Goal: Task Accomplishment & Management: Manage account settings

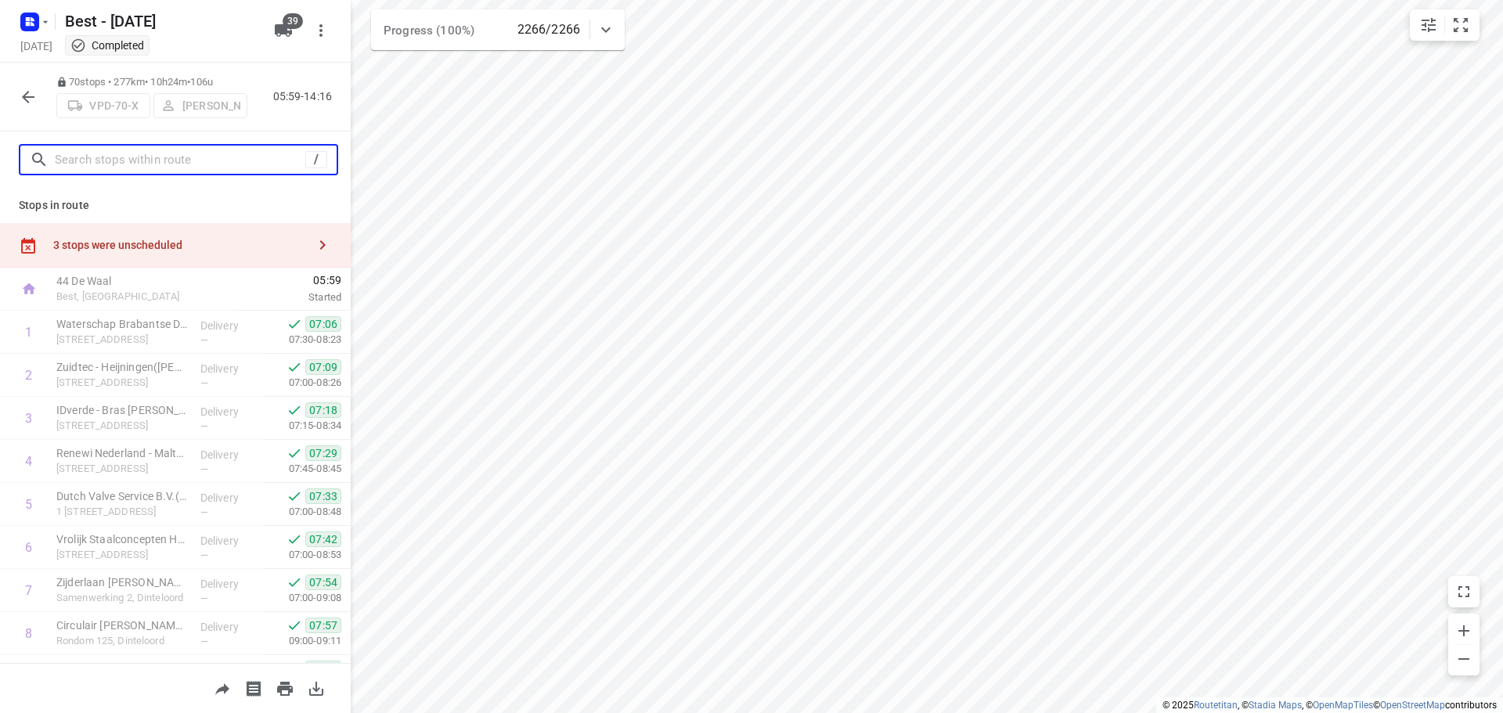
drag, startPoint x: 171, startPoint y: 165, endPoint x: 208, endPoint y: 142, distance: 43.9
click at [172, 164] on input "text" at bounding box center [180, 160] width 250 height 24
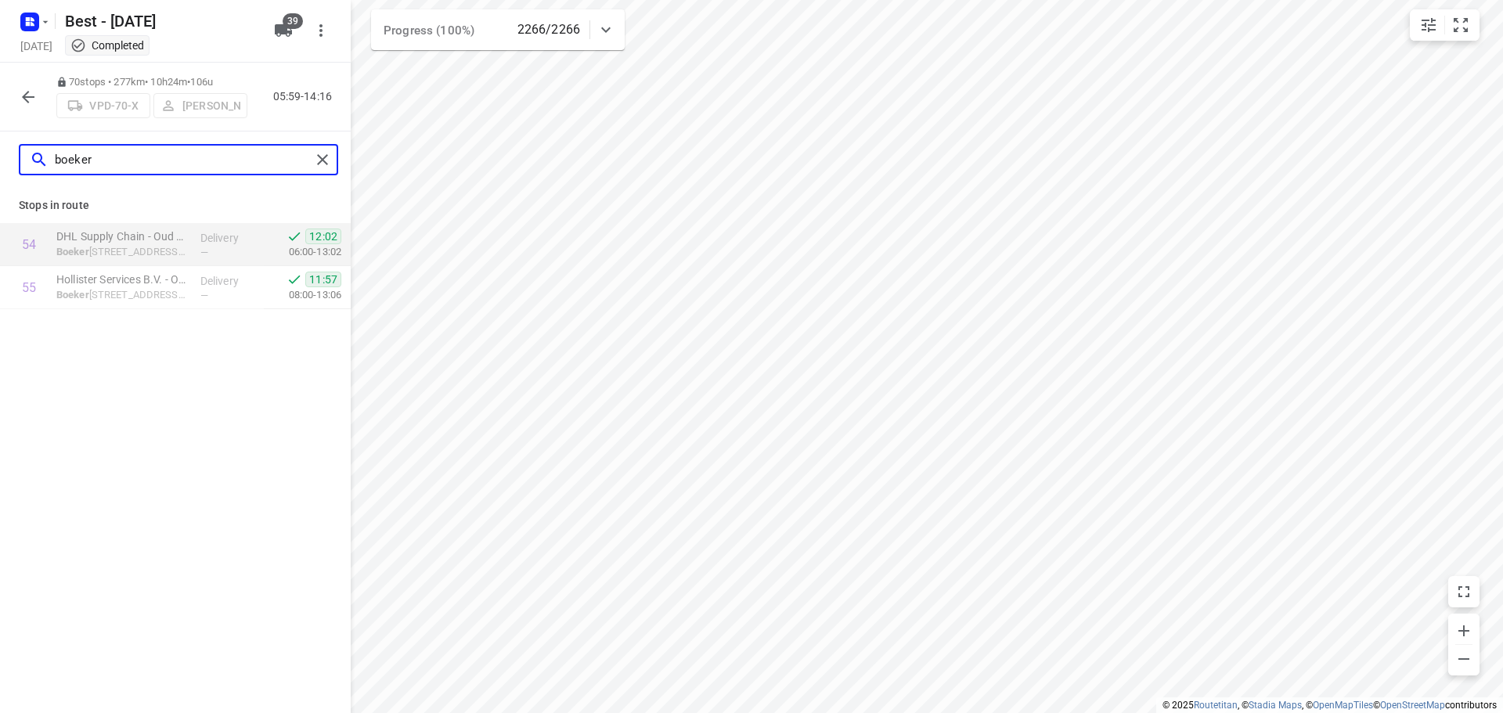
type input "boeker"
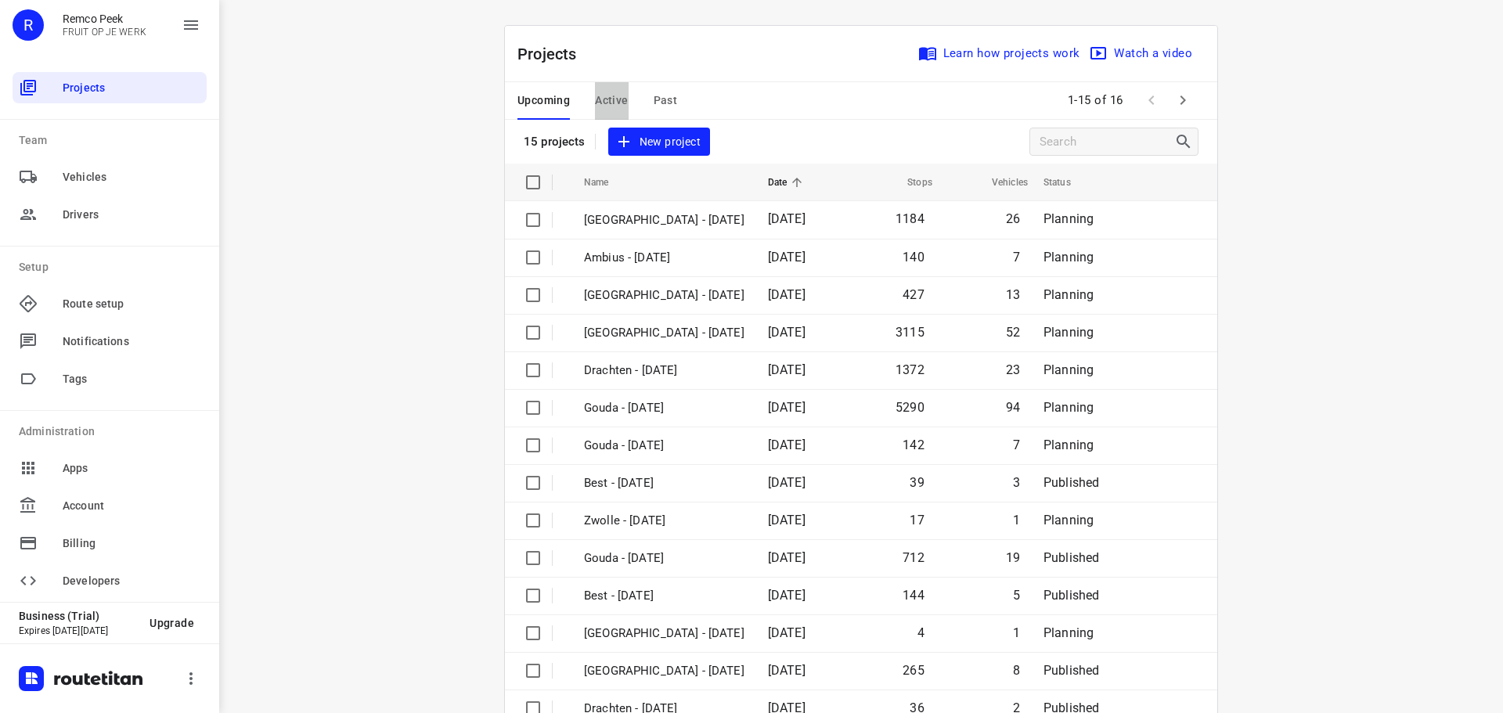
click at [620, 104] on span "Active" at bounding box center [611, 101] width 33 height 20
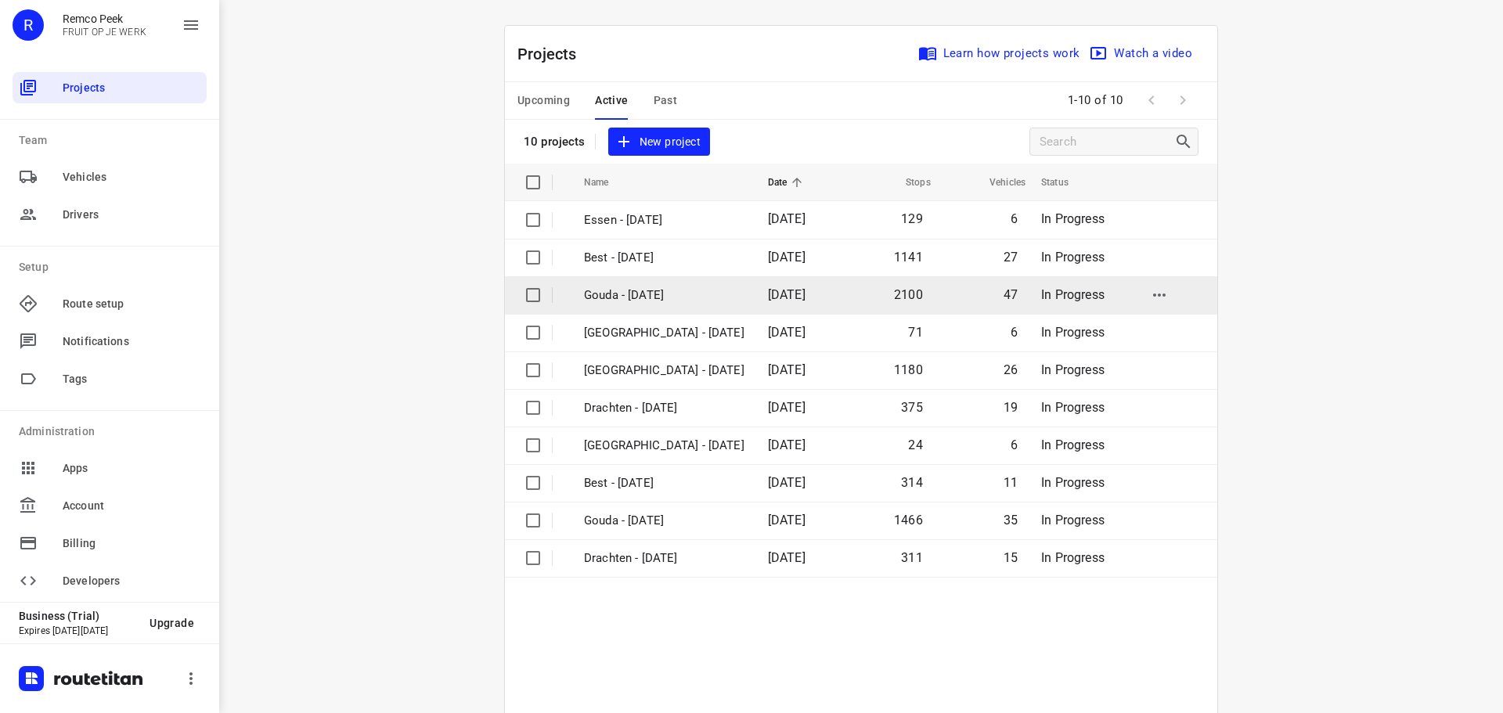
click at [643, 292] on p "Gouda - Wednesday" at bounding box center [664, 295] width 160 height 18
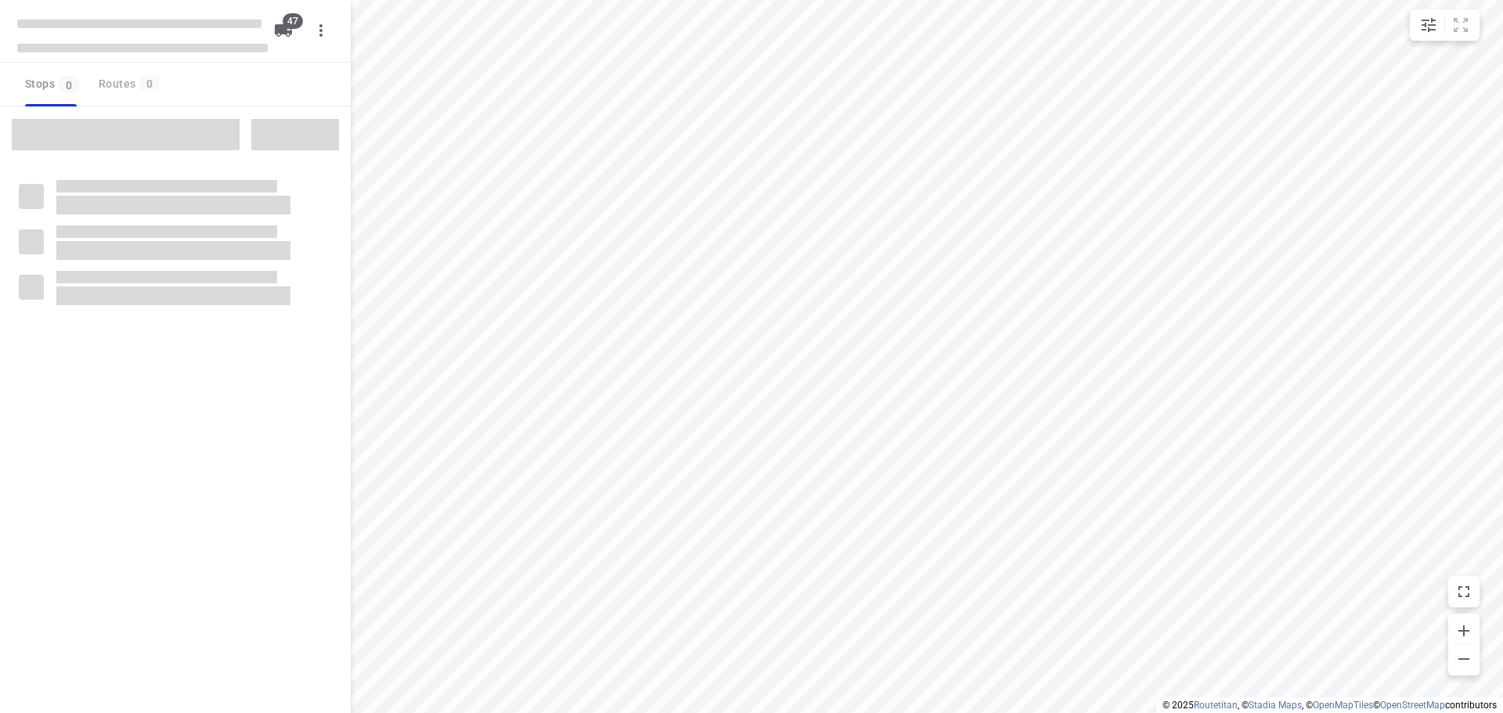
checkbox input "true"
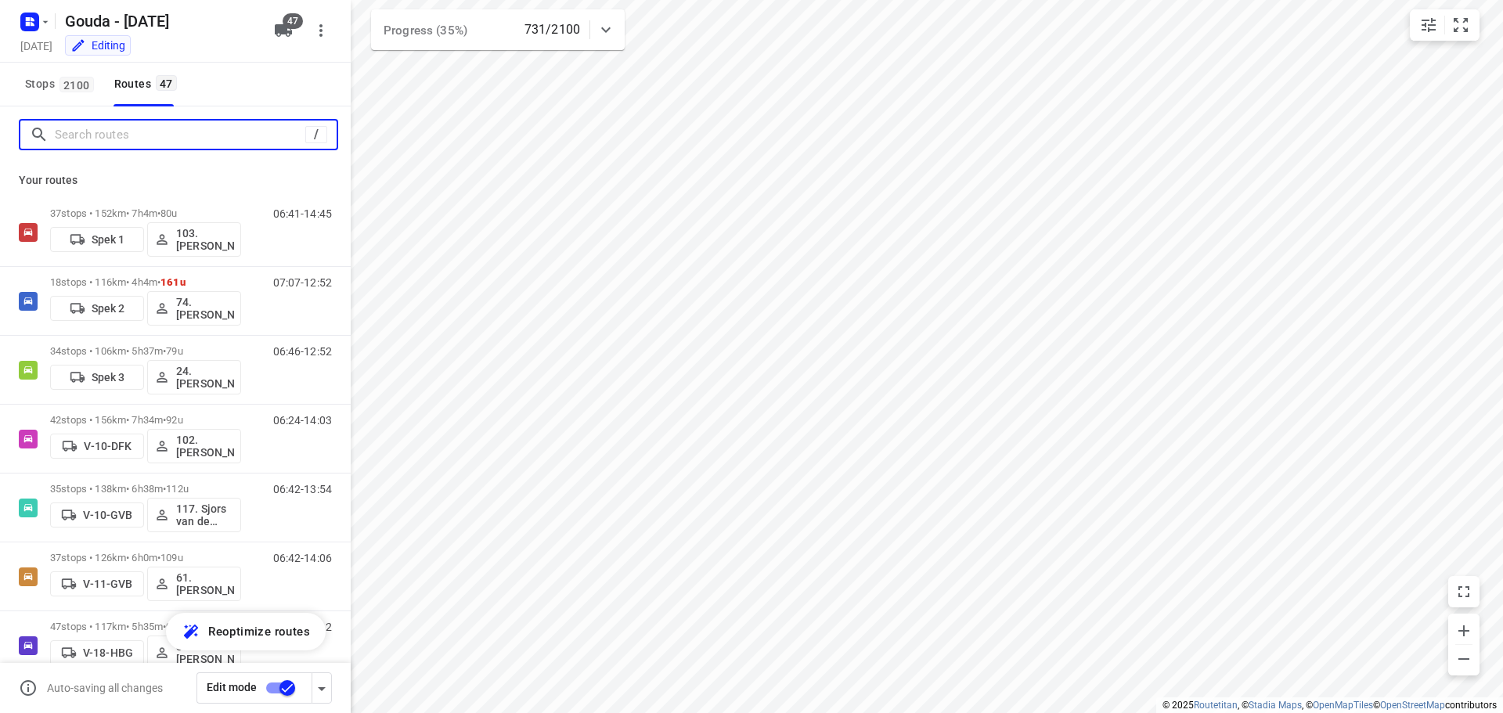
click at [160, 132] on input "Search routes" at bounding box center [180, 135] width 250 height 24
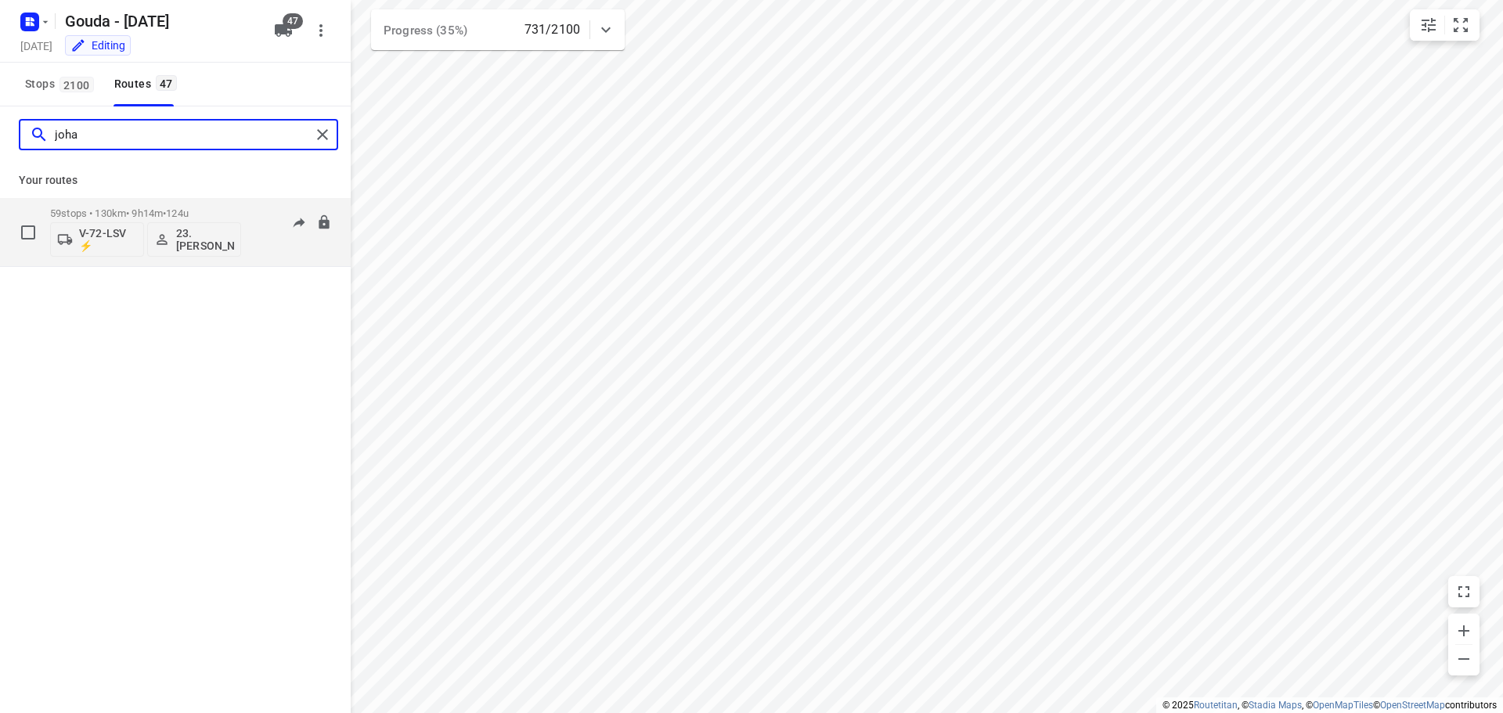
type input "joha"
click at [93, 207] on p "59 stops • 130km • 9h14m • 124u" at bounding box center [145, 213] width 191 height 12
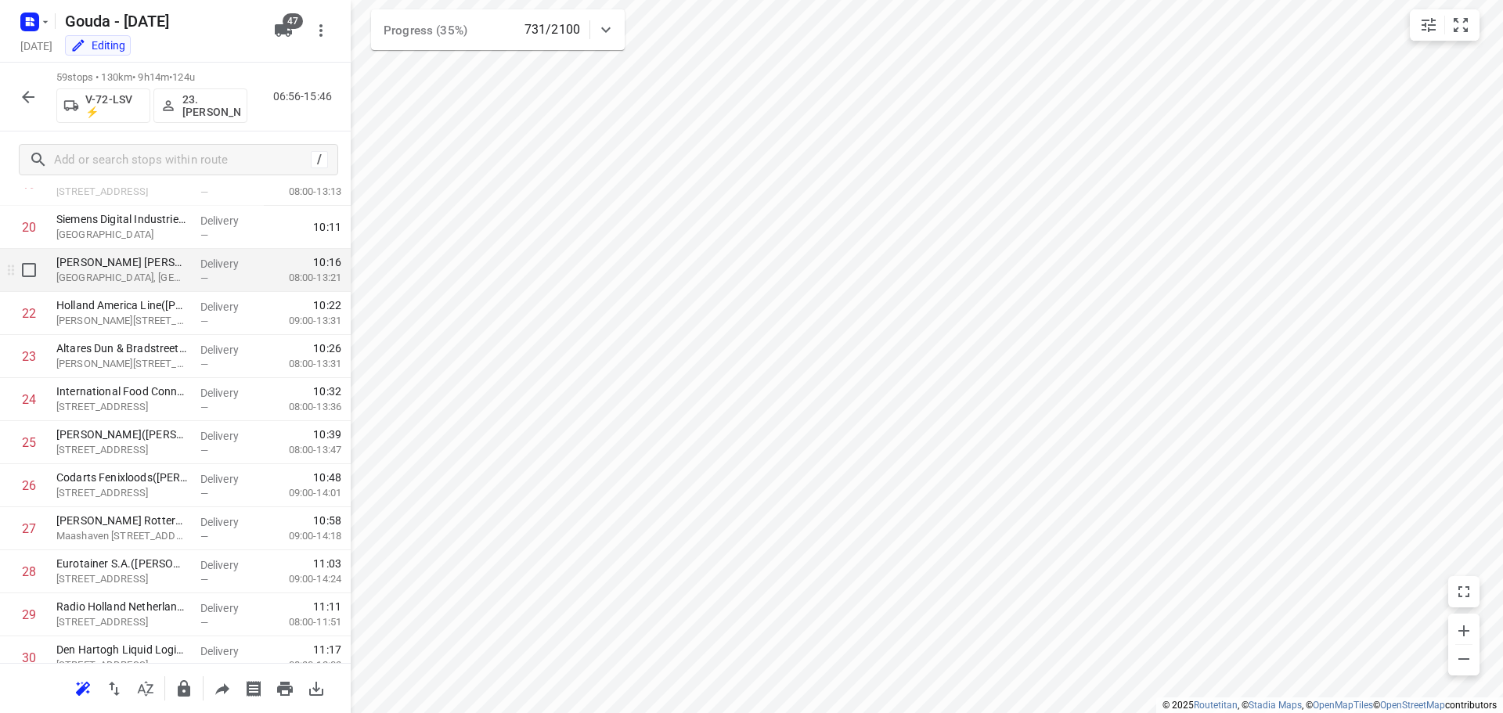
scroll to position [783, 0]
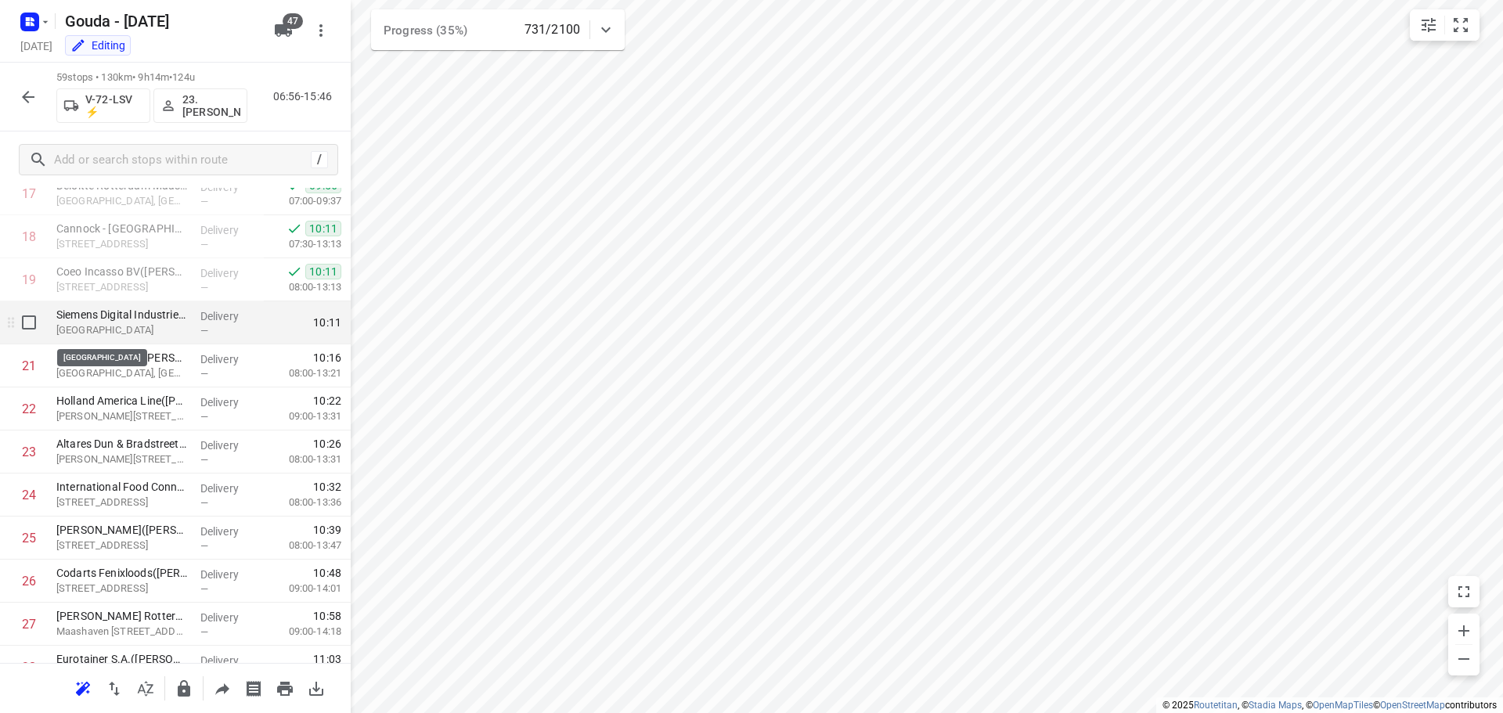
click at [173, 331] on p "197 Wilhelminakade, Rotterdam" at bounding box center [121, 330] width 131 height 16
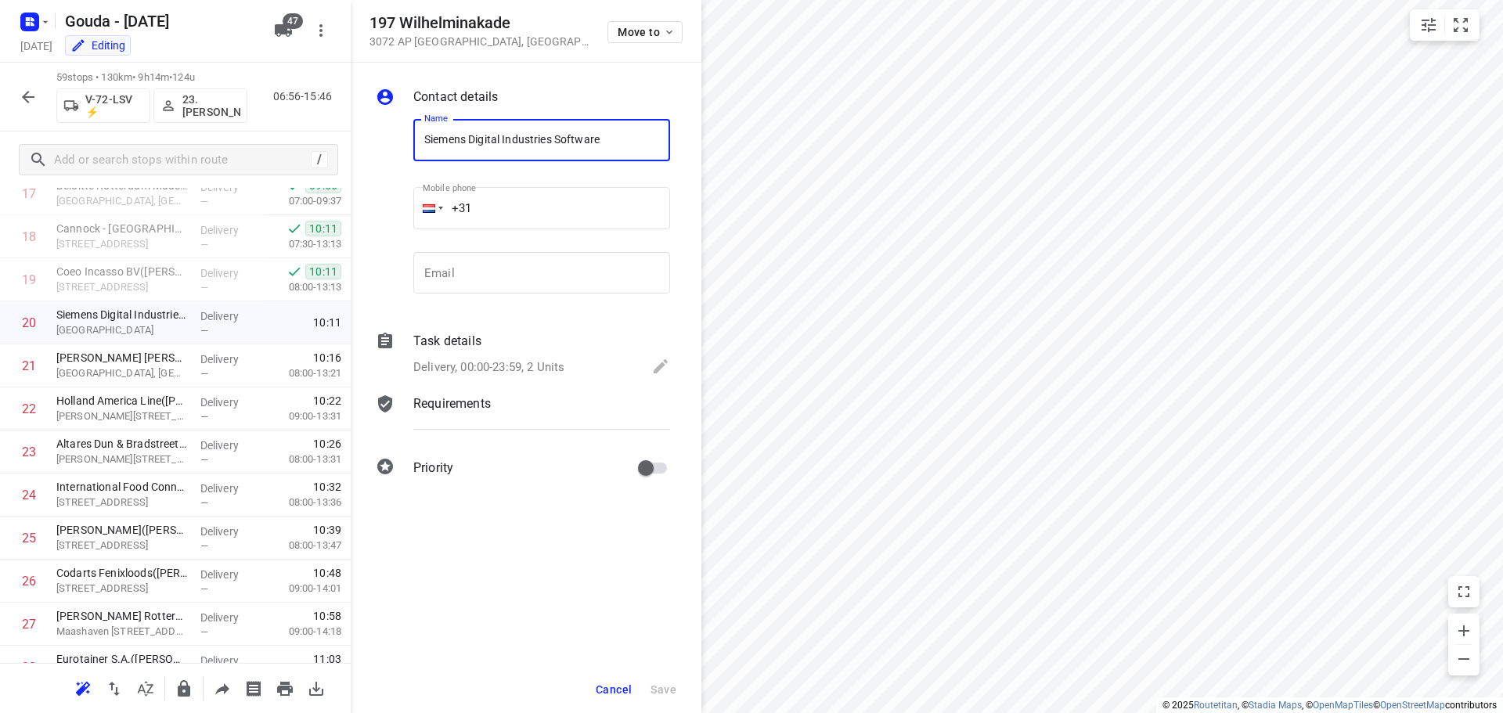
click at [472, 371] on p "Delivery, 00:00-23:59, 2 Units" at bounding box center [488, 367] width 151 height 18
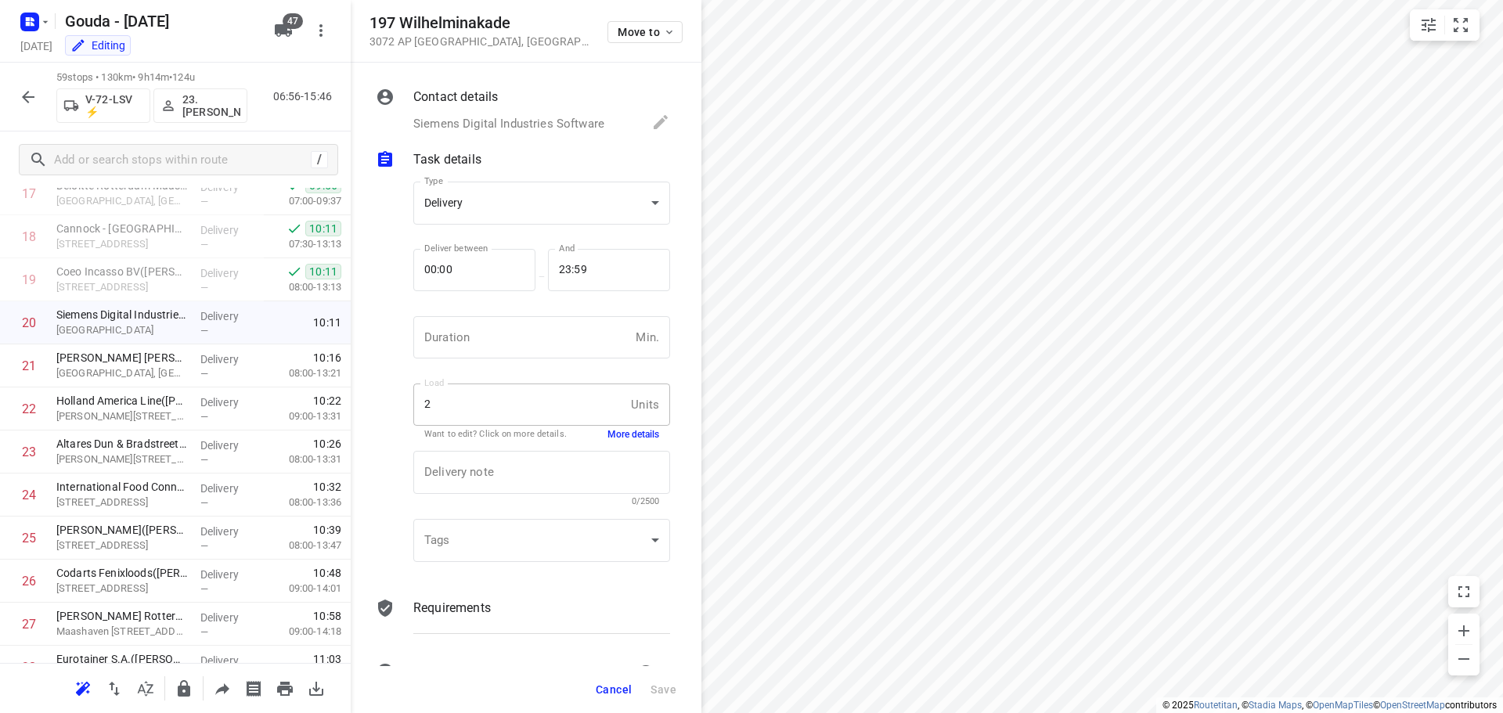
click at [620, 435] on button "More details" at bounding box center [633, 434] width 52 height 13
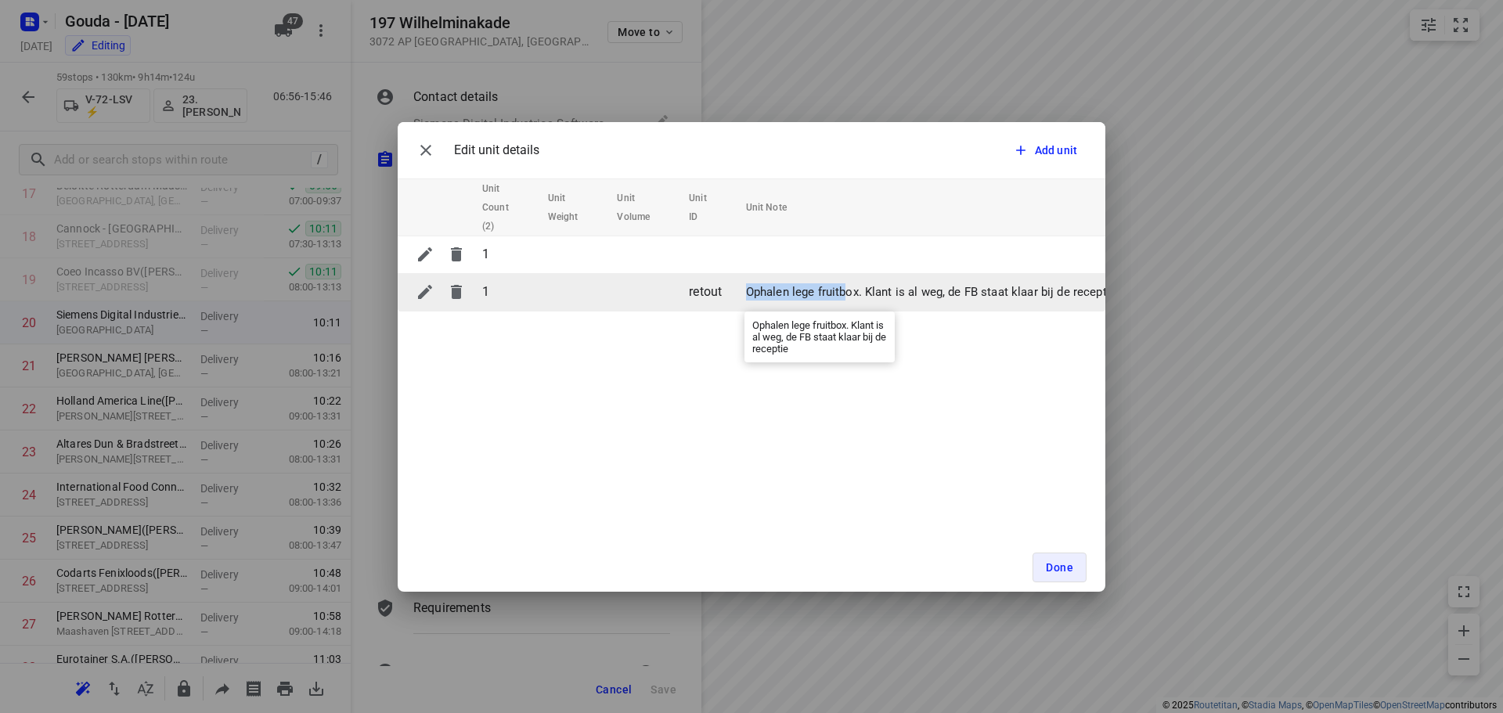
drag, startPoint x: 745, startPoint y: 291, endPoint x: 842, endPoint y: 292, distance: 97.0
click at [842, 292] on p "Ophalen lege fruitbox. Klant is al weg, de FB staat klaar bij de receptie" at bounding box center [931, 292] width 370 height 18
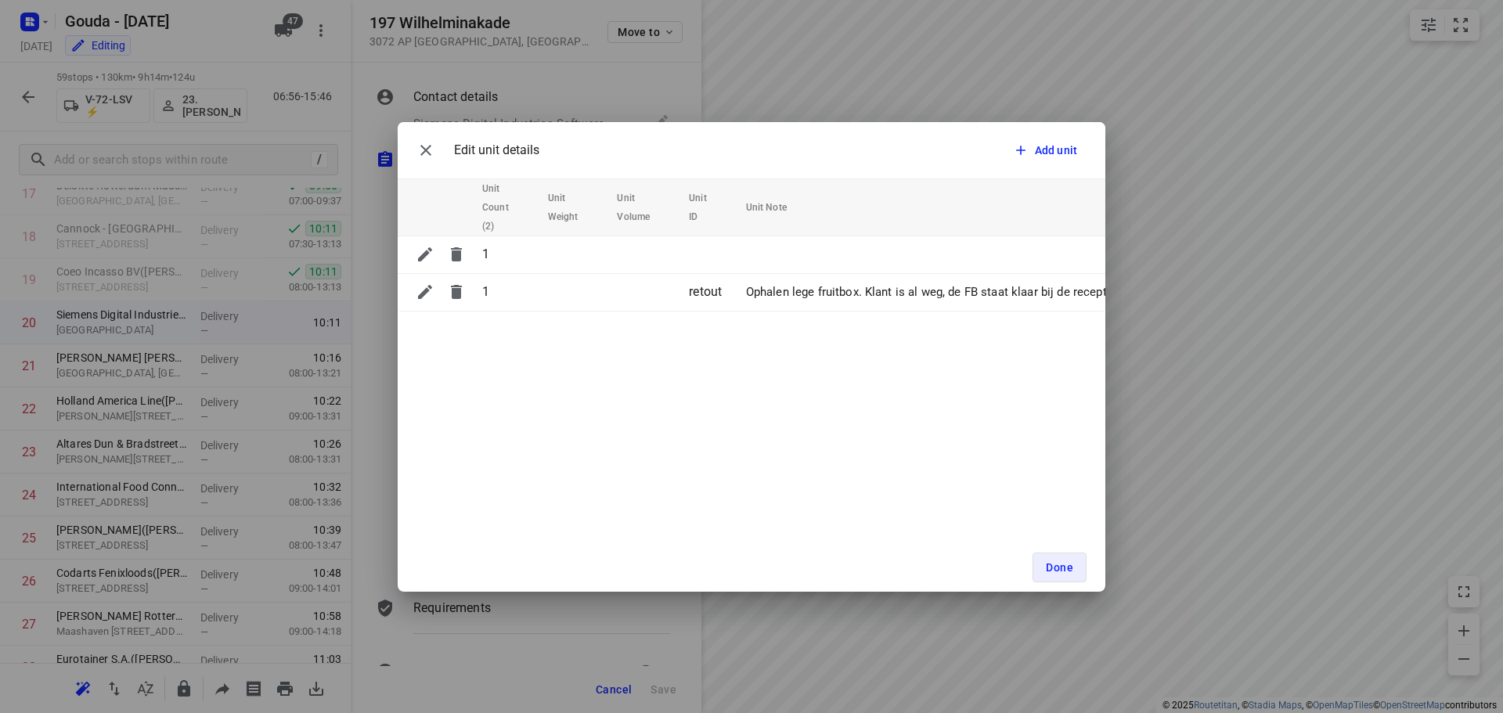
click at [841, 427] on div "Edit unit details Add unit Unit Count (2) Unit Weight Unit Volume Unit ID Unit …" at bounding box center [751, 357] width 707 height 470
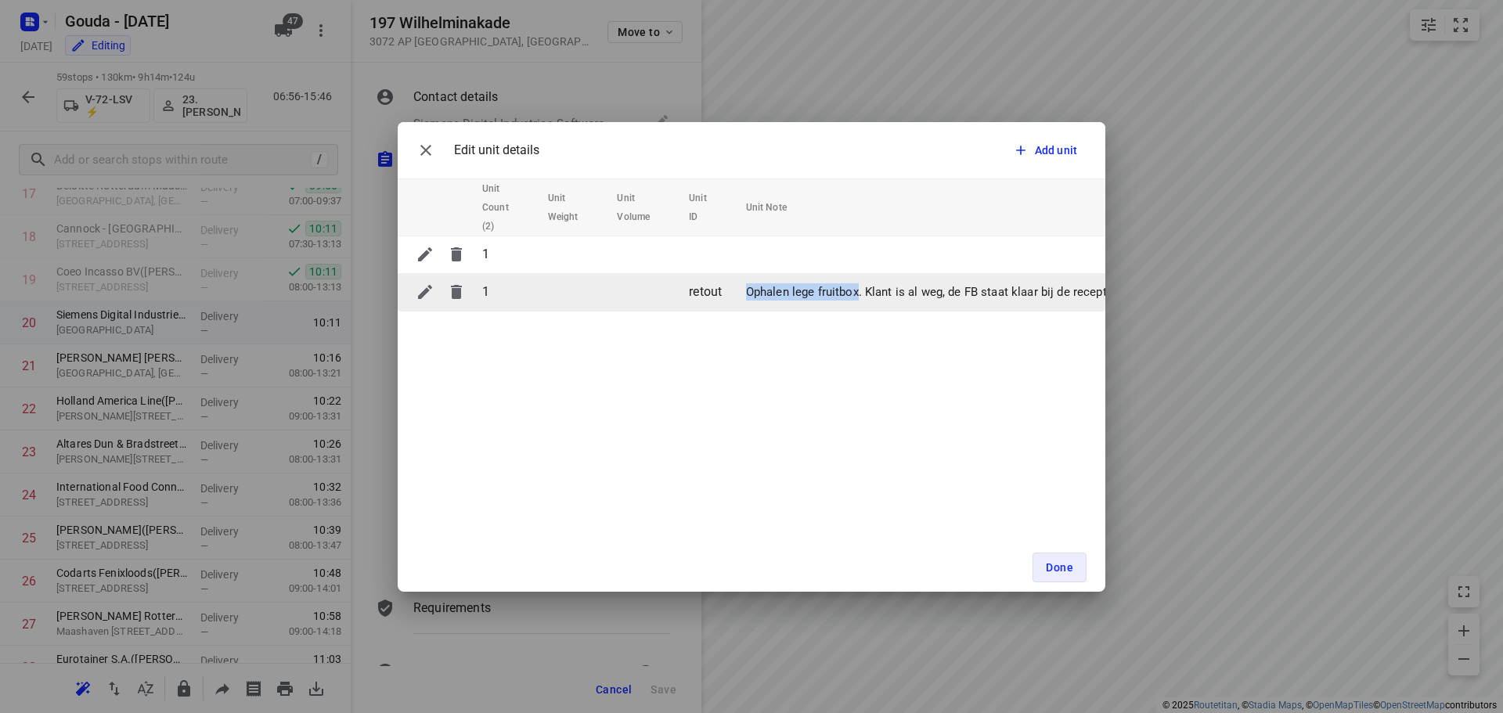
drag, startPoint x: 745, startPoint y: 293, endPoint x: 855, endPoint y: 293, distance: 110.4
click at [855, 293] on p "Ophalen lege fruitbox. Klant is al weg, de FB staat klaar bij de receptie" at bounding box center [931, 292] width 370 height 18
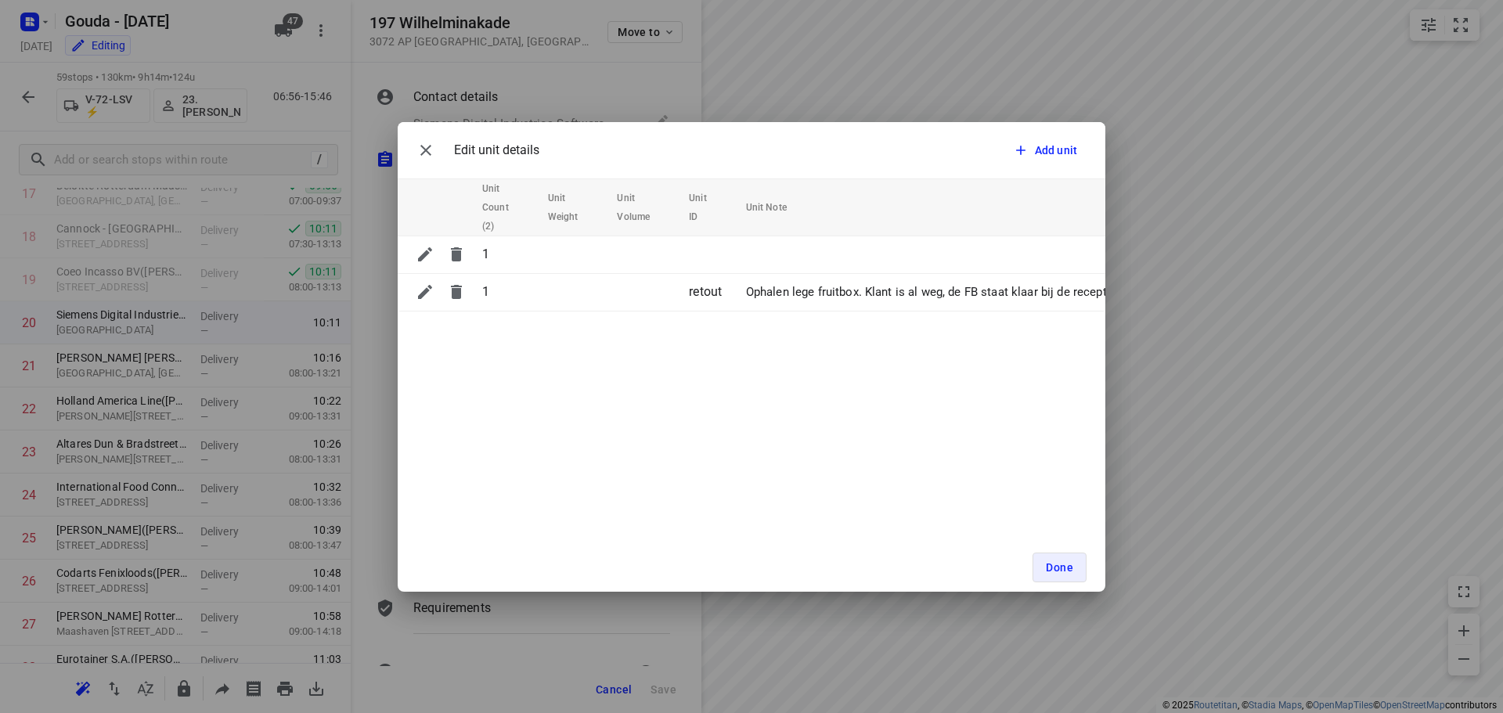
click at [769, 434] on div "Edit unit details Add unit Unit Count (2) Unit Weight Unit Volume Unit ID Unit …" at bounding box center [751, 357] width 707 height 470
click at [412, 154] on button "button" at bounding box center [425, 150] width 31 height 31
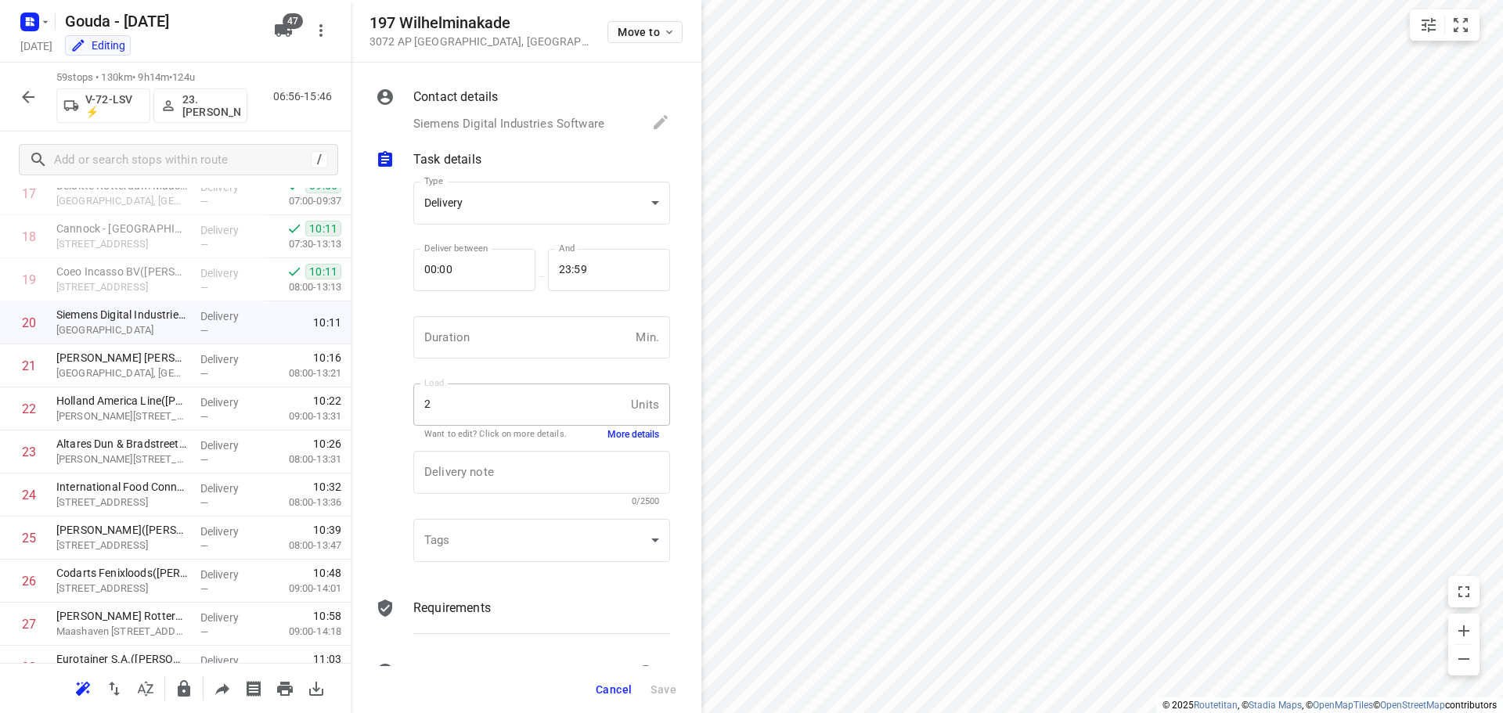
click at [551, 127] on p "Siemens Digital Industries Software" at bounding box center [508, 124] width 191 height 18
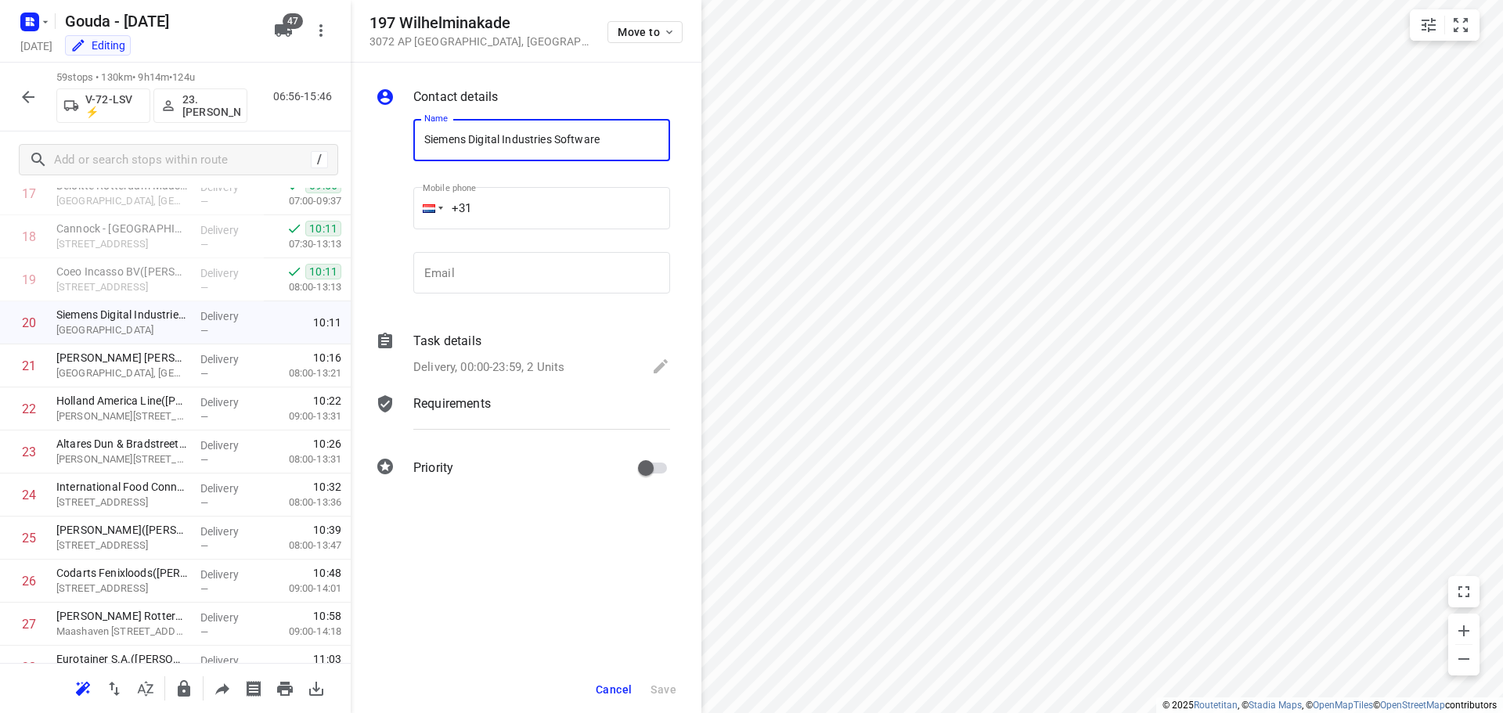
drag, startPoint x: 605, startPoint y: 136, endPoint x: 401, endPoint y: 140, distance: 203.5
click at [401, 140] on div "Name Siemens Digital Industries Software Name Mobile phone +31 ​ Email Email" at bounding box center [523, 209] width 301 height 207
click at [613, 687] on span "Cancel" at bounding box center [614, 689] width 36 height 13
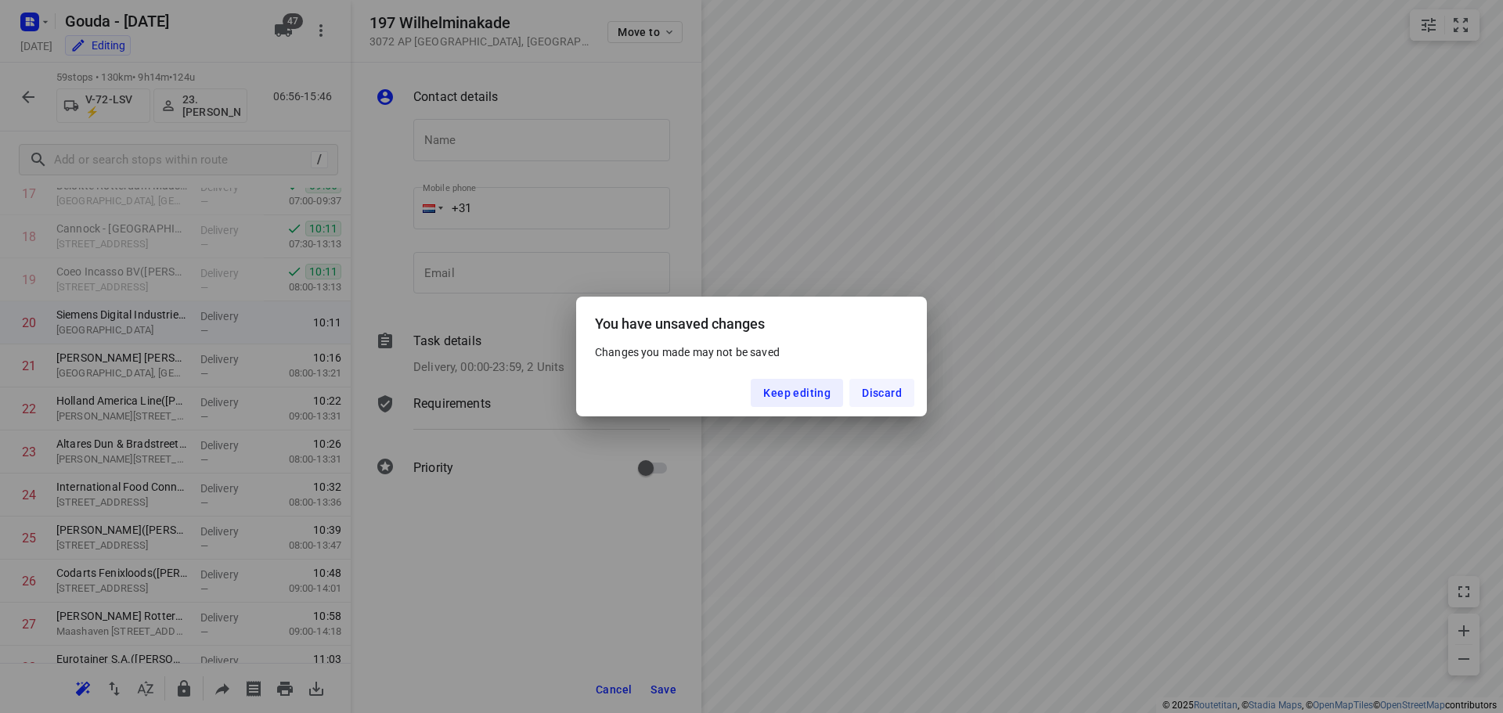
click at [872, 399] on span "Discard" at bounding box center [882, 393] width 40 height 13
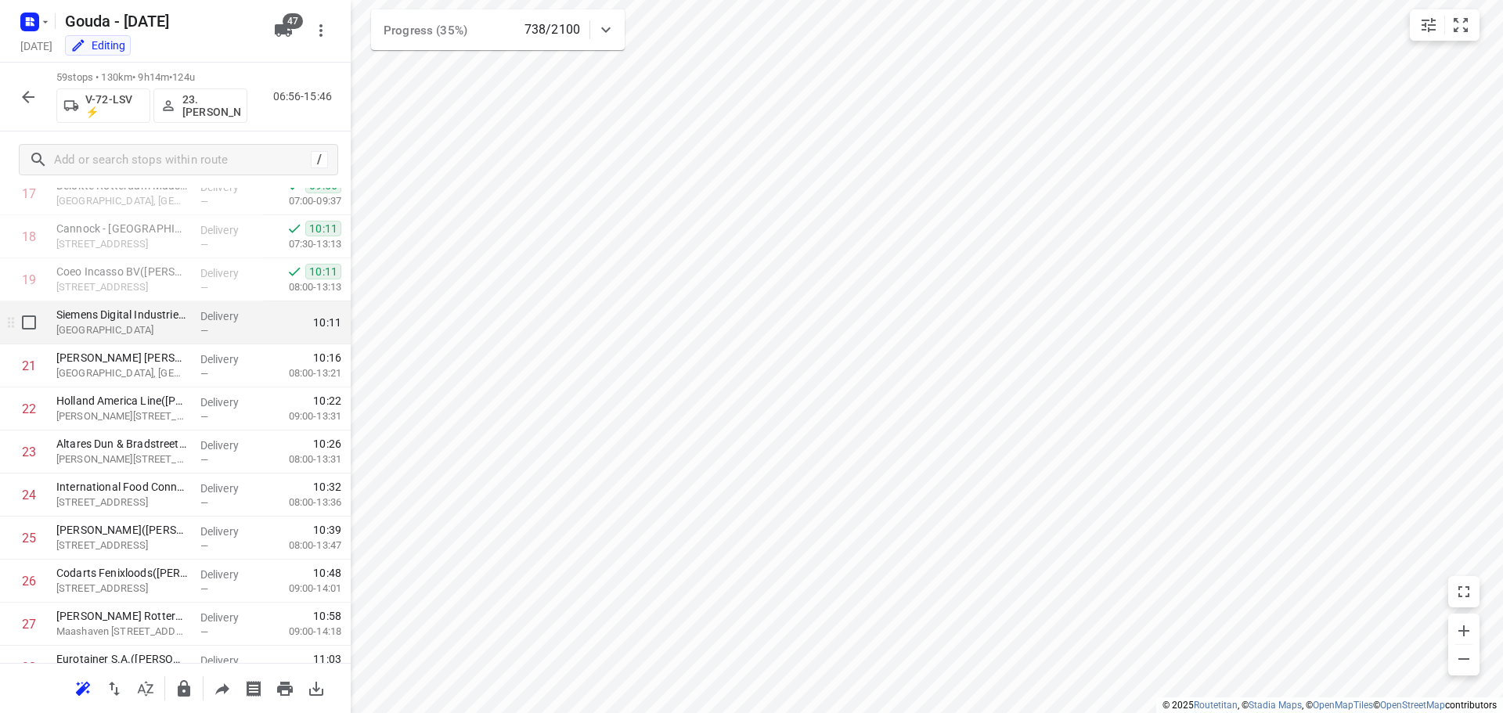
click at [125, 334] on p "197 Wilhelminakade, Rotterdam" at bounding box center [121, 330] width 131 height 16
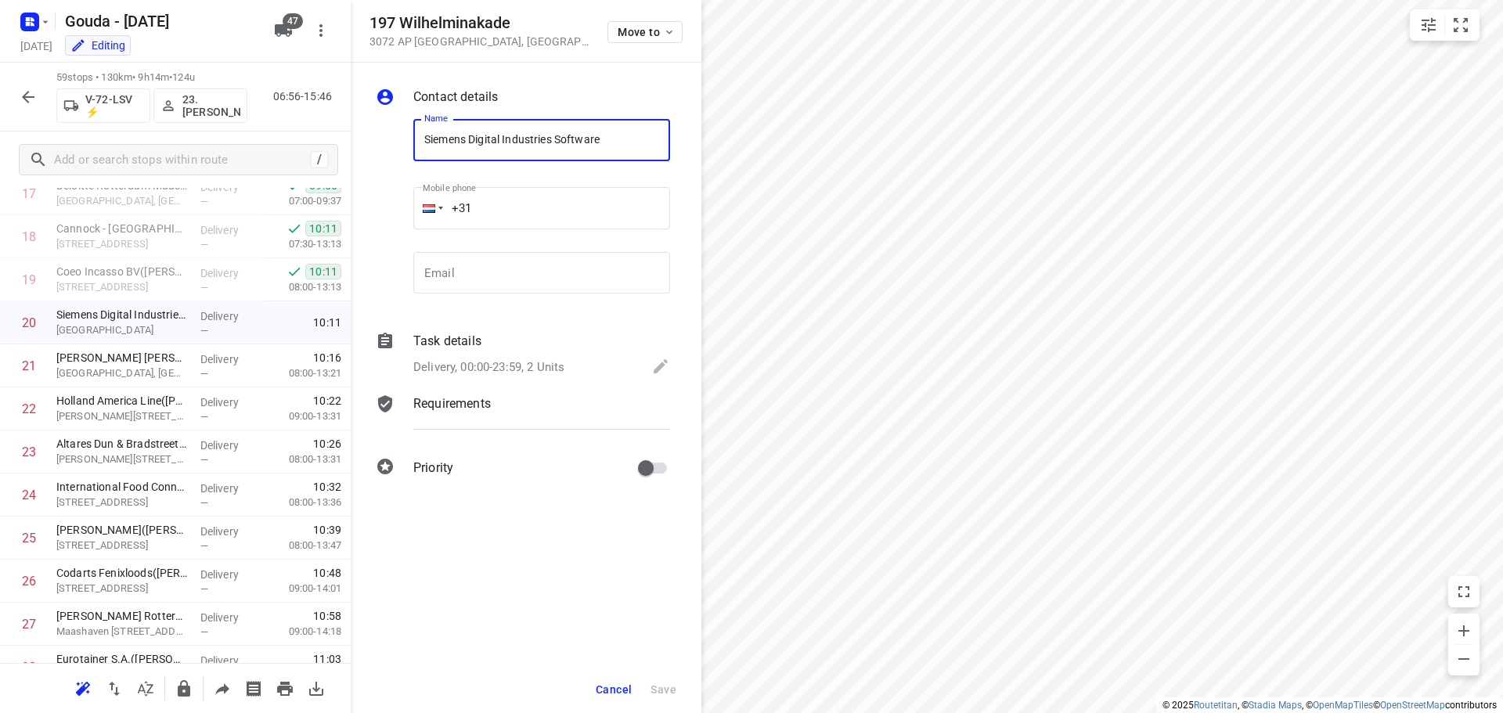
drag, startPoint x: 628, startPoint y: 138, endPoint x: 407, endPoint y: 139, distance: 220.7
click at [407, 139] on div "Name Siemens Digital Industries Software Name" at bounding box center [541, 143] width 269 height 80
click at [22, 102] on icon "button" at bounding box center [28, 97] width 19 height 19
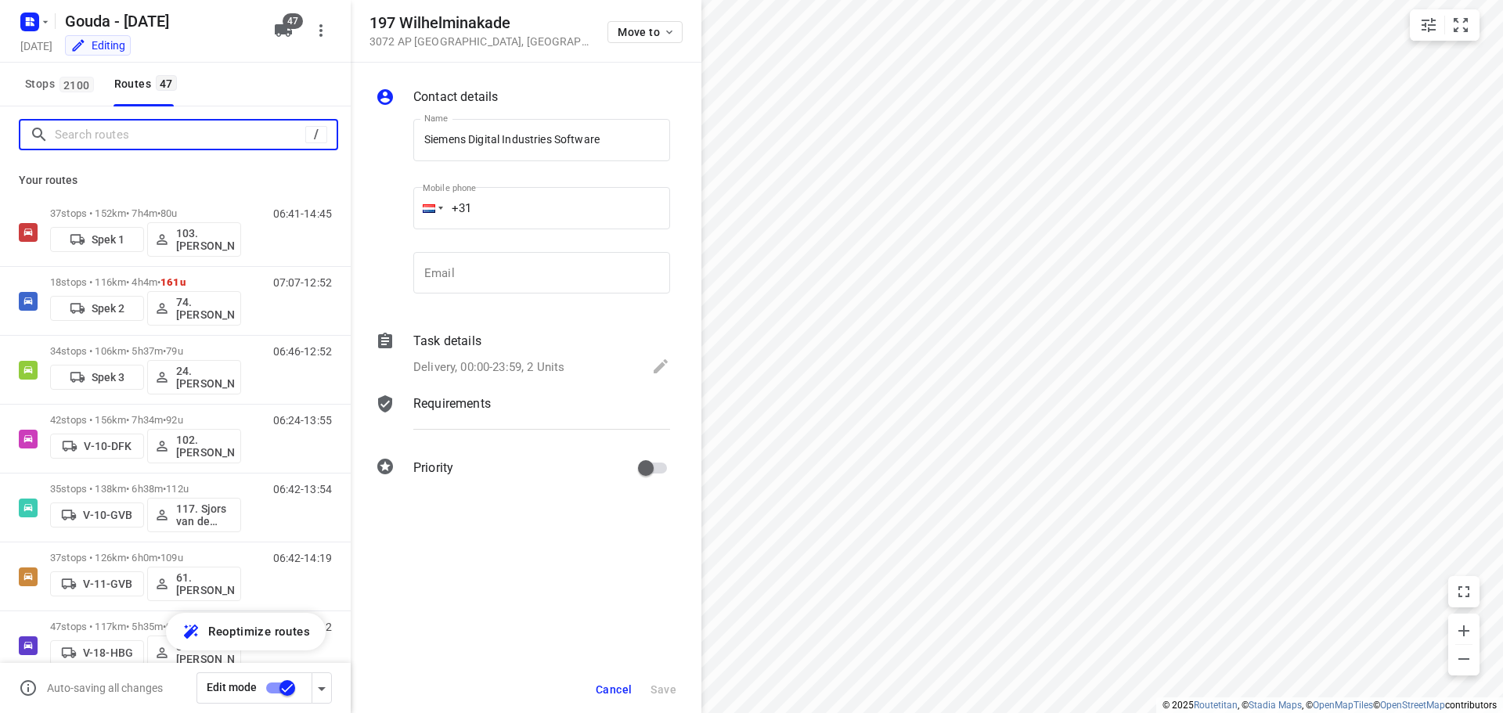
click at [225, 139] on input "Search routes" at bounding box center [180, 135] width 250 height 24
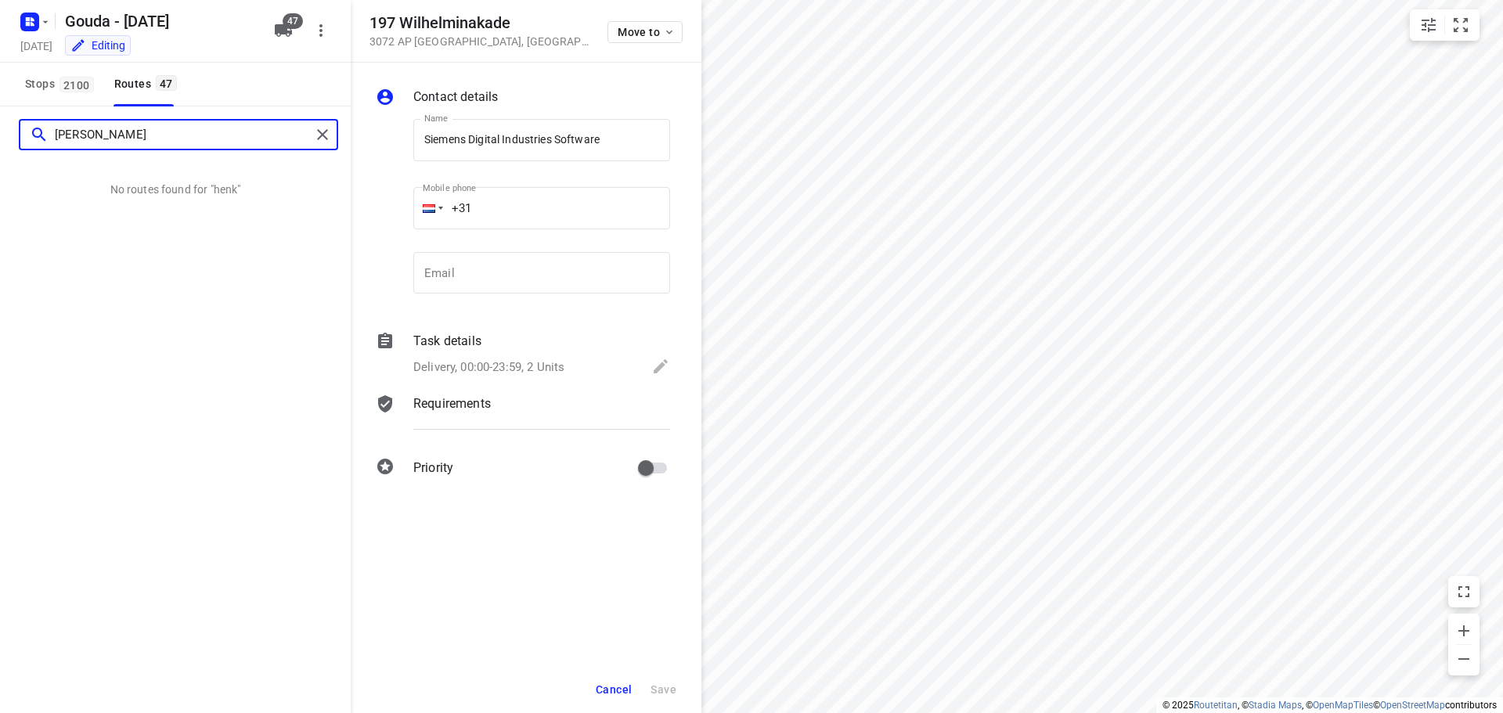
type input "henk"
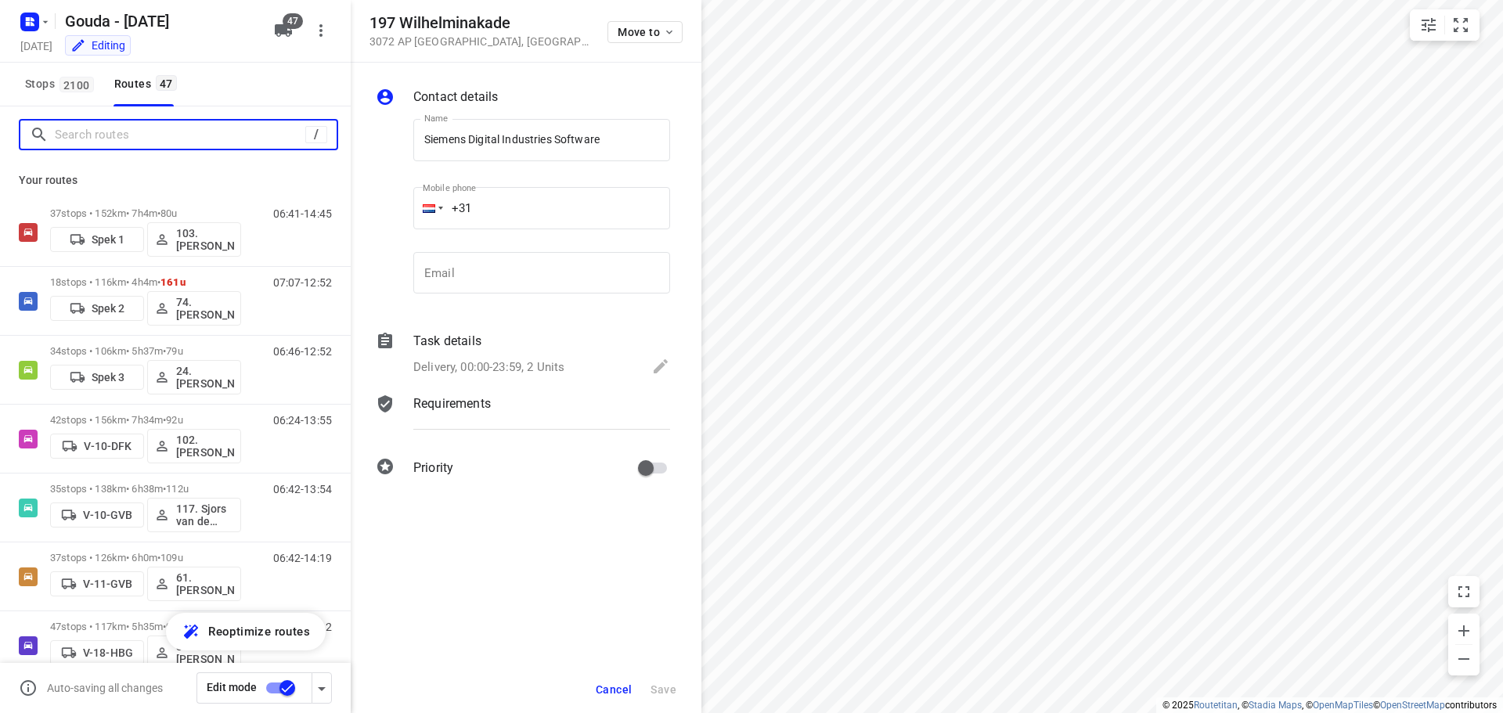
click at [218, 138] on input "Search routes" at bounding box center [180, 135] width 250 height 24
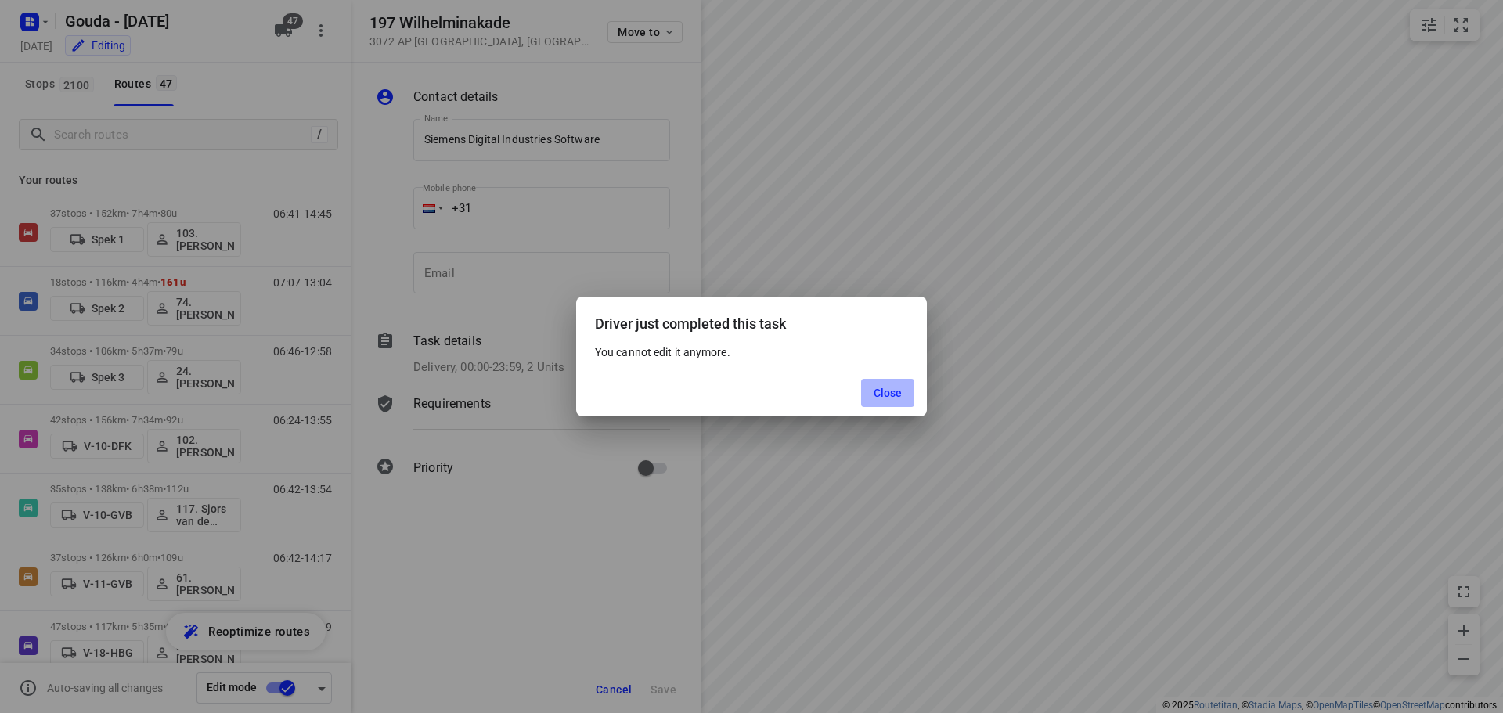
click at [896, 394] on span "Close" at bounding box center [887, 393] width 29 height 13
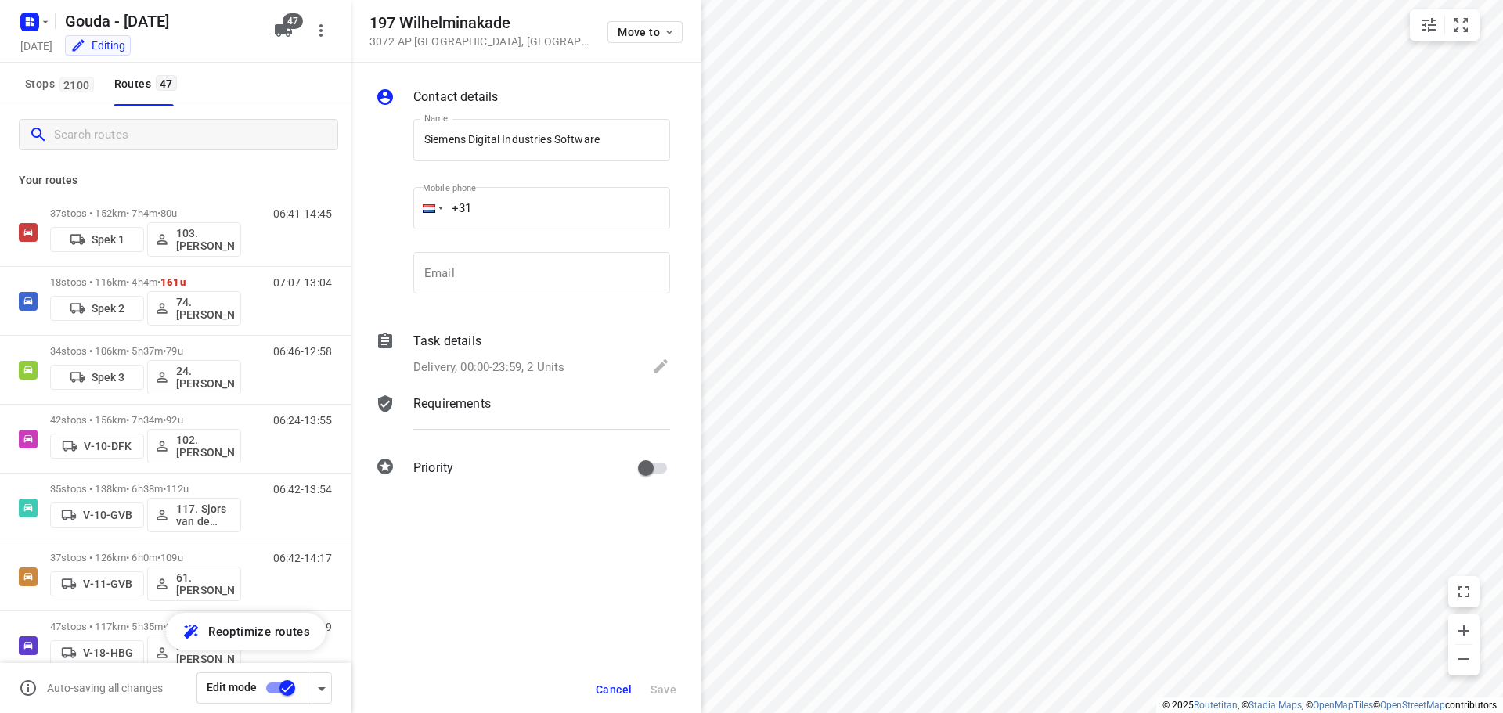
click at [603, 688] on span "Cancel" at bounding box center [614, 689] width 36 height 13
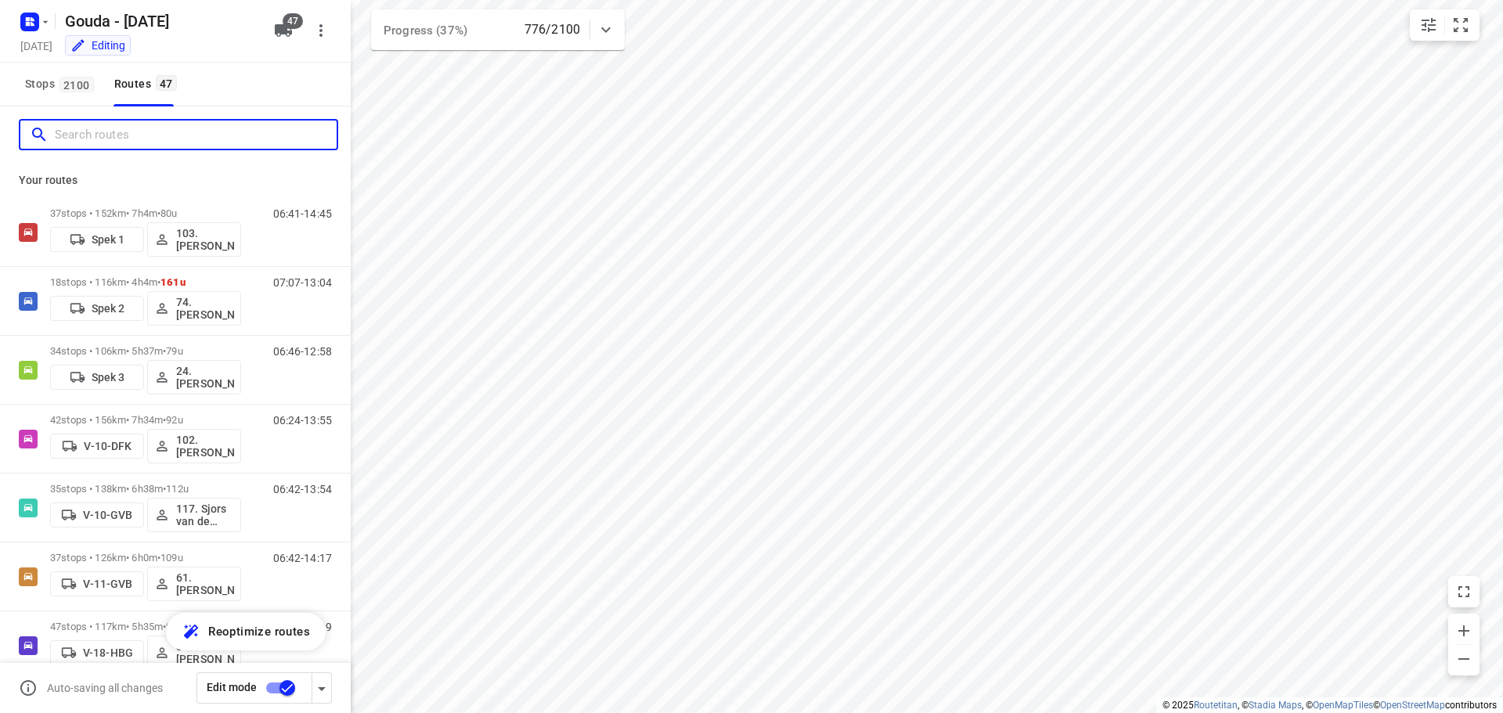
click at [97, 145] on input "Search routes" at bounding box center [196, 135] width 282 height 24
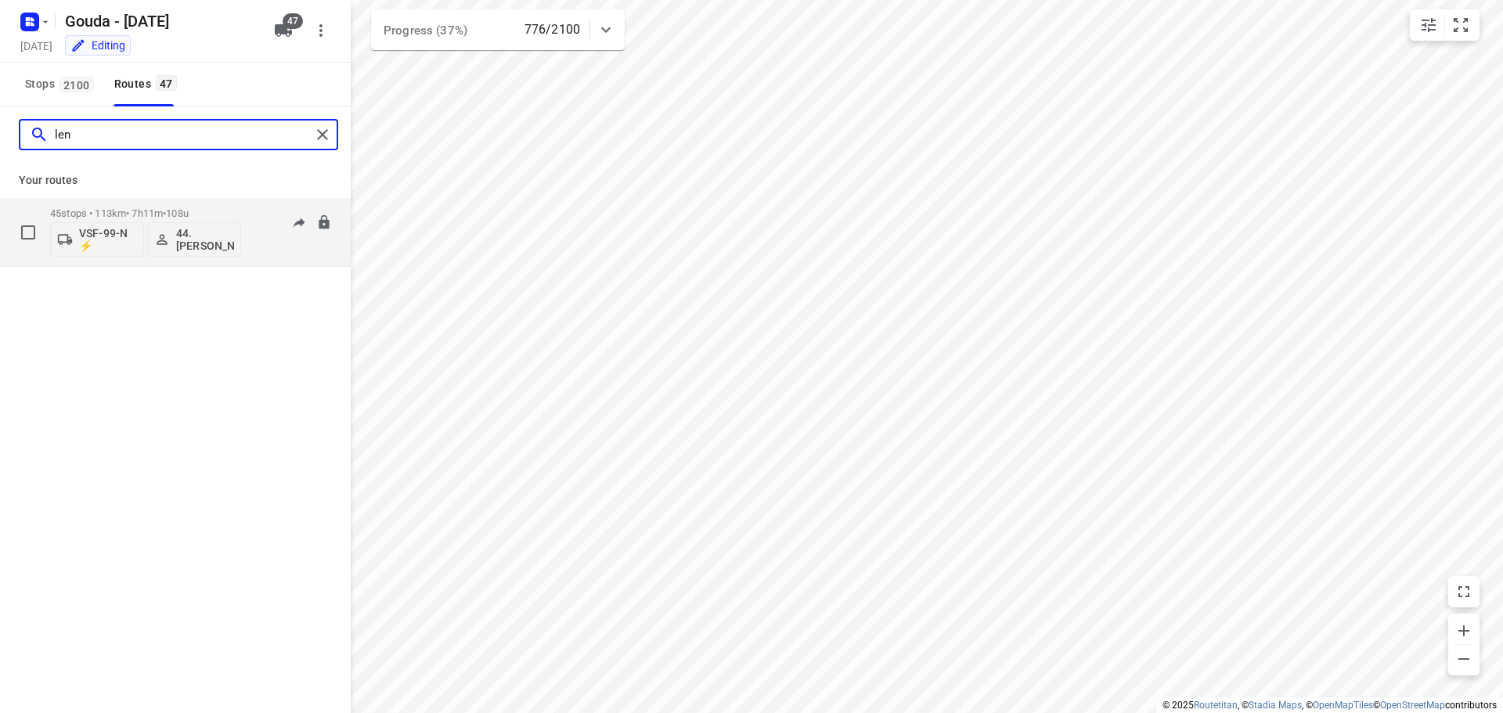
type input "len"
click at [97, 208] on p "45 stops • 113km • 7h11m • 108u" at bounding box center [145, 213] width 191 height 12
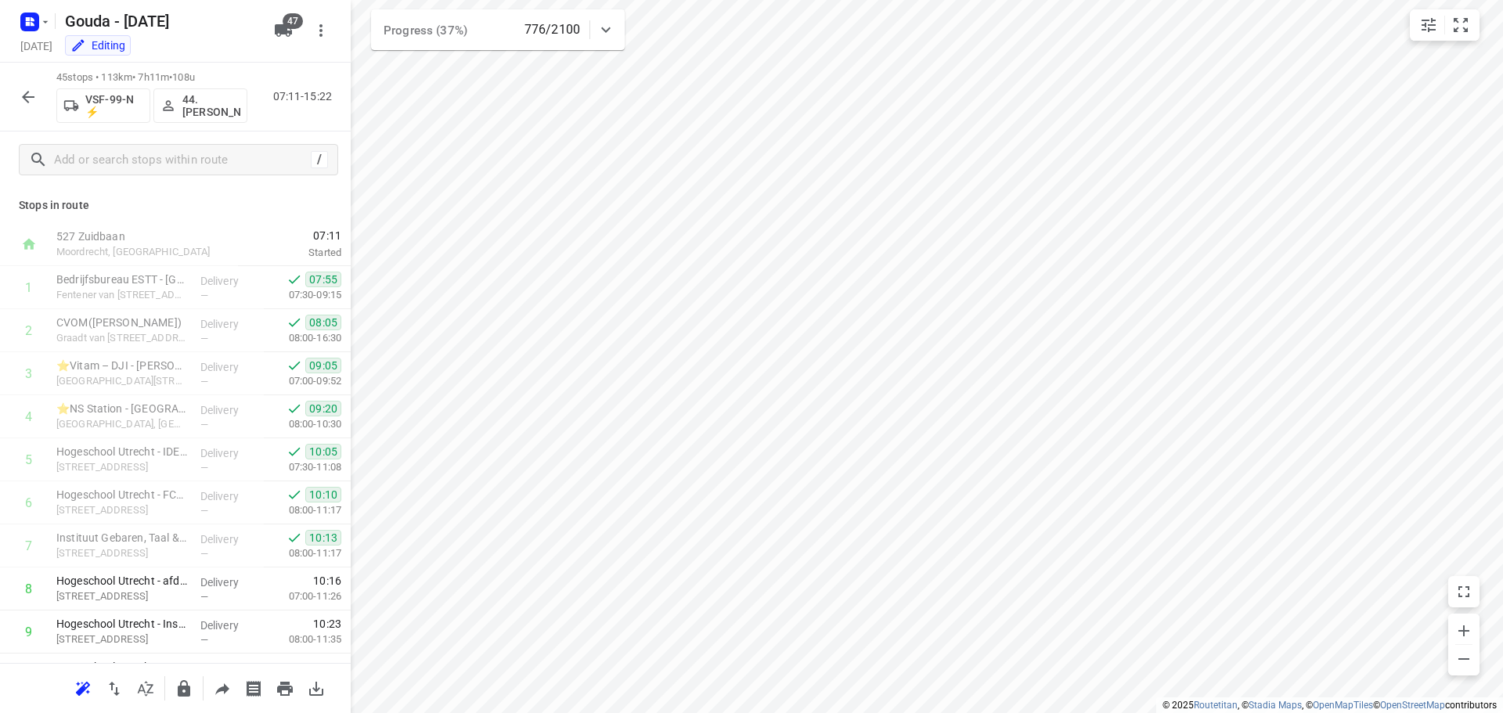
scroll to position [1583, 0]
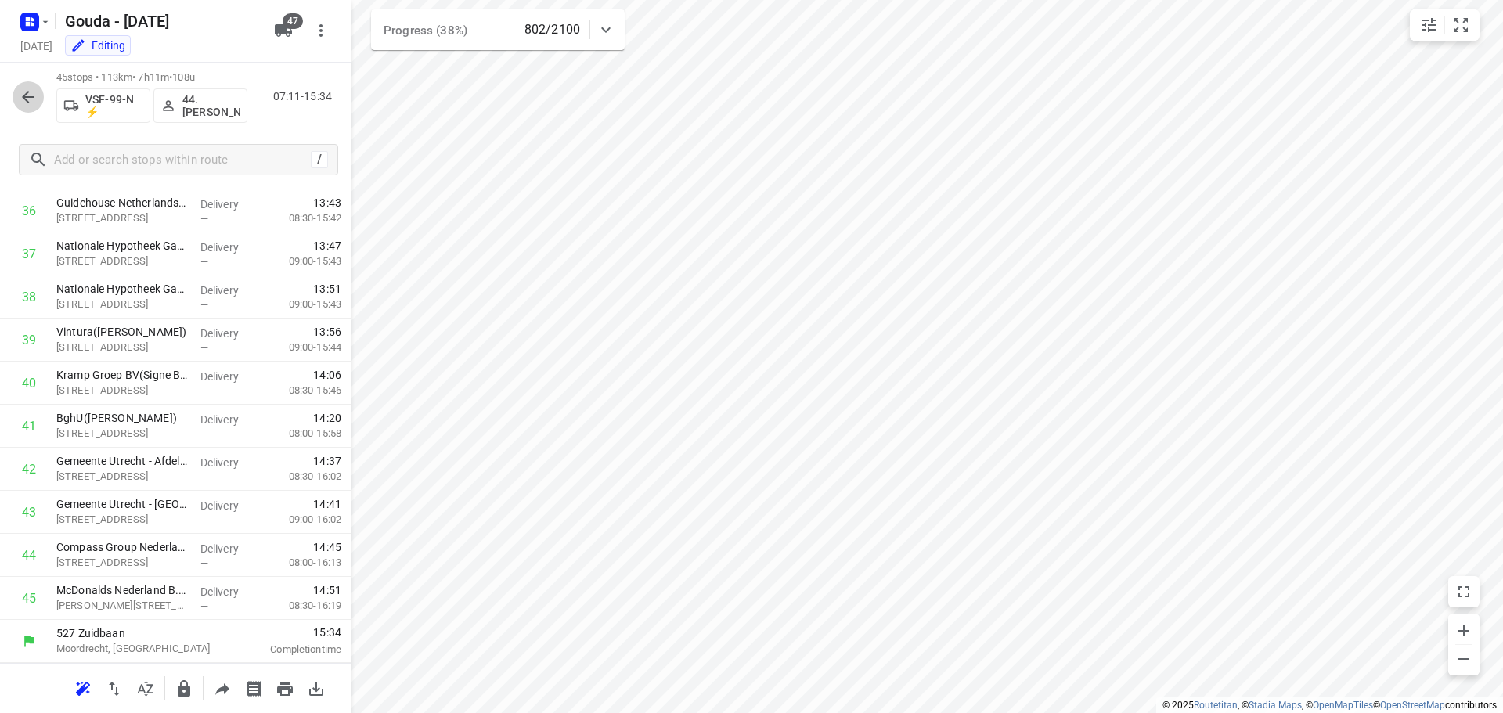
click at [17, 96] on button "button" at bounding box center [28, 96] width 31 height 31
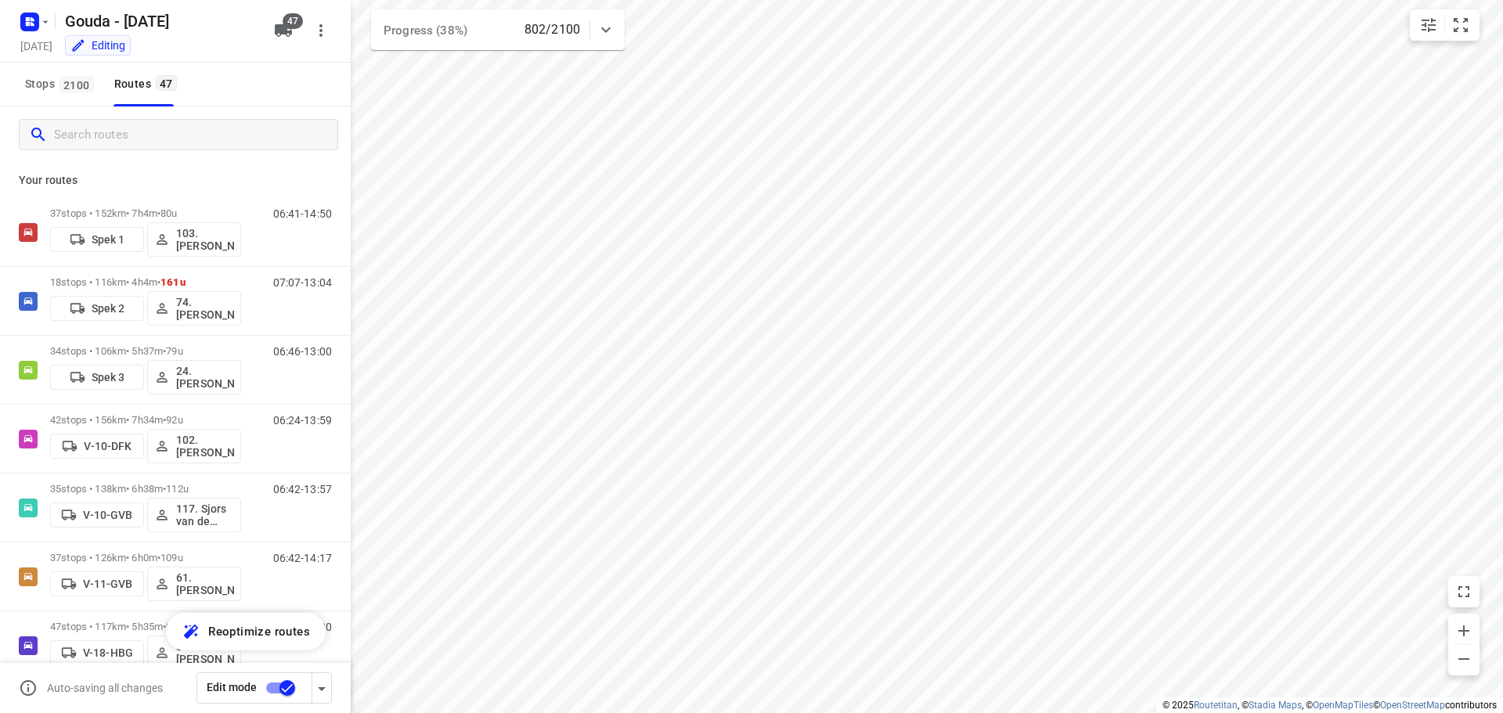
click at [117, 142] on input "Search routes" at bounding box center [195, 135] width 283 height 24
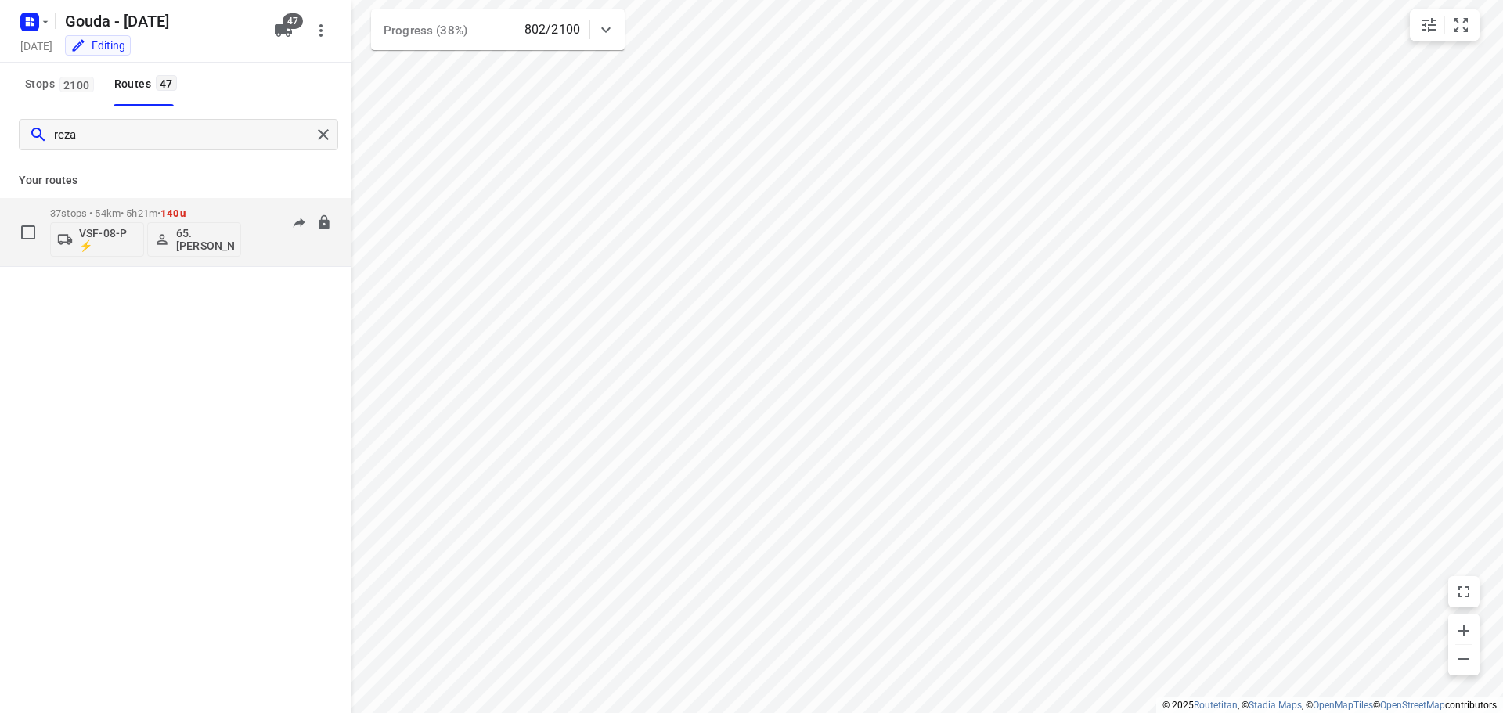
type input "reza"
click at [159, 216] on p "37 stops • 54km • 5h21m • 140u" at bounding box center [145, 213] width 191 height 12
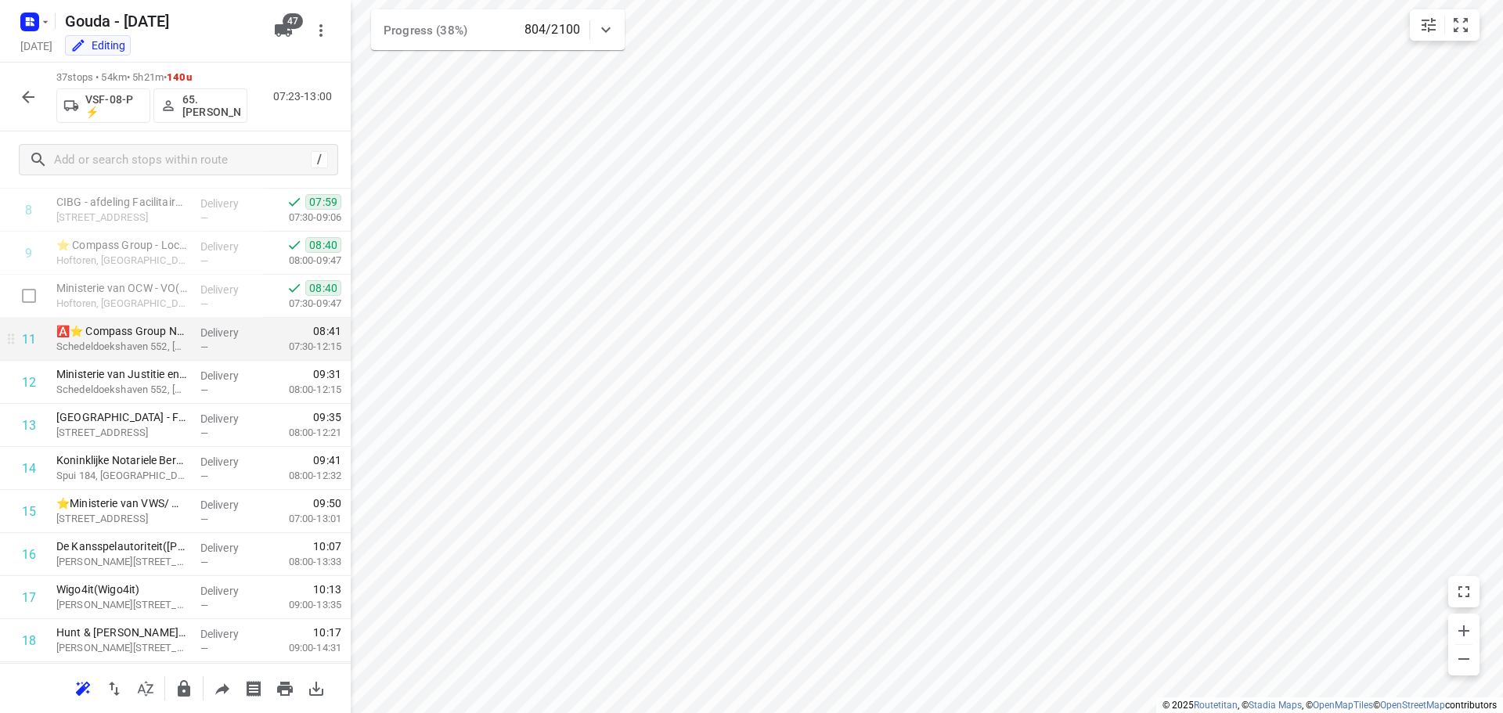
scroll to position [391, 0]
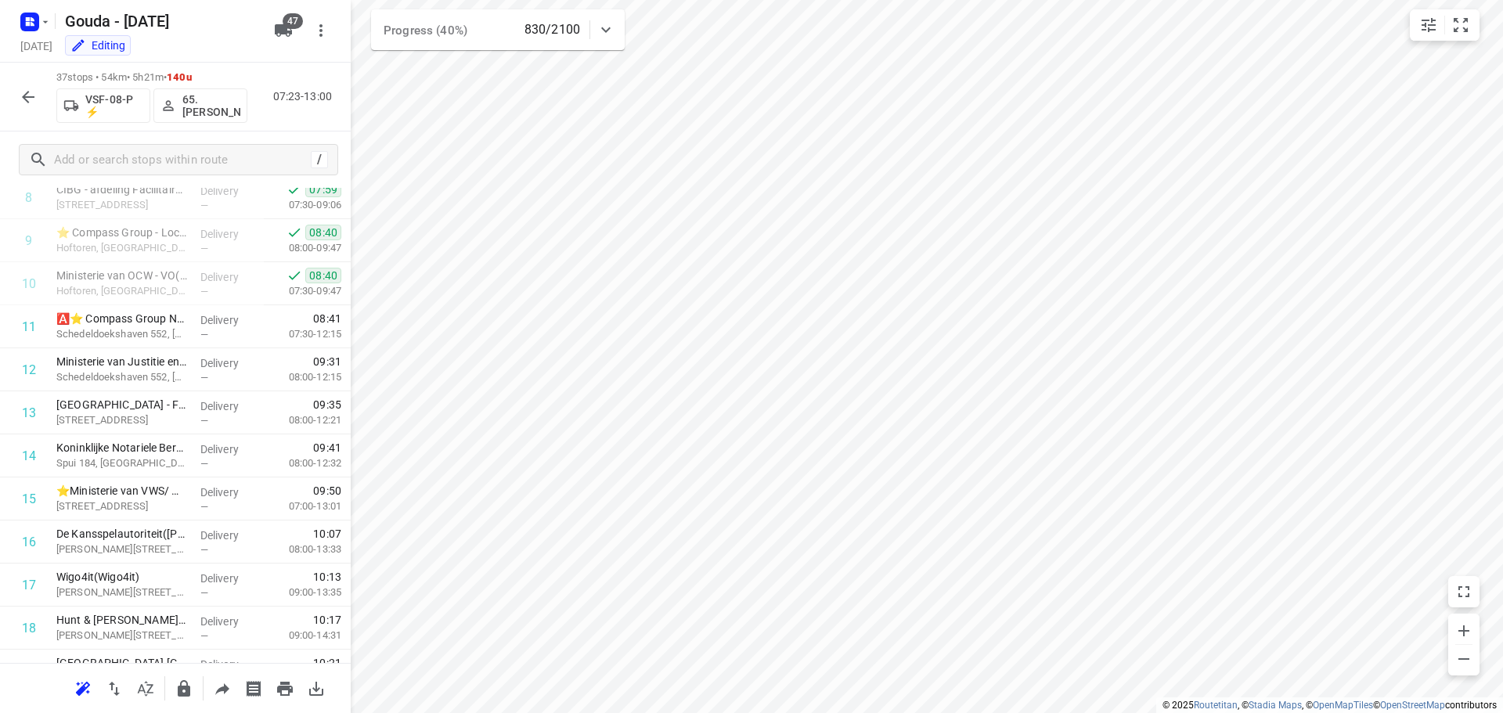
click at [34, 99] on icon "button" at bounding box center [28, 97] width 19 height 19
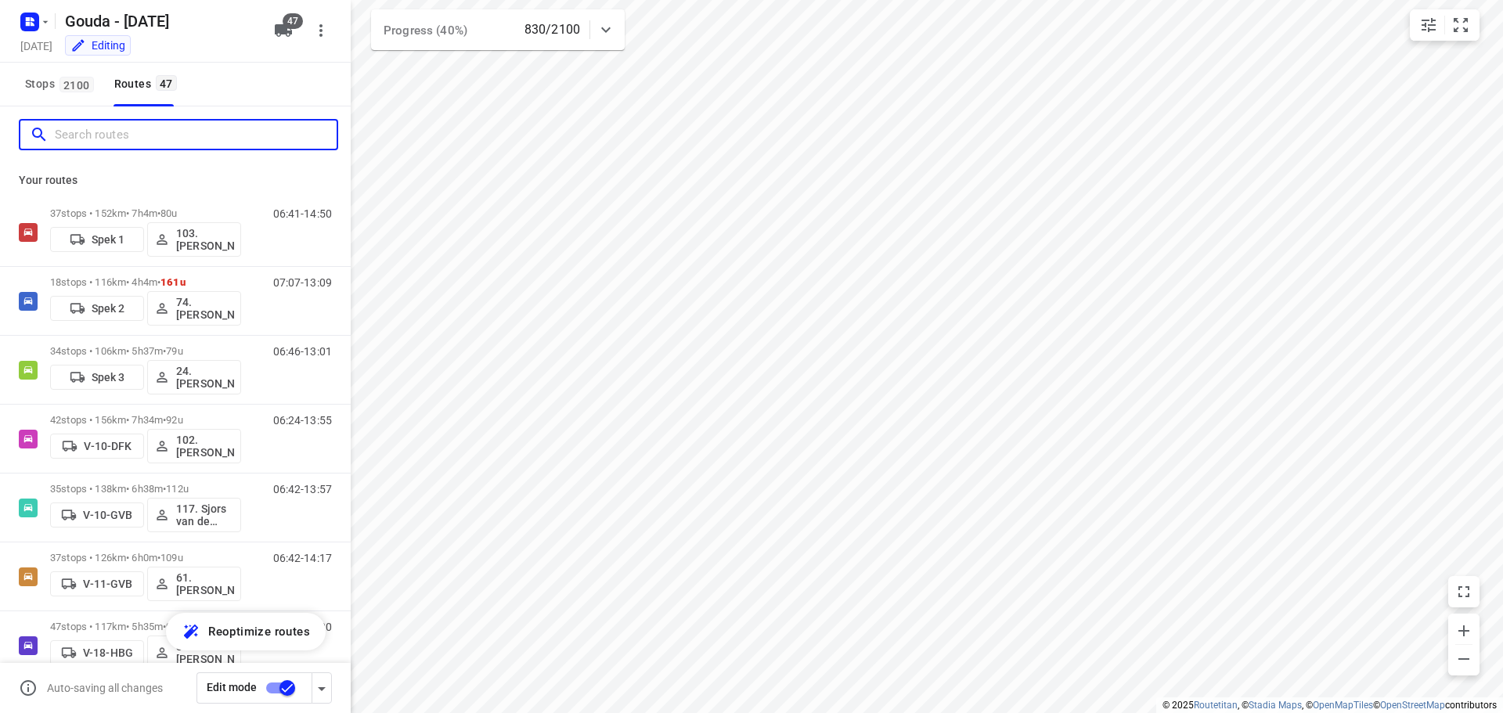
click at [136, 142] on input "Search routes" at bounding box center [196, 135] width 282 height 24
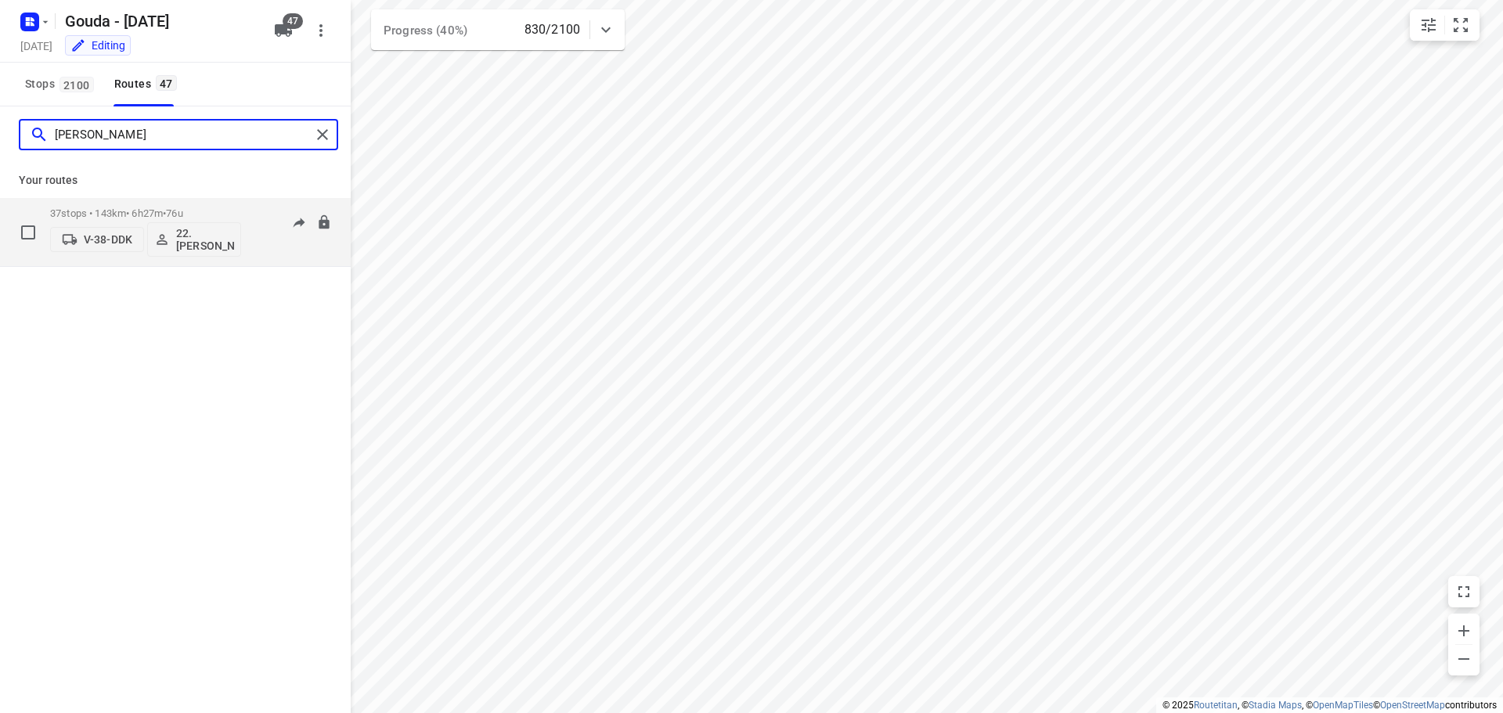
type input "alicia"
click at [70, 224] on div "V-38-DDK 22.Alicia Kramer" at bounding box center [145, 238] width 191 height 38
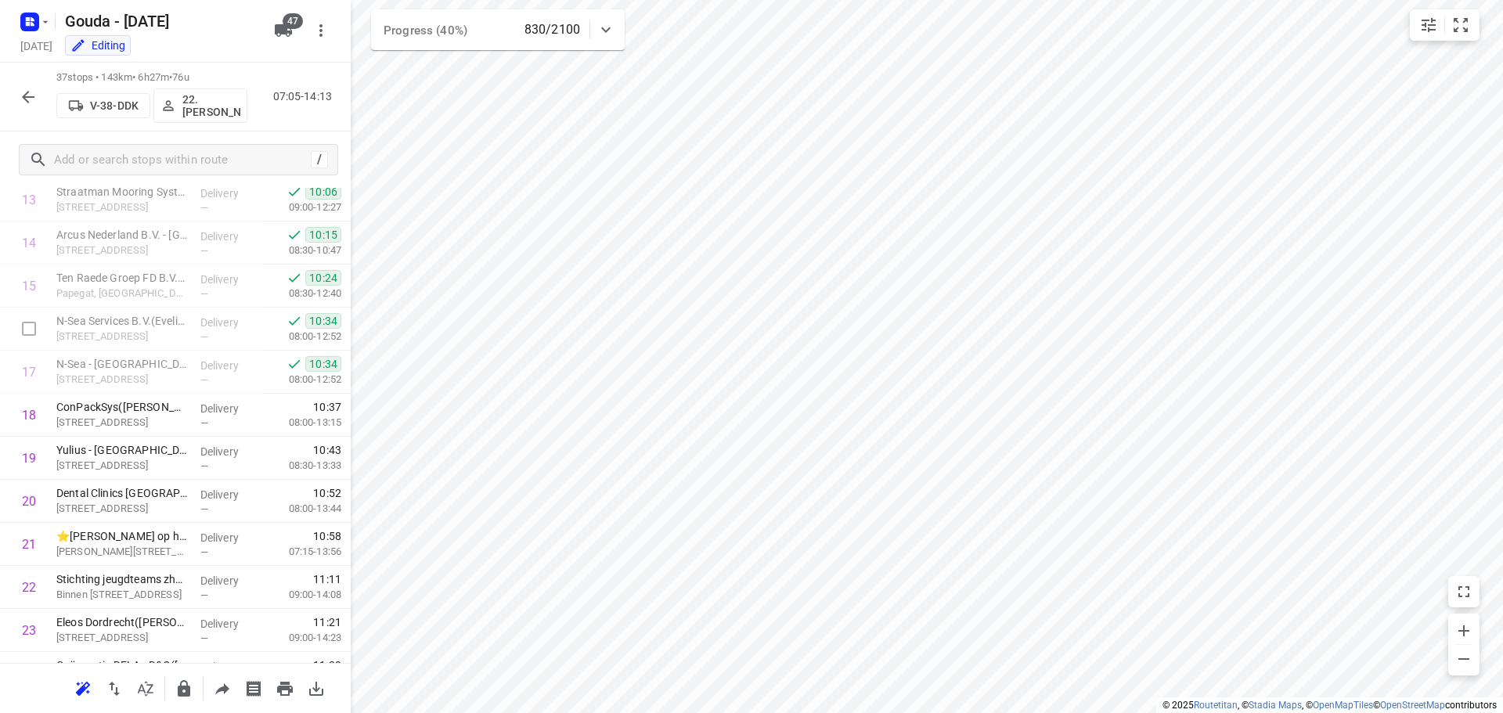
scroll to position [626, 0]
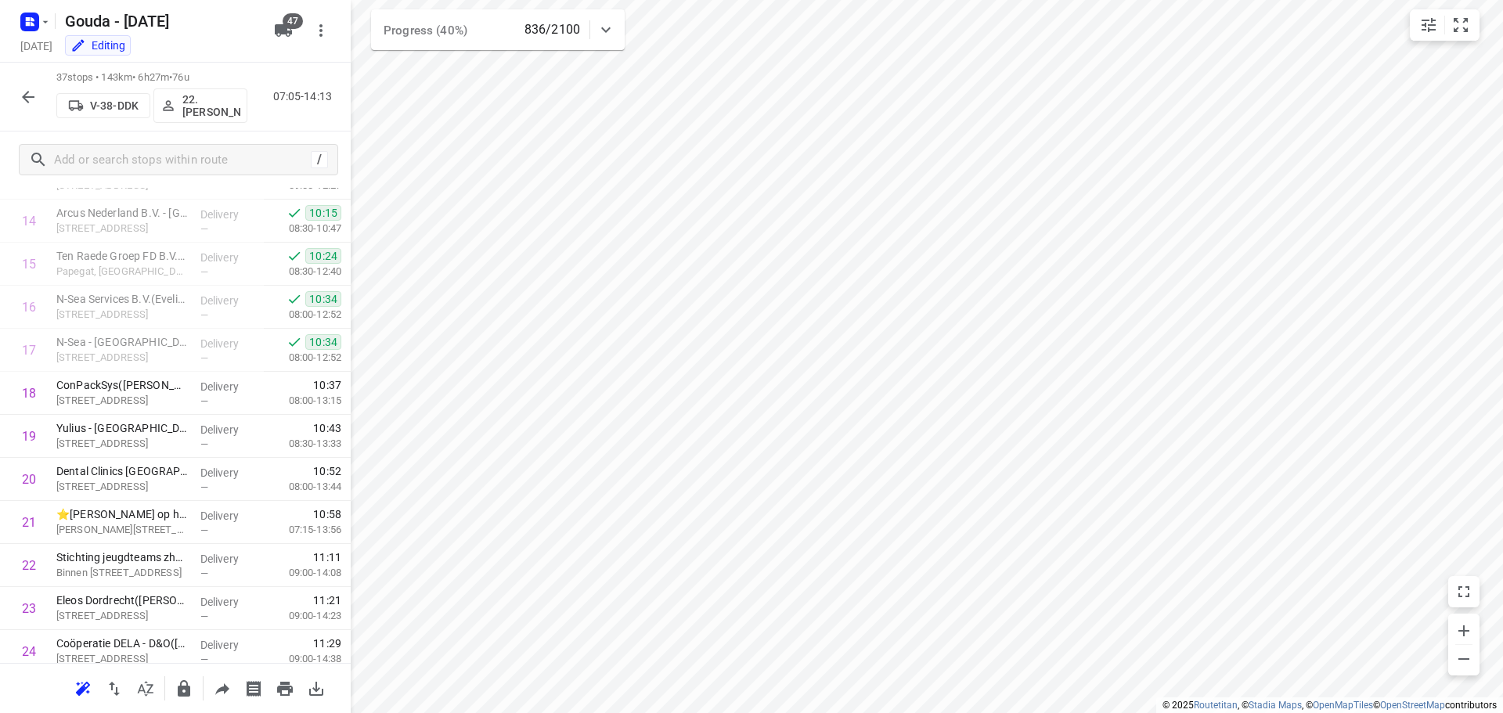
click at [27, 84] on button "button" at bounding box center [28, 96] width 31 height 31
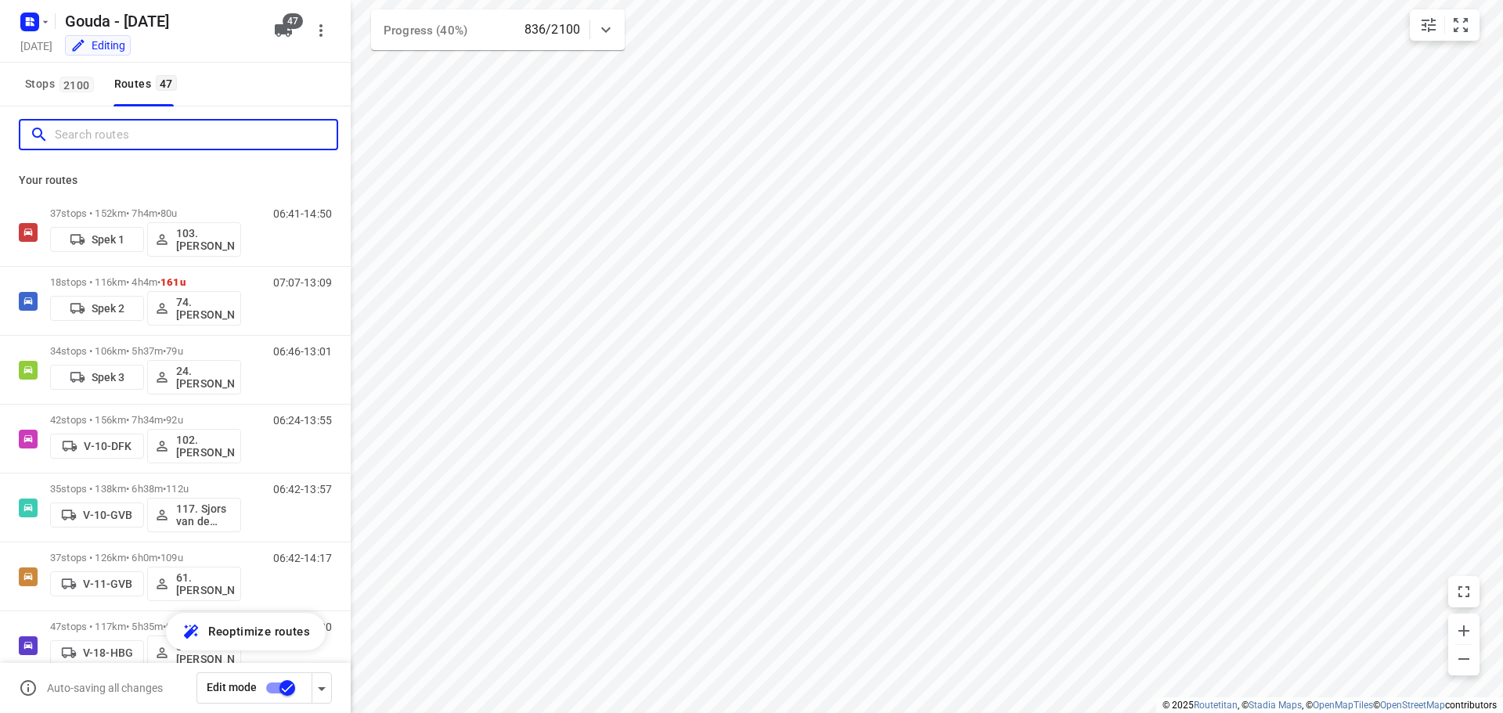
click at [90, 123] on input "Search routes" at bounding box center [196, 135] width 282 height 24
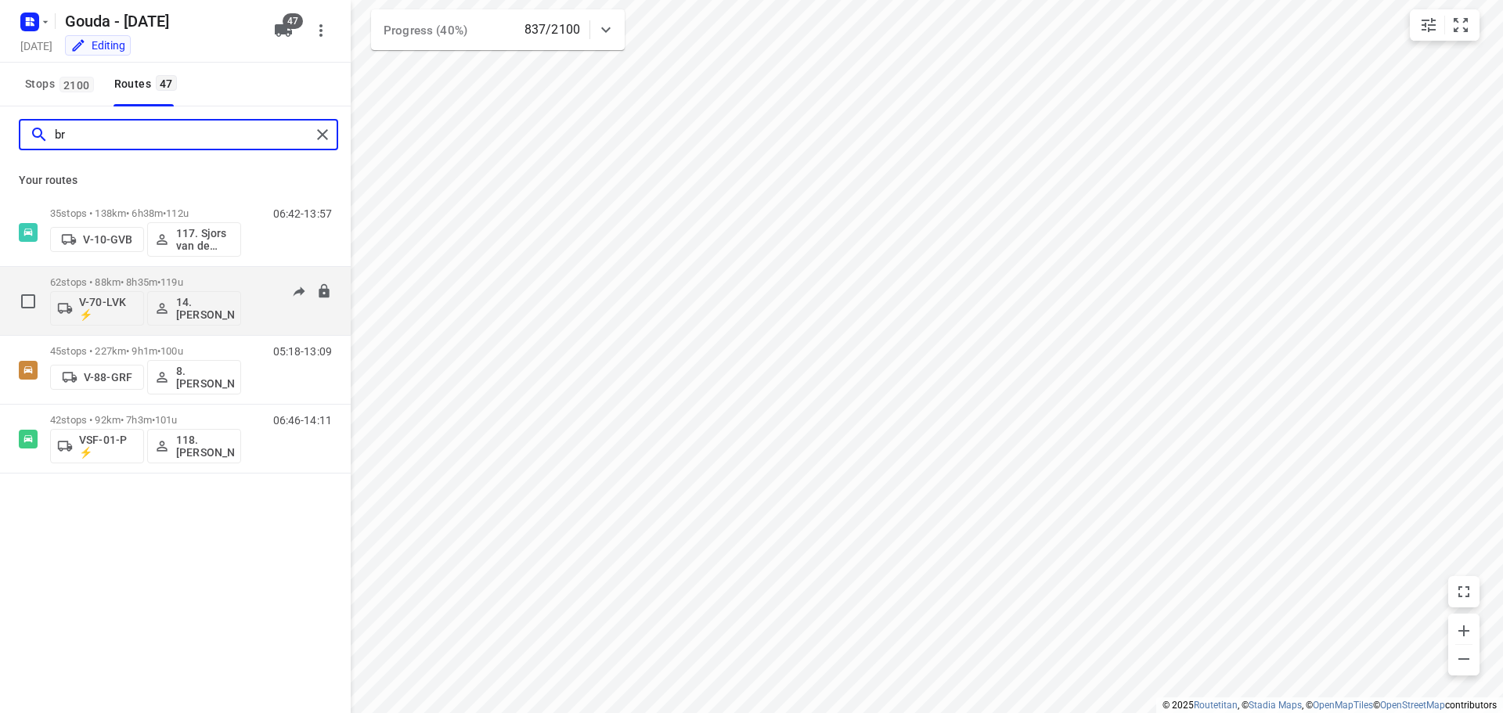
type input "br"
click at [135, 334] on div "62 stops • 88km • 8h35m • 119u V-70-LVK ⚡ 14. Bryan Oelrich 06:49-15:41" at bounding box center [175, 301] width 351 height 69
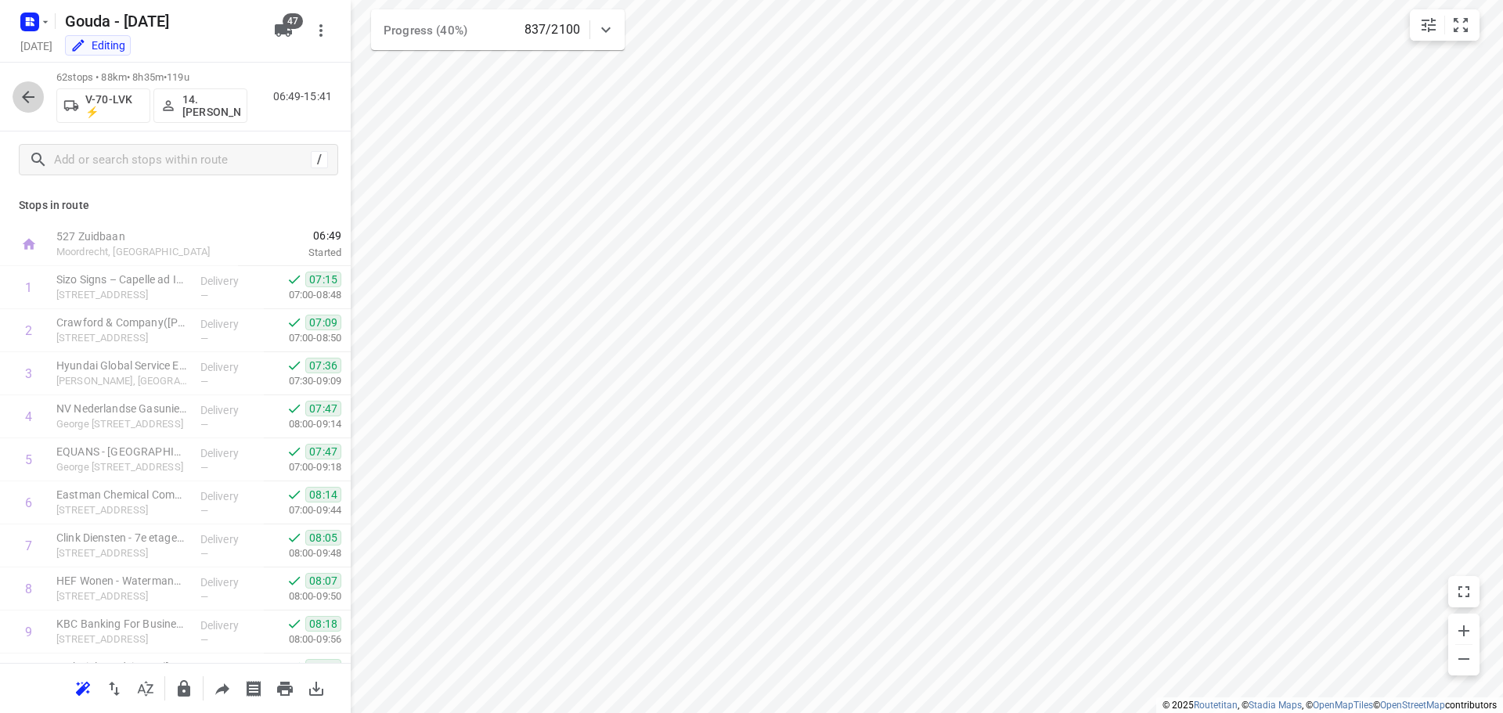
click at [32, 102] on icon "button" at bounding box center [28, 97] width 19 height 19
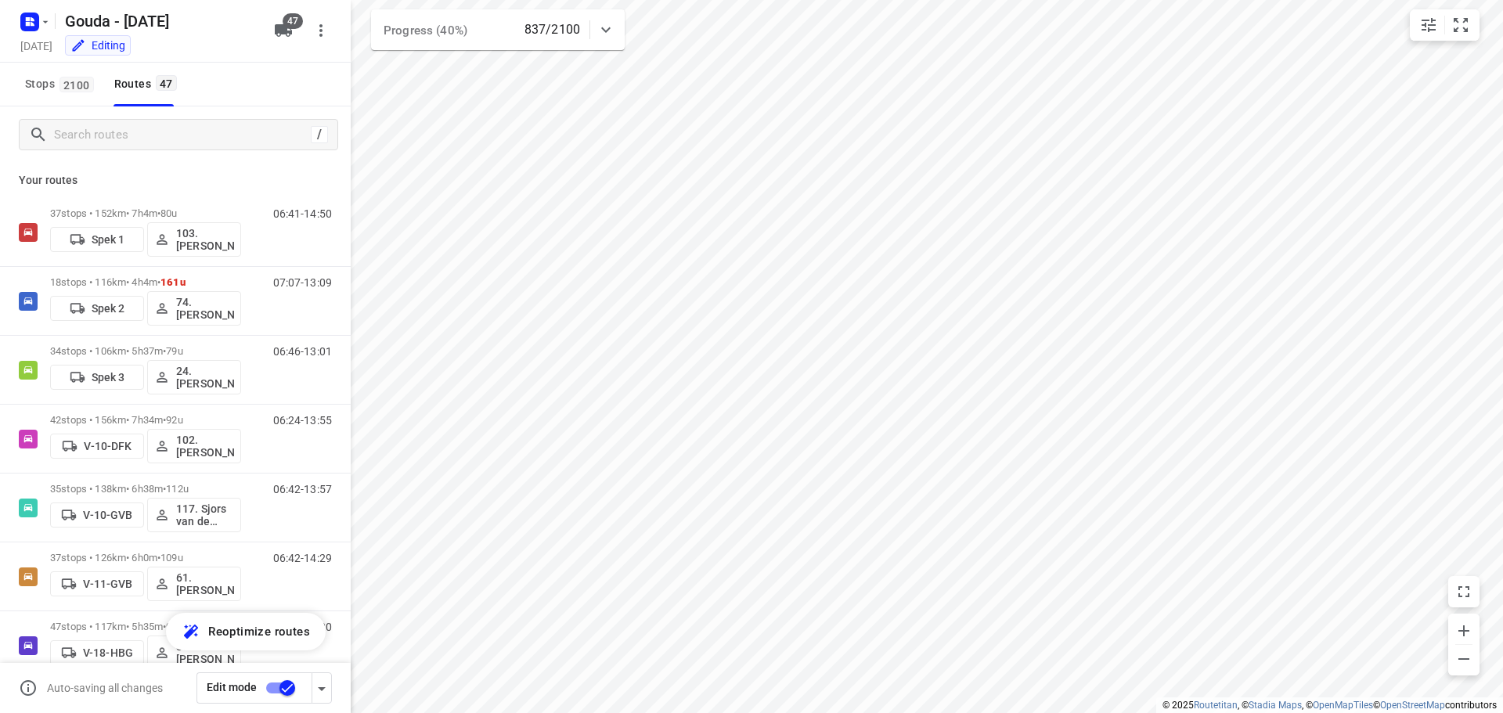
click at [112, 154] on div "/" at bounding box center [175, 134] width 351 height 56
click at [111, 139] on input "Search routes" at bounding box center [182, 135] width 255 height 24
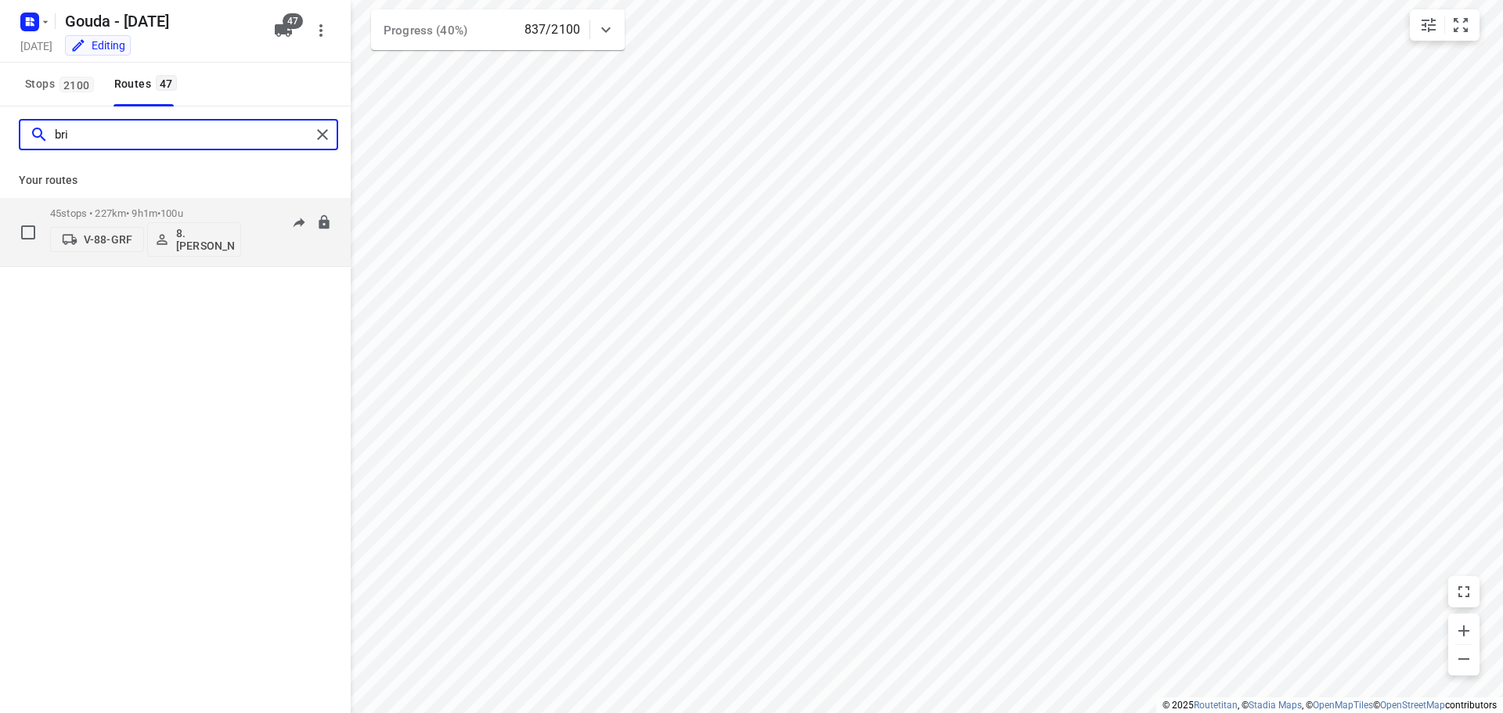
type input "bri"
click at [139, 205] on div "45 stops • 227km • 9h1m • 100u V-88-GRF 8. Brian de Jong" at bounding box center [145, 232] width 191 height 65
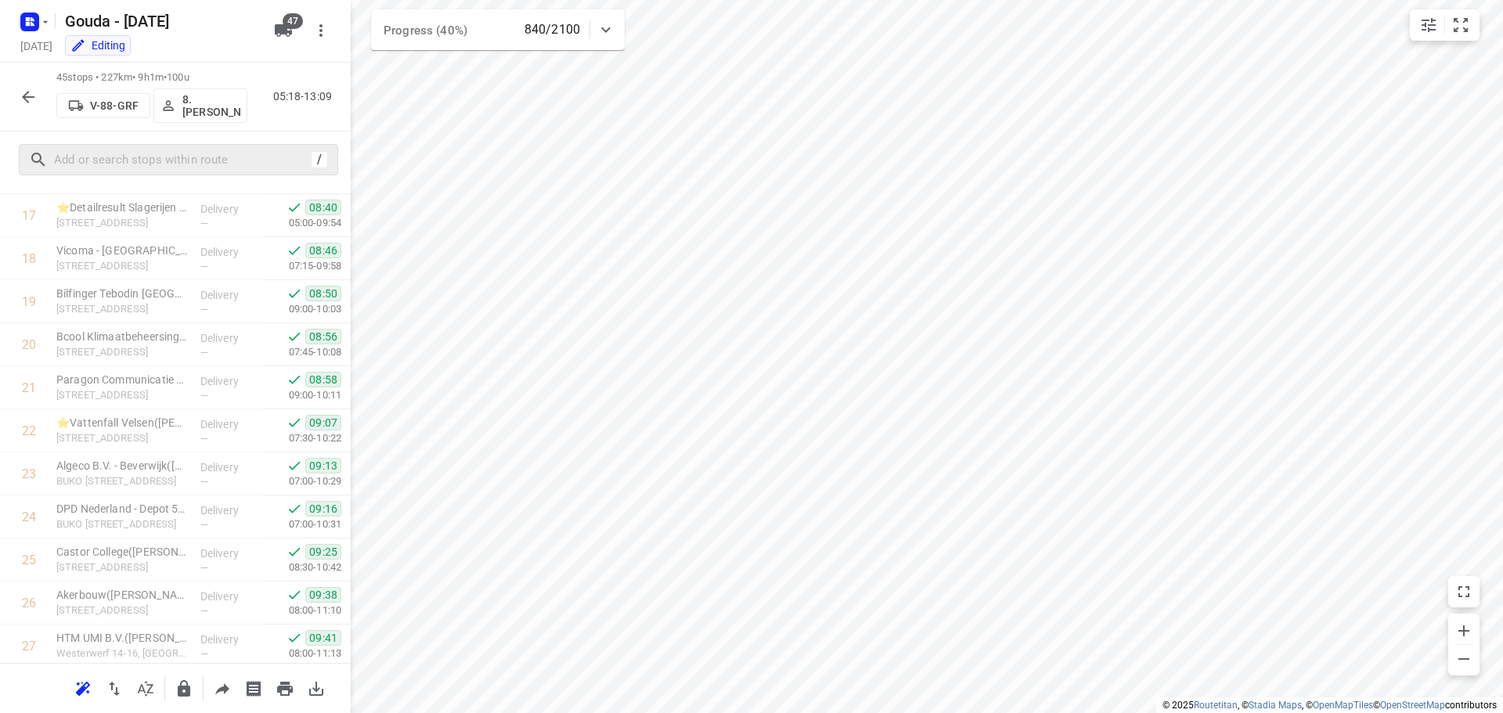
scroll to position [548, 0]
click at [134, 156] on input "text" at bounding box center [180, 160] width 250 height 24
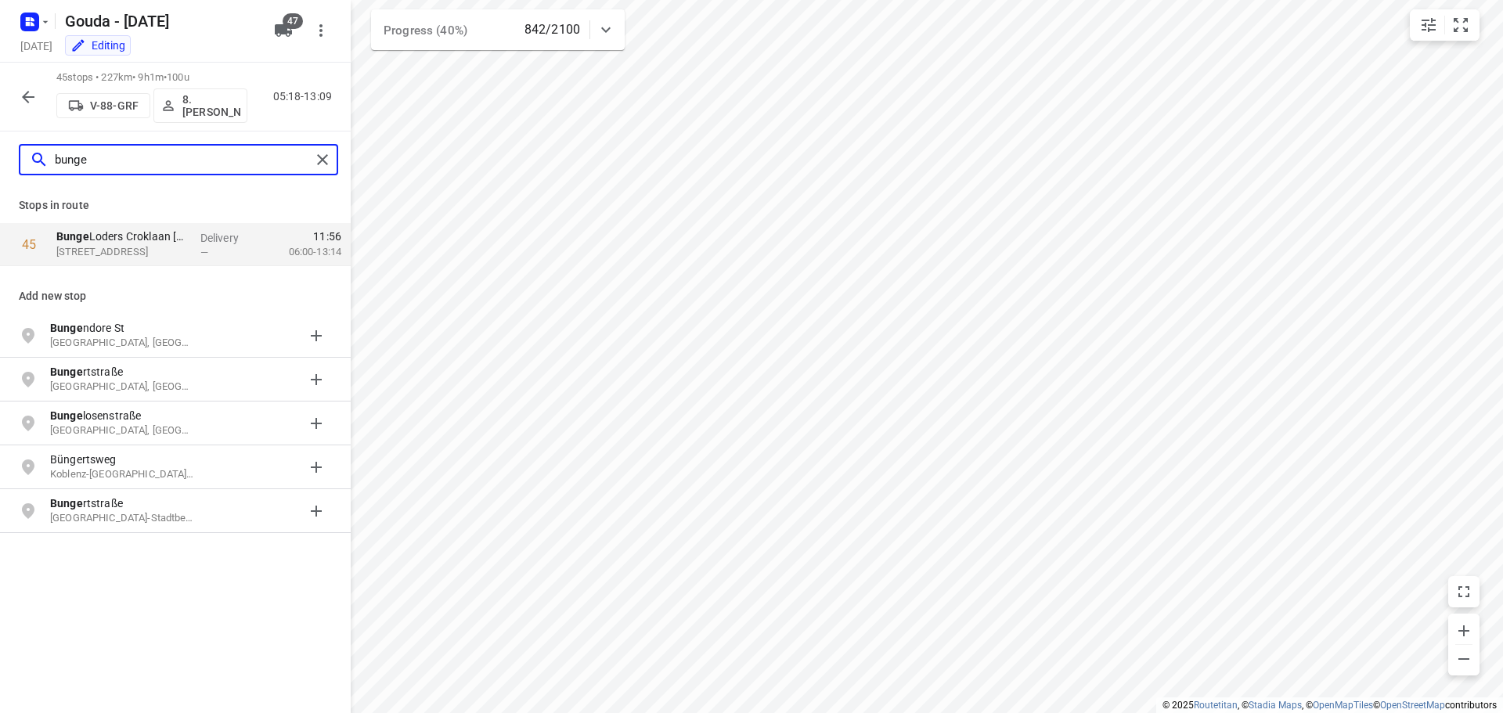
type input "bunge"
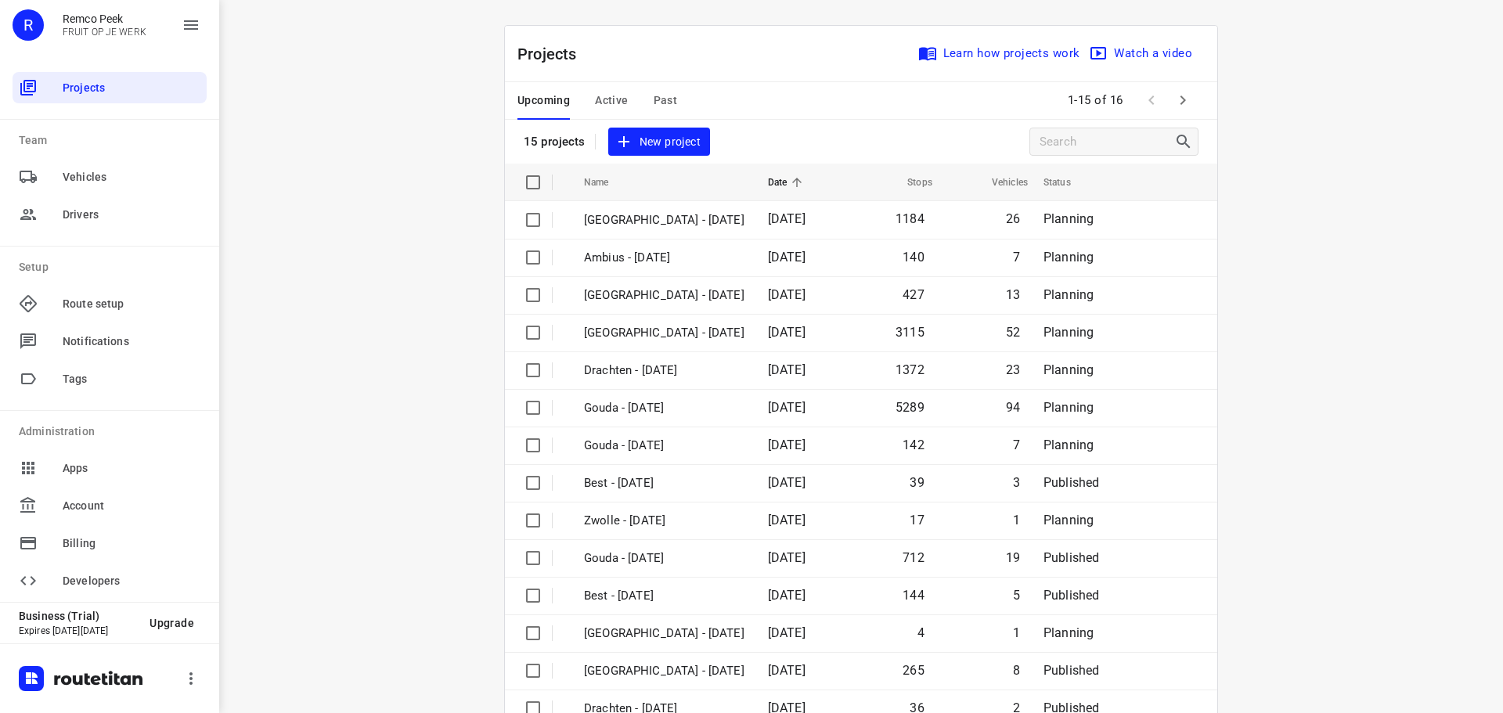
click at [575, 90] on div "Upcoming Active Past" at bounding box center [609, 101] width 185 height 38
click at [607, 97] on span "Active" at bounding box center [611, 101] width 33 height 20
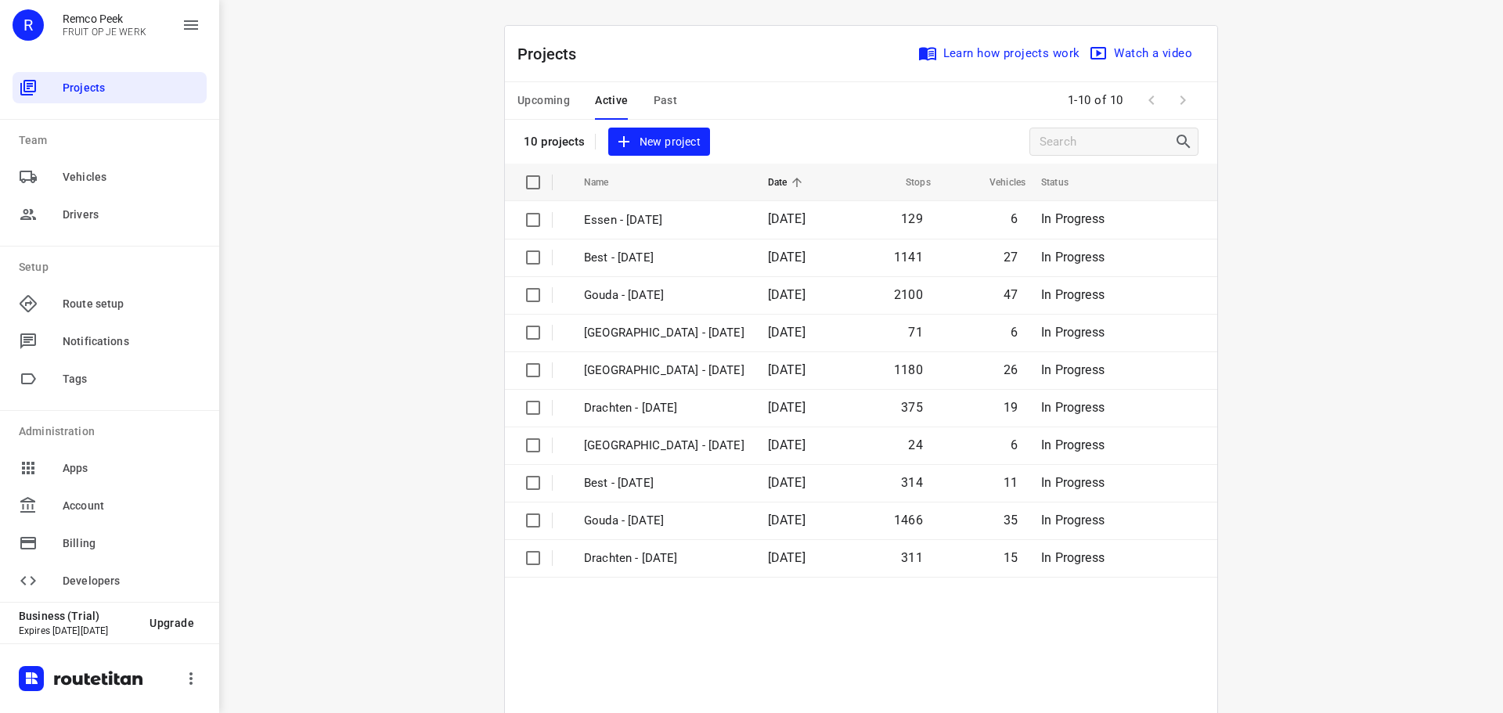
click at [535, 95] on span "Upcoming" at bounding box center [543, 101] width 52 height 20
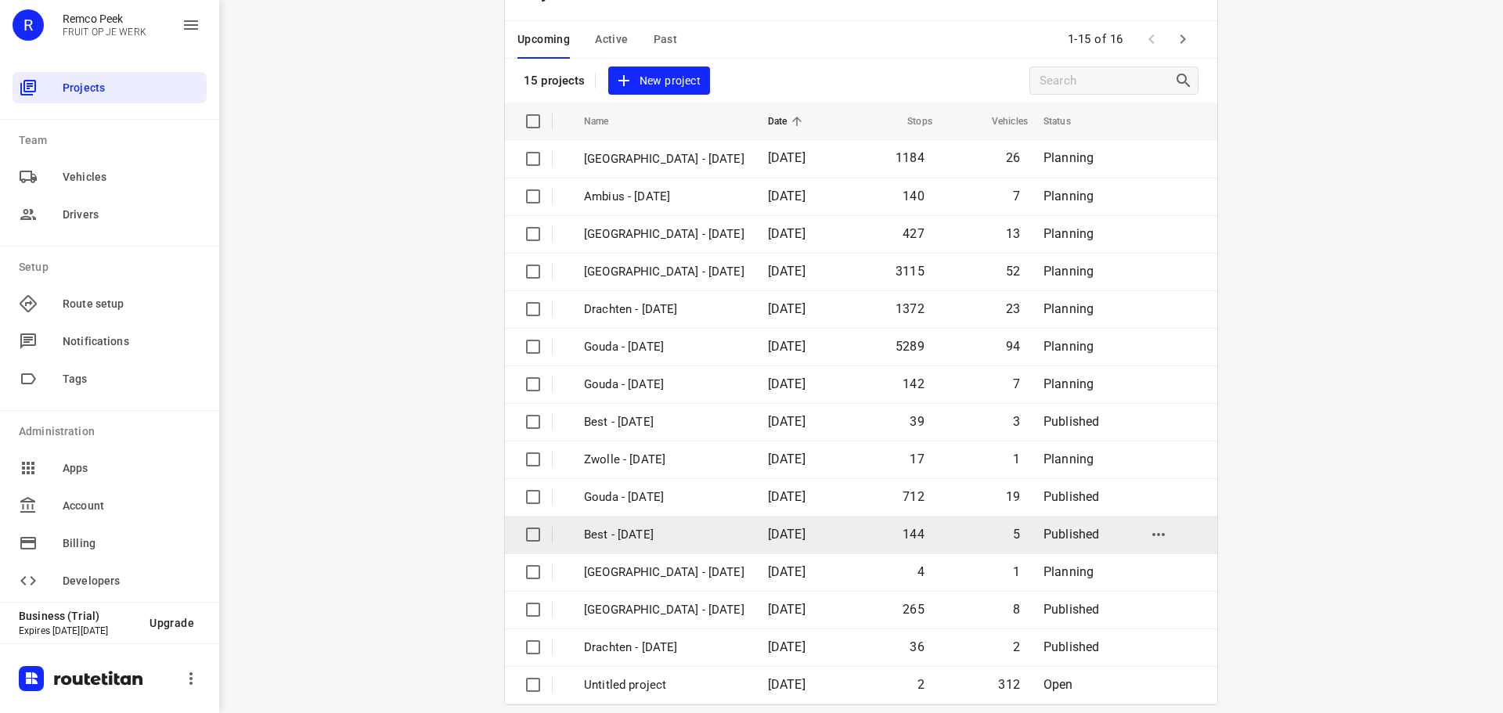
scroll to position [78, 0]
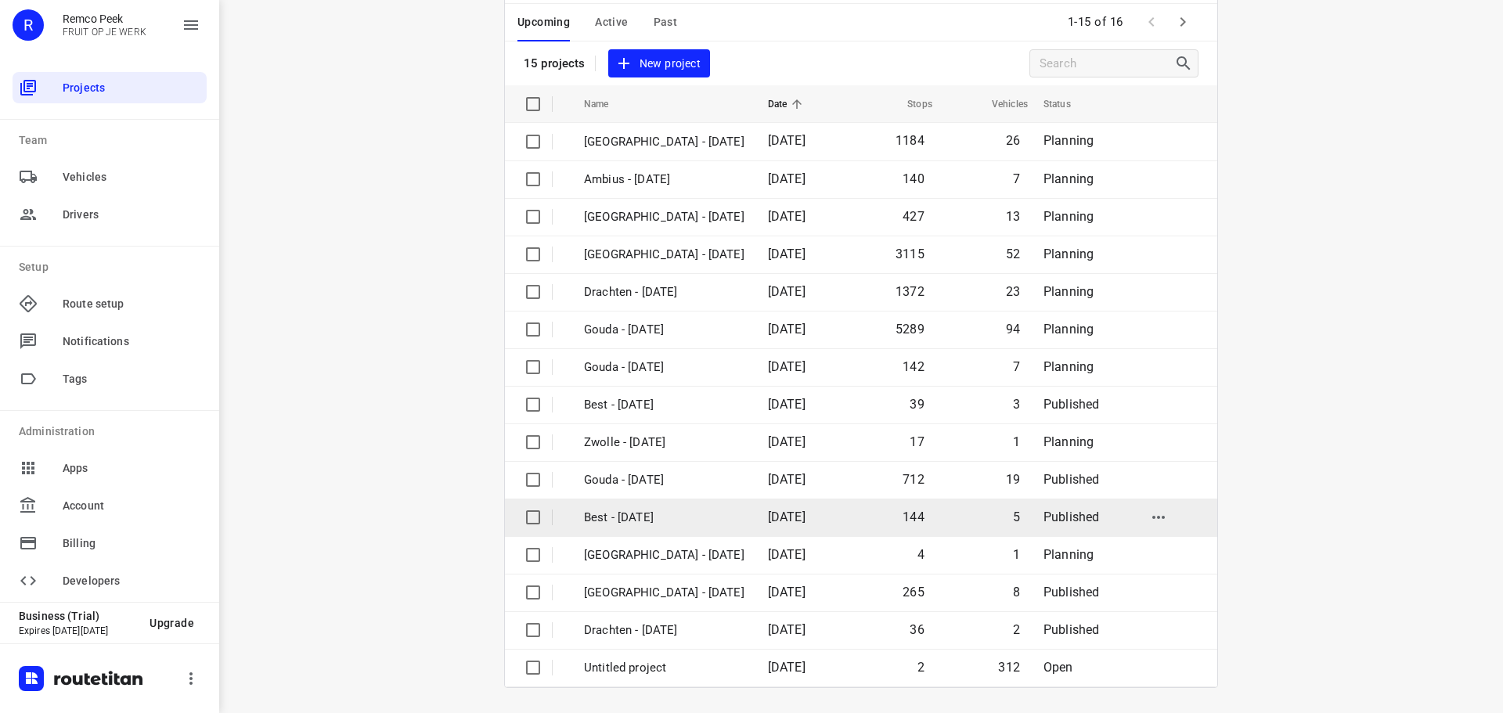
click at [643, 516] on p "Best - Thursday" at bounding box center [664, 518] width 160 height 18
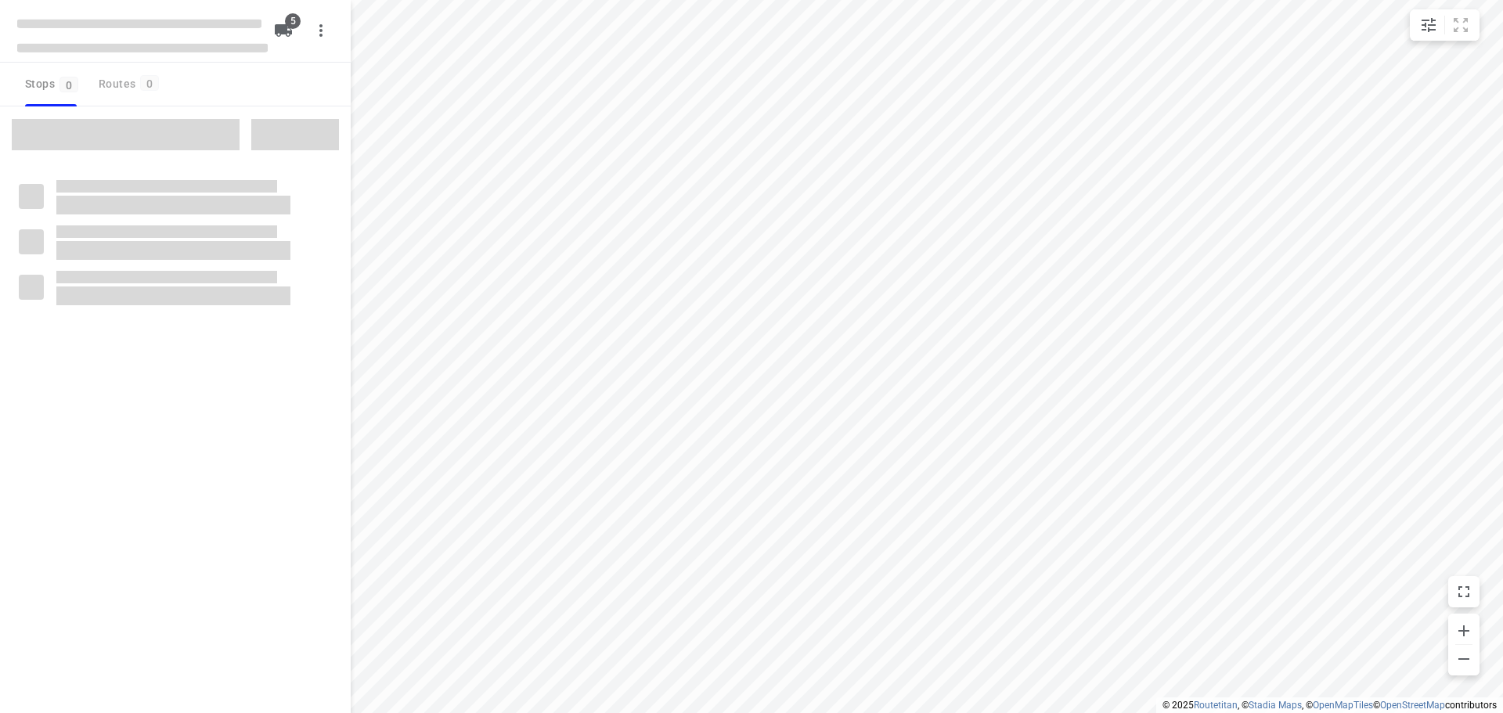
checkbox input "true"
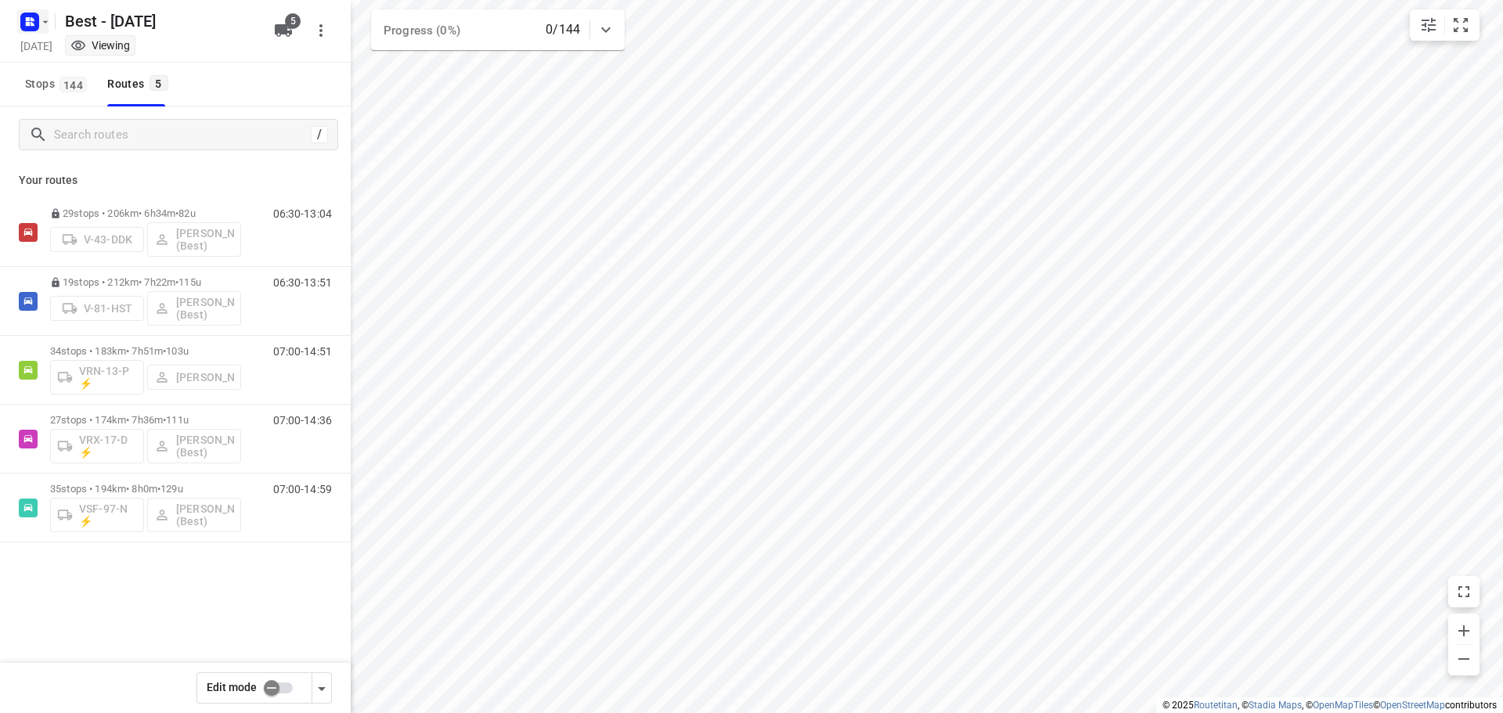
click at [45, 27] on icon "button" at bounding box center [45, 22] width 13 height 13
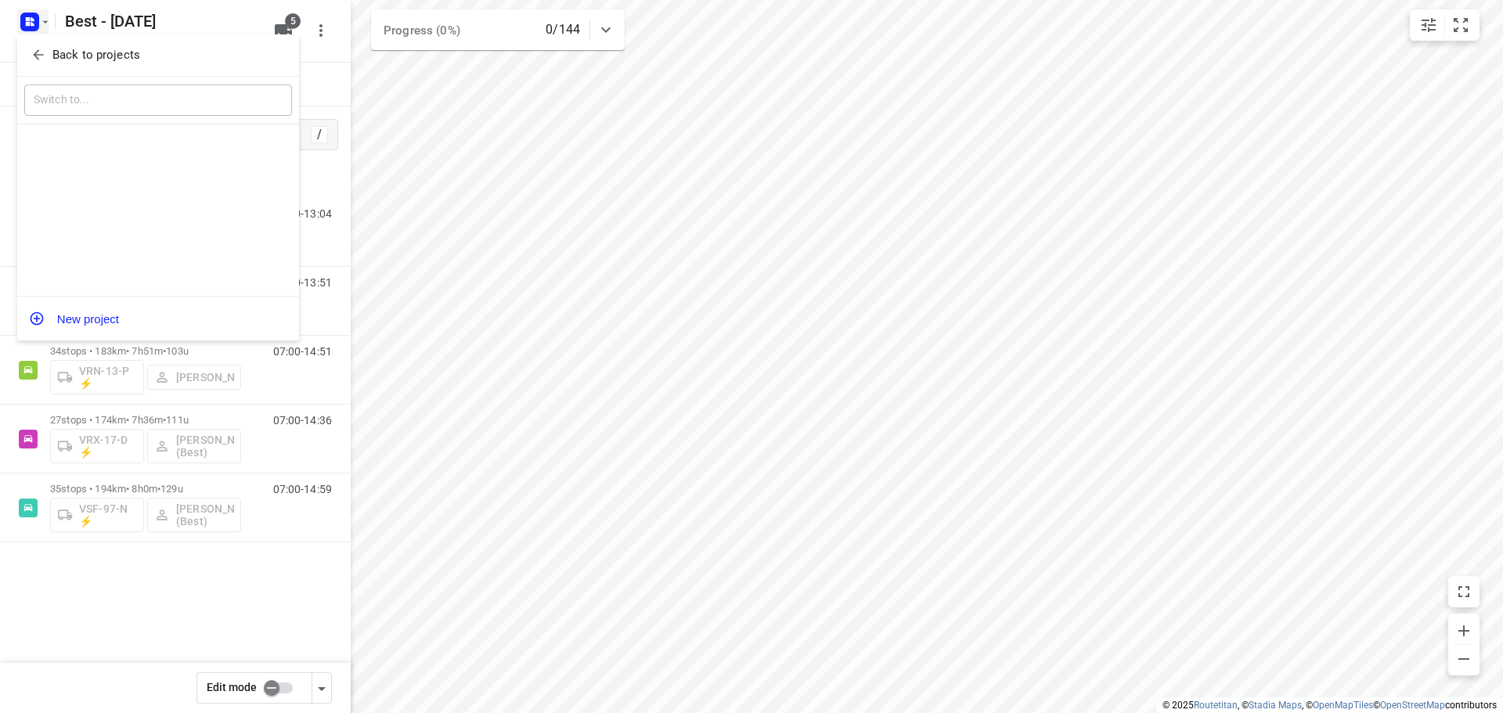
click at [52, 56] on p "Back to projects" at bounding box center [96, 55] width 88 height 18
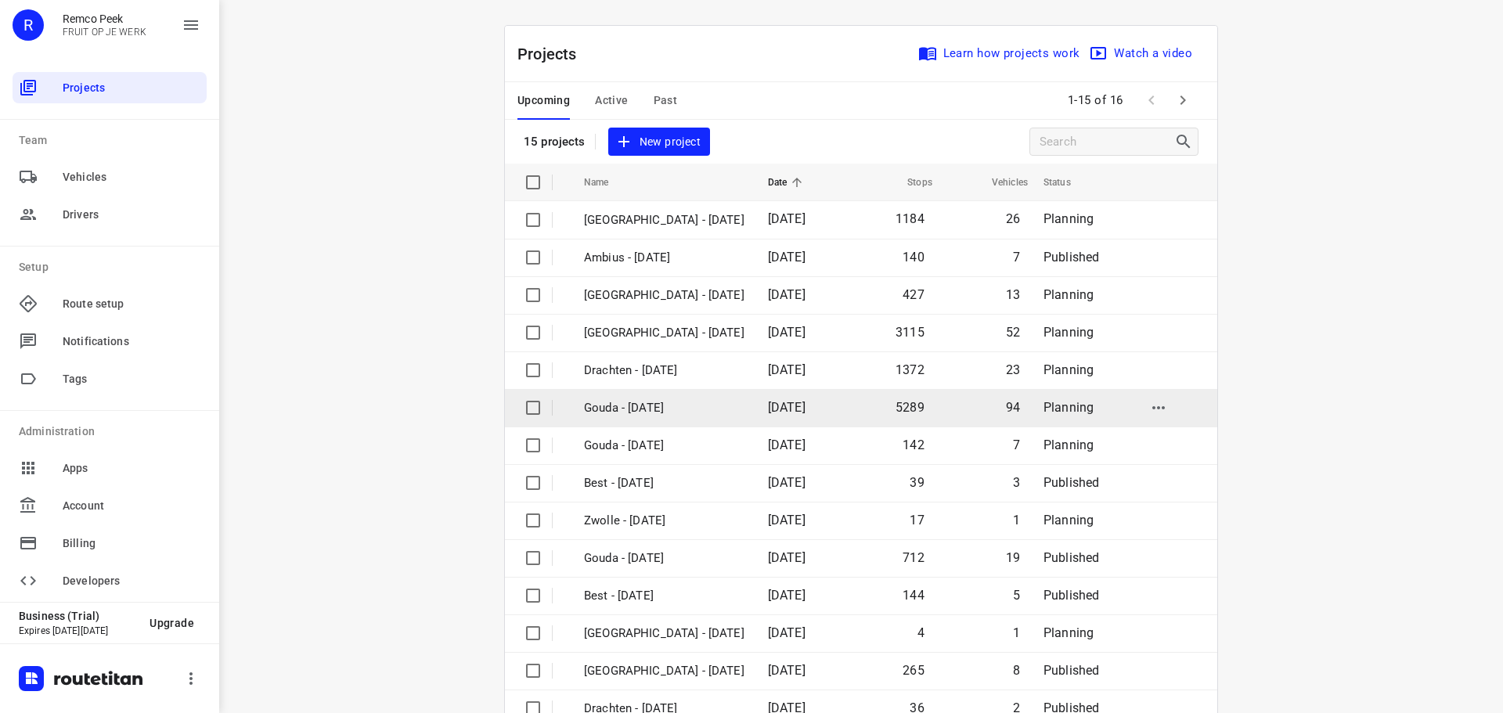
scroll to position [78, 0]
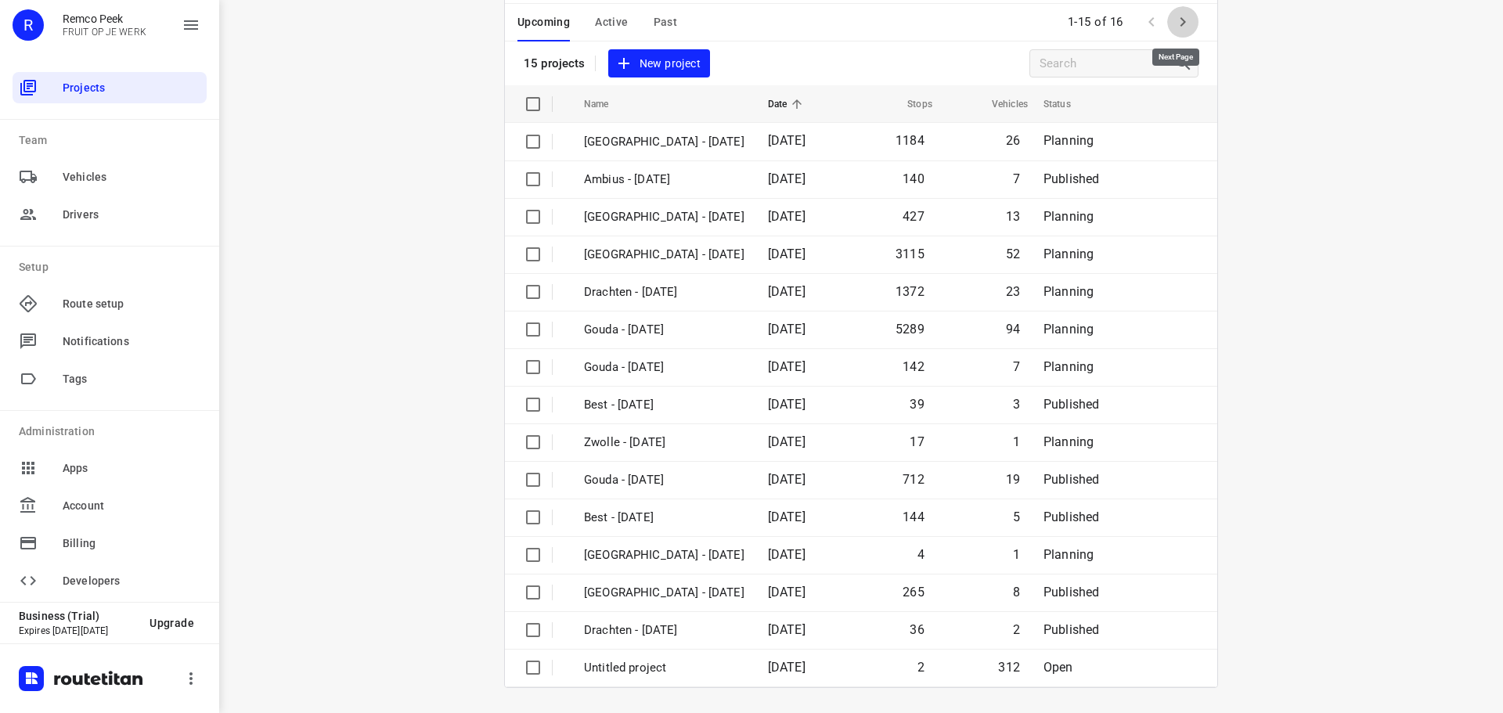
click at [1188, 26] on button "button" at bounding box center [1182, 21] width 31 height 31
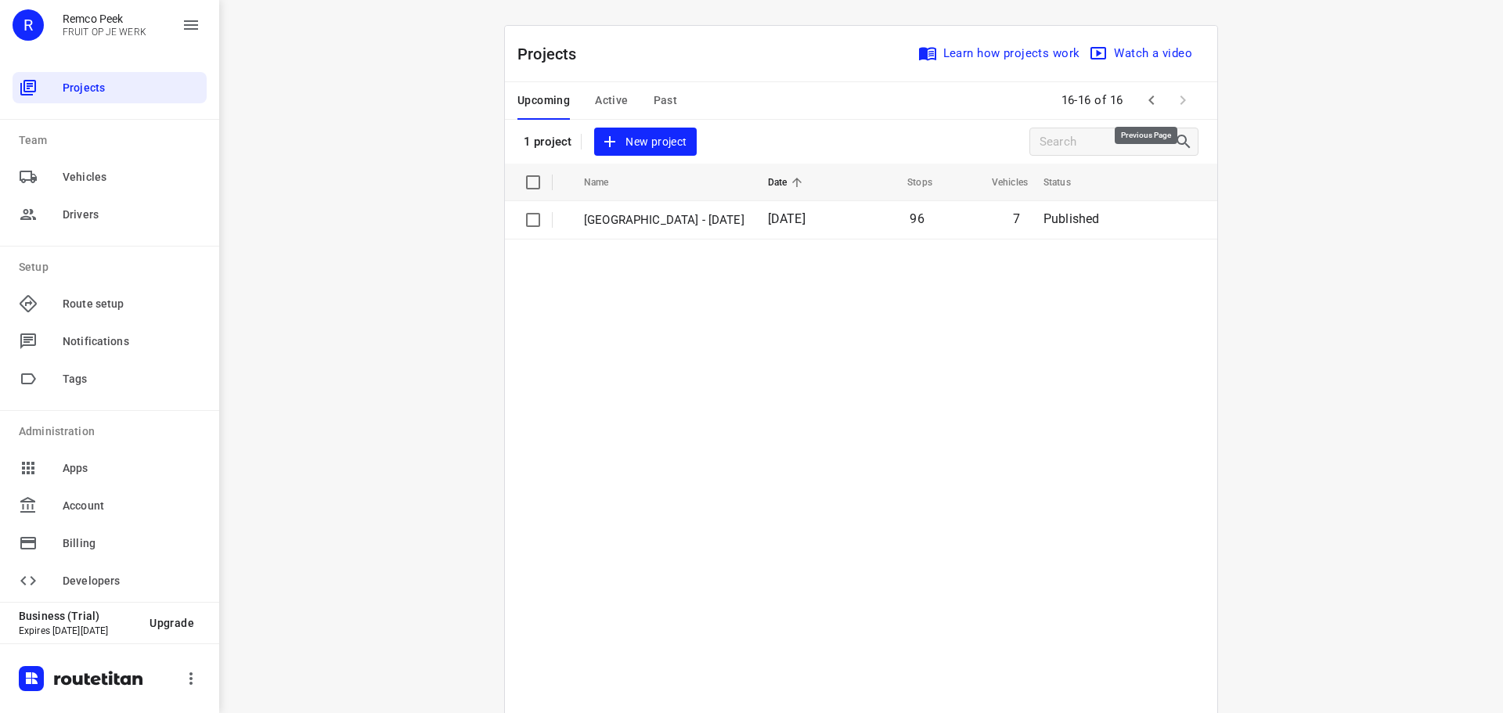
click at [1143, 95] on icon "button" at bounding box center [1151, 100] width 19 height 19
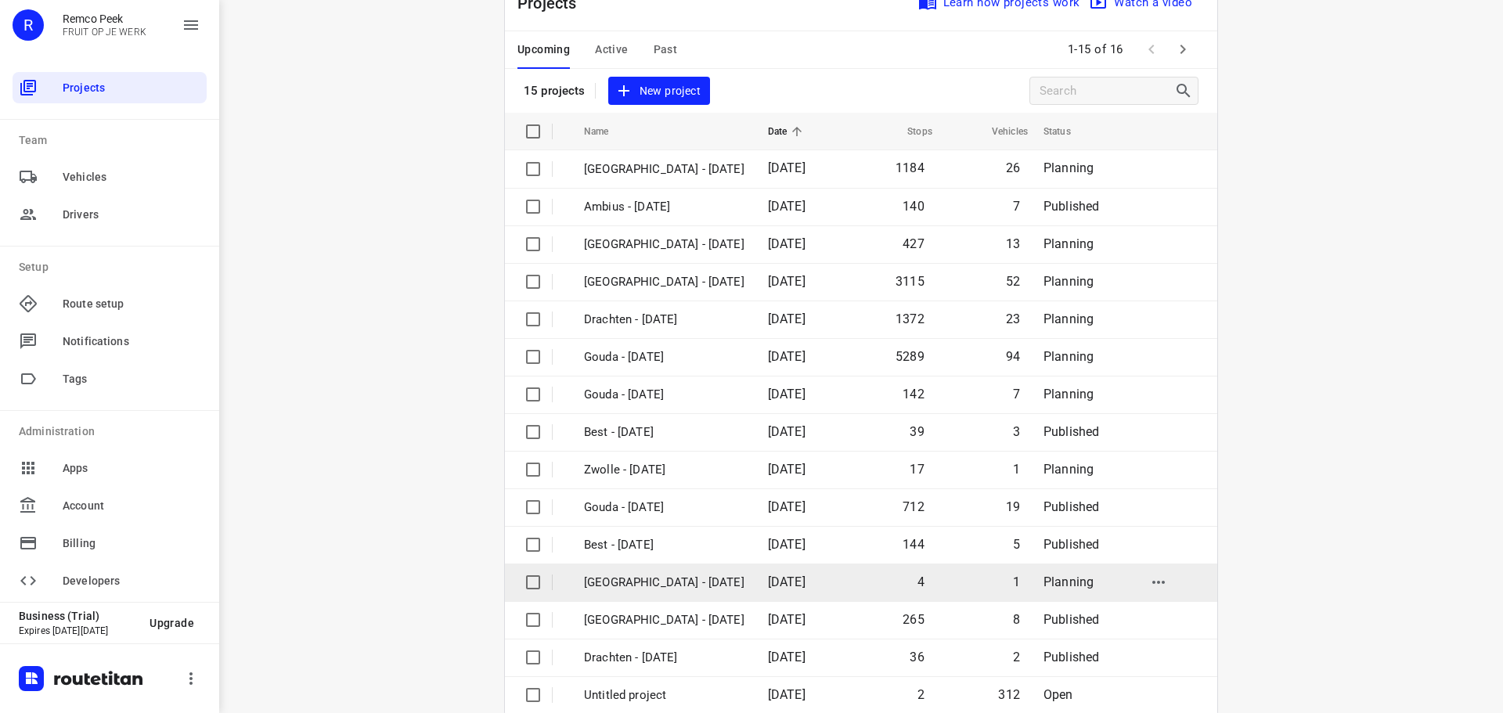
scroll to position [78, 0]
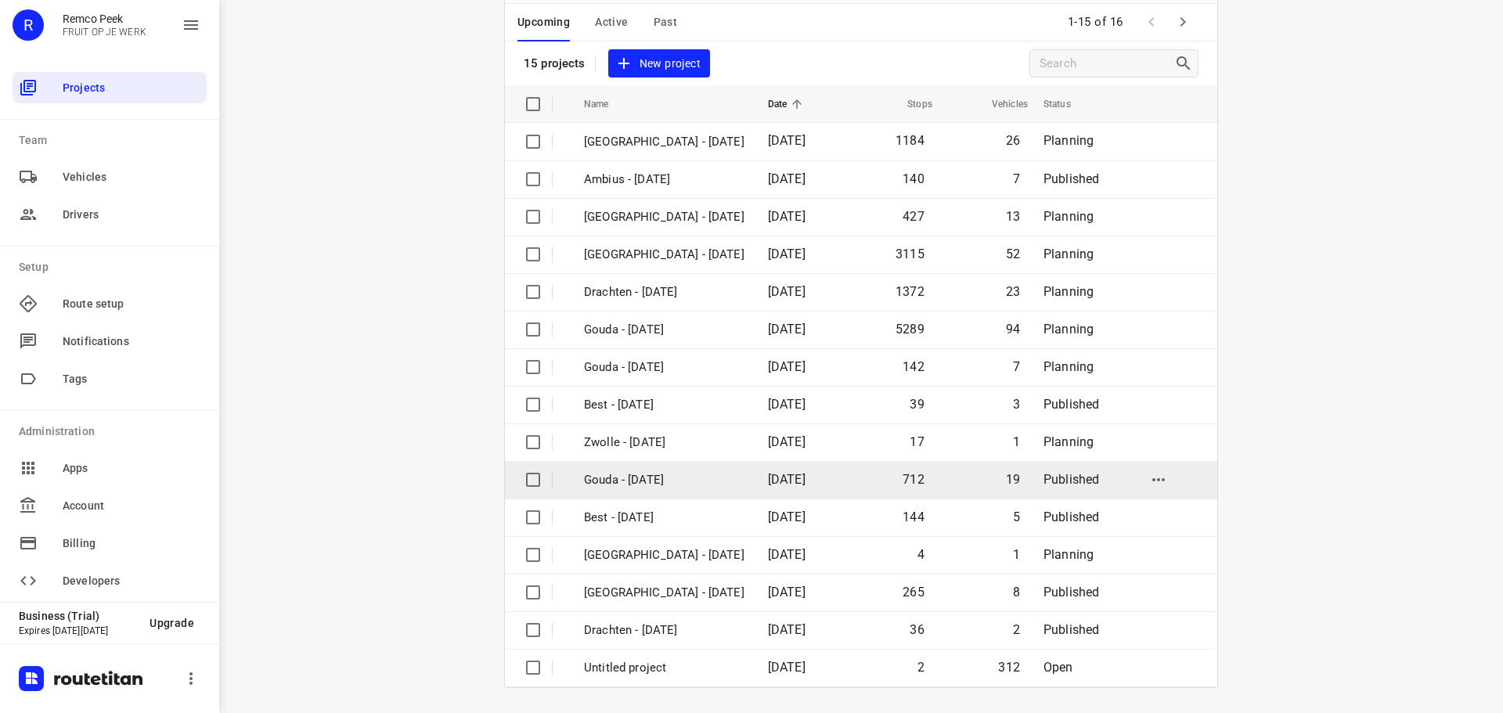
click at [661, 489] on td "Gouda - Thursday" at bounding box center [661, 480] width 187 height 38
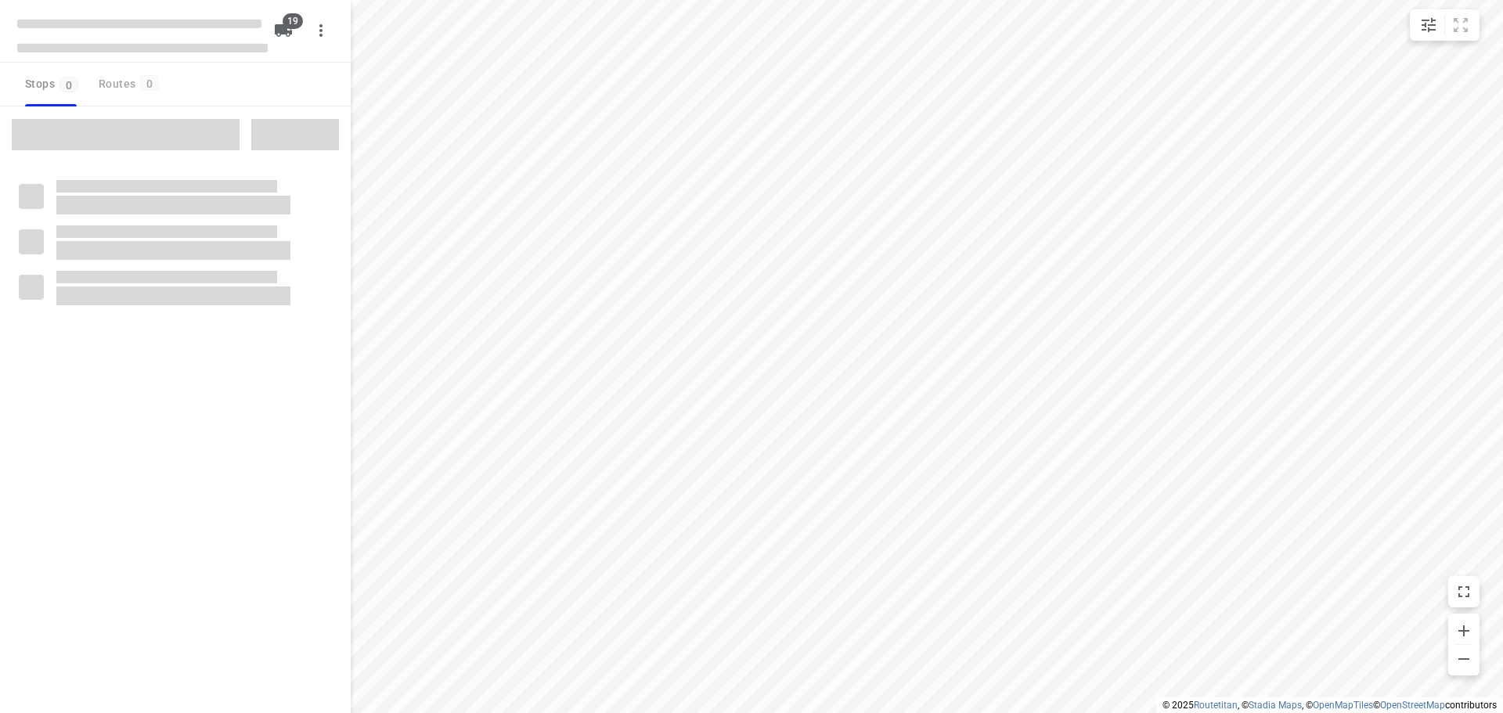
checkbox input "true"
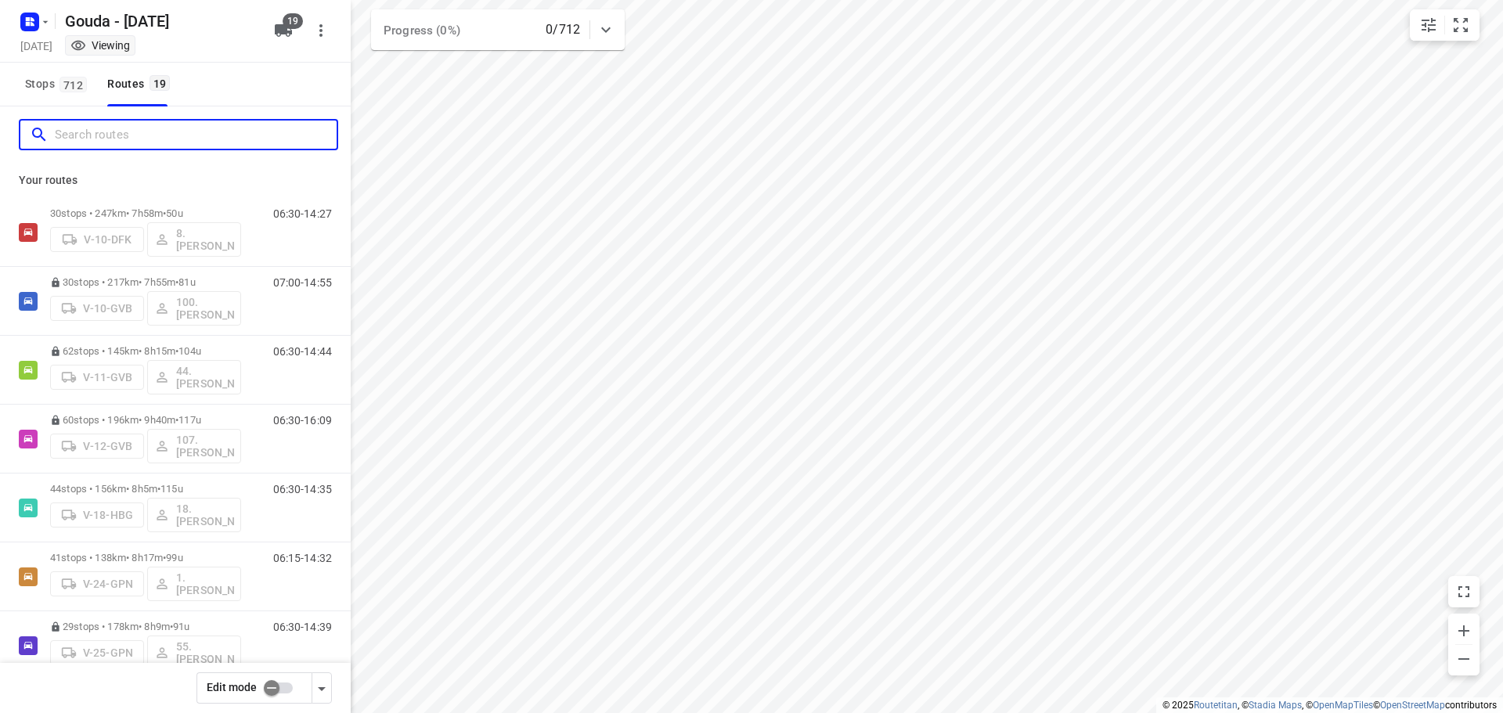
click at [85, 142] on input "Search routes" at bounding box center [196, 135] width 282 height 24
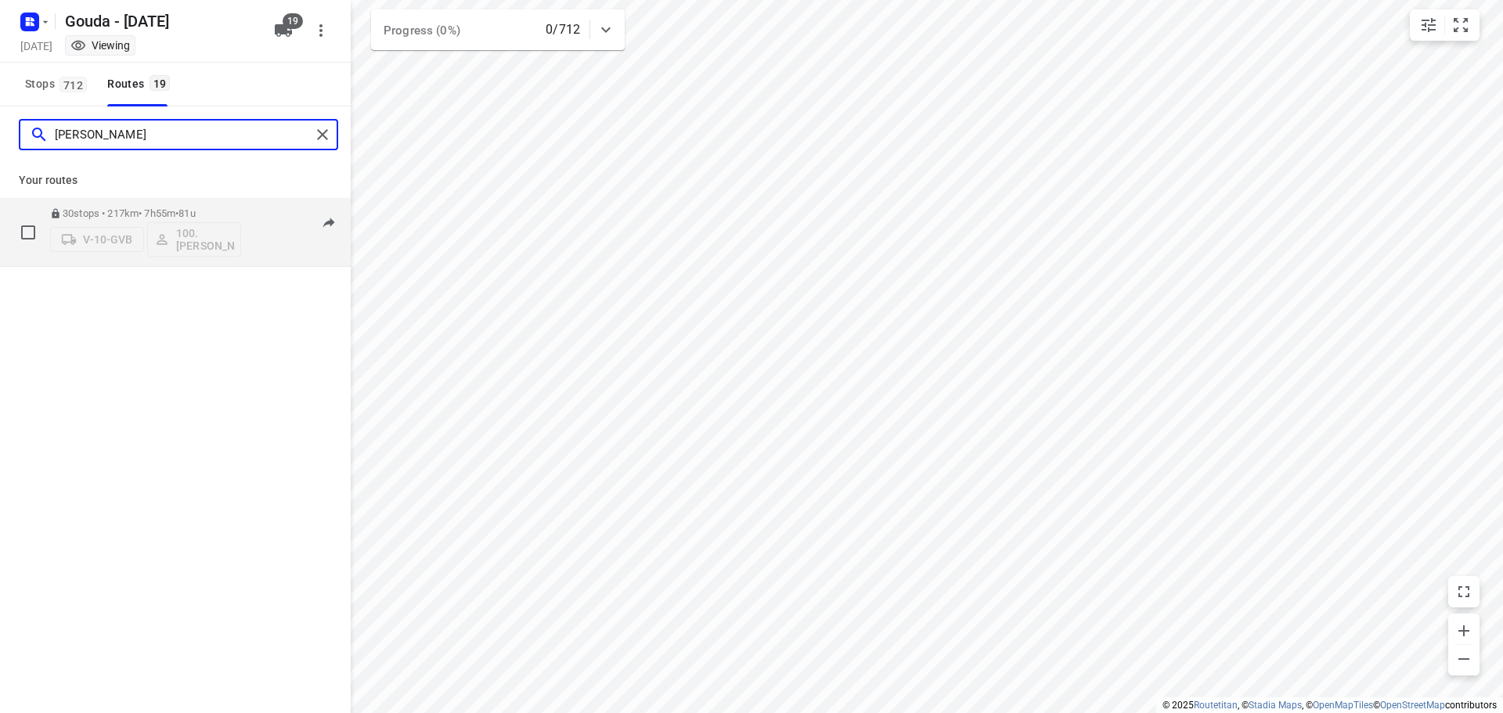
type input "henk"
click at [152, 208] on p "30 stops • 217km • 7h55m • 81u" at bounding box center [145, 213] width 191 height 12
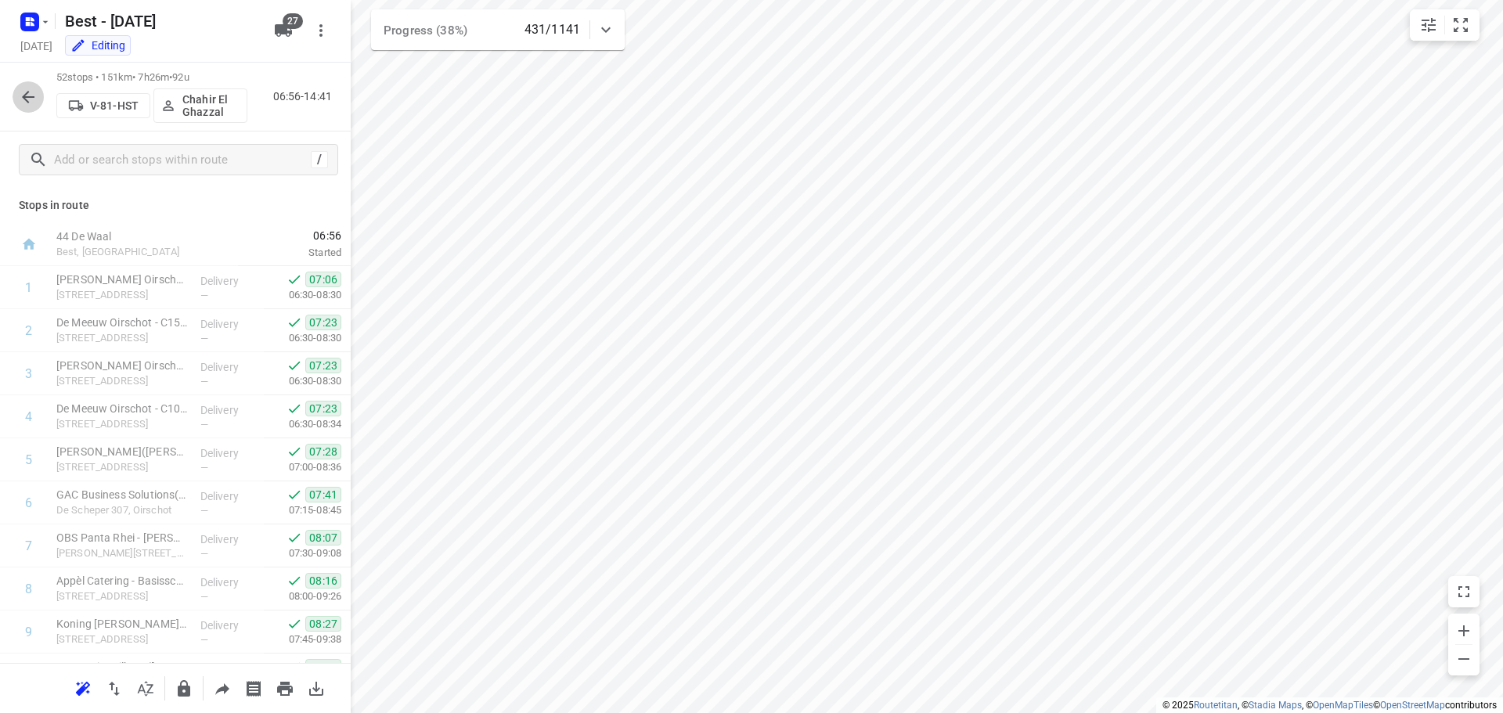
click at [34, 88] on icon "button" at bounding box center [28, 97] width 19 height 19
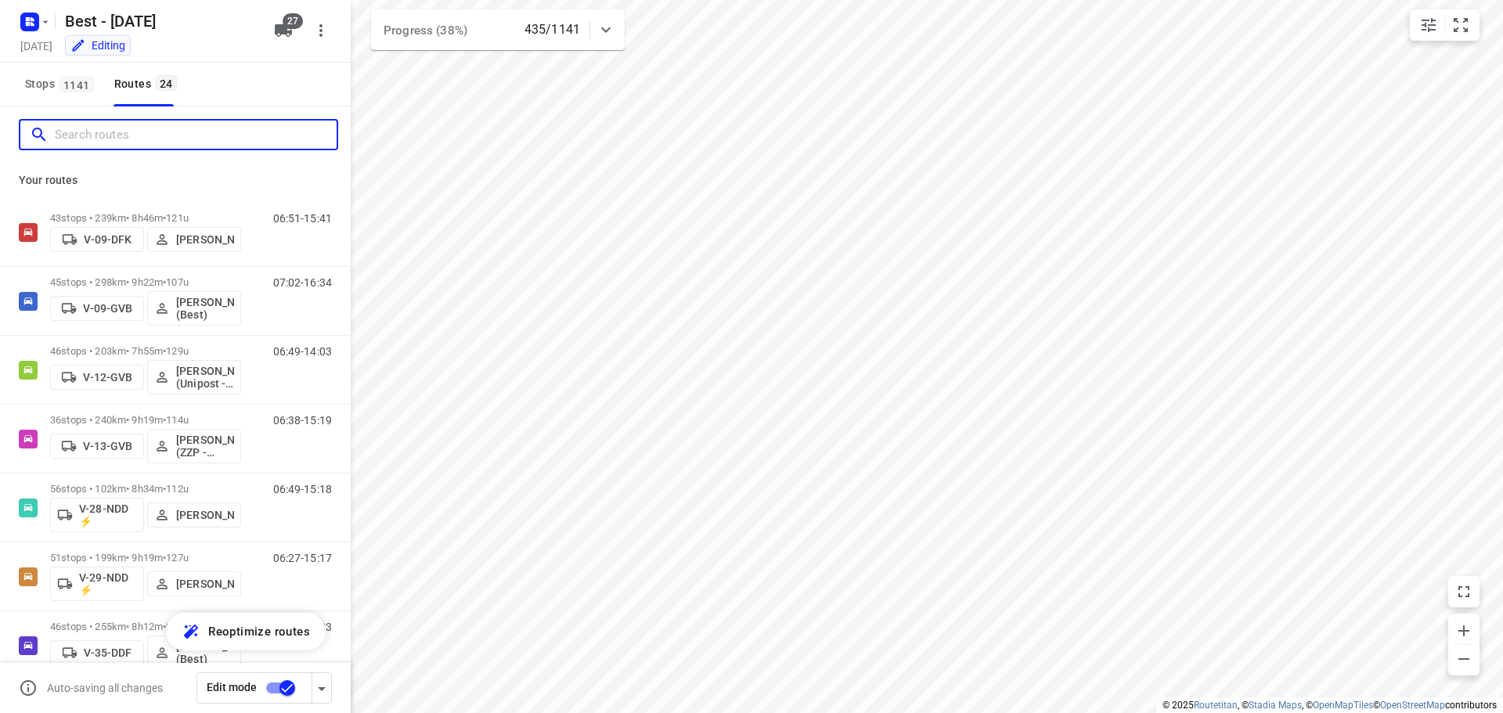
click at [132, 124] on input "Search routes" at bounding box center [196, 135] width 282 height 24
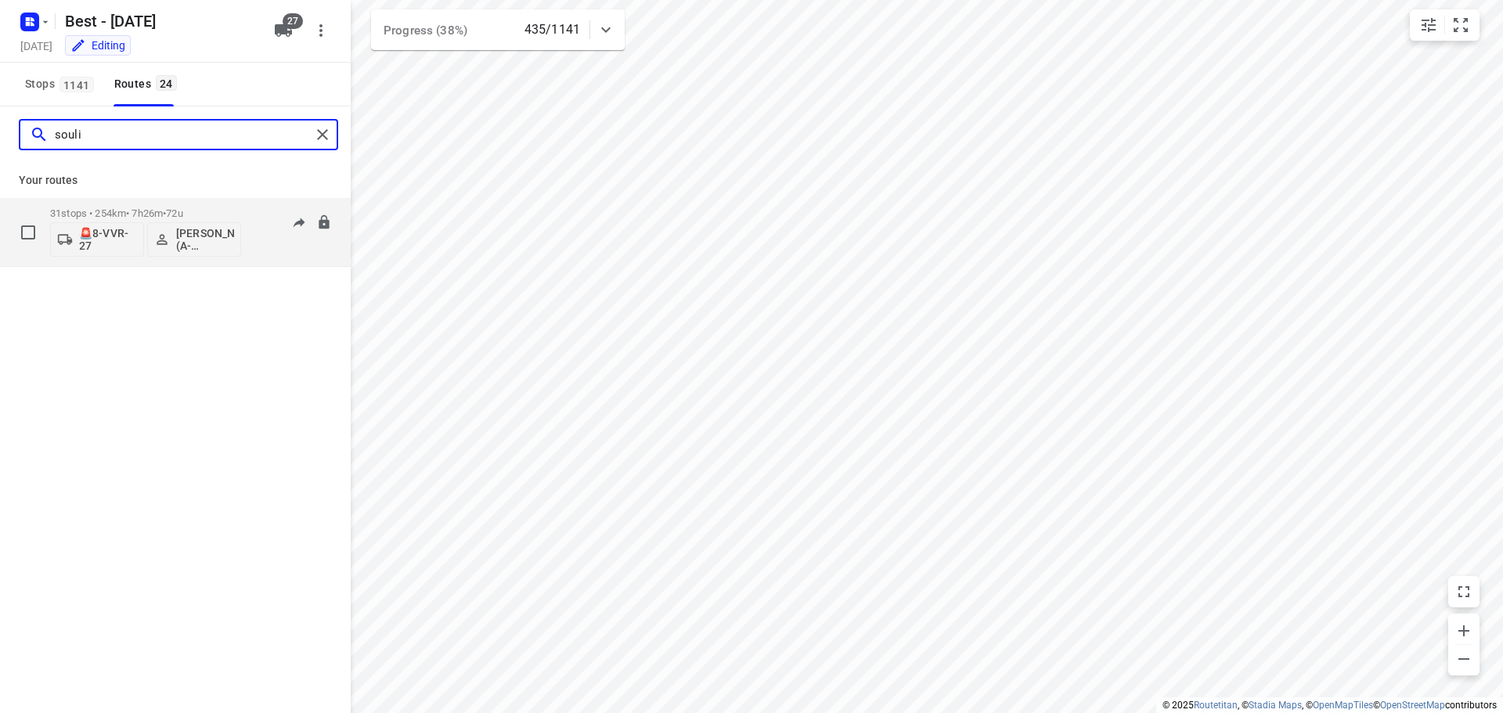
type input "souli"
click at [188, 219] on div "🚨8-VVR-27 Souliman Aoussar (A-flexibleservice - Best - ZZP)" at bounding box center [145, 238] width 191 height 38
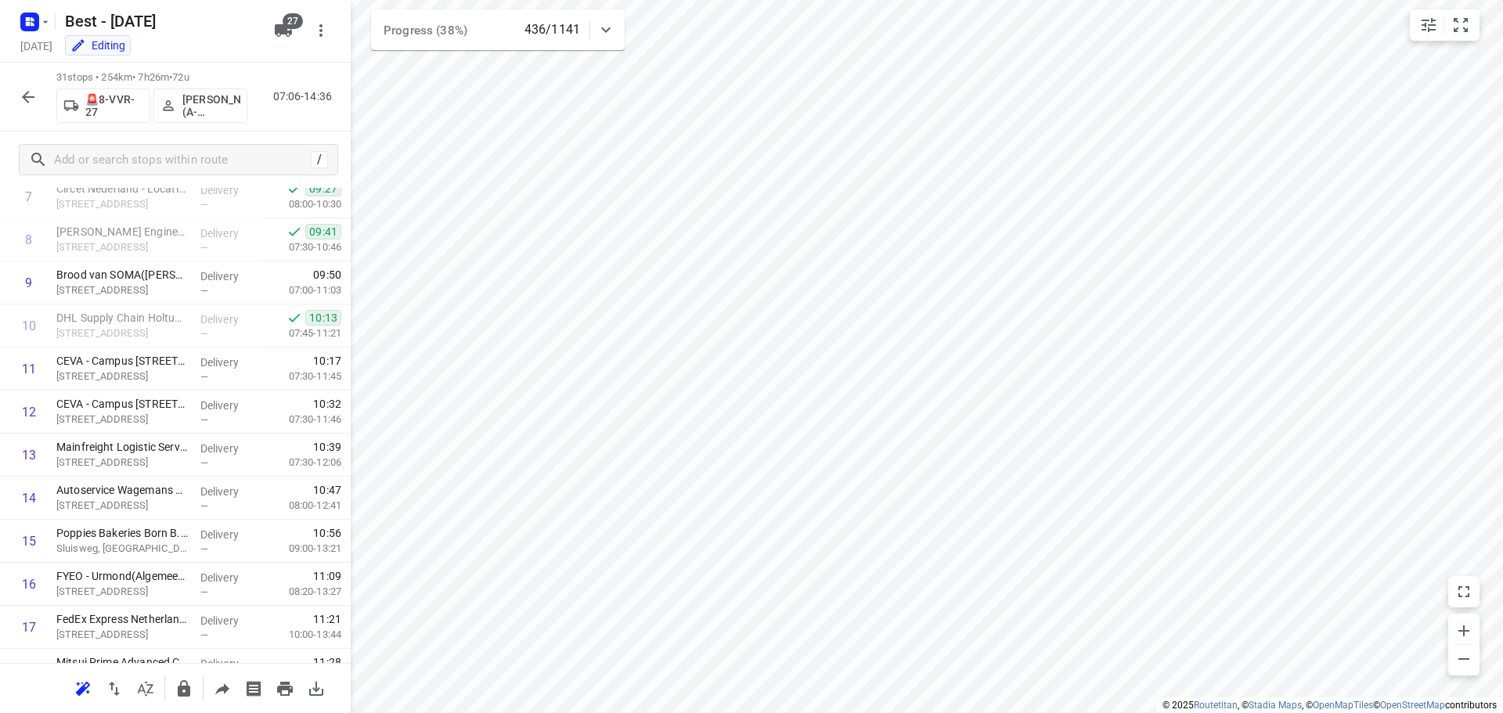
scroll to position [981, 0]
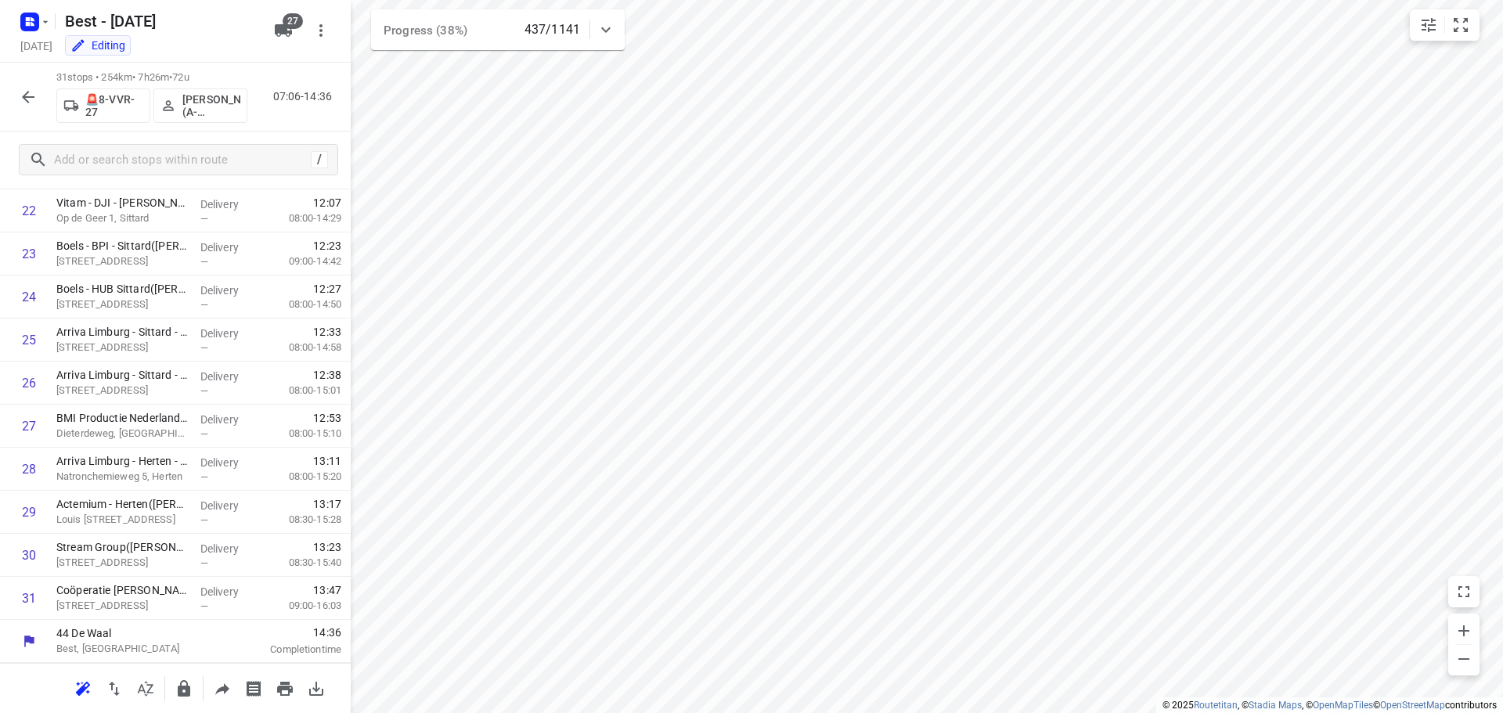
click at [31, 95] on icon "button" at bounding box center [28, 97] width 19 height 19
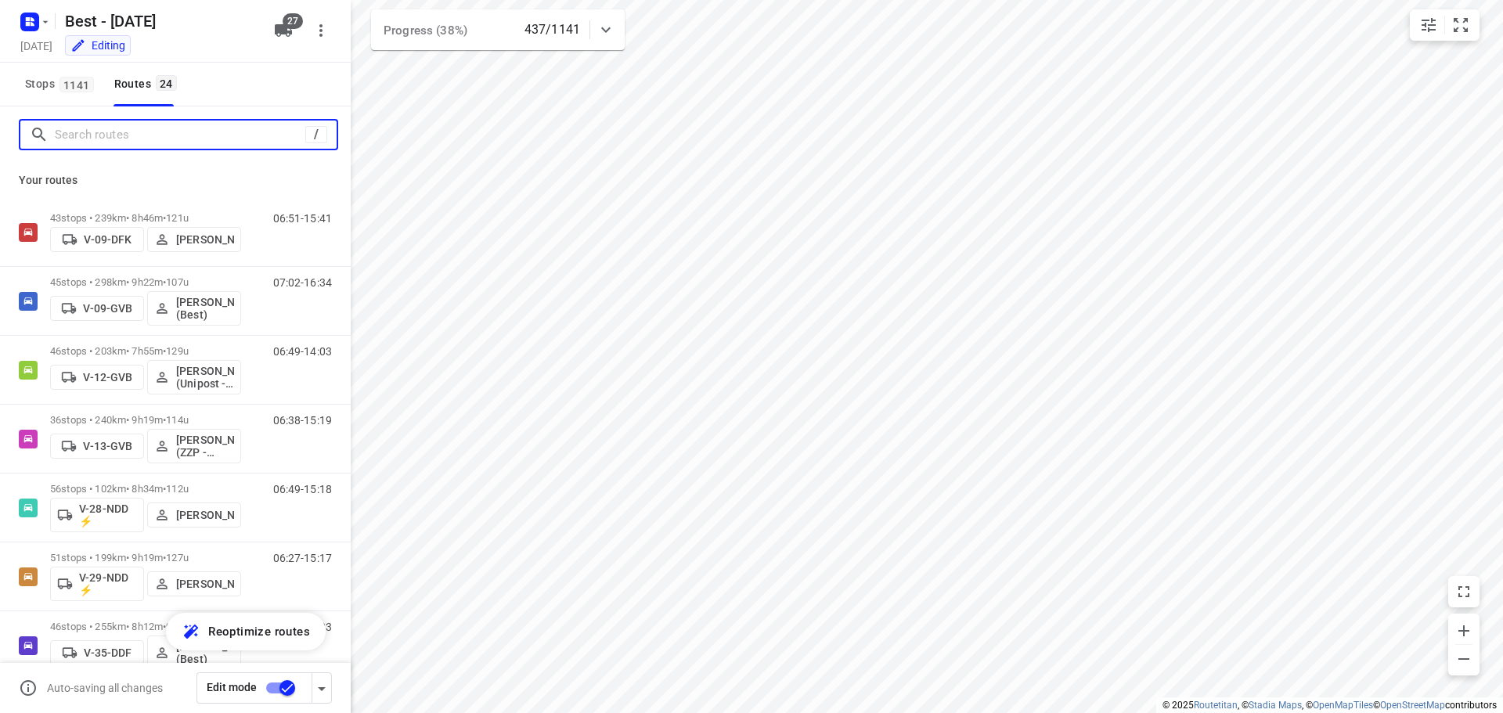
drag, startPoint x: 113, startPoint y: 142, endPoint x: 128, endPoint y: 139, distance: 16.0
click at [115, 142] on input "Search routes" at bounding box center [180, 135] width 250 height 24
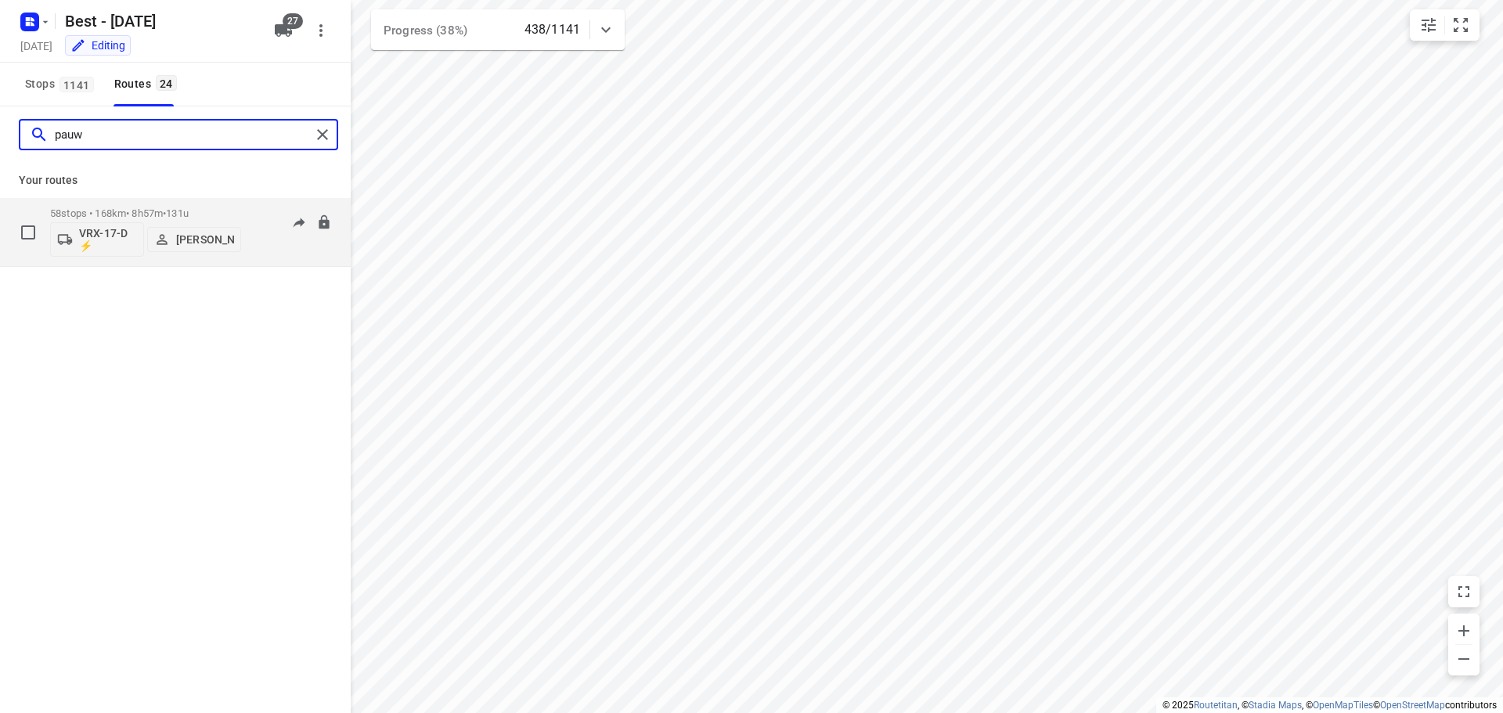
type input "pauw"
click at [139, 201] on div "58 stops • 168km • 8h57m • 131u VRX-17-D ⚡ Patrick Pauw" at bounding box center [145, 232] width 191 height 65
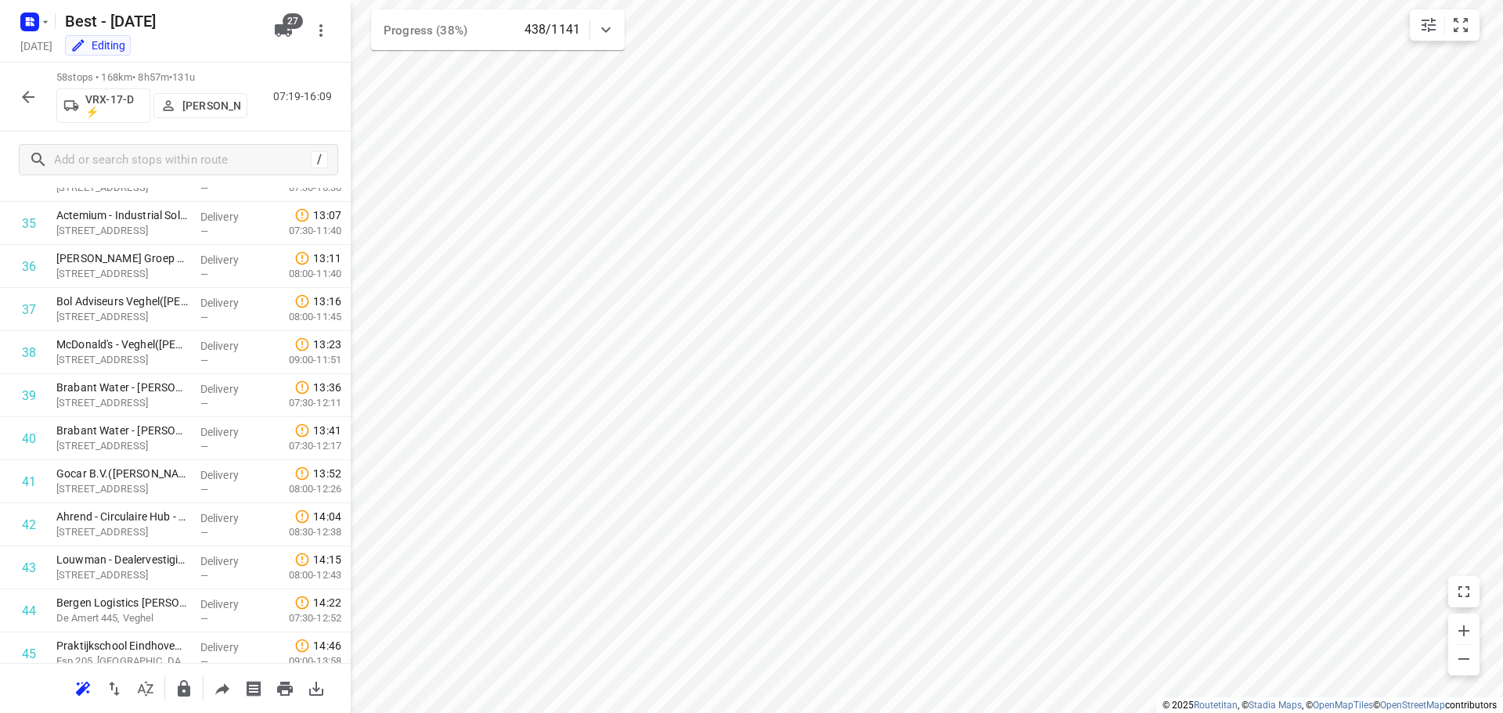
scroll to position [2143, 0]
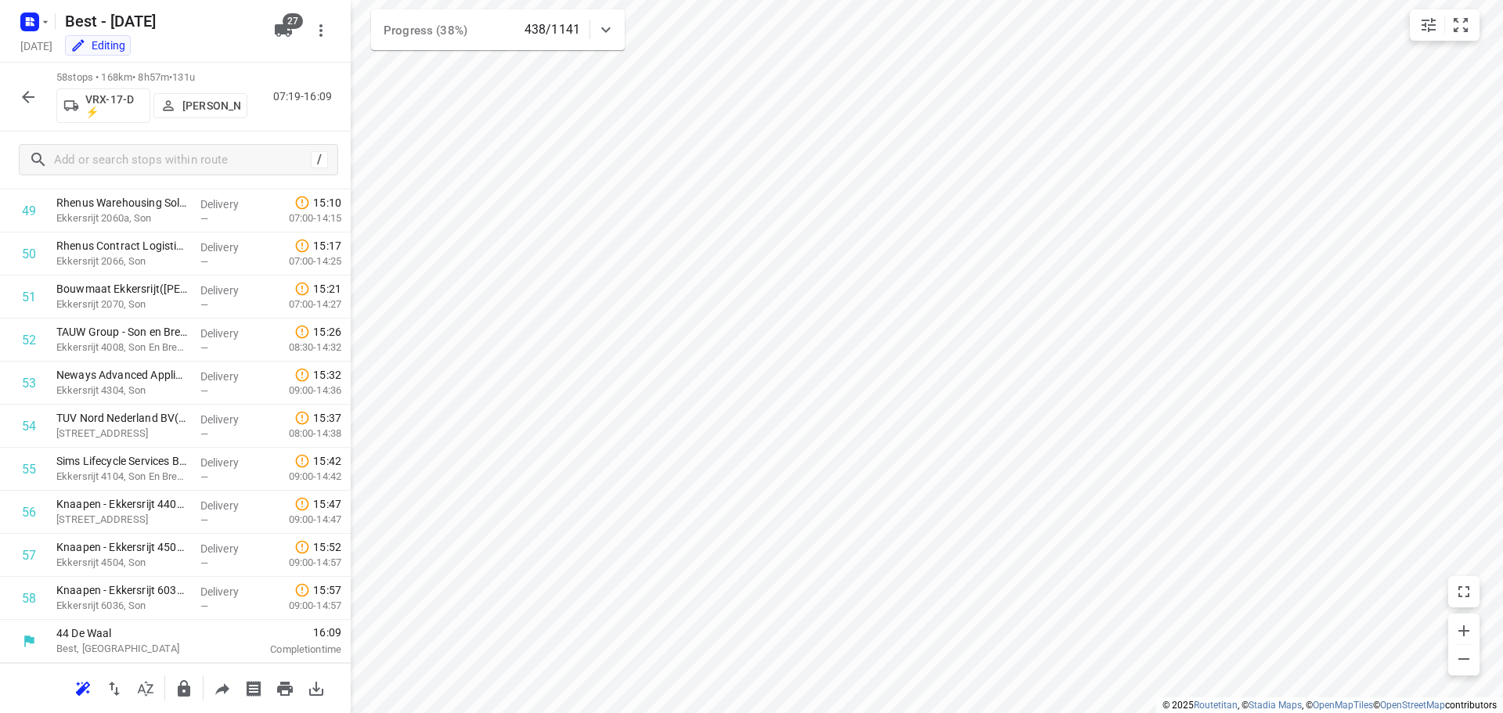
click at [14, 100] on button "button" at bounding box center [28, 96] width 31 height 31
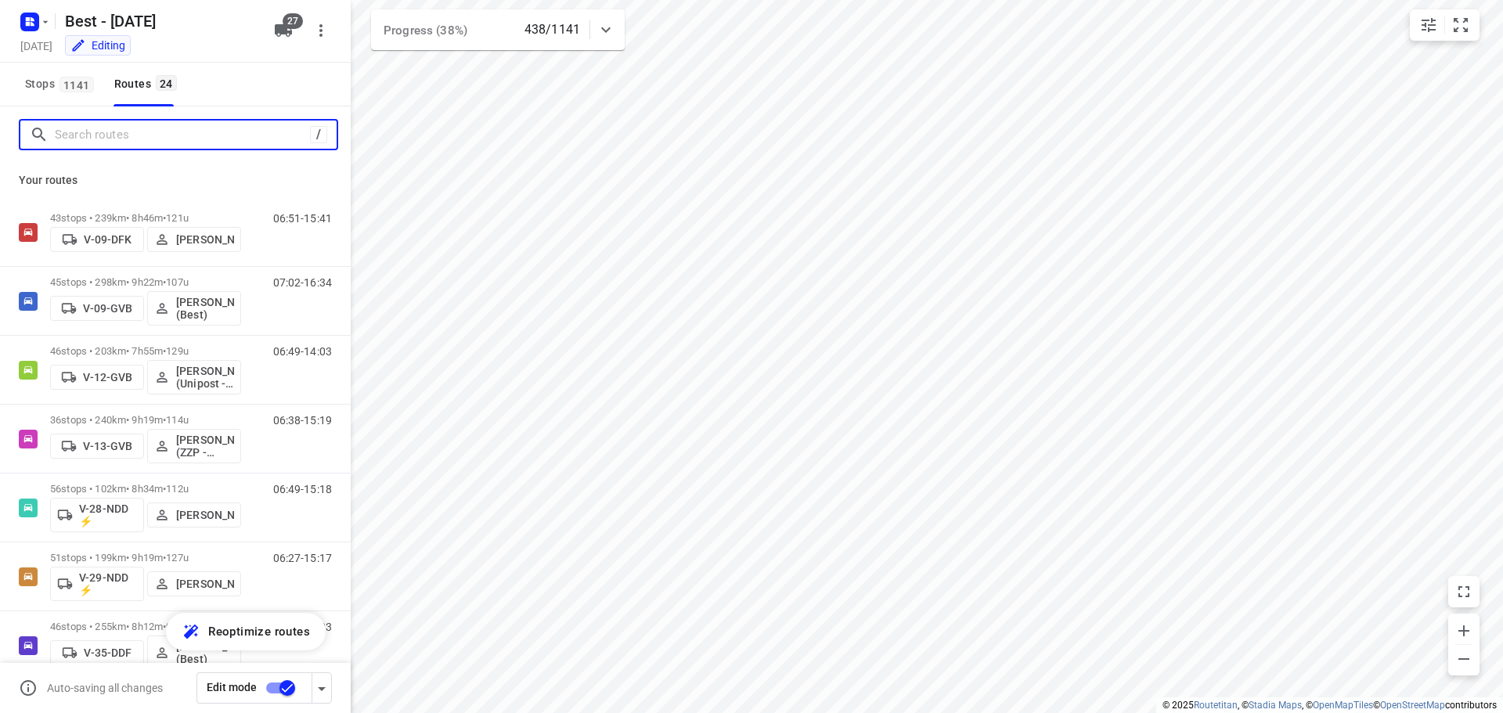
click at [77, 135] on input "Search routes" at bounding box center [182, 135] width 255 height 24
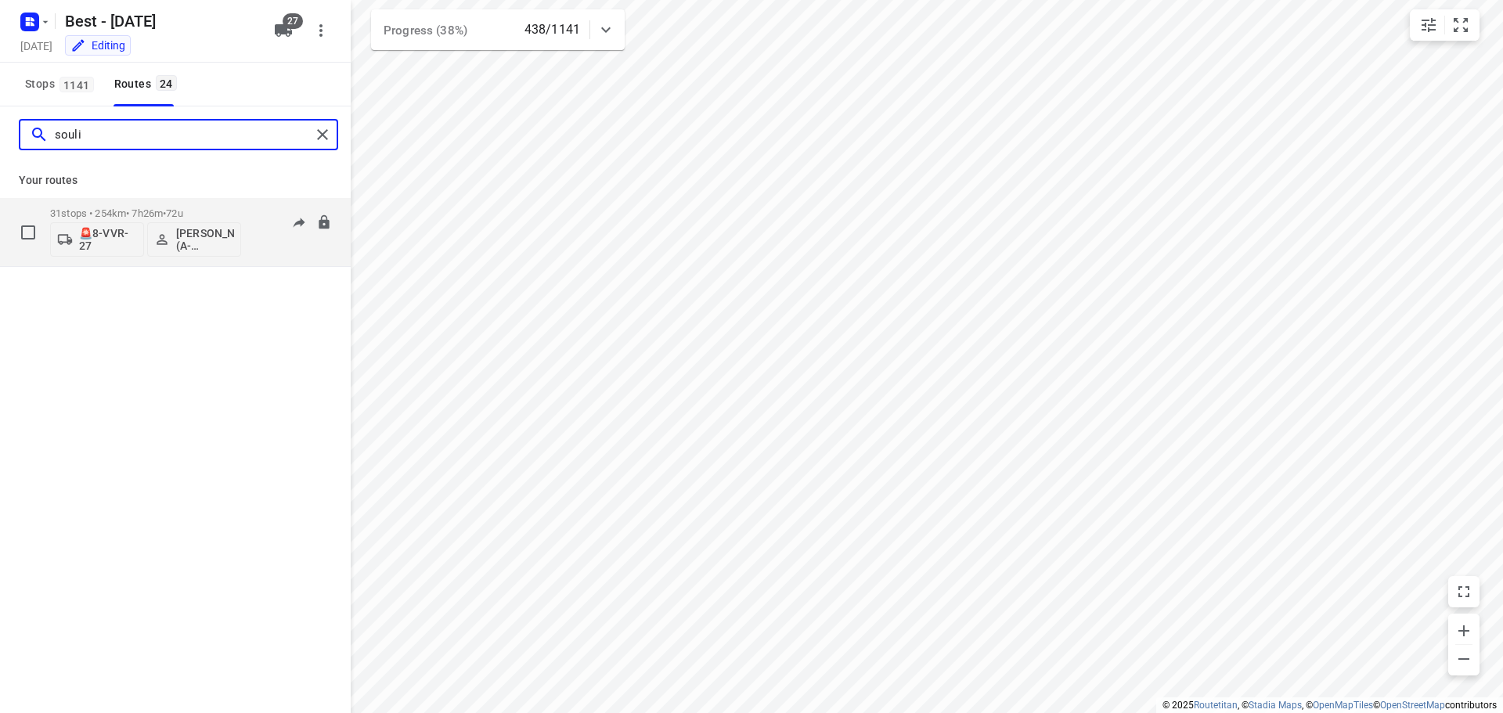
type input "souli"
click at [96, 217] on p "31 stops • 254km • 7h26m • 72u" at bounding box center [145, 213] width 191 height 12
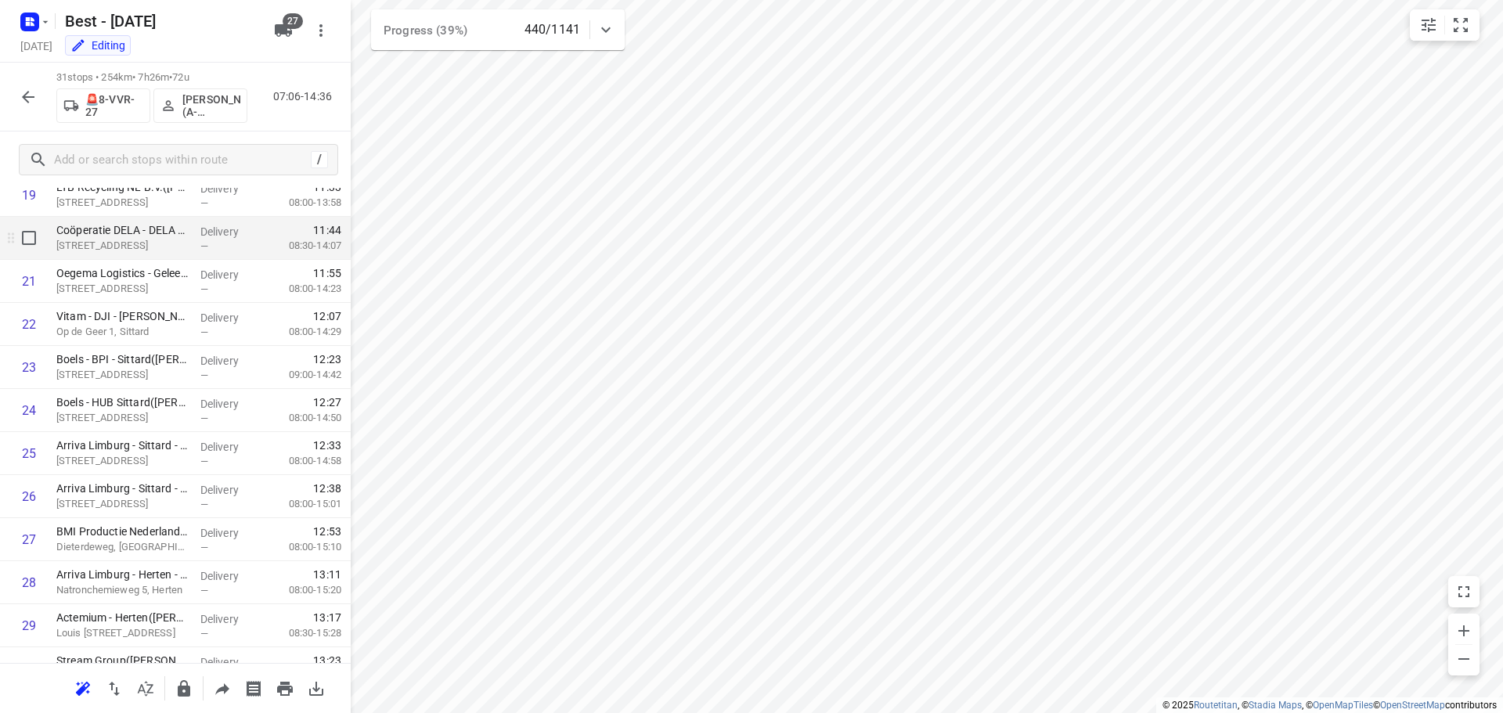
scroll to position [981, 0]
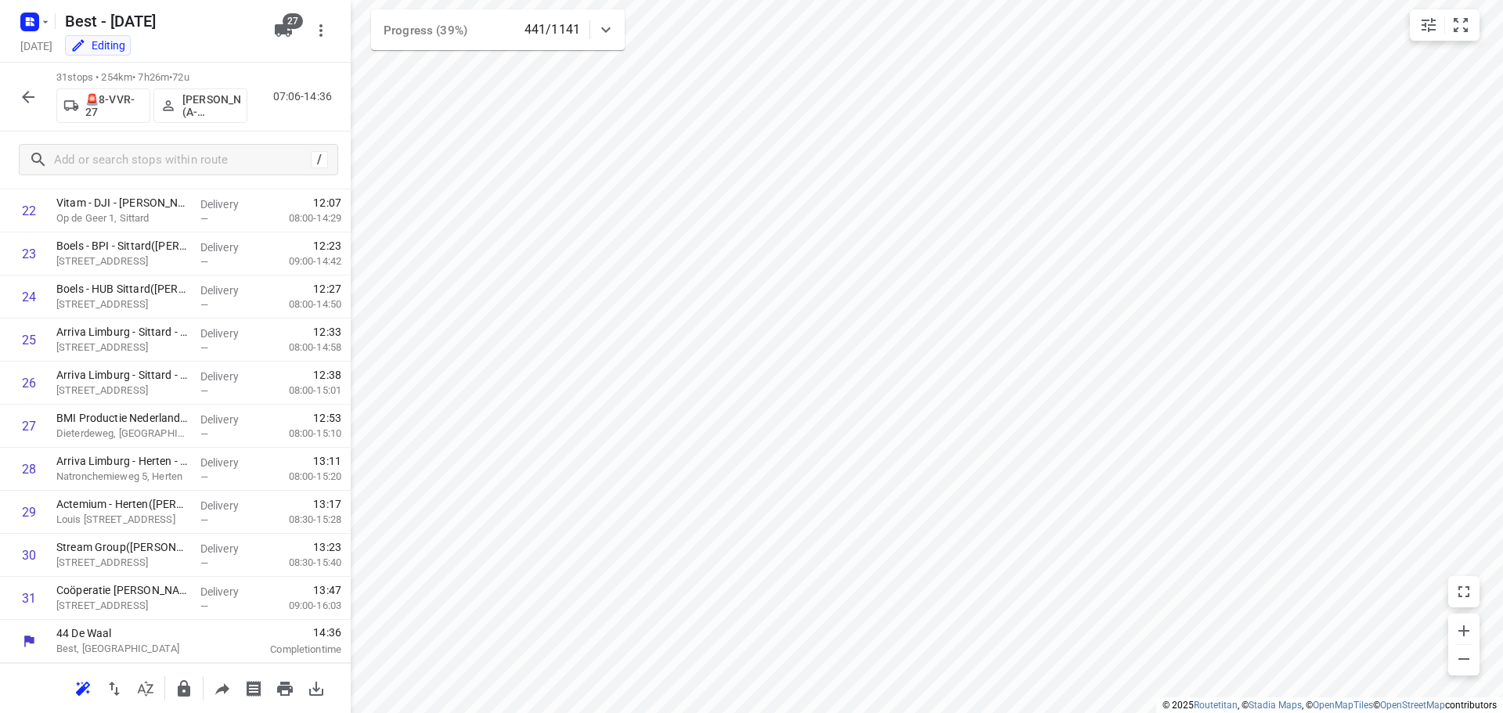
click at [32, 109] on button "button" at bounding box center [28, 96] width 31 height 31
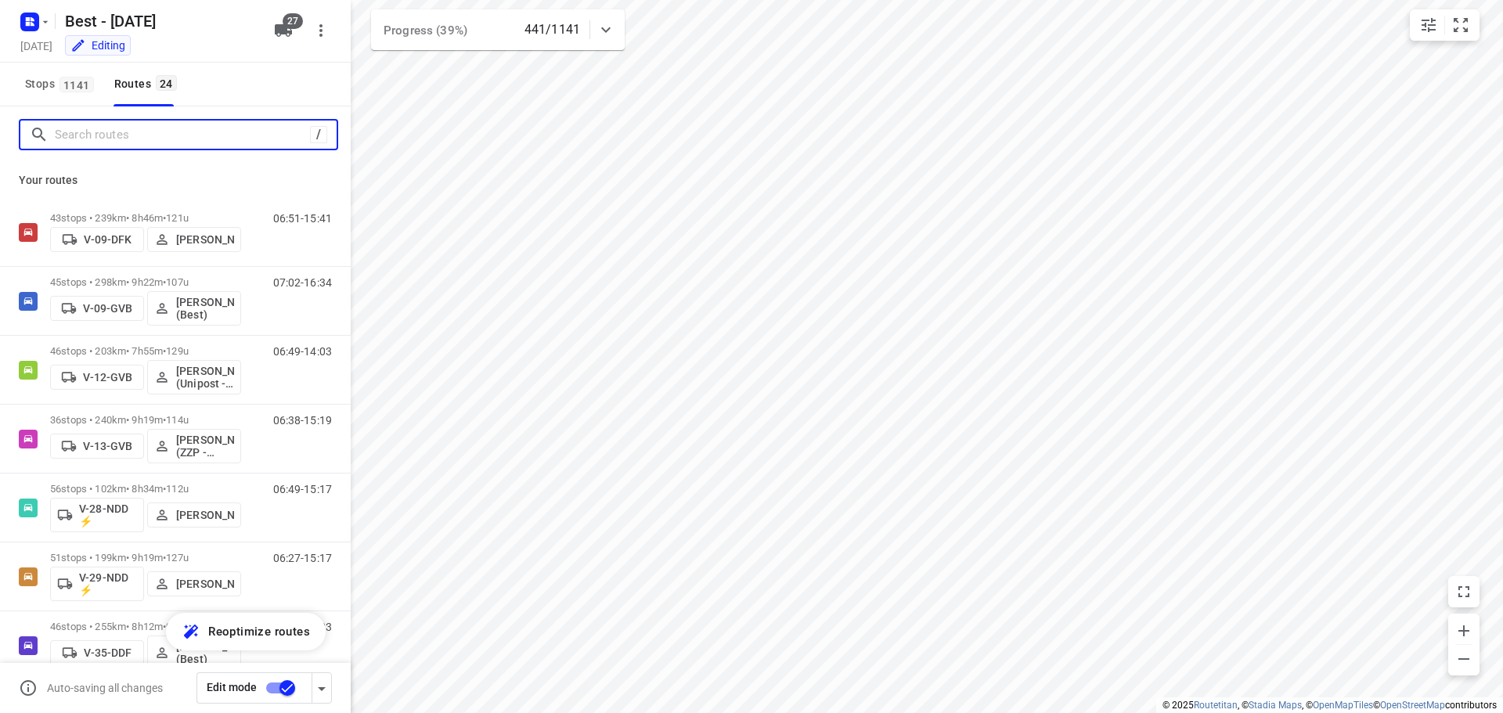
click at [58, 130] on input "Search routes" at bounding box center [182, 135] width 255 height 24
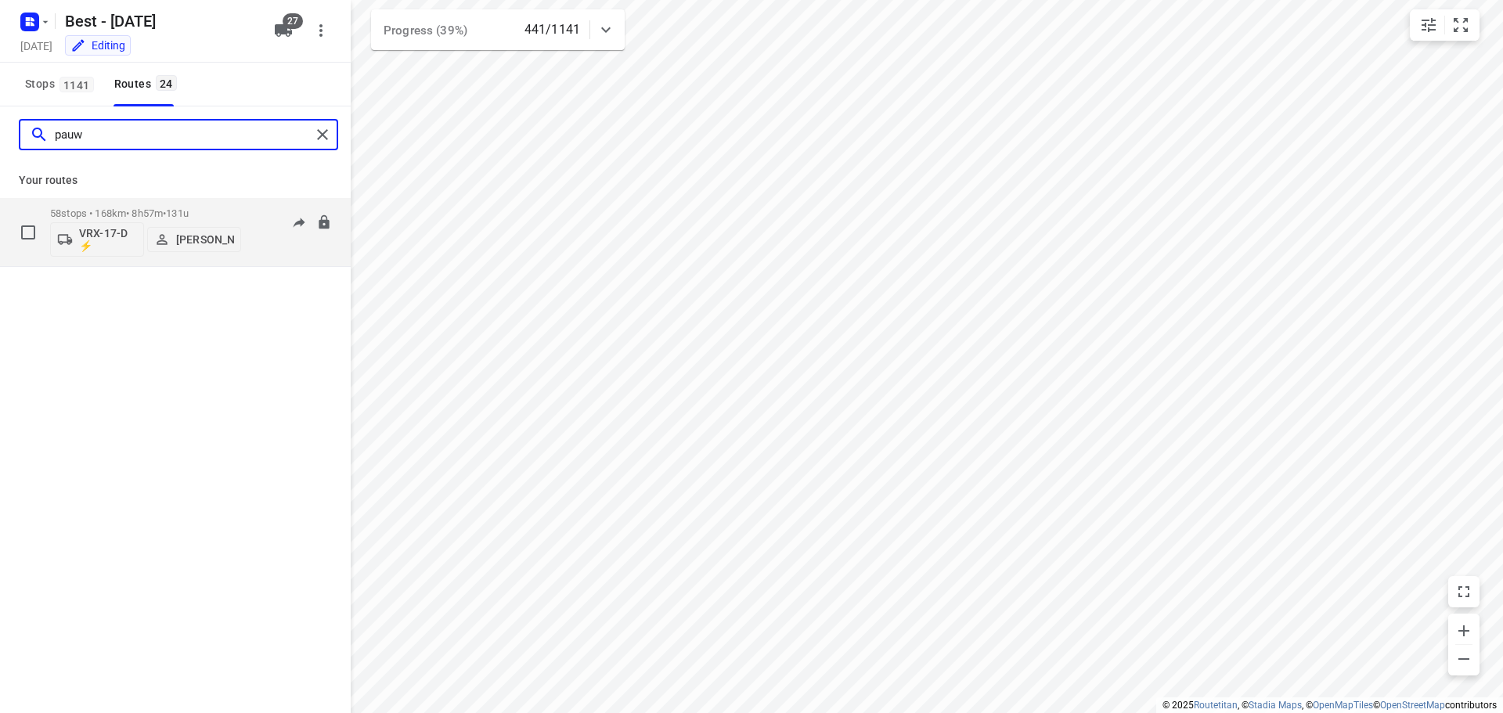
type input "pauw"
click at [103, 203] on div "58 stops • 168km • 8h57m • 131u VRX-17-D ⚡ Patrick Pauw" at bounding box center [145, 232] width 191 height 65
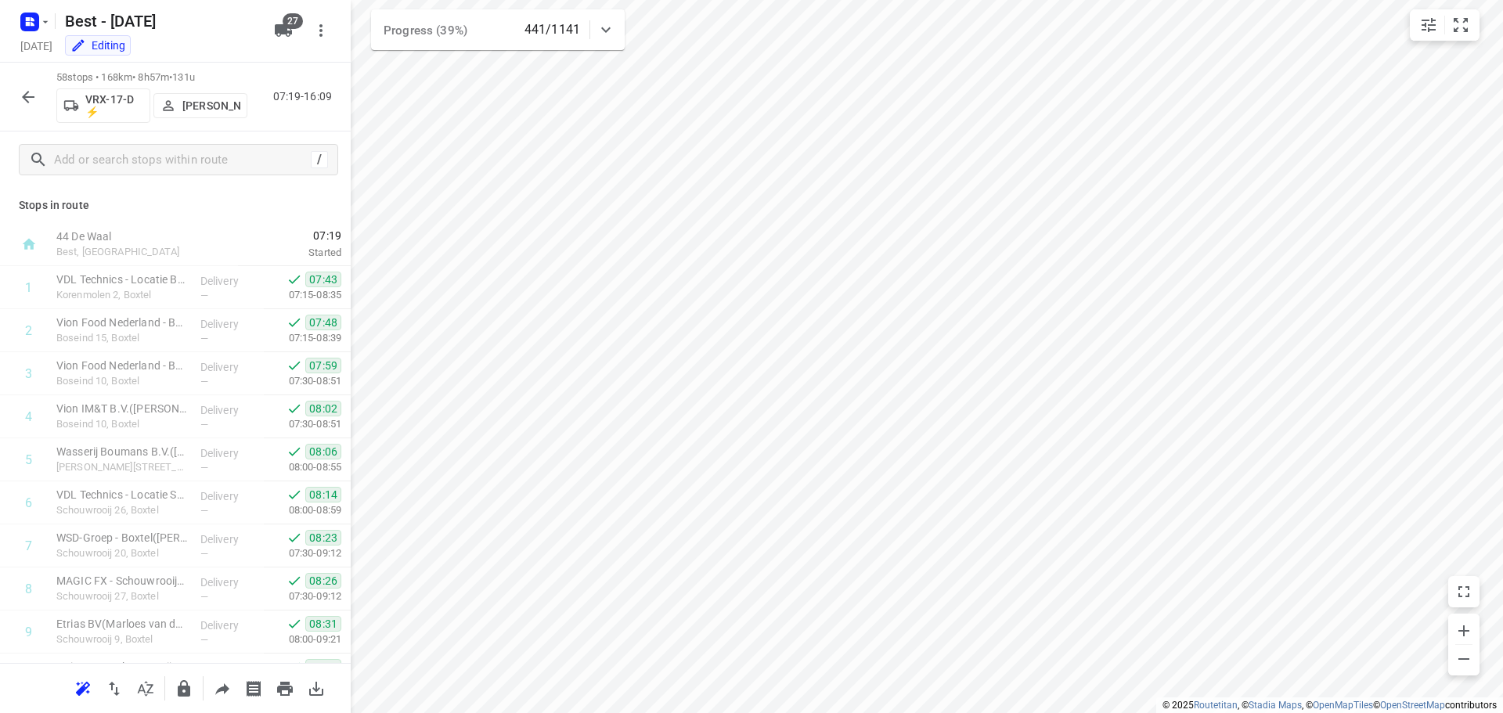
click at [20, 79] on div "58 stops • 168km • 8h57m • 131u VRX-17-D ⚡ Patrick Pauw 07:19-16:09" at bounding box center [175, 97] width 351 height 69
click at [20, 92] on icon "button" at bounding box center [28, 97] width 19 height 19
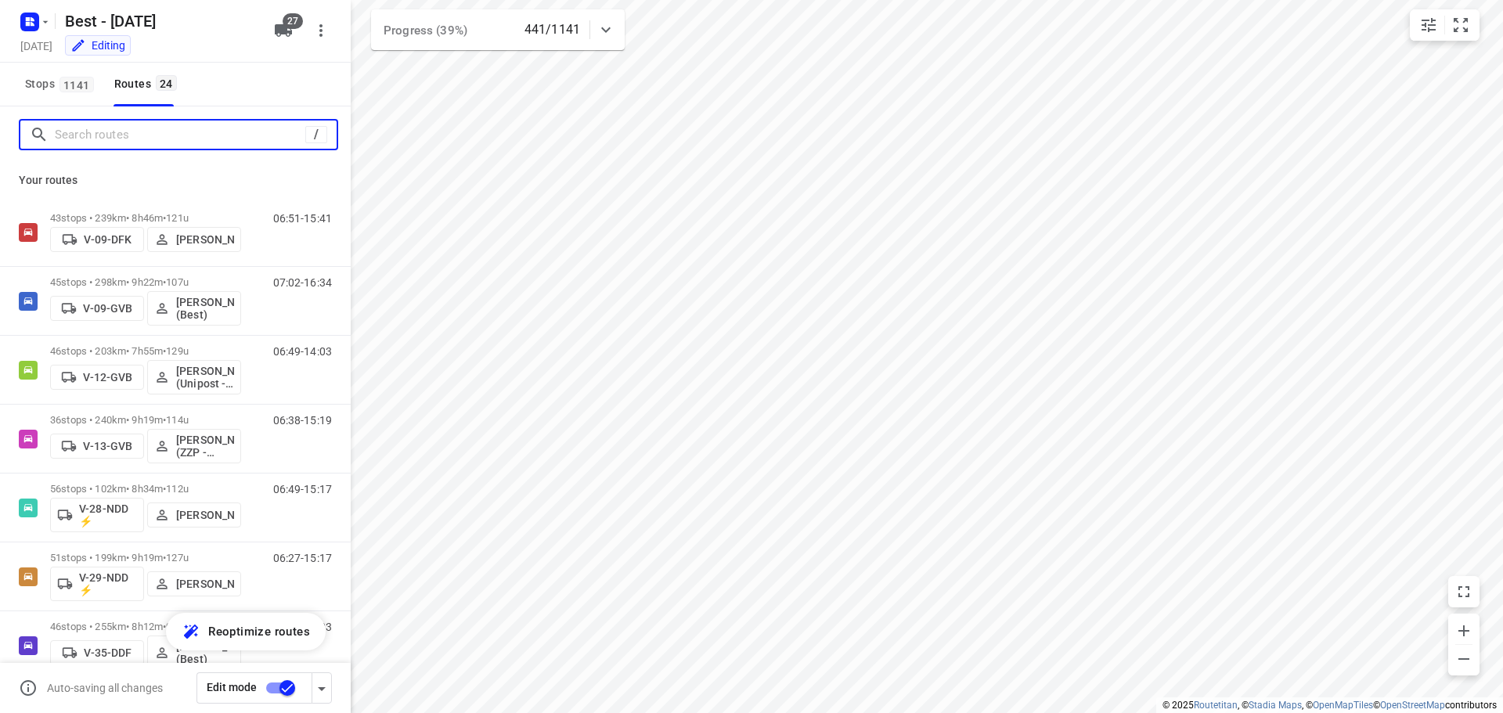
click at [59, 131] on input "Search routes" at bounding box center [180, 135] width 250 height 24
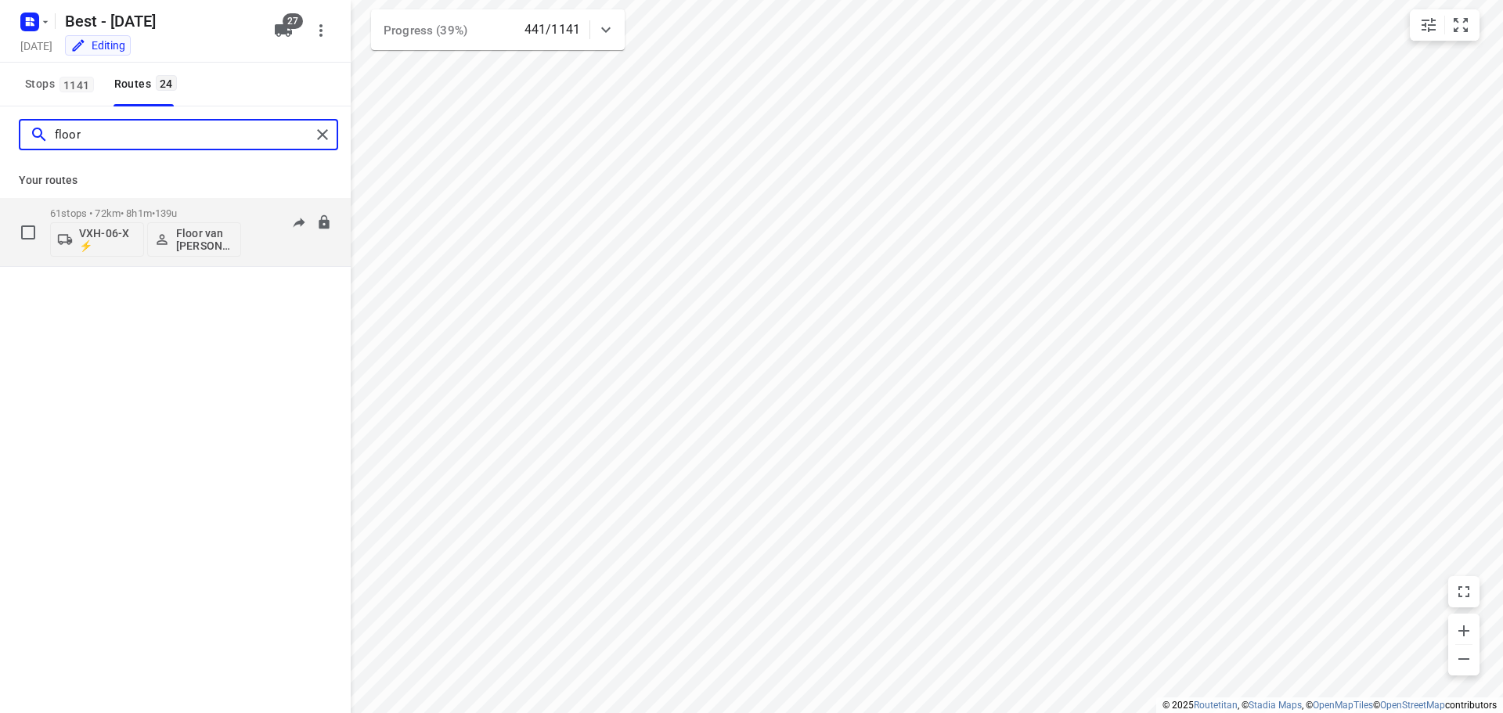
type input "floor"
click at [85, 205] on div "61 stops • 72km • 8h1m • 139u VXH-06-X ⚡ Floor van Donzel (Best)" at bounding box center [145, 232] width 191 height 65
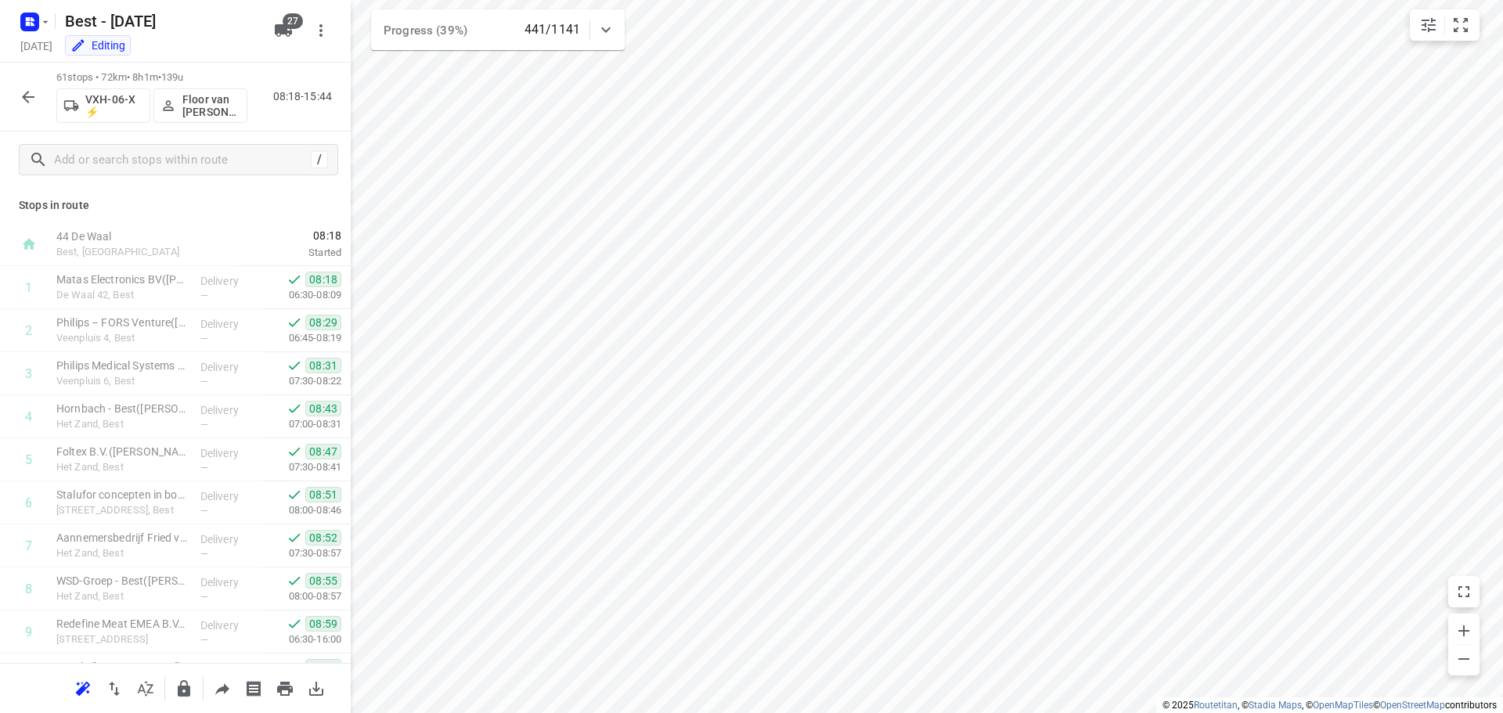
scroll to position [2272, 0]
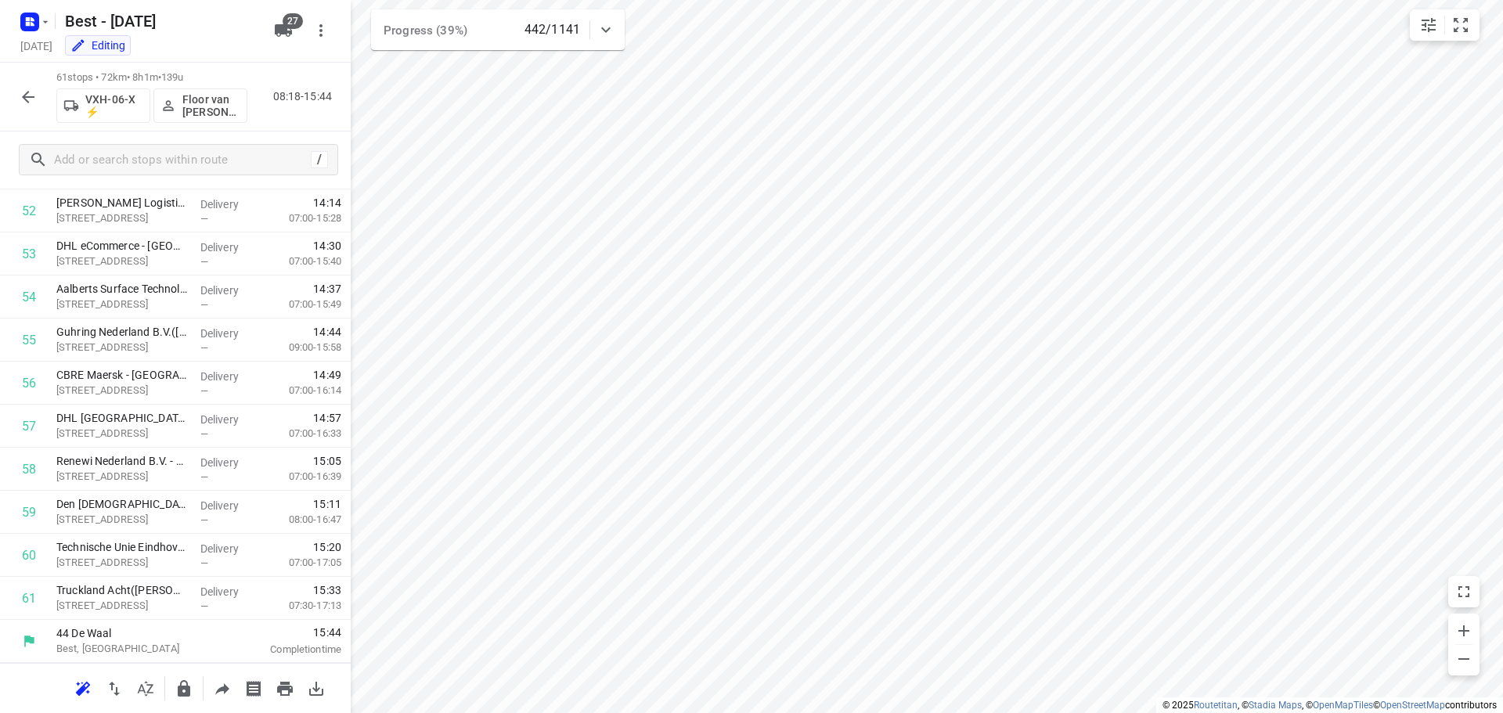
click at [31, 95] on icon "button" at bounding box center [28, 97] width 19 height 19
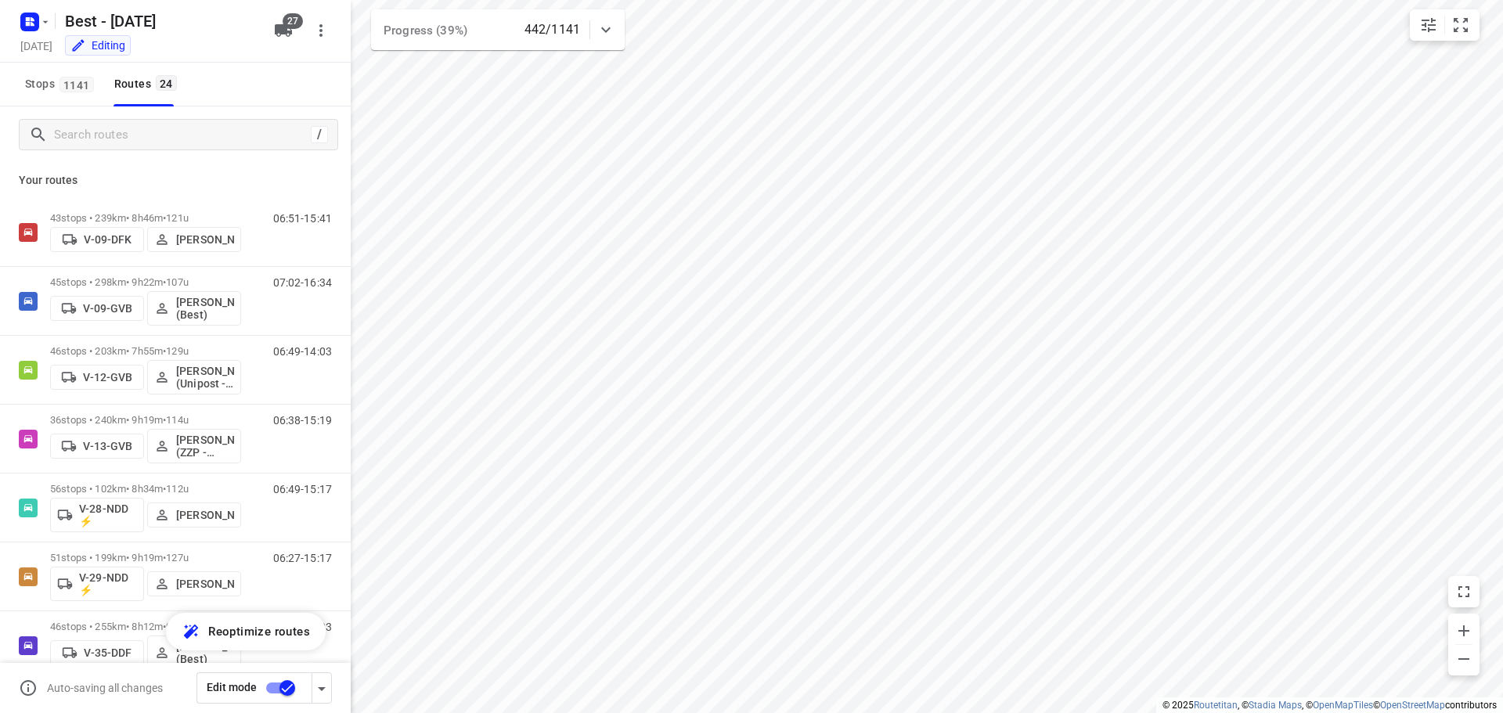
click at [110, 157] on div "/" at bounding box center [175, 134] width 351 height 56
click at [130, 134] on input "Search routes" at bounding box center [180, 135] width 250 height 24
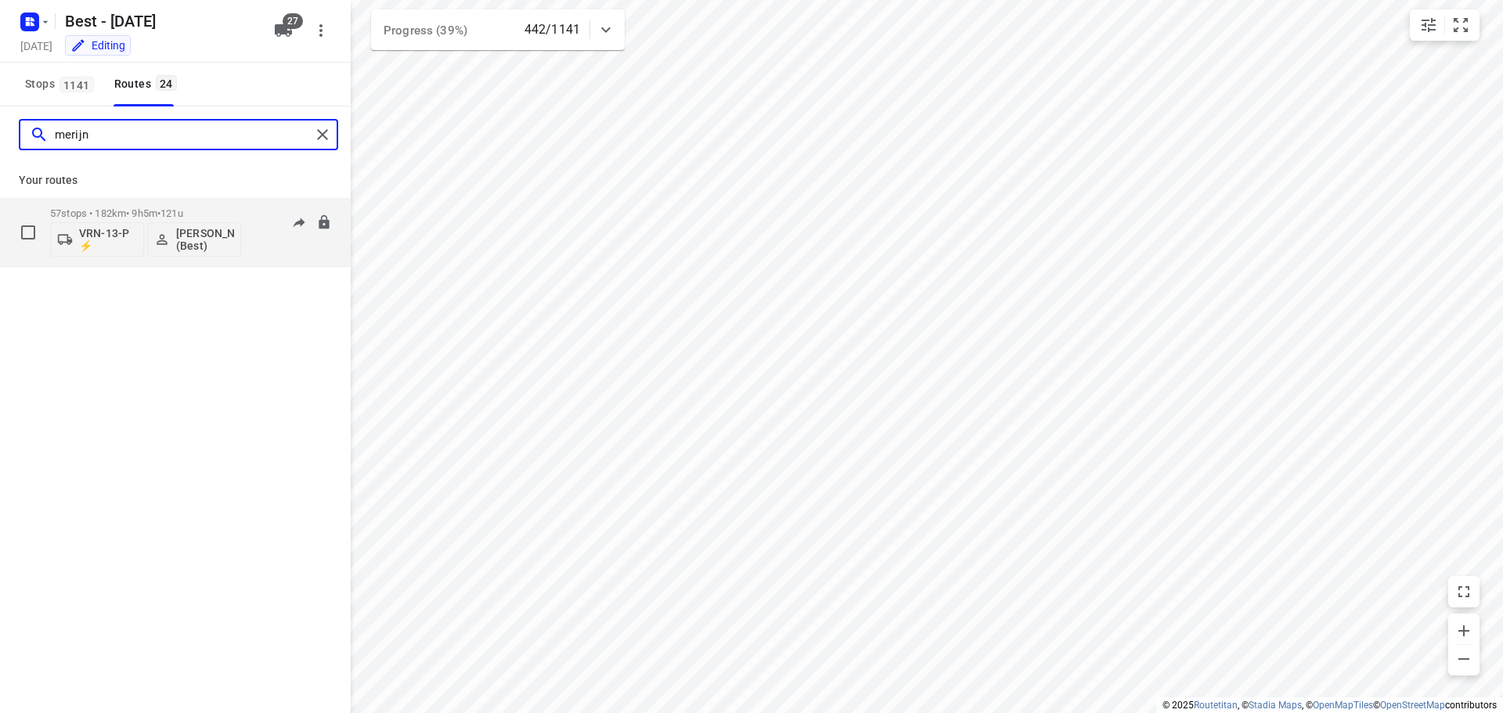
type input "merijn"
click at [135, 207] on p "57 stops • 182km • 9h5m • 121u" at bounding box center [145, 213] width 191 height 12
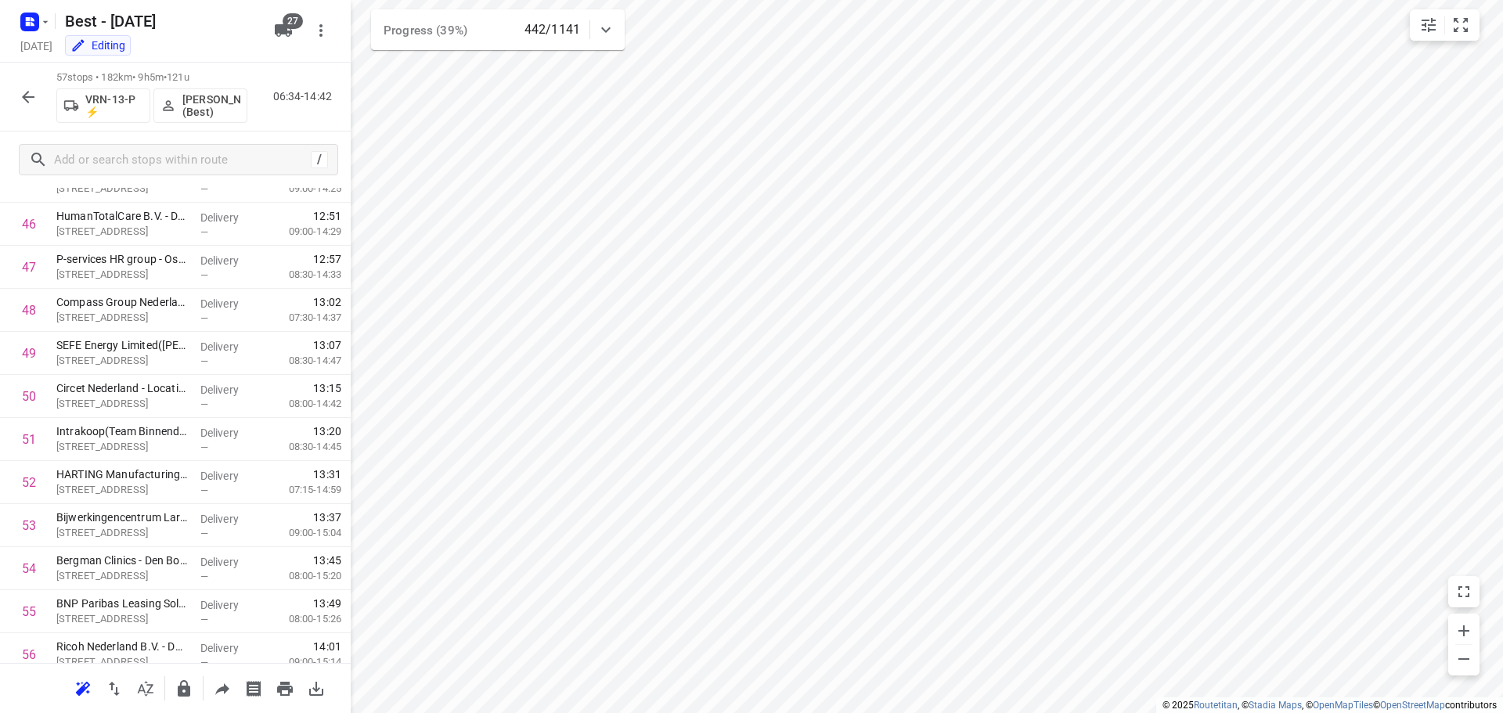
scroll to position [2100, 0]
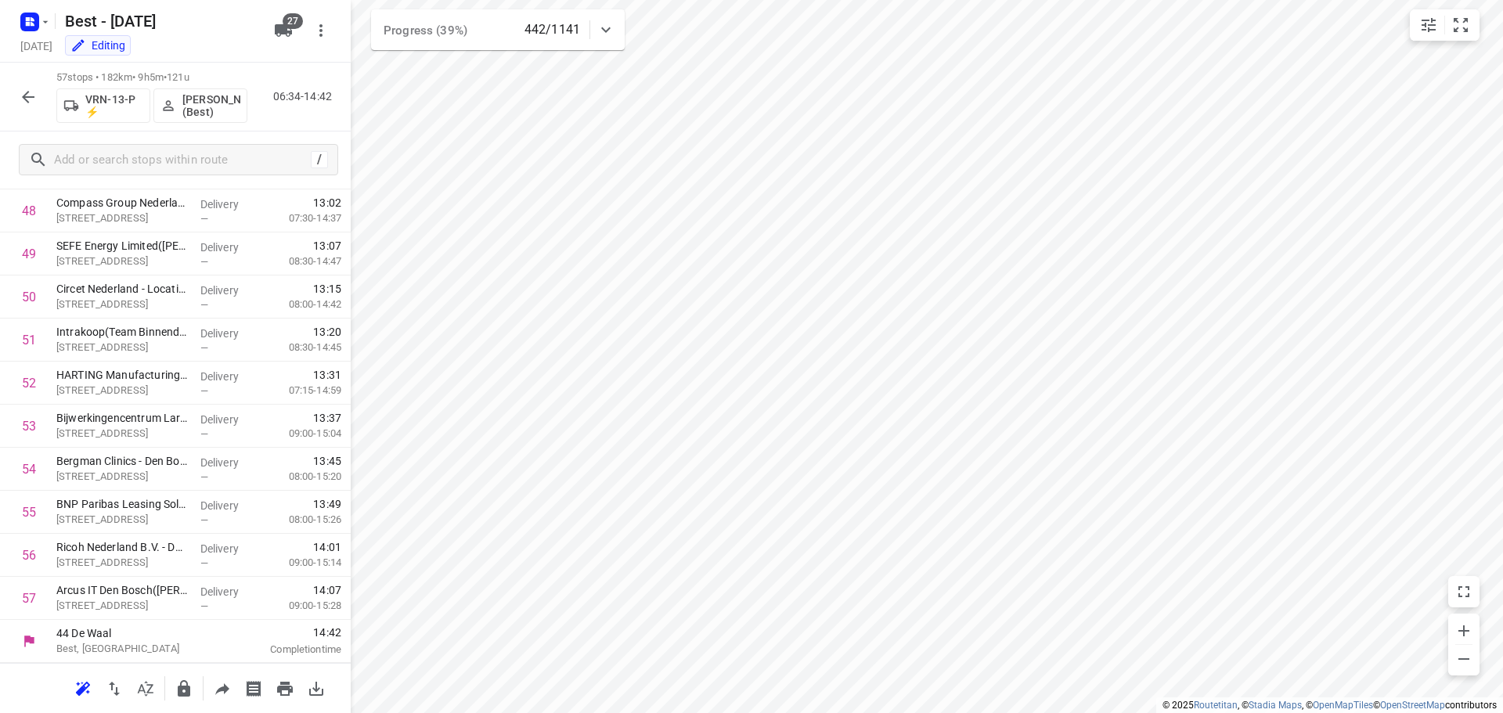
click at [17, 77] on div "57 stops • 182km • 9h5m • 121u VRN-13-P ⚡ Merijn Janssen (Best) 06:34-14:42" at bounding box center [175, 97] width 351 height 69
click at [27, 99] on icon "button" at bounding box center [28, 97] width 19 height 19
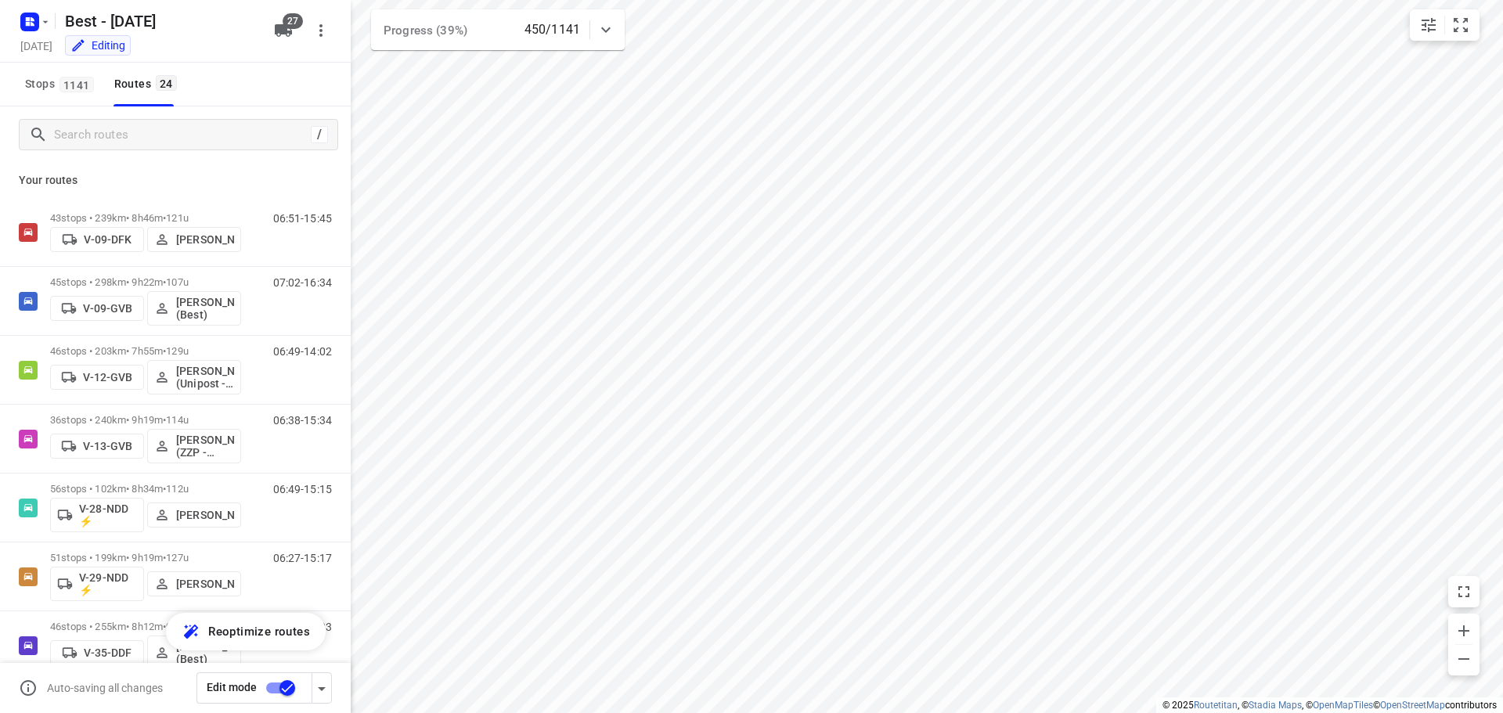
click at [166, 115] on div "/" at bounding box center [175, 134] width 351 height 56
click at [164, 127] on input "Search routes" at bounding box center [180, 135] width 250 height 24
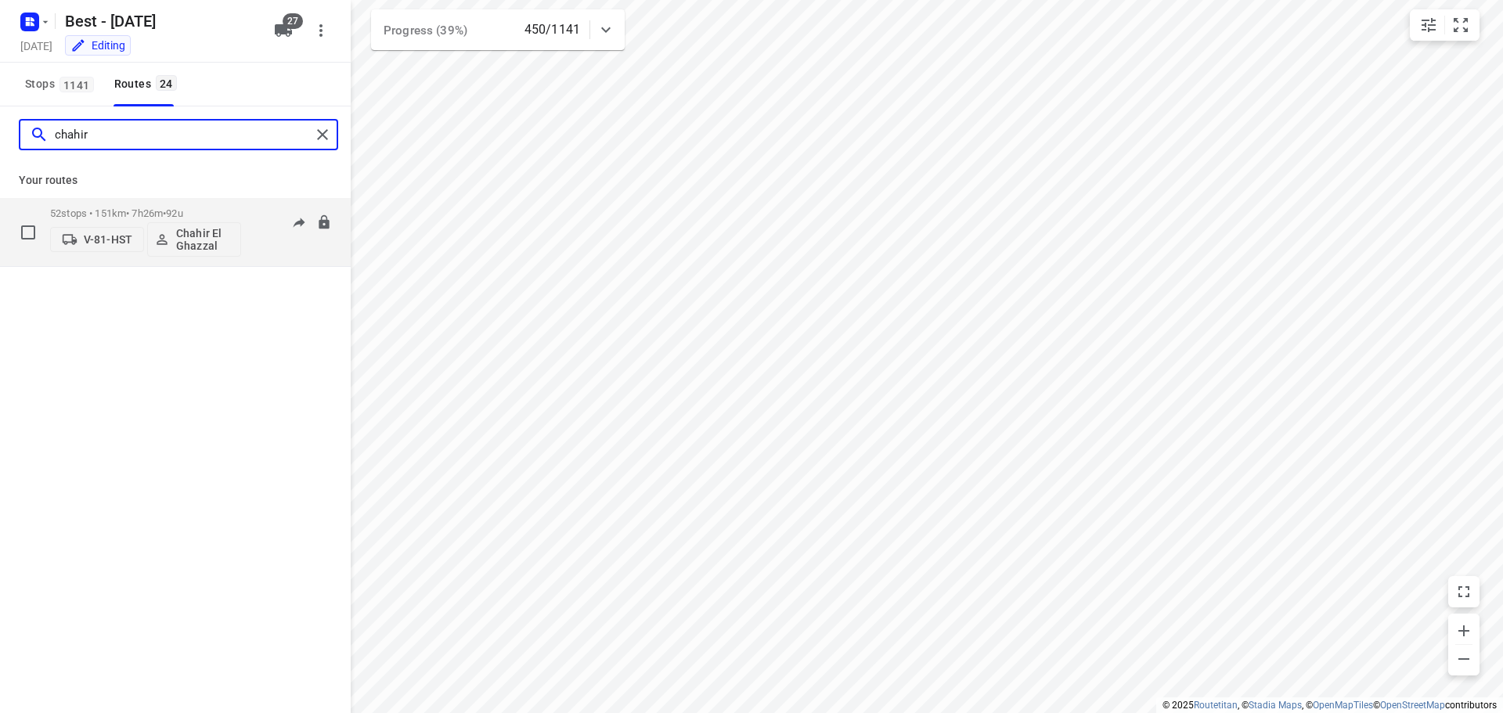
type input "chahir"
click at [128, 219] on div "V-81-HST Chahir El Ghazzal" at bounding box center [145, 238] width 191 height 38
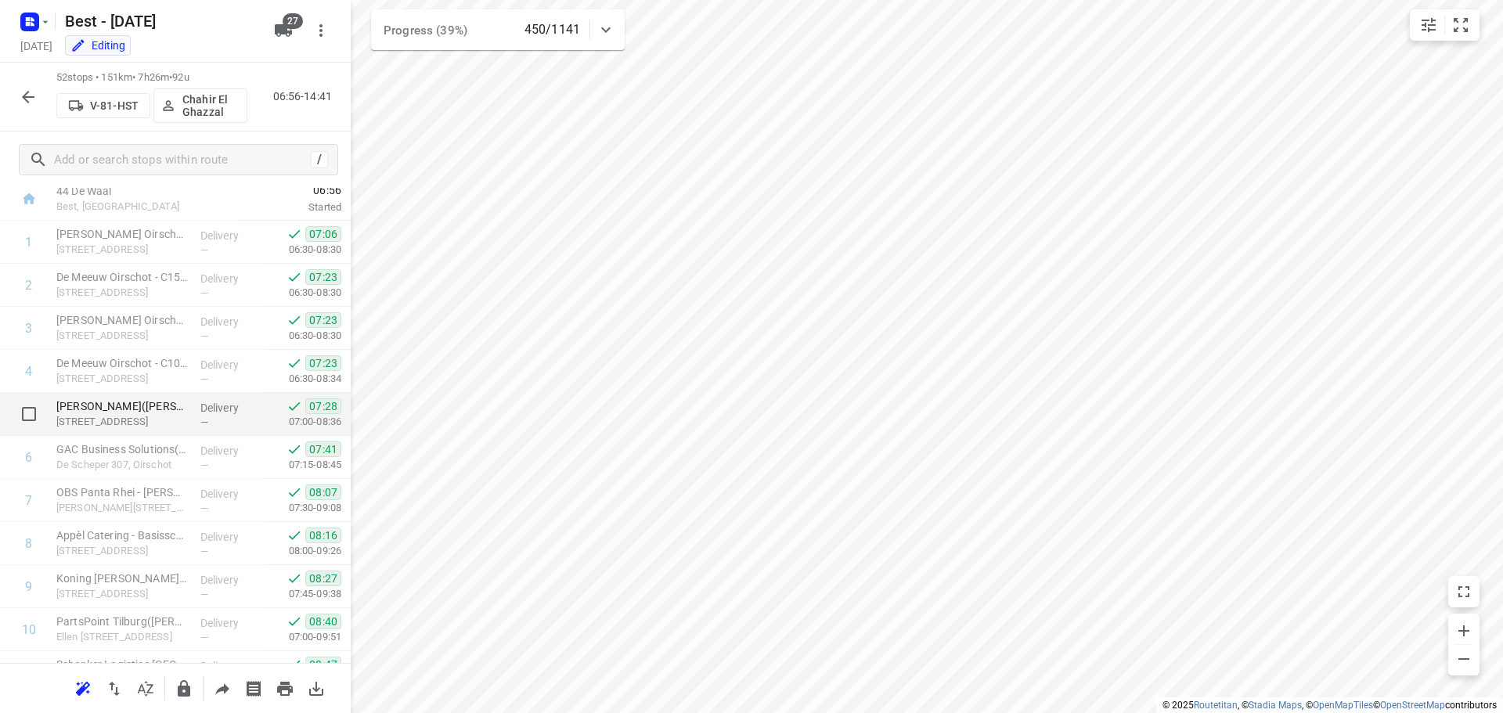
scroll to position [0, 0]
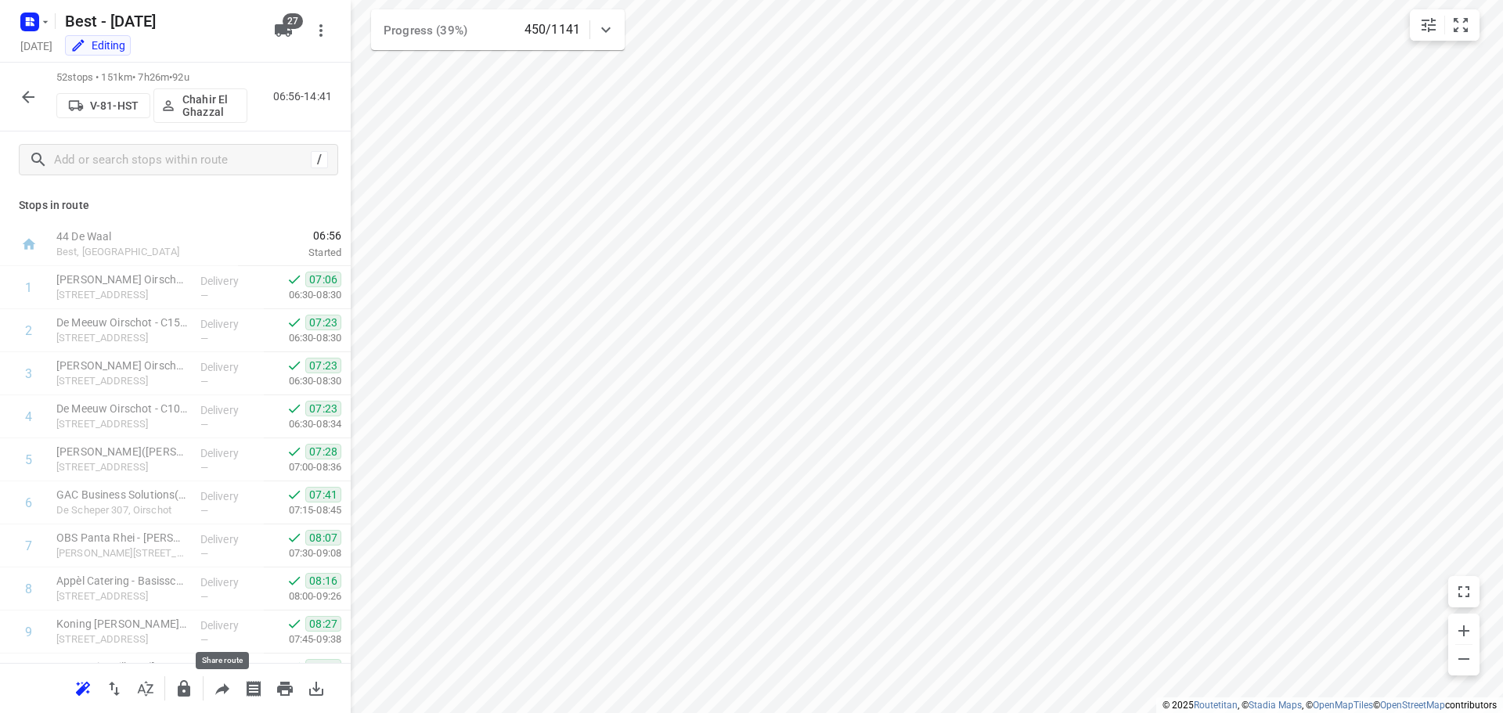
click at [225, 694] on icon "button" at bounding box center [222, 688] width 19 height 19
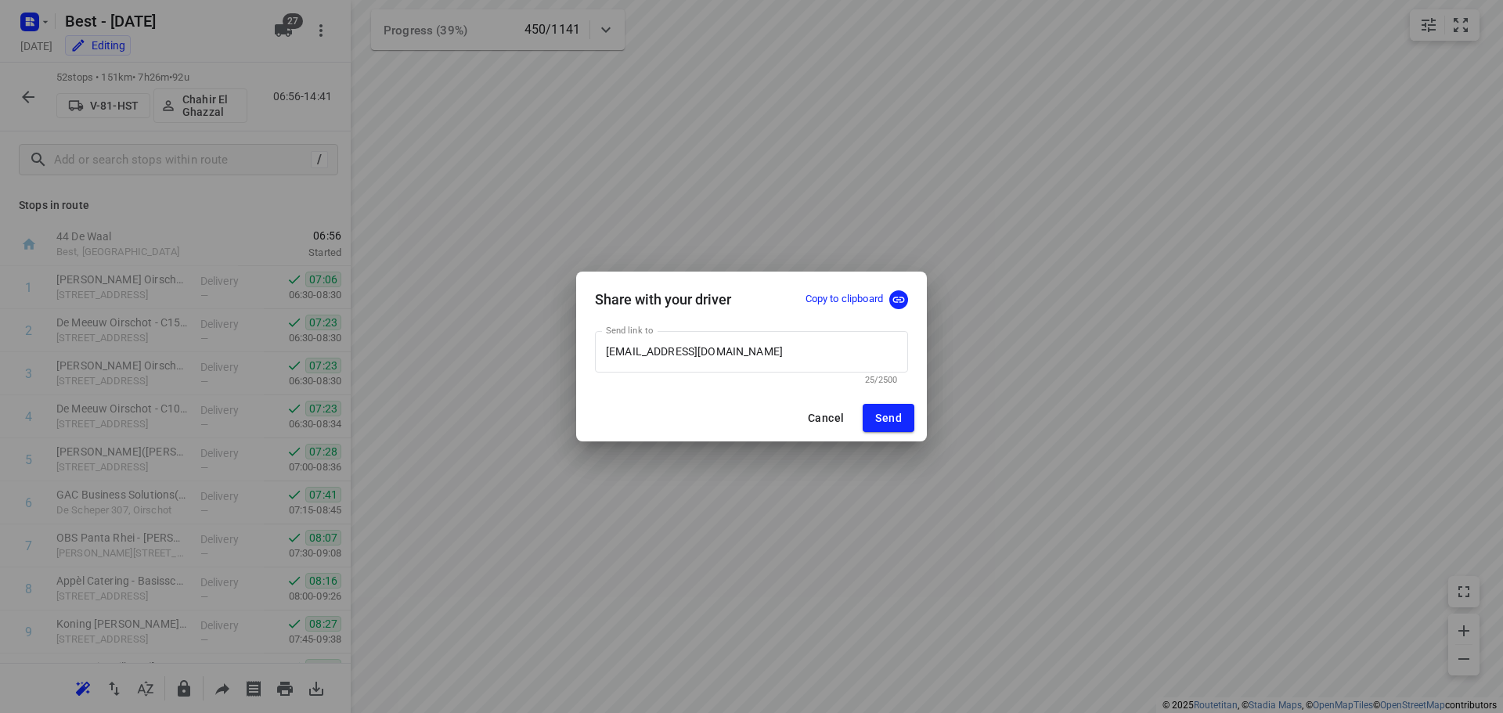
click at [855, 232] on div "Share with your driver Copy to clipboard Send link to ingridenchahir@kpnmail.nl…" at bounding box center [751, 356] width 1503 height 713
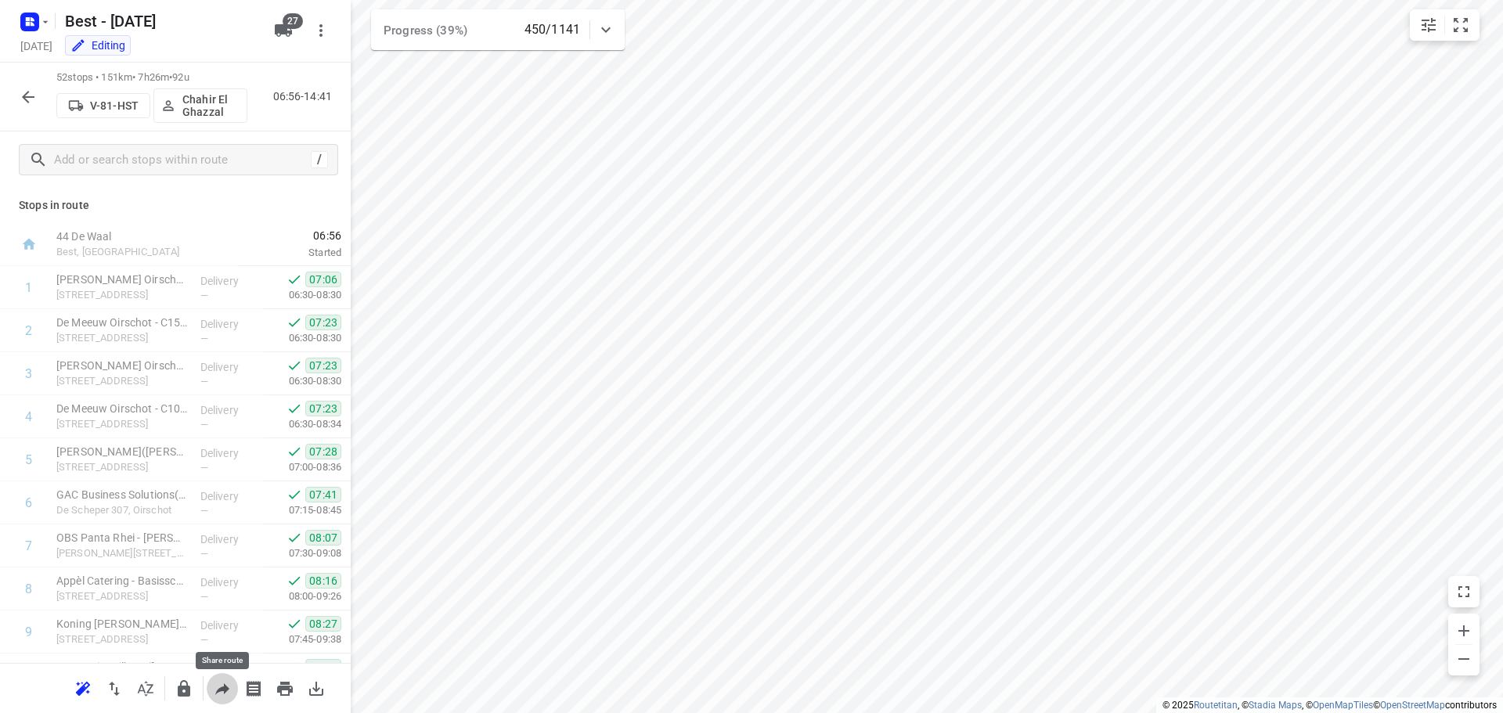
click at [218, 689] on icon "button" at bounding box center [222, 688] width 19 height 19
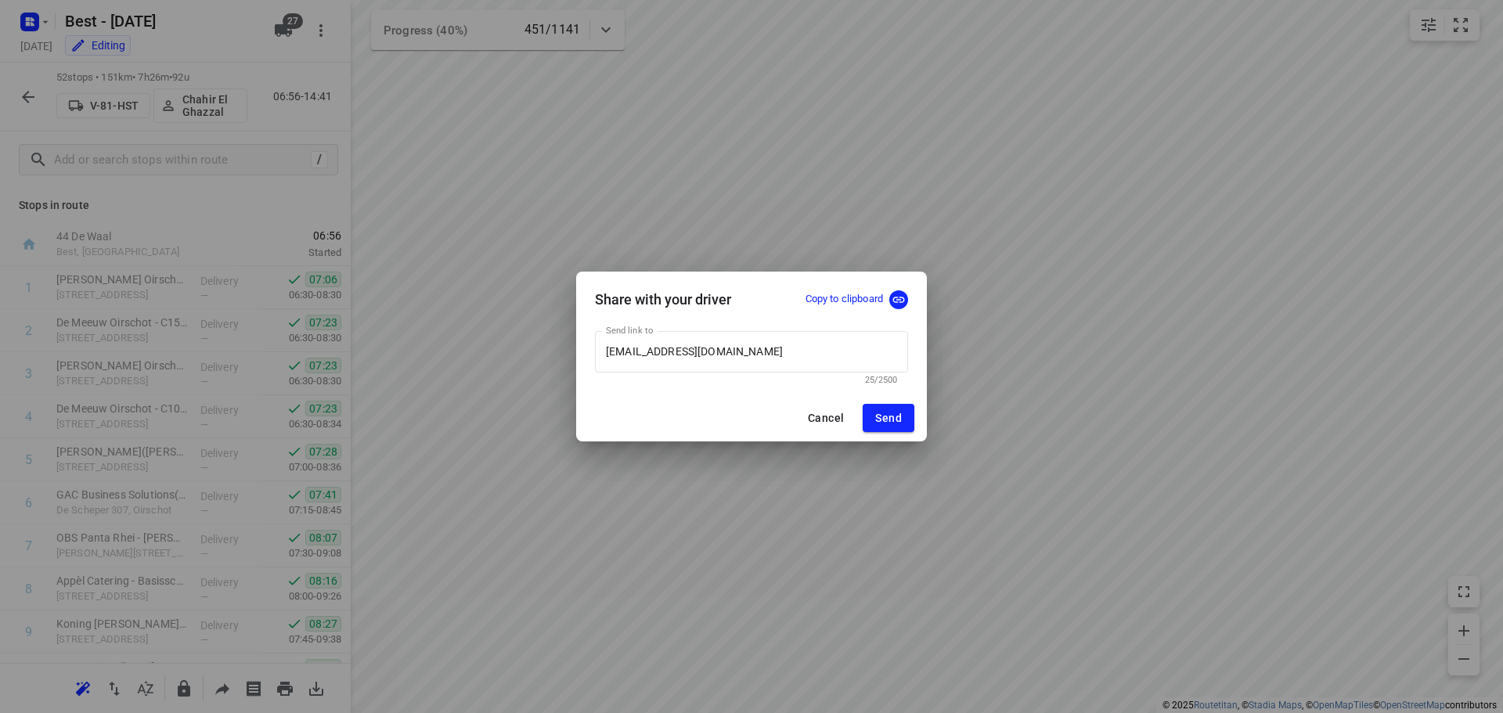
click at [512, 179] on div "Share with your driver Copy to clipboard Send link to ingridenchahir@kpnmail.nl…" at bounding box center [751, 356] width 1503 height 713
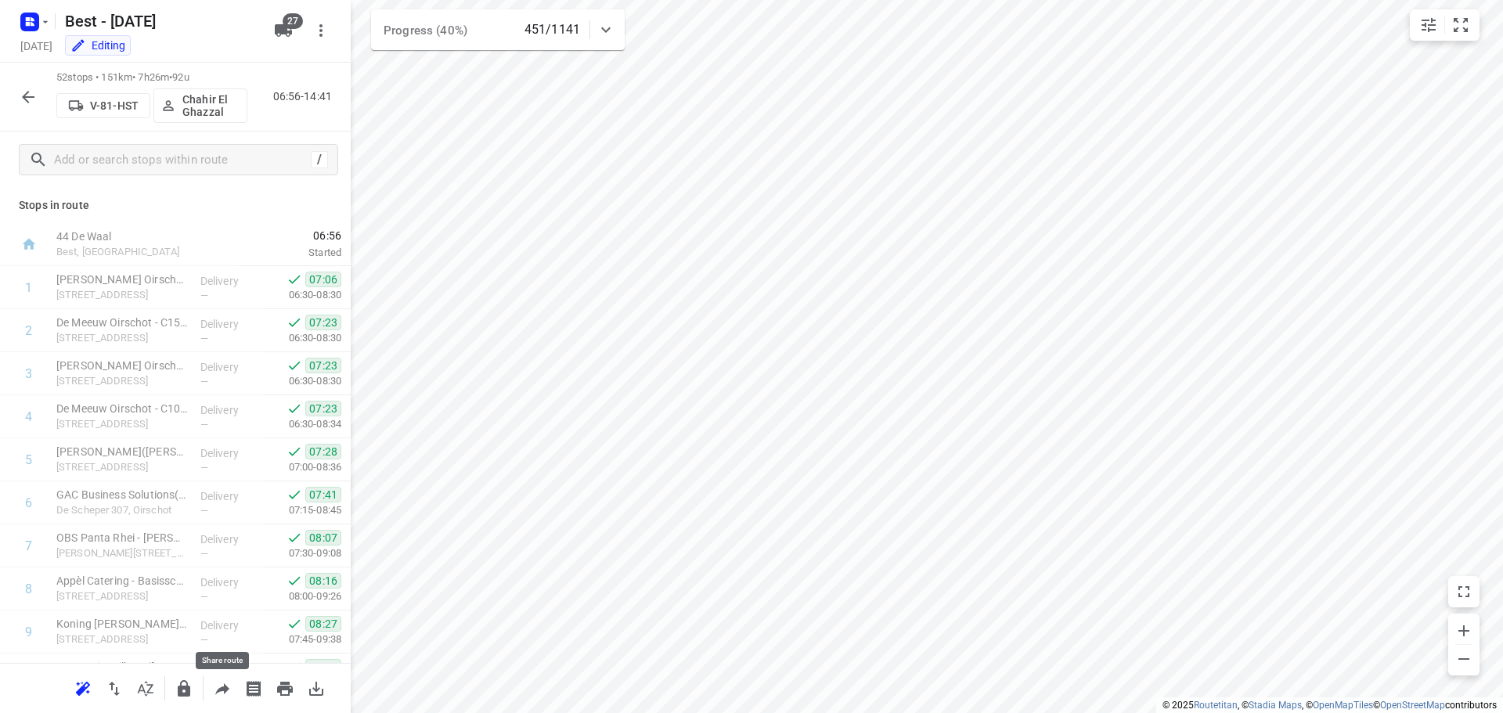
click at [225, 682] on icon "button" at bounding box center [222, 688] width 19 height 19
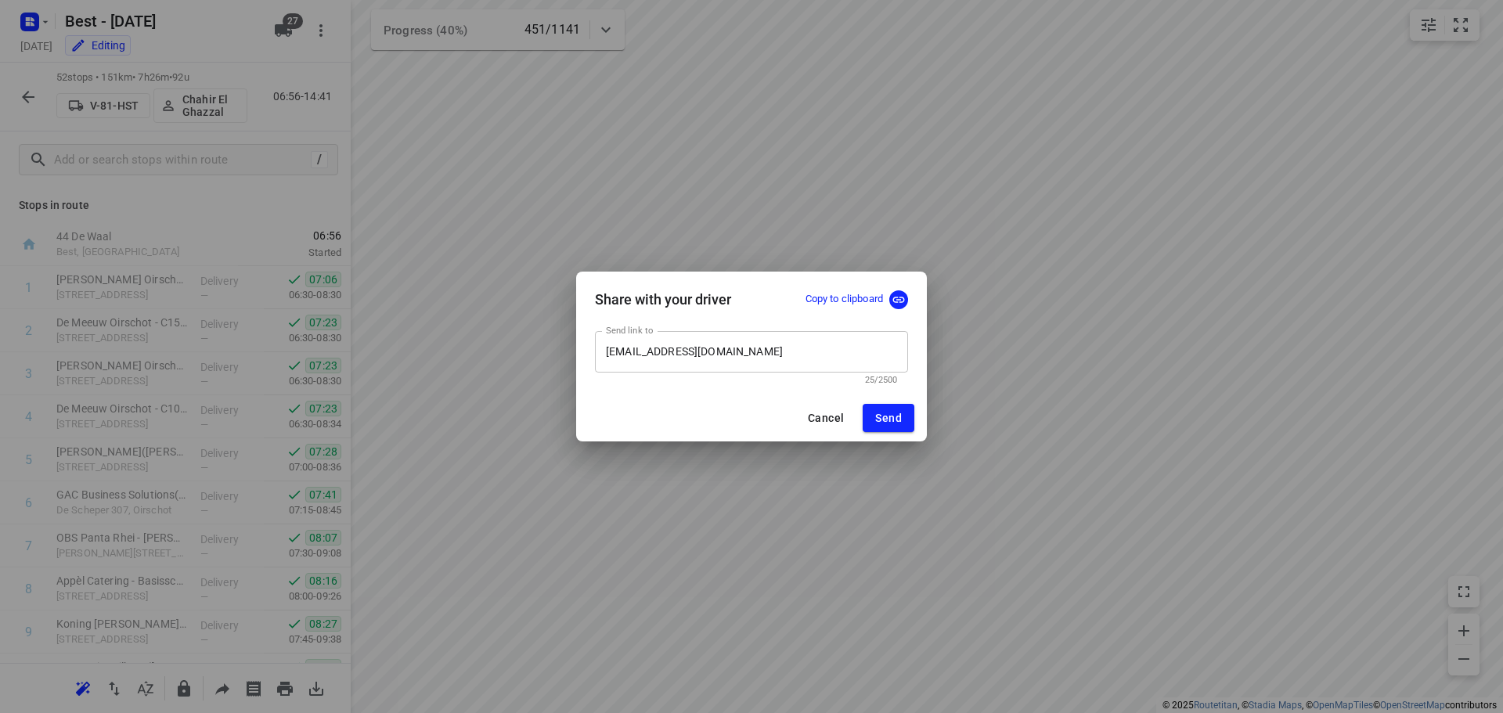
click at [751, 349] on input "ingridenchahir@kpnmail.nl" at bounding box center [751, 352] width 313 height 42
click at [597, 466] on div "Share with your driver Copy to clipboard Send link to ingridenchahir@kpnmail.nl…" at bounding box center [751, 356] width 1503 height 713
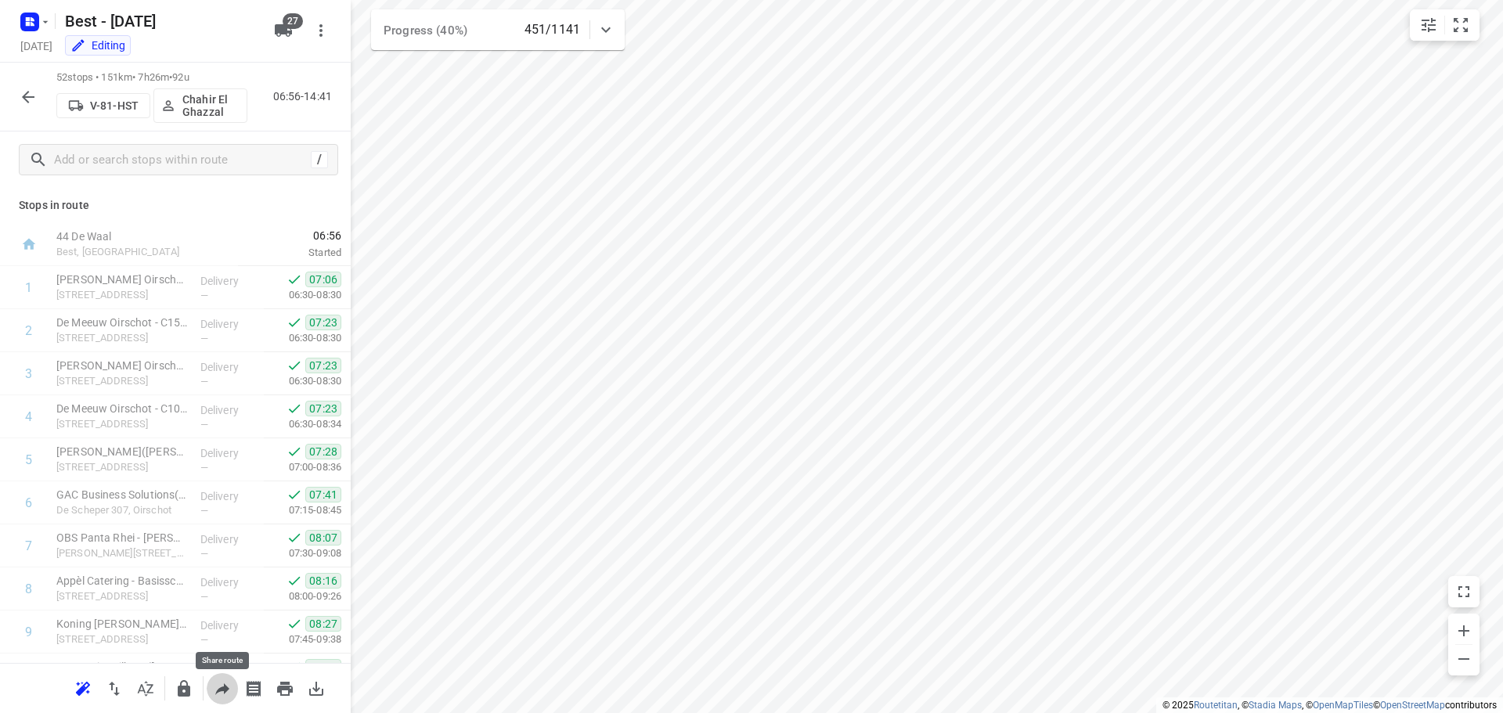
click at [229, 693] on icon "button" at bounding box center [222, 688] width 19 height 19
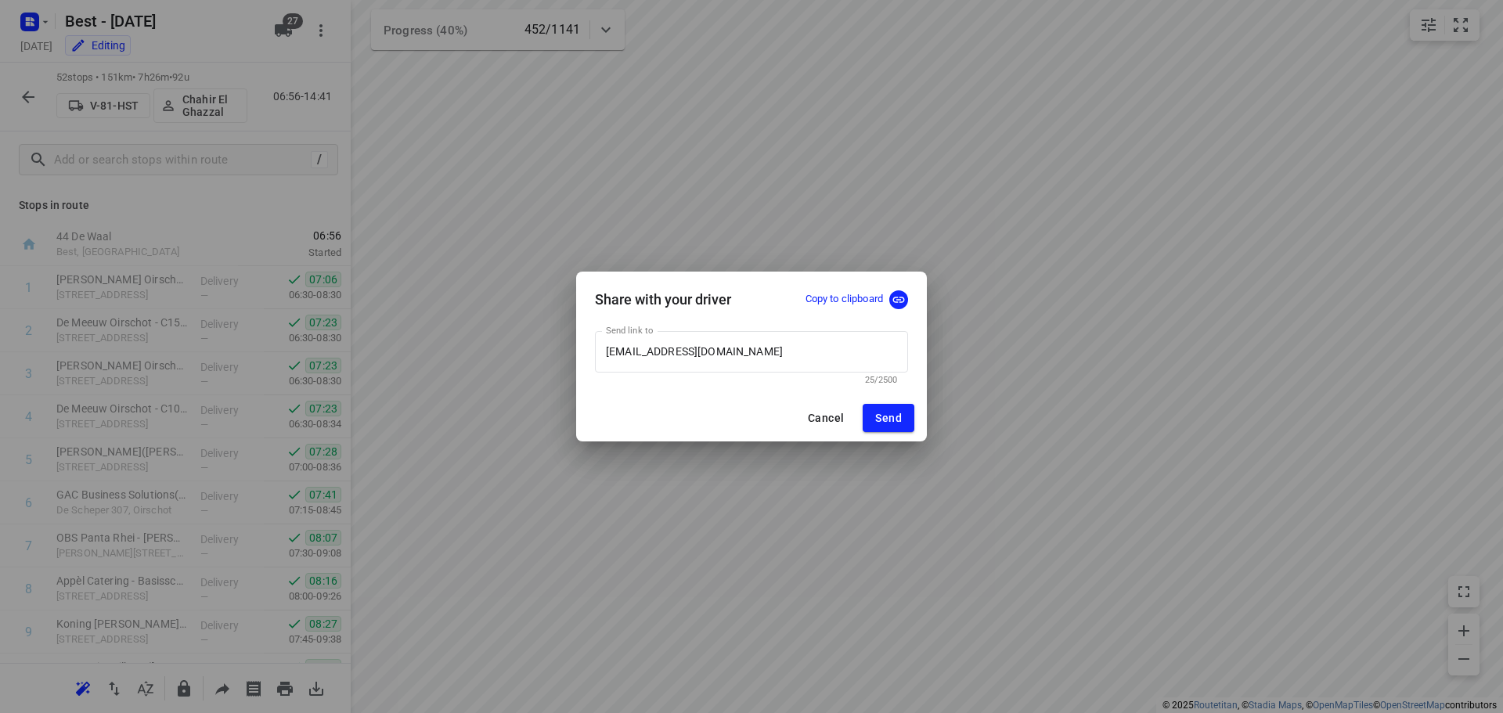
click at [879, 298] on p "Copy to clipboard" at bounding box center [843, 299] width 77 height 15
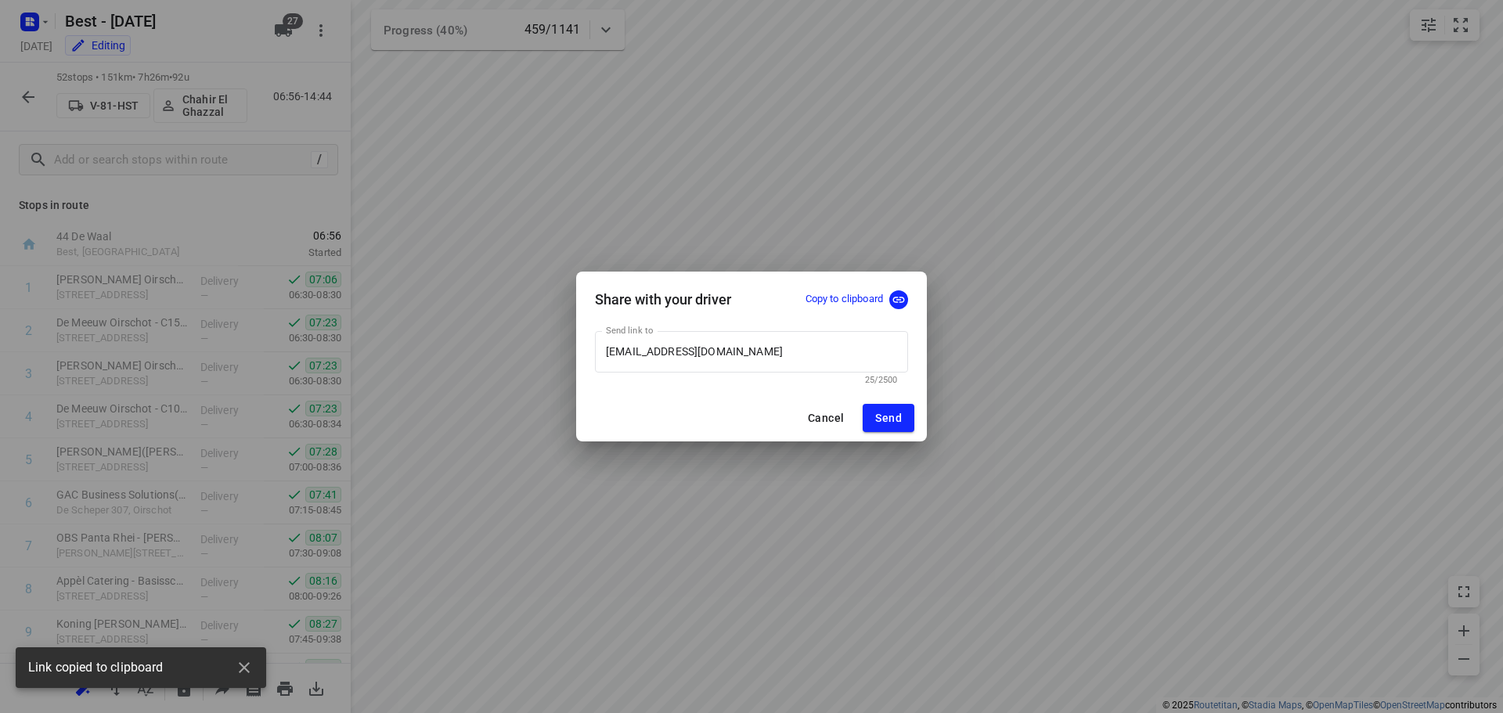
click at [805, 214] on div "Share with your driver Copy to clipboard Send link to ingridenchahir@kpnmail.nl…" at bounding box center [751, 356] width 1503 height 713
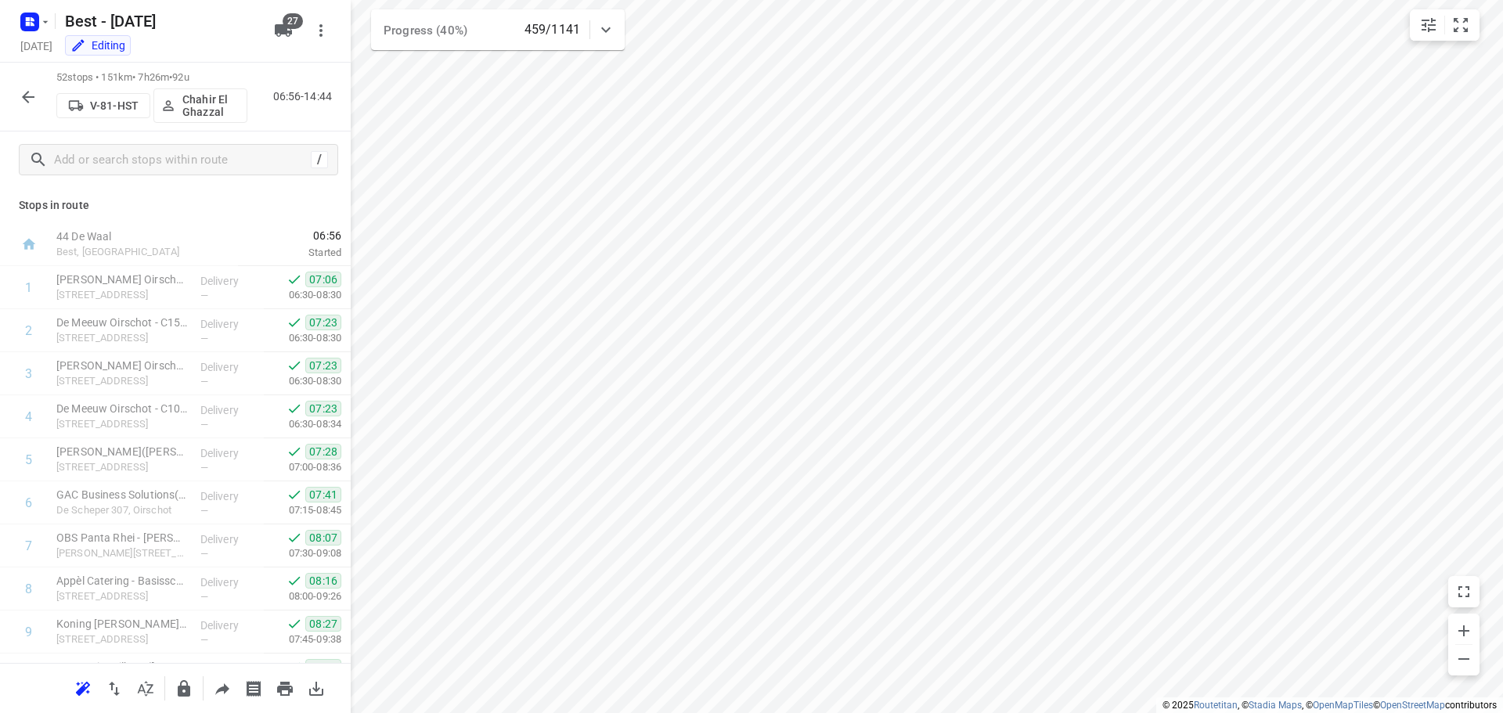
click at [37, 106] on button "button" at bounding box center [28, 96] width 31 height 31
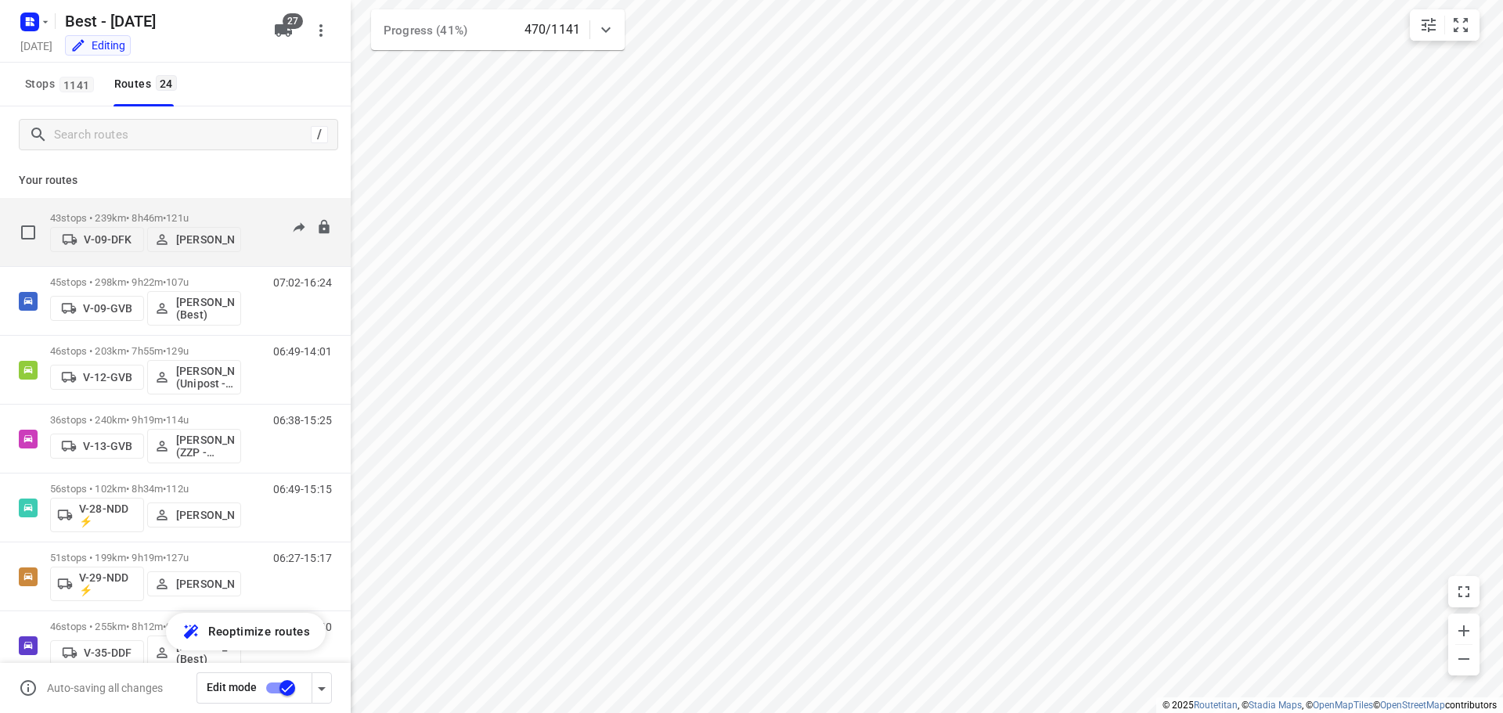
click at [139, 213] on p "43 stops • 239km • 8h46m • 121u" at bounding box center [145, 218] width 191 height 12
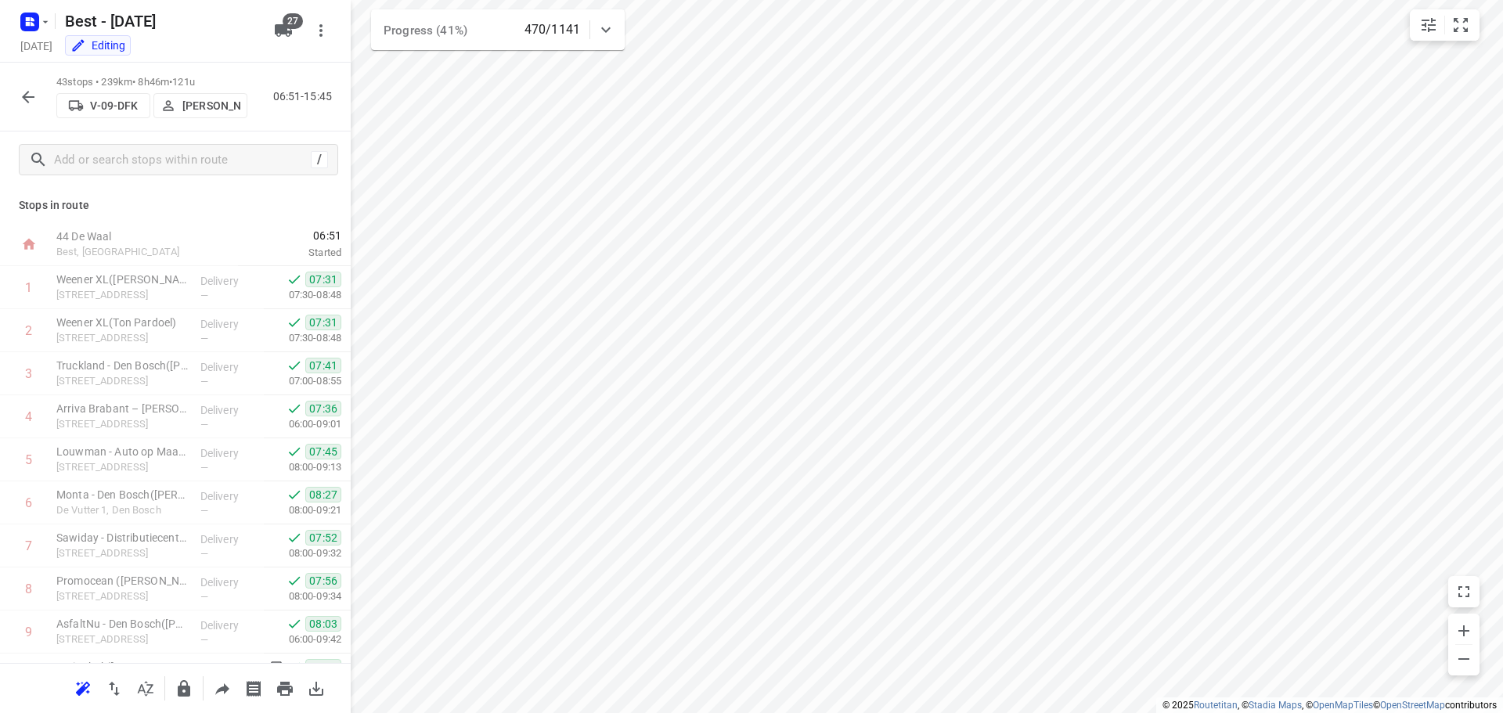
click at [9, 85] on div "43 stops • 239km • 8h46m • 121u V-09-DFK Daniëlle Belmer 06:51-15:45" at bounding box center [175, 97] width 351 height 69
click at [23, 95] on icon "button" at bounding box center [28, 97] width 19 height 19
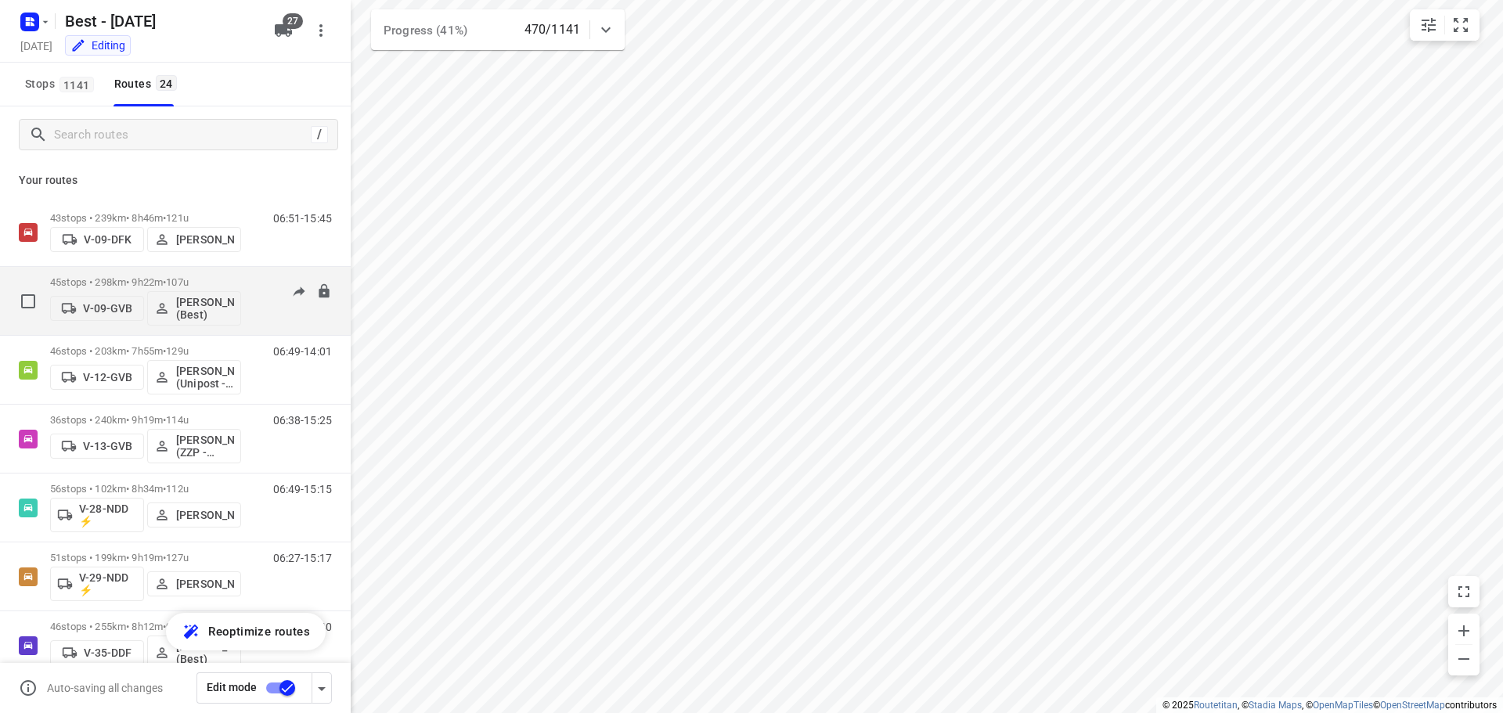
click at [113, 282] on p "45 stops • 298km • 9h22m • 107u" at bounding box center [145, 282] width 191 height 12
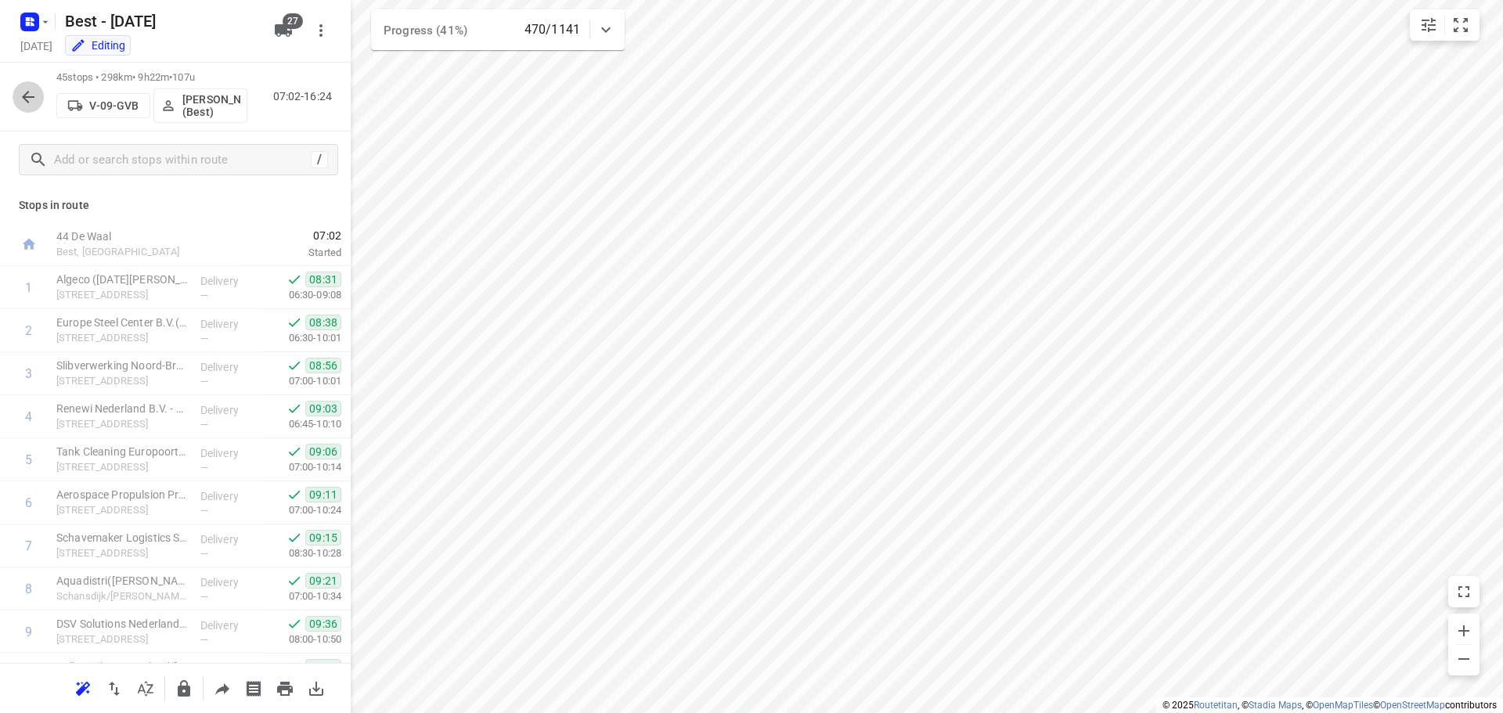
click at [23, 104] on icon "button" at bounding box center [28, 97] width 19 height 19
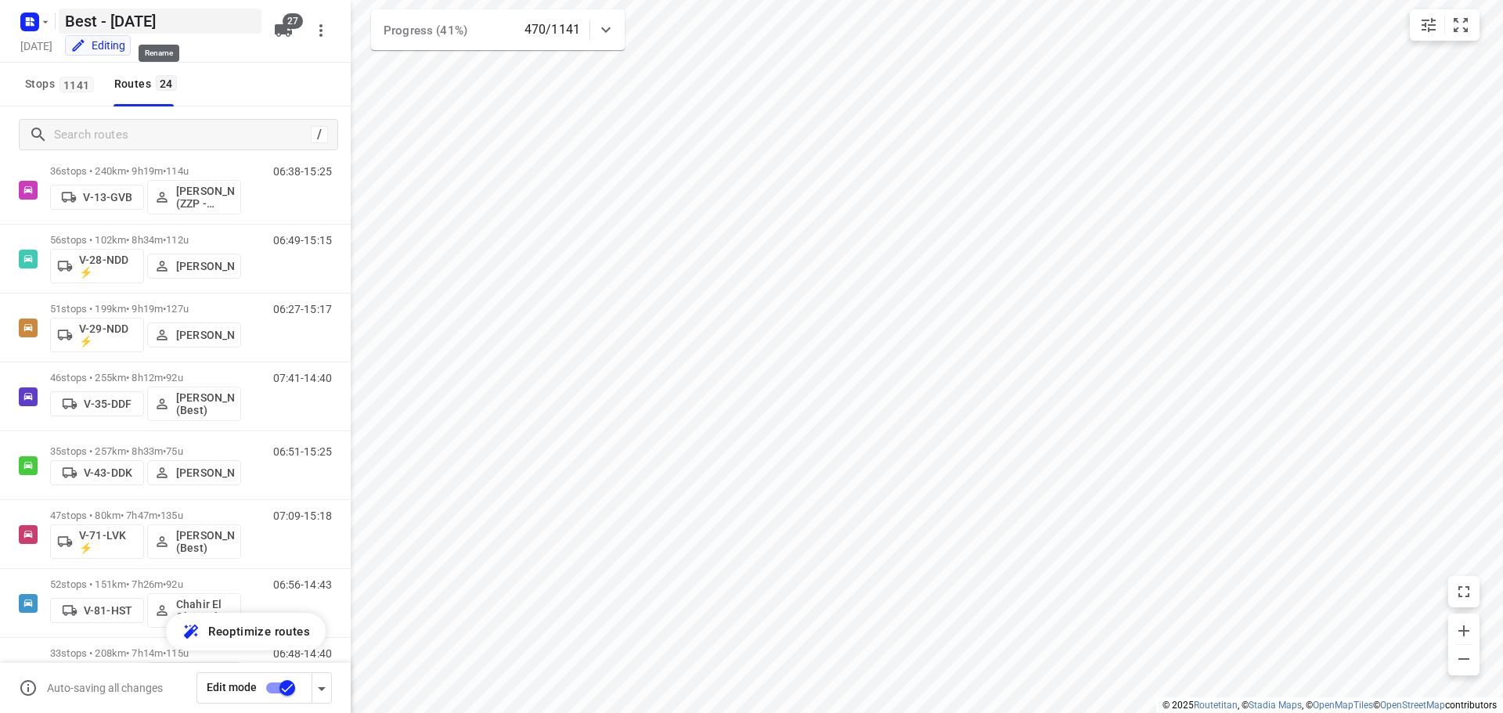
scroll to position [235, 0]
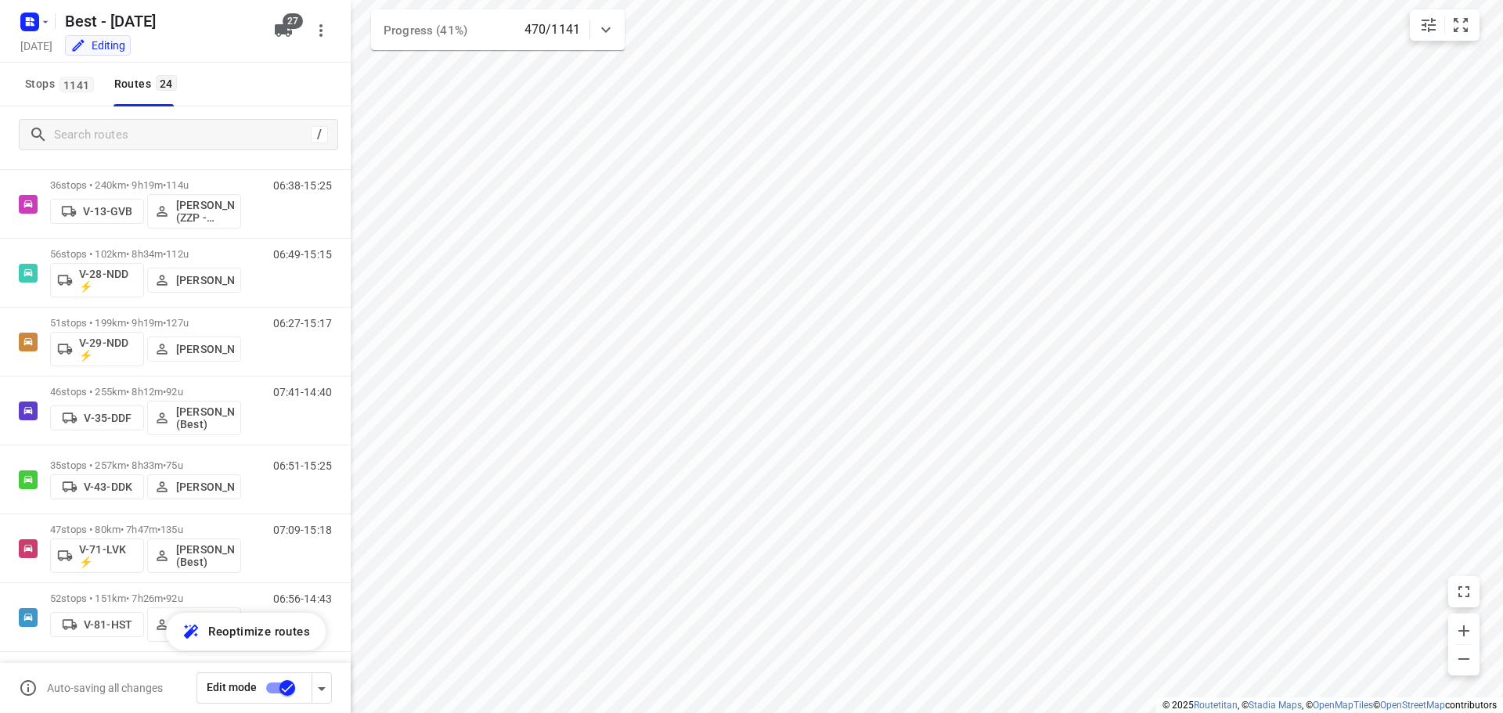
click at [115, 113] on div "/" at bounding box center [175, 134] width 351 height 56
click at [115, 138] on input "Search routes" at bounding box center [196, 135] width 282 height 24
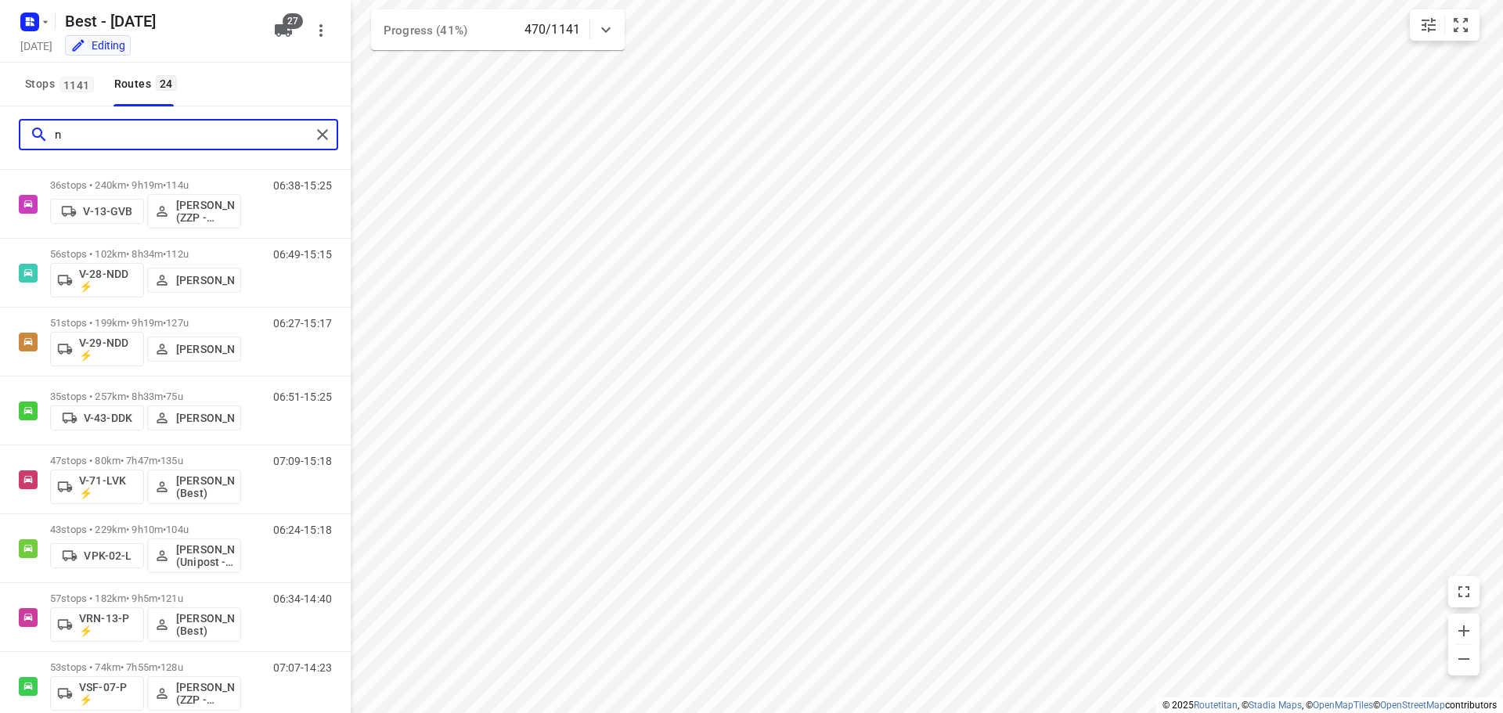
scroll to position [0, 0]
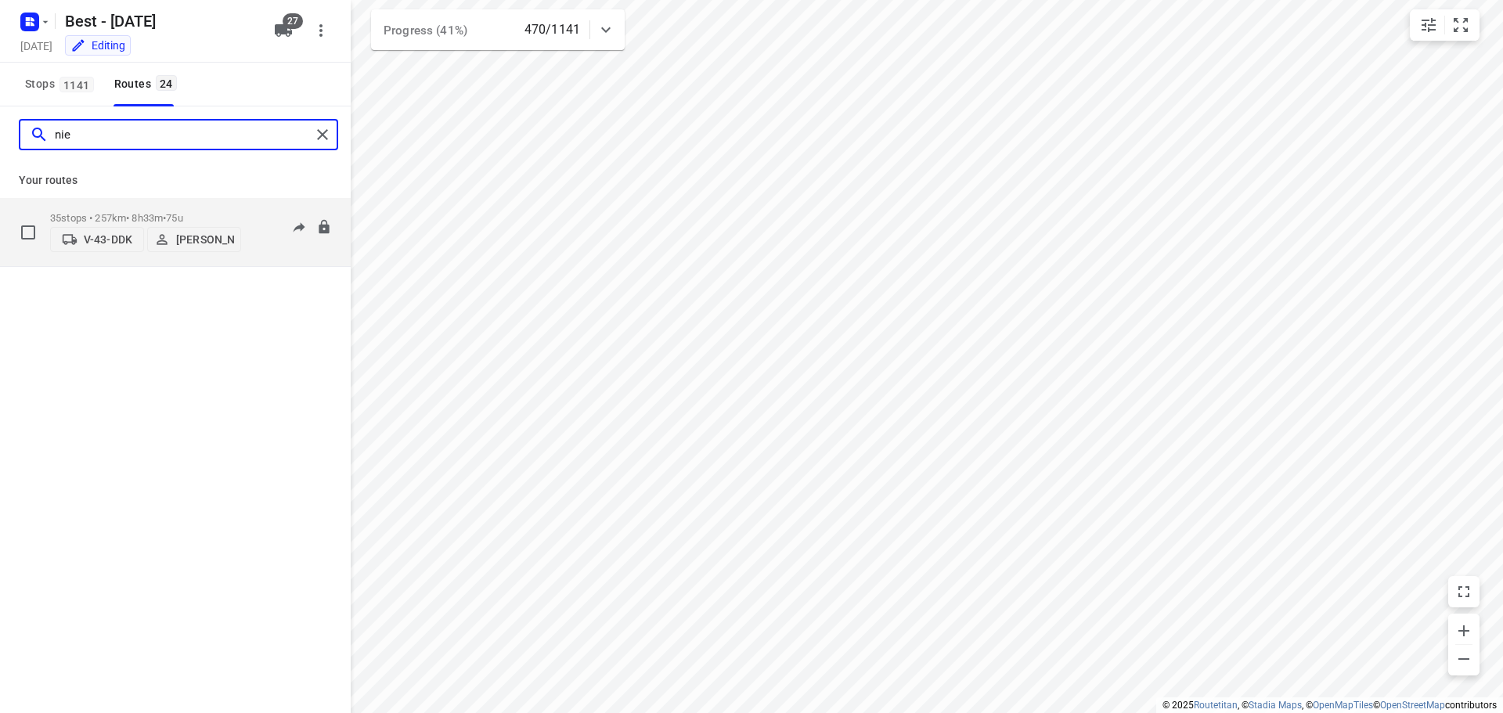
type input "nie"
click at [166, 212] on span "•" at bounding box center [164, 218] width 3 height 12
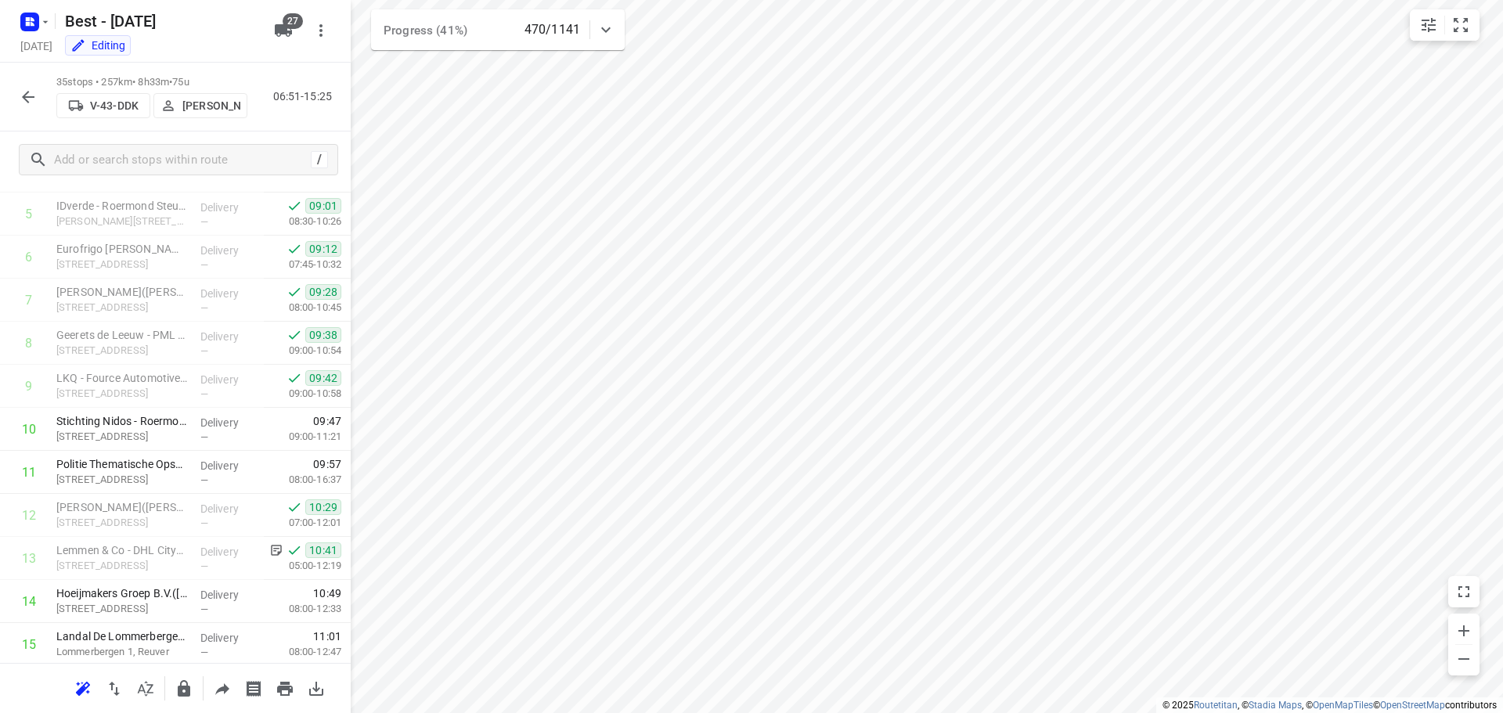
scroll to position [408, 0]
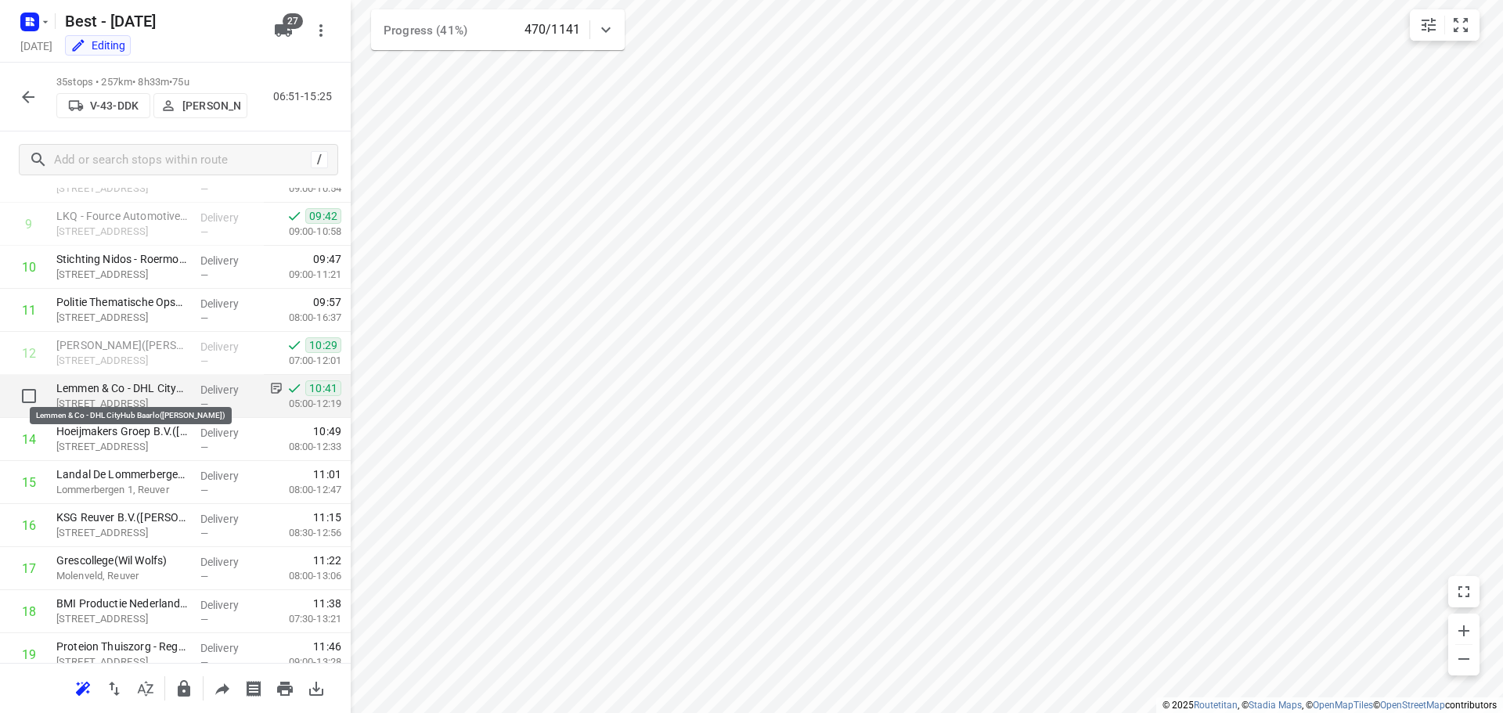
click at [157, 390] on p "Lemmen & Co - DHL CityHub Baarlo(Renzo Bos)" at bounding box center [121, 388] width 131 height 16
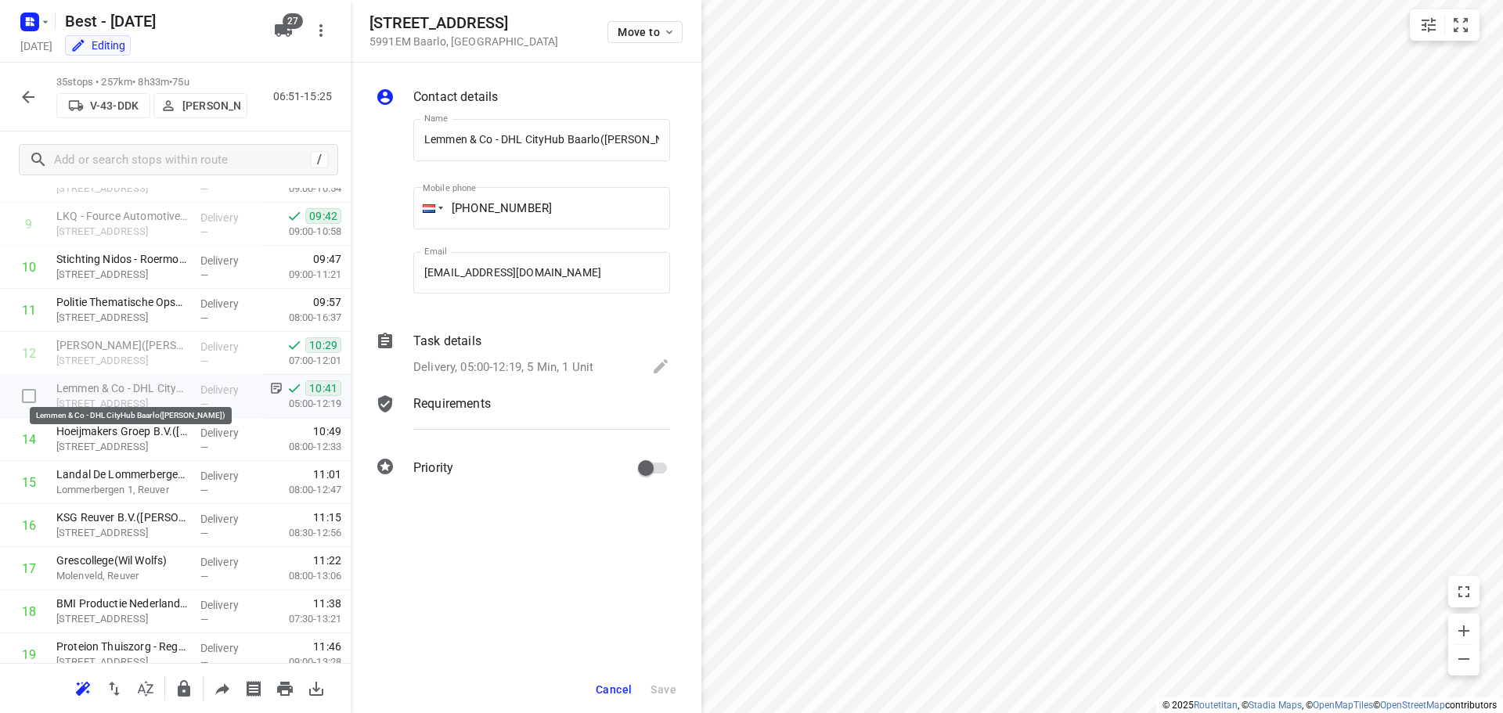
scroll to position [0, 2]
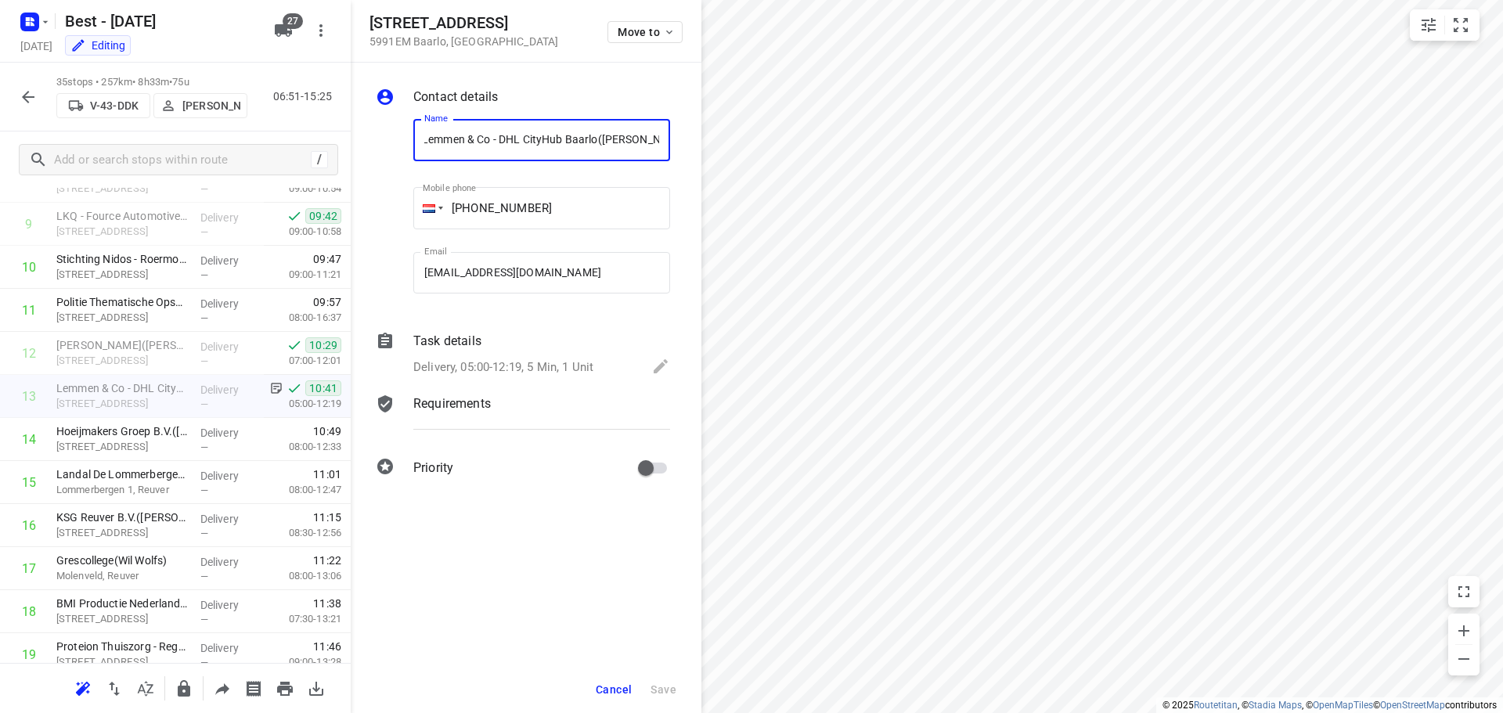
click at [470, 354] on div "Task details Delivery, 05:00-12:19, 5 Min, 1 Unit" at bounding box center [541, 355] width 263 height 53
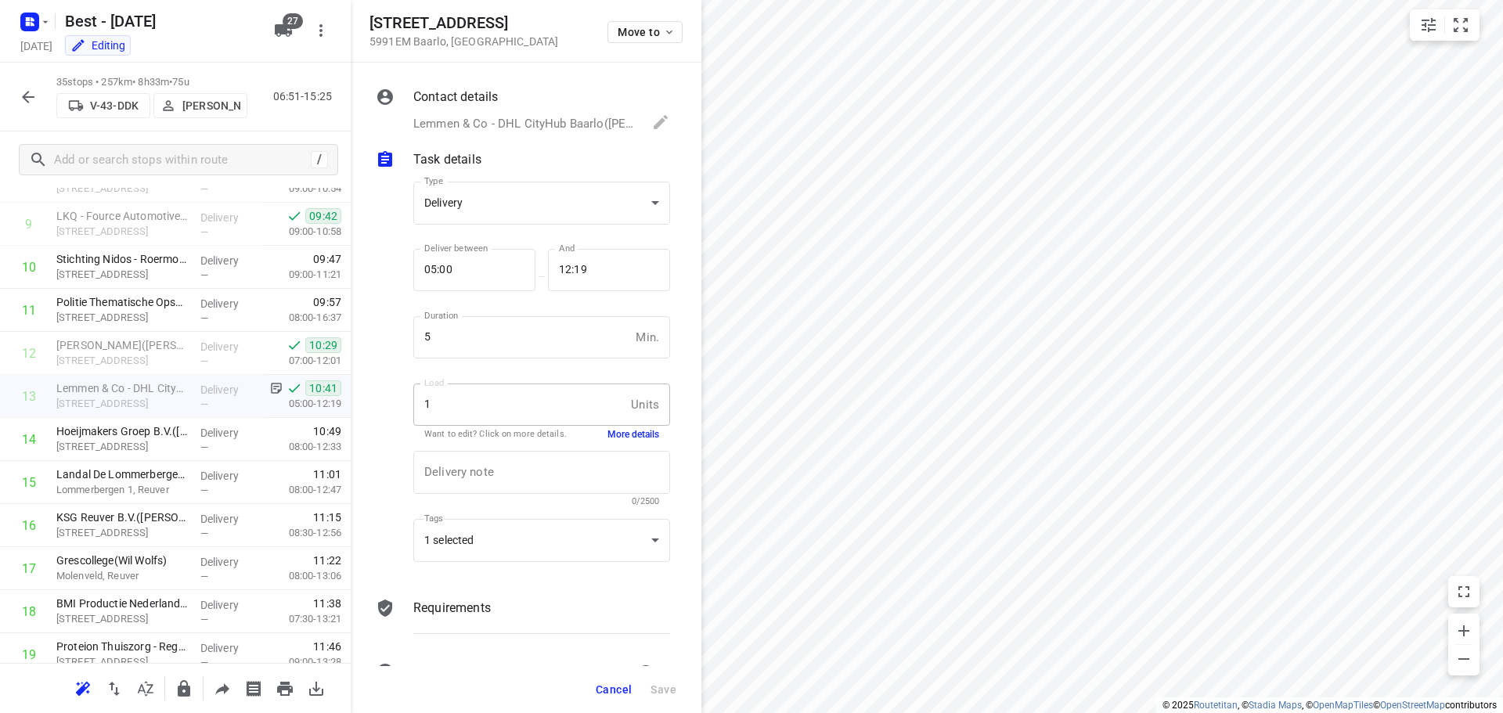
click at [616, 449] on div "Delivery note x Delivery note 0/2500" at bounding box center [541, 478] width 269 height 74
click at [619, 437] on button "More details" at bounding box center [633, 434] width 52 height 13
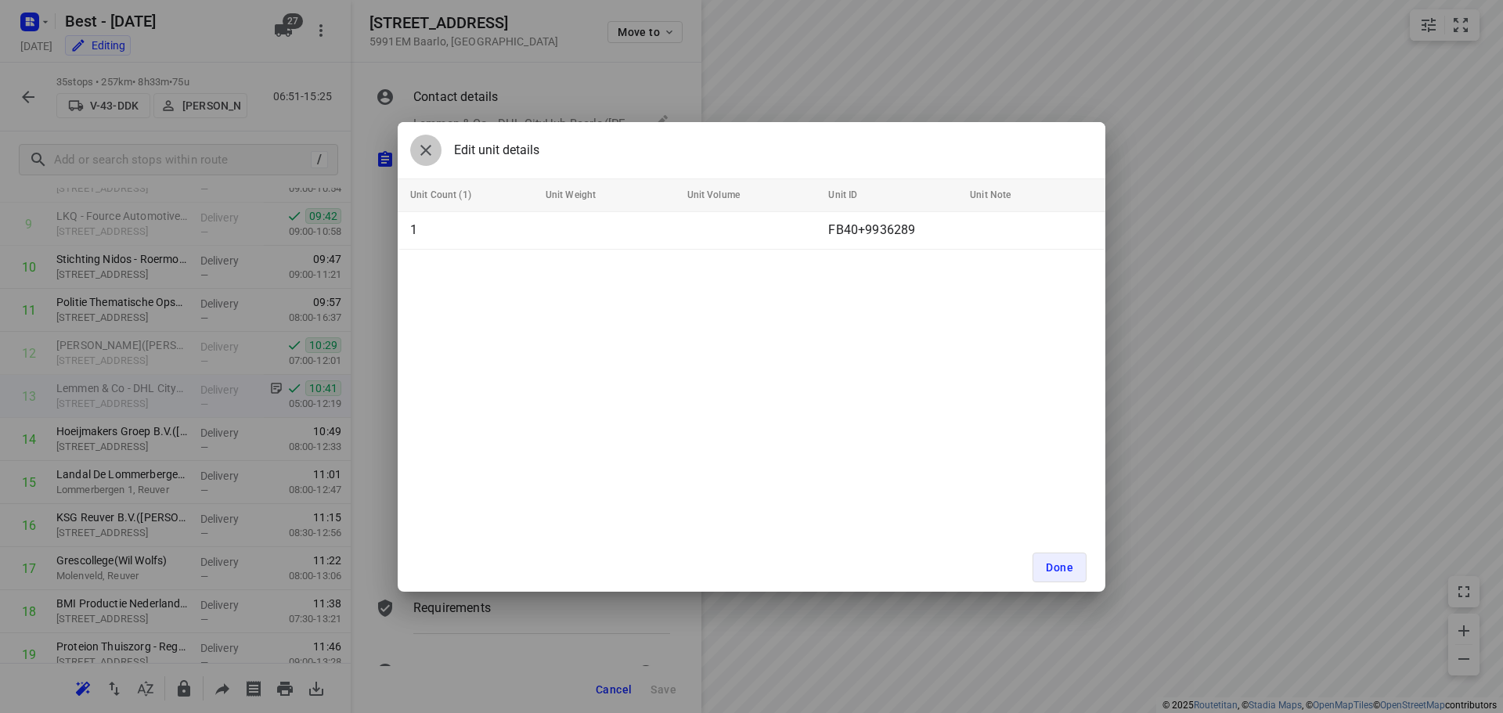
click at [434, 150] on icon "button" at bounding box center [425, 150] width 19 height 19
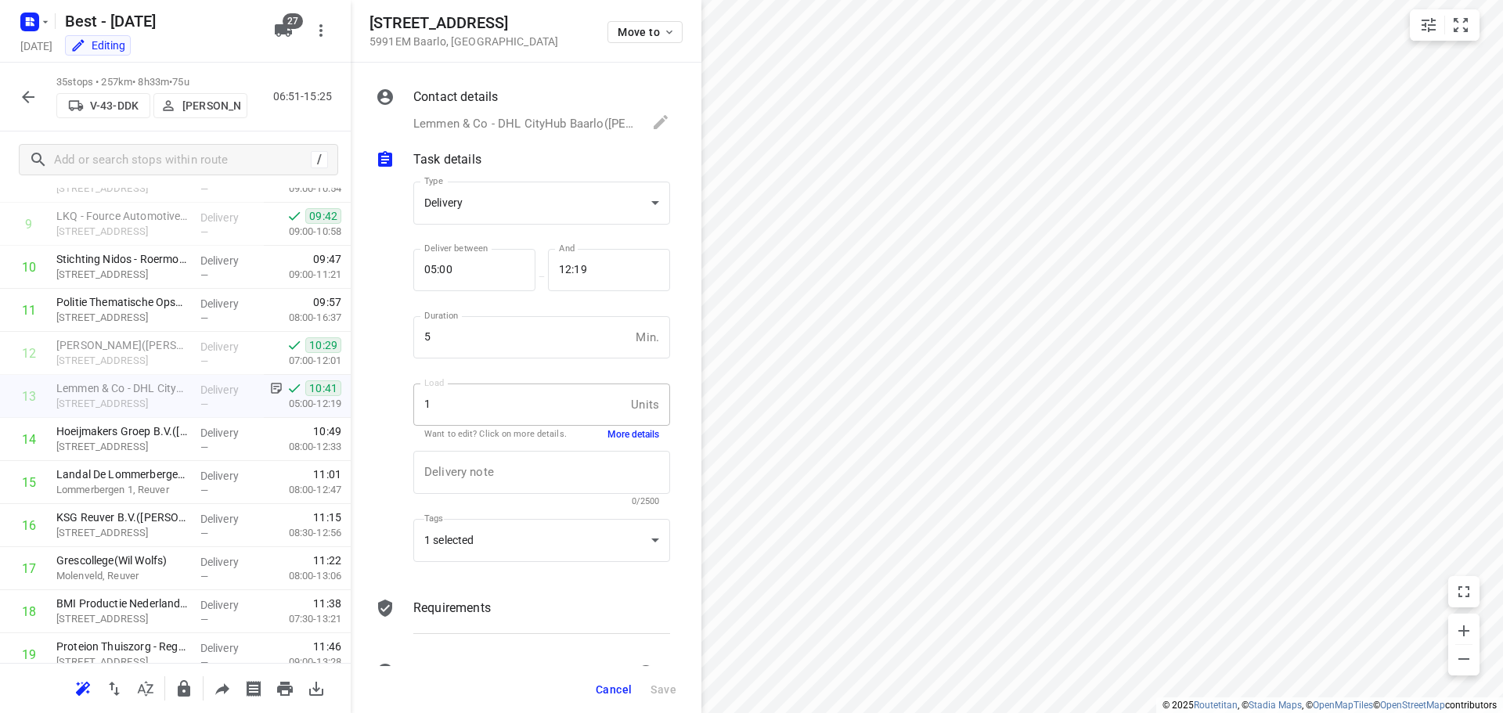
click at [613, 689] on span "Cancel" at bounding box center [614, 689] width 36 height 13
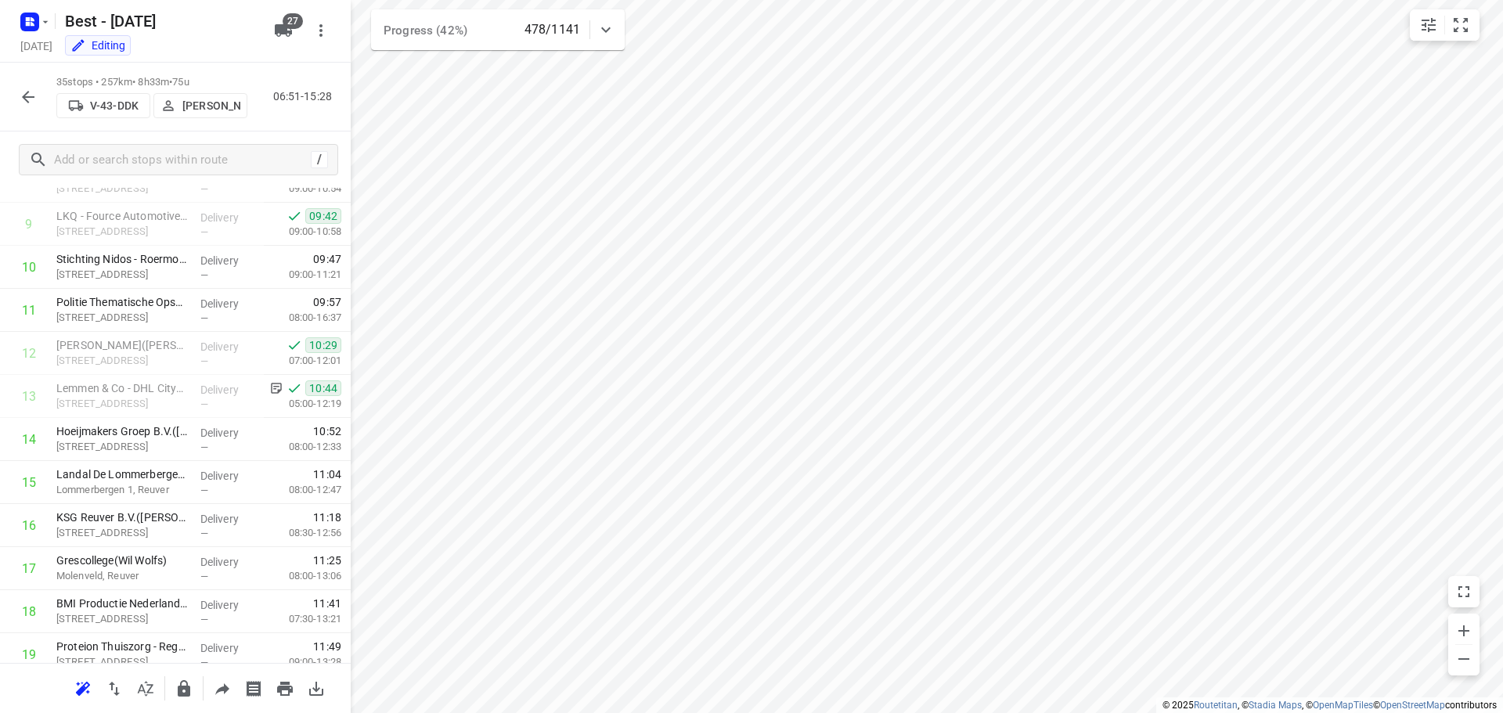
click at [32, 106] on icon "button" at bounding box center [28, 97] width 19 height 19
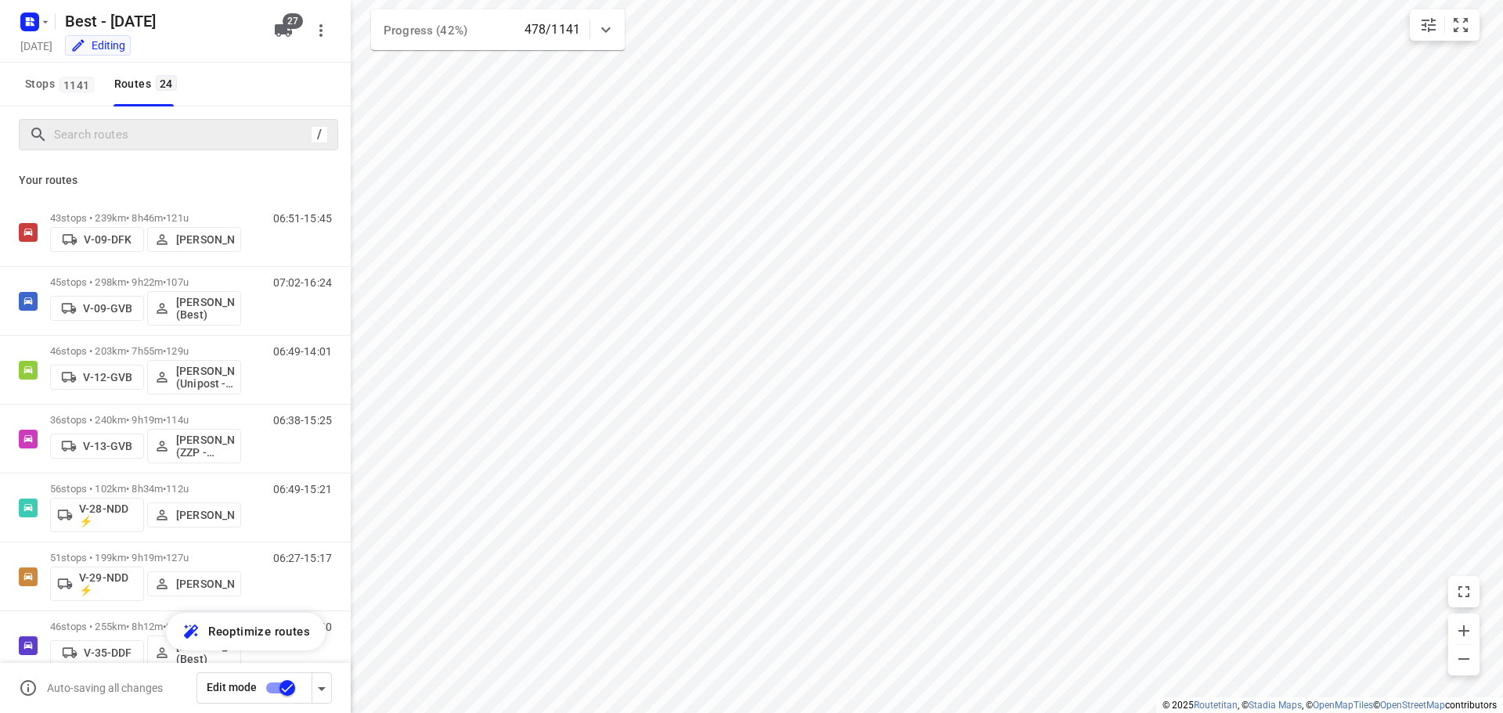
click at [129, 149] on div "/" at bounding box center [178, 134] width 319 height 31
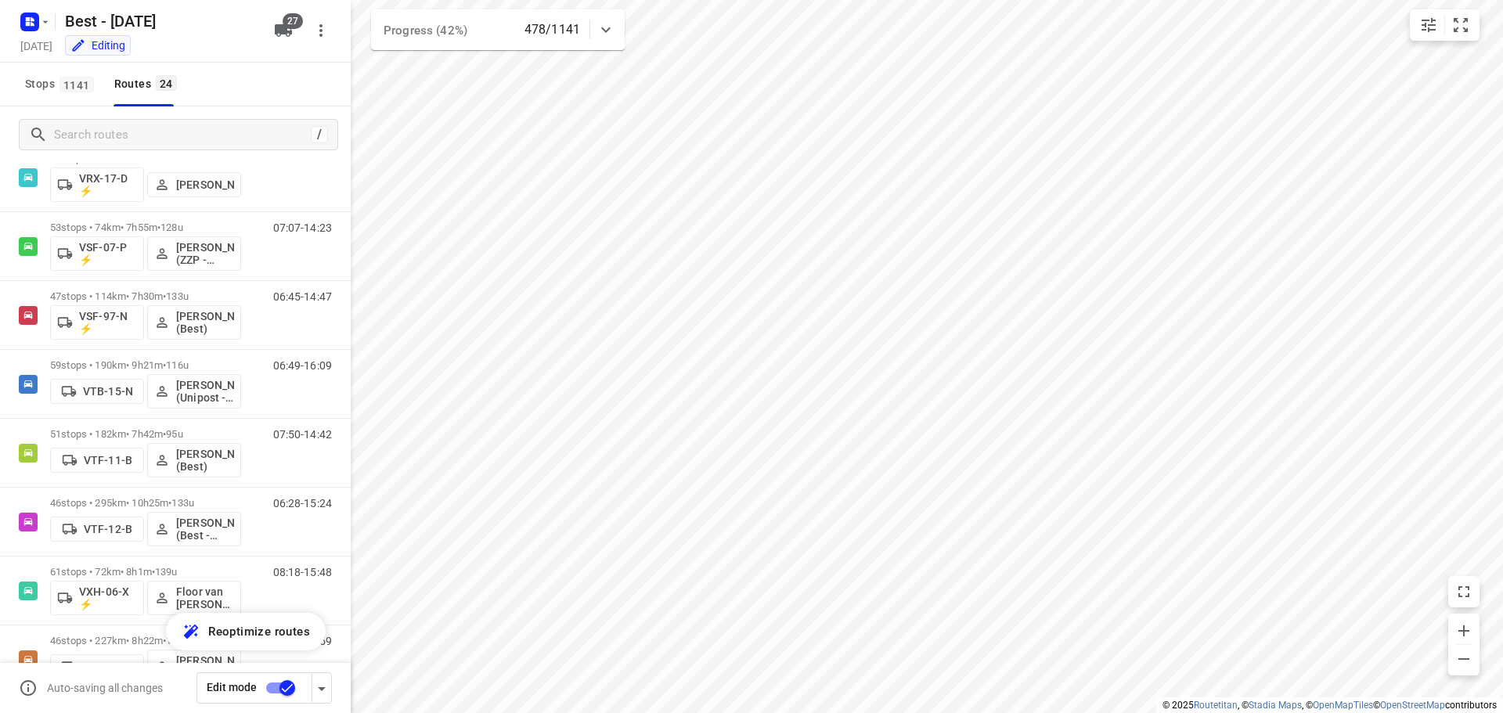
scroll to position [1204, 0]
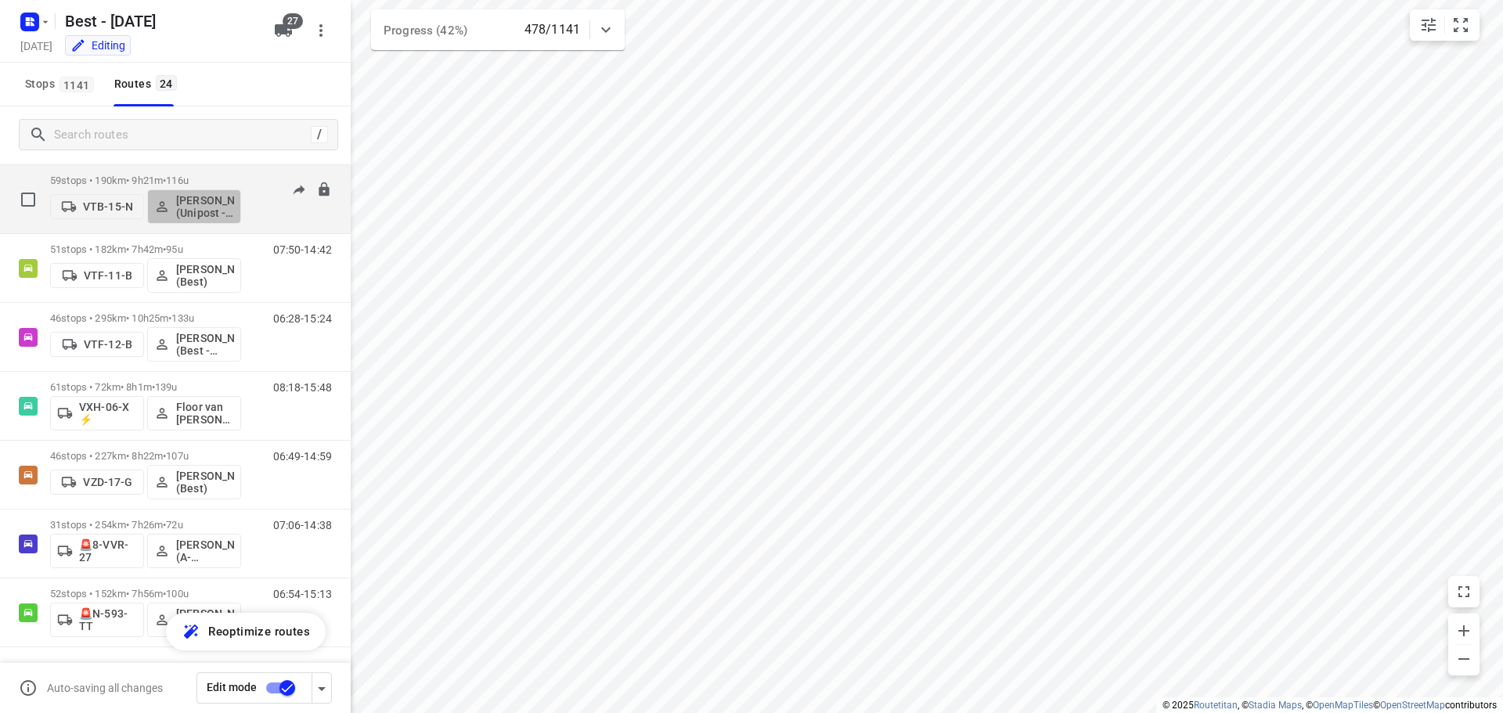
click at [147, 190] on button "Mohamed Alzeadi (Unipost - Best - ZZP)" at bounding box center [194, 206] width 94 height 34
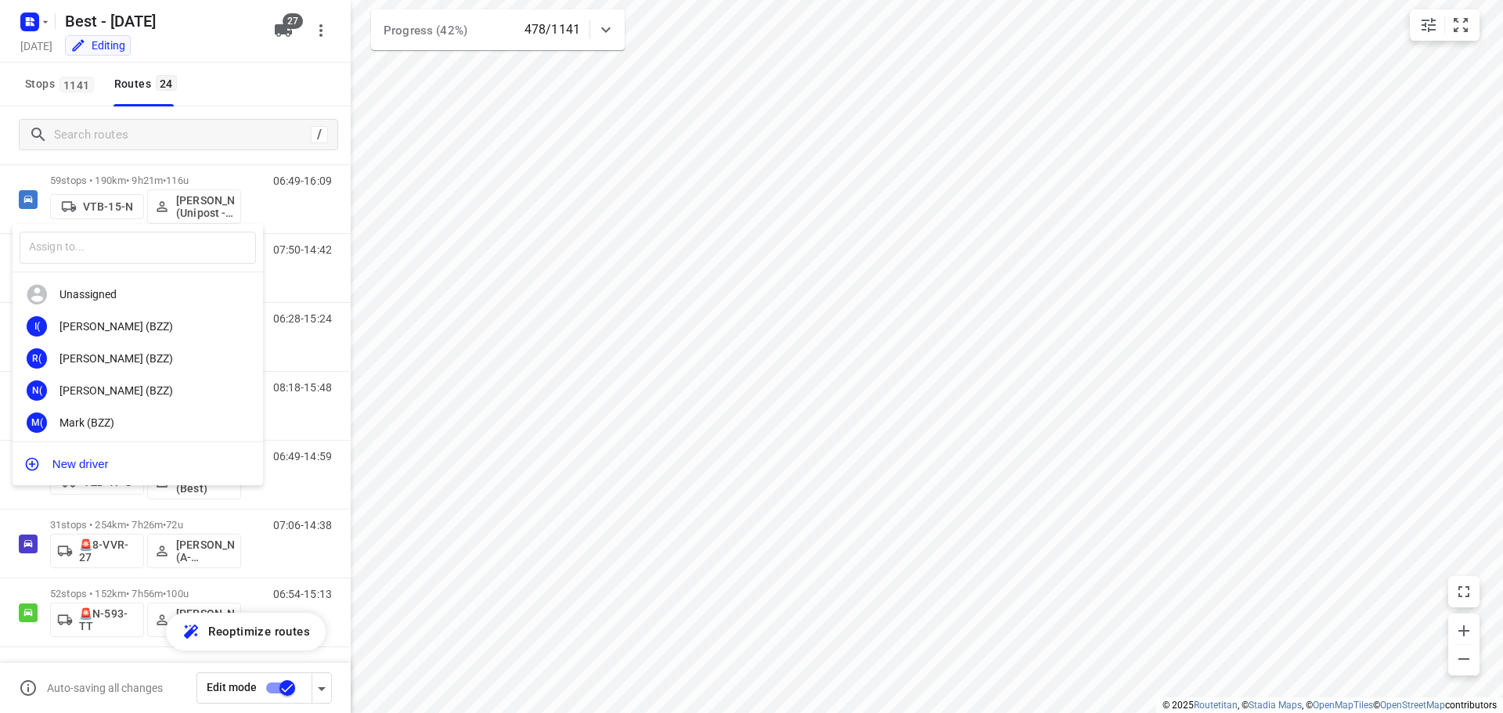
click at [379, 208] on div at bounding box center [751, 356] width 1503 height 713
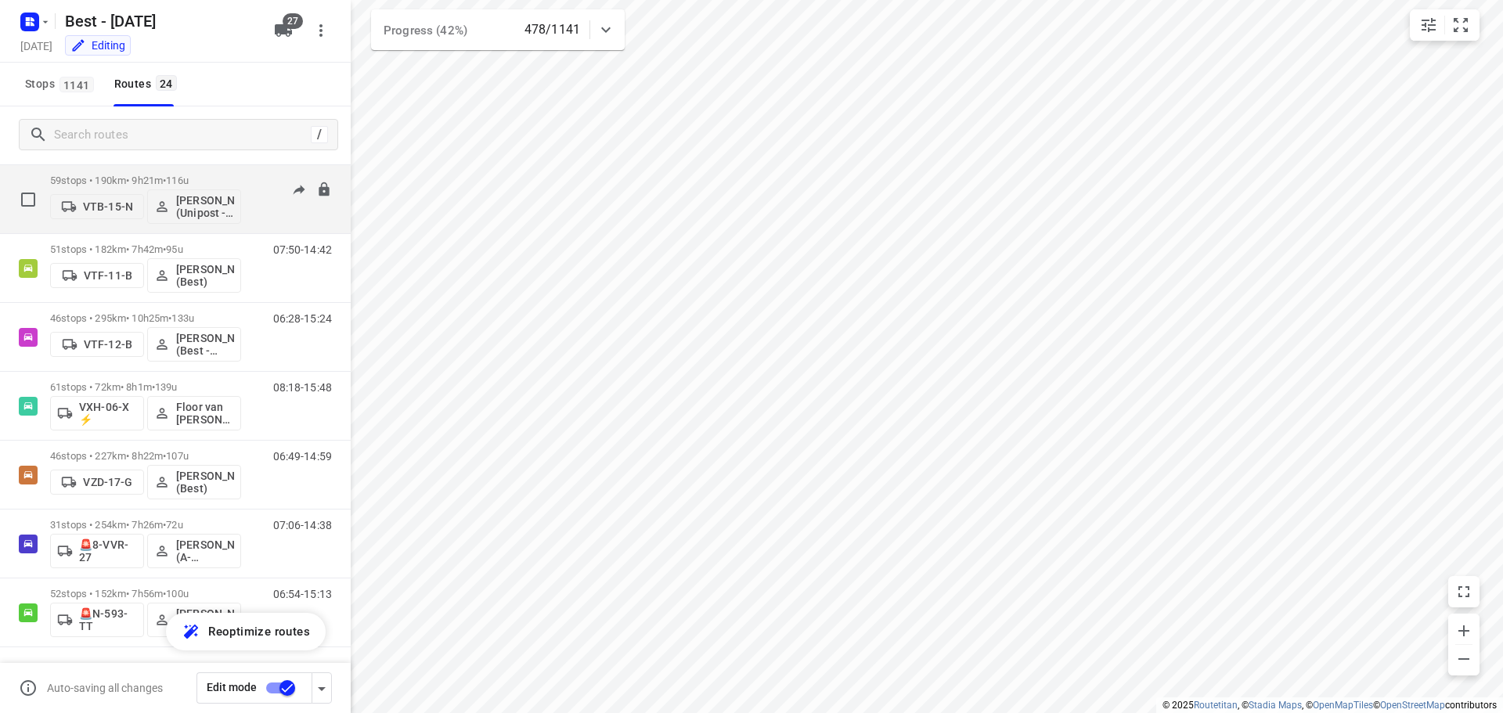
click at [108, 177] on p "59 stops • 190km • 9h21m • 116u" at bounding box center [145, 181] width 191 height 12
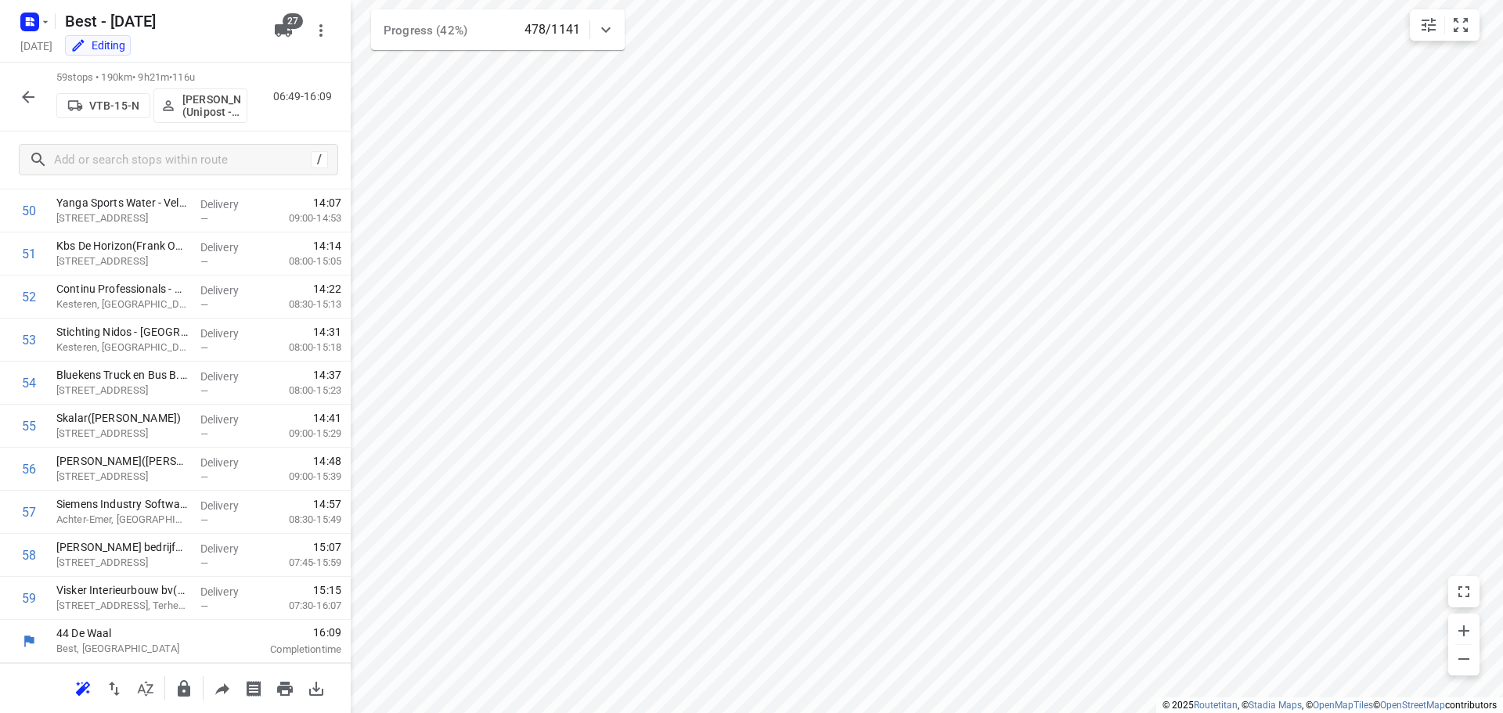
scroll to position [0, 0]
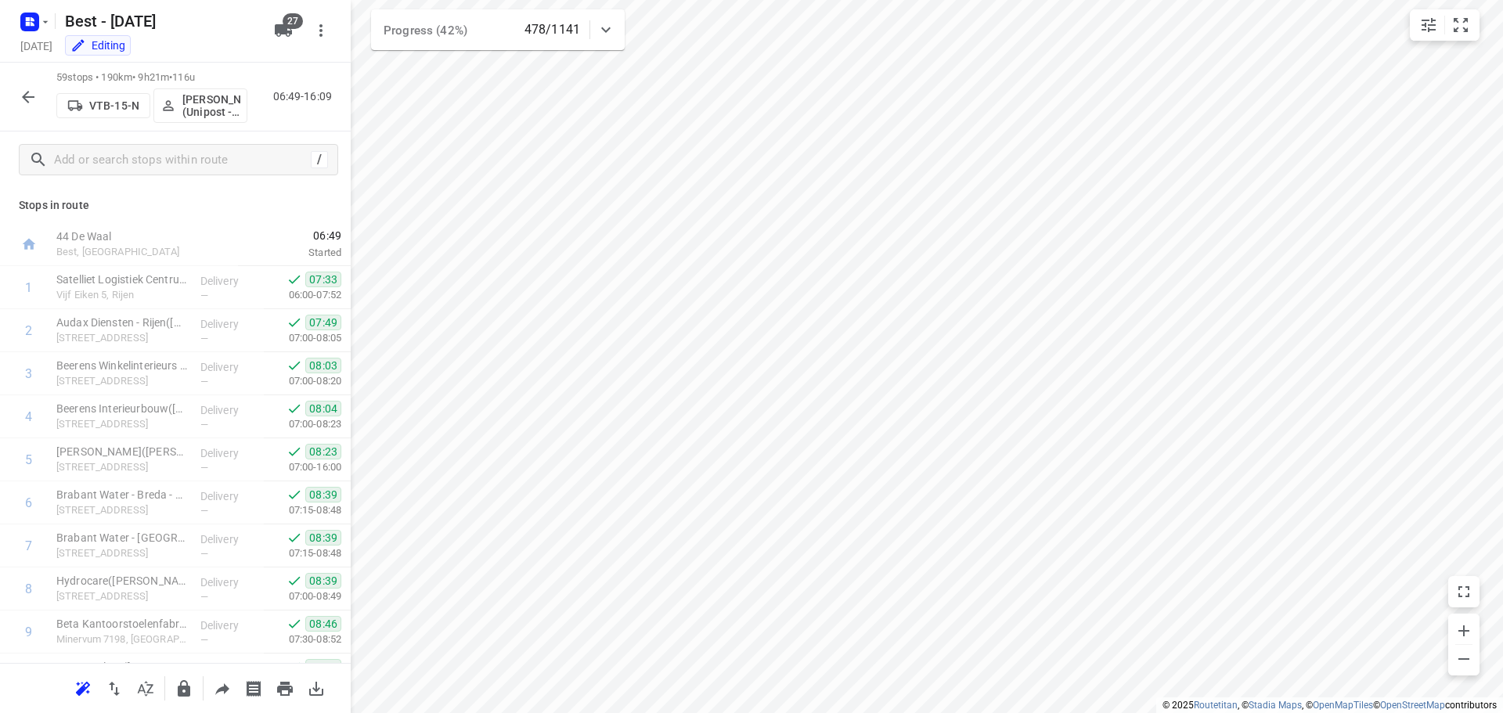
click at [13, 93] on button "button" at bounding box center [28, 96] width 31 height 31
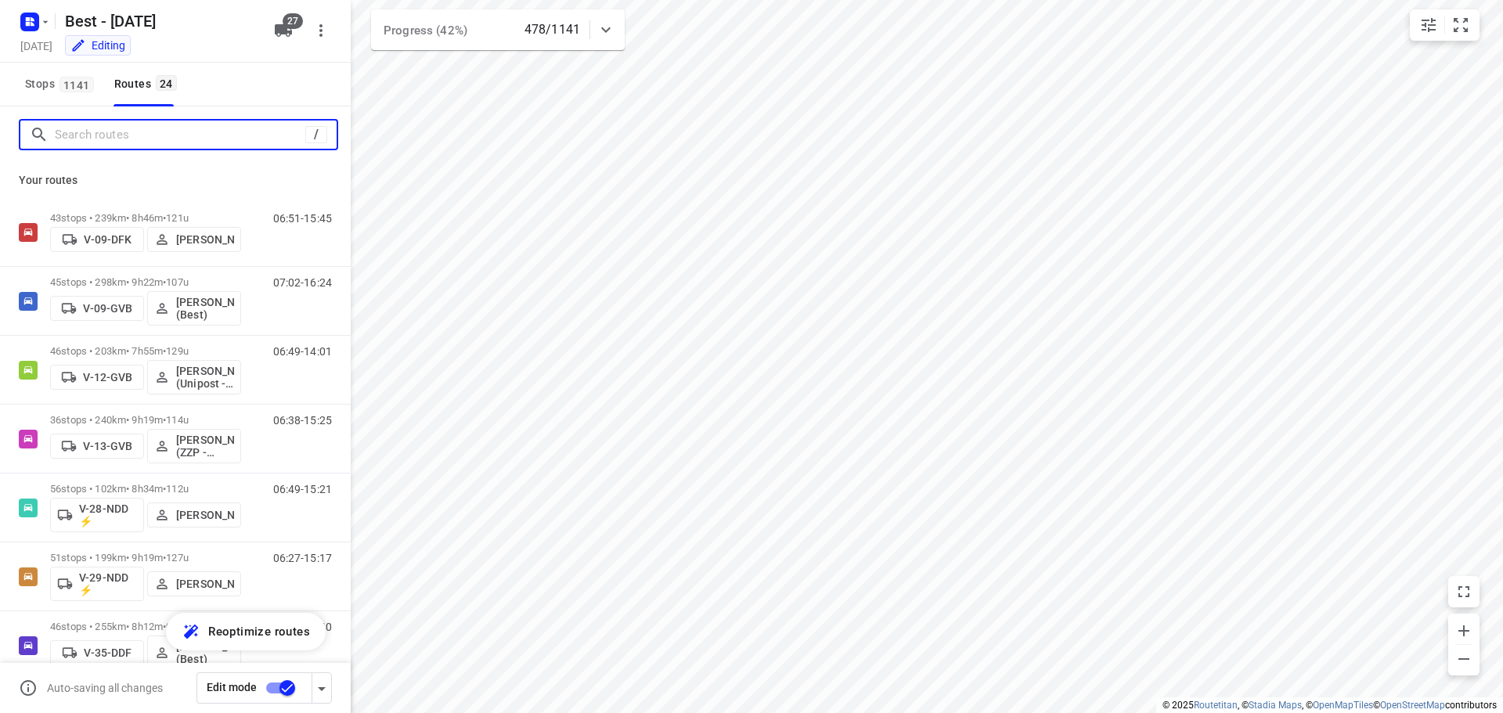
click at [153, 142] on input "Search routes" at bounding box center [180, 135] width 250 height 24
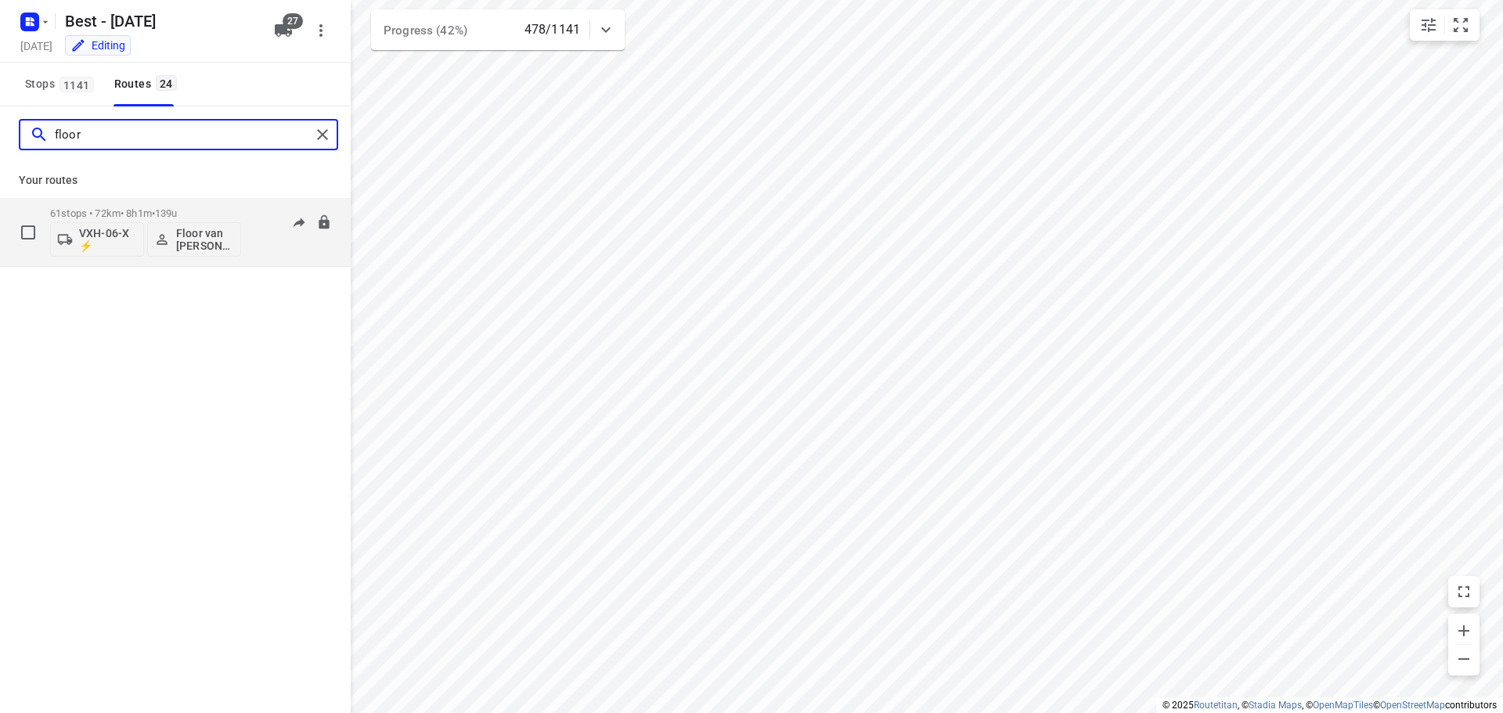
type input "floor"
click at [174, 214] on span "139u" at bounding box center [166, 213] width 23 height 12
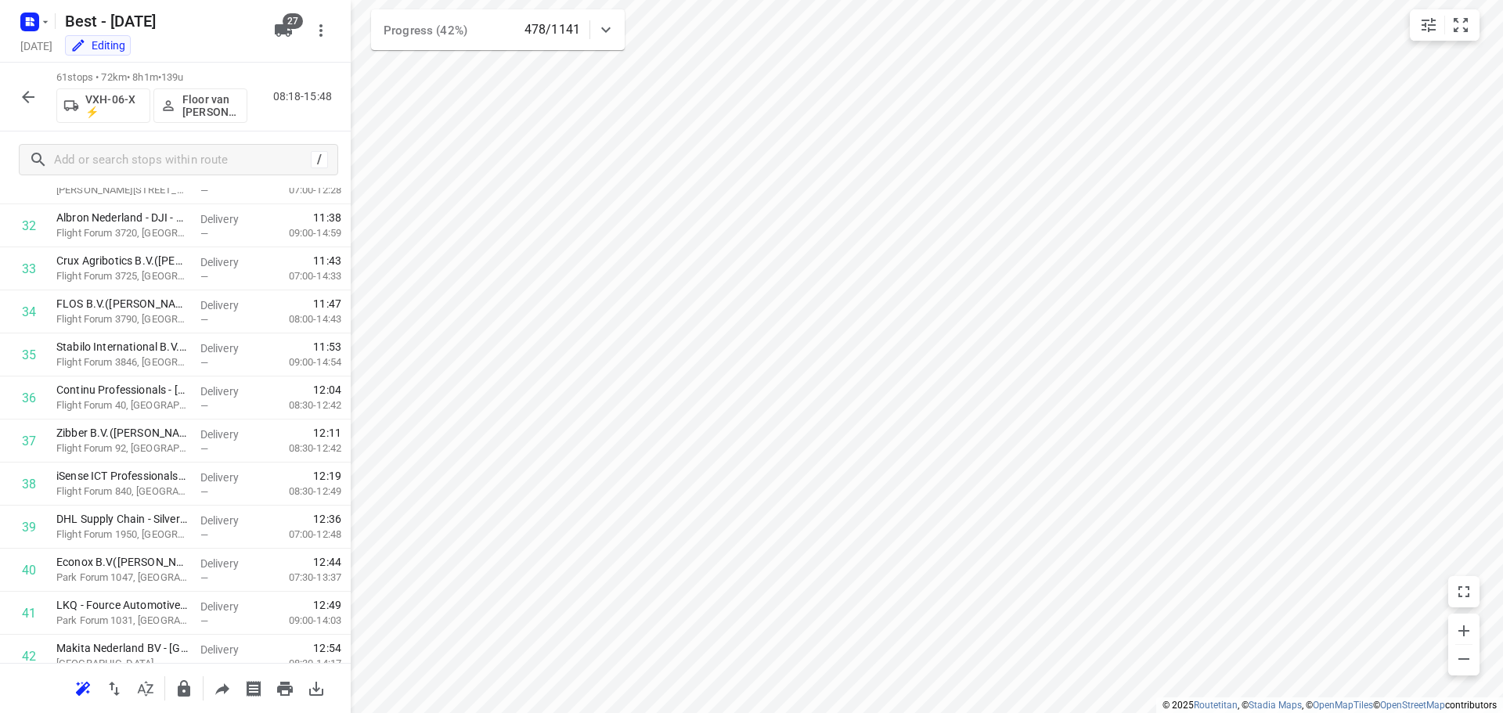
scroll to position [2272, 0]
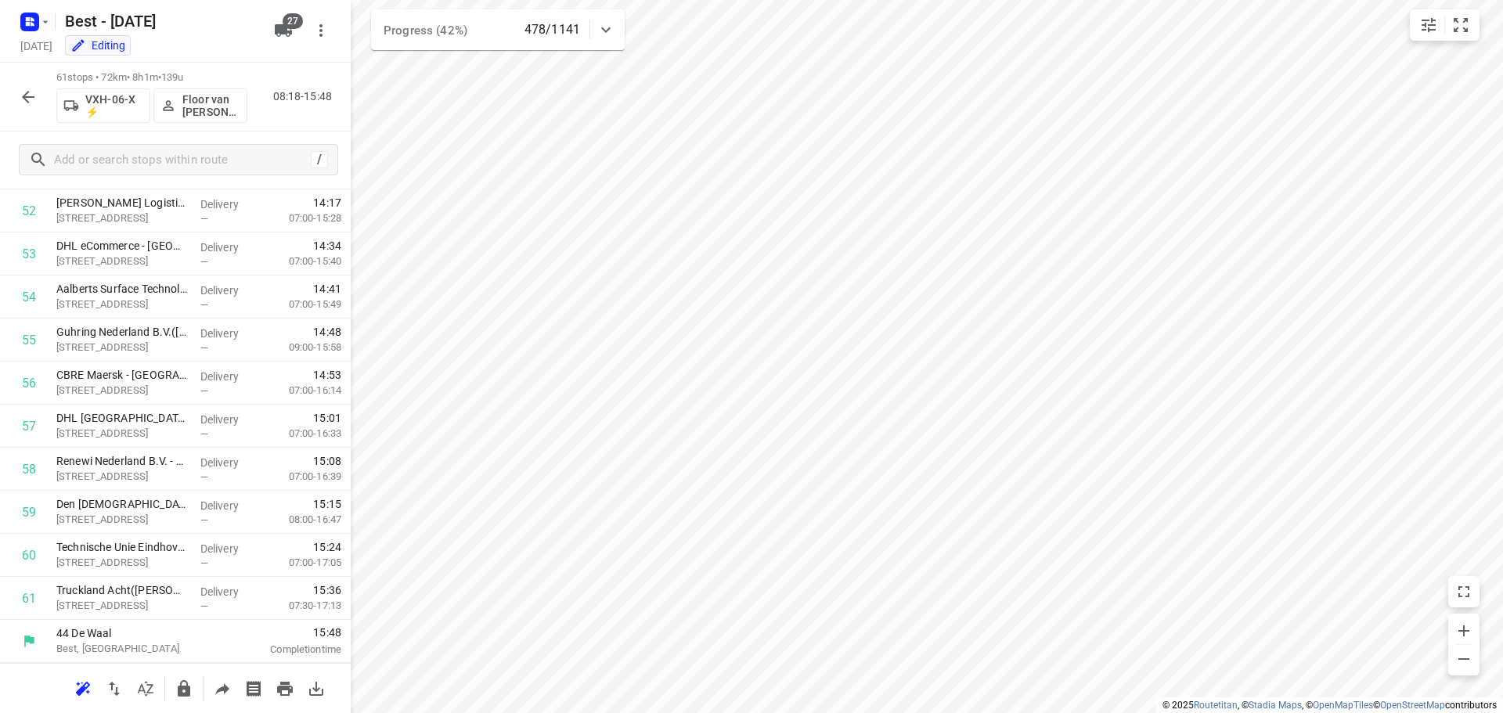
click at [35, 99] on icon "button" at bounding box center [28, 97] width 19 height 19
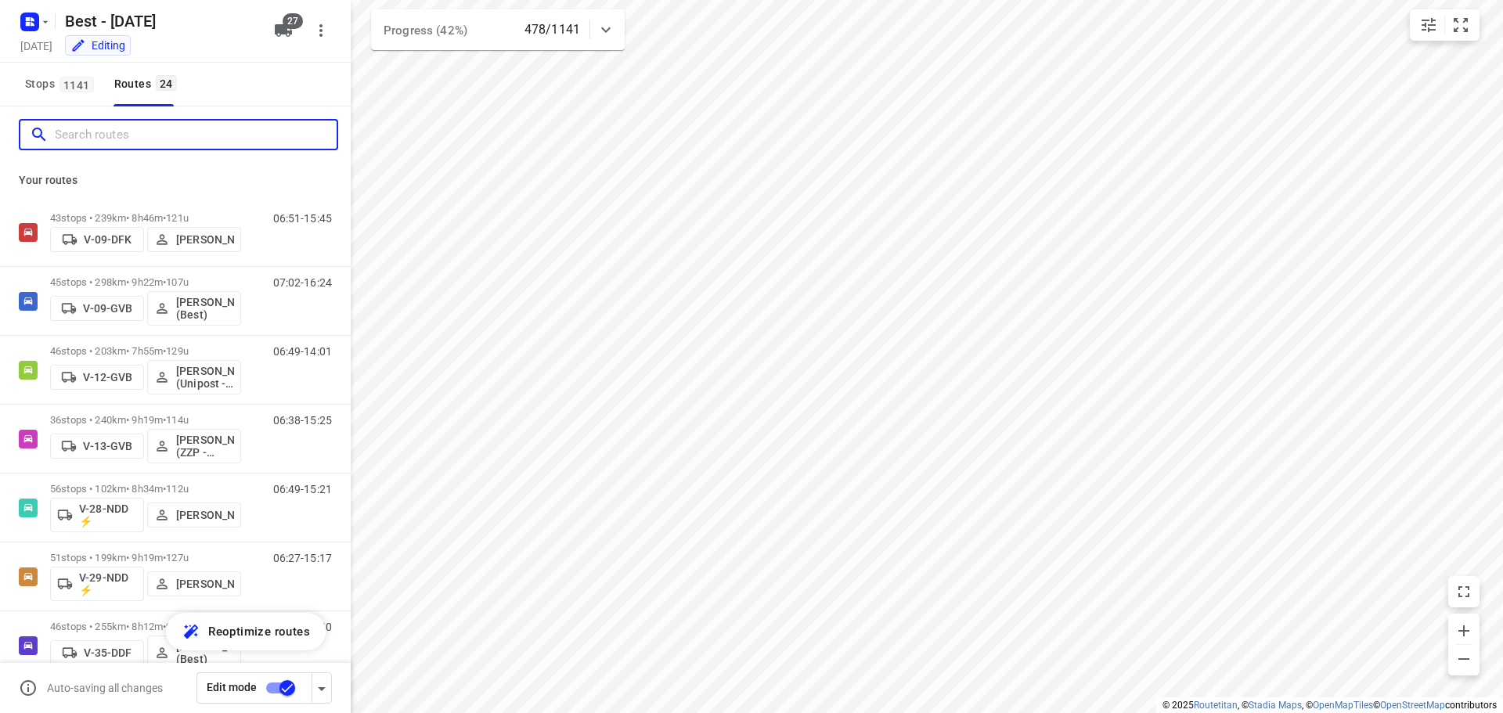
click at [103, 134] on input "Search routes" at bounding box center [196, 135] width 282 height 24
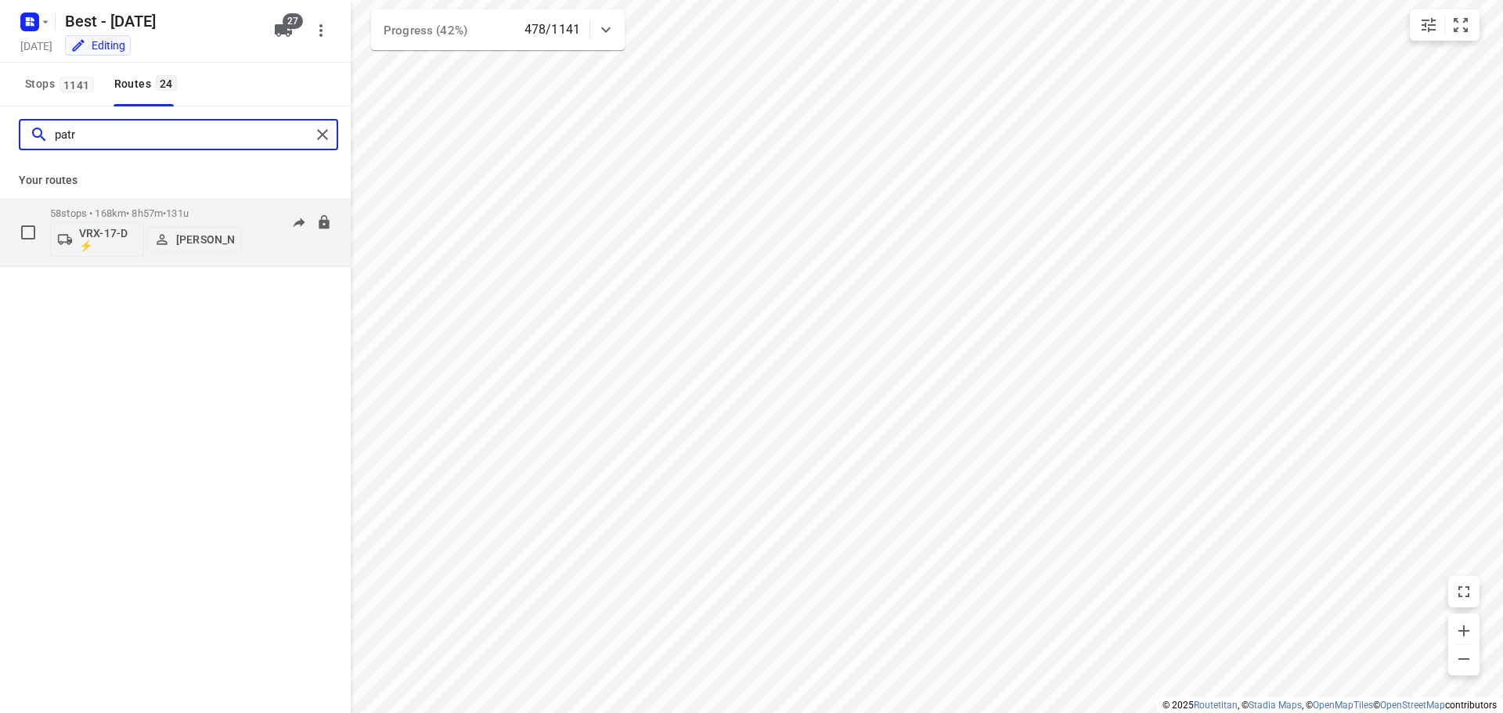
type input "patr"
click at [85, 206] on div "58 stops • 168km • 8h57m • 131u VRX-17-D ⚡ Patrick Pauw" at bounding box center [145, 232] width 191 height 65
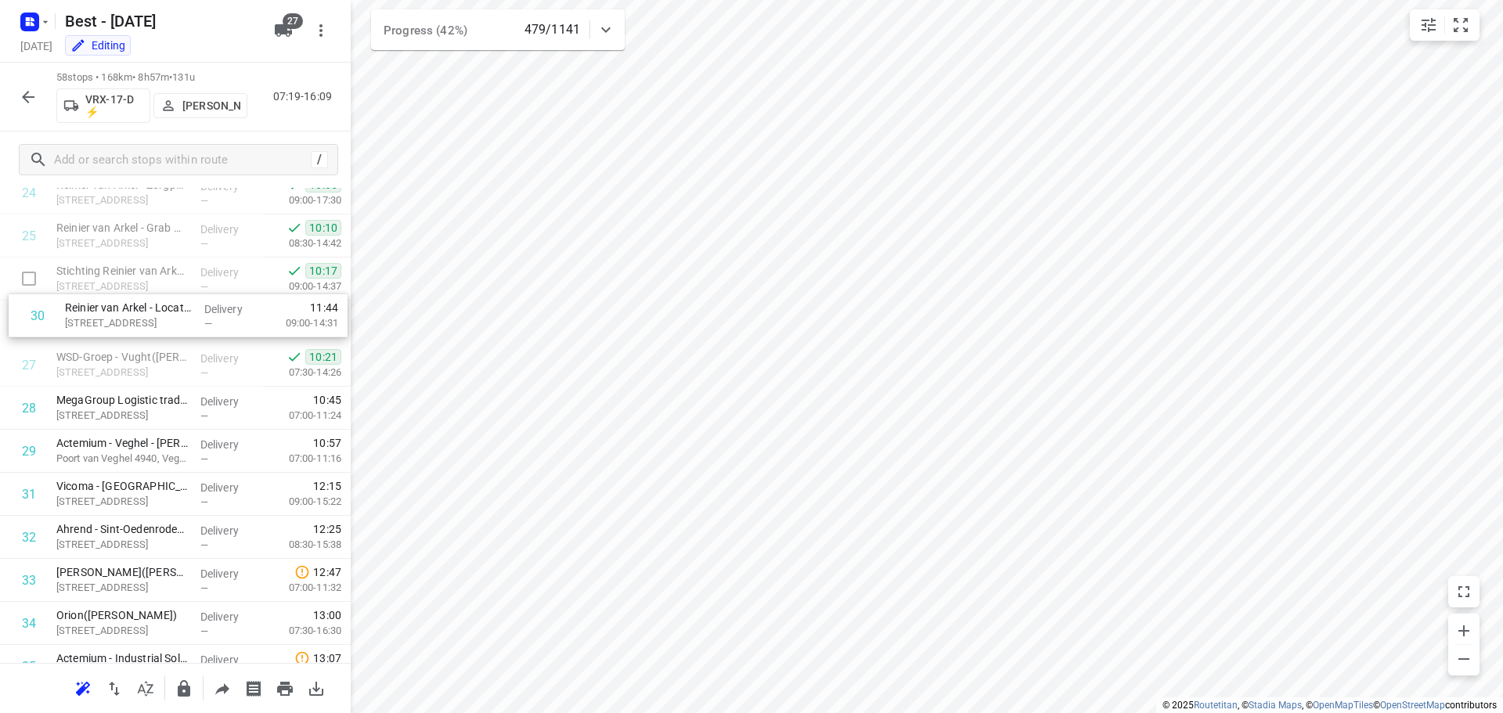
scroll to position [1084, 0]
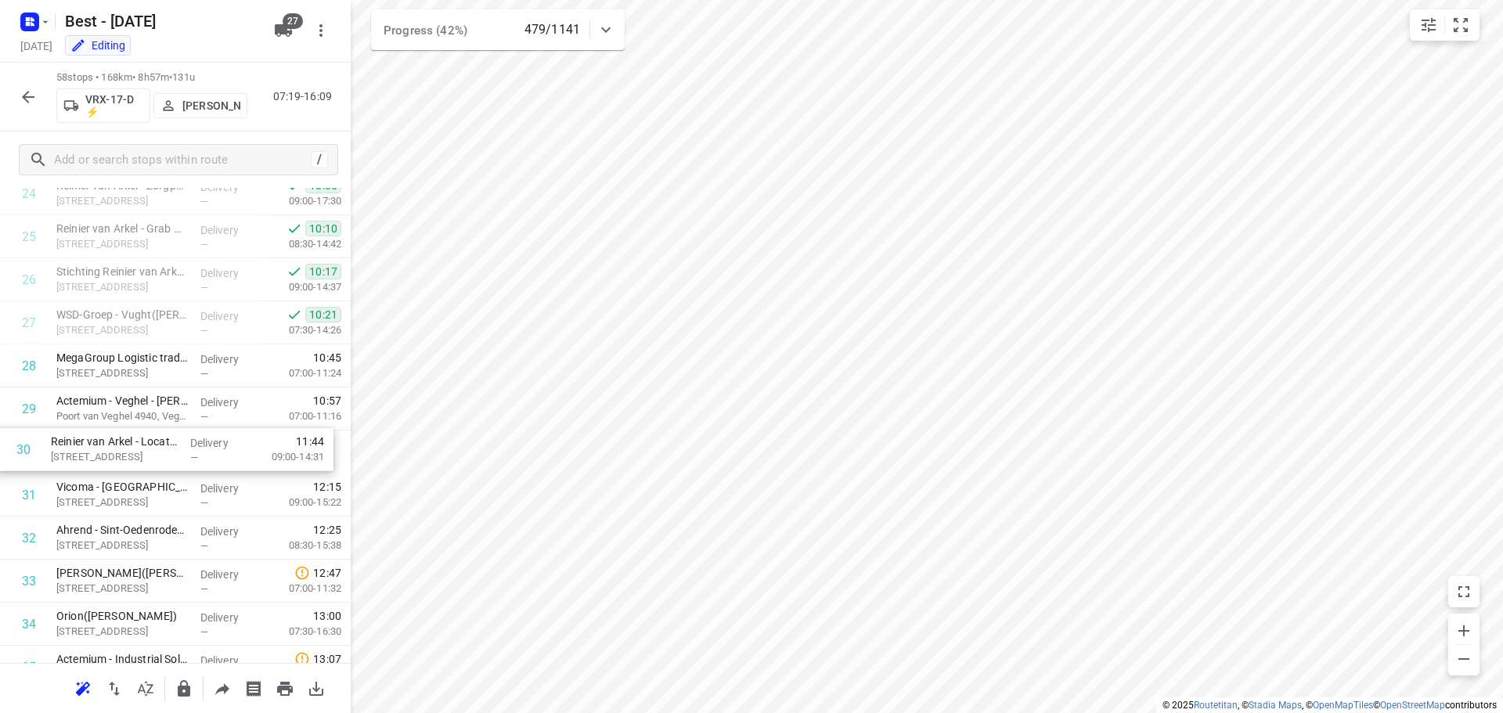
drag, startPoint x: 180, startPoint y: 328, endPoint x: 174, endPoint y: 437, distance: 109.0
click at [174, 437] on div "1 VDL Technics - Locatie Boxtel(Jurgen Vlassak) Korenmolen 2, Boxtel Delivery —…" at bounding box center [175, 430] width 351 height 2497
click at [166, 455] on p "Hogedwarsstraat 4, Vught" at bounding box center [121, 460] width 131 height 16
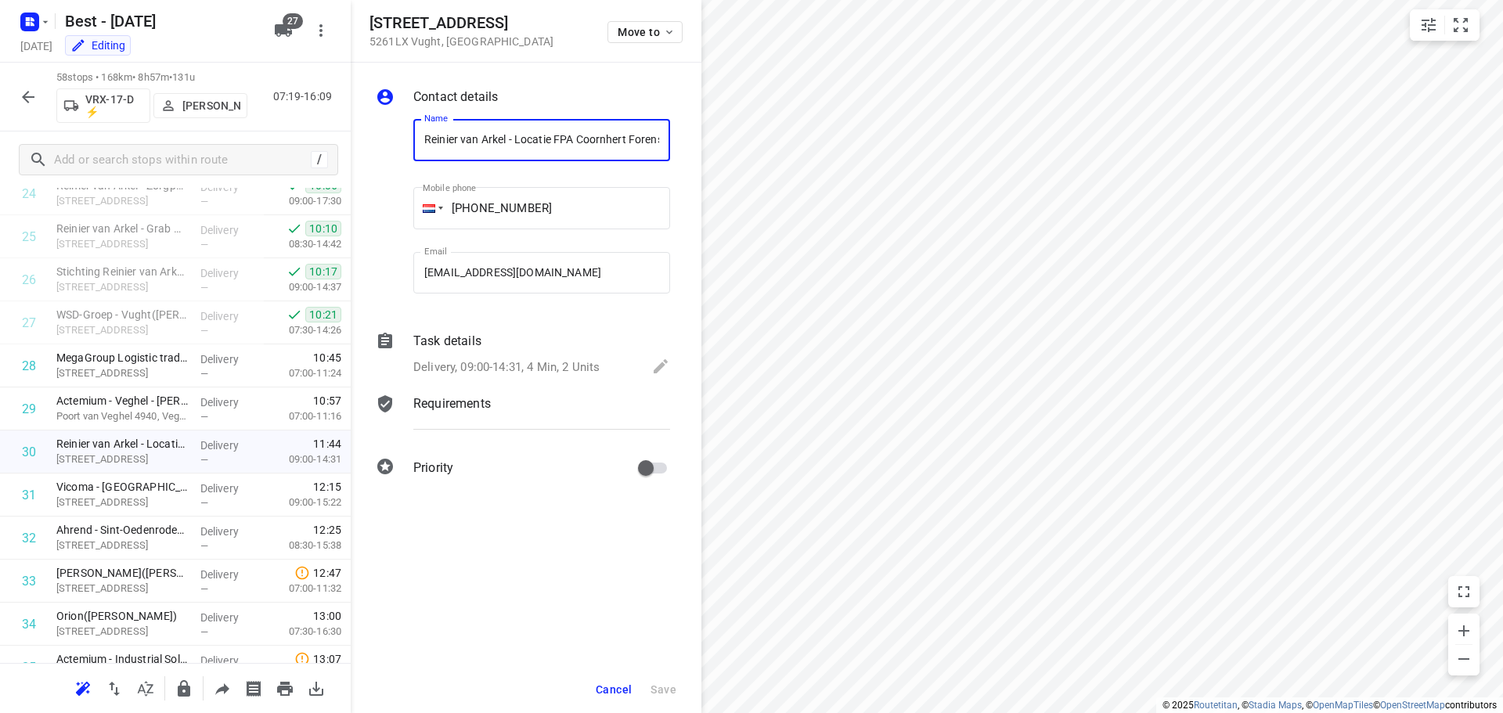
scroll to position [0, 286]
click at [514, 372] on p "Delivery, 09:00-14:31, 4 Min, 2 Units" at bounding box center [506, 367] width 186 height 18
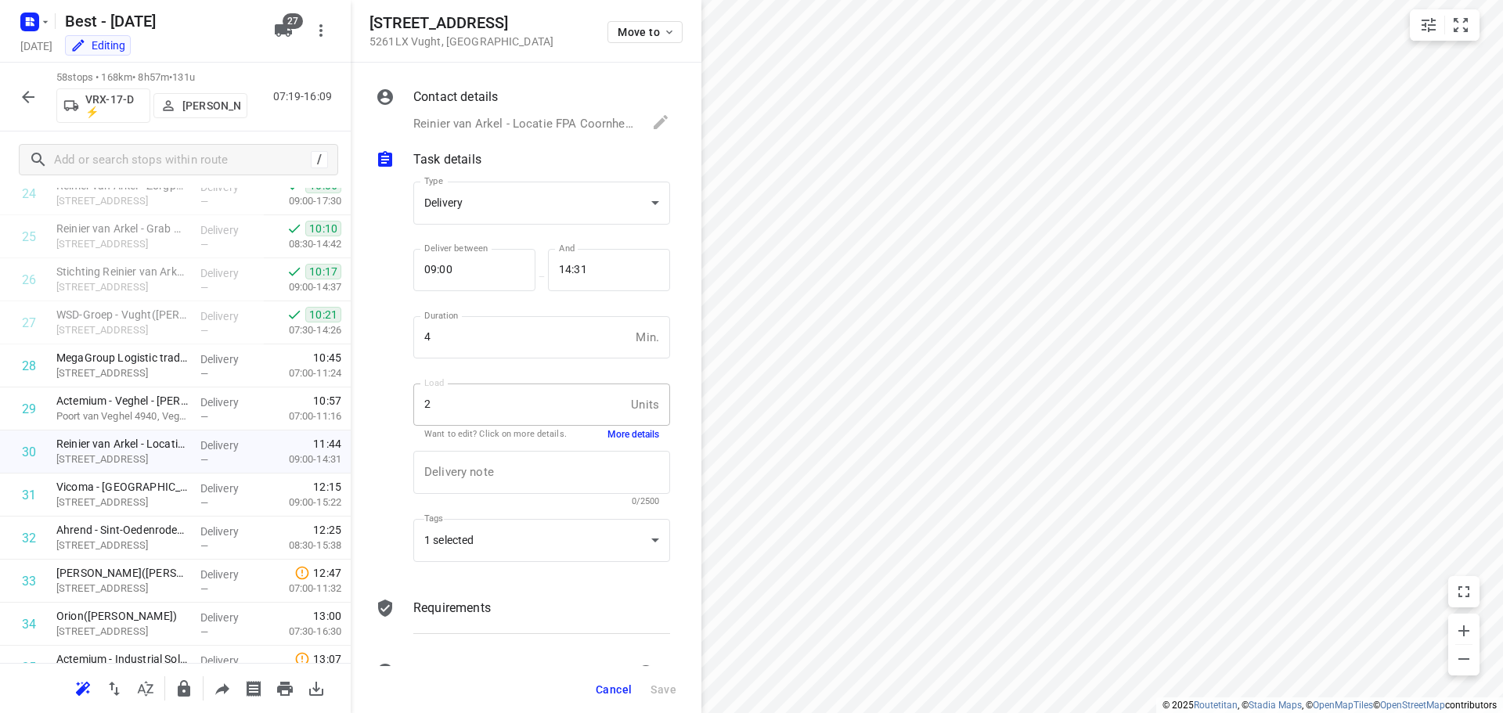
scroll to position [0, 0]
click at [626, 434] on button "More details" at bounding box center [633, 434] width 52 height 13
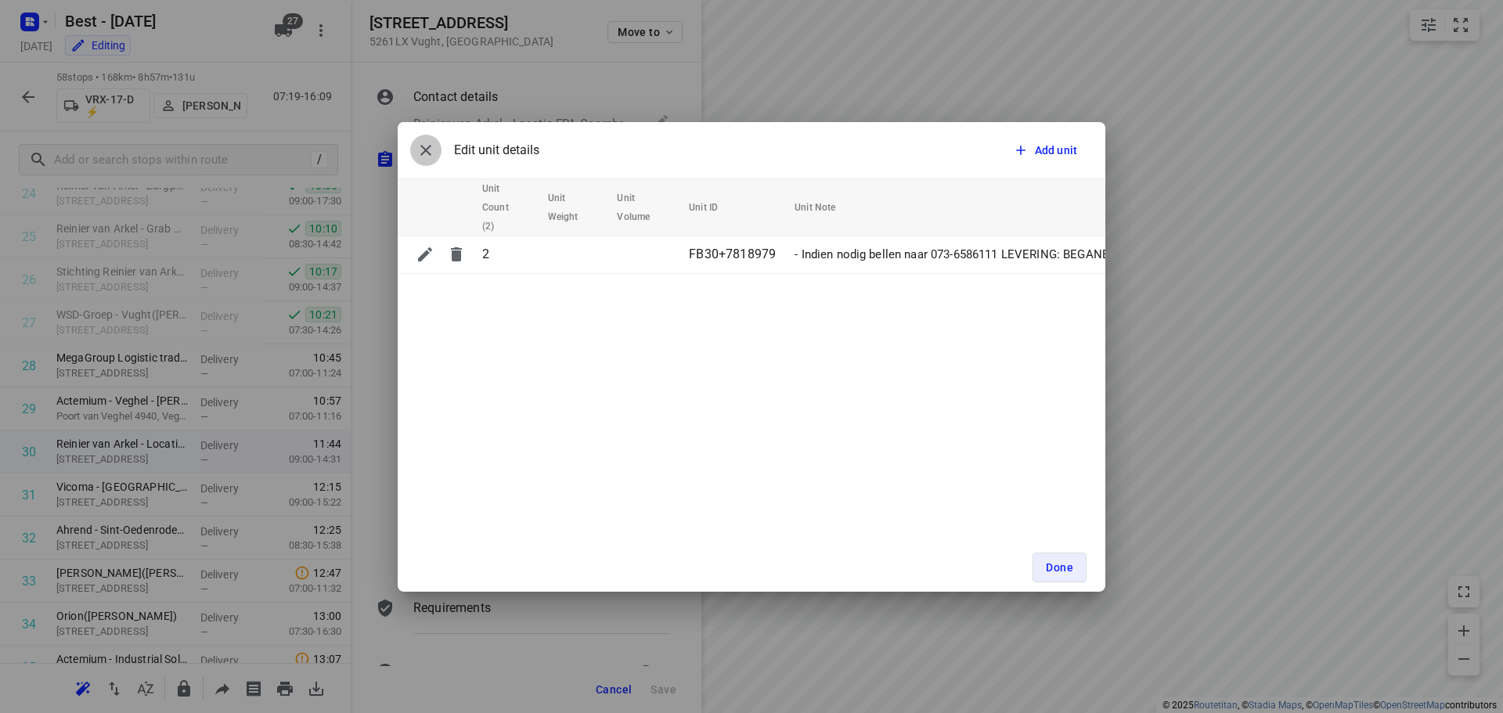
click at [423, 154] on icon "button" at bounding box center [425, 150] width 19 height 19
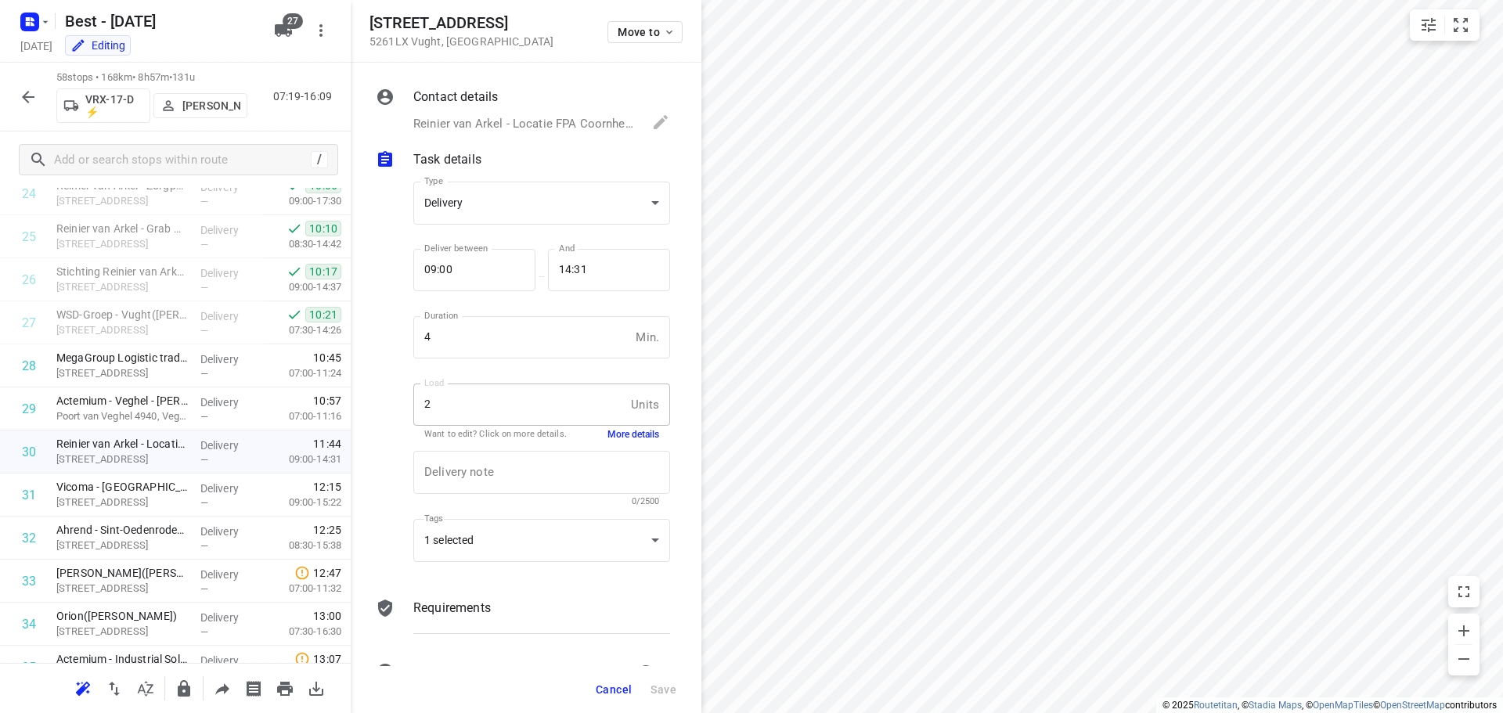
click at [601, 693] on span "Cancel" at bounding box center [614, 689] width 36 height 13
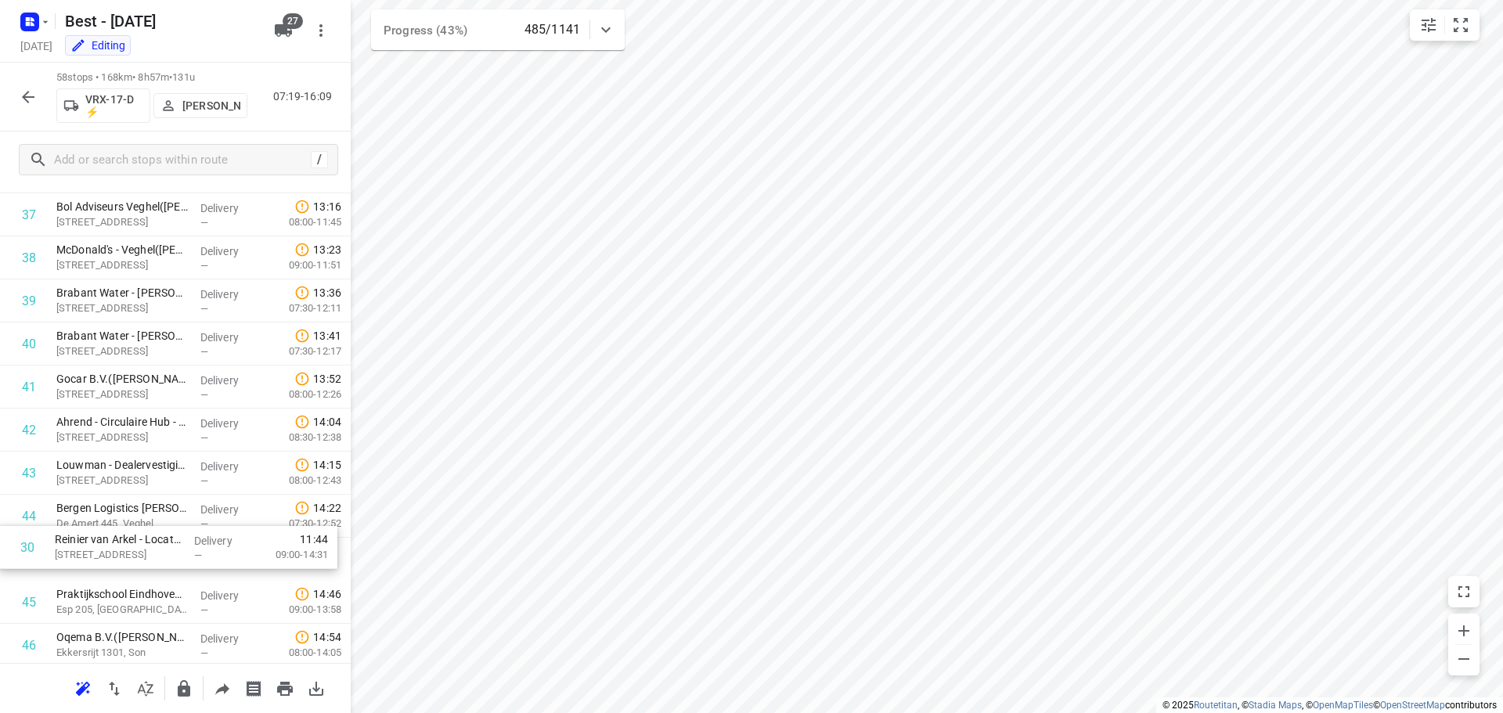
scroll to position [1588, 0]
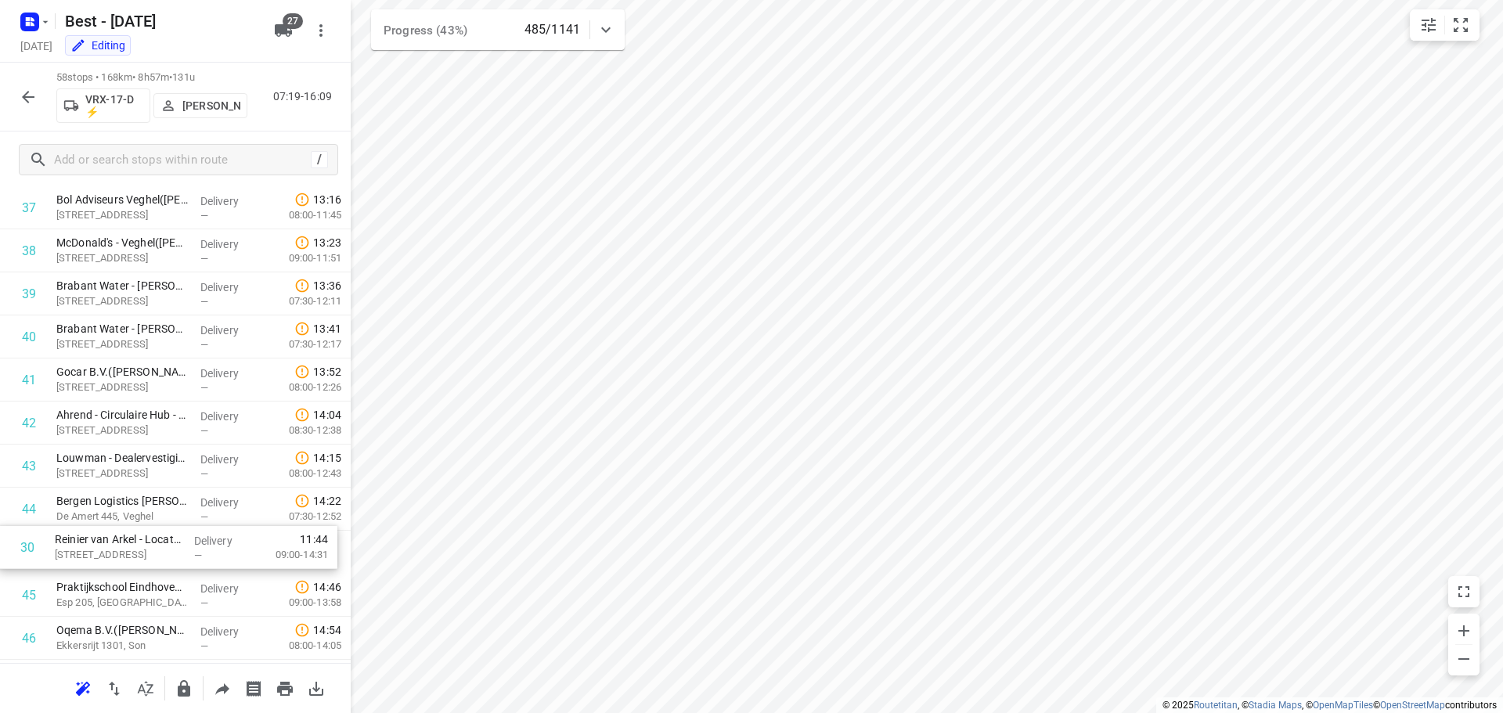
drag, startPoint x: 170, startPoint y: 311, endPoint x: 168, endPoint y: 531, distance: 219.9
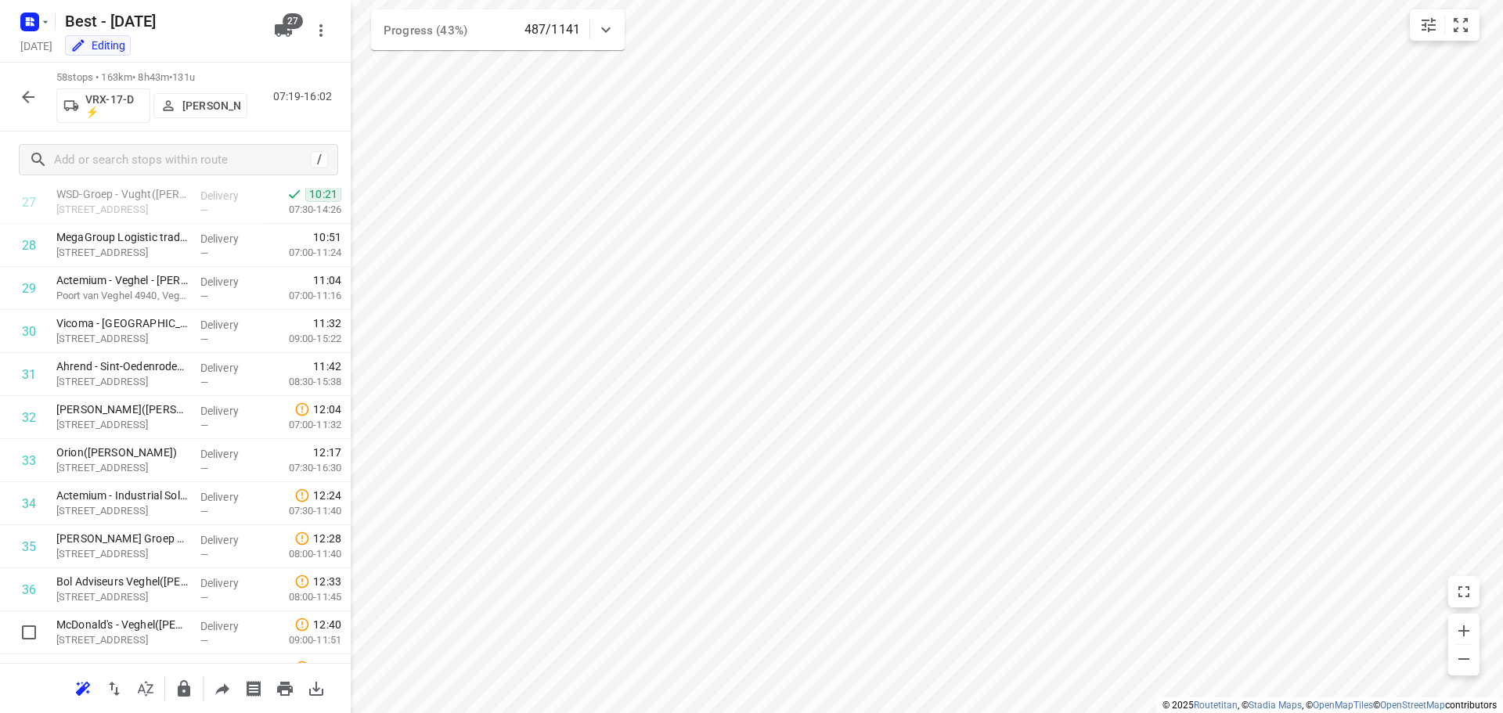
scroll to position [1204, 0]
click at [27, 95] on icon "button" at bounding box center [28, 97] width 19 height 19
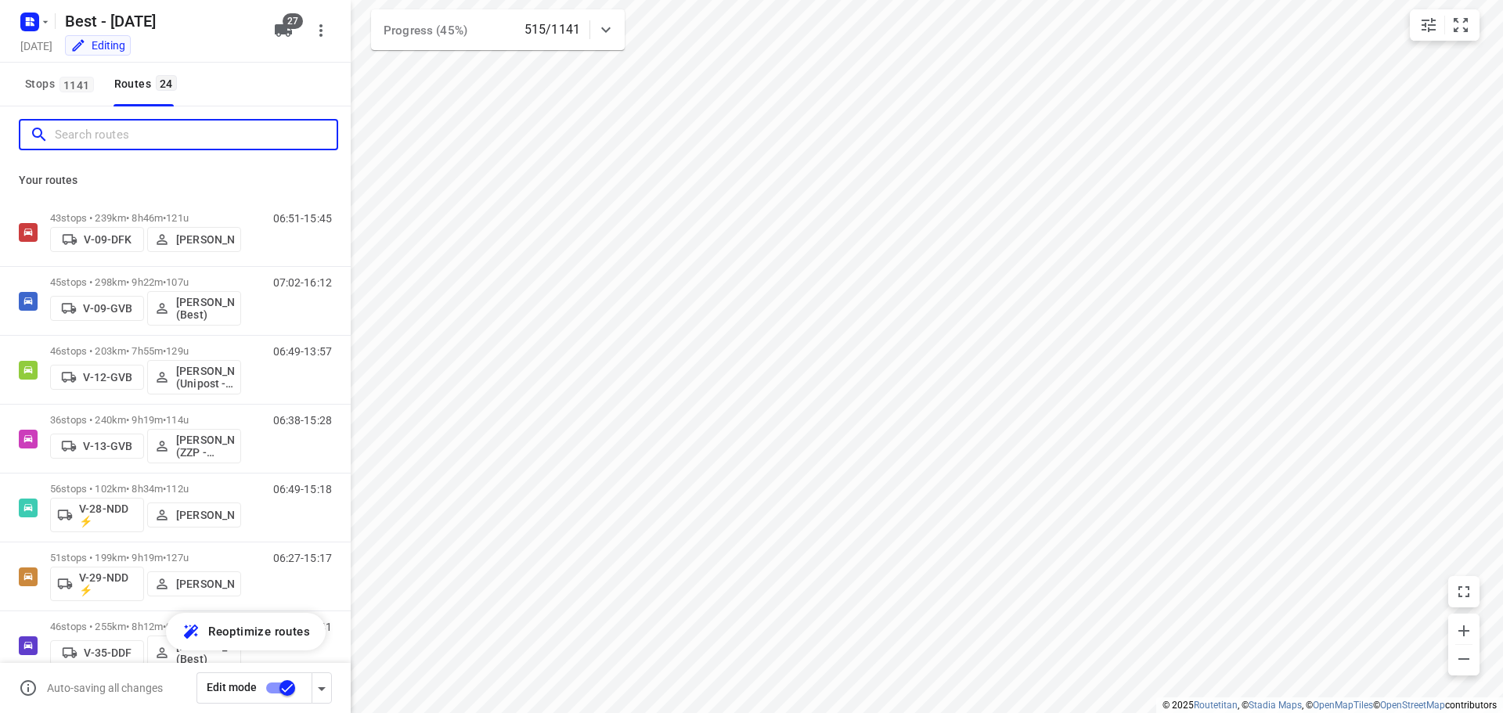
click at [139, 124] on input "Search routes" at bounding box center [196, 135] width 282 height 24
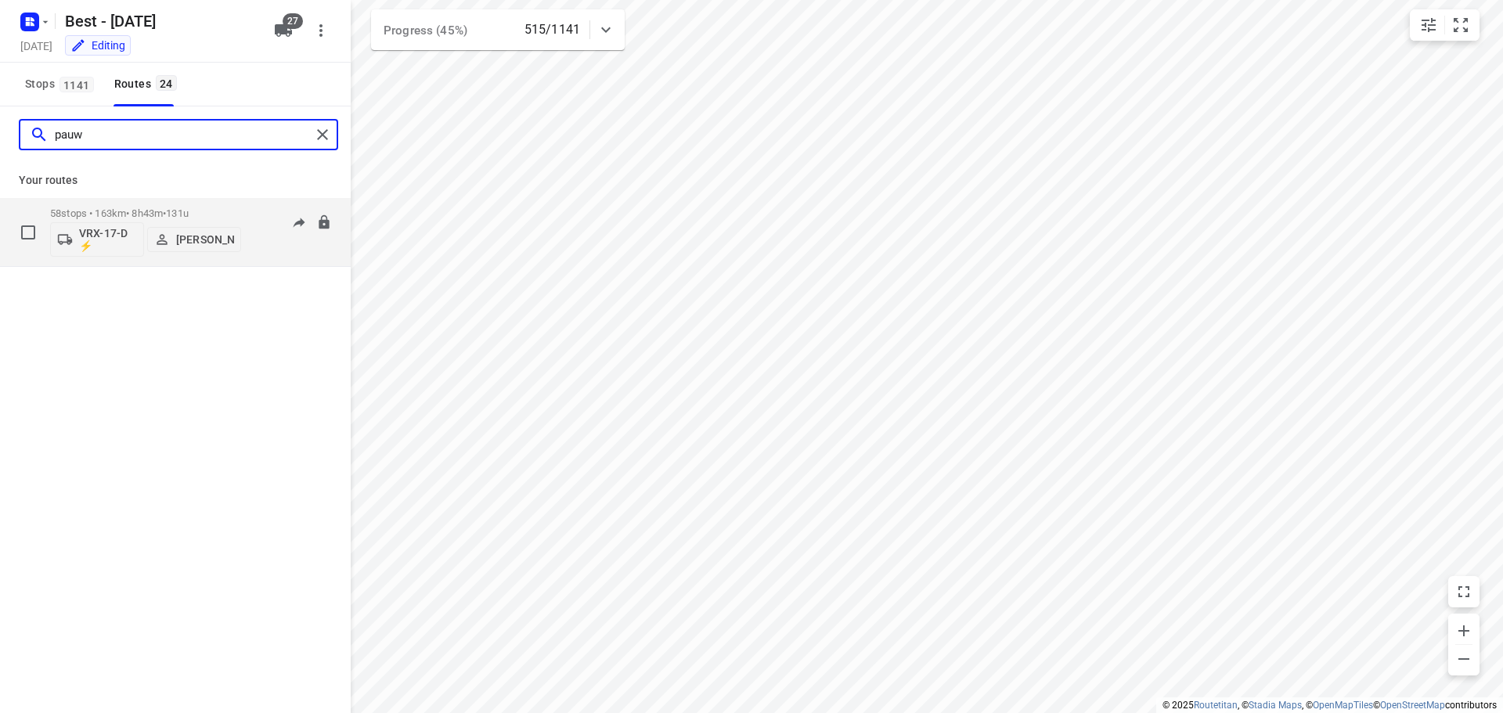
type input "pauw"
click at [142, 203] on div "58 stops • 163km • 8h43m • 131u VRX-17-D ⚡ Patrick Pauw" at bounding box center [145, 232] width 191 height 65
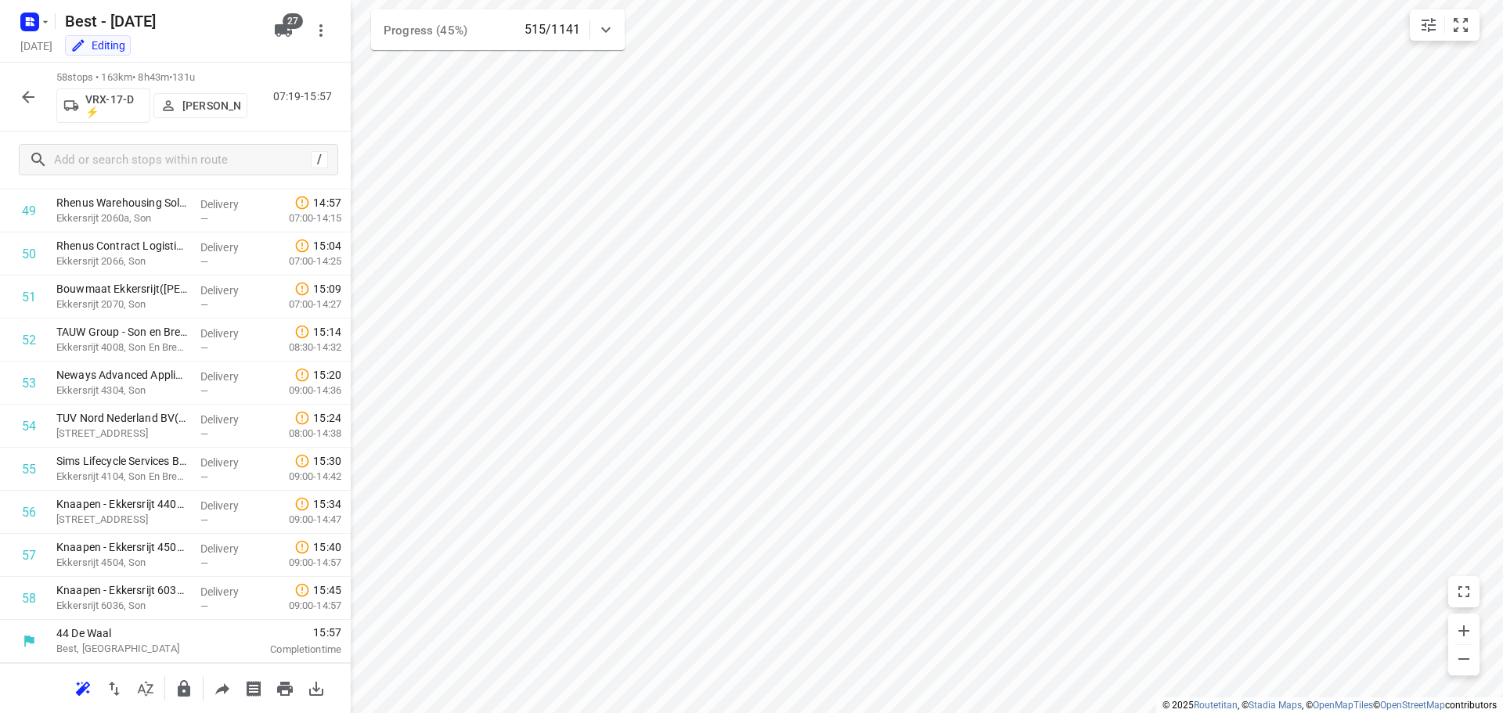
scroll to position [1230, 0]
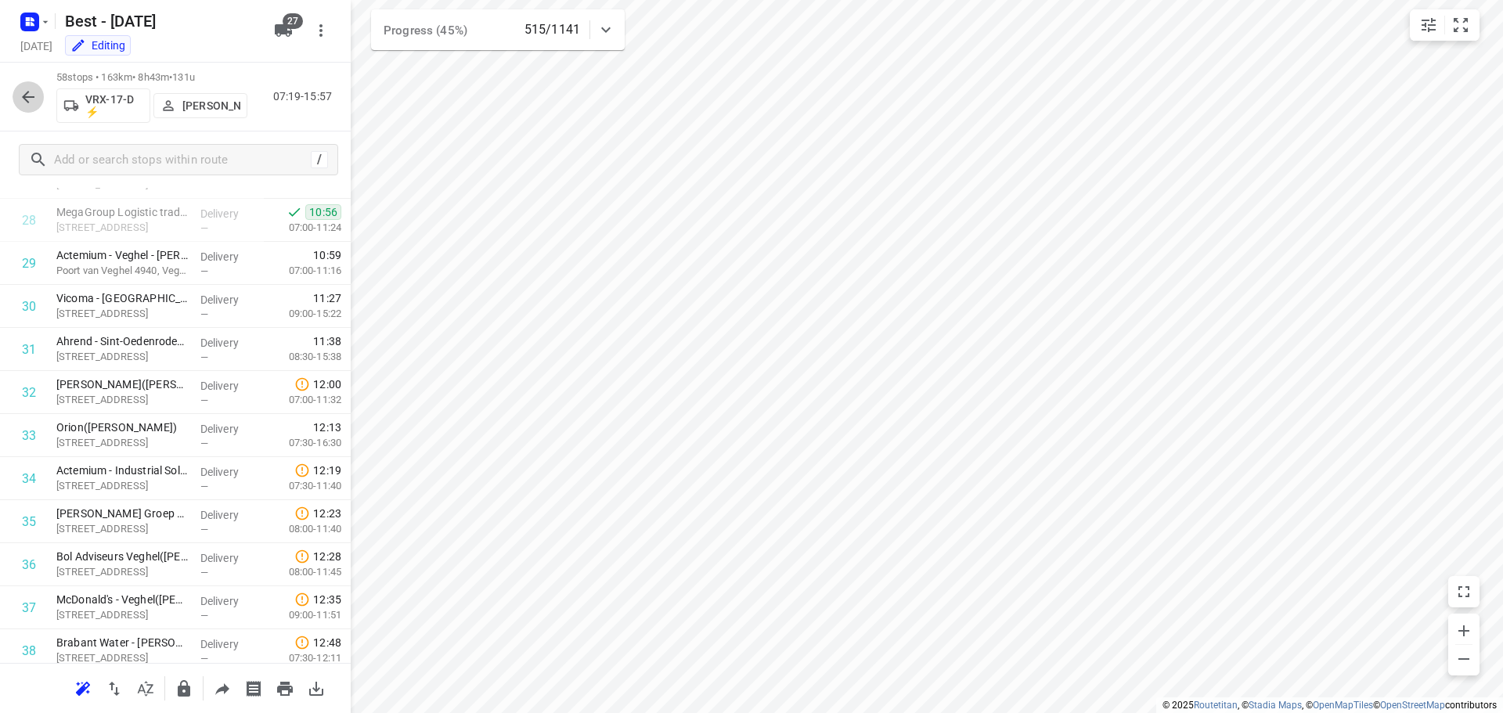
click at [32, 99] on icon "button" at bounding box center [28, 97] width 19 height 19
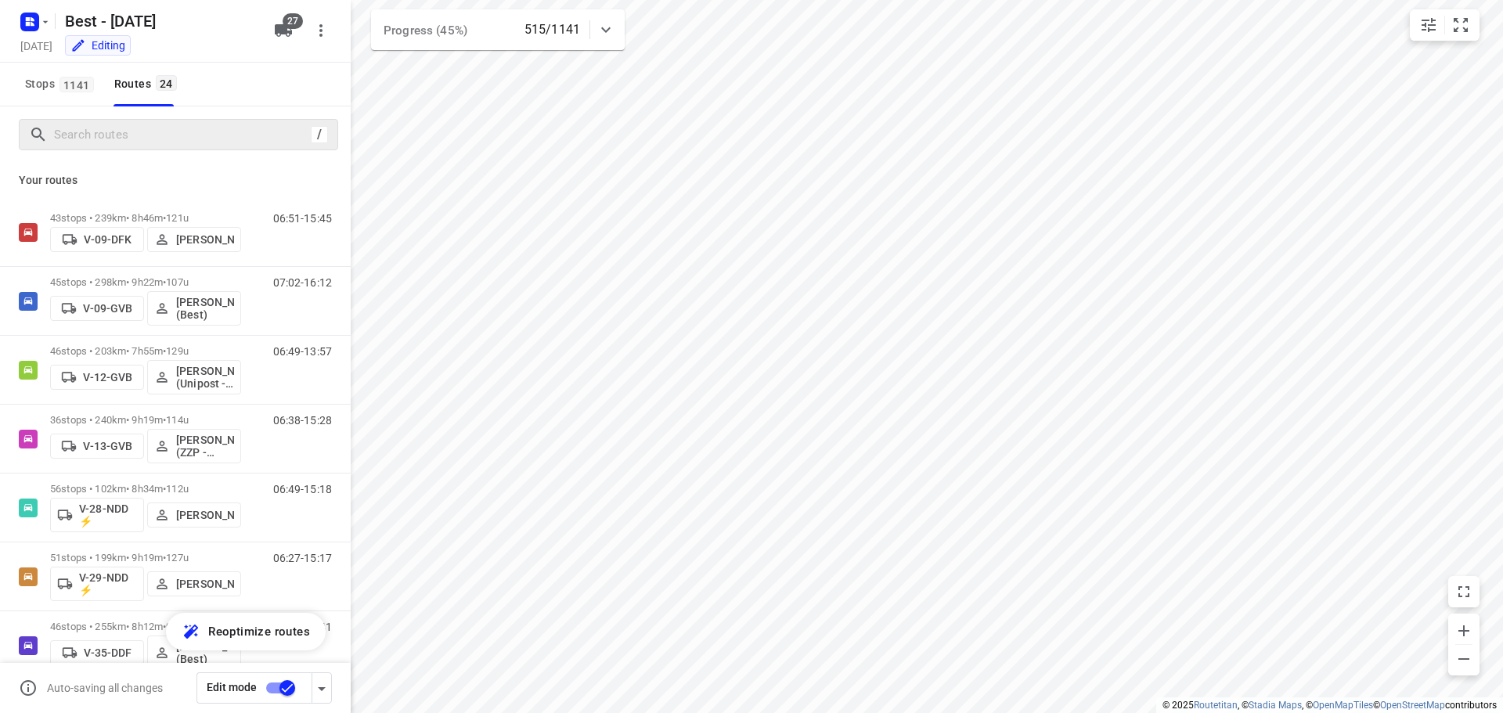
click at [70, 121] on div "/" at bounding box center [178, 134] width 319 height 31
click at [81, 149] on div "/" at bounding box center [178, 134] width 319 height 31
click at [112, 121] on div "/" at bounding box center [178, 134] width 319 height 31
click at [112, 130] on input "Search routes" at bounding box center [196, 135] width 282 height 24
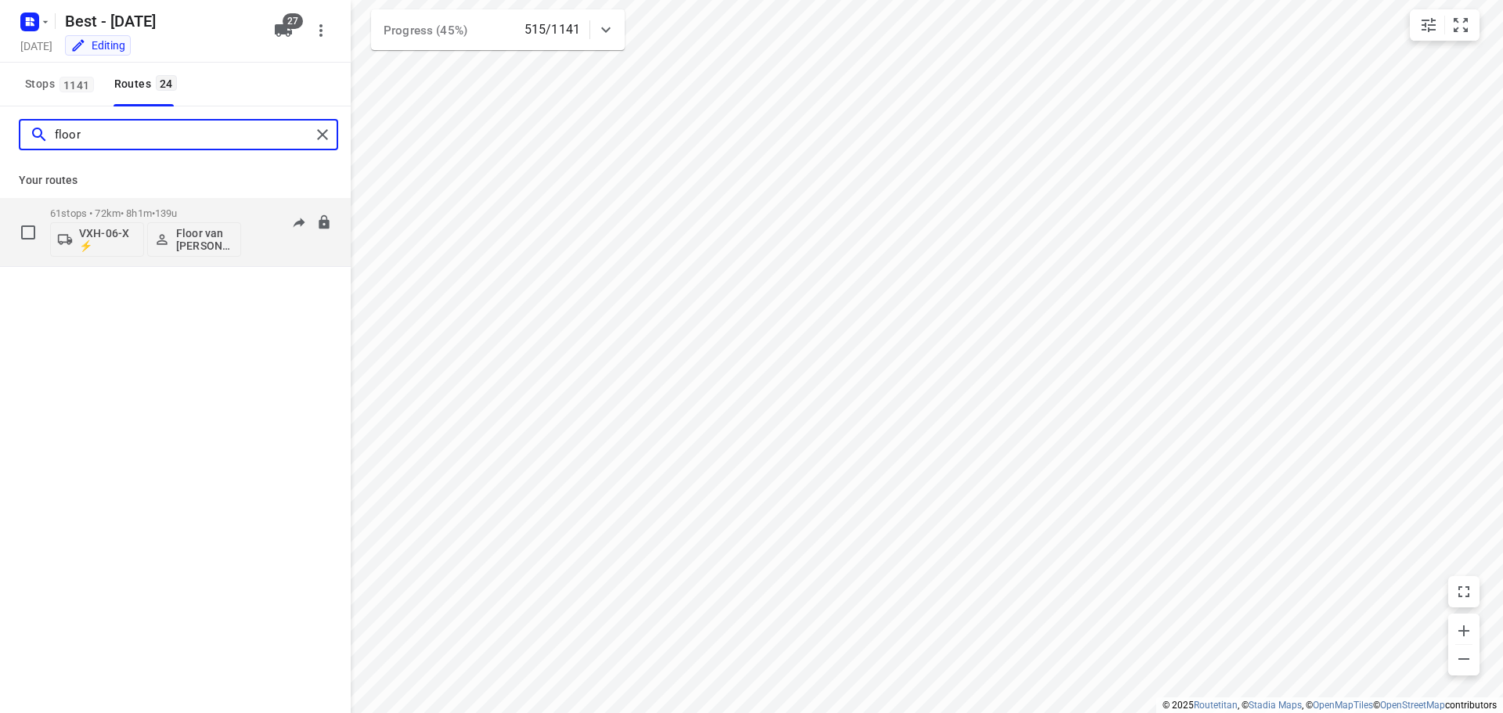
type input "floor"
click at [90, 213] on p "61 stops • 72km • 8h1m • 139u" at bounding box center [145, 213] width 191 height 12
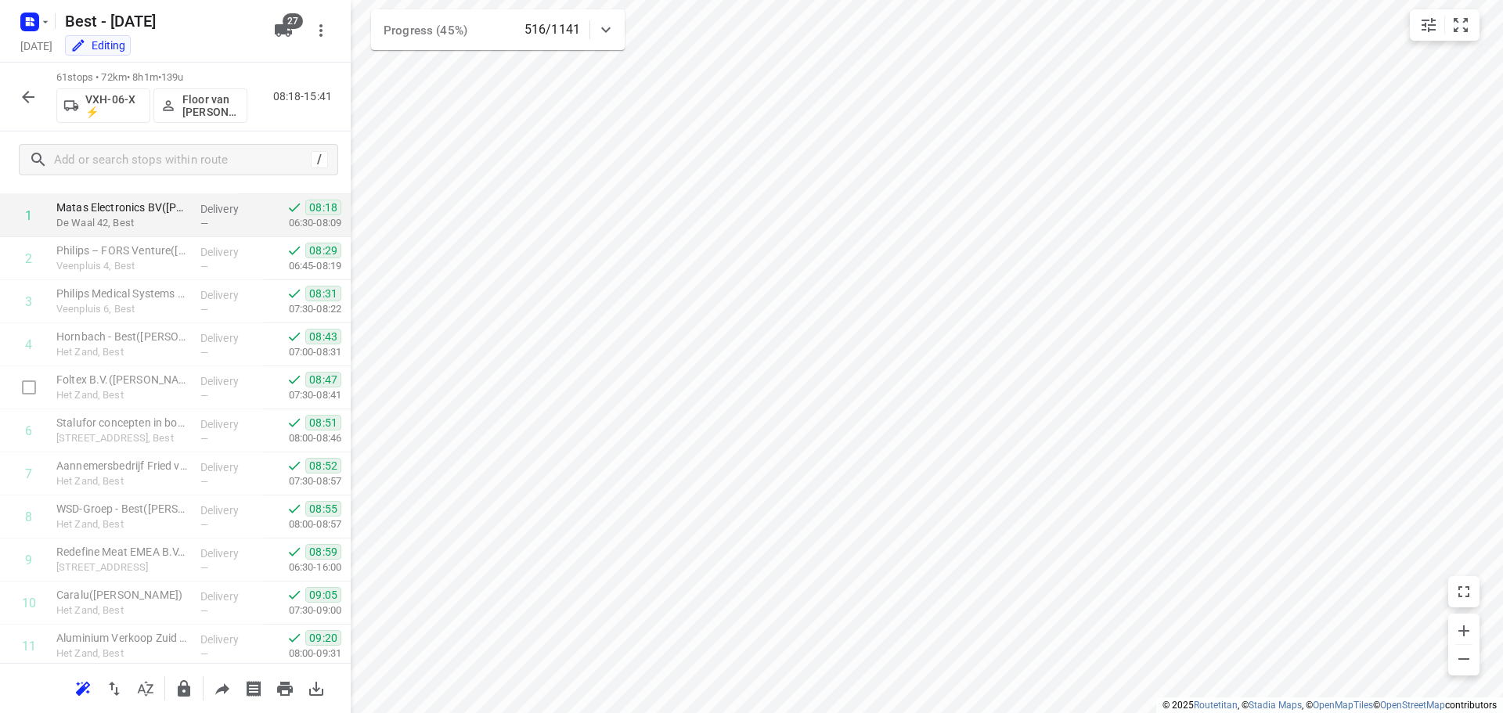
scroll to position [0, 0]
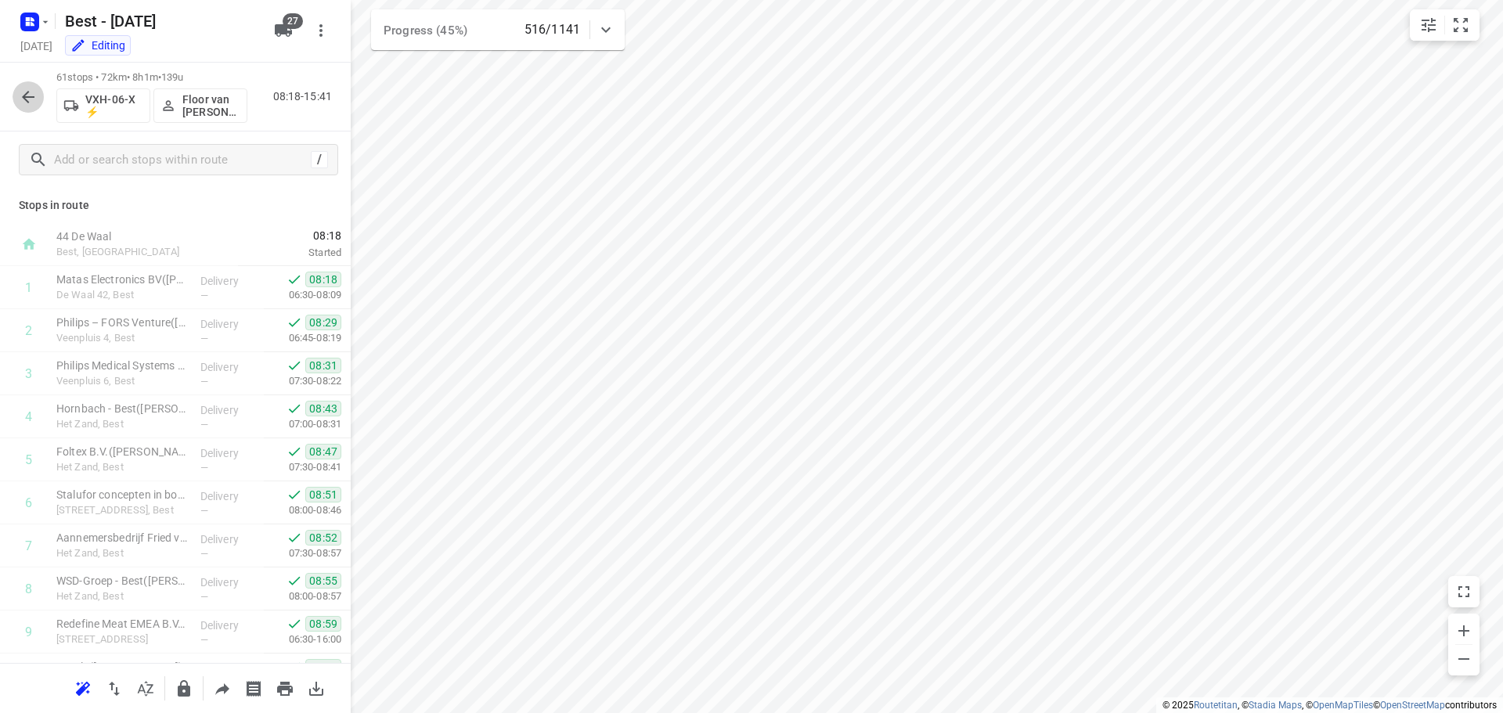
click at [34, 99] on icon "button" at bounding box center [28, 97] width 19 height 19
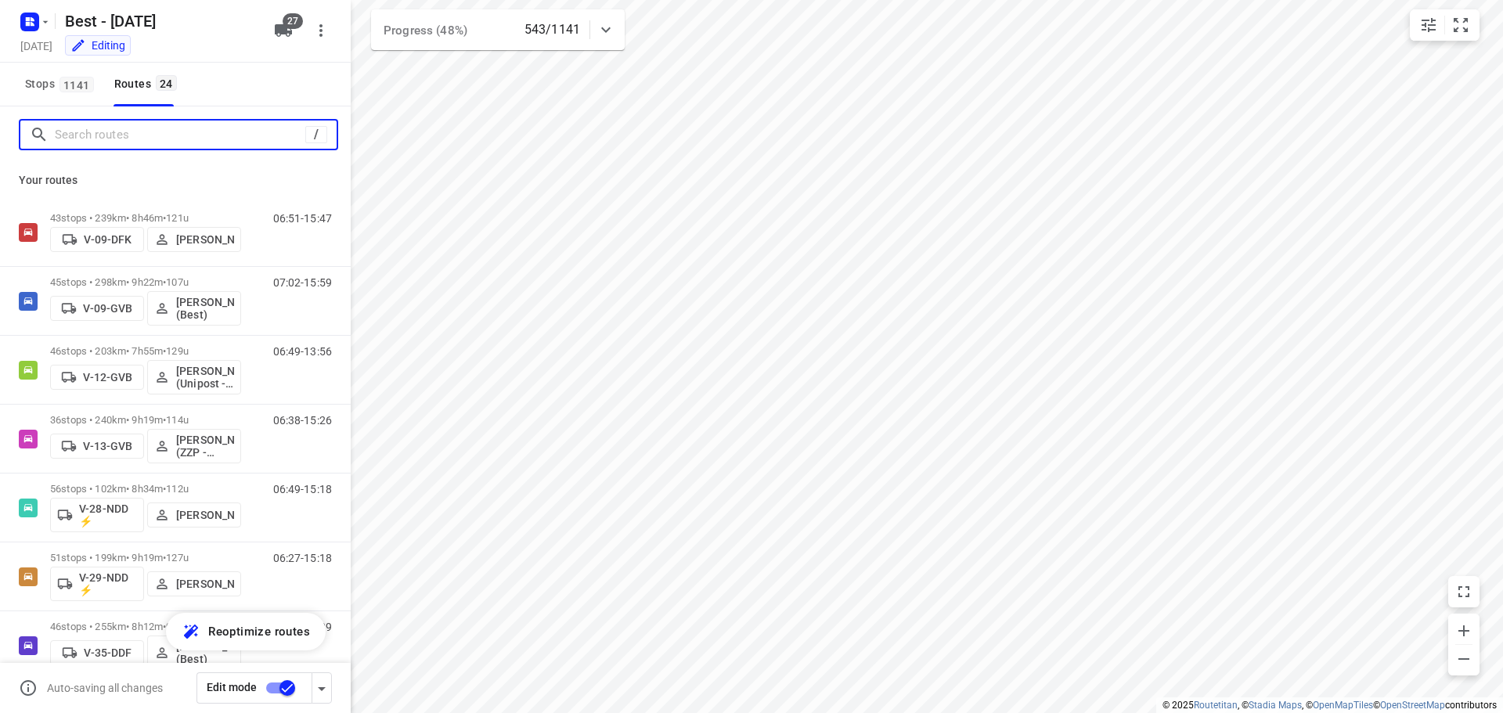
click at [147, 146] on input "Search routes" at bounding box center [180, 135] width 250 height 24
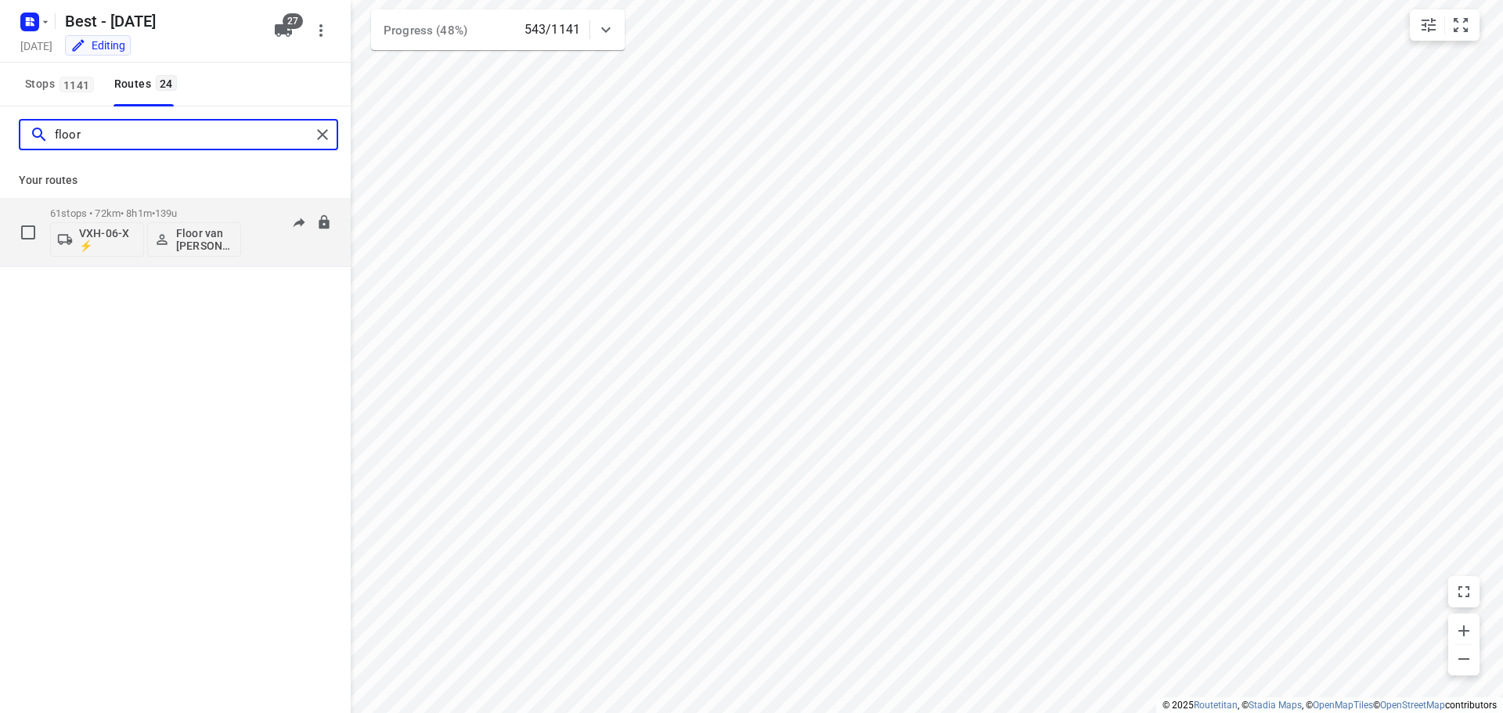
type input "floor"
click at [142, 217] on p "61 stops • 72km • 8h1m • 139u" at bounding box center [145, 213] width 191 height 12
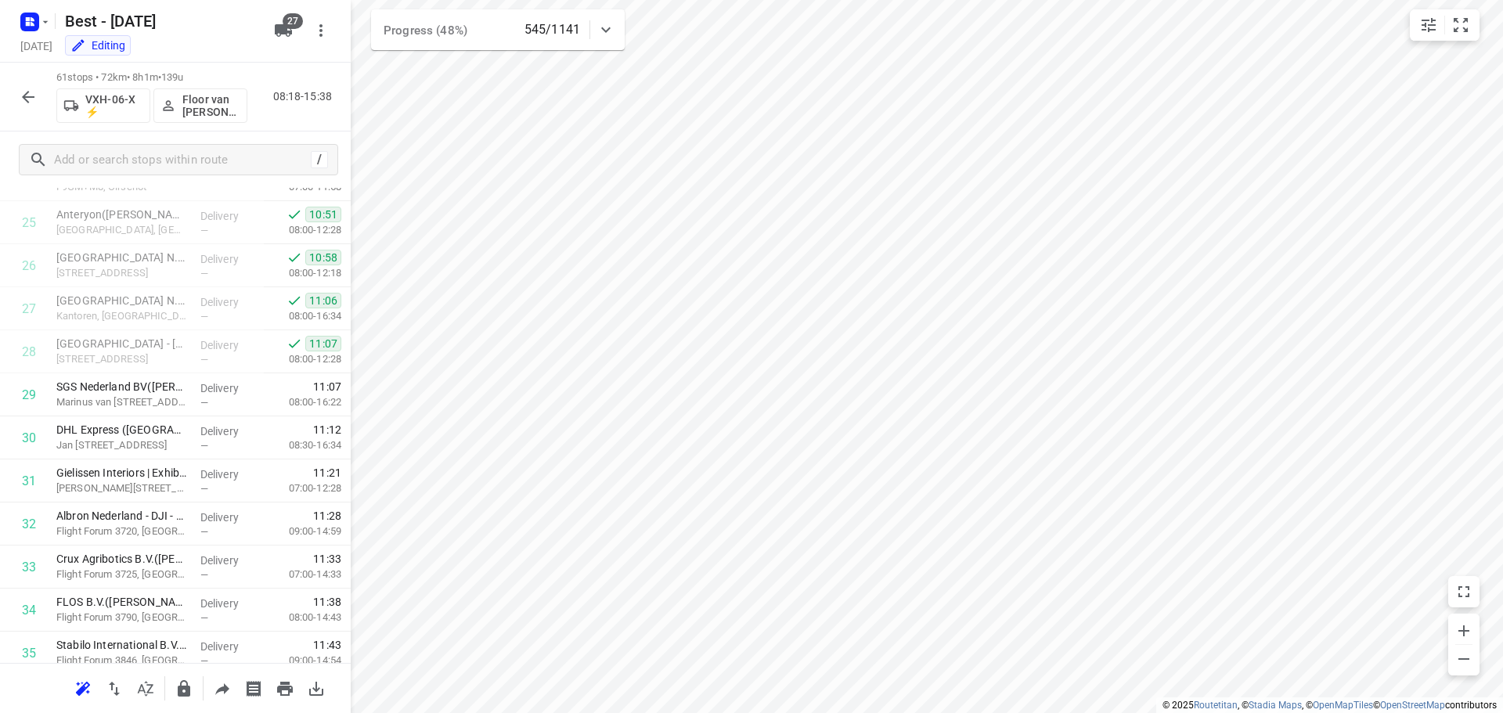
scroll to position [941, 0]
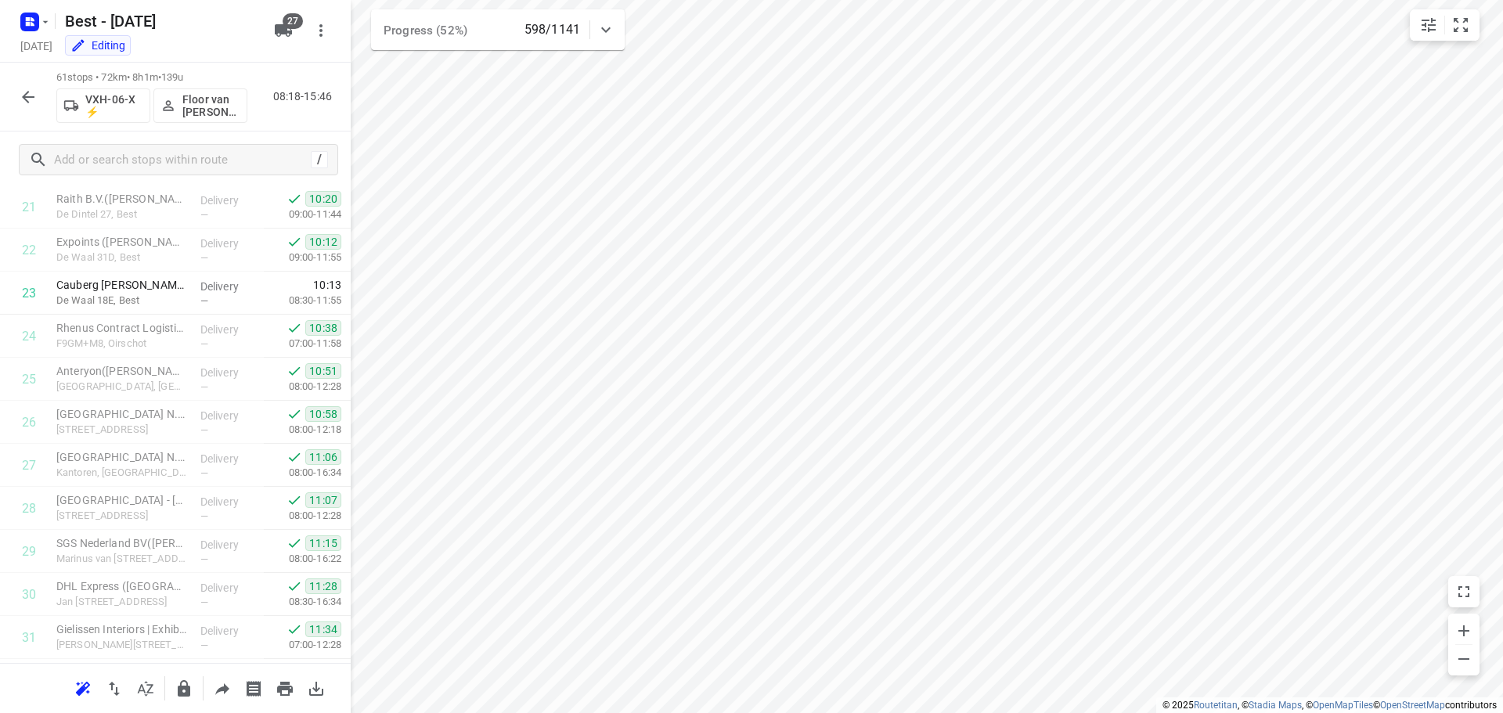
click at [29, 111] on button "button" at bounding box center [28, 96] width 31 height 31
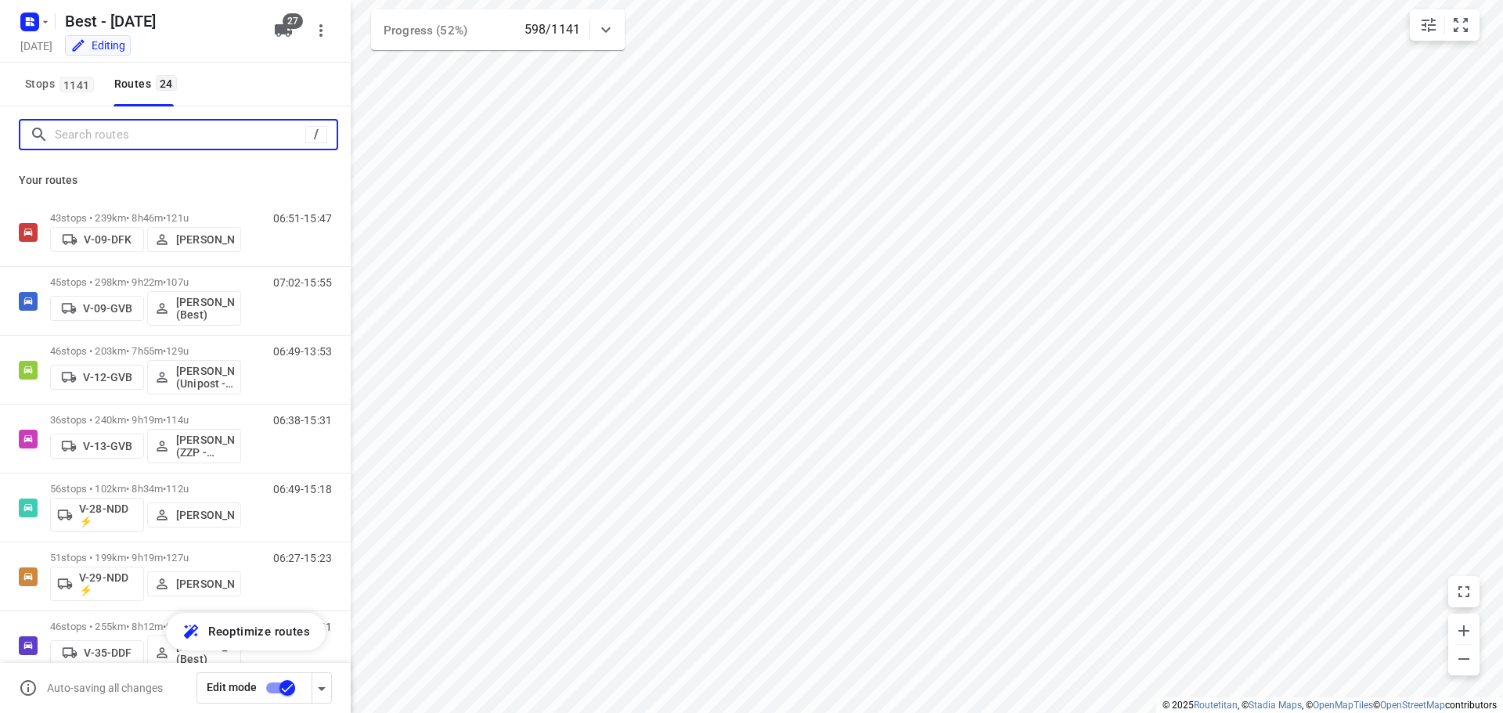
click at [119, 126] on input "Search routes" at bounding box center [180, 135] width 250 height 24
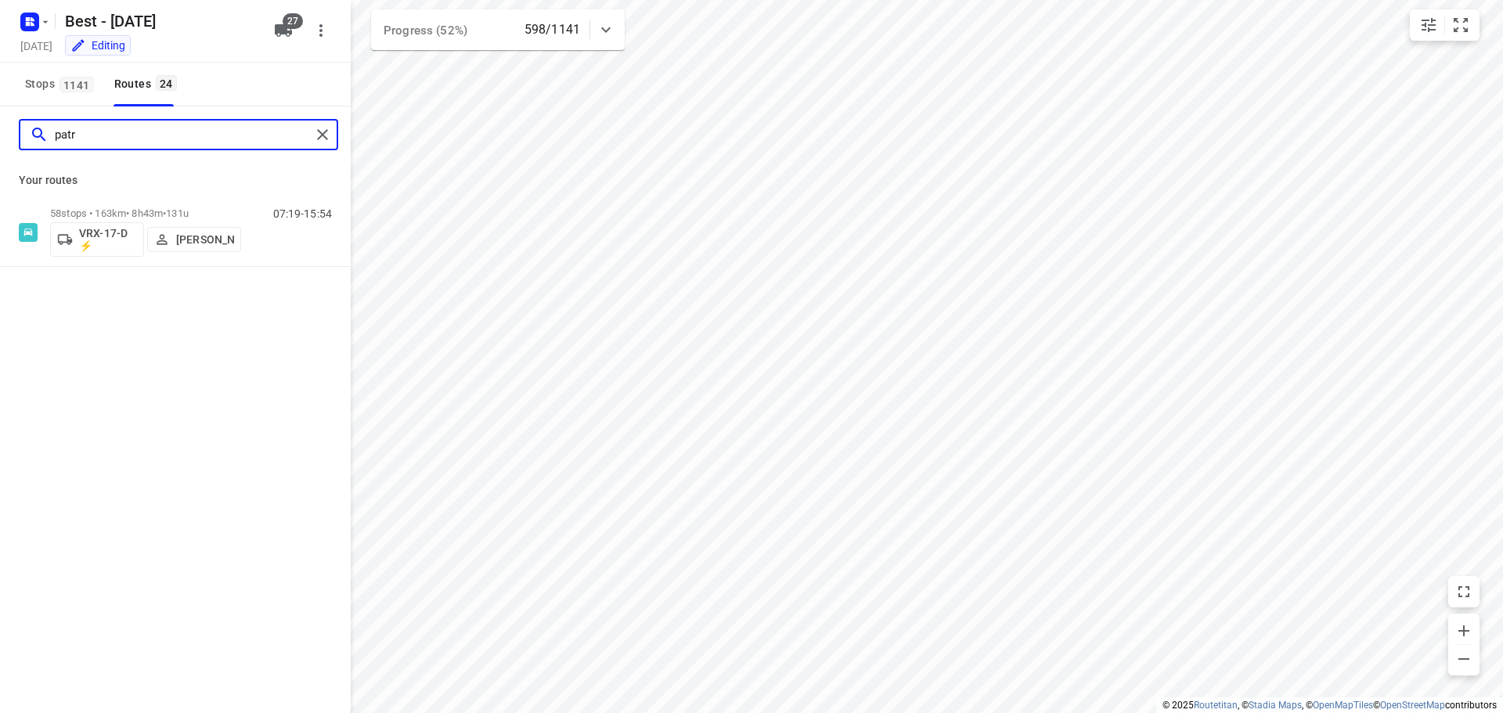
type input "patr"
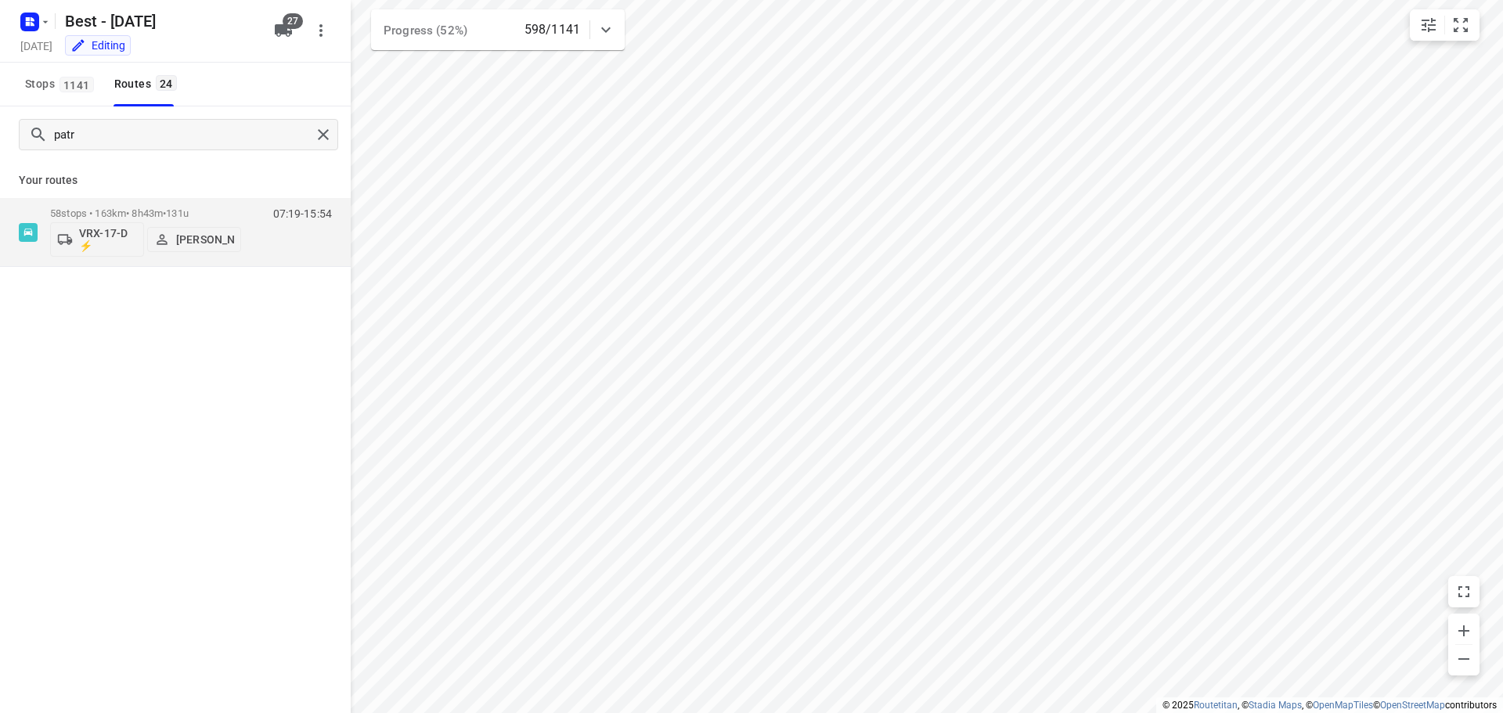
click at [123, 196] on div "Your routes 58 stops • 163km • 8h43m • 131u VRX-17-D ⚡ Patrick Pauw 07:19-15:54" at bounding box center [175, 215] width 351 height 104
click at [123, 210] on p "58 stops • 163km • 8h43m • 131u" at bounding box center [145, 213] width 191 height 12
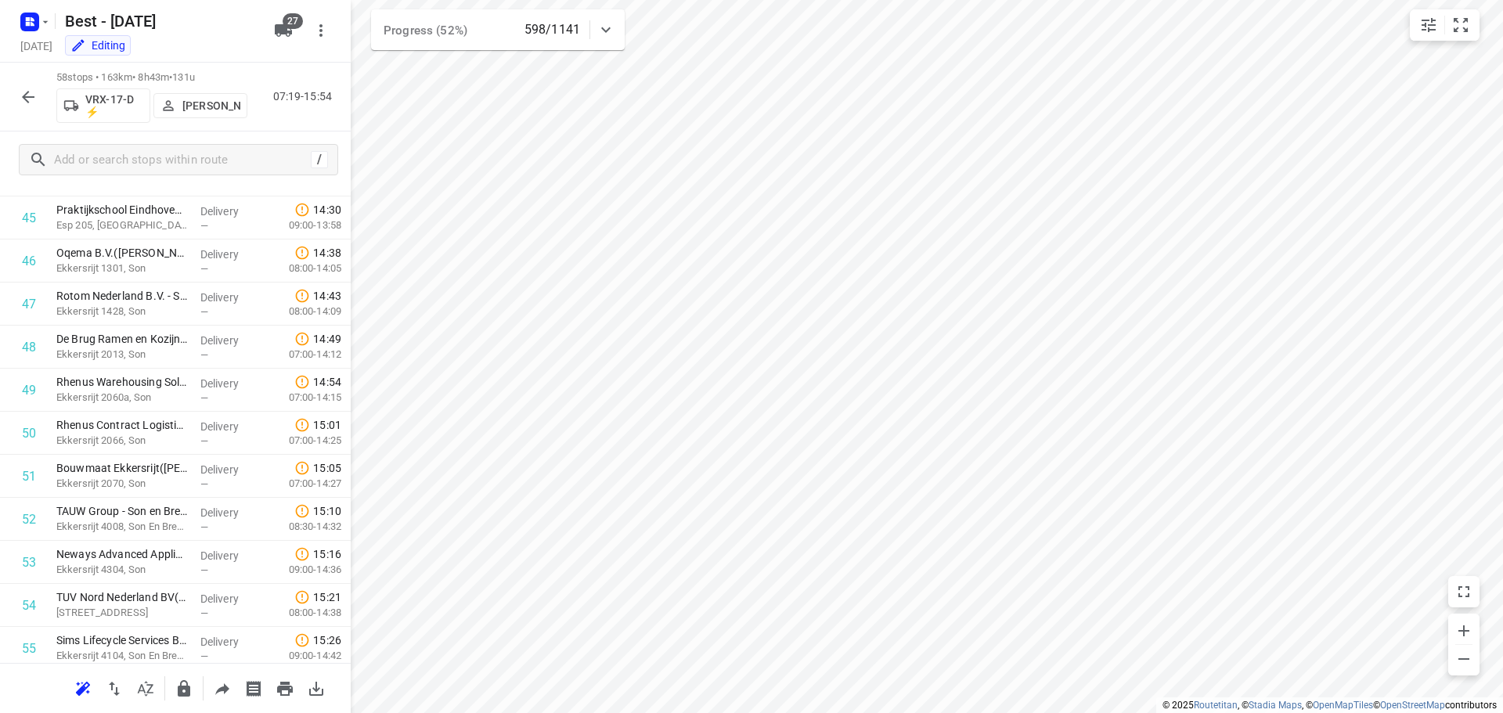
scroll to position [2143, 0]
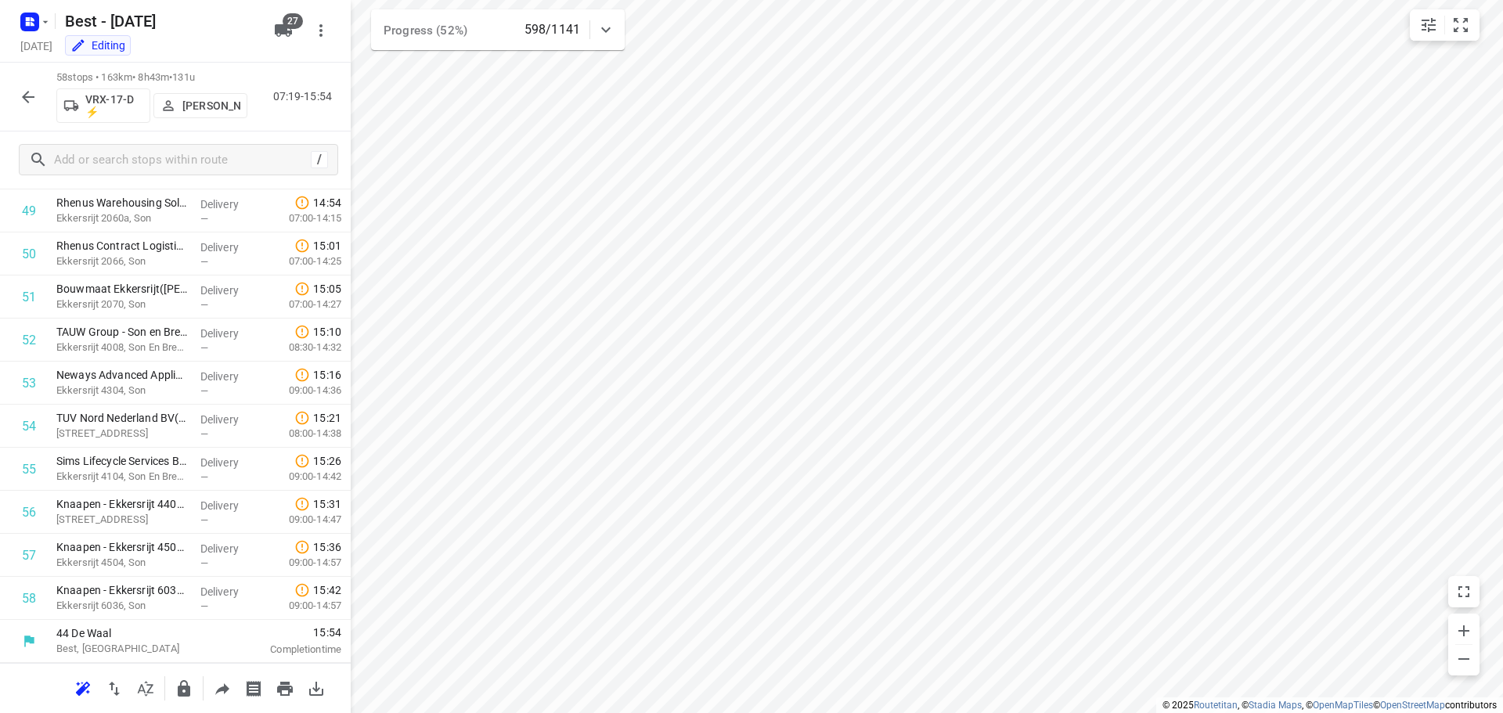
click at [43, 103] on div at bounding box center [28, 96] width 31 height 31
click at [34, 101] on icon "button" at bounding box center [28, 97] width 19 height 19
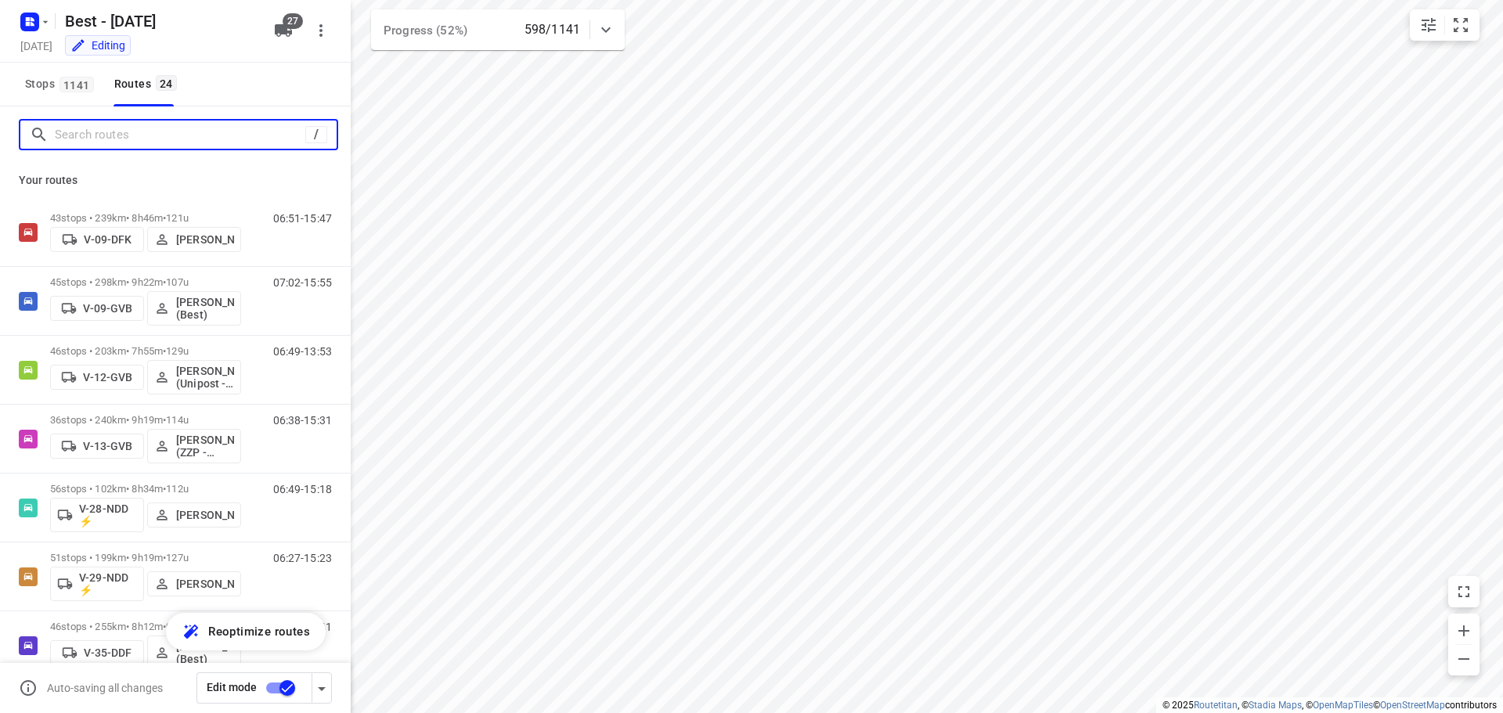
click at [88, 128] on input "Search routes" at bounding box center [180, 135] width 250 height 24
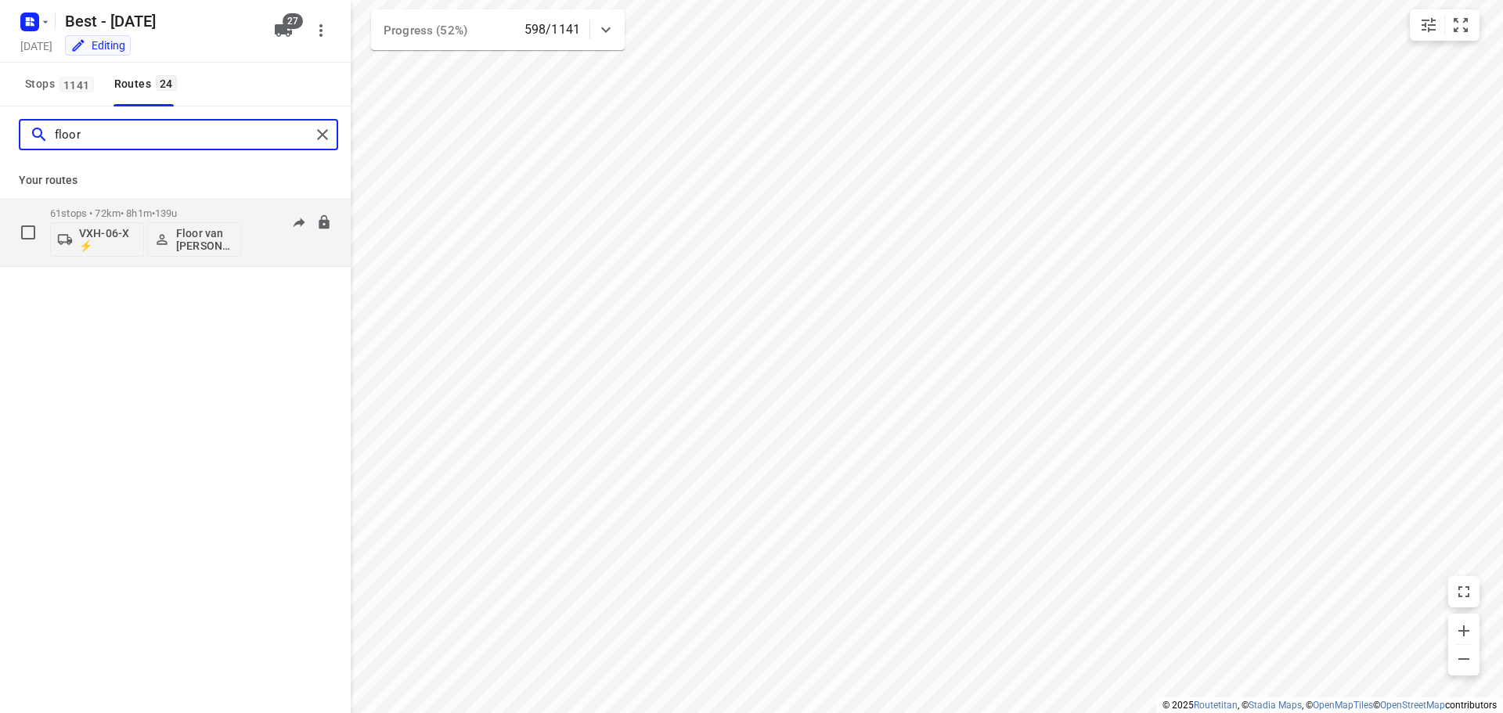
type input "floor"
click at [128, 214] on p "61 stops • 72km • 8h1m • 139u" at bounding box center [145, 213] width 191 height 12
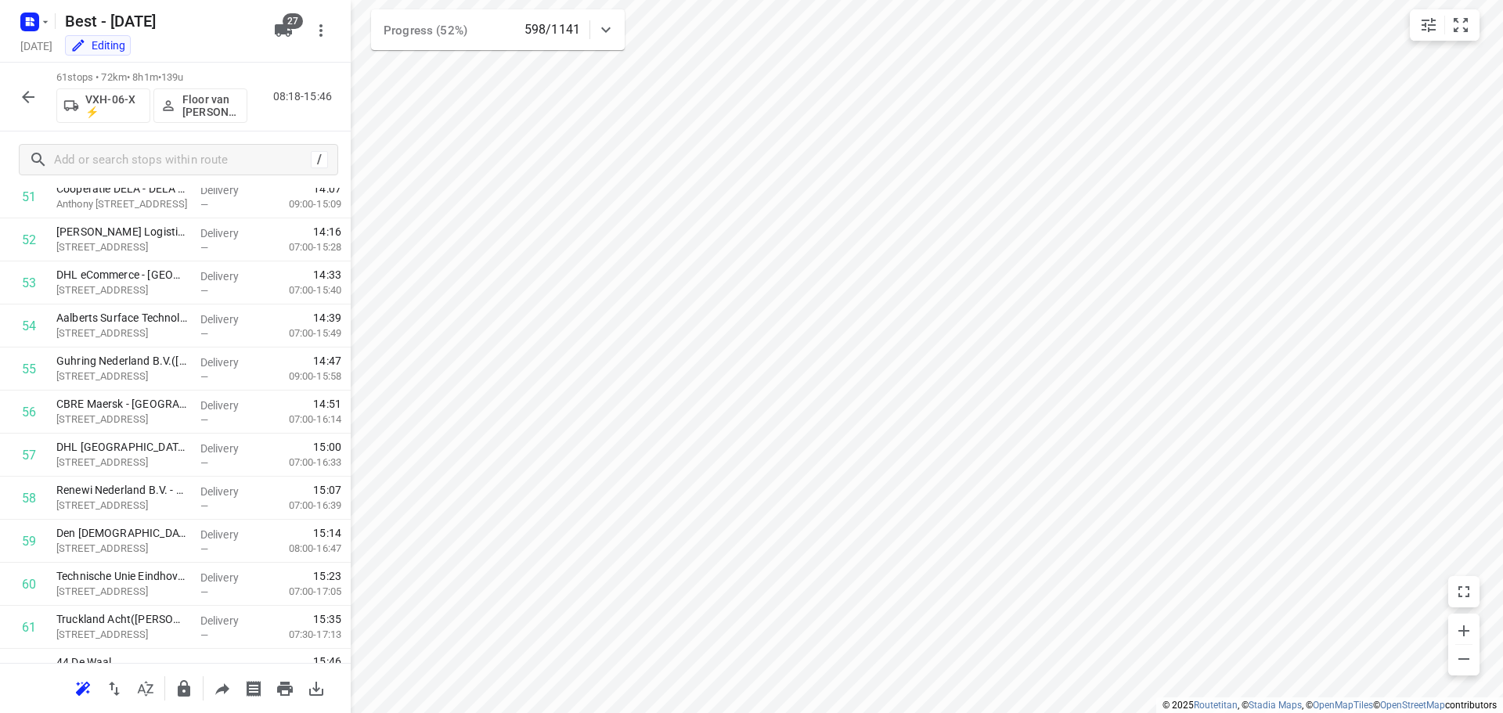
scroll to position [2272, 0]
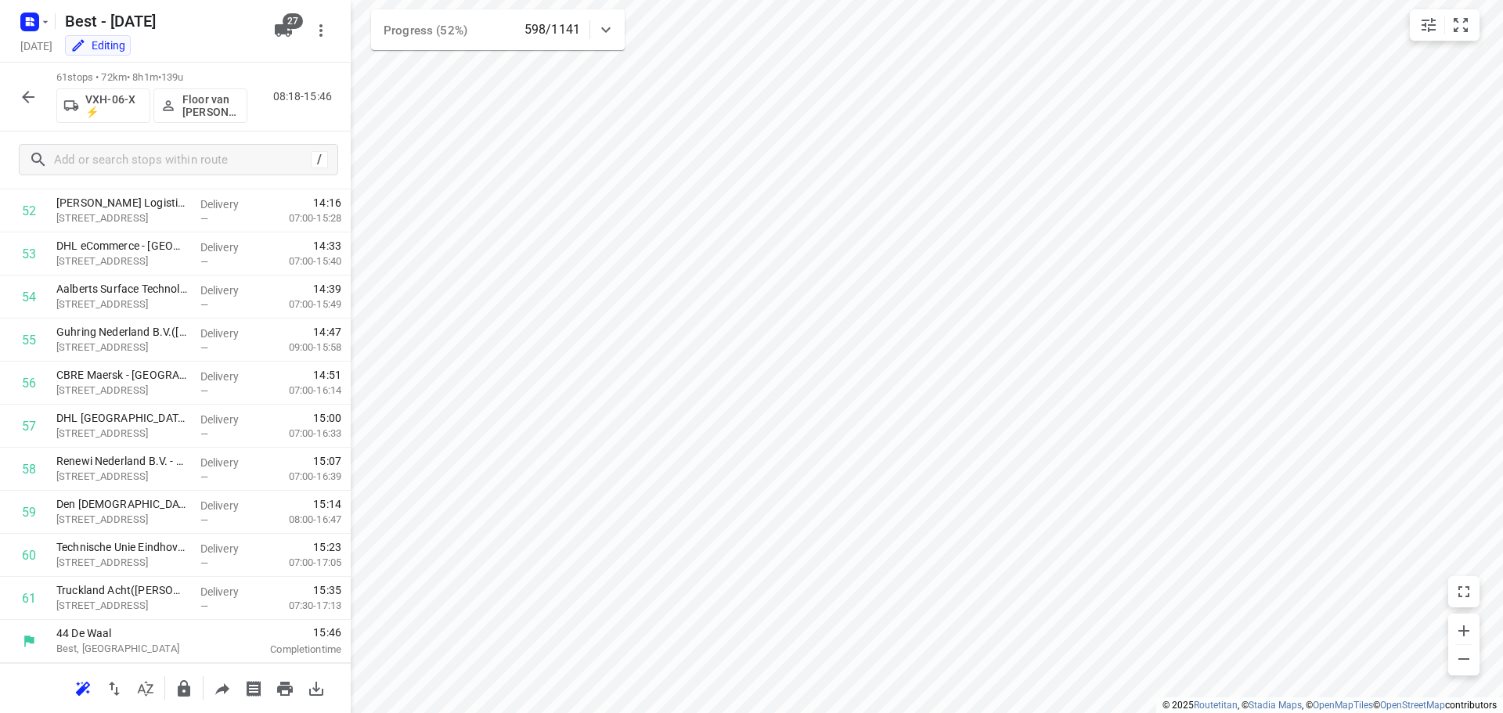
click at [20, 95] on icon "button" at bounding box center [28, 97] width 19 height 19
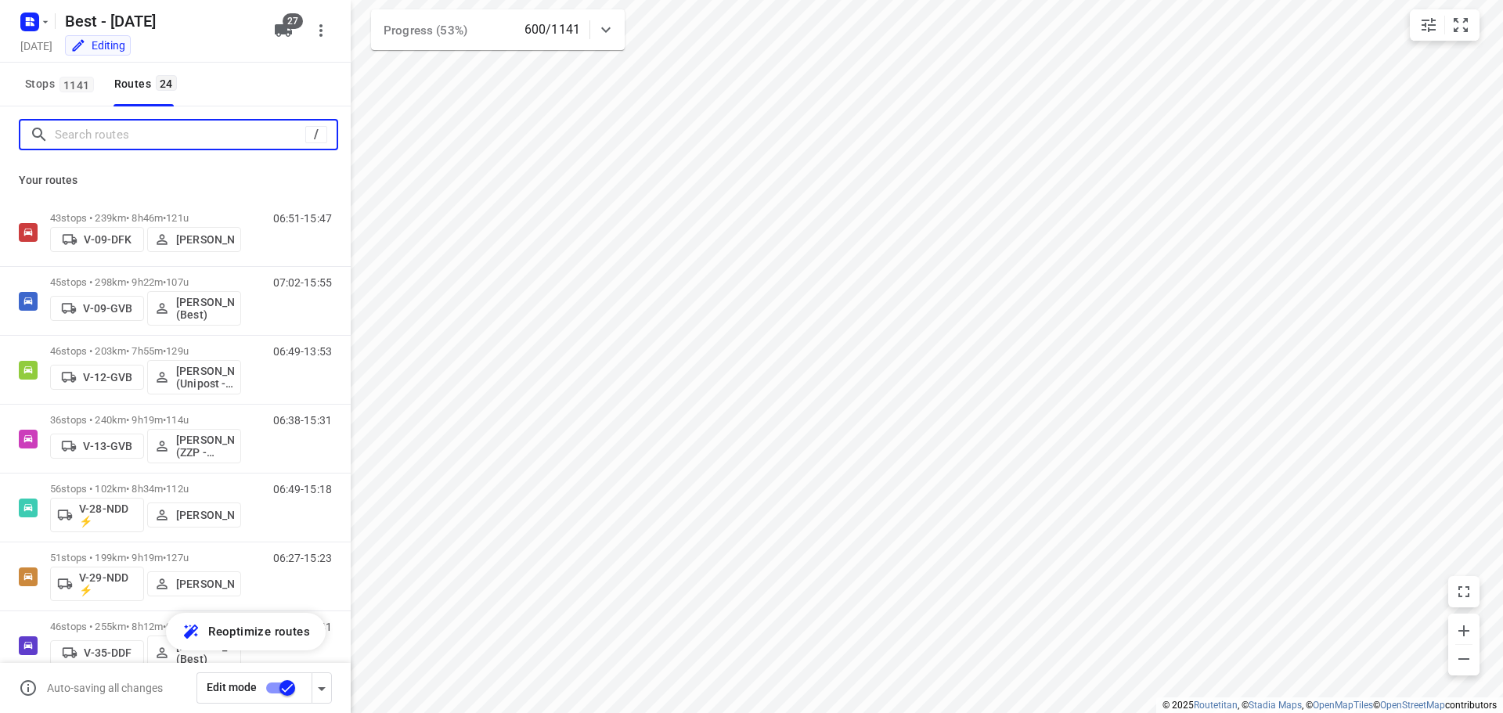
click at [142, 144] on input "Search routes" at bounding box center [180, 135] width 250 height 24
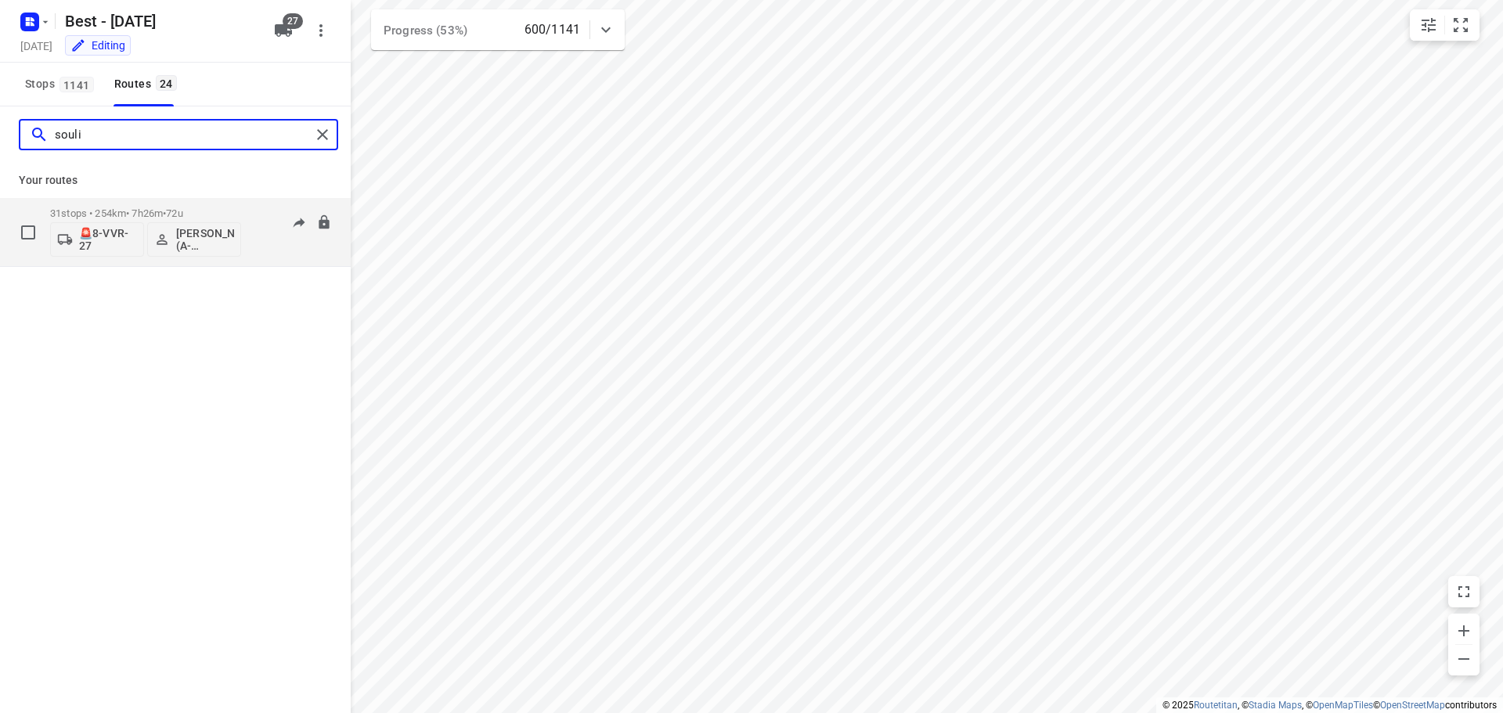
type input "souli"
click at [124, 210] on p "31 stops • 254km • 7h26m • 72u" at bounding box center [145, 213] width 191 height 12
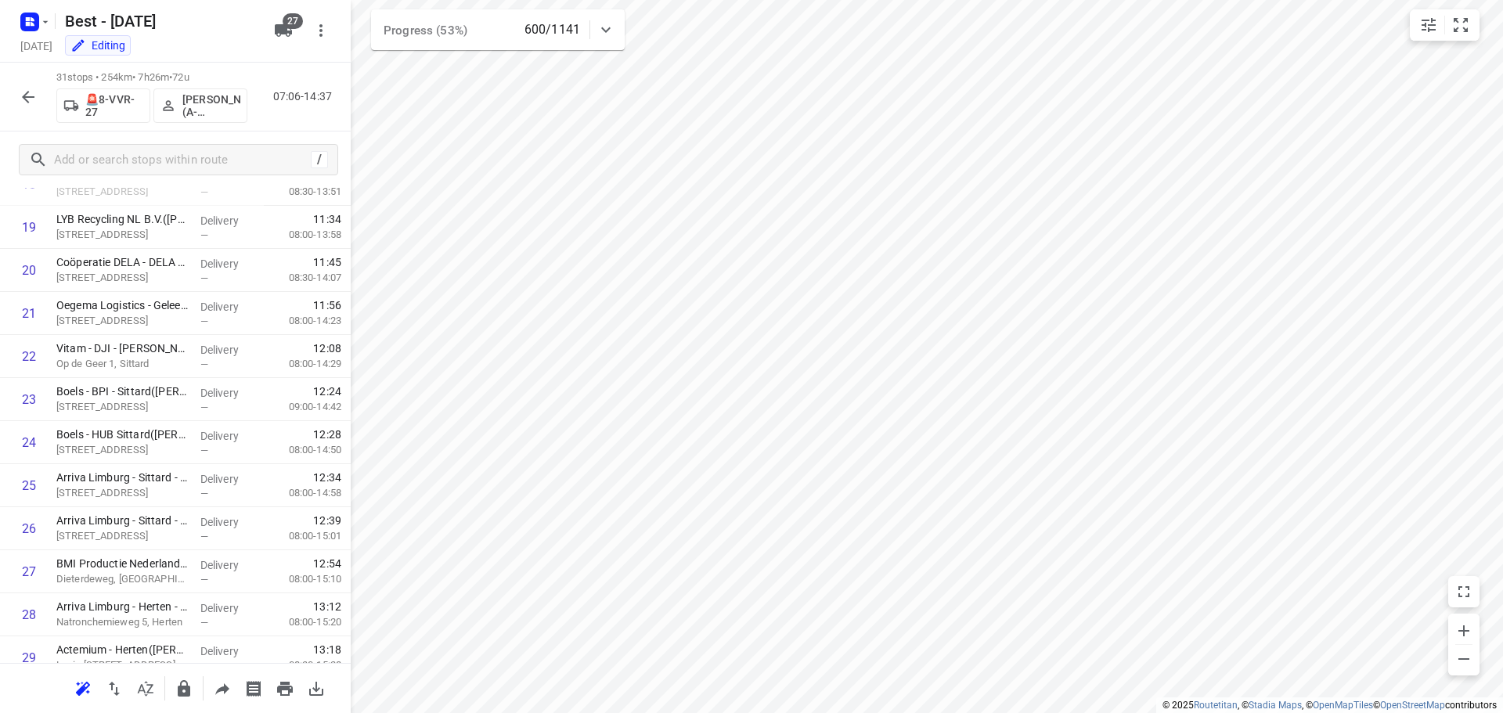
scroll to position [981, 0]
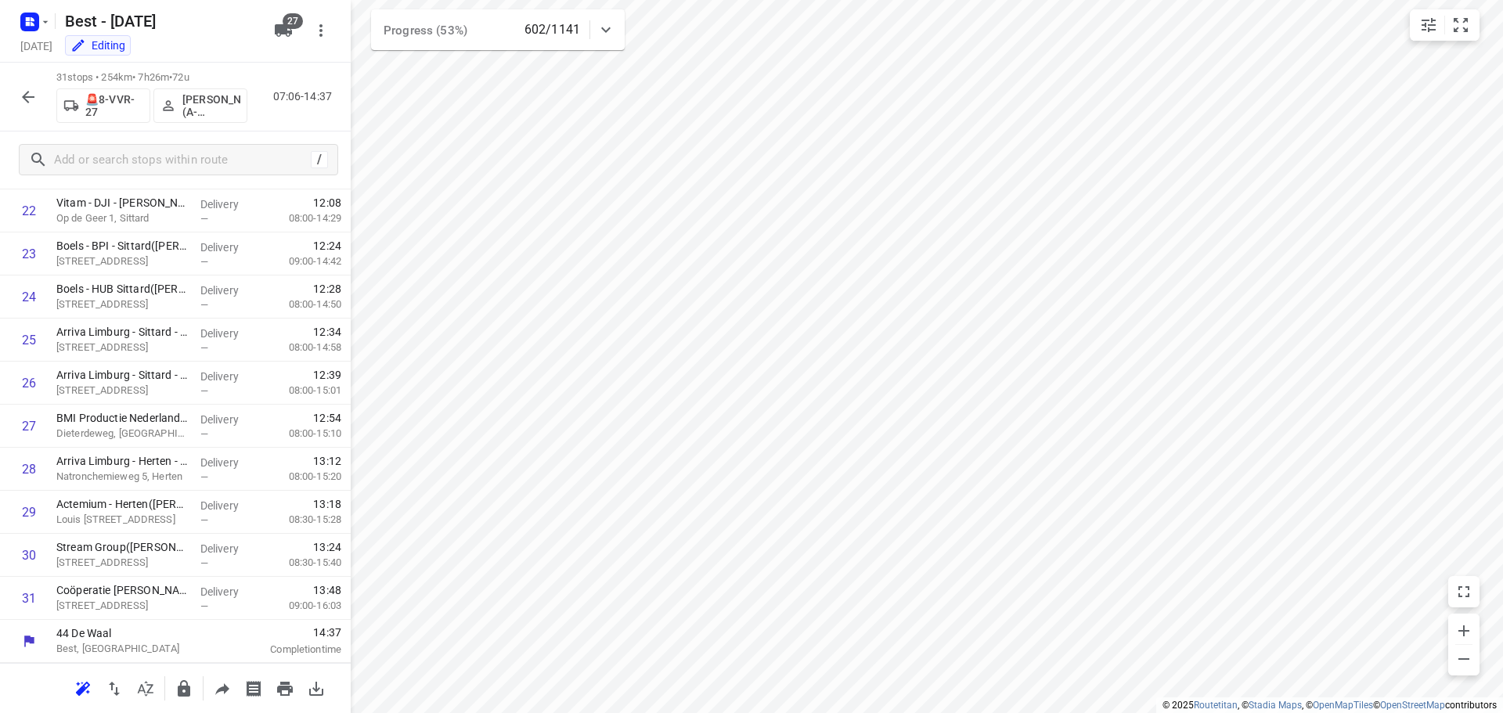
drag, startPoint x: 2, startPoint y: 99, endPoint x: 34, endPoint y: 99, distance: 32.1
click at [2, 99] on div "31 stops • 254km • 7h26m • 72u 🚨8-VVR-27 Souliman Aoussar (A-flexibleservice - …" at bounding box center [175, 97] width 351 height 69
click at [32, 98] on icon "button" at bounding box center [28, 97] width 19 height 19
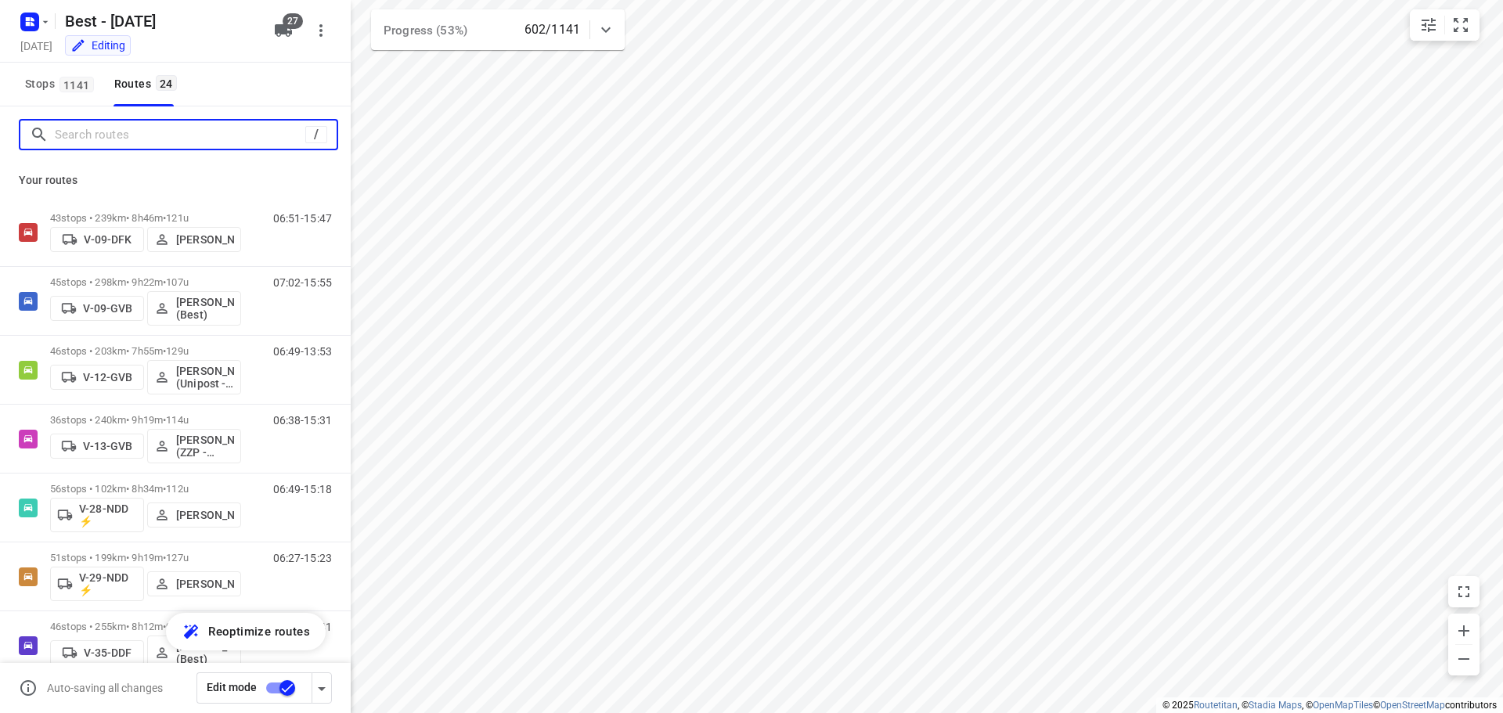
click at [131, 129] on input "Search routes" at bounding box center [180, 135] width 250 height 24
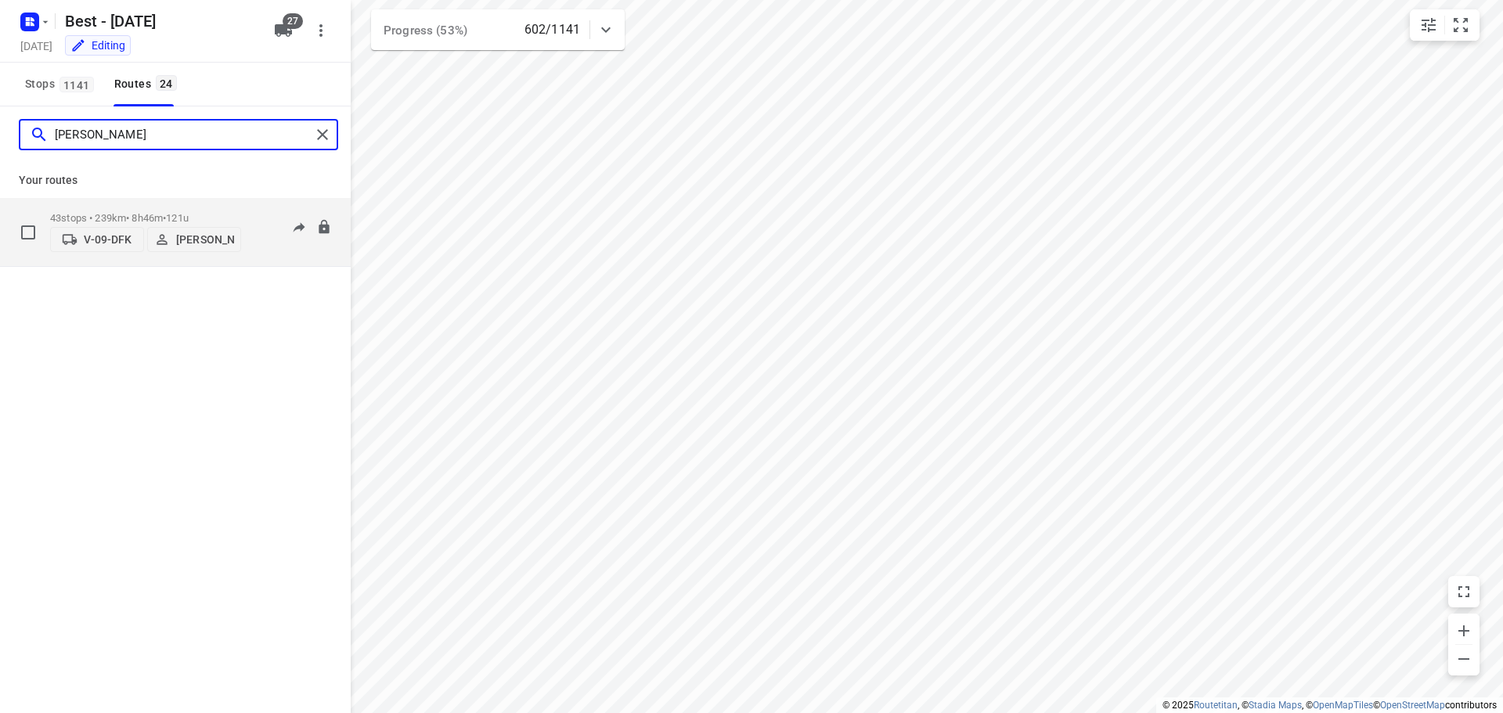
type input "dani"
click at [121, 212] on p "43 stops • 239km • 8h46m • 121u" at bounding box center [145, 218] width 191 height 12
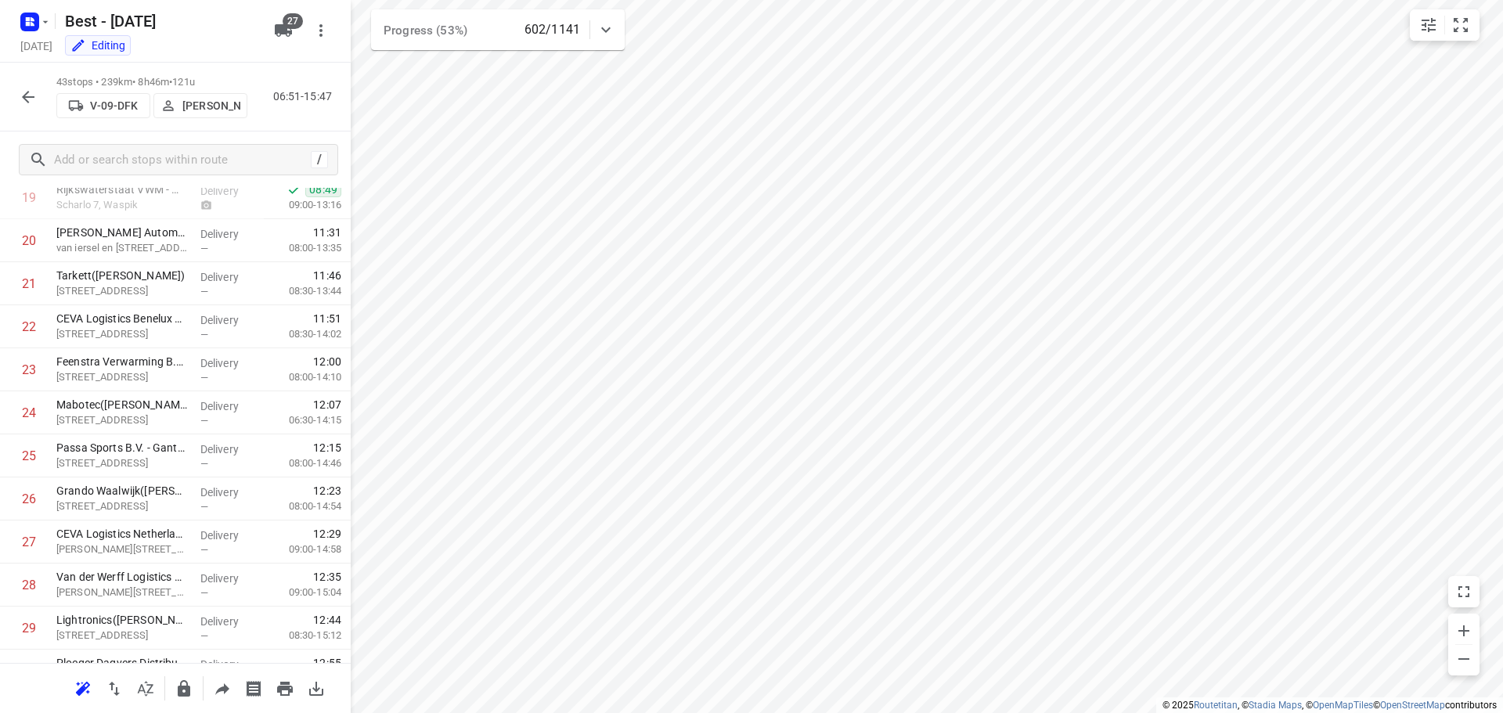
scroll to position [1497, 0]
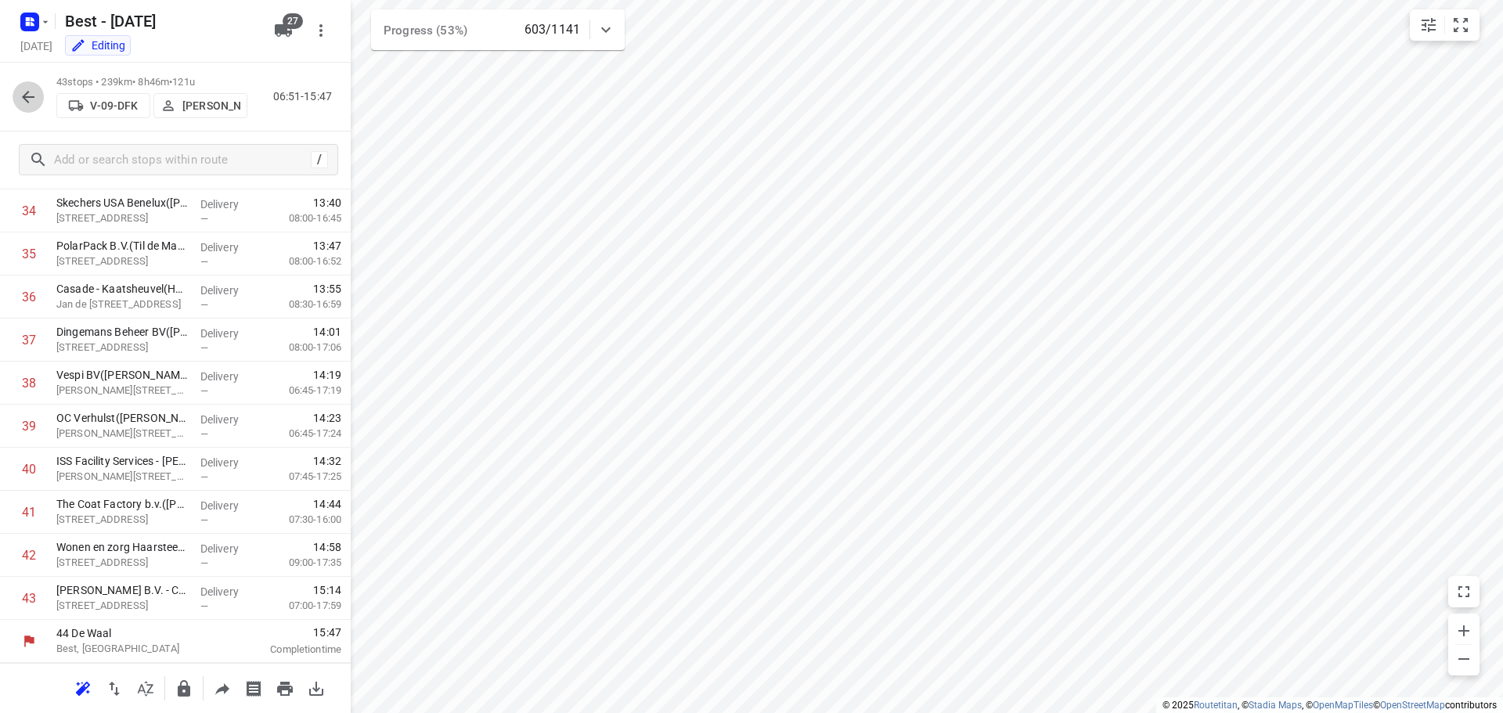
click at [35, 89] on icon "button" at bounding box center [28, 97] width 19 height 19
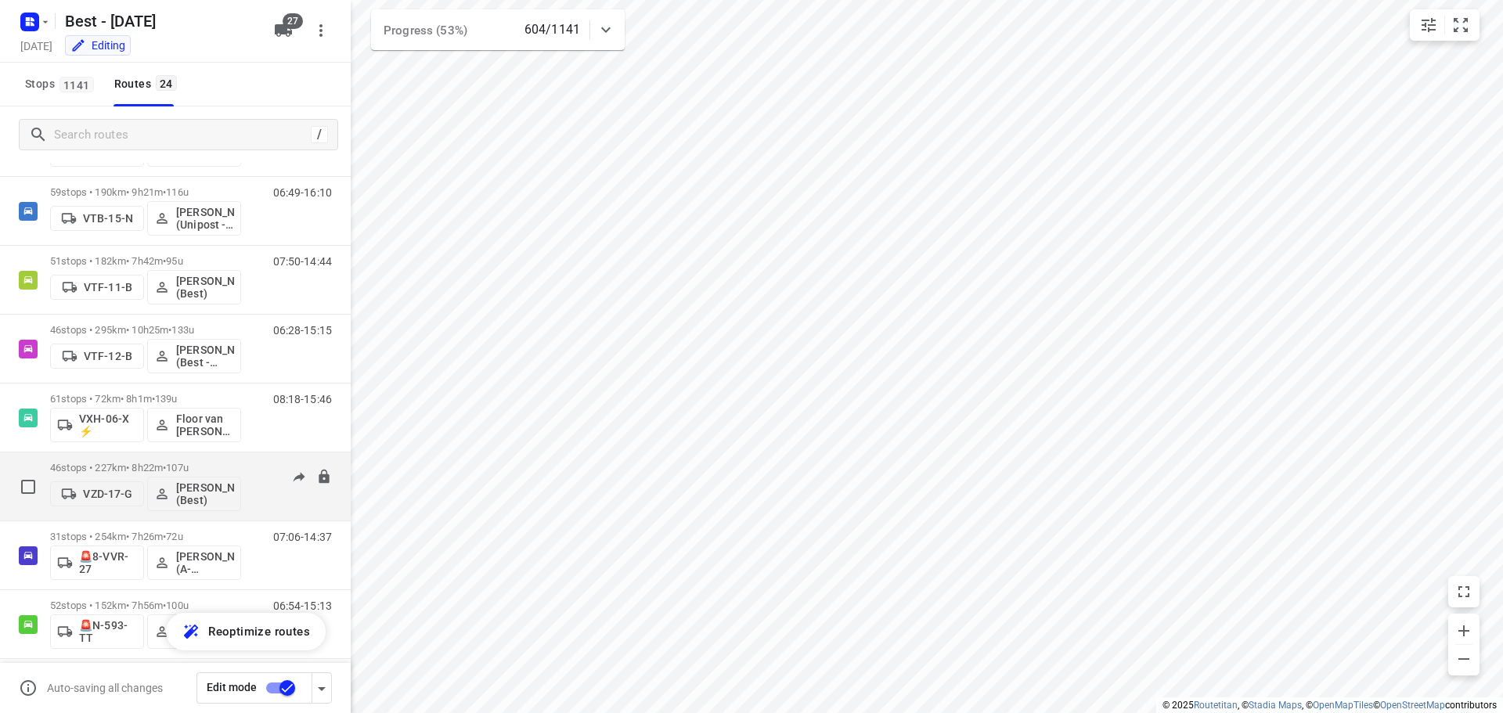
scroll to position [1204, 0]
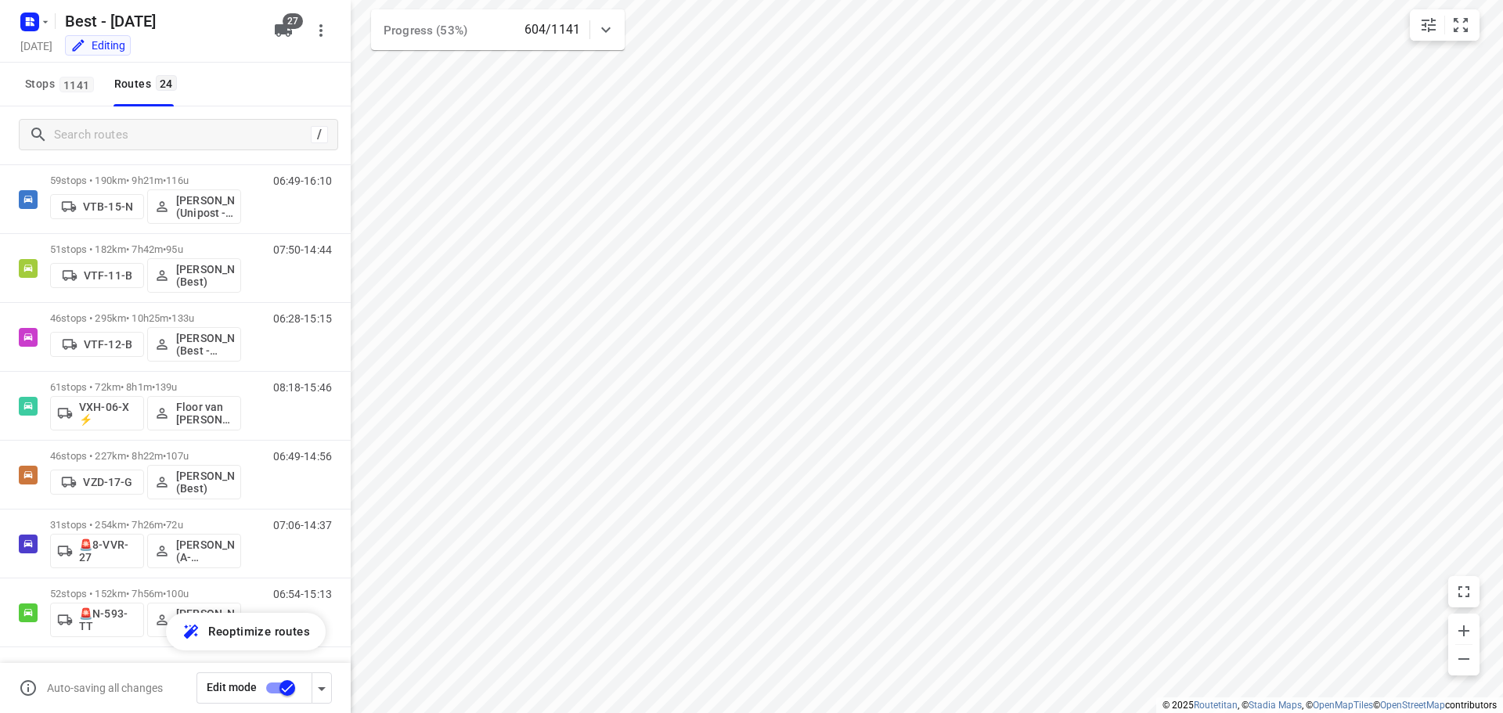
click at [197, 116] on div "/" at bounding box center [175, 134] width 351 height 56
click at [203, 136] on input "Search routes" at bounding box center [180, 135] width 250 height 24
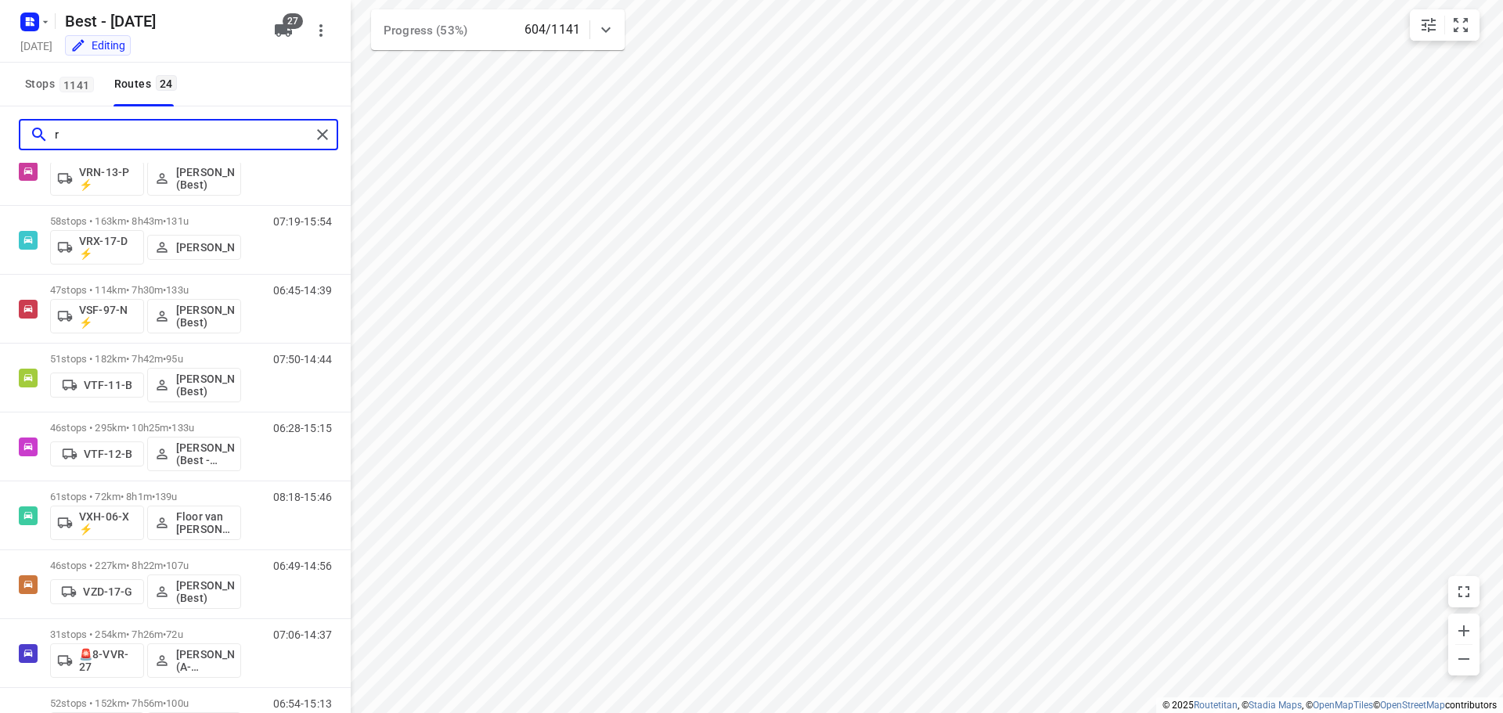
scroll to position [0, 0]
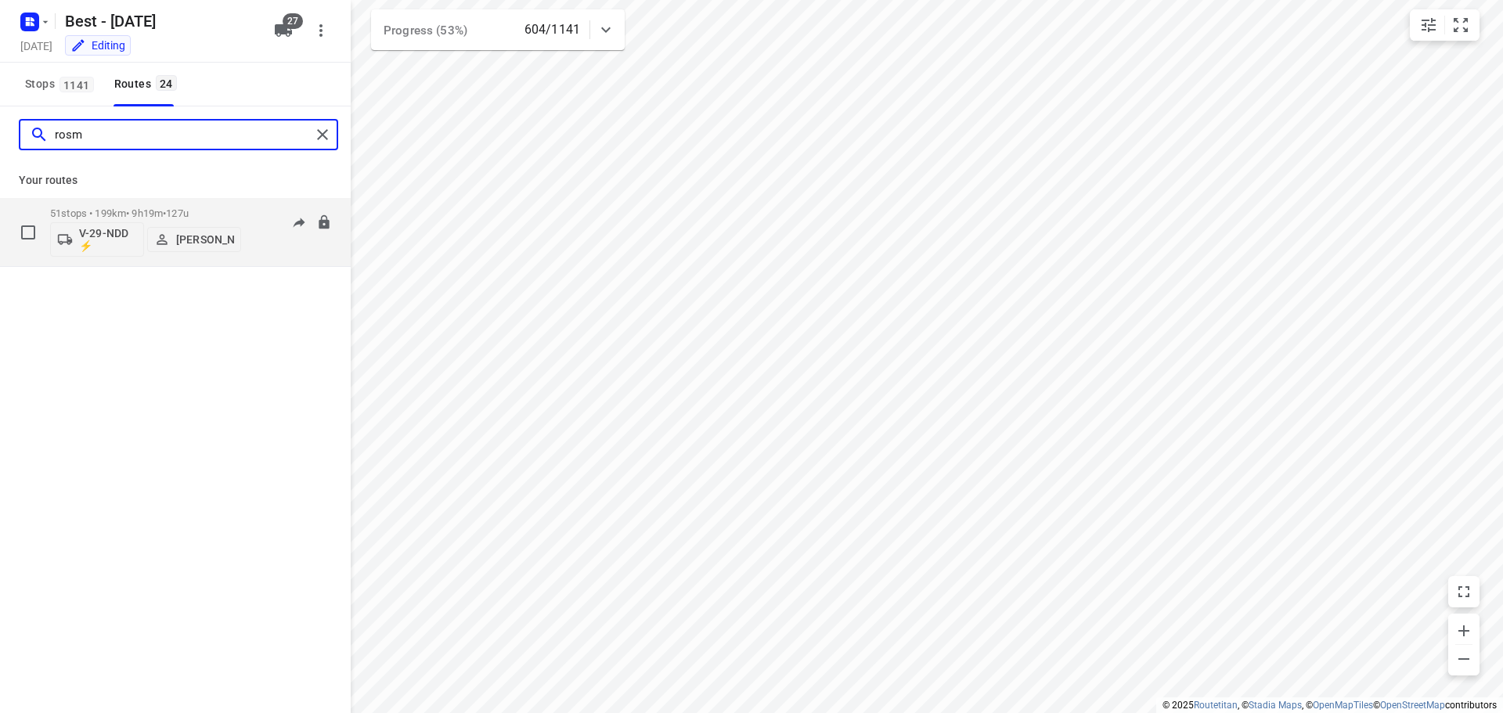
type input "rosm"
click at [171, 218] on p "51 stops • 199km • 9h19m • 127u" at bounding box center [145, 213] width 191 height 12
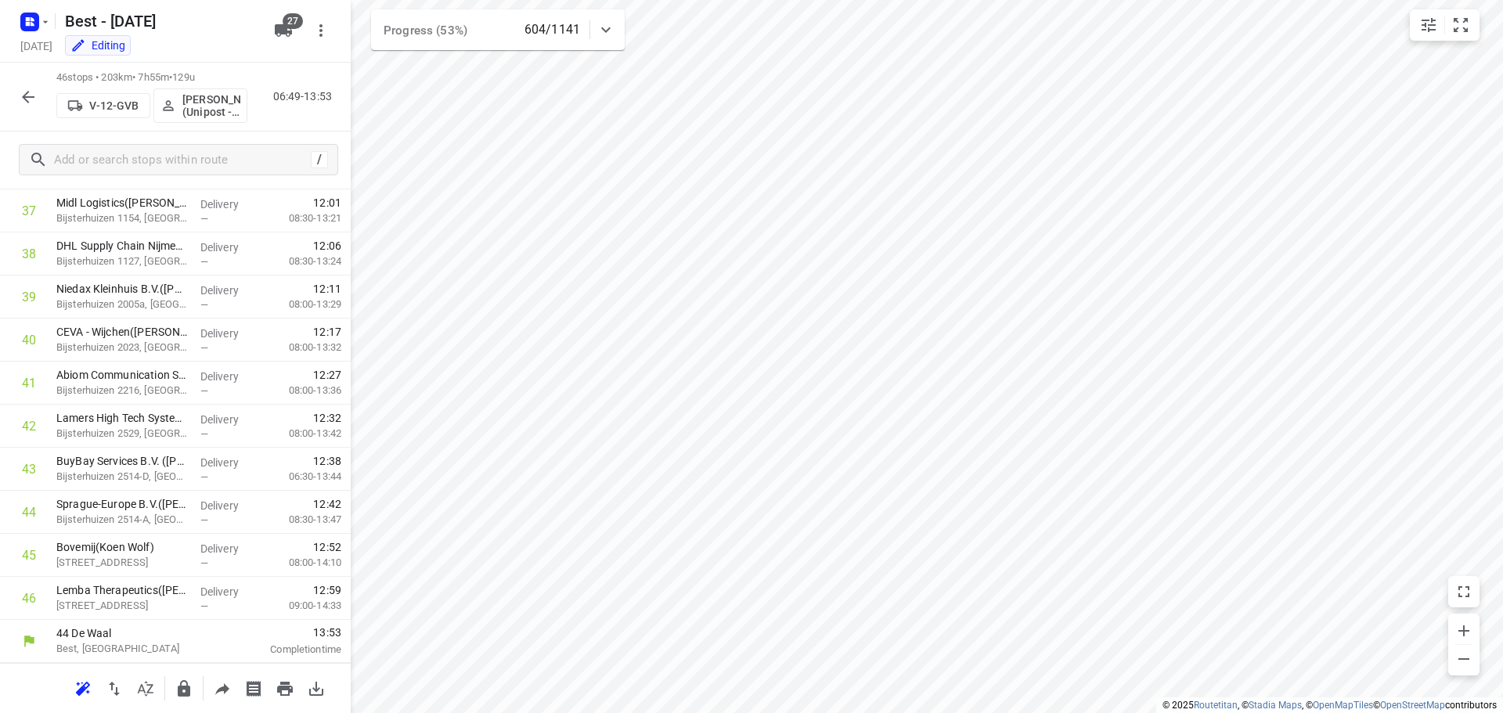
scroll to position [1626, 0]
click at [23, 96] on icon "button" at bounding box center [28, 97] width 13 height 13
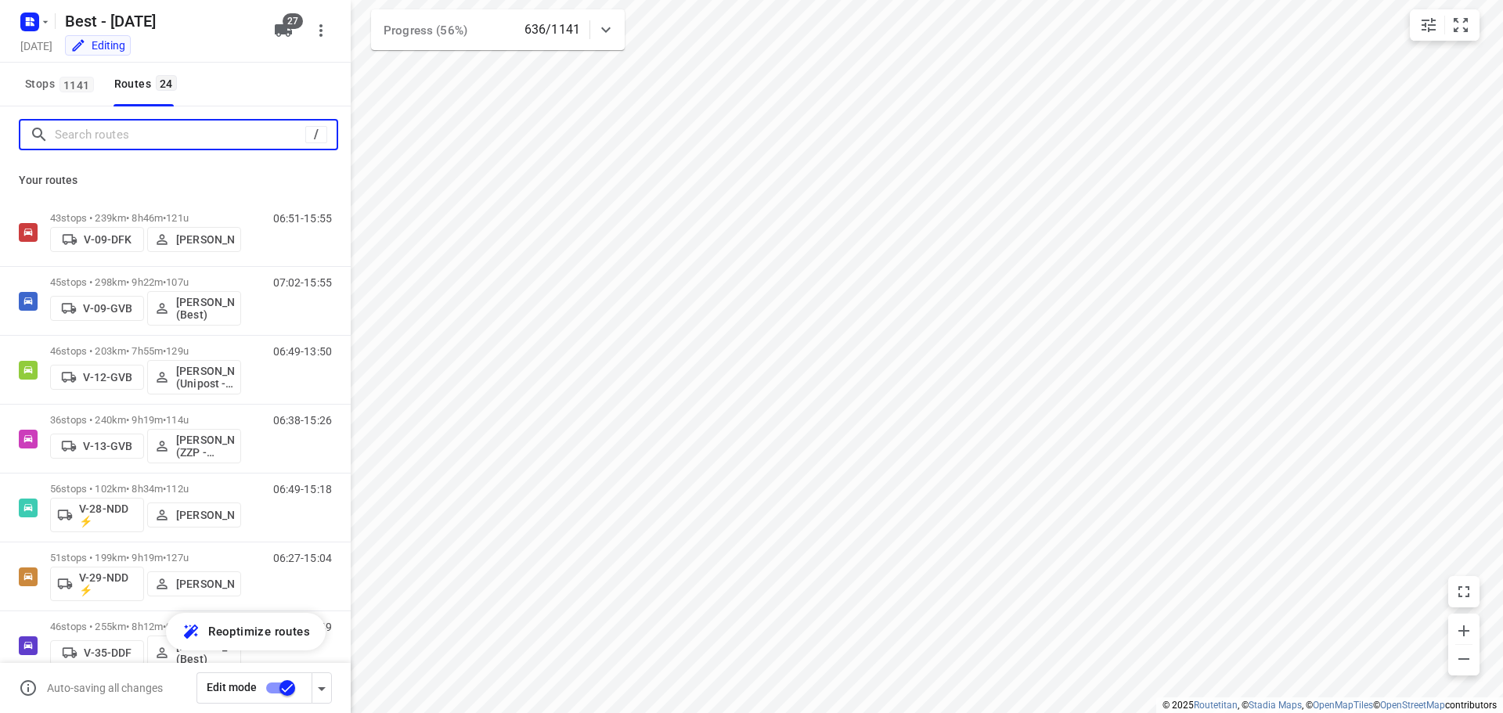
click at [62, 129] on input "Search routes" at bounding box center [180, 135] width 250 height 24
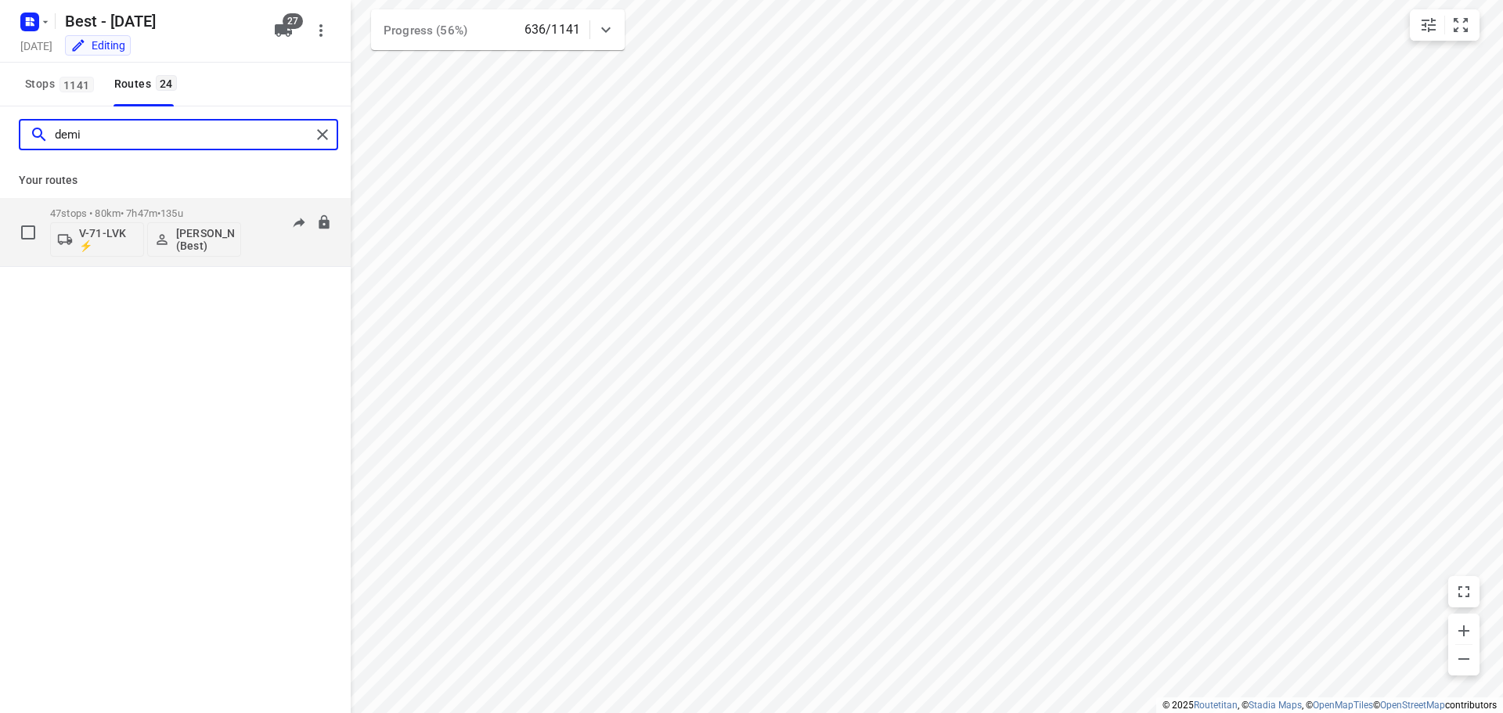
type input "demi"
click at [220, 206] on div "47 stops • 80km • 7h47m • 135u V-71-LVK ⚡ Demi Walraven (Best)" at bounding box center [145, 232] width 191 height 65
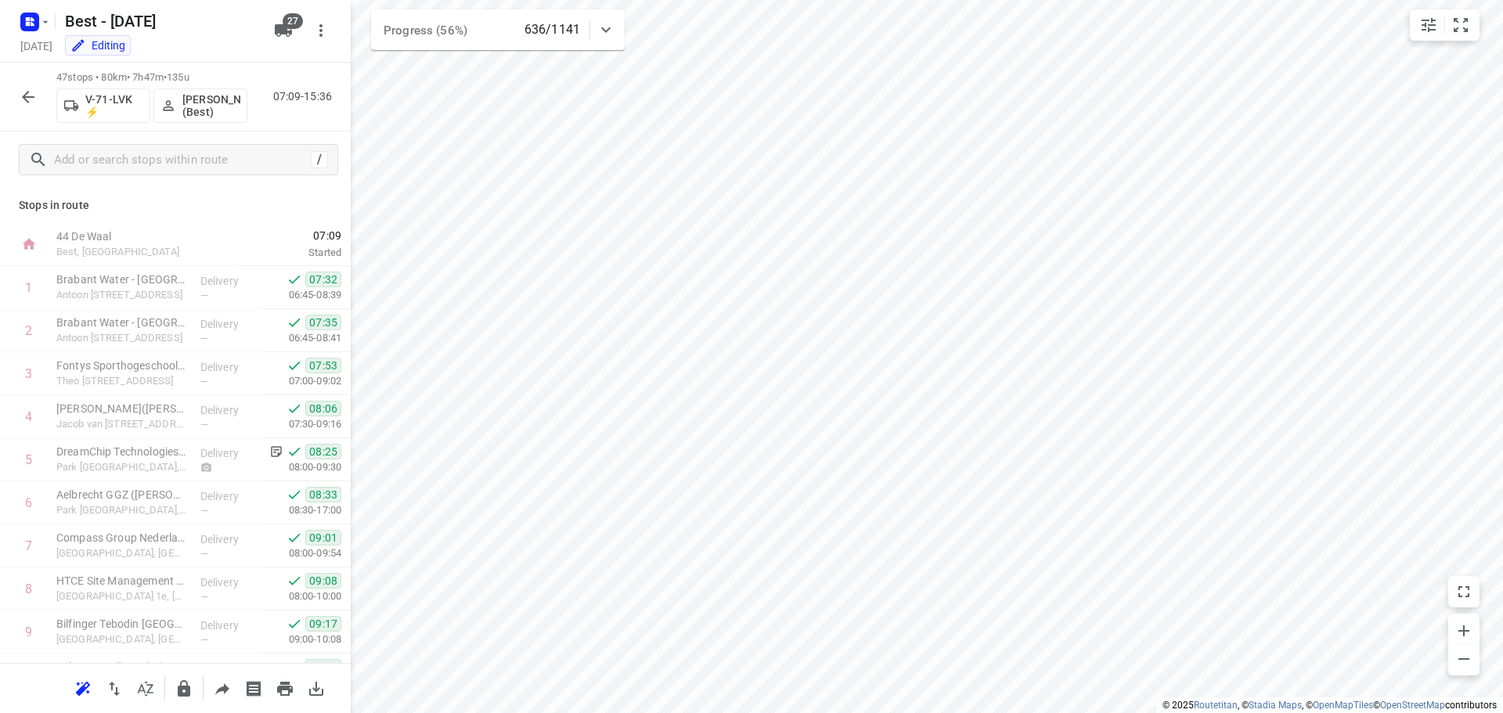
click at [151, 143] on div "/" at bounding box center [175, 159] width 351 height 56
click at [200, 169] on input "text" at bounding box center [180, 160] width 250 height 24
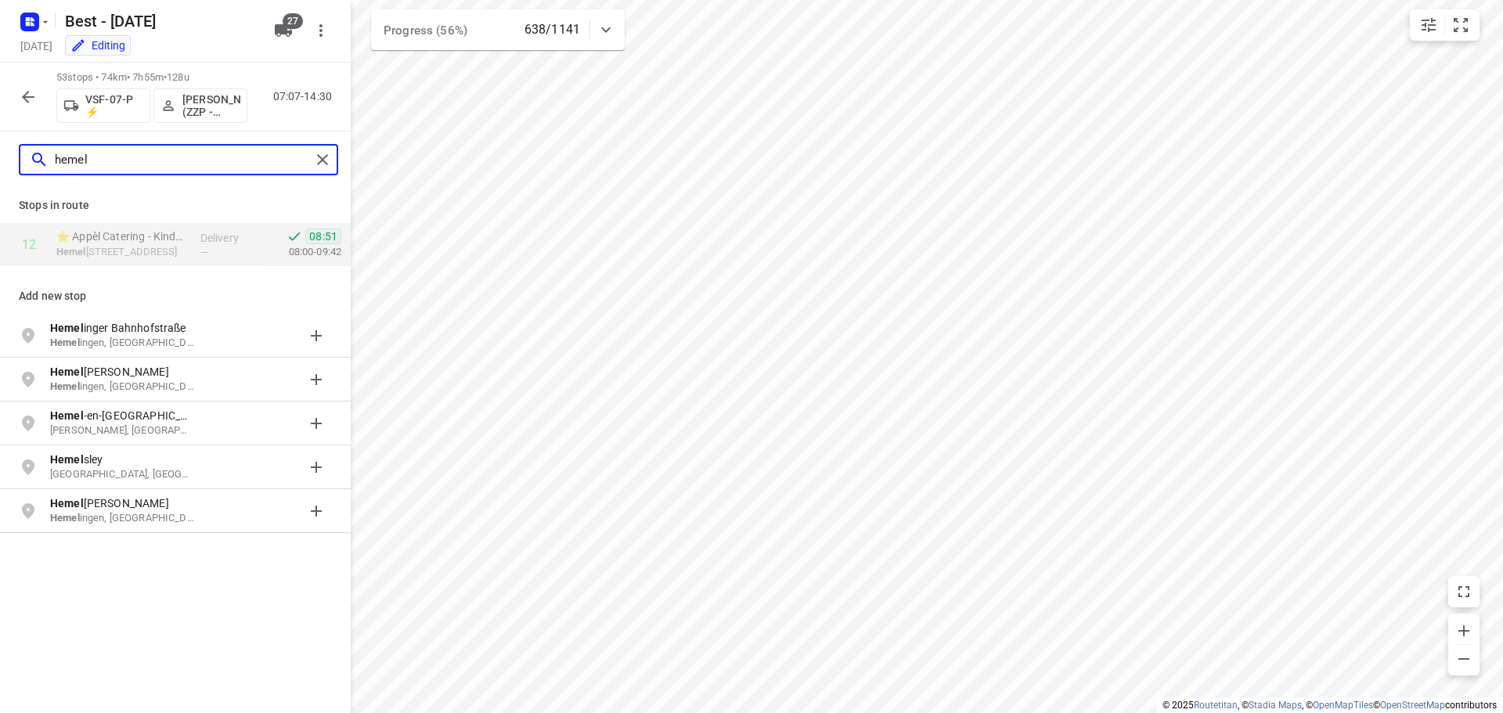
type input "hemel"
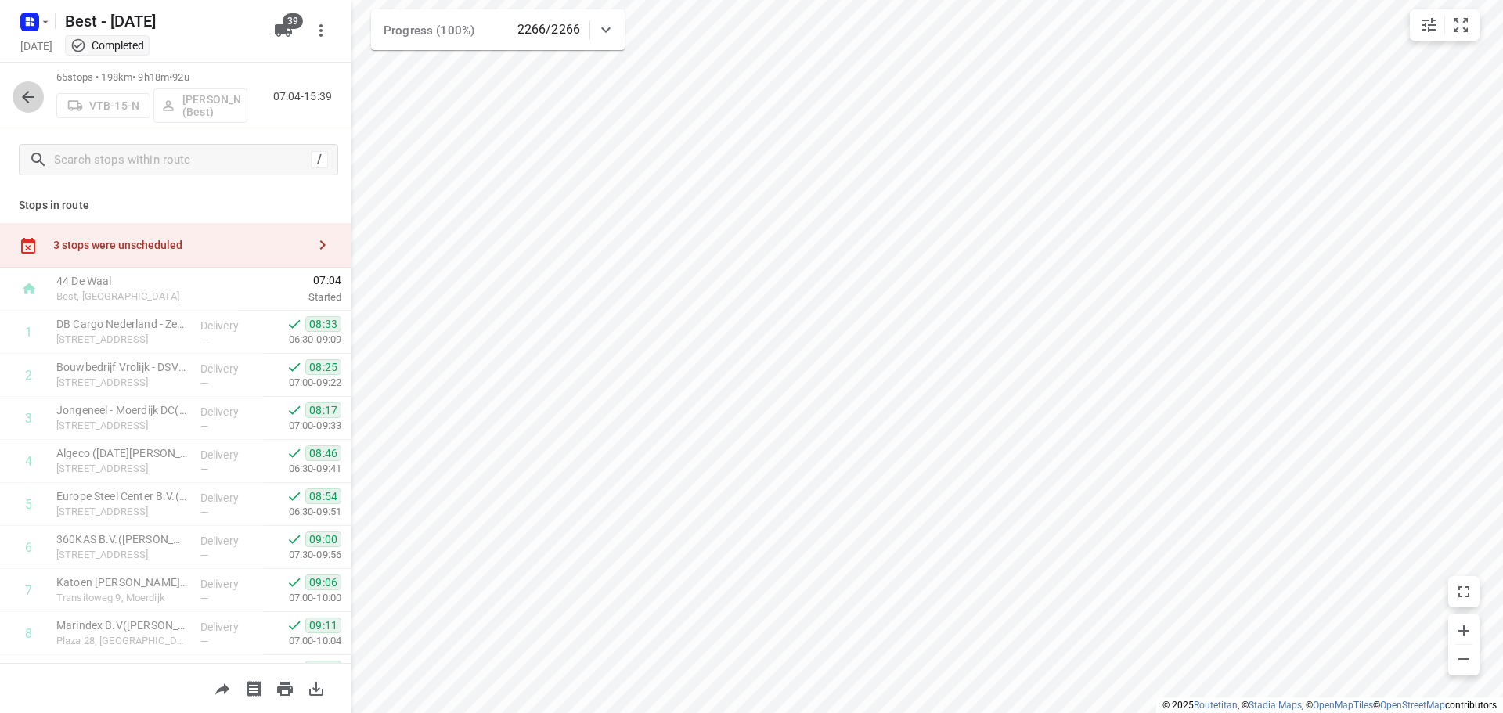
click at [38, 98] on button "button" at bounding box center [28, 96] width 31 height 31
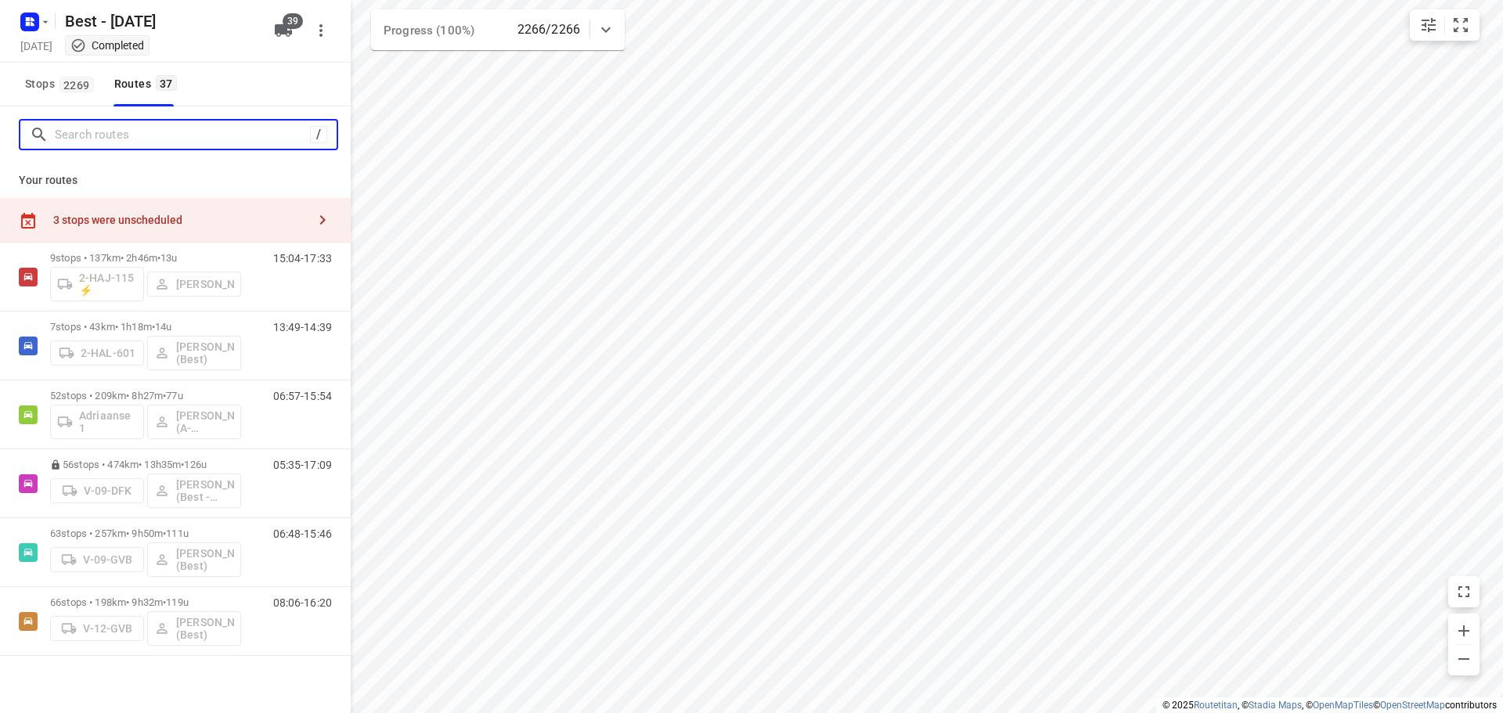
click at [101, 131] on input "Search routes" at bounding box center [182, 135] width 255 height 24
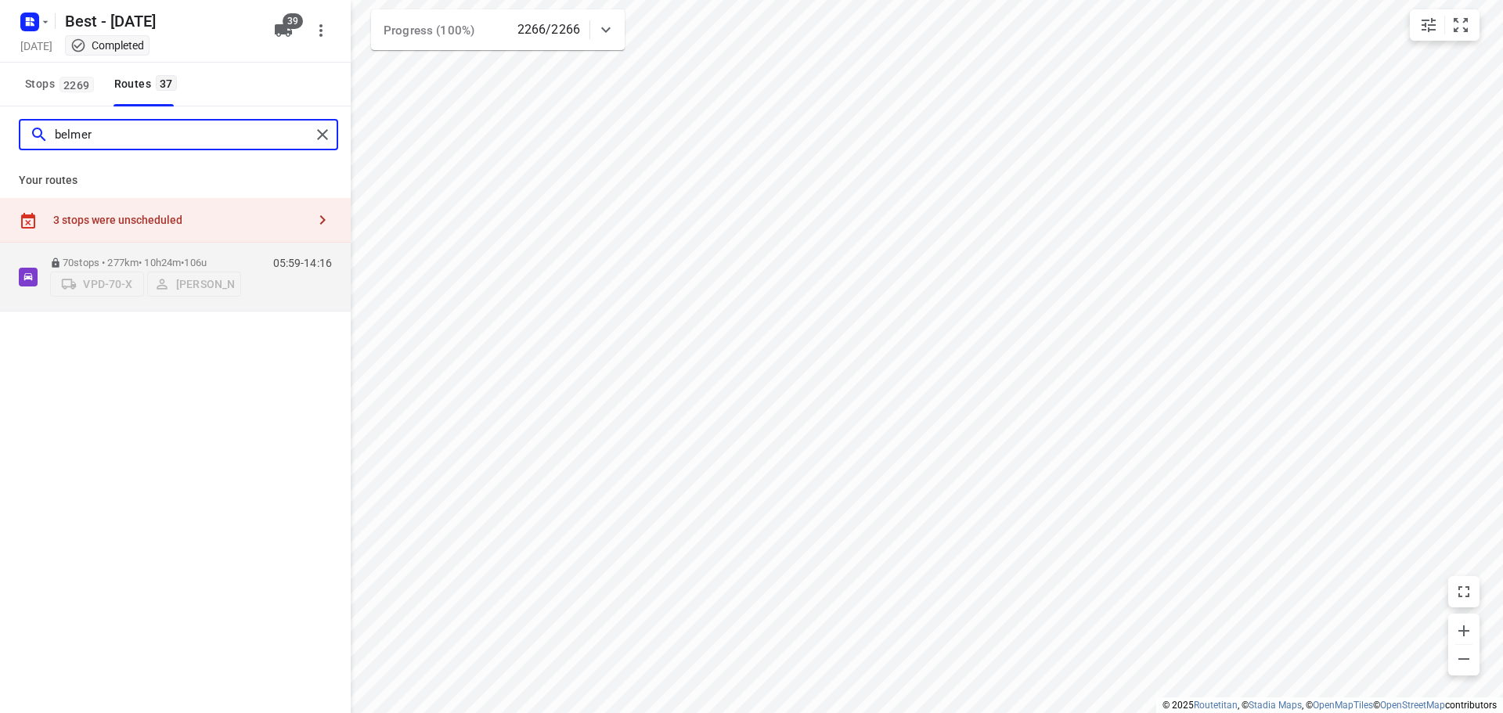
type input "belmer"
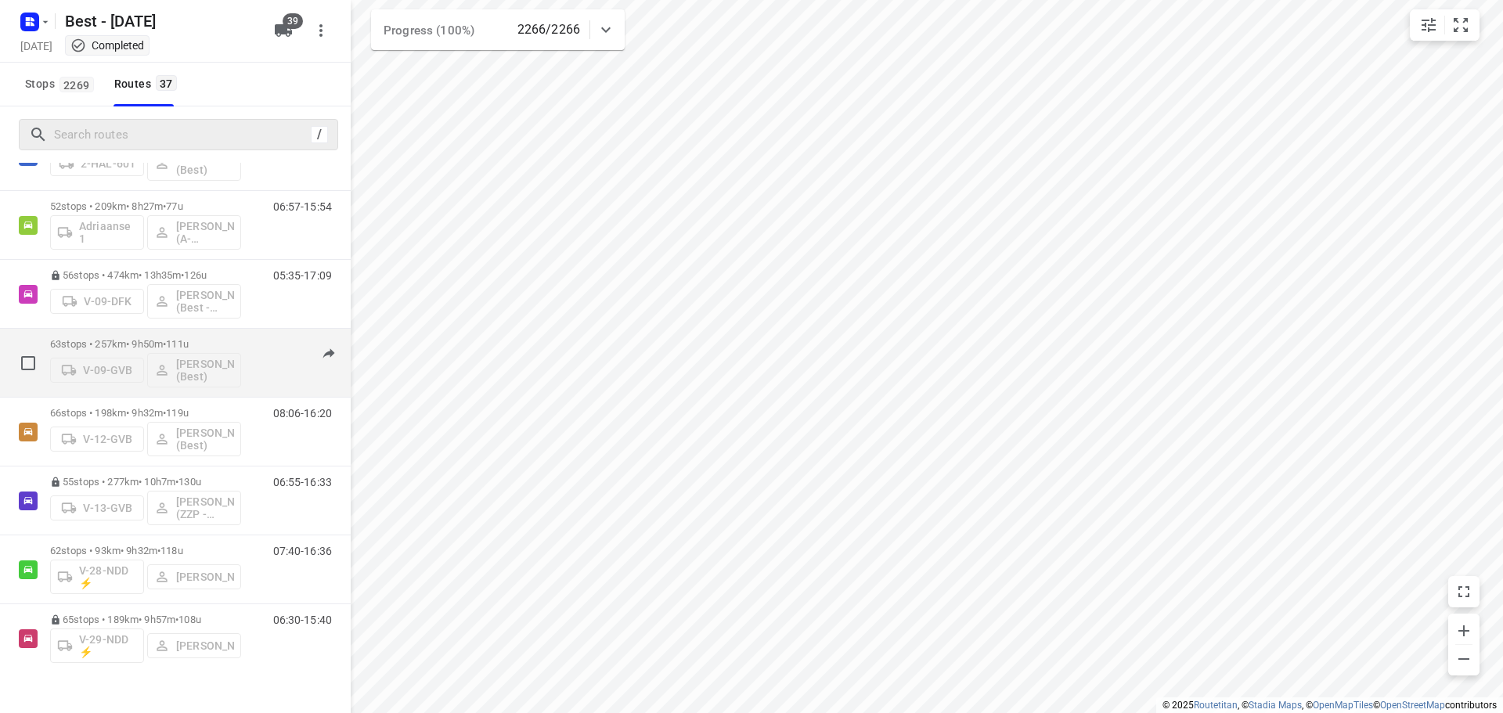
scroll to position [157, 0]
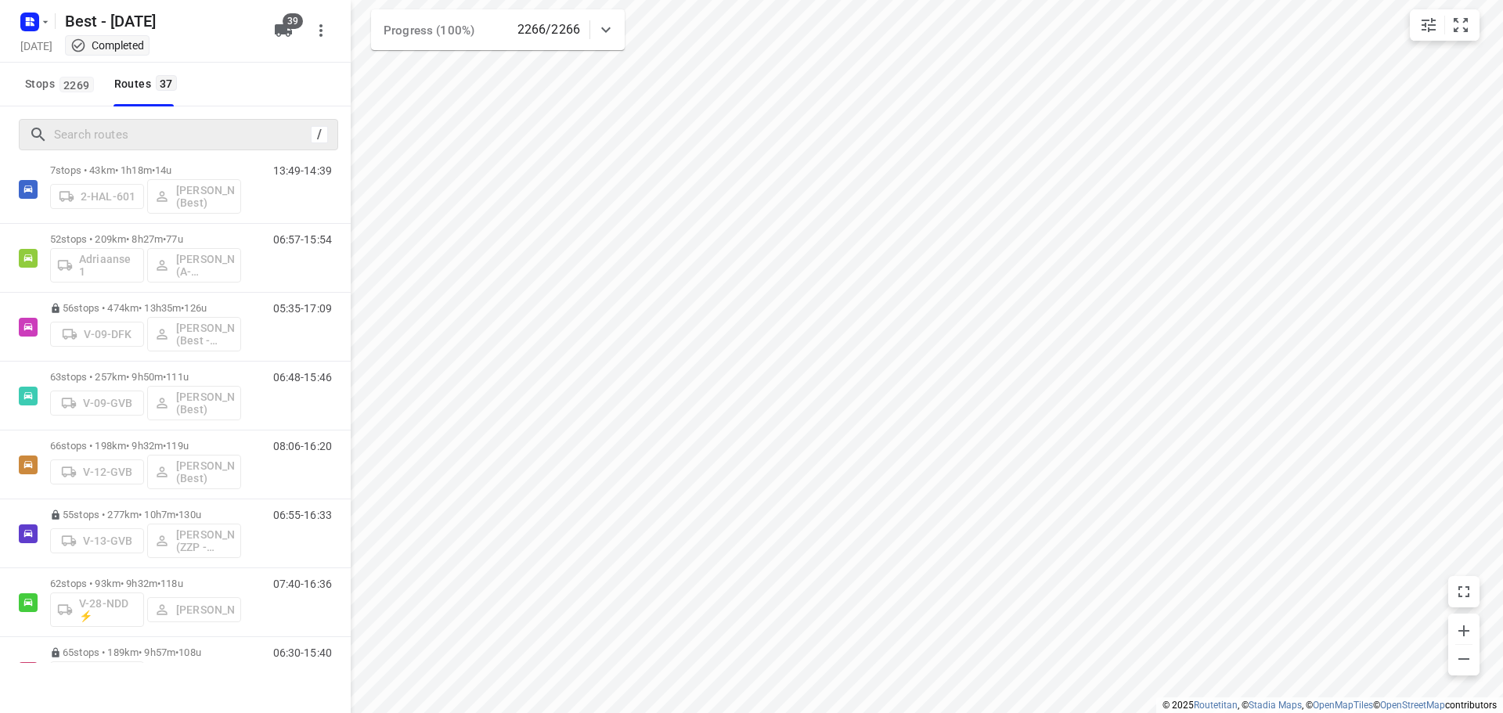
click at [159, 117] on div "/" at bounding box center [175, 134] width 351 height 56
click at [157, 117] on div "/" at bounding box center [175, 134] width 351 height 56
click at [153, 128] on input "Search routes" at bounding box center [180, 135] width 250 height 24
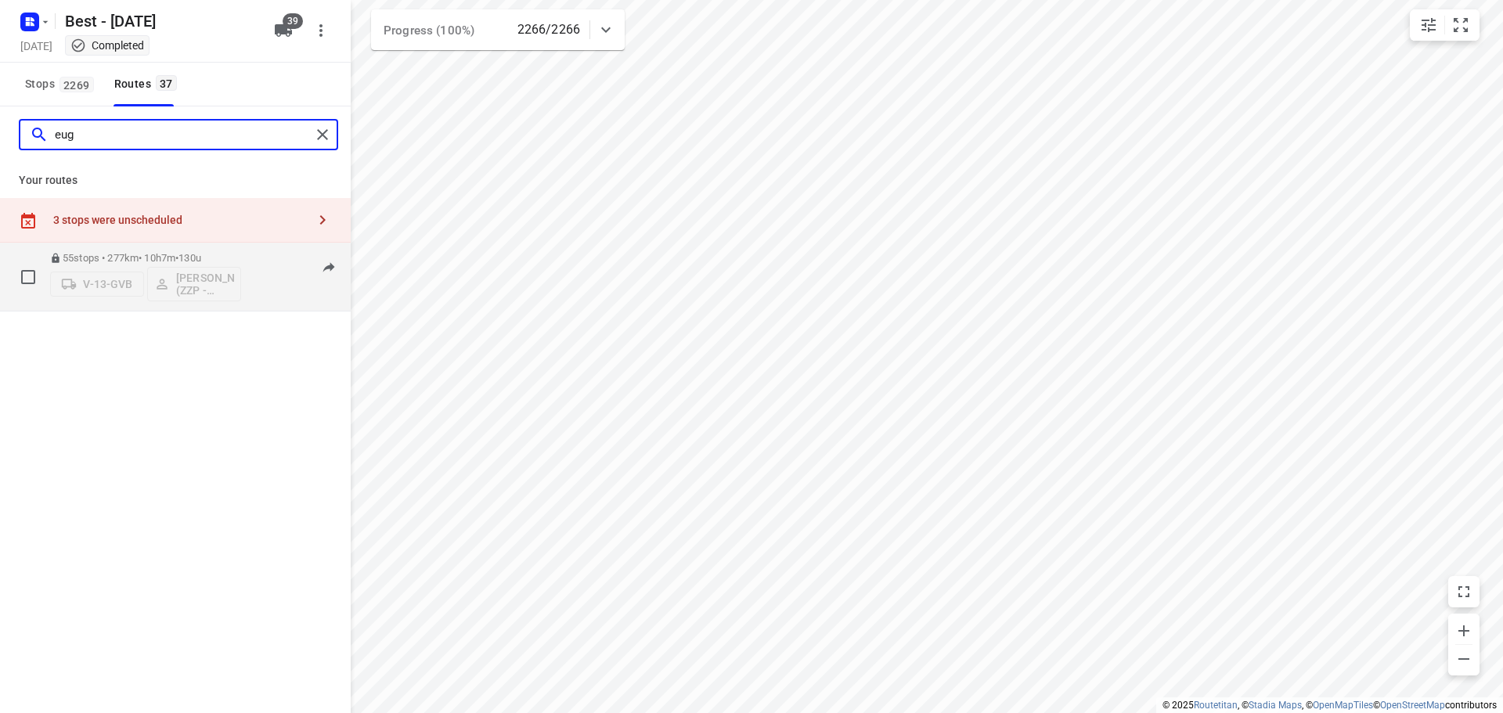
type input "eug"
click at [124, 255] on p "55 stops • 277km • 10h7m • 130u" at bounding box center [145, 258] width 191 height 12
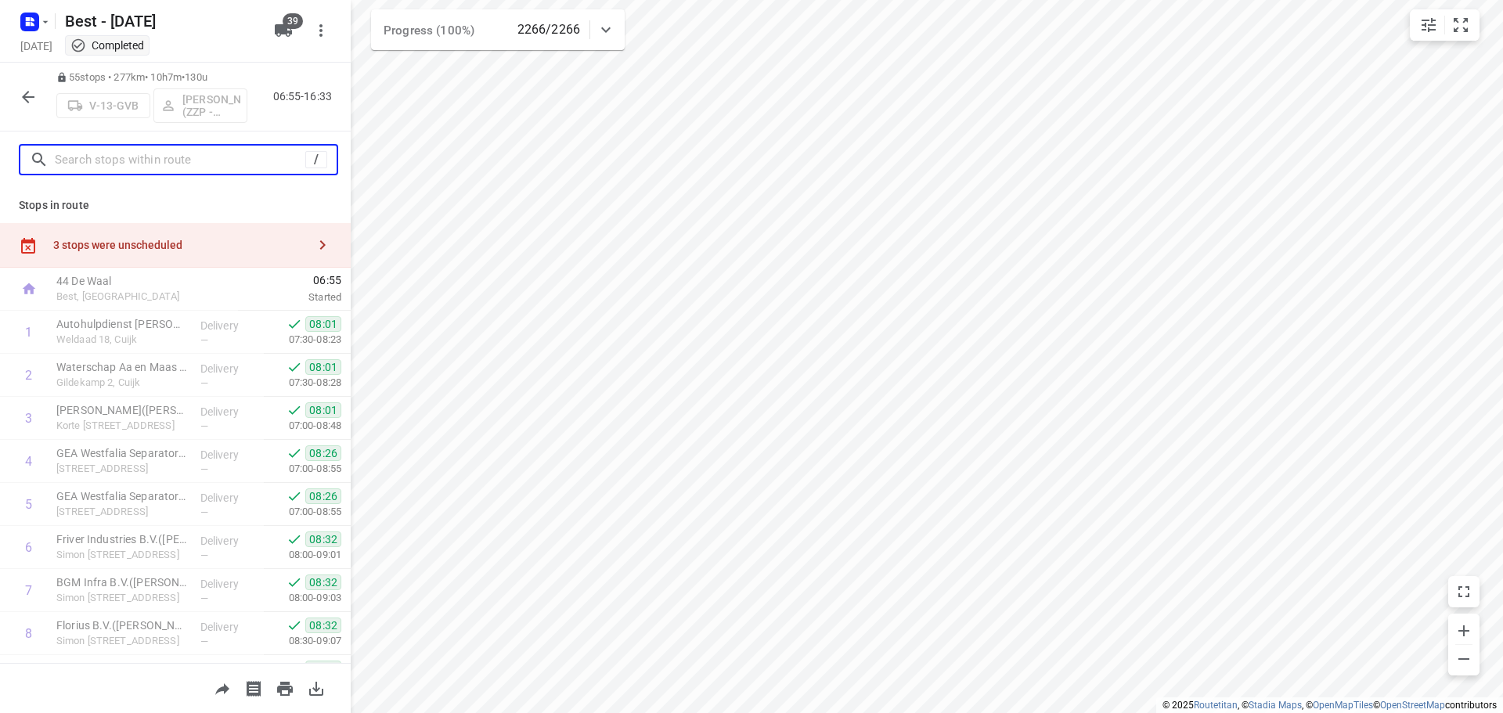
click at [135, 151] on input "text" at bounding box center [180, 160] width 250 height 24
type input "f"
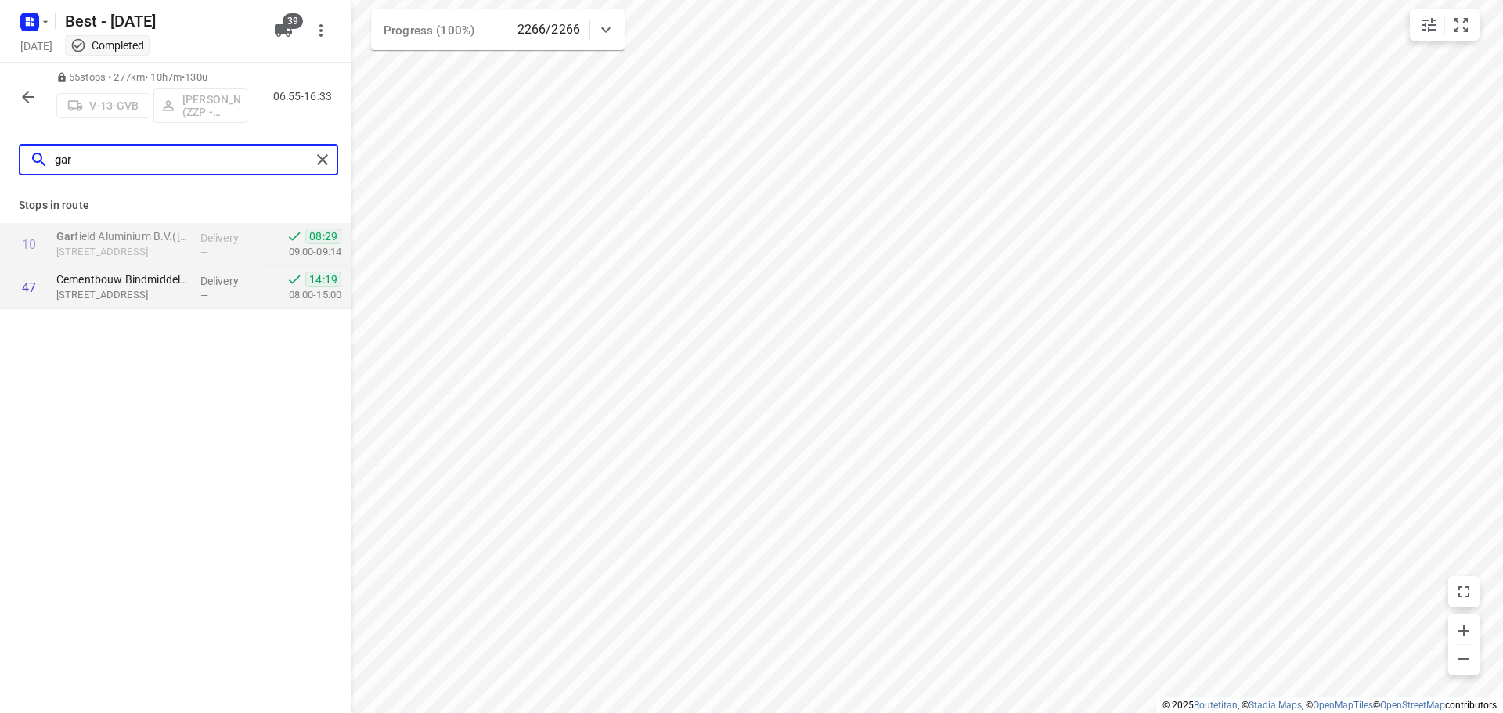
type input "gar"
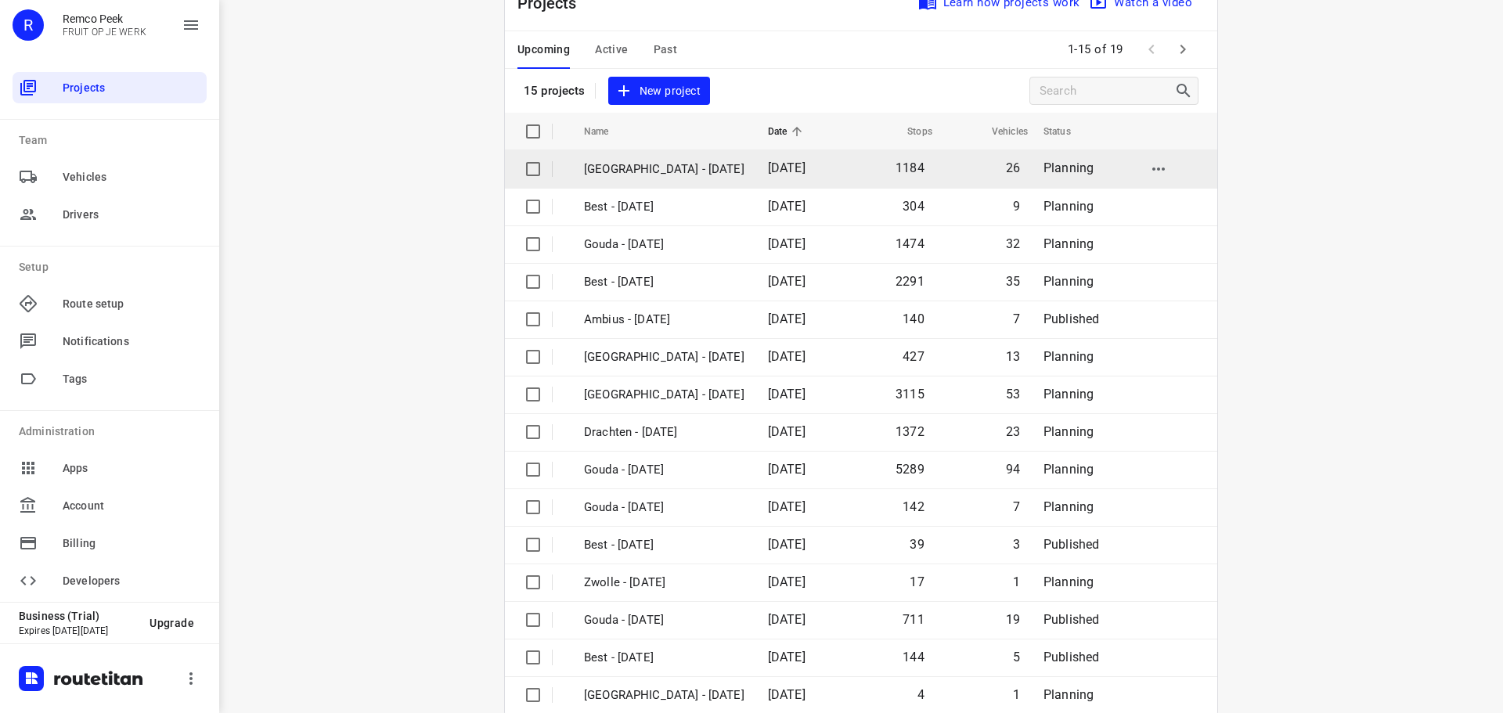
scroll to position [78, 0]
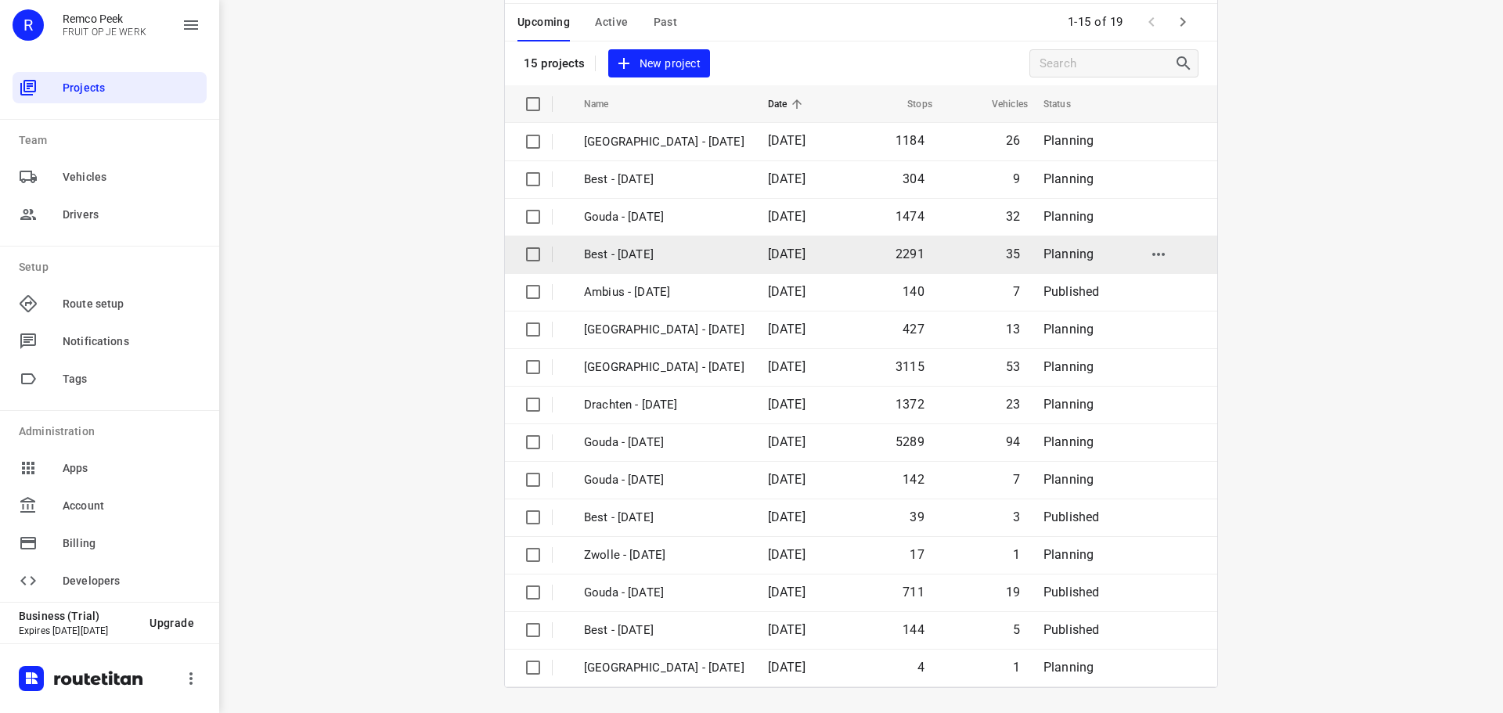
click at [676, 250] on p "Best - [DATE]" at bounding box center [664, 255] width 160 height 18
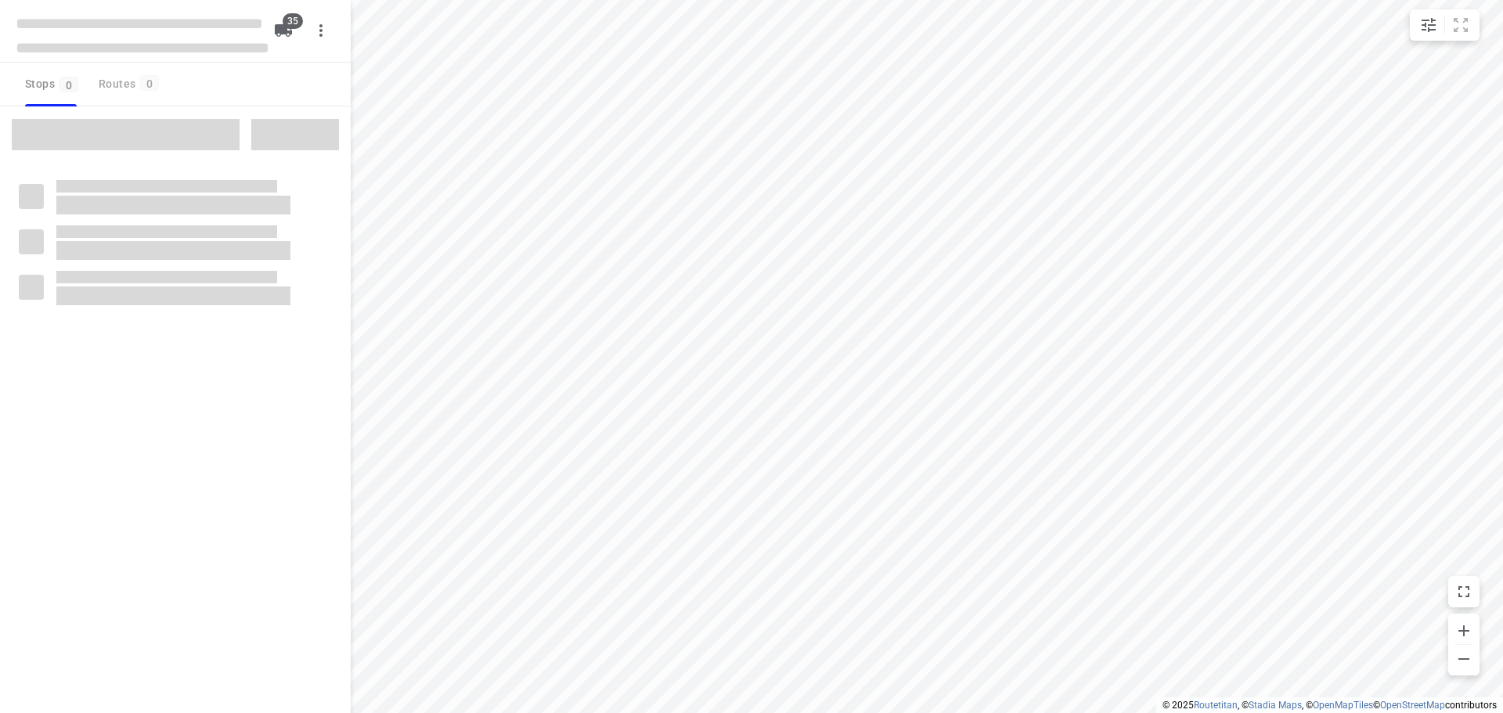
checkbox input "true"
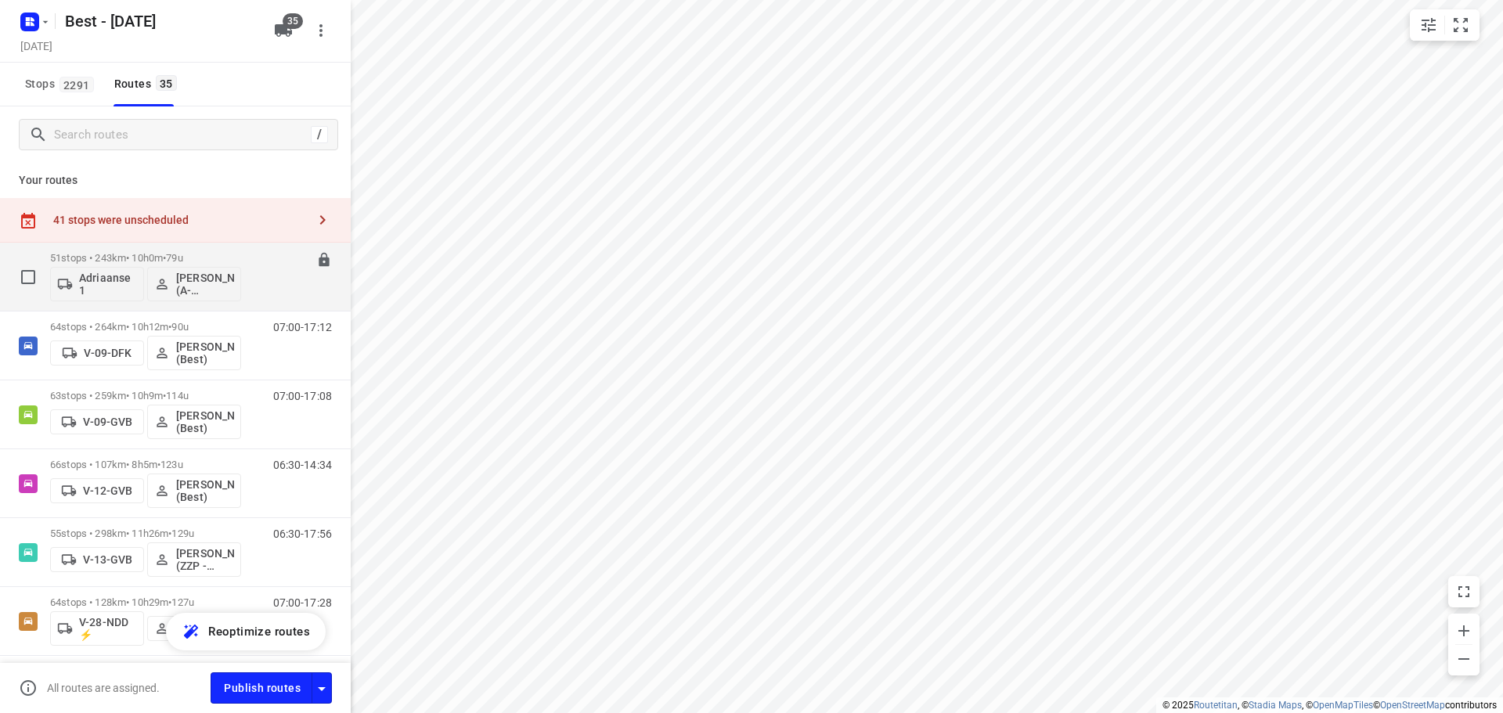
click at [93, 265] on div "[PERSON_NAME] 1 [PERSON_NAME] (A-flexibleservice - Best - ZZP)" at bounding box center [145, 283] width 191 height 38
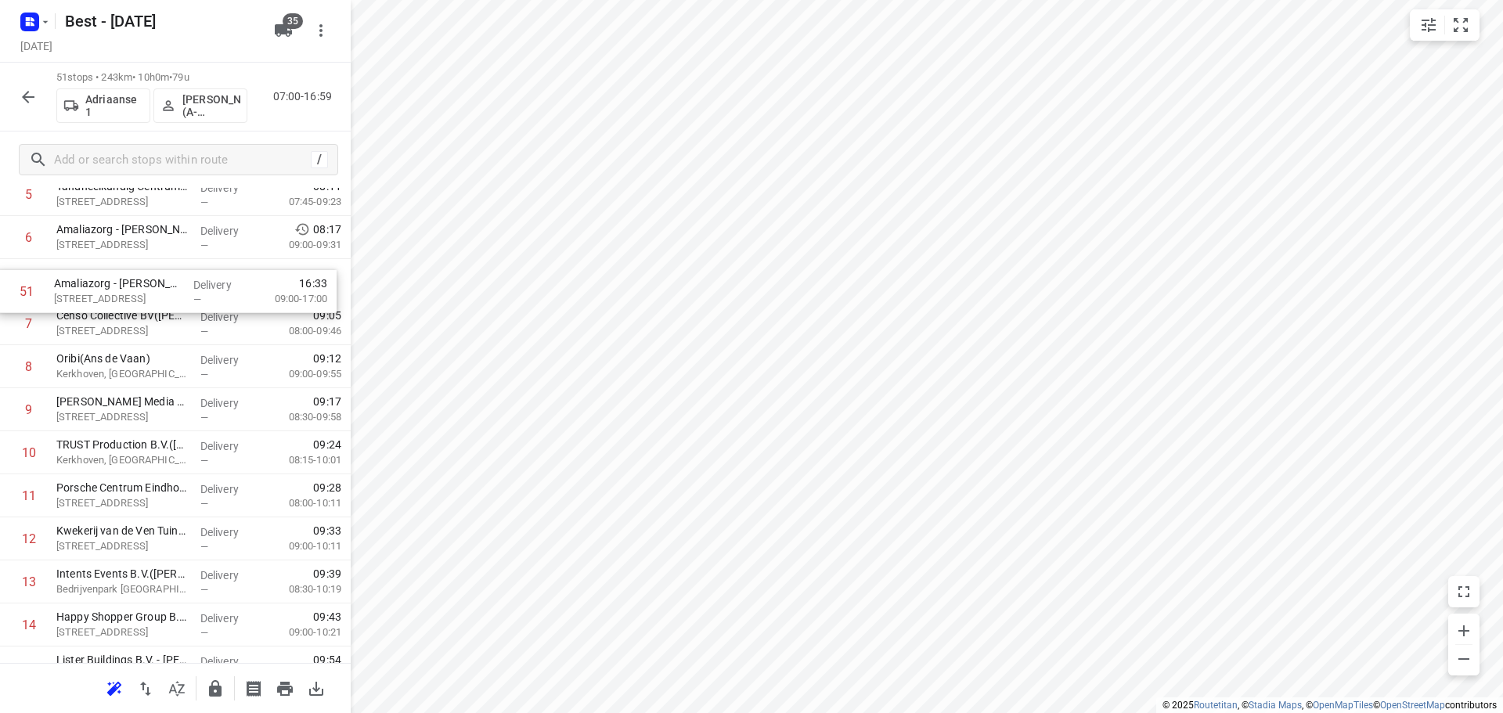
drag, startPoint x: 179, startPoint y: 601, endPoint x: 177, endPoint y: 290, distance: 310.7
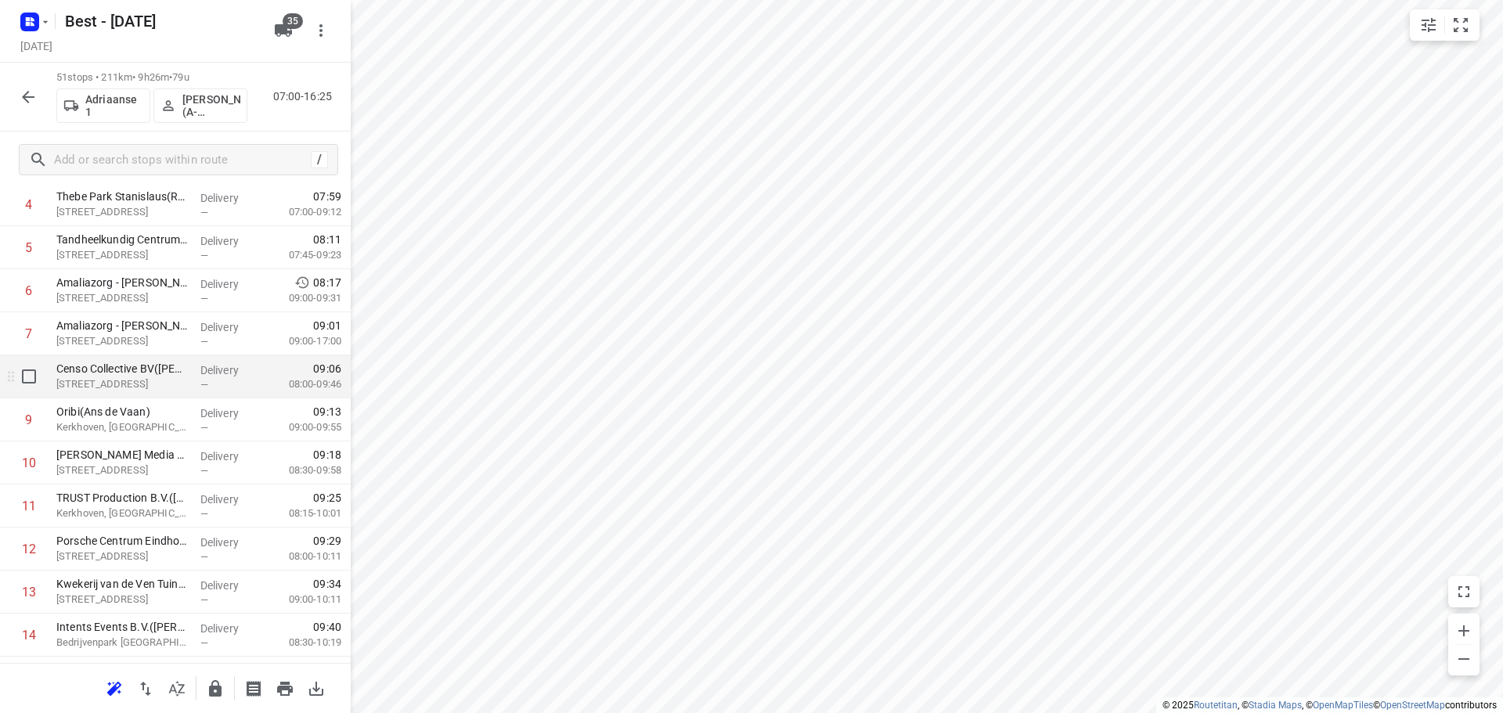
scroll to position [229, 0]
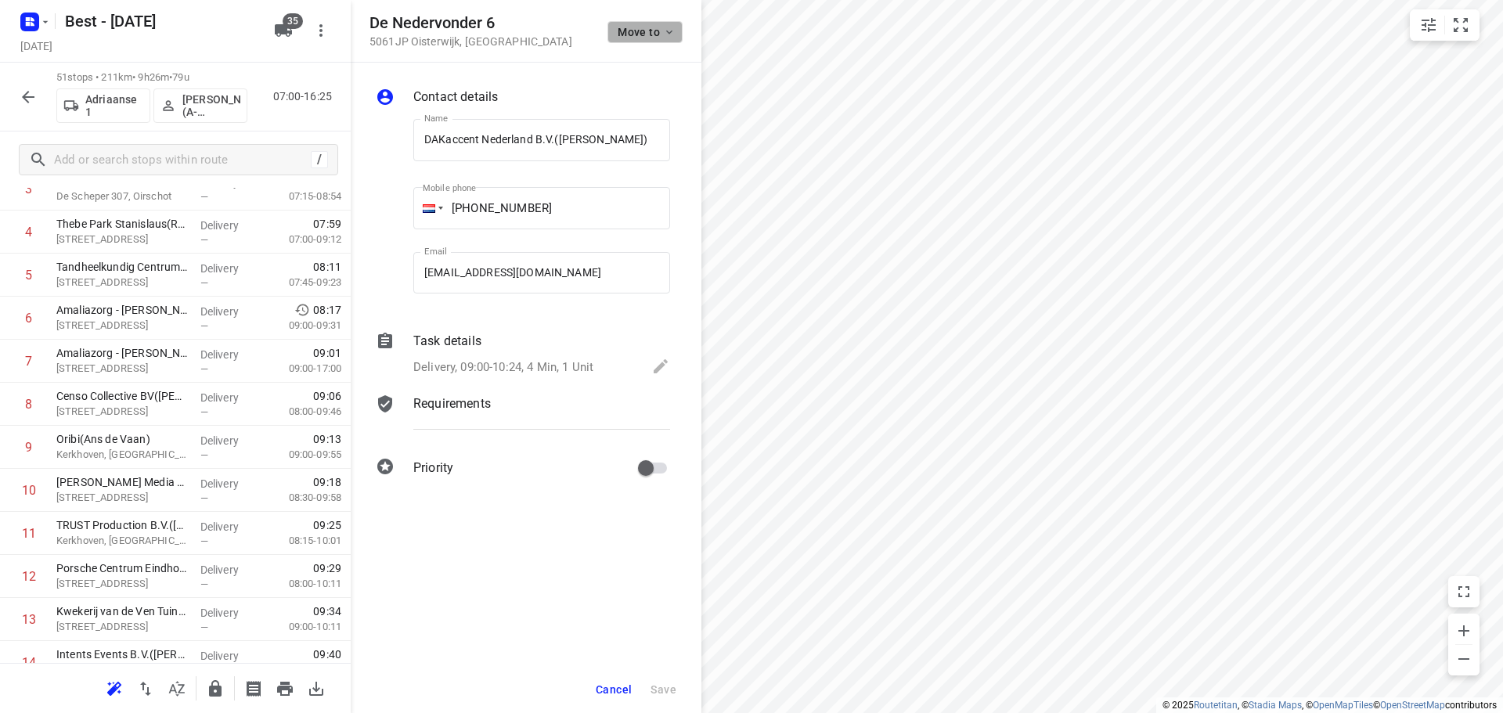
click at [631, 27] on span "Move to" at bounding box center [646, 32] width 58 height 13
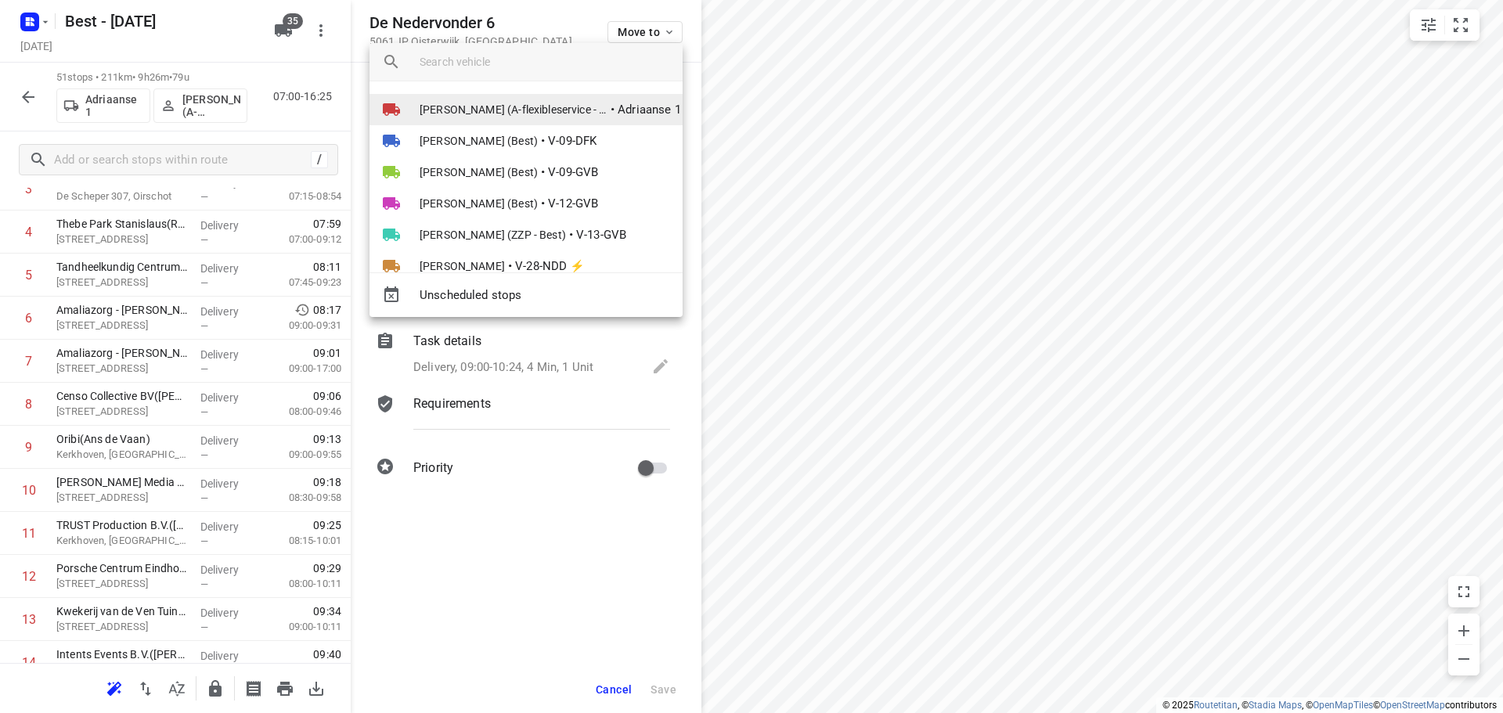
click at [562, 115] on span "[PERSON_NAME] (A-flexibleservice - Best - ZZP)" at bounding box center [513, 110] width 188 height 16
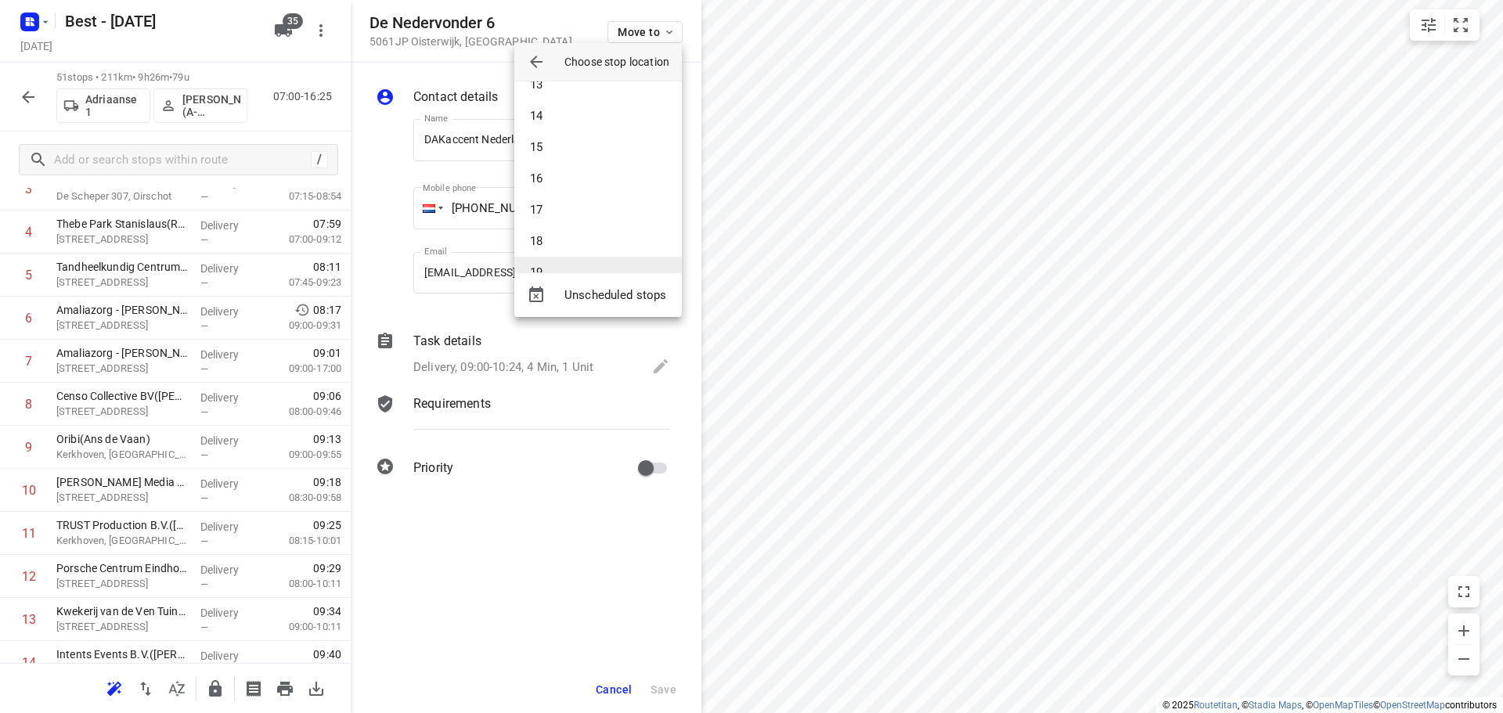
scroll to position [470, 0]
click at [563, 107] on li "16" at bounding box center [597, 103] width 167 height 31
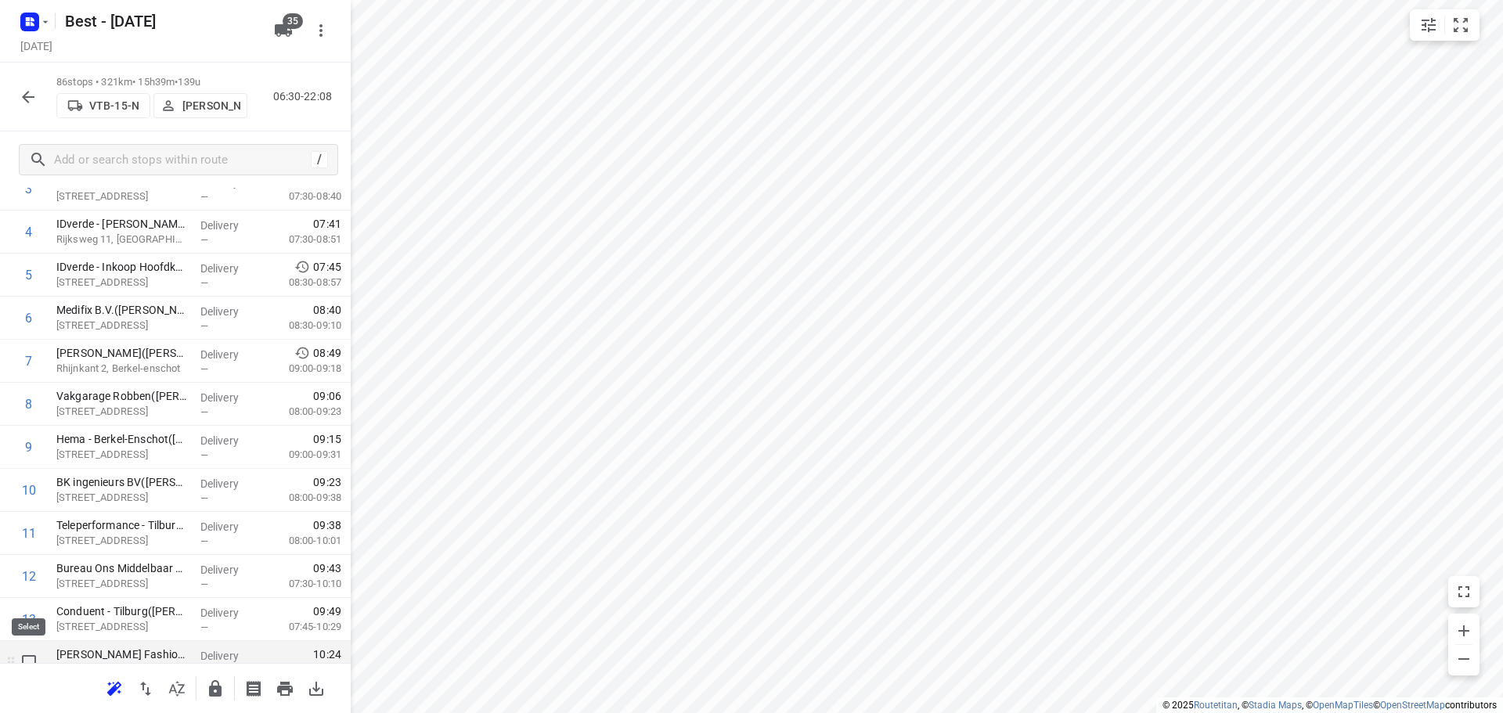
click at [23, 658] on input "checkbox" at bounding box center [28, 661] width 31 height 31
checkbox input "true"
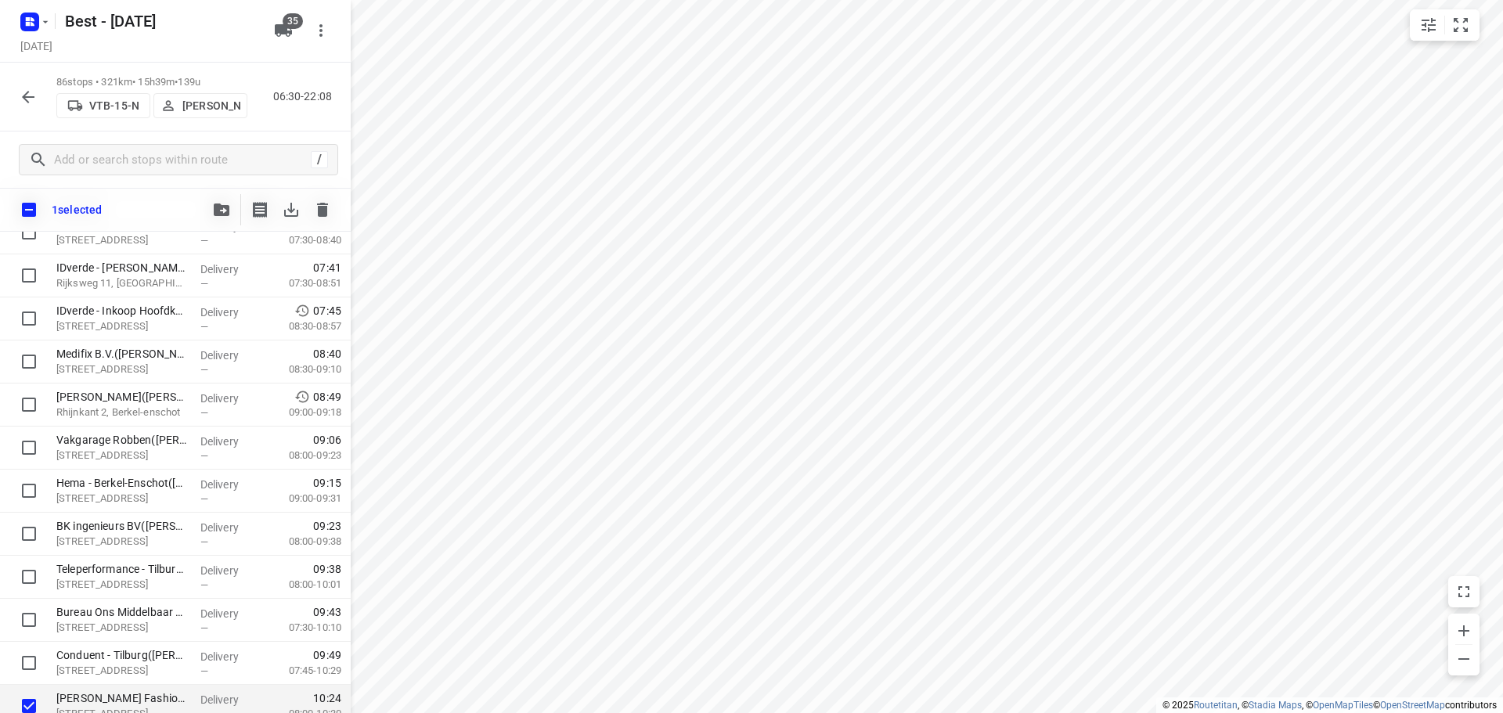
click at [226, 211] on icon "button" at bounding box center [222, 209] width 16 height 13
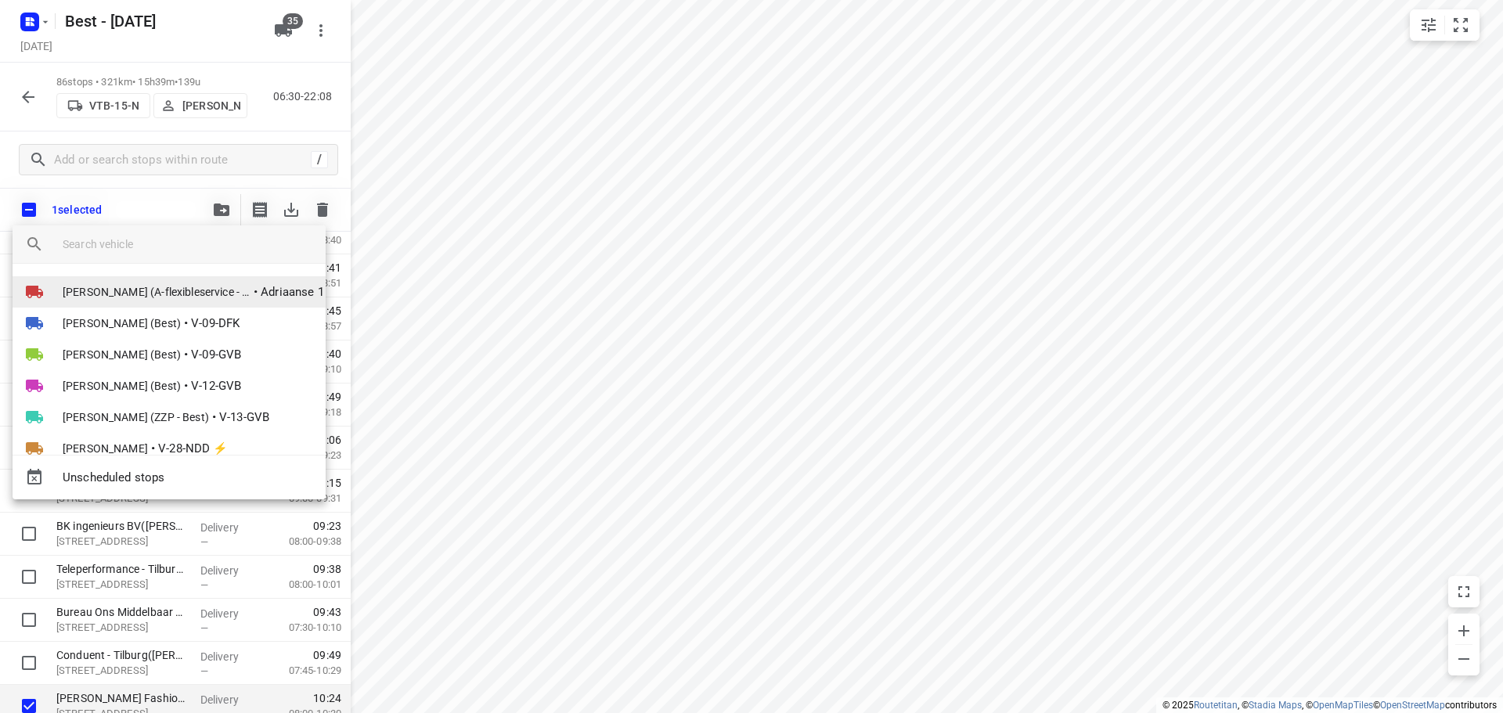
click at [160, 284] on span "Souliman Aoussar (A-flexibleservice - Best - ZZP)" at bounding box center [157, 292] width 188 height 16
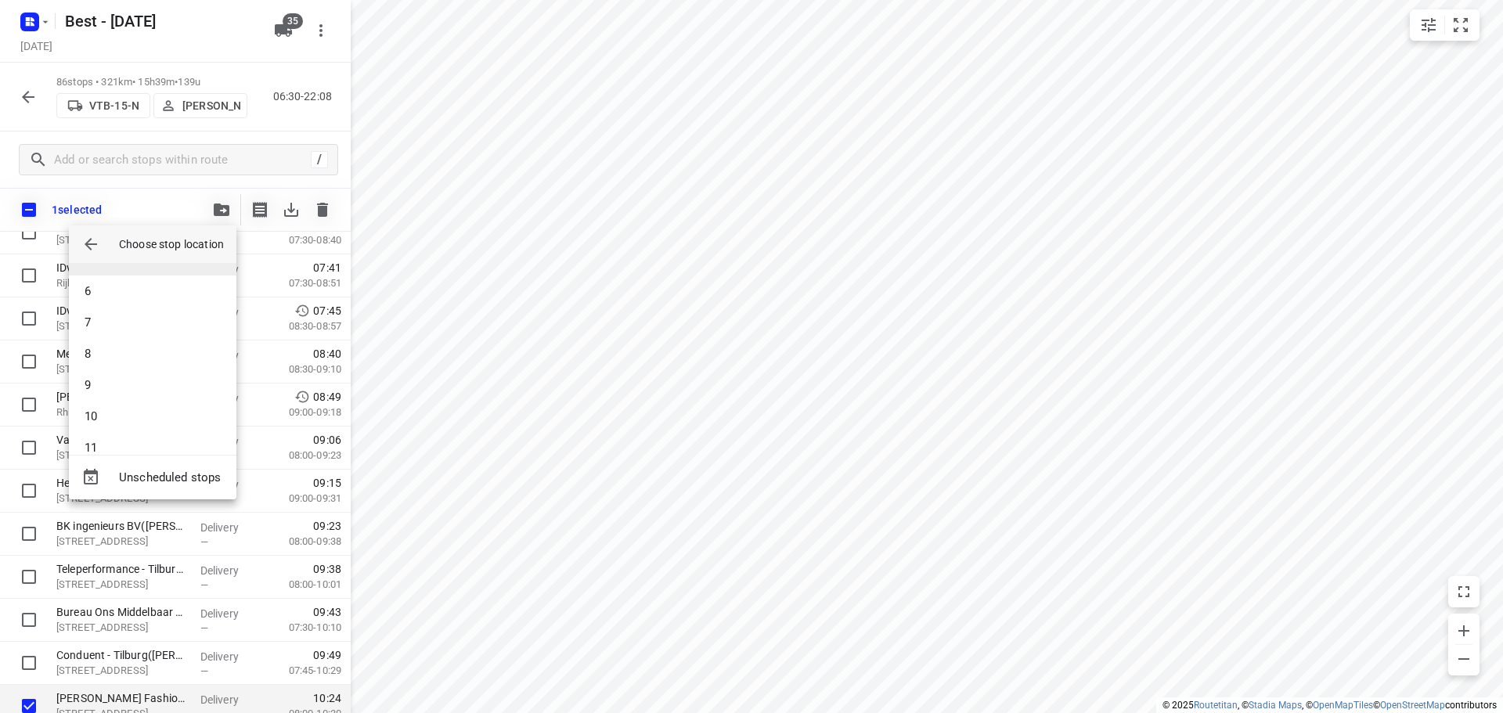
scroll to position [391, 0]
click at [143, 383] on li "17" at bounding box center [152, 395] width 167 height 31
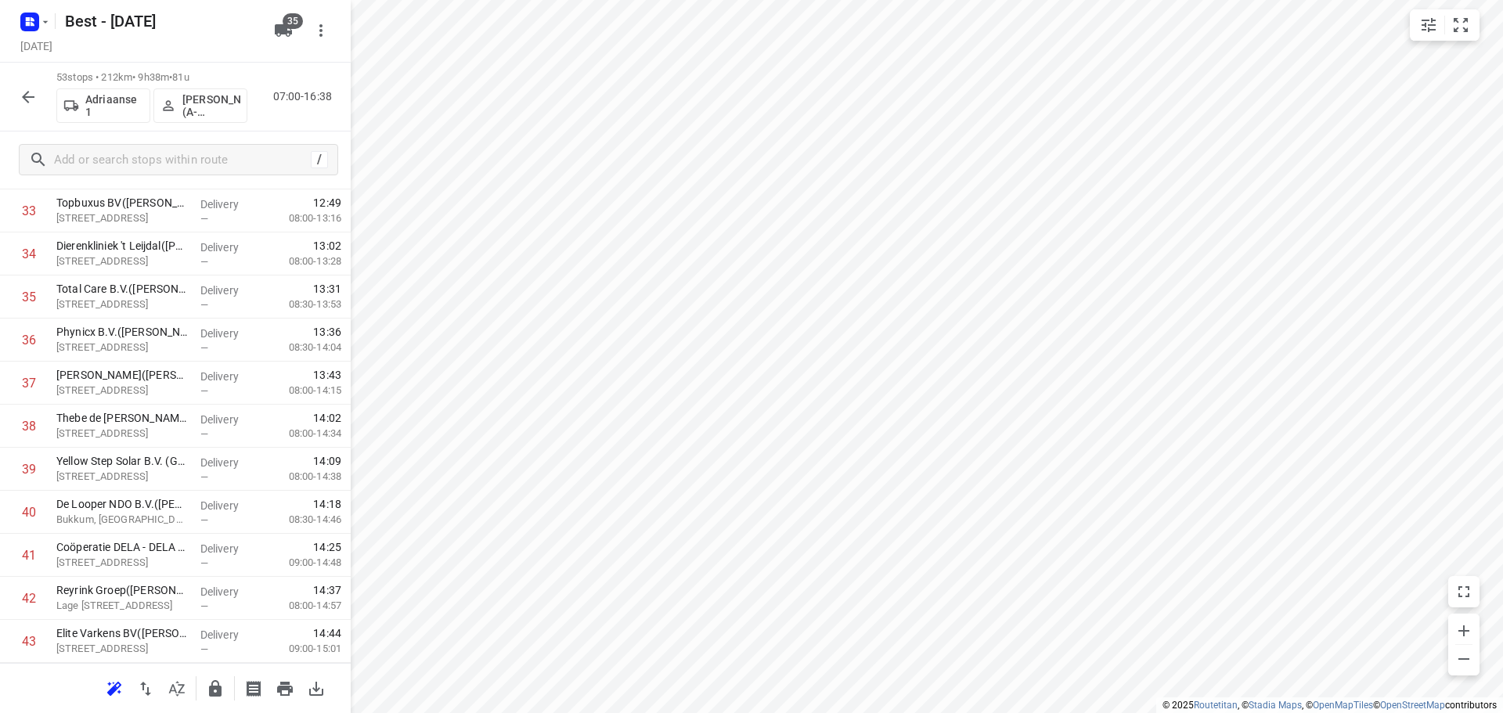
scroll to position [1972, 0]
click at [220, 681] on icon "button" at bounding box center [215, 688] width 19 height 19
click at [25, 98] on icon "button" at bounding box center [28, 97] width 13 height 13
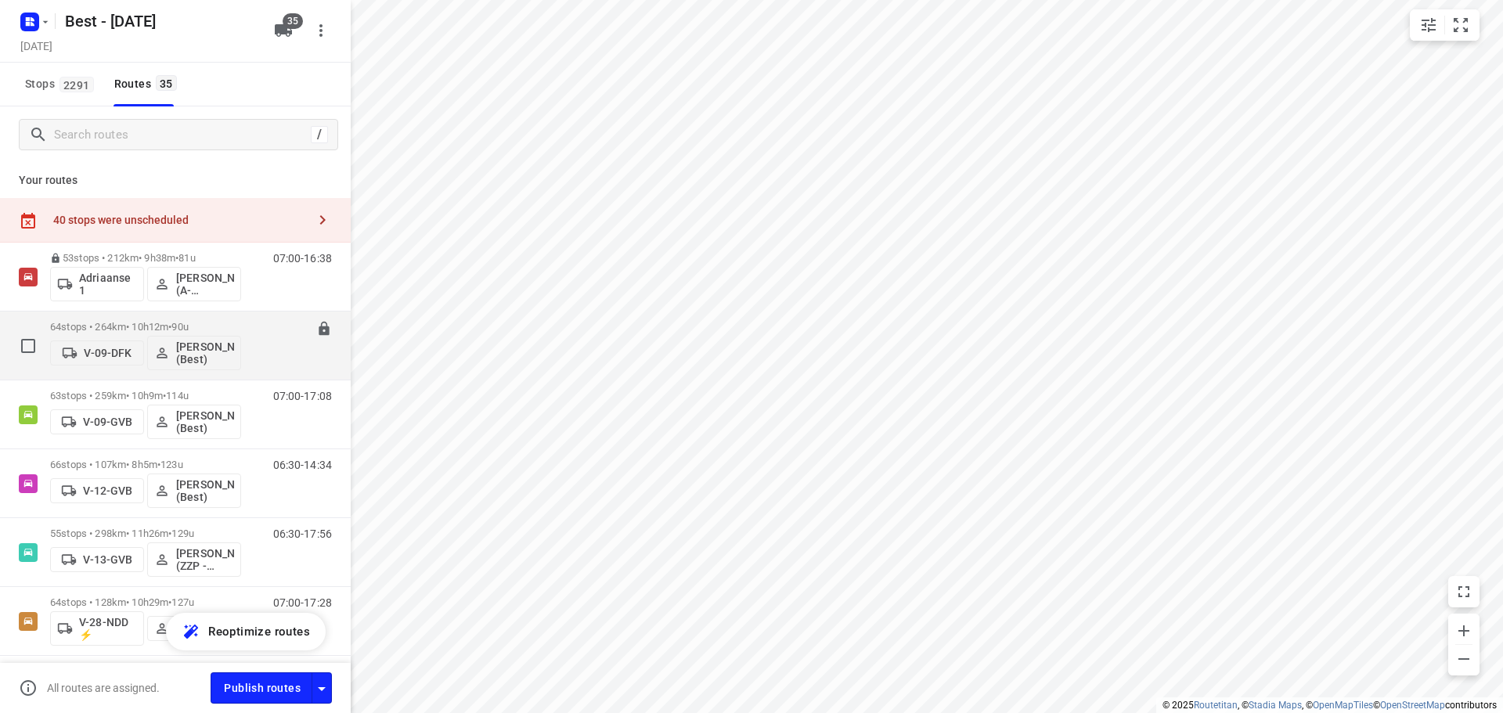
click at [78, 323] on p "64 stops • 264km • 10h12m • 90u" at bounding box center [145, 327] width 191 height 12
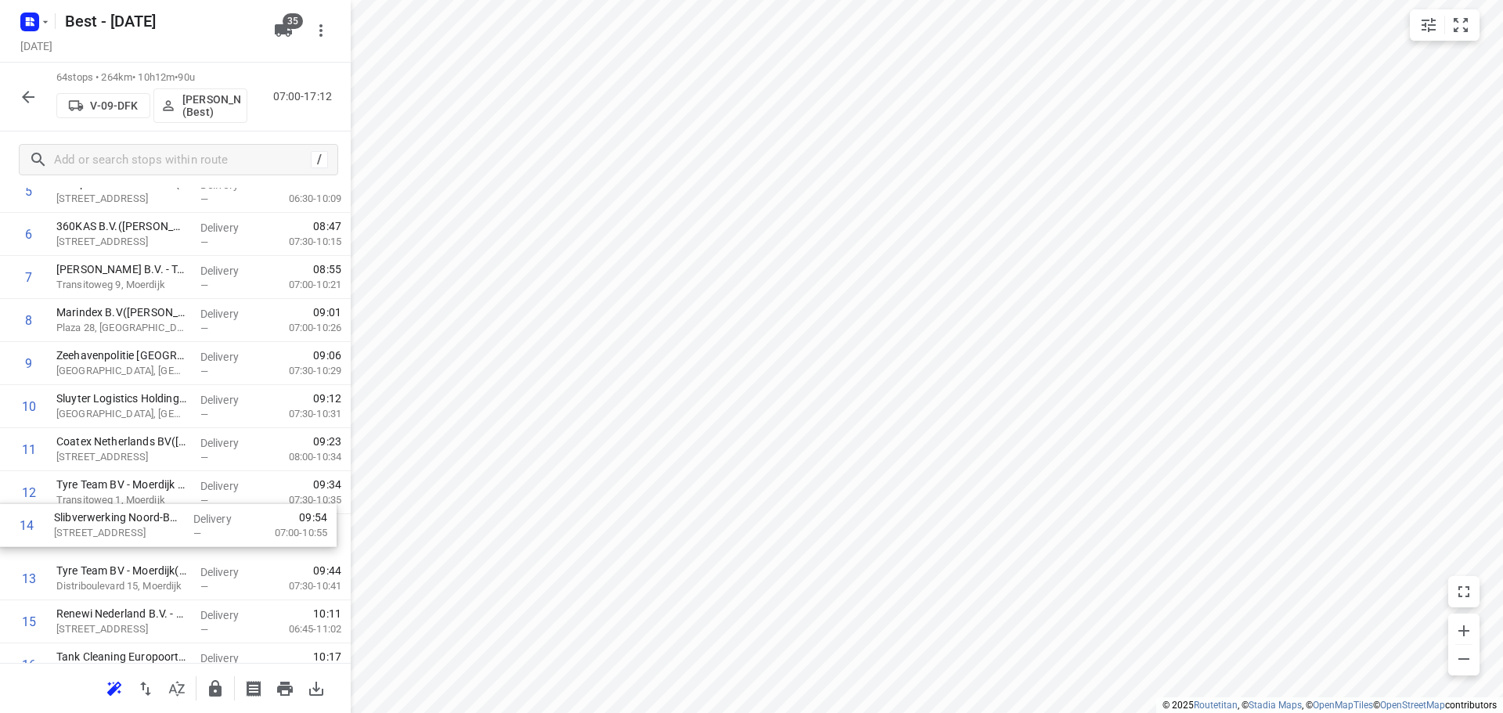
scroll to position [315, 0]
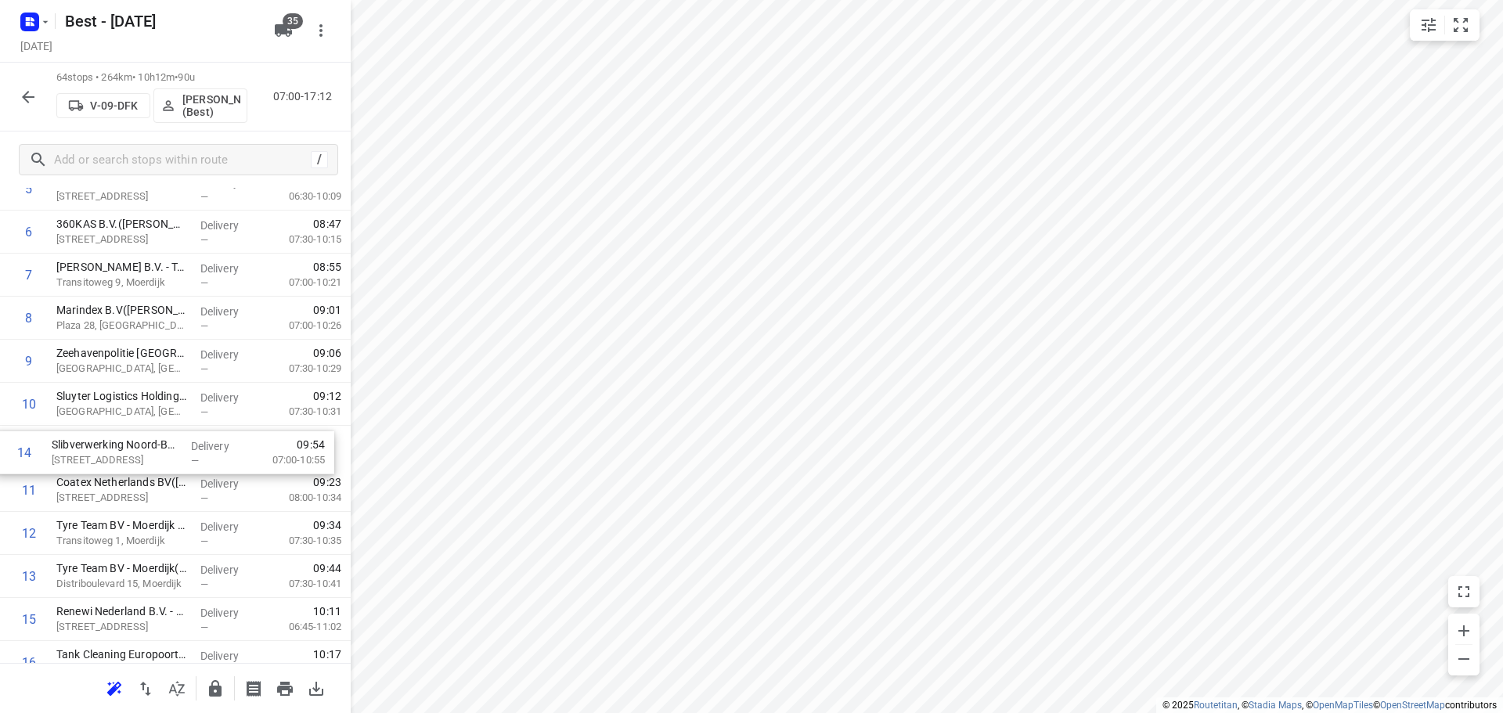
drag, startPoint x: 103, startPoint y: 566, endPoint x: 99, endPoint y: 429, distance: 137.0
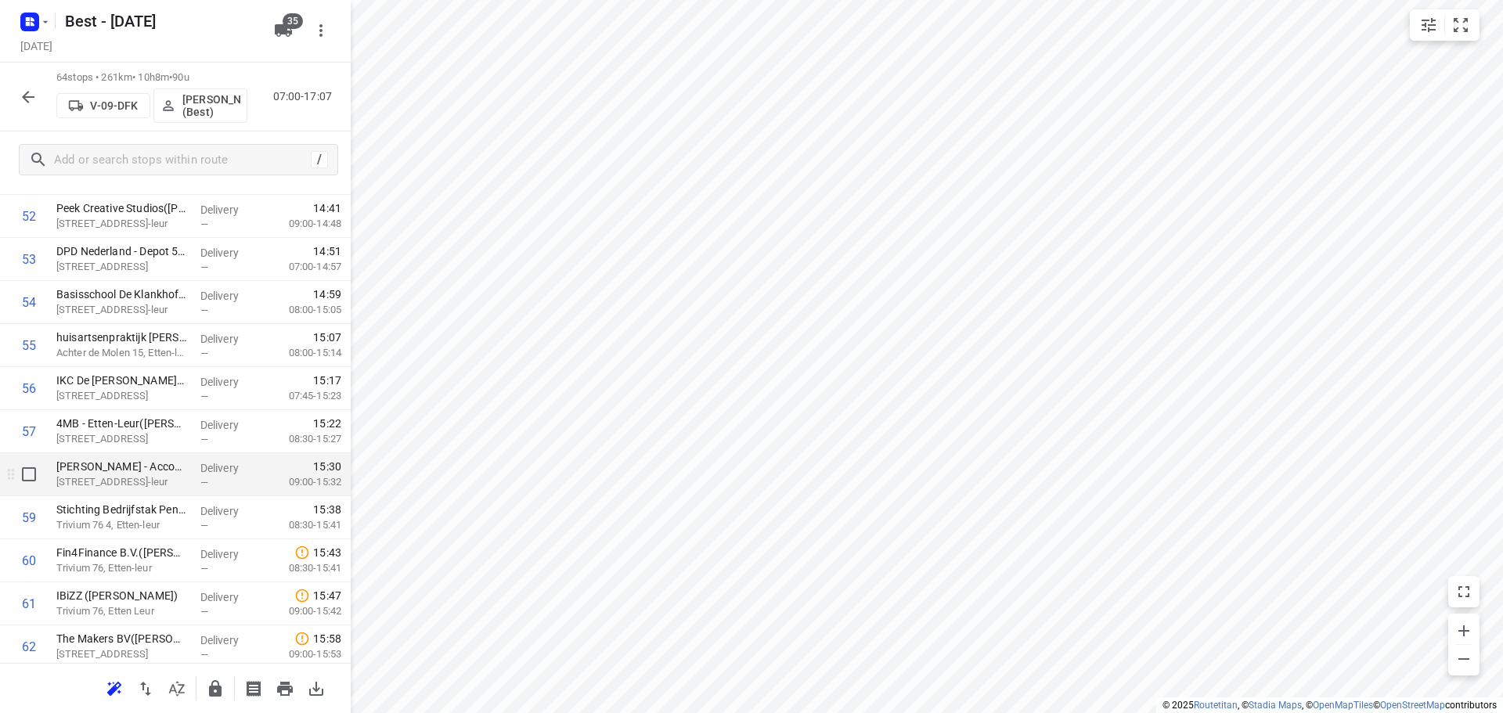
scroll to position [2446, 0]
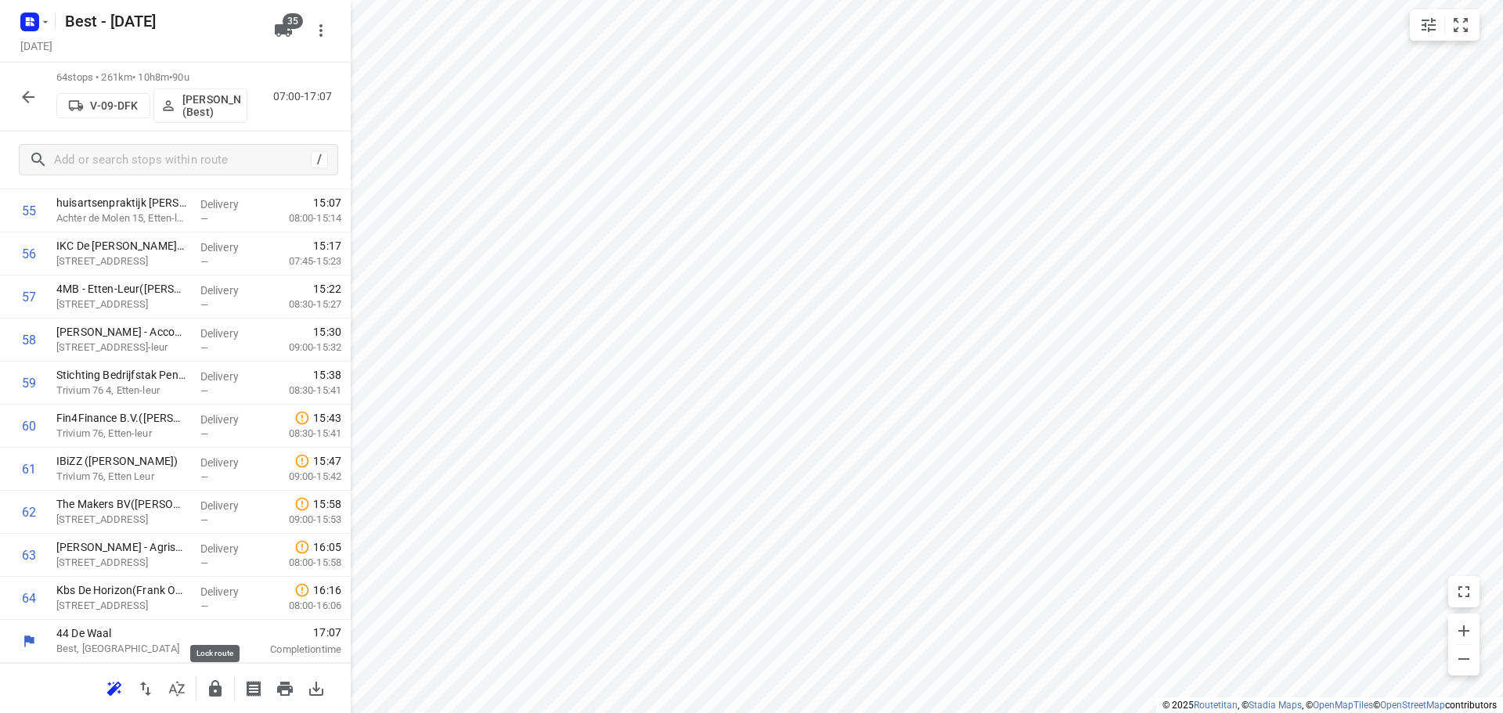
click at [218, 687] on icon "button" at bounding box center [215, 688] width 13 height 16
click at [27, 101] on icon "button" at bounding box center [28, 97] width 13 height 13
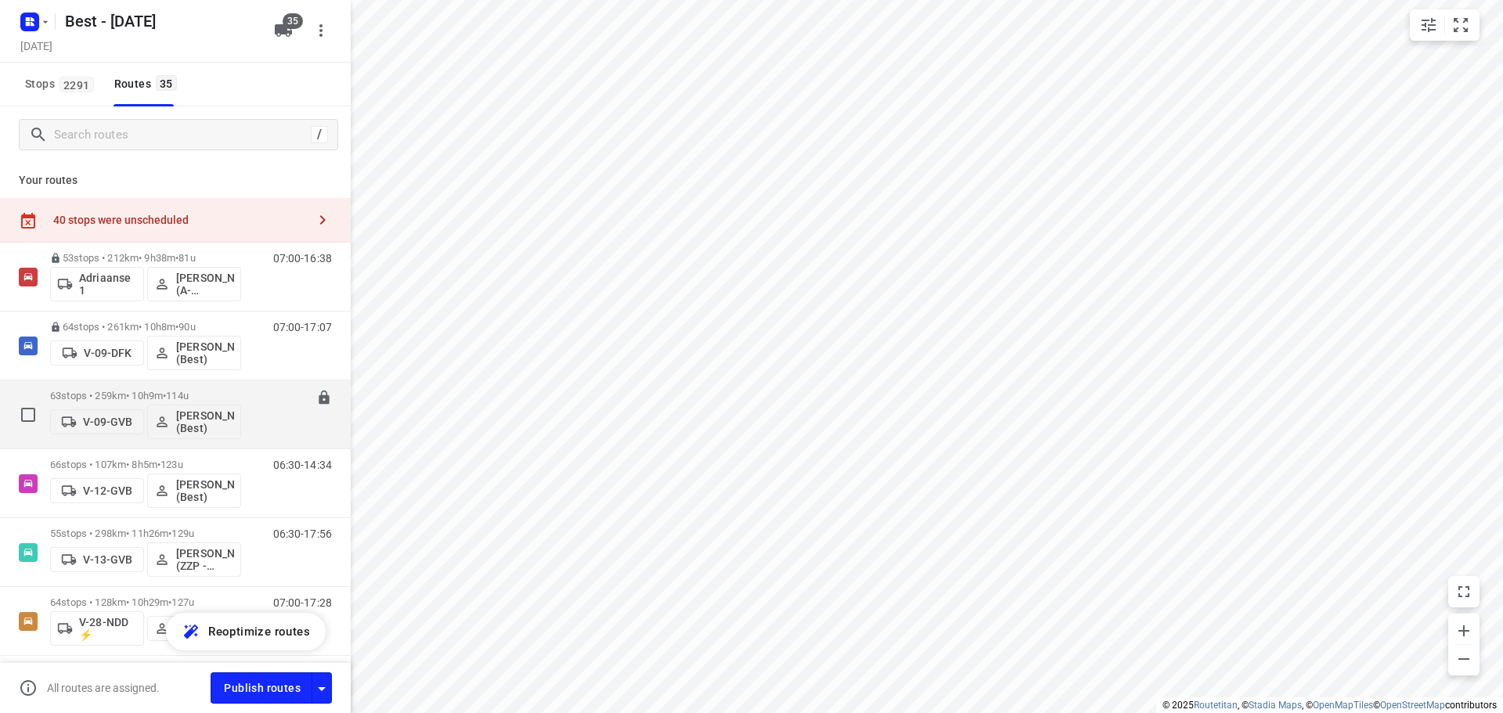
click at [68, 387] on div "63 stops • 259km • 10h9m • 114u V-09-GVB Mustafa Omar (Best)" at bounding box center [145, 414] width 191 height 65
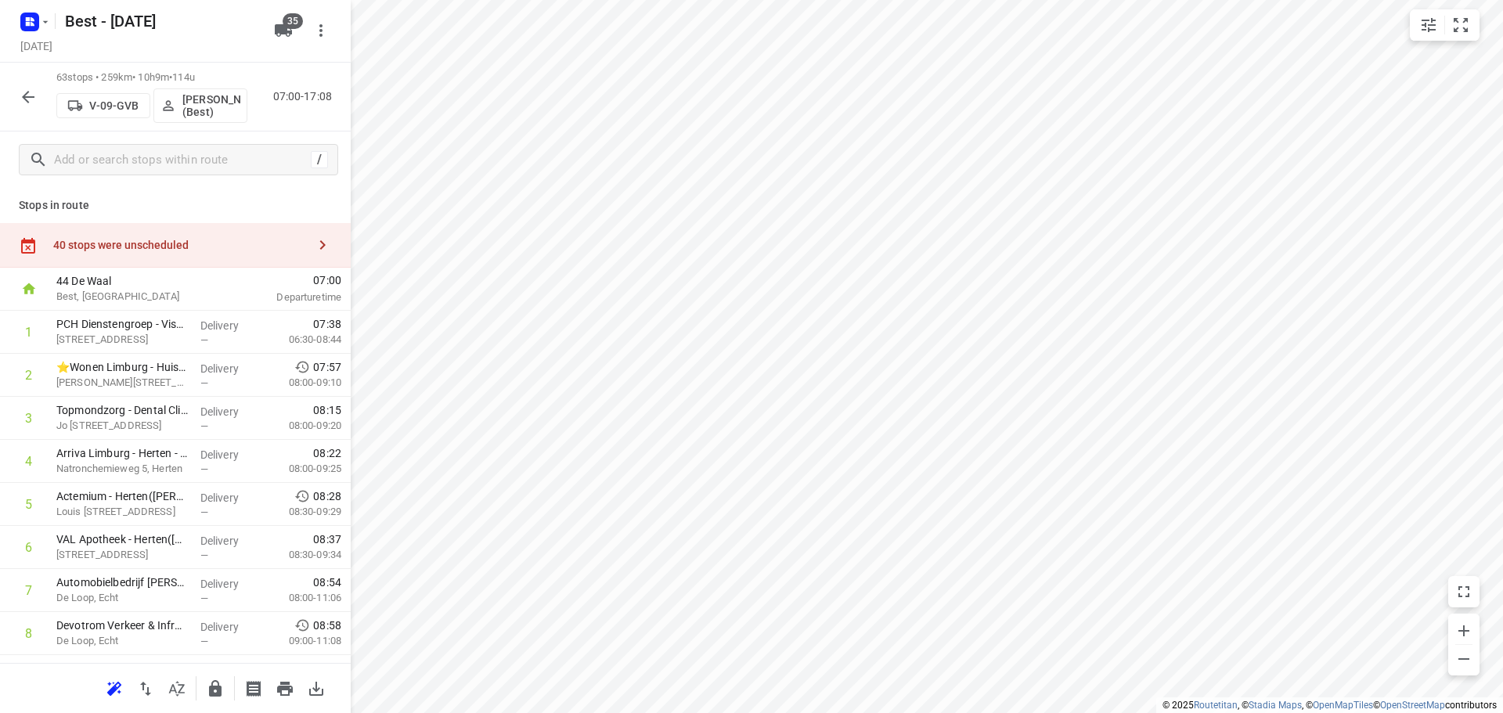
click at [15, 90] on button "button" at bounding box center [28, 96] width 31 height 31
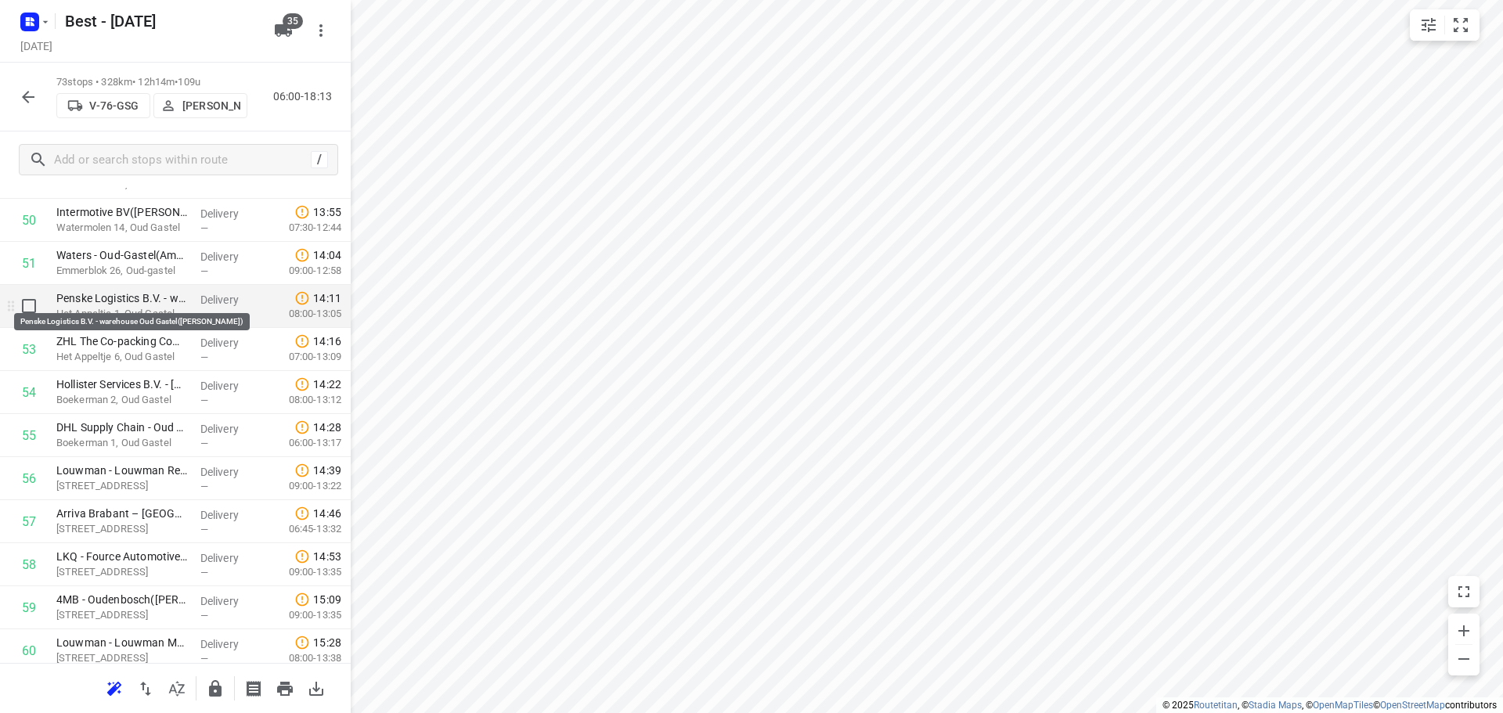
scroll to position [2225, 0]
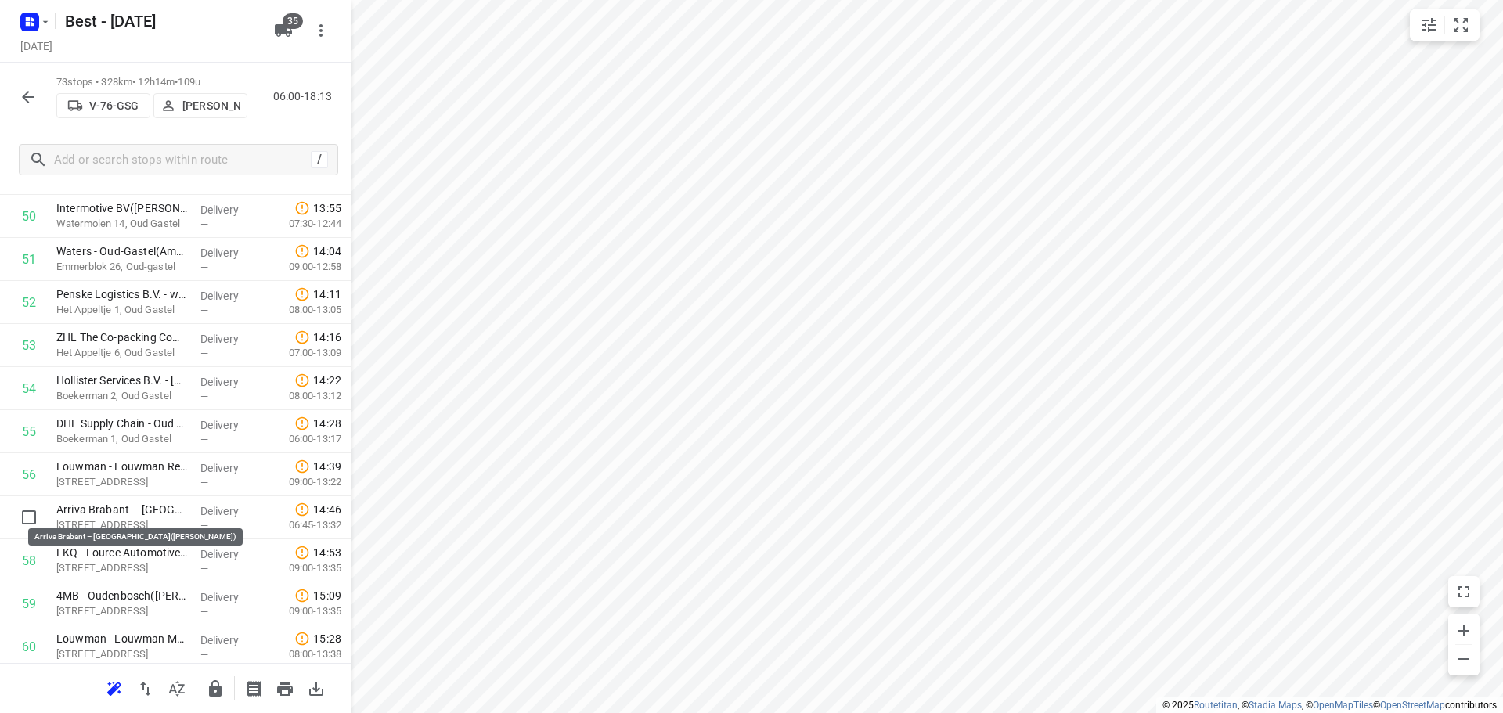
drag, startPoint x: 126, startPoint y: 502, endPoint x: 126, endPoint y: 450, distance: 52.4
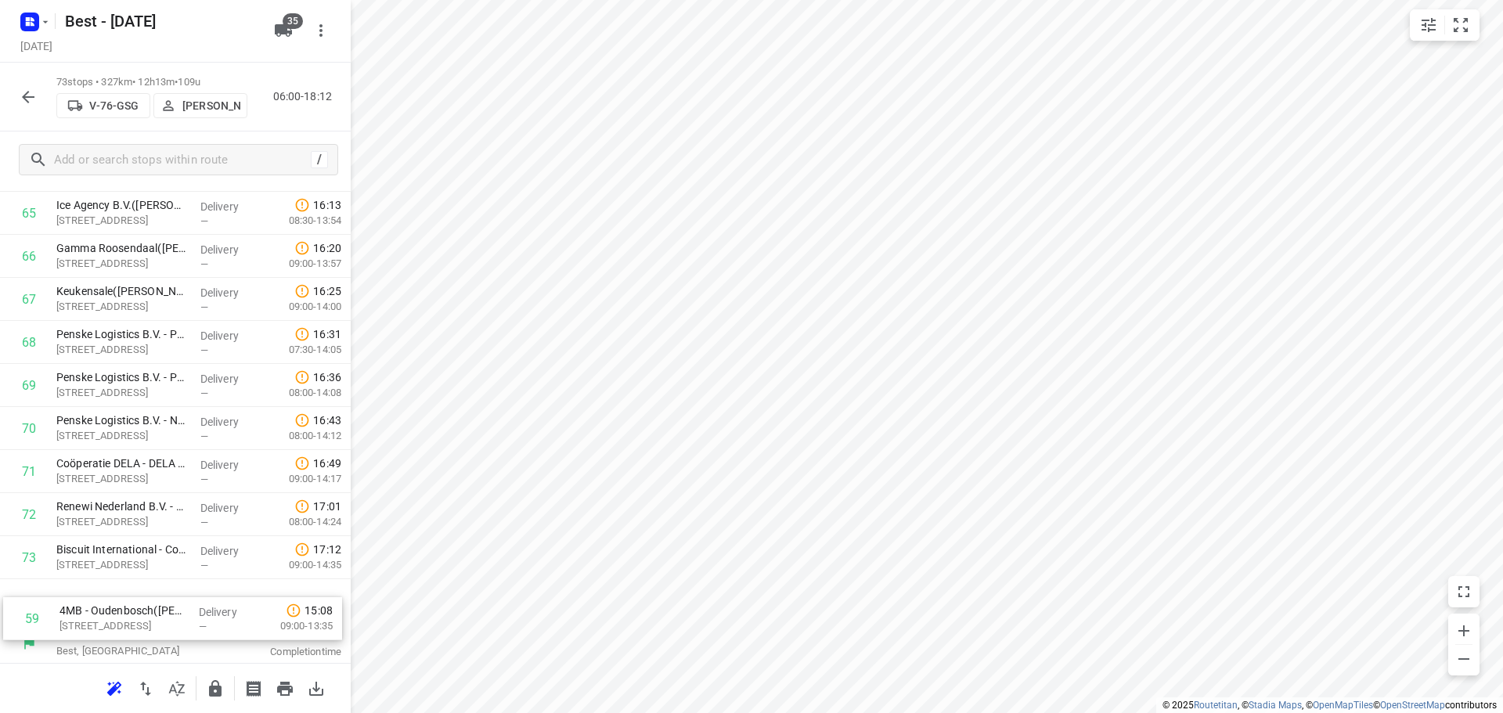
scroll to position [2833, 0]
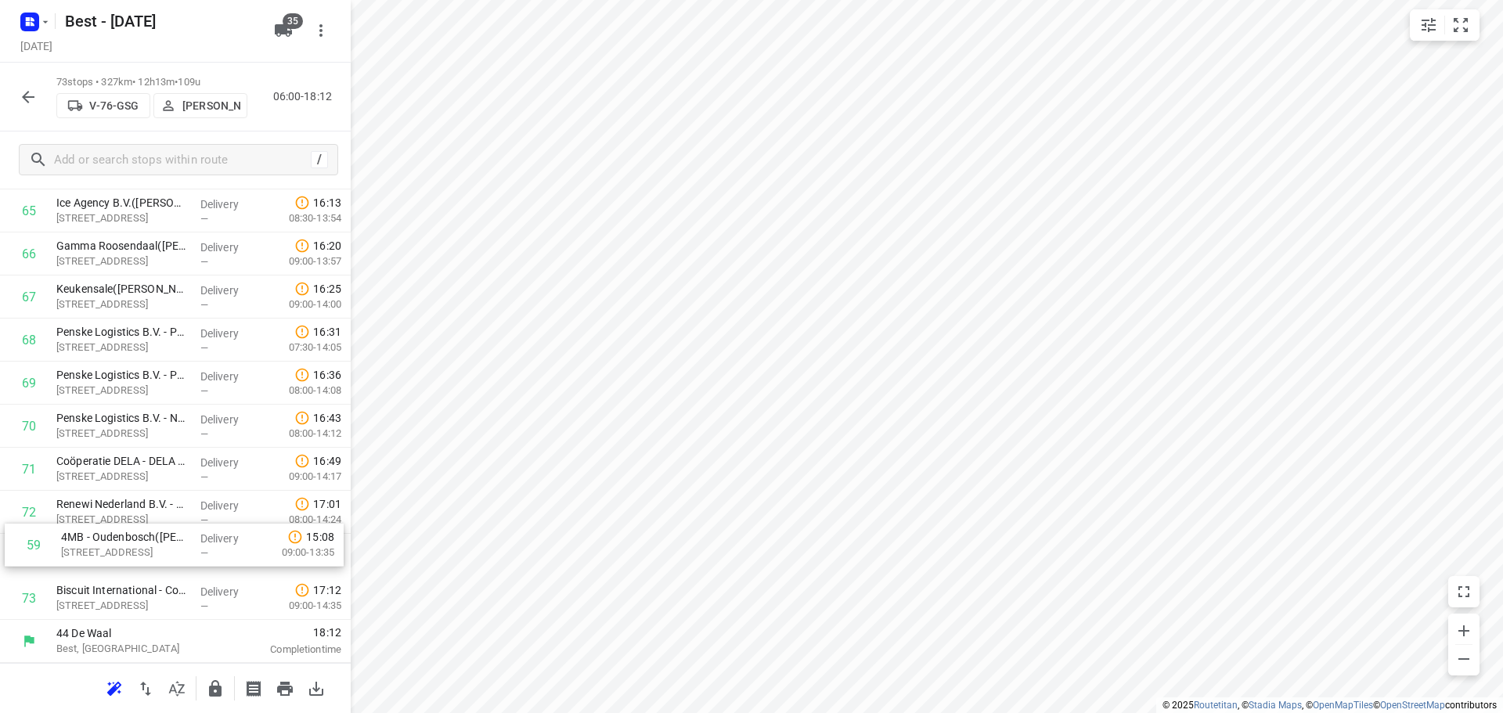
drag, startPoint x: 129, startPoint y: 366, endPoint x: 135, endPoint y: 546, distance: 180.1
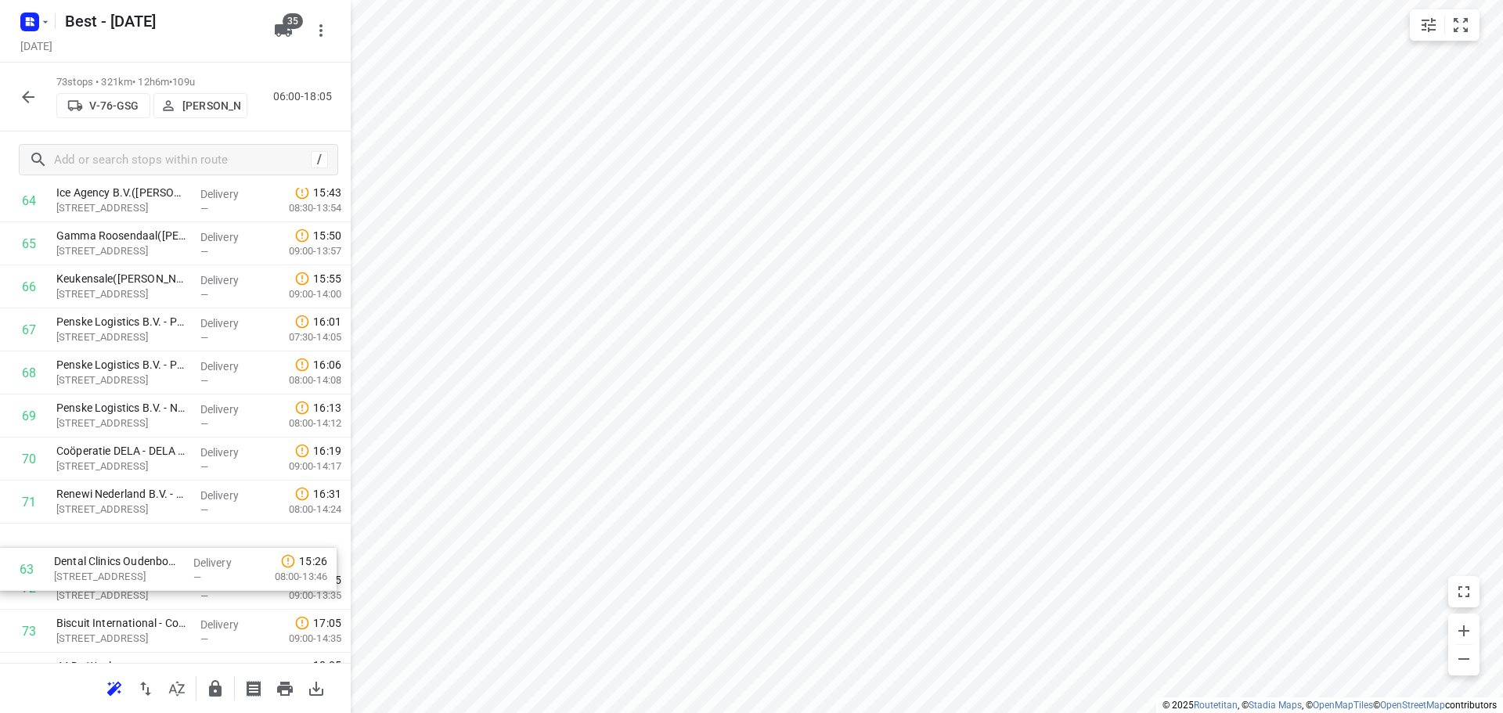
drag, startPoint x: 176, startPoint y: 250, endPoint x: 174, endPoint y: 578, distance: 327.9
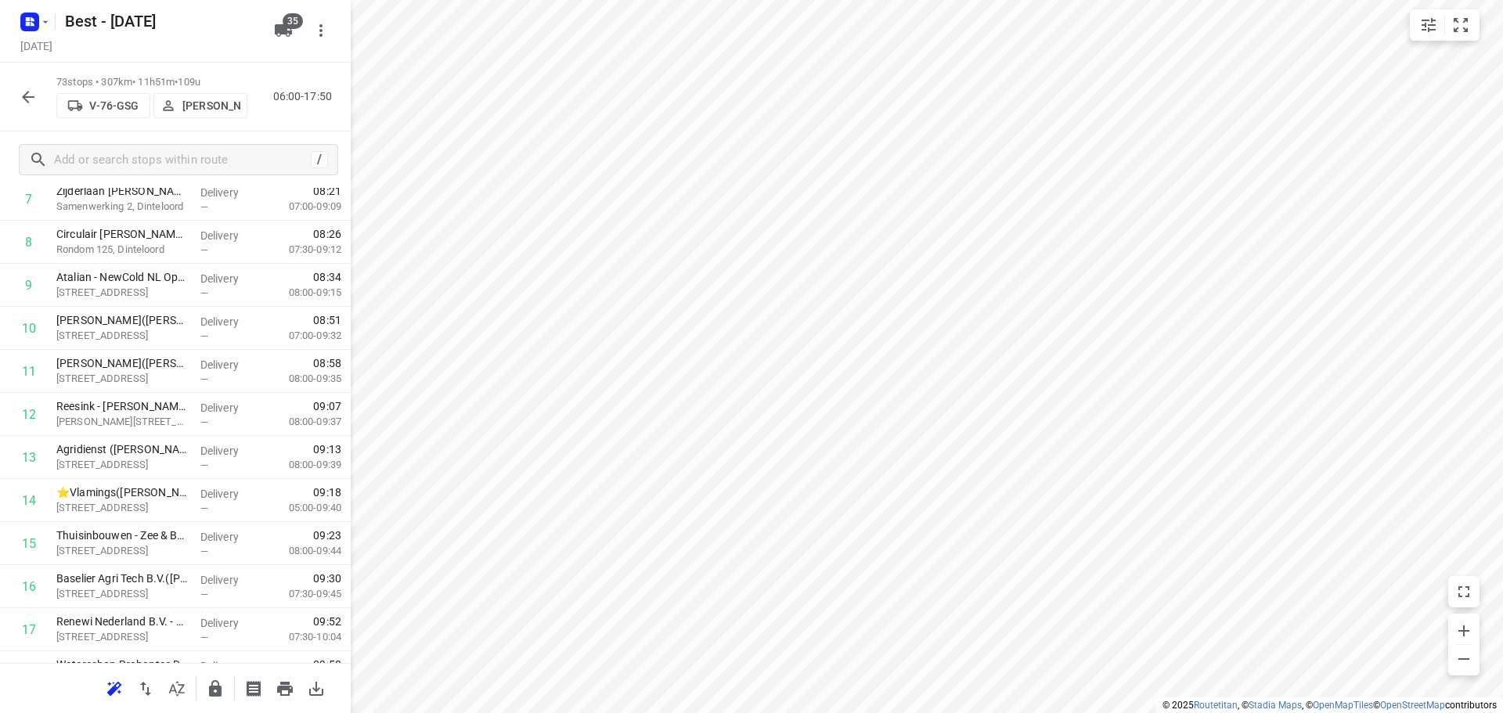
scroll to position [783, 0]
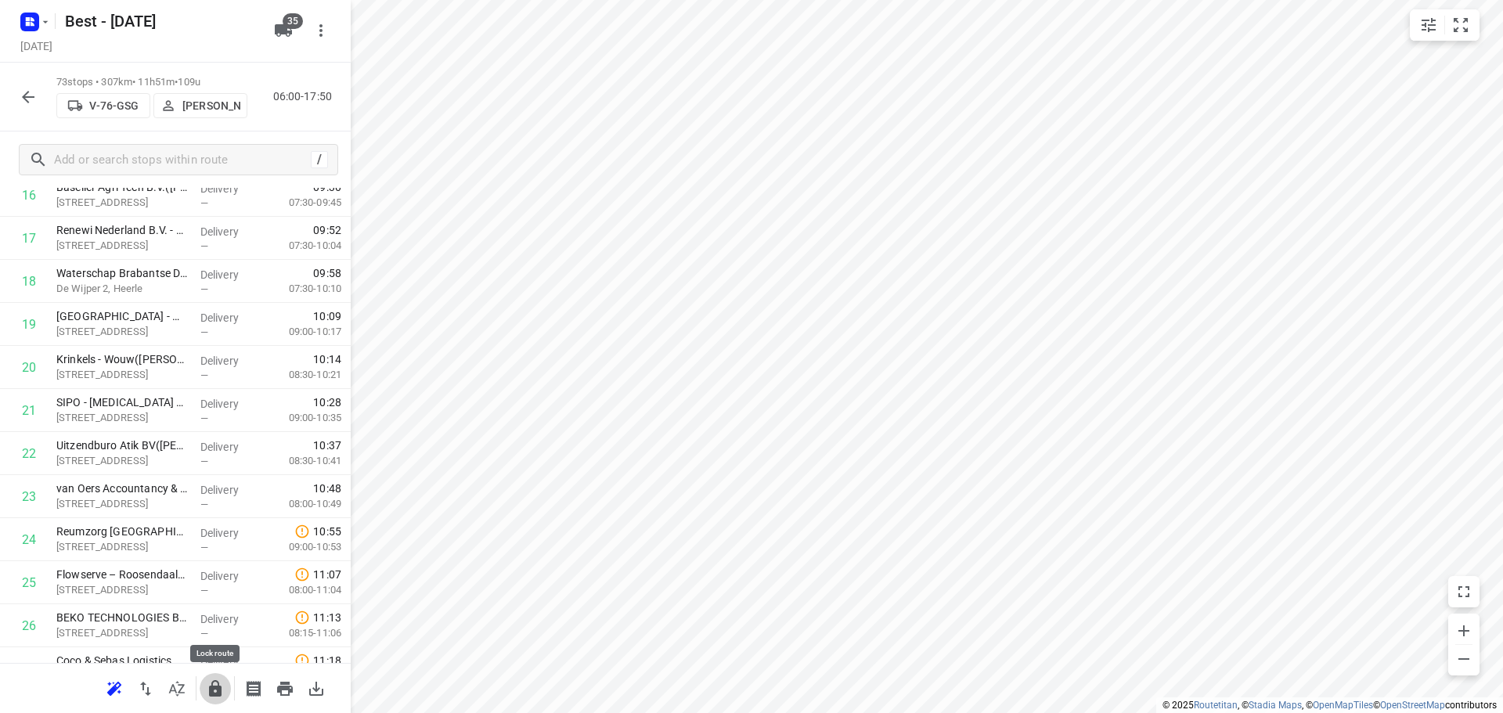
click at [216, 679] on icon "button" at bounding box center [215, 688] width 19 height 19
click at [31, 92] on icon "button" at bounding box center [28, 97] width 19 height 19
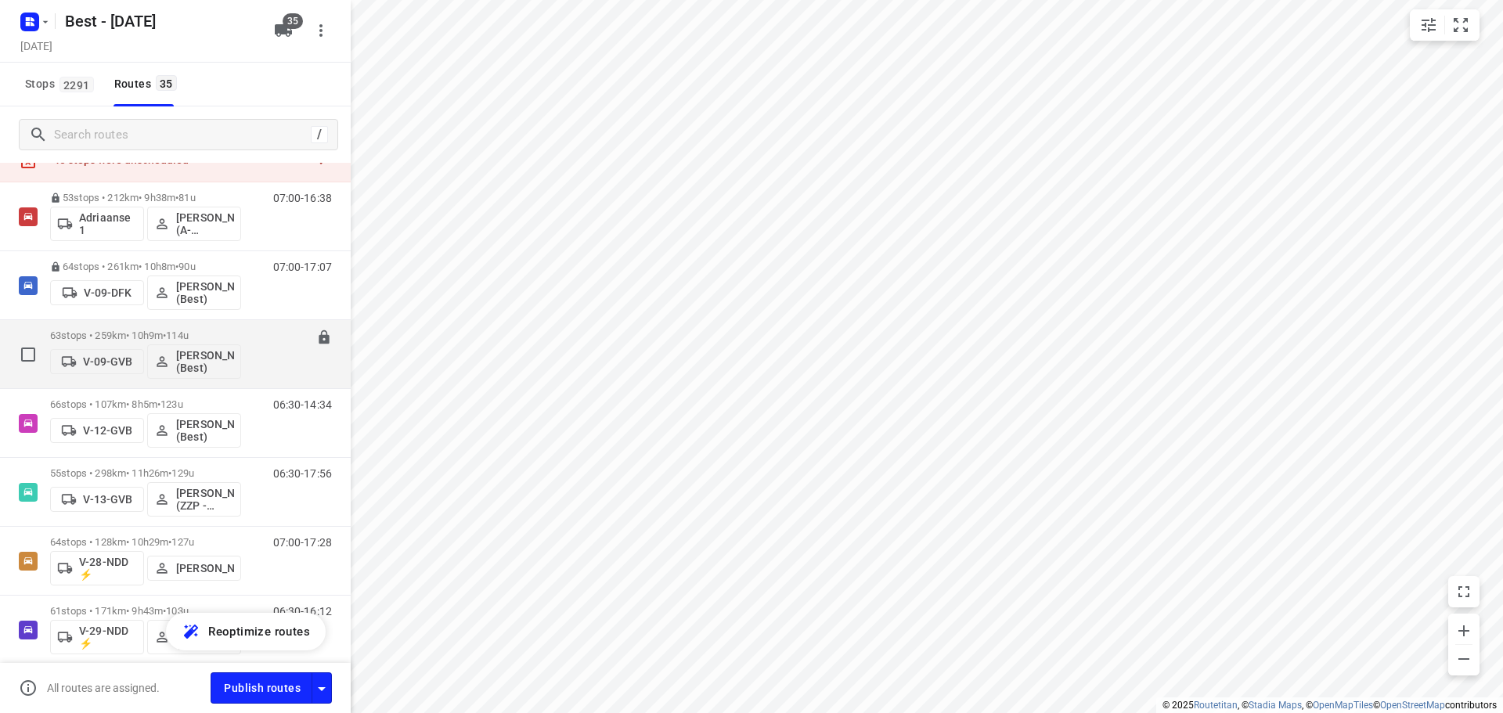
scroll to position [157, 0]
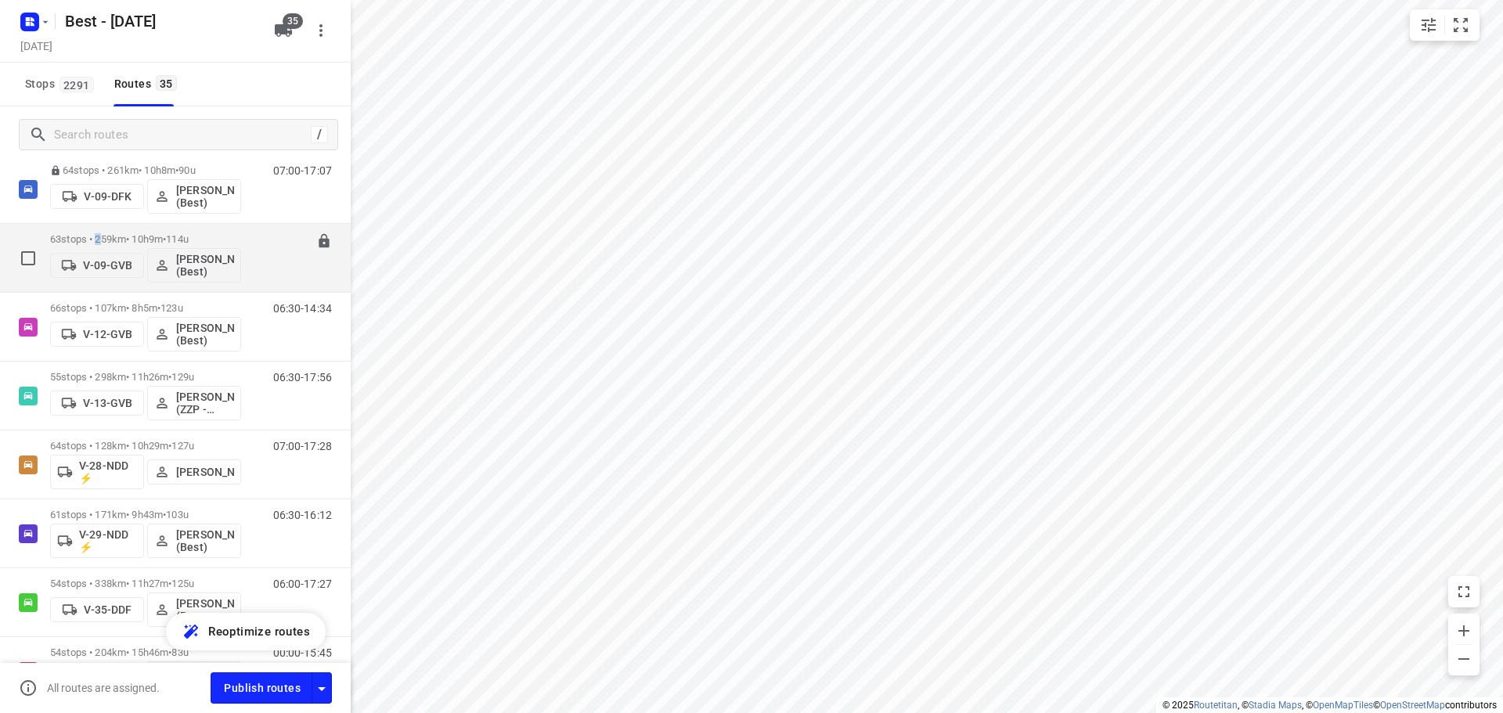
click at [103, 236] on p "63 stops • 259km • 10h9m • 114u" at bounding box center [145, 239] width 191 height 12
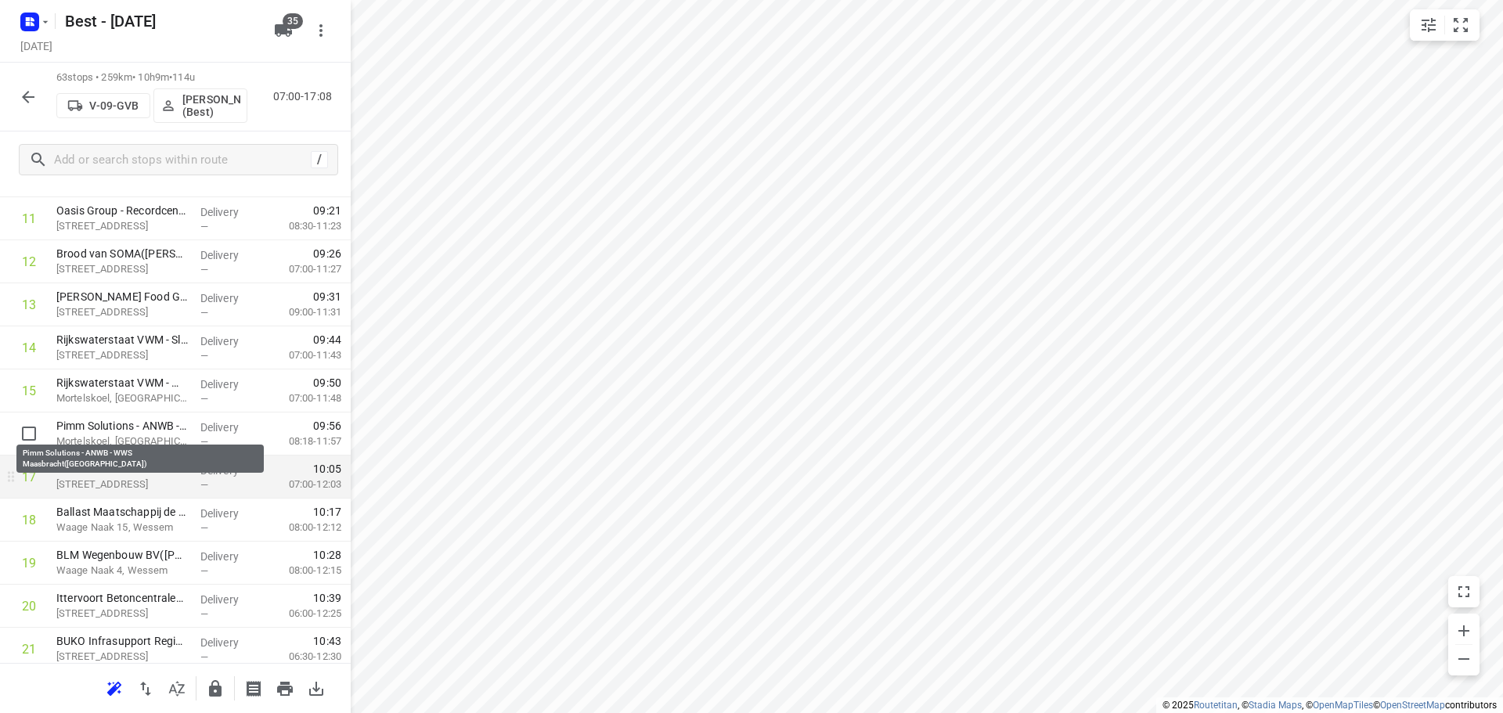
scroll to position [548, 0]
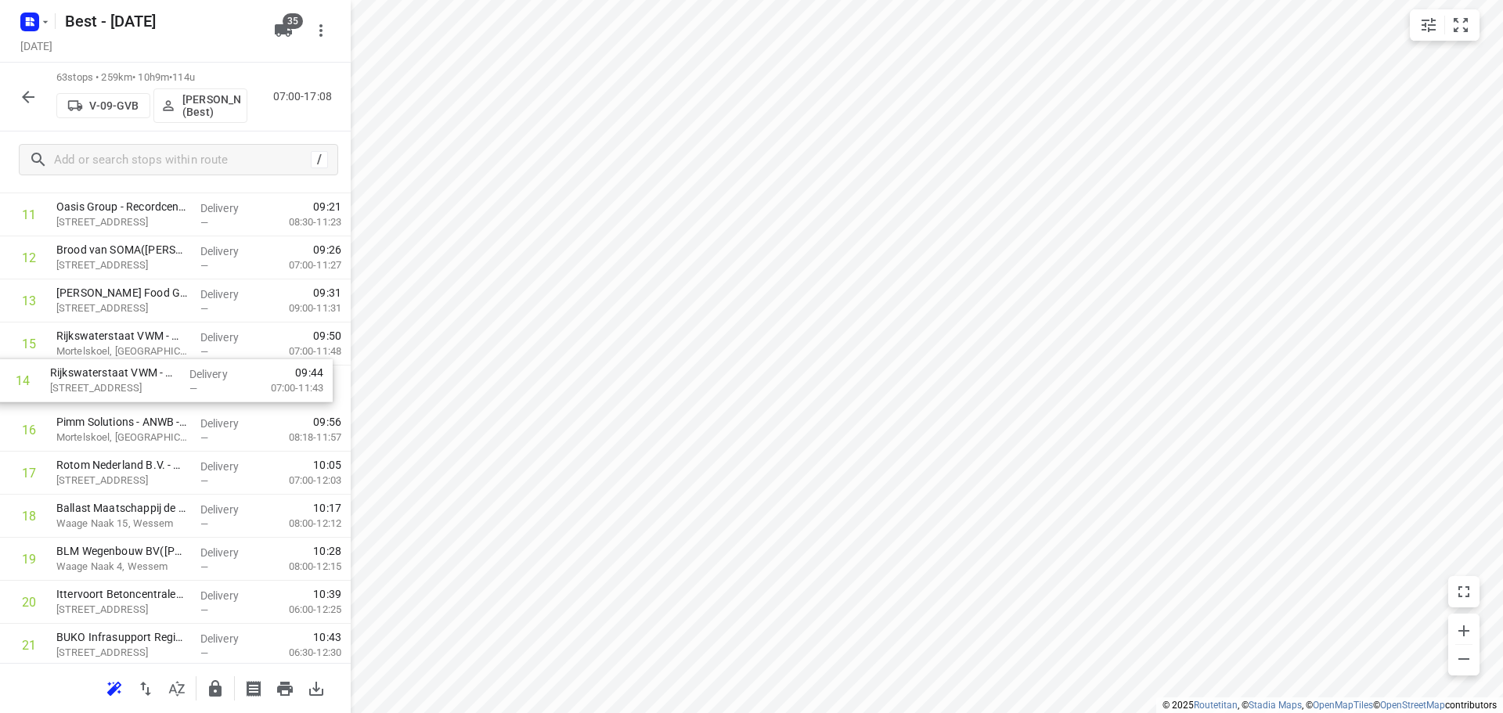
drag, startPoint x: 116, startPoint y: 348, endPoint x: 111, endPoint y: 427, distance: 78.4
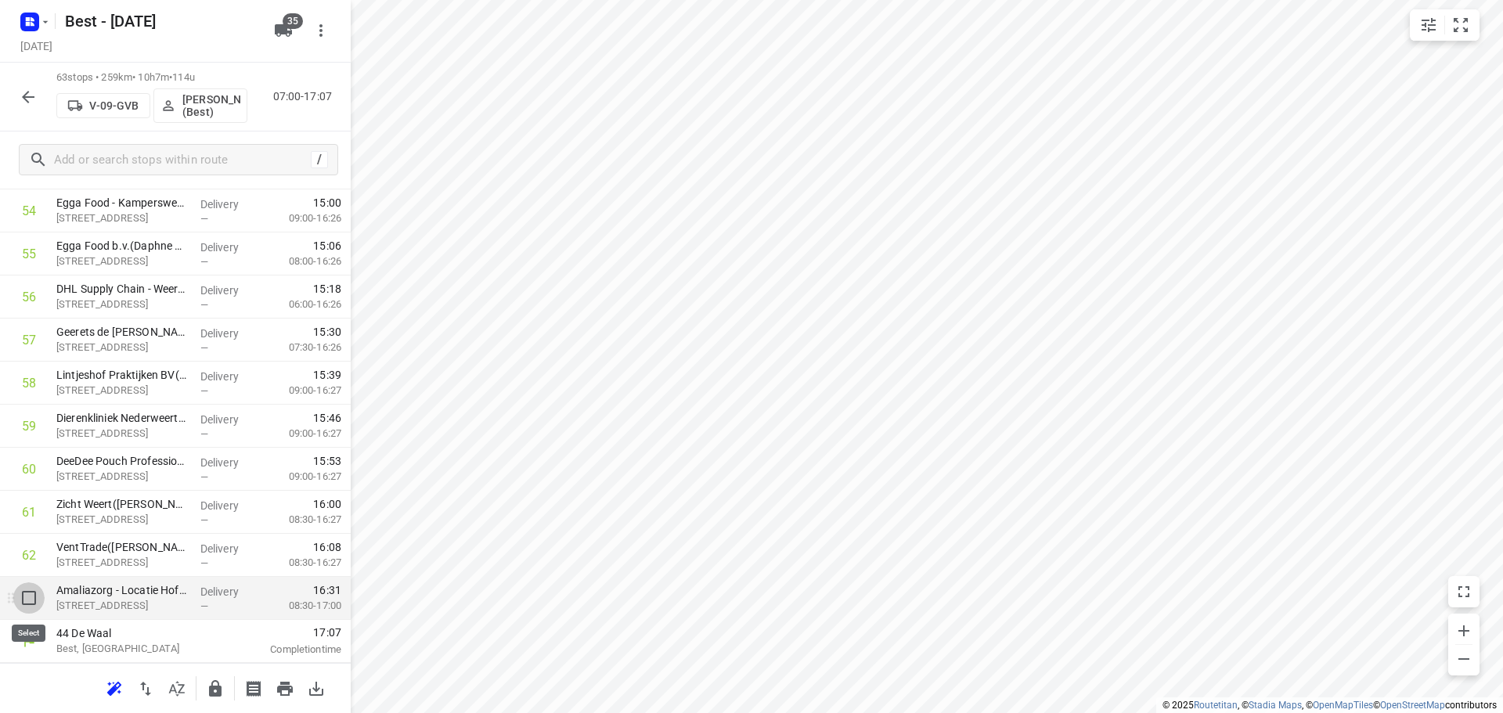
click at [28, 593] on input "checkbox" at bounding box center [28, 597] width 31 height 31
checkbox input "true"
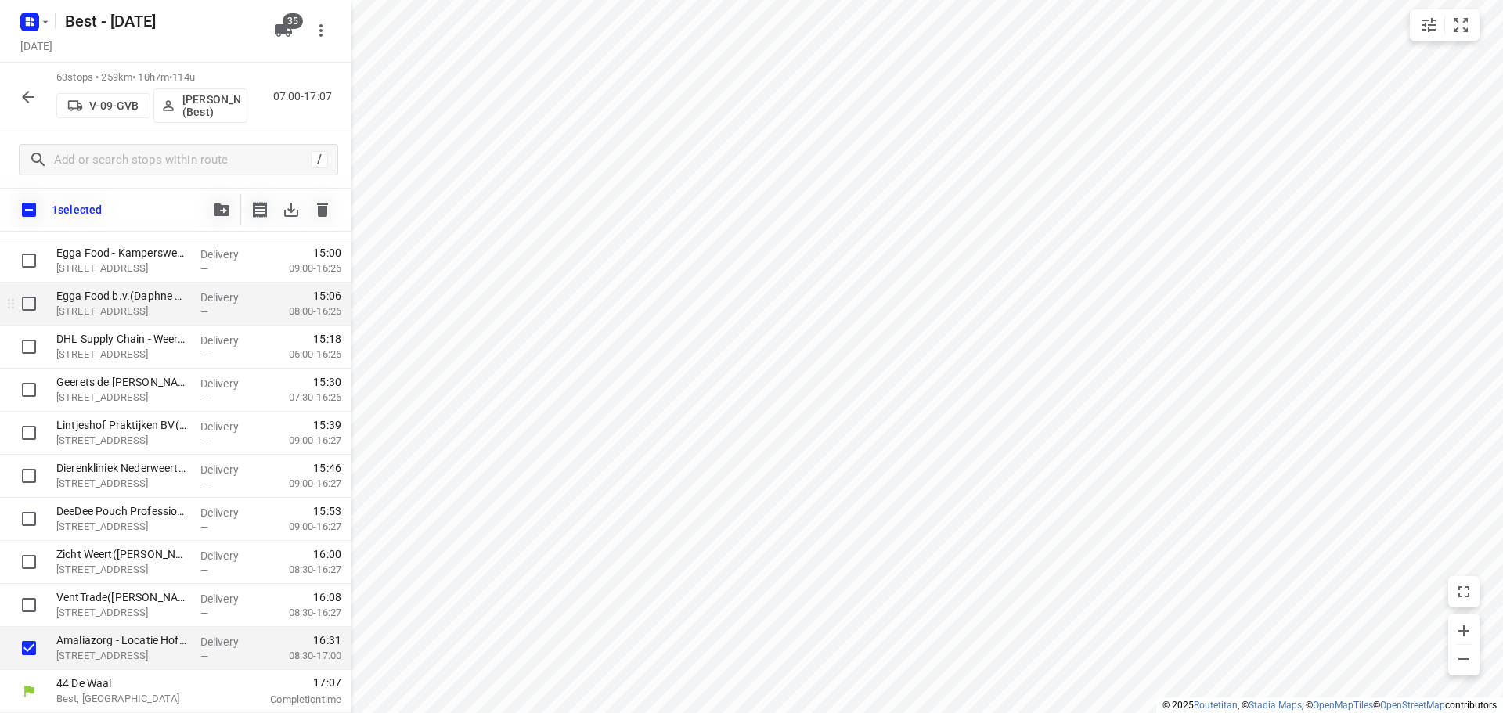
scroll to position [2396, 0]
click at [226, 211] on icon "button" at bounding box center [222, 209] width 16 height 13
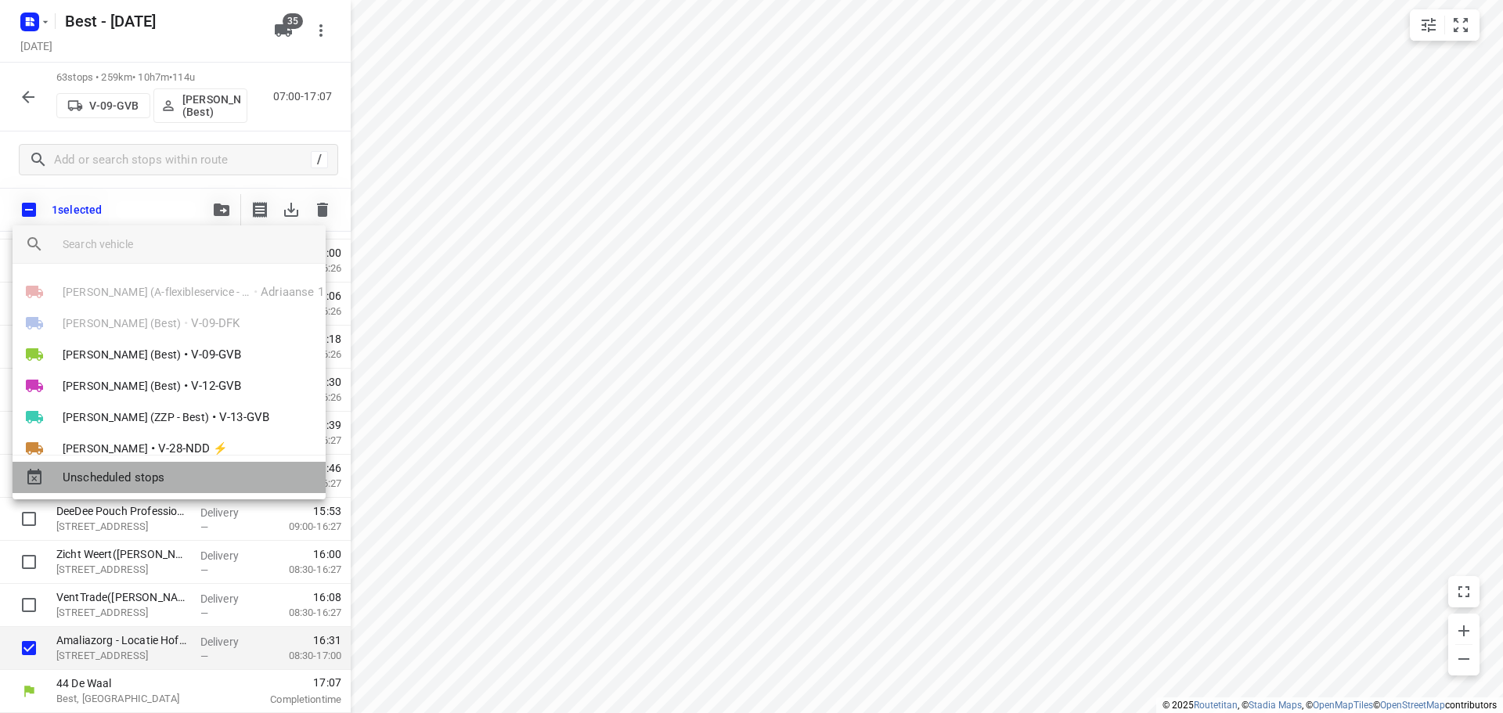
click at [164, 465] on div "Unscheduled stops" at bounding box center [169, 477] width 313 height 31
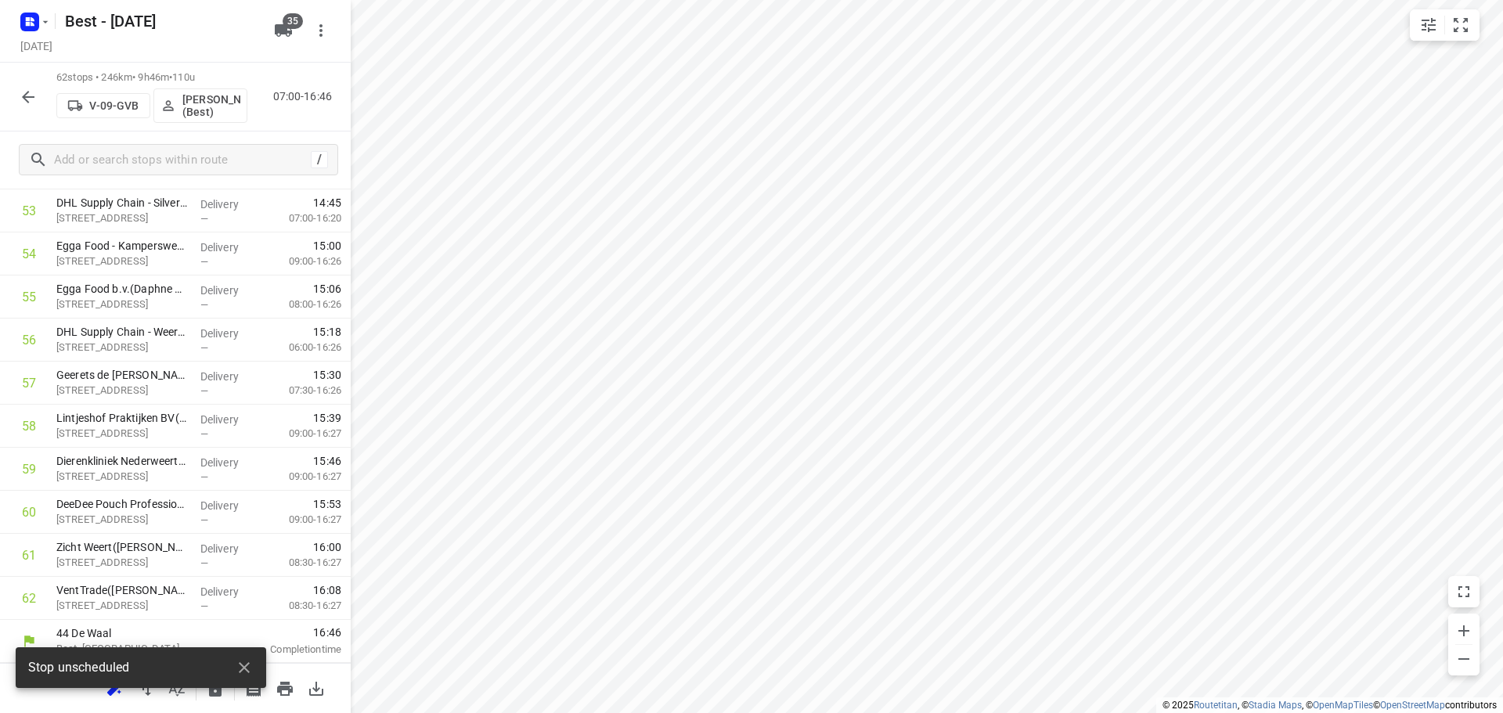
scroll to position [2360, 0]
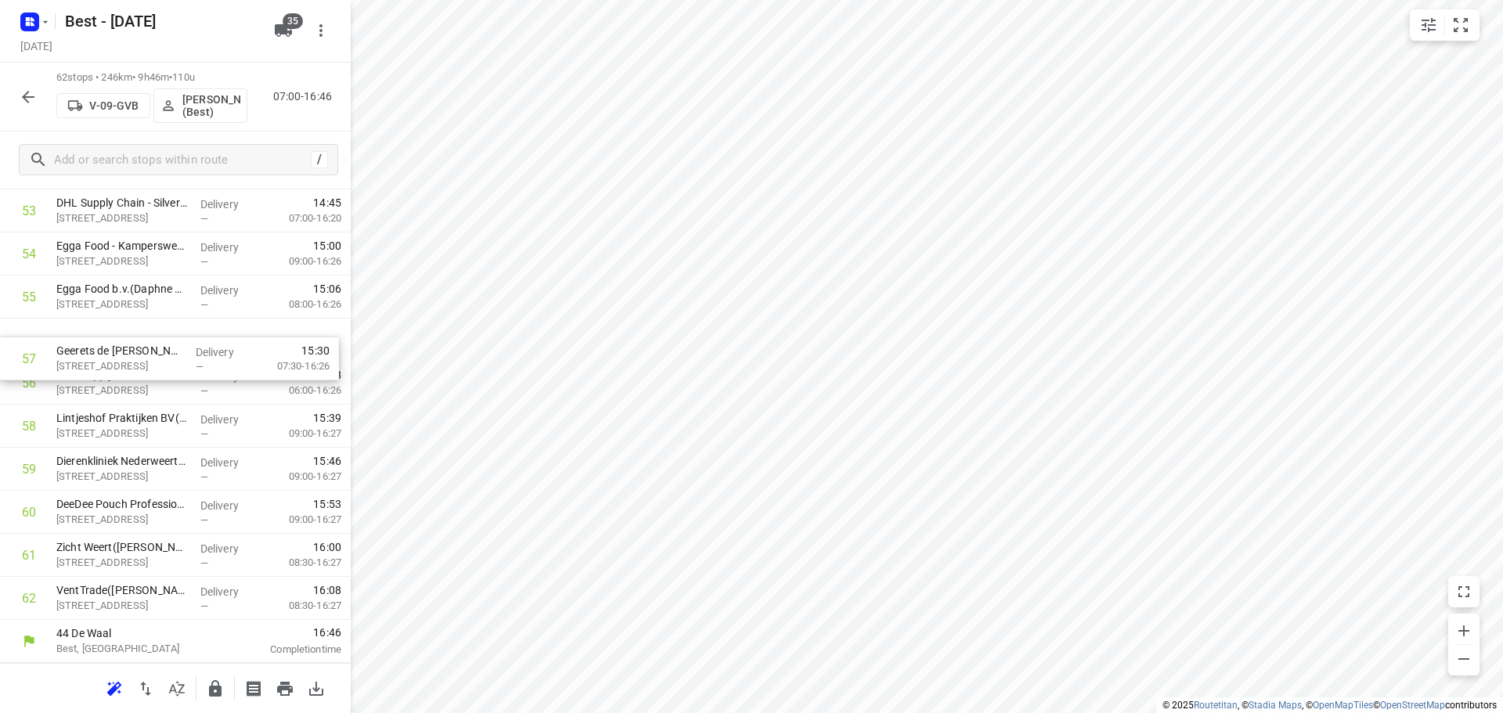
drag, startPoint x: 110, startPoint y: 385, endPoint x: 111, endPoint y: 343, distance: 42.3
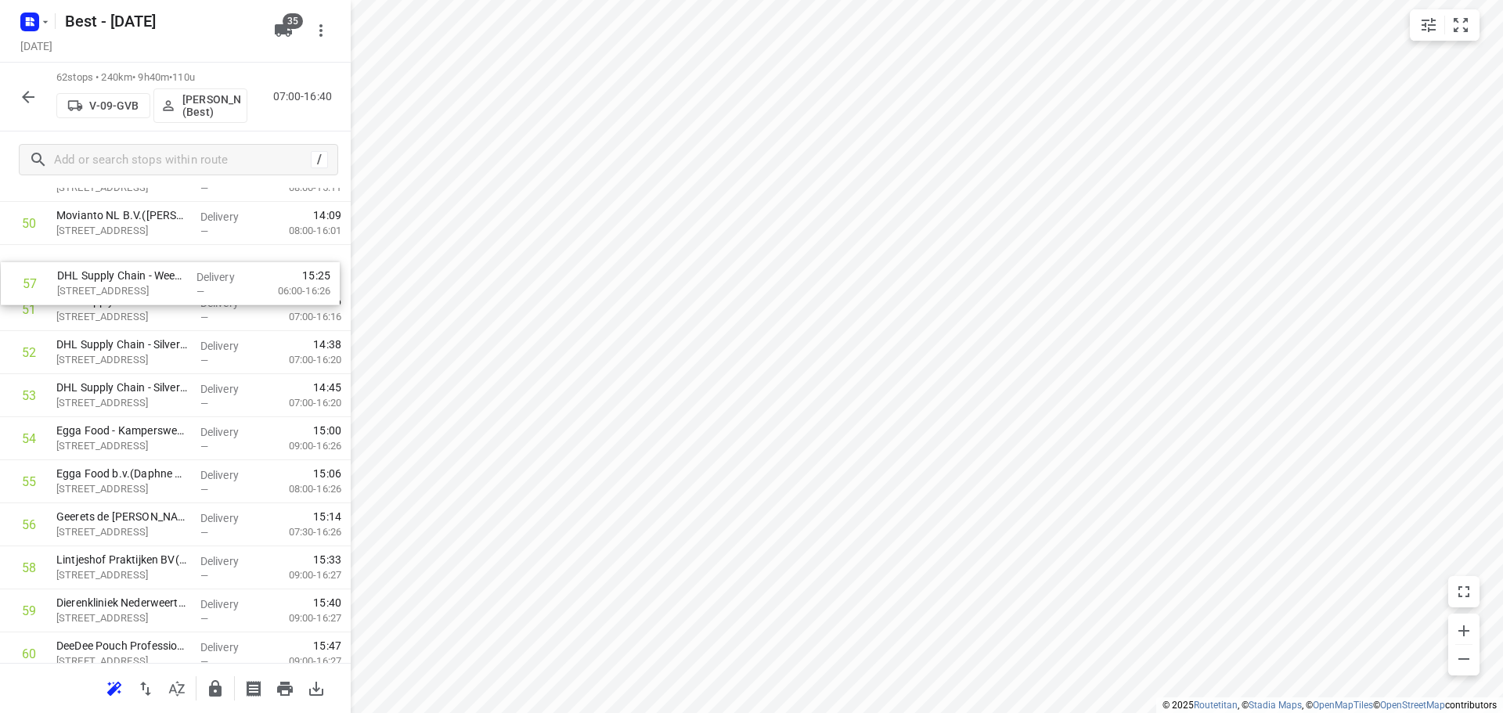
scroll to position [2204, 0]
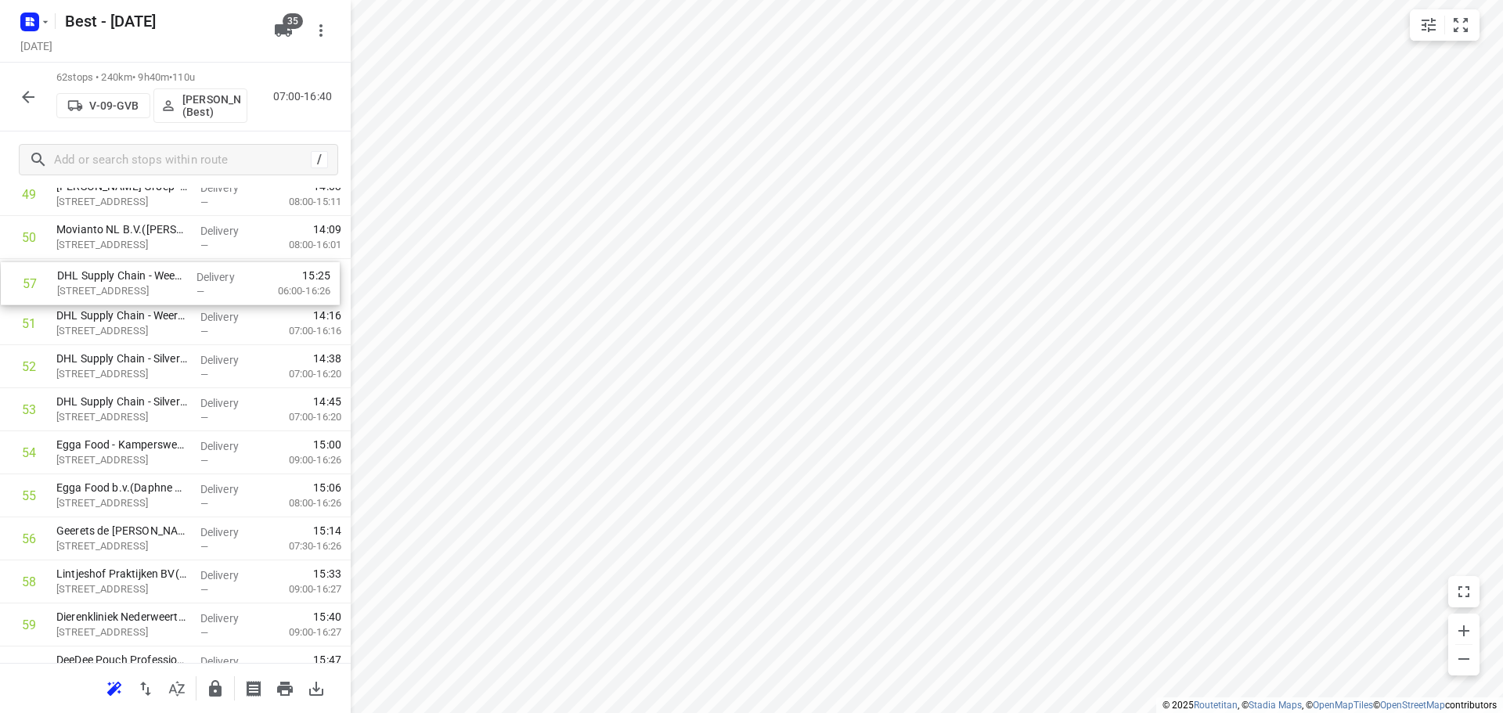
drag, startPoint x: 121, startPoint y: 387, endPoint x: 114, endPoint y: 296, distance: 91.8
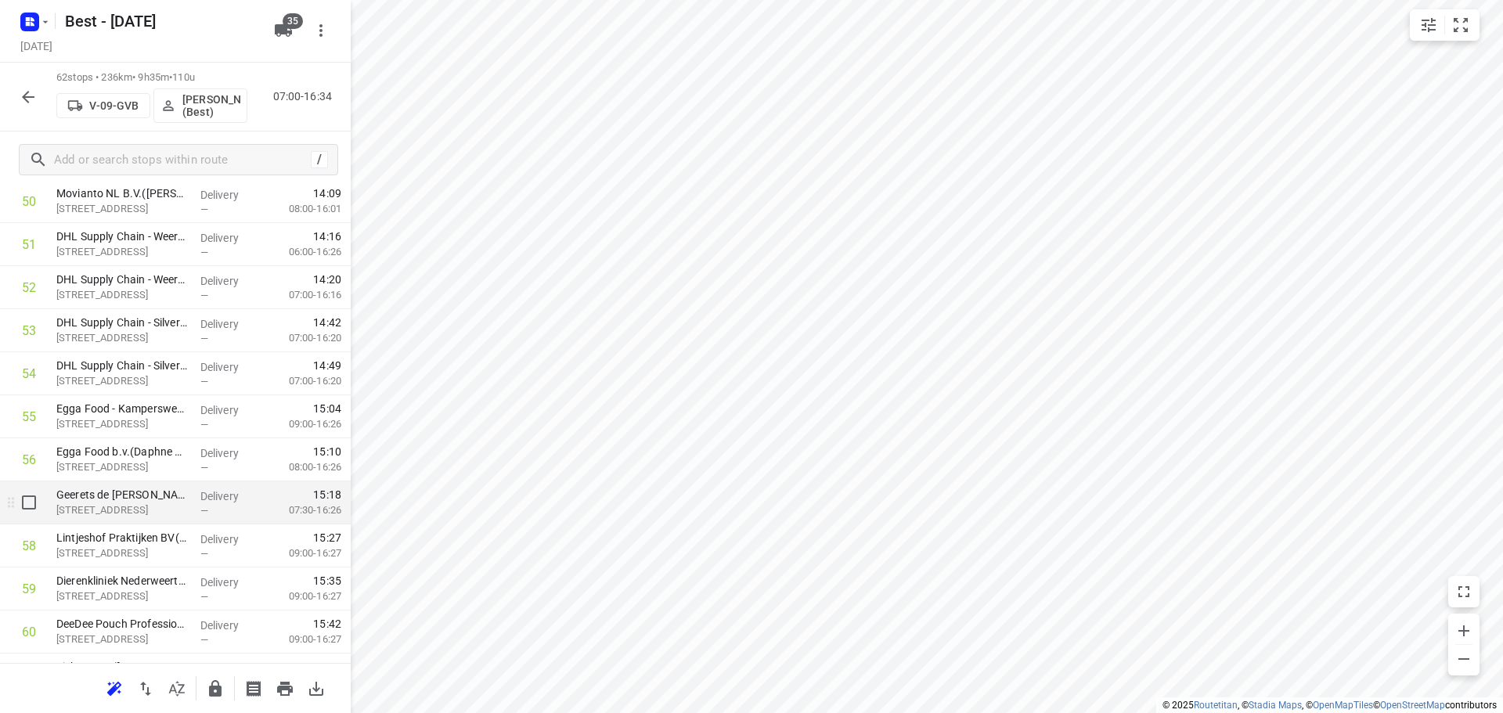
scroll to position [2360, 0]
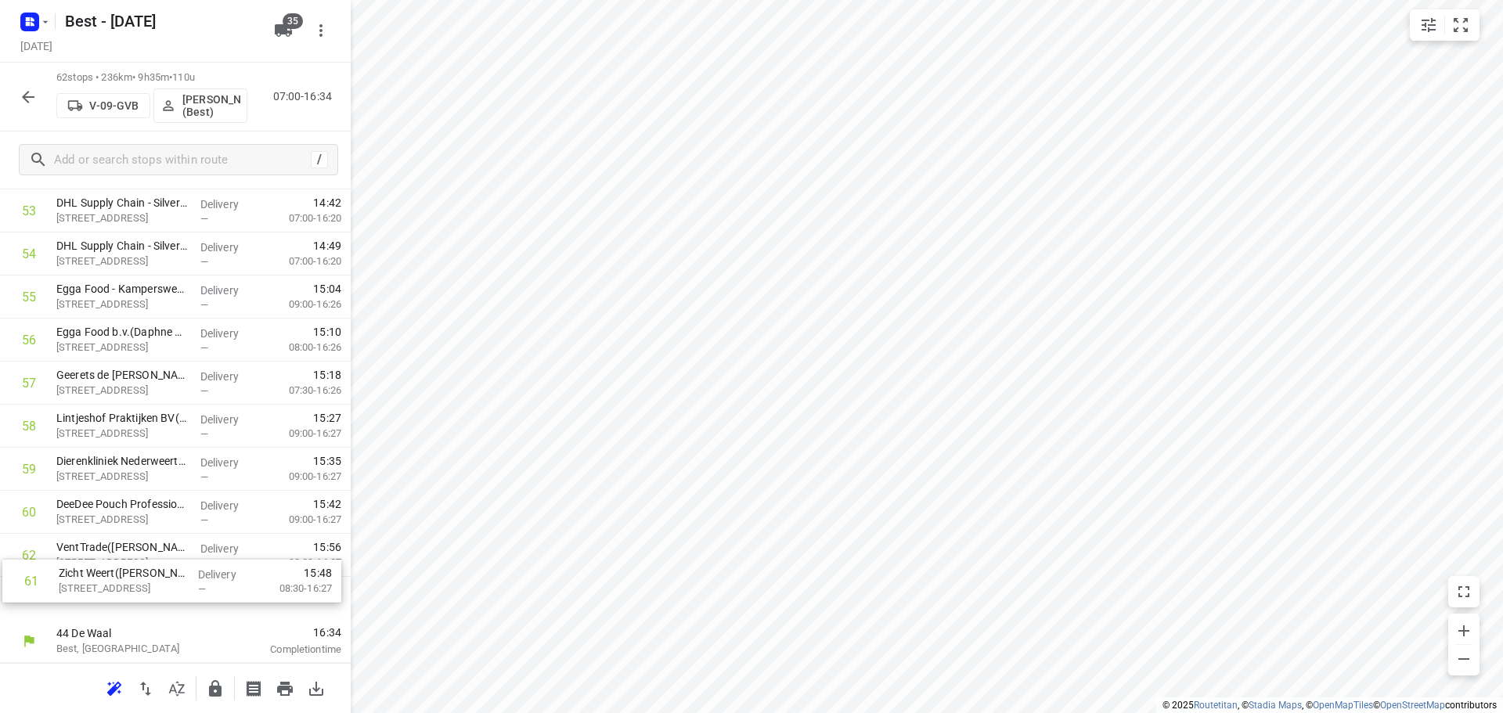
drag, startPoint x: 126, startPoint y: 561, endPoint x: 128, endPoint y: 597, distance: 36.1
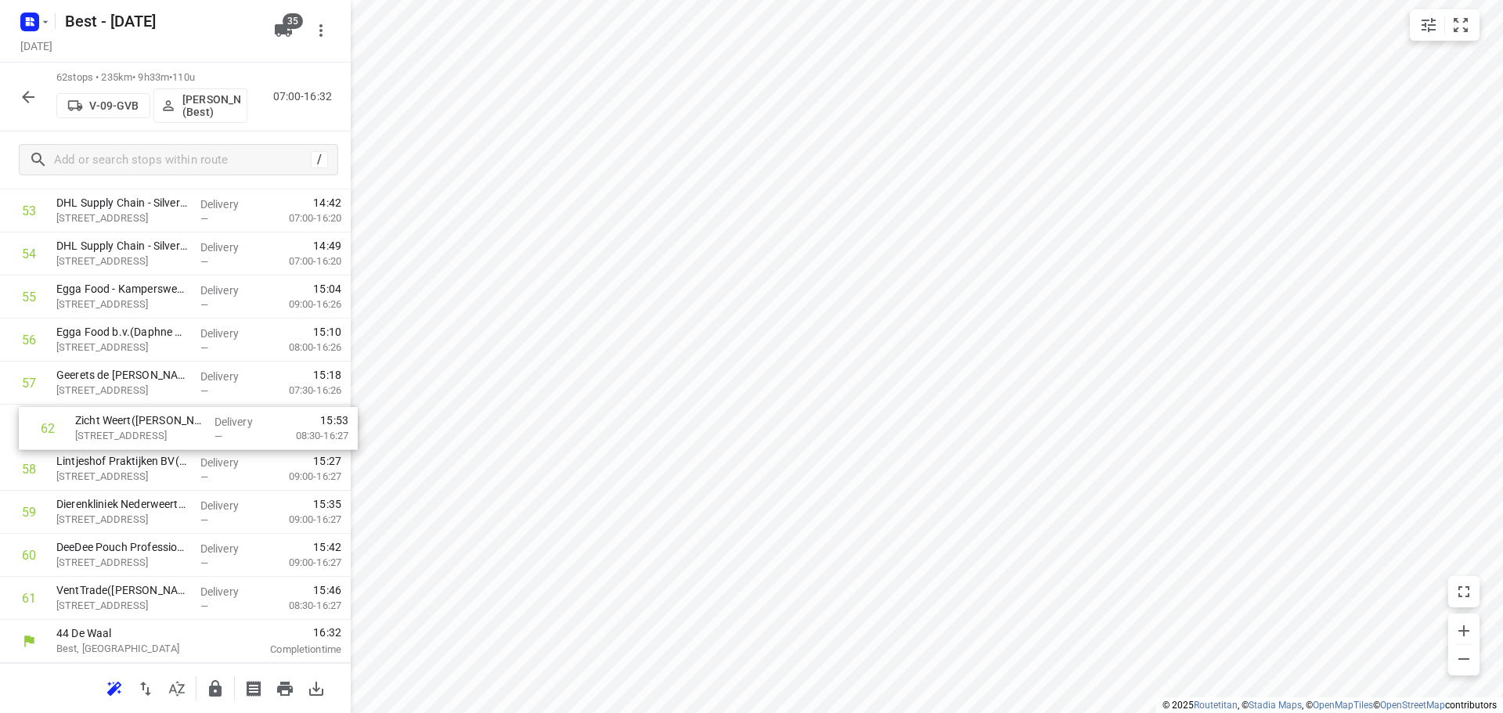
drag, startPoint x: 131, startPoint y: 592, endPoint x: 152, endPoint y: 412, distance: 180.5
click at [219, 697] on icon "button" at bounding box center [215, 688] width 19 height 19
click at [34, 92] on icon "button" at bounding box center [28, 97] width 19 height 19
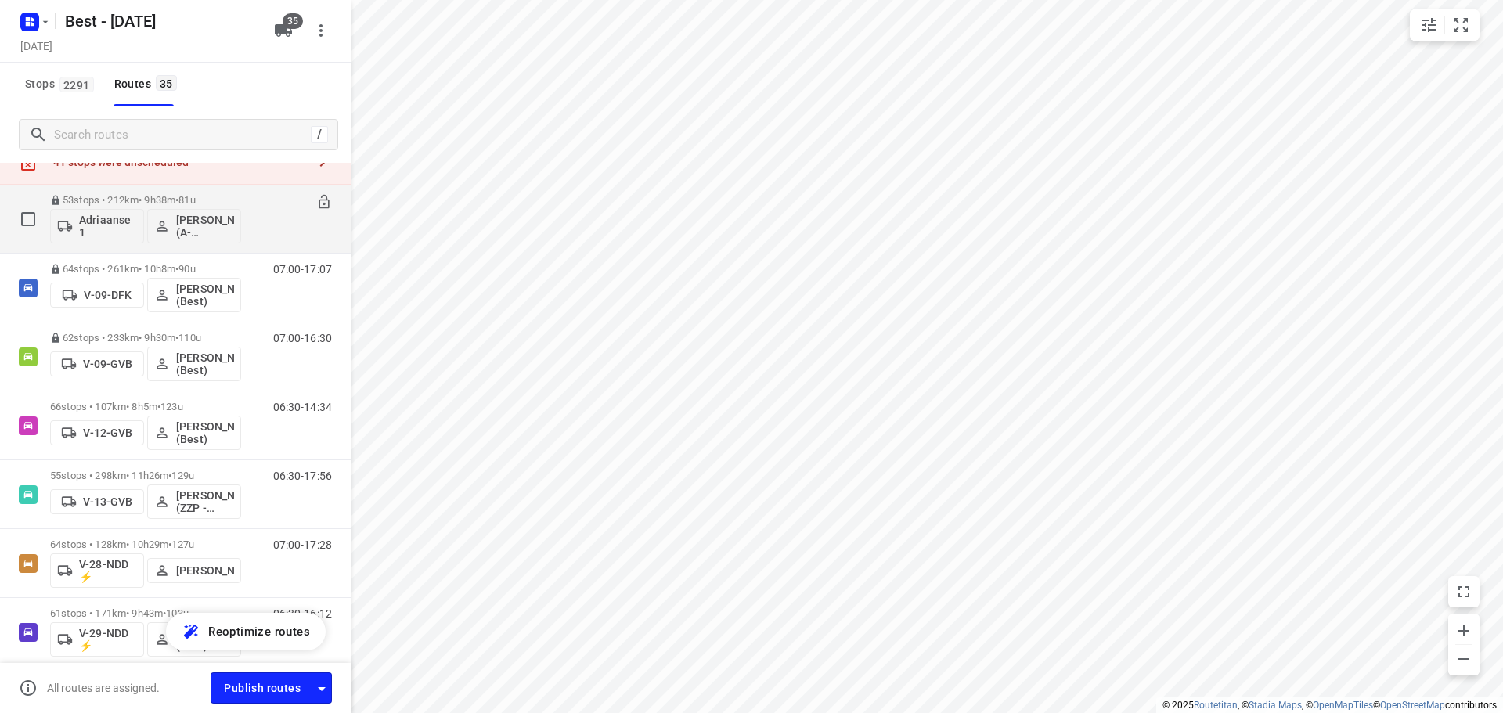
scroll to position [78, 0]
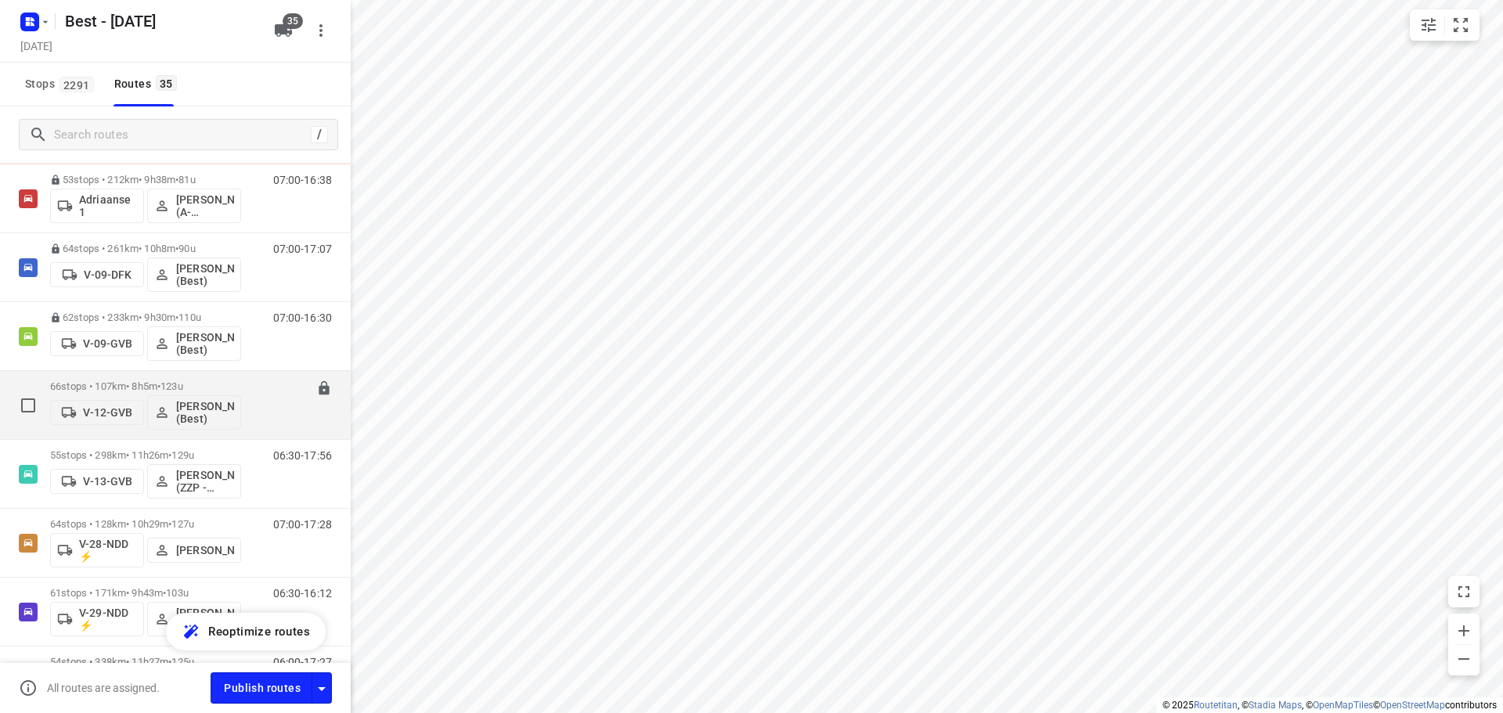
click at [107, 384] on p "66 stops • 107km • 8h5m • 123u" at bounding box center [145, 386] width 191 height 12
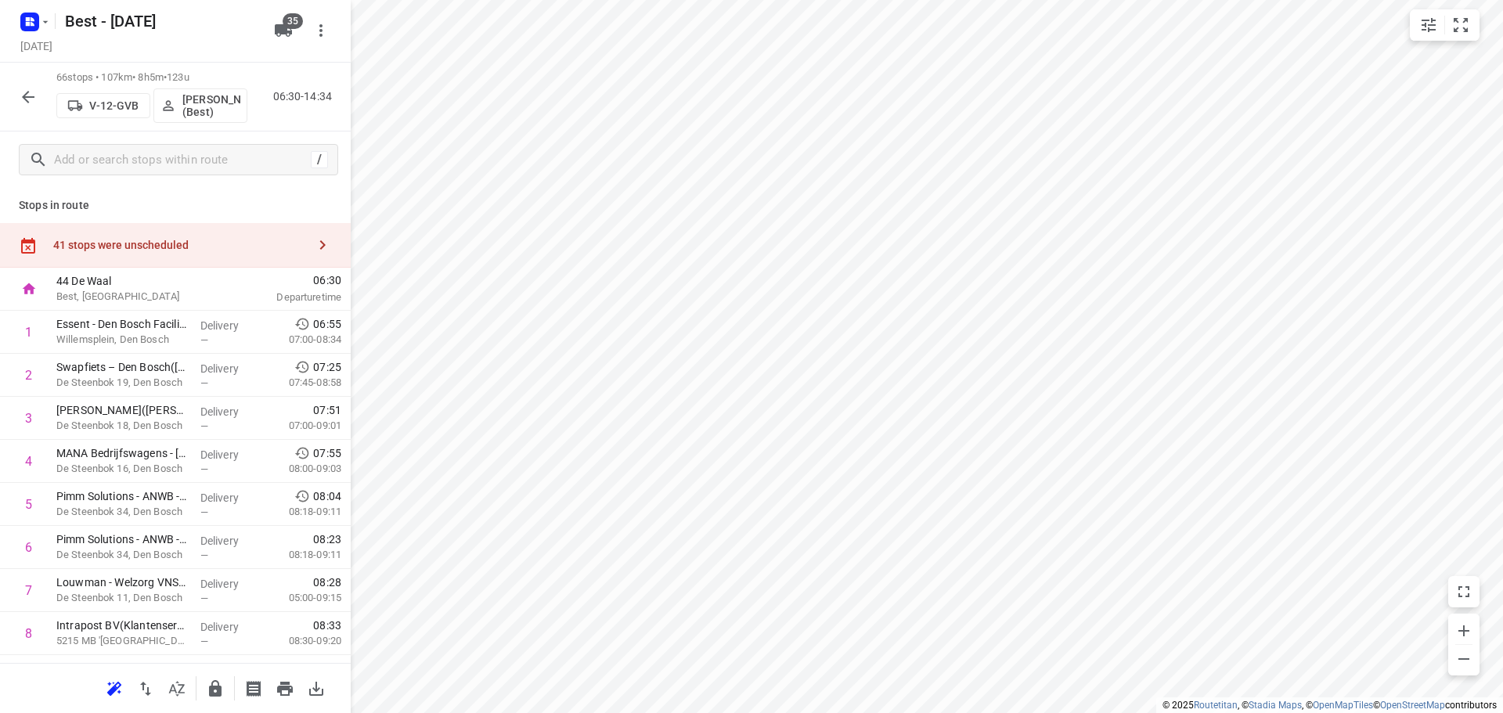
click at [313, 243] on icon "button" at bounding box center [322, 245] width 19 height 19
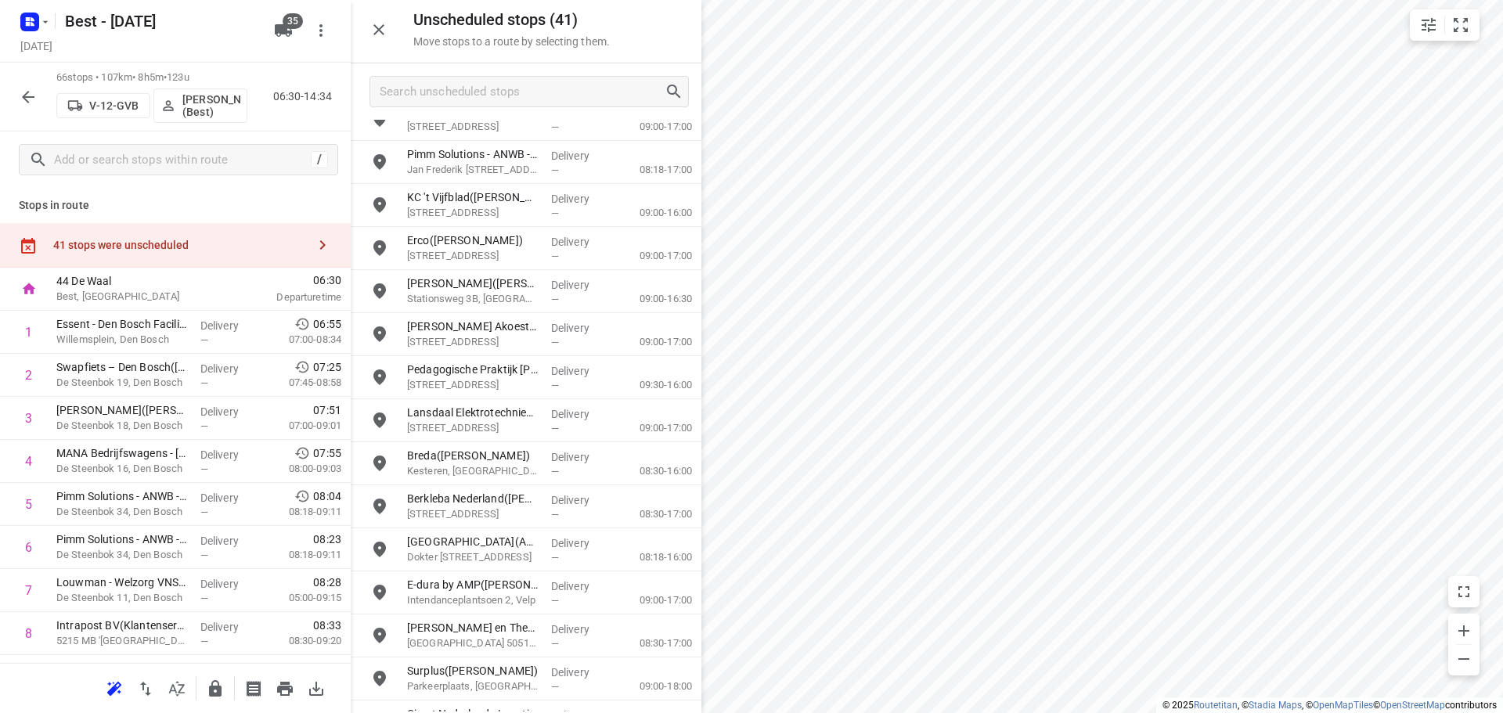
scroll to position [1176, 0]
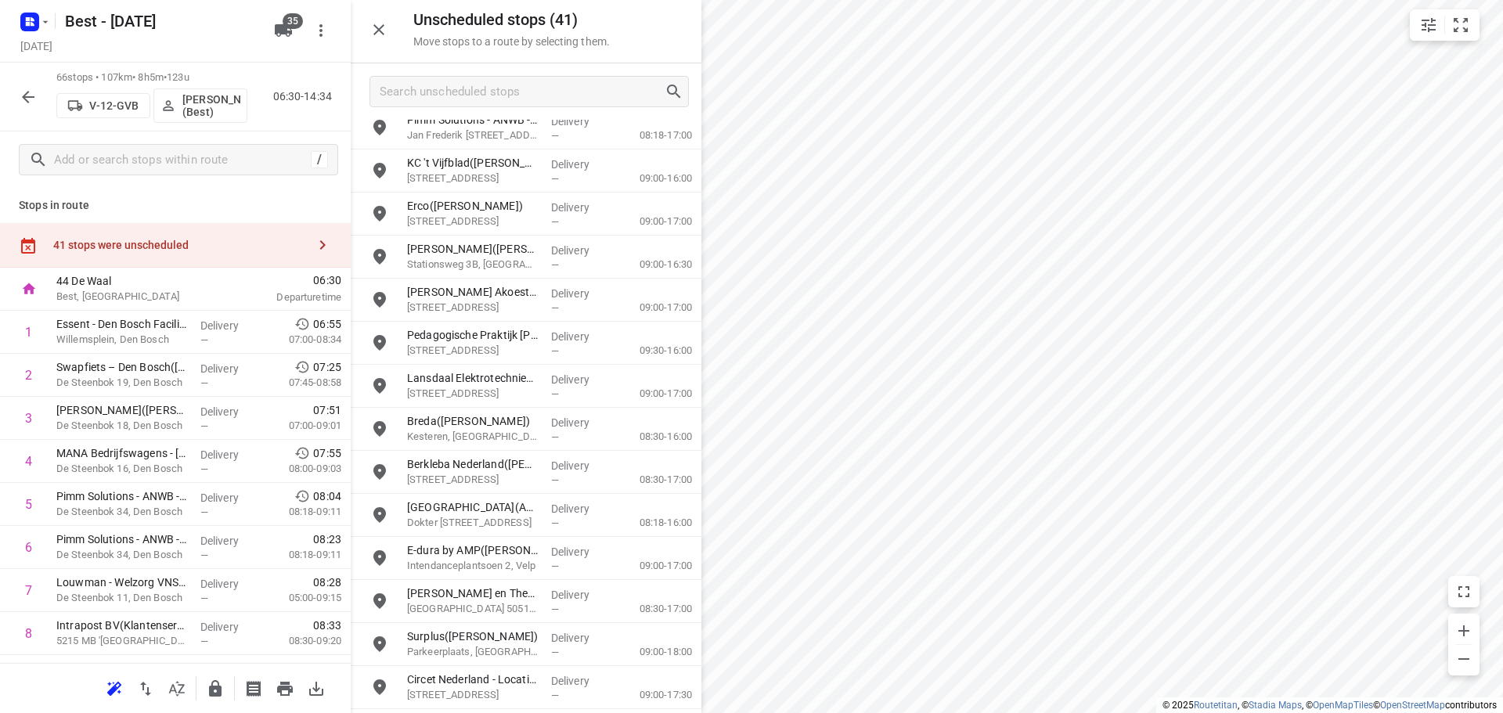
click at [378, 39] on button "button" at bounding box center [378, 29] width 31 height 31
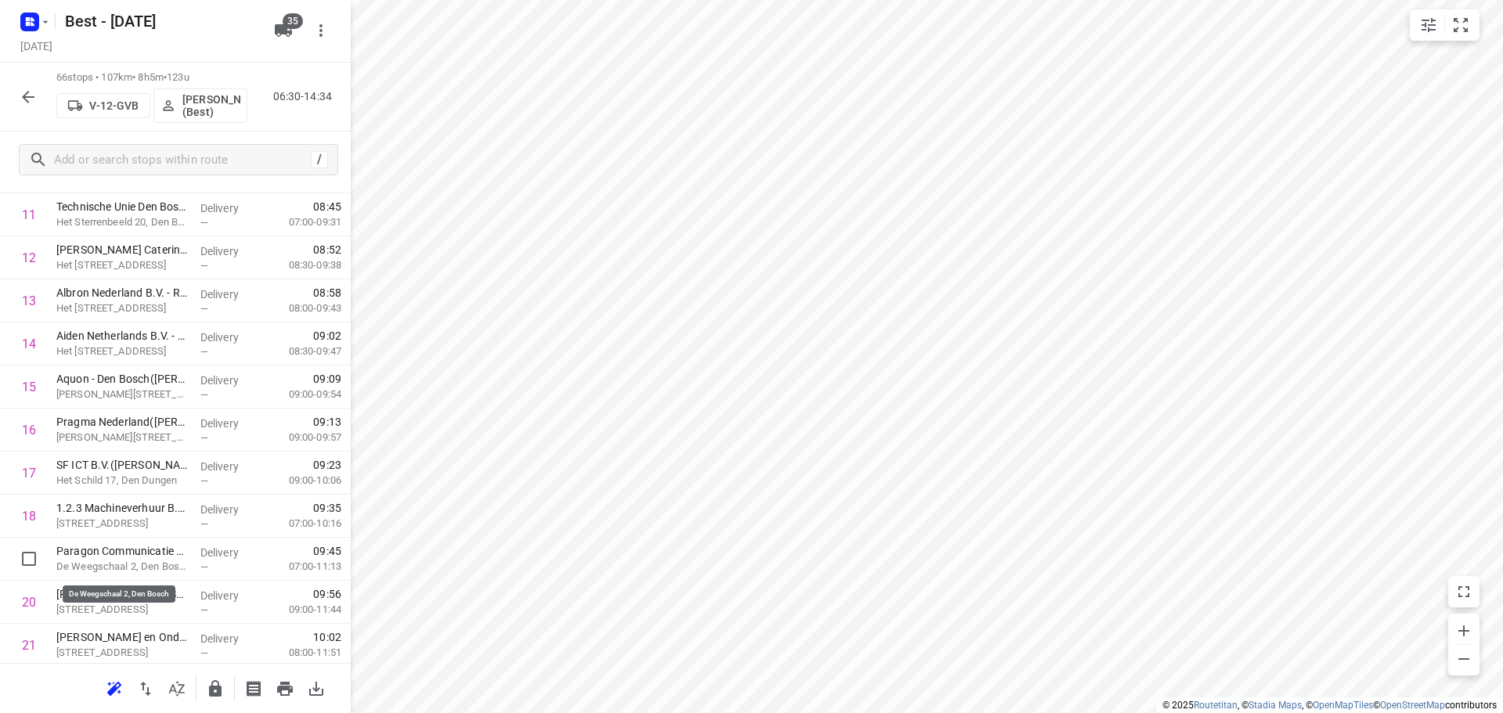
scroll to position [550, 0]
drag, startPoint x: 131, startPoint y: 560, endPoint x: 129, endPoint y: 458, distance: 102.5
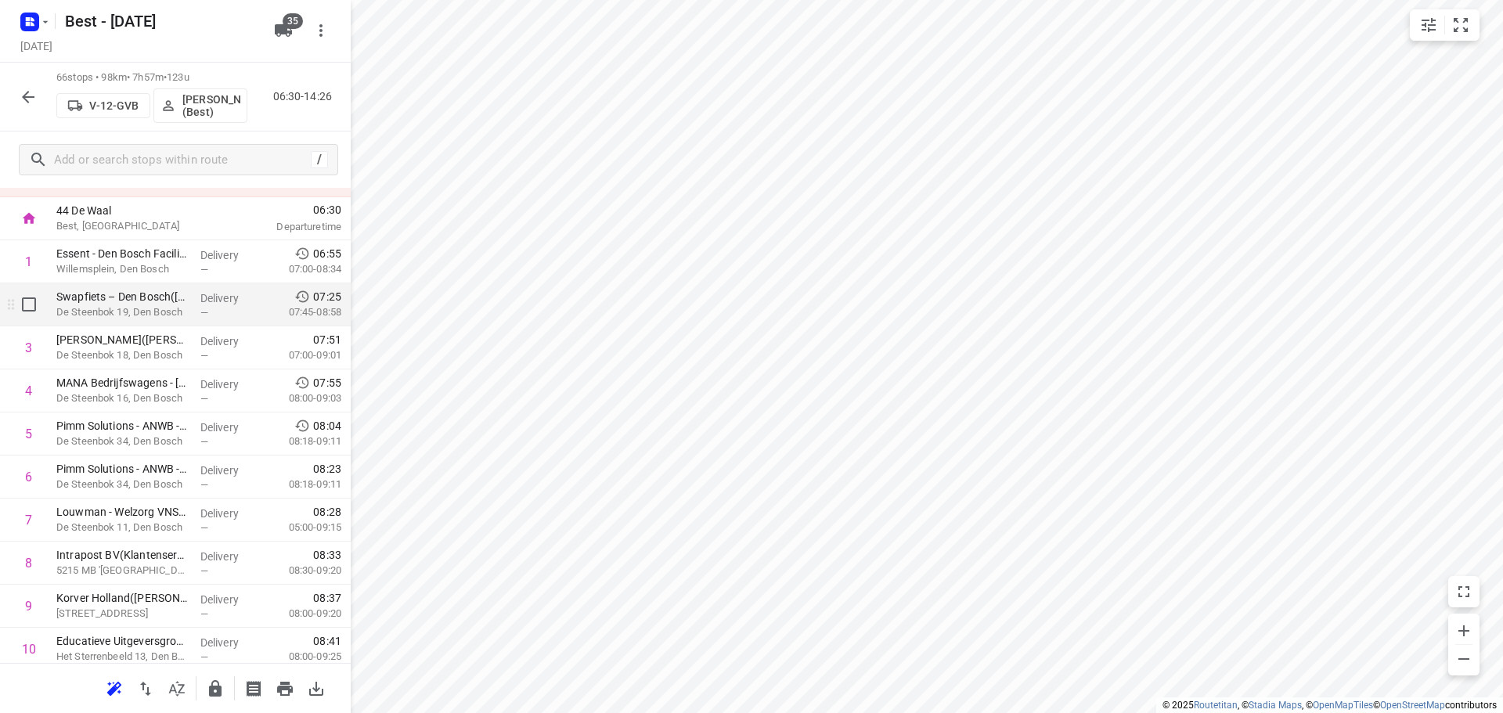
scroll to position [0, 0]
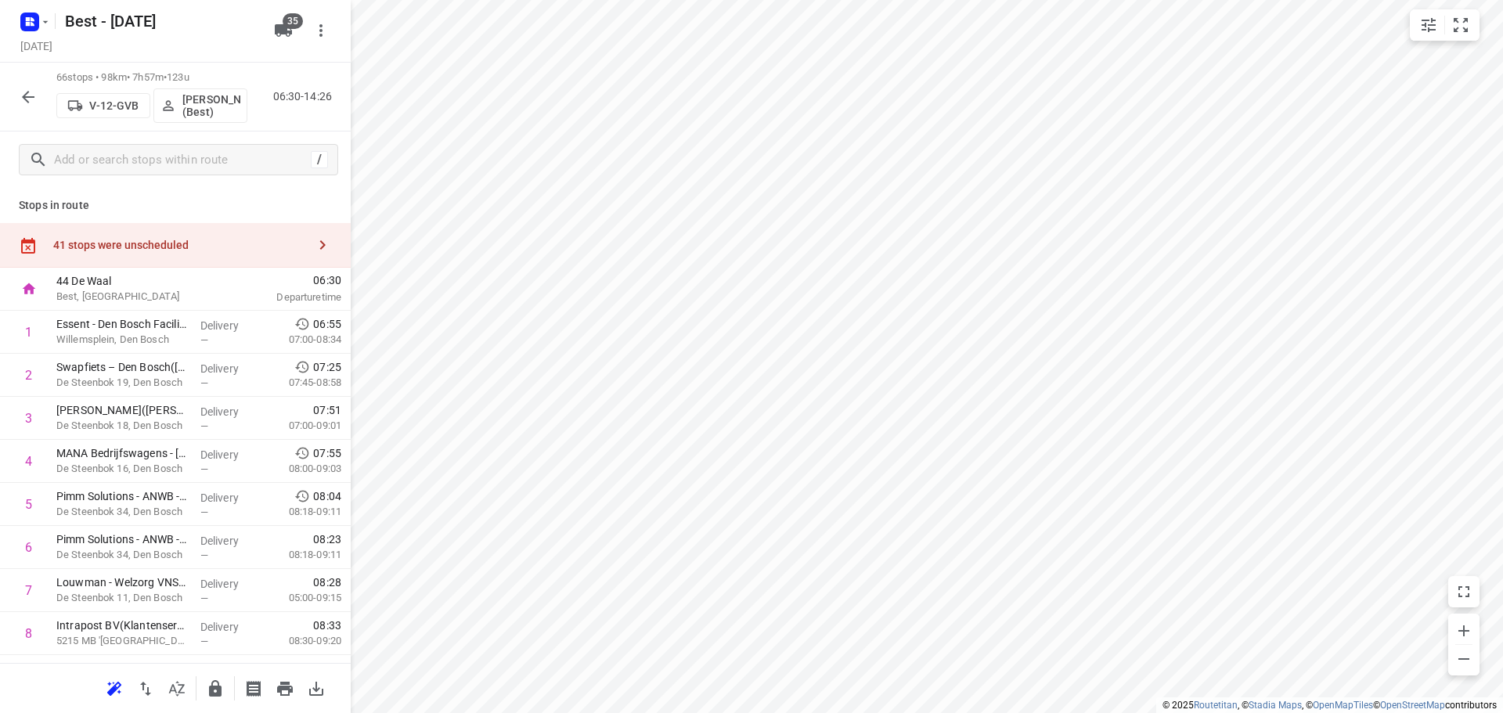
click at [200, 239] on div "41 stops were unscheduled" at bounding box center [180, 245] width 254 height 13
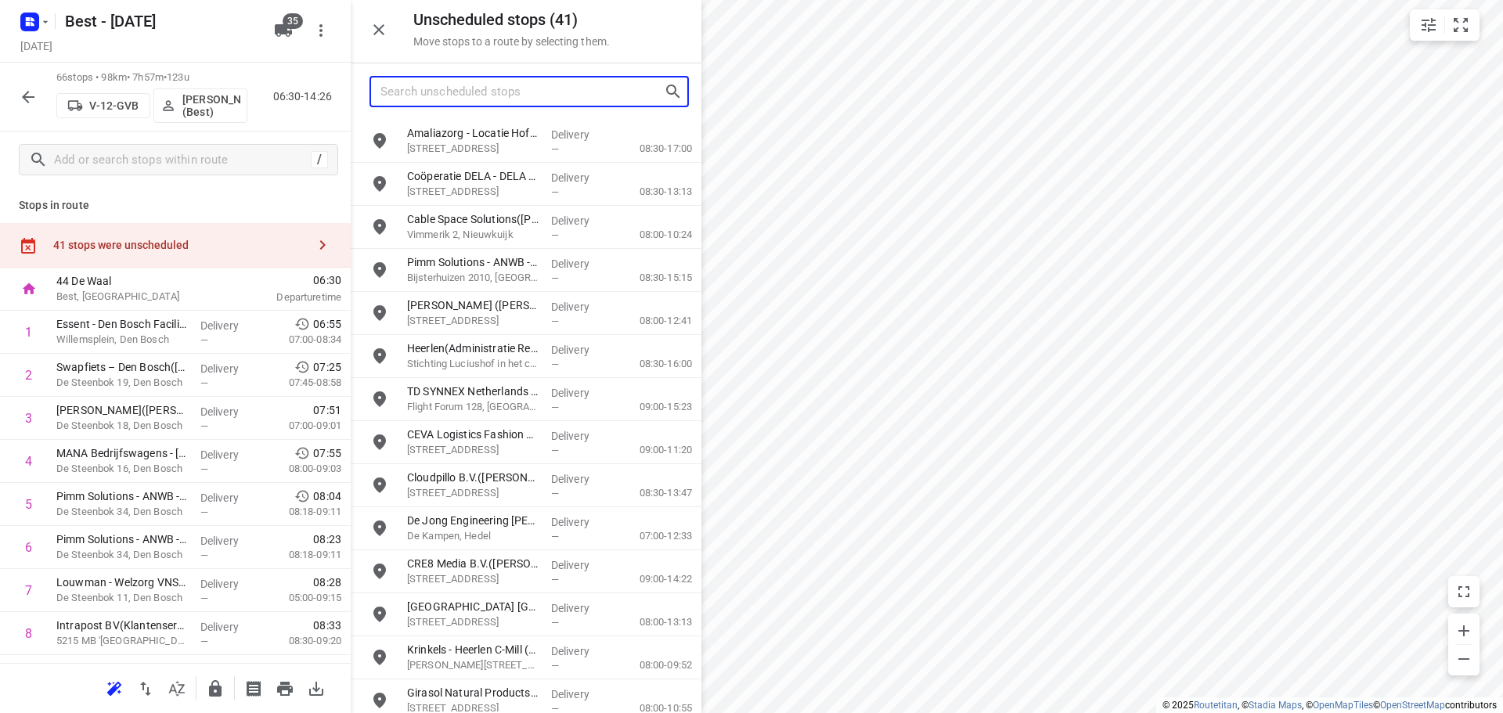
click at [574, 90] on input "Search unscheduled stops" at bounding box center [521, 92] width 283 height 24
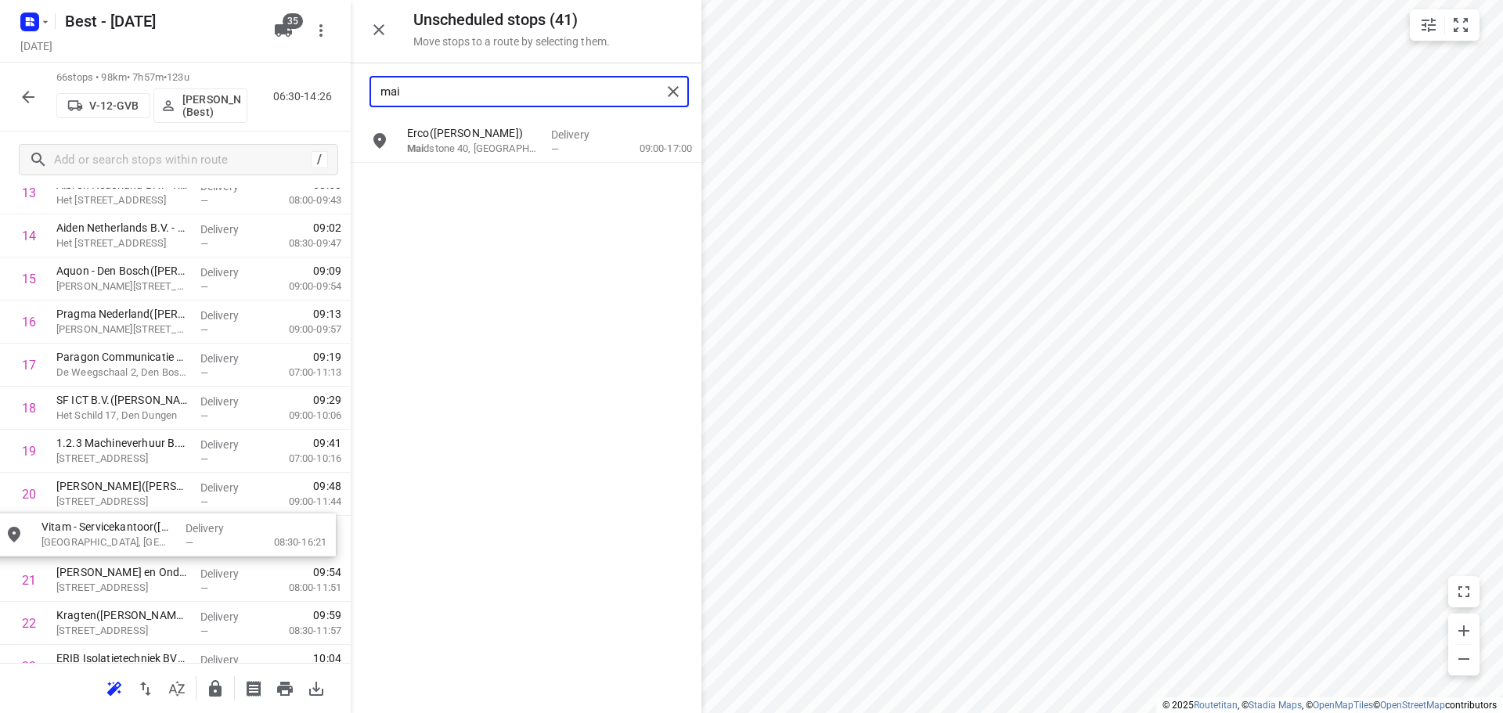
scroll to position [657, 0]
drag, startPoint x: 510, startPoint y: 142, endPoint x: 137, endPoint y: 532, distance: 540.3
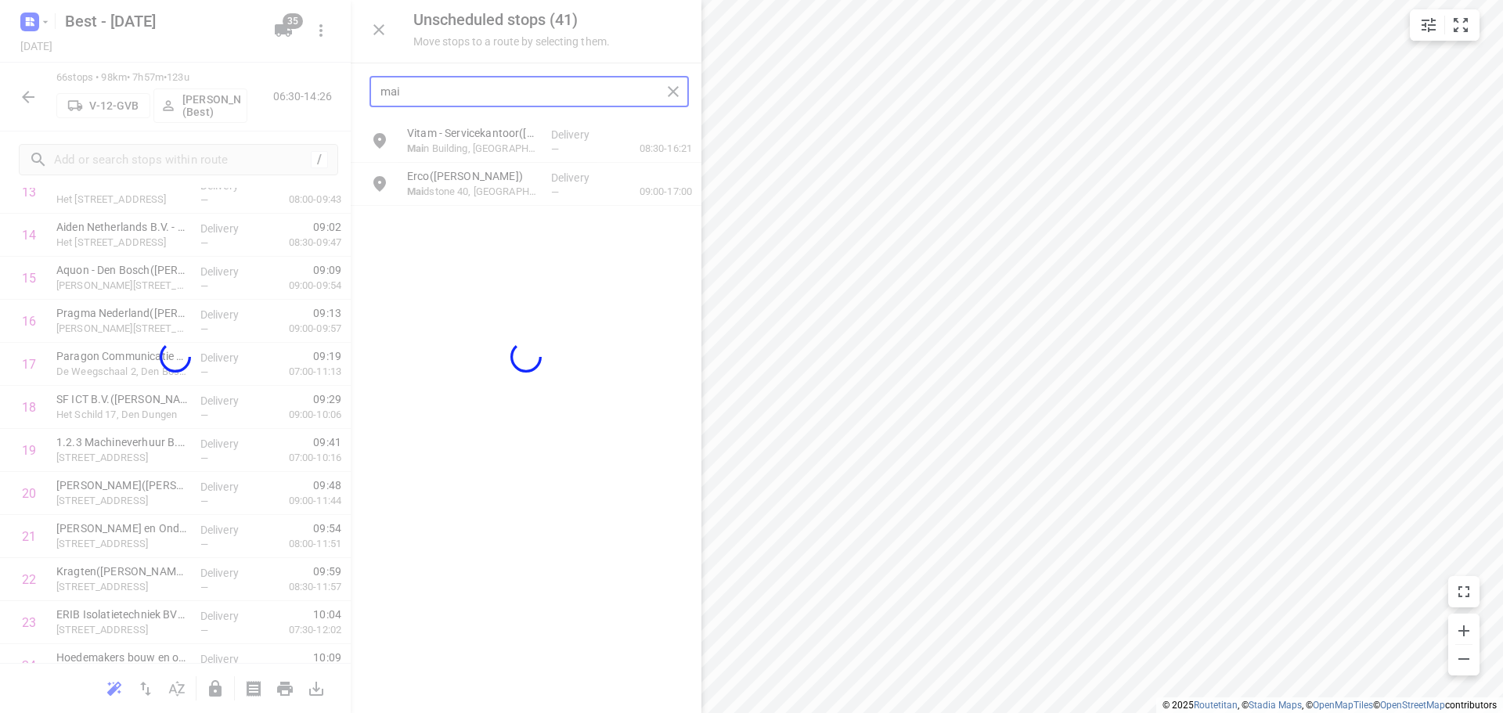
type input "mai"
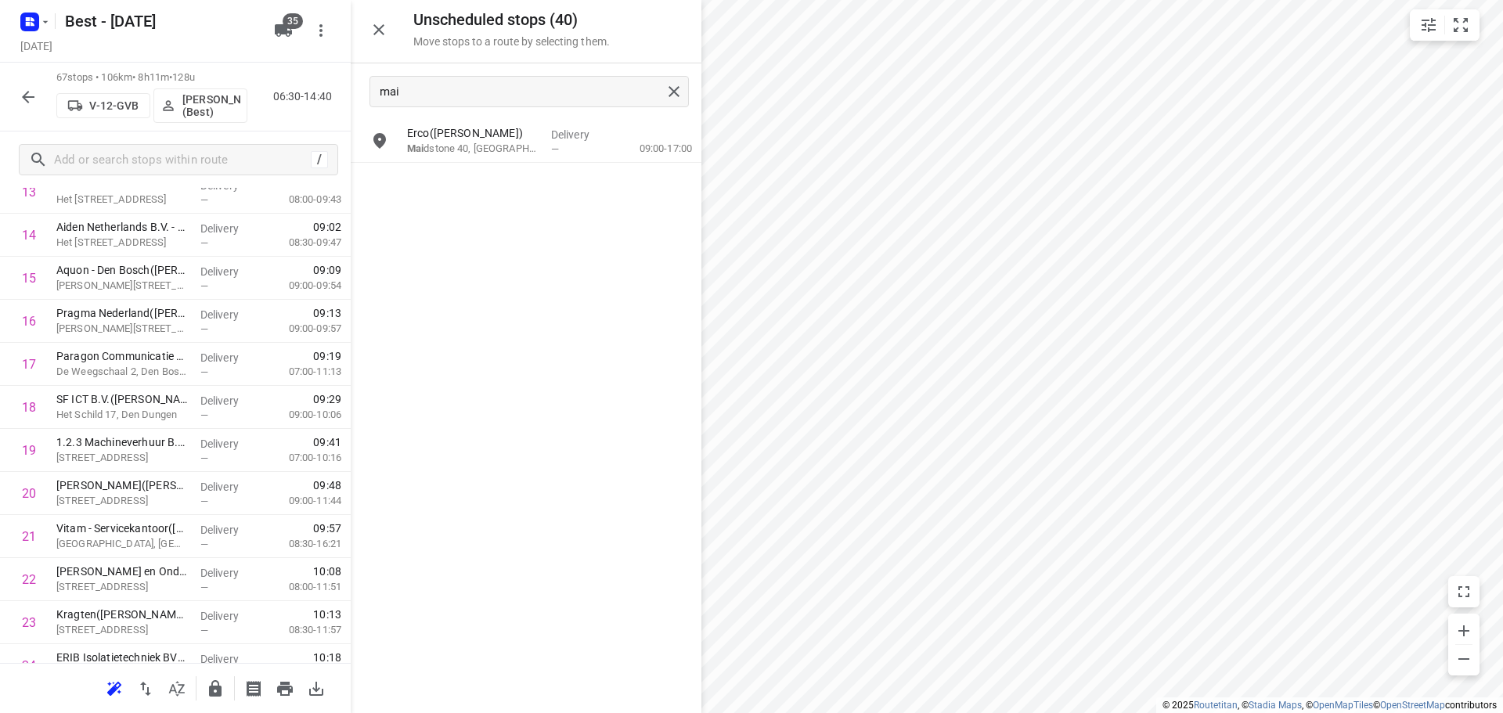
click at [376, 25] on div at bounding box center [526, 356] width 351 height 713
click at [382, 27] on icon "button" at bounding box center [378, 29] width 11 height 11
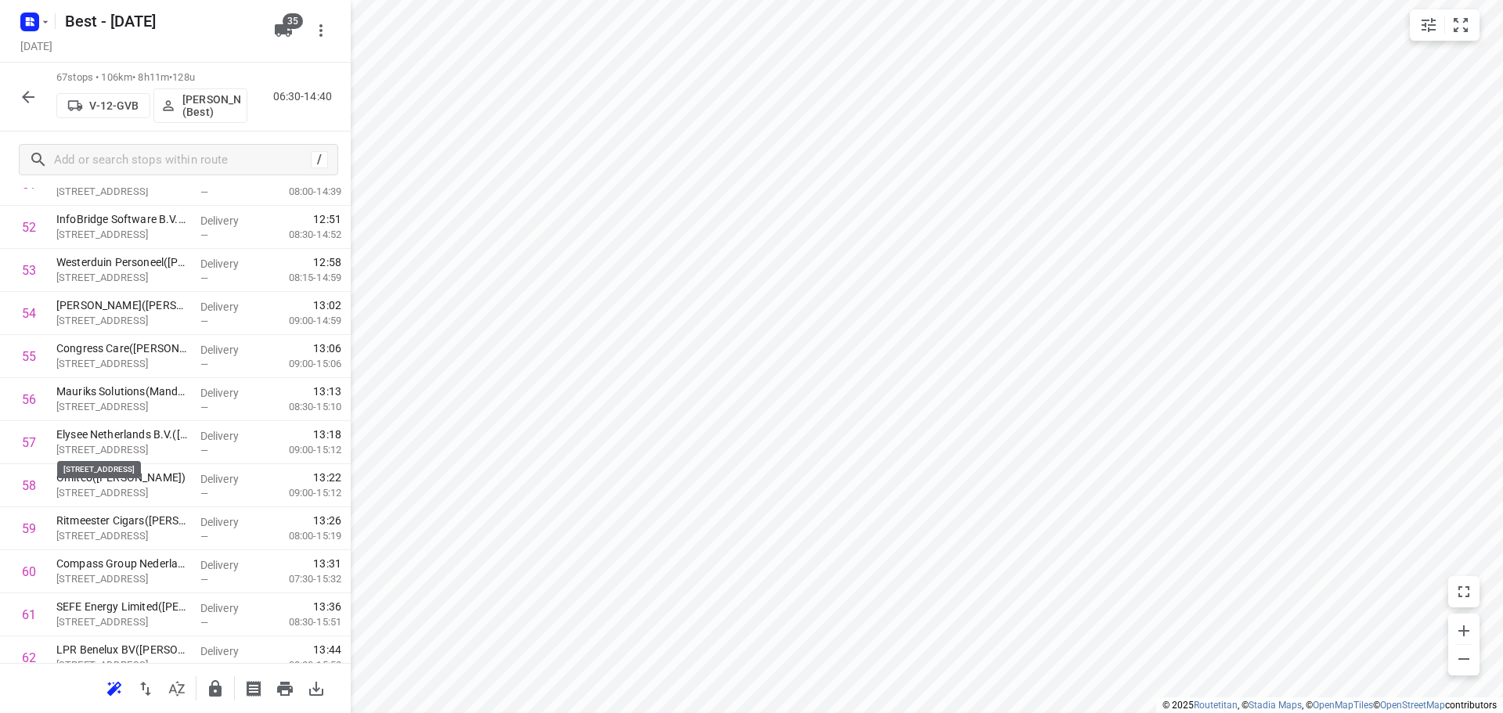
scroll to position [2575, 0]
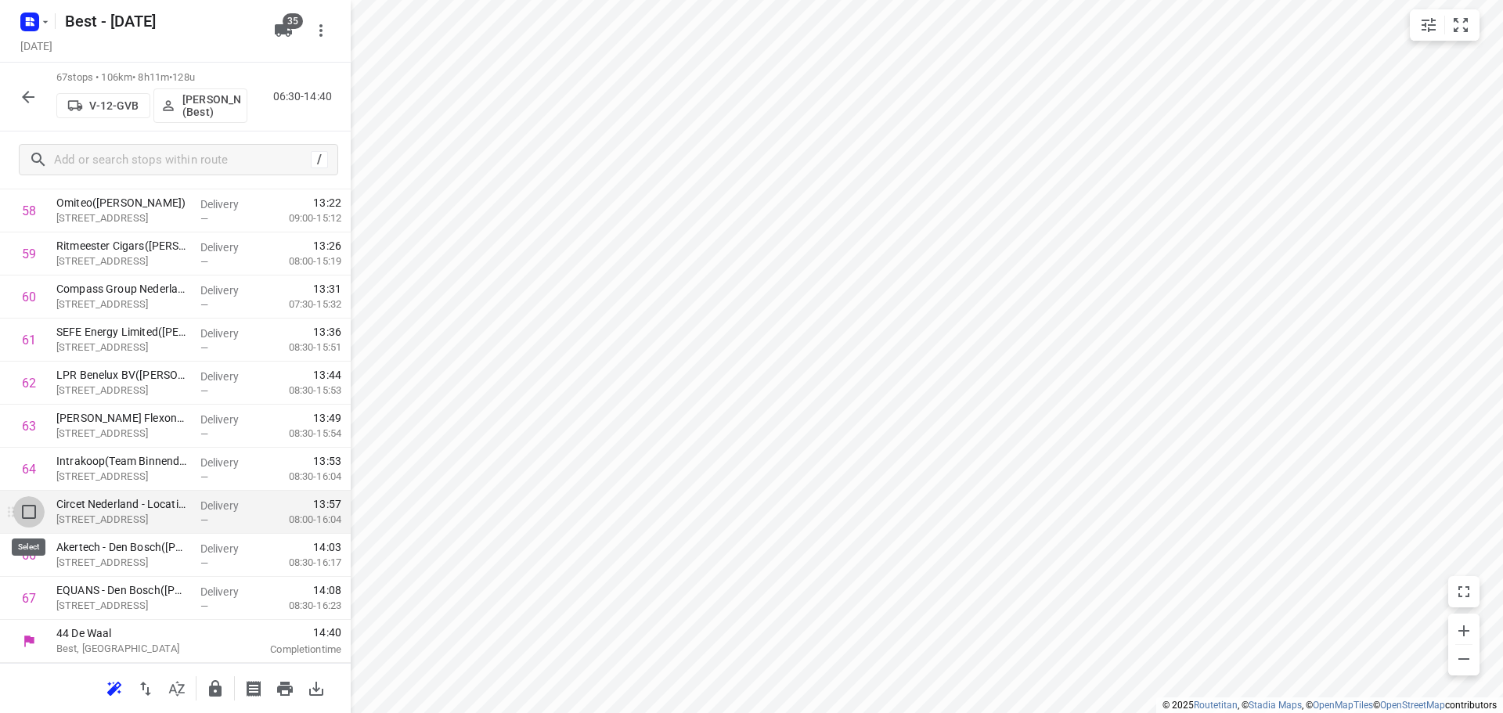
click at [34, 517] on input "checkbox" at bounding box center [28, 511] width 31 height 31
checkbox input "true"
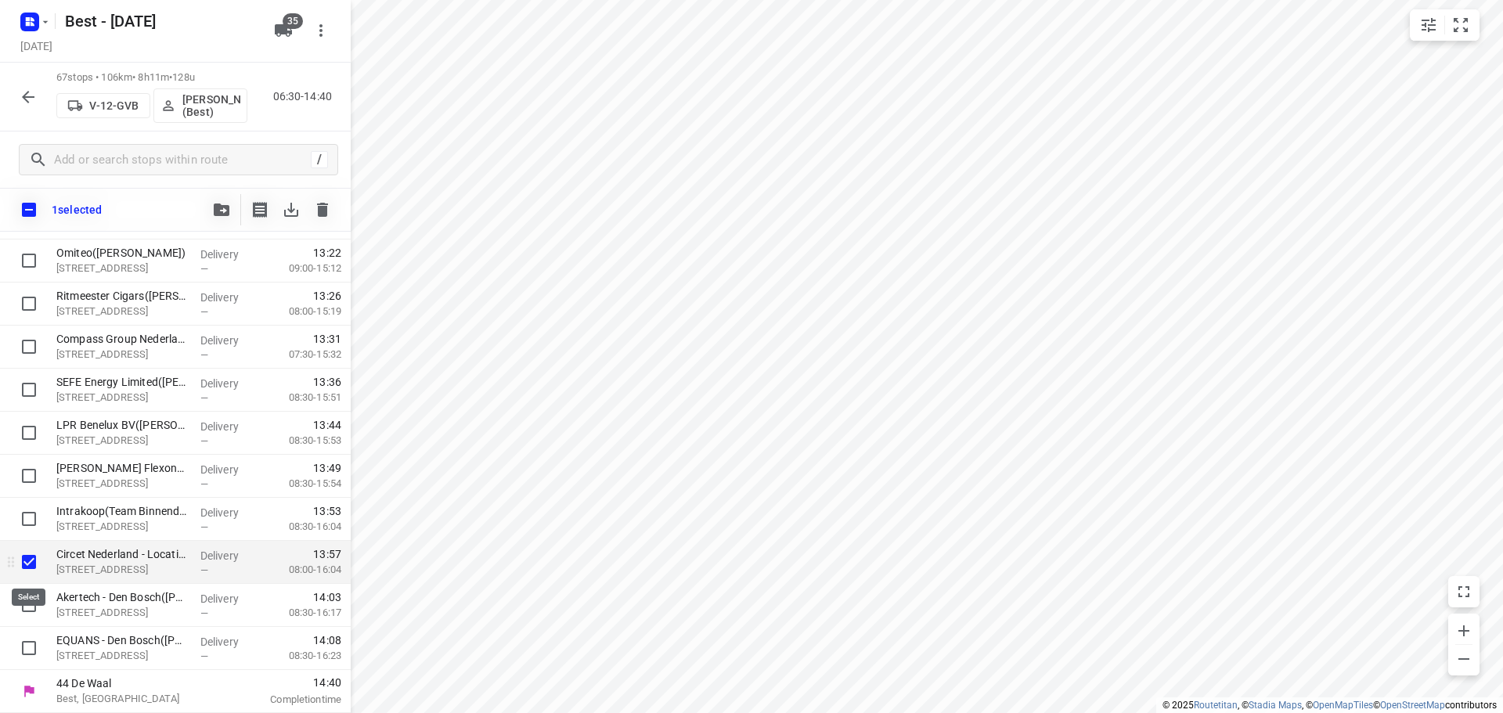
click at [32, 566] on input "checkbox" at bounding box center [28, 561] width 31 height 31
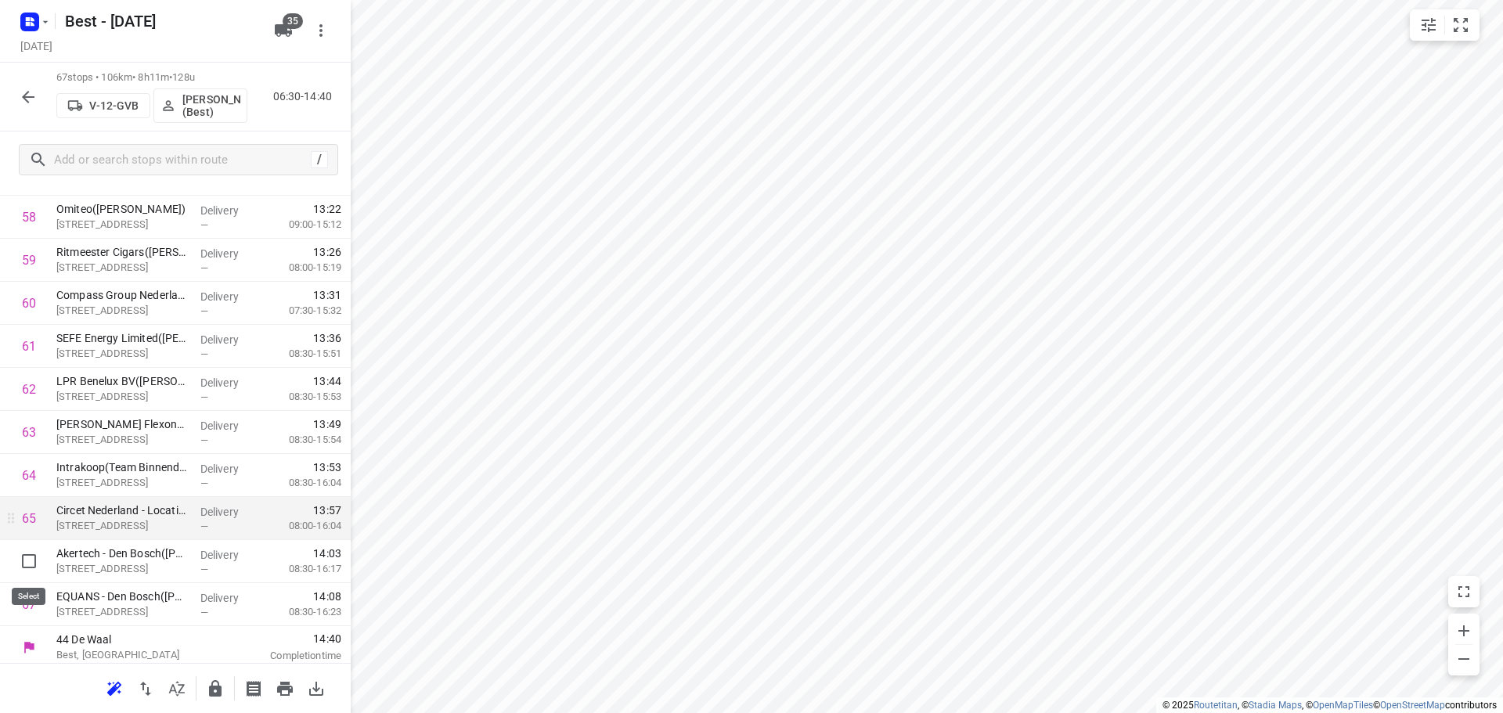
click at [34, 563] on input "checkbox" at bounding box center [28, 560] width 31 height 31
checkbox input "true"
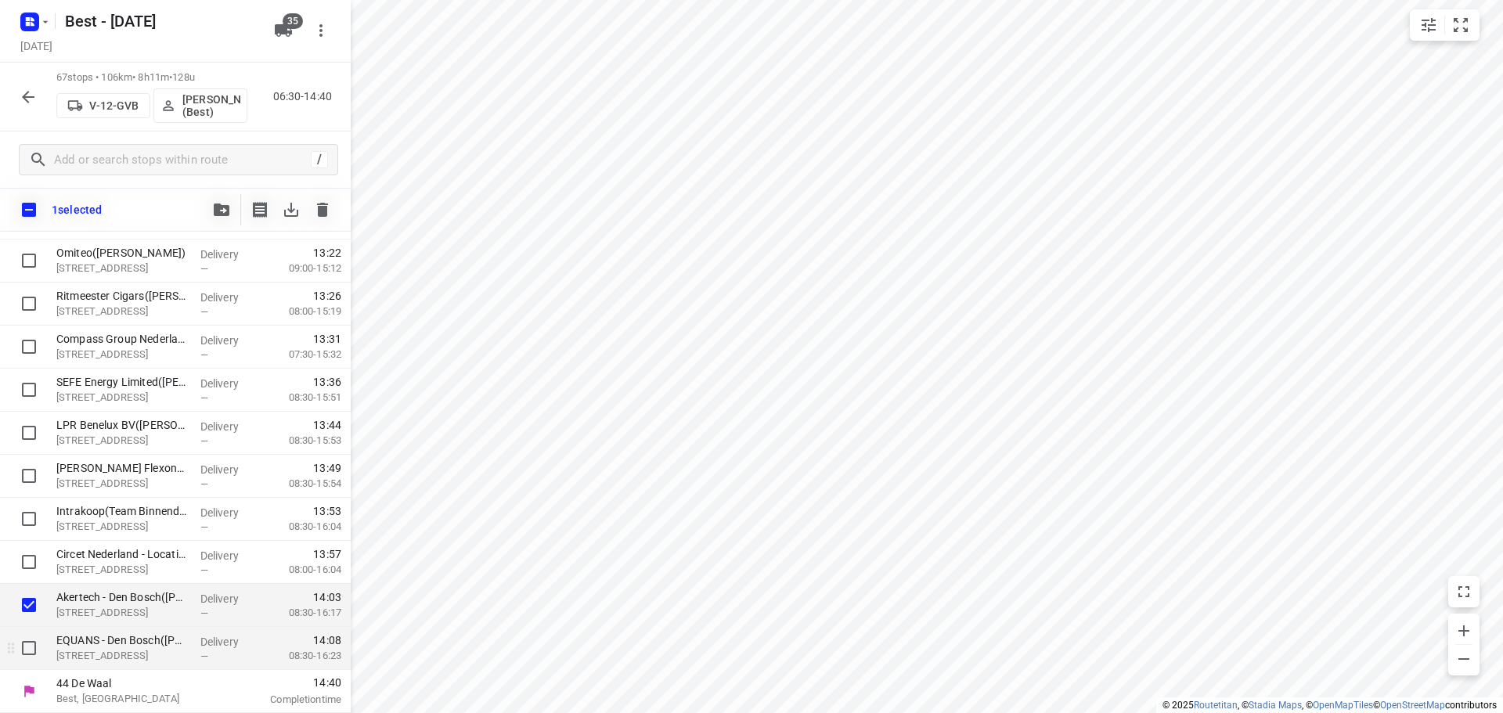
click at [28, 629] on div at bounding box center [25, 648] width 50 height 43
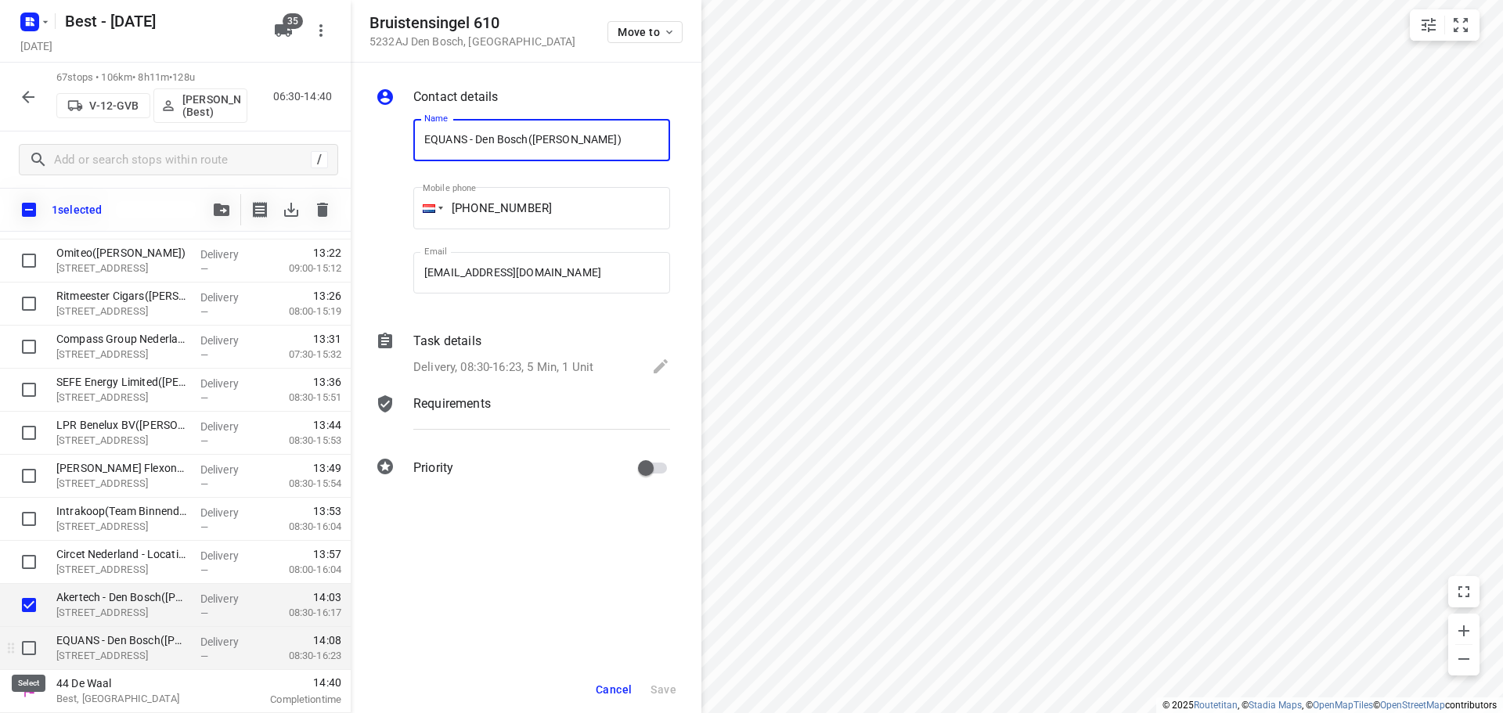
click at [35, 644] on input "checkbox" at bounding box center [28, 647] width 31 height 31
checkbox input "true"
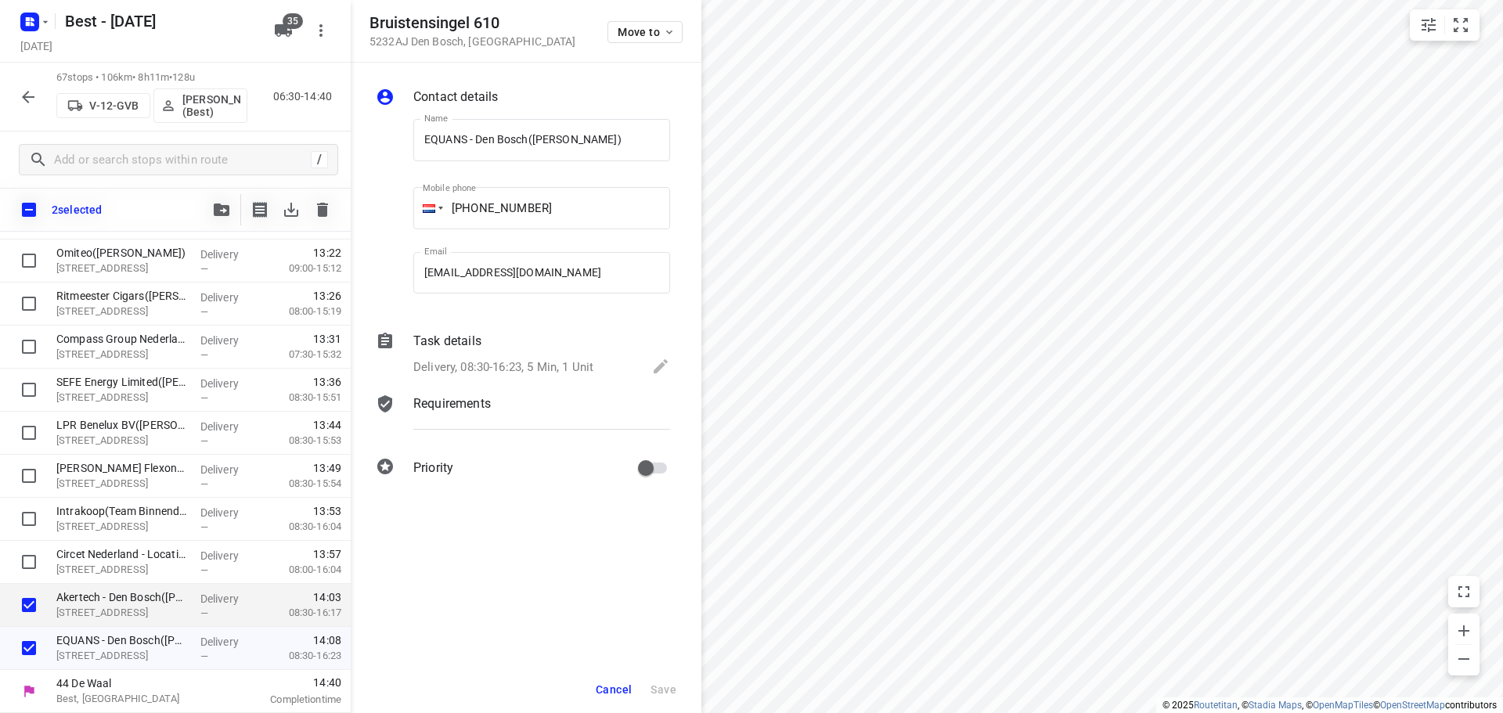
click at [218, 199] on button "button" at bounding box center [221, 209] width 31 height 31
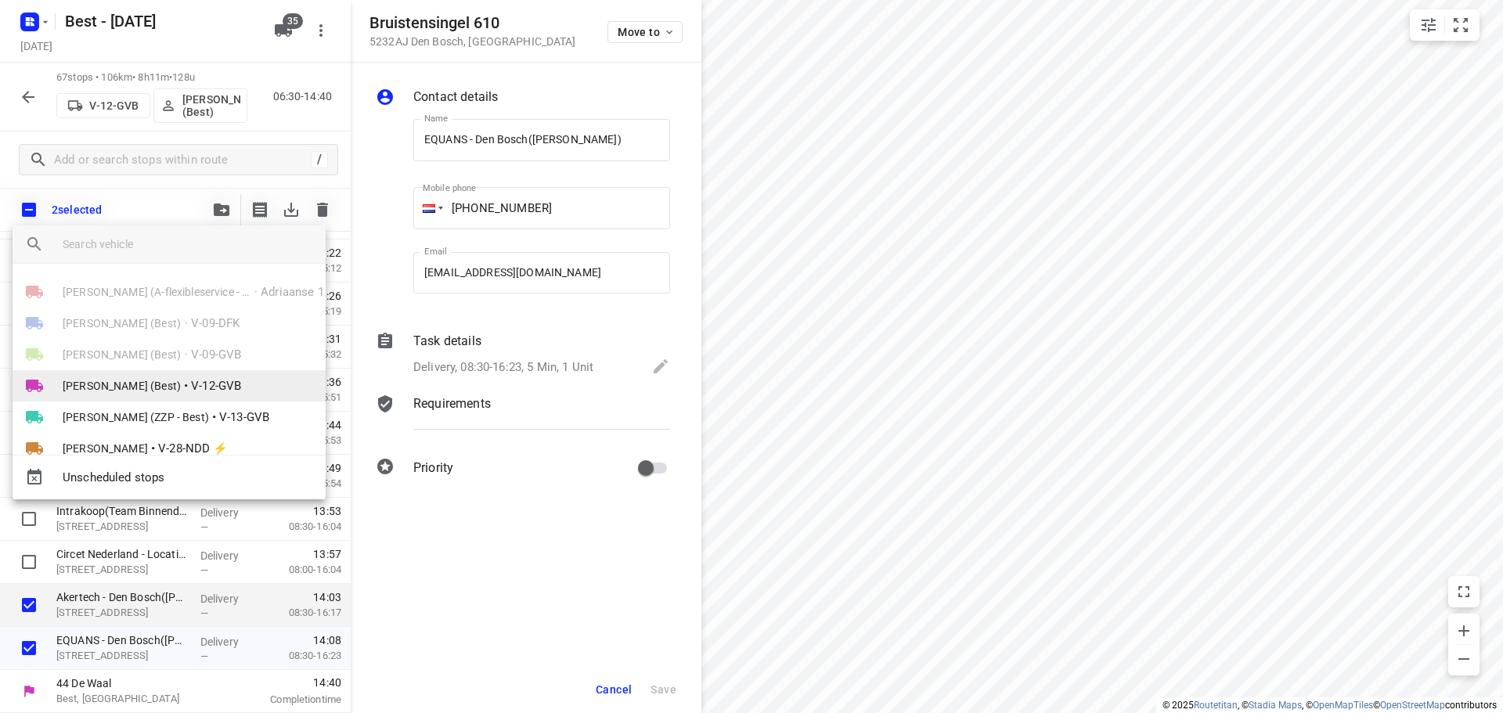
click at [113, 390] on span "Demi Walraven (Best)" at bounding box center [122, 386] width 118 height 16
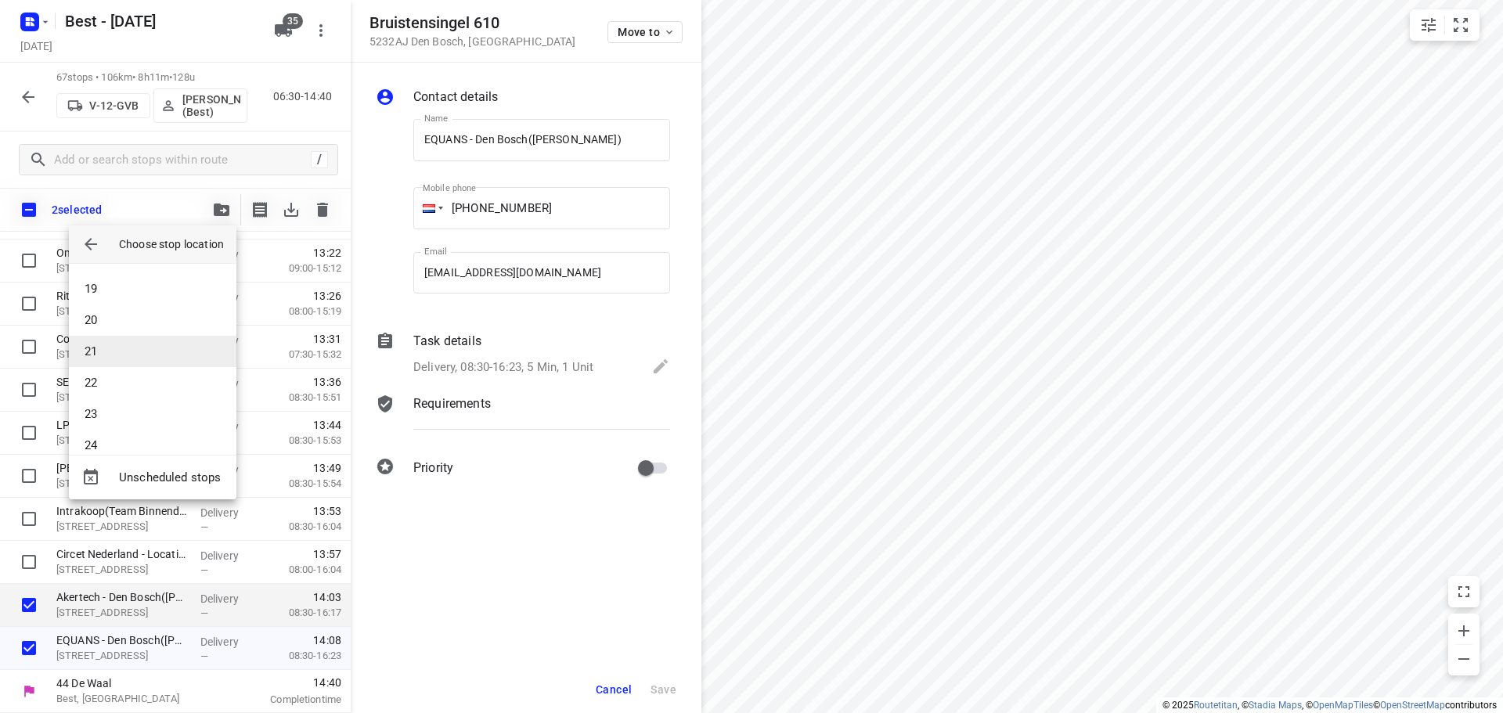
scroll to position [548, 0]
click at [95, 402] on li "22" at bounding box center [152, 395] width 167 height 31
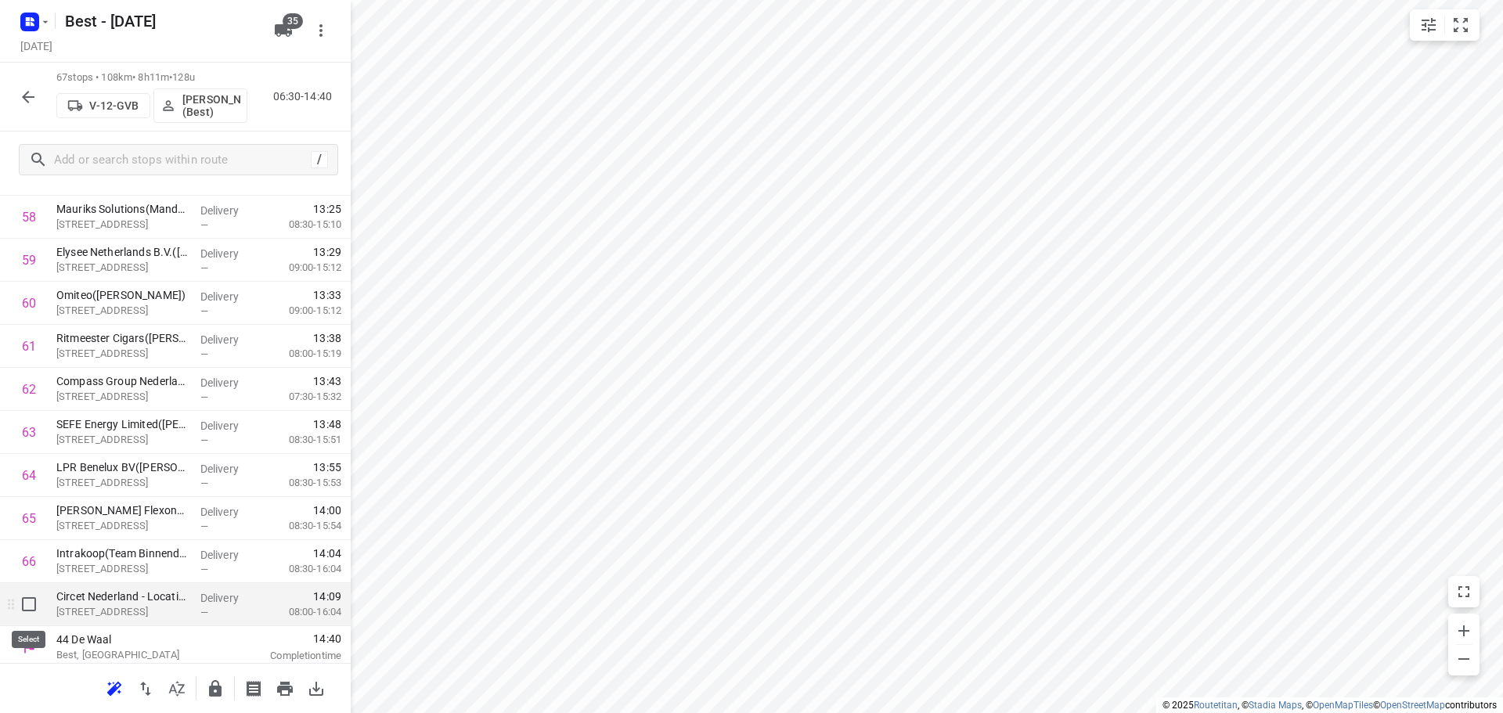
click at [22, 596] on input "checkbox" at bounding box center [28, 604] width 31 height 31
checkbox input "true"
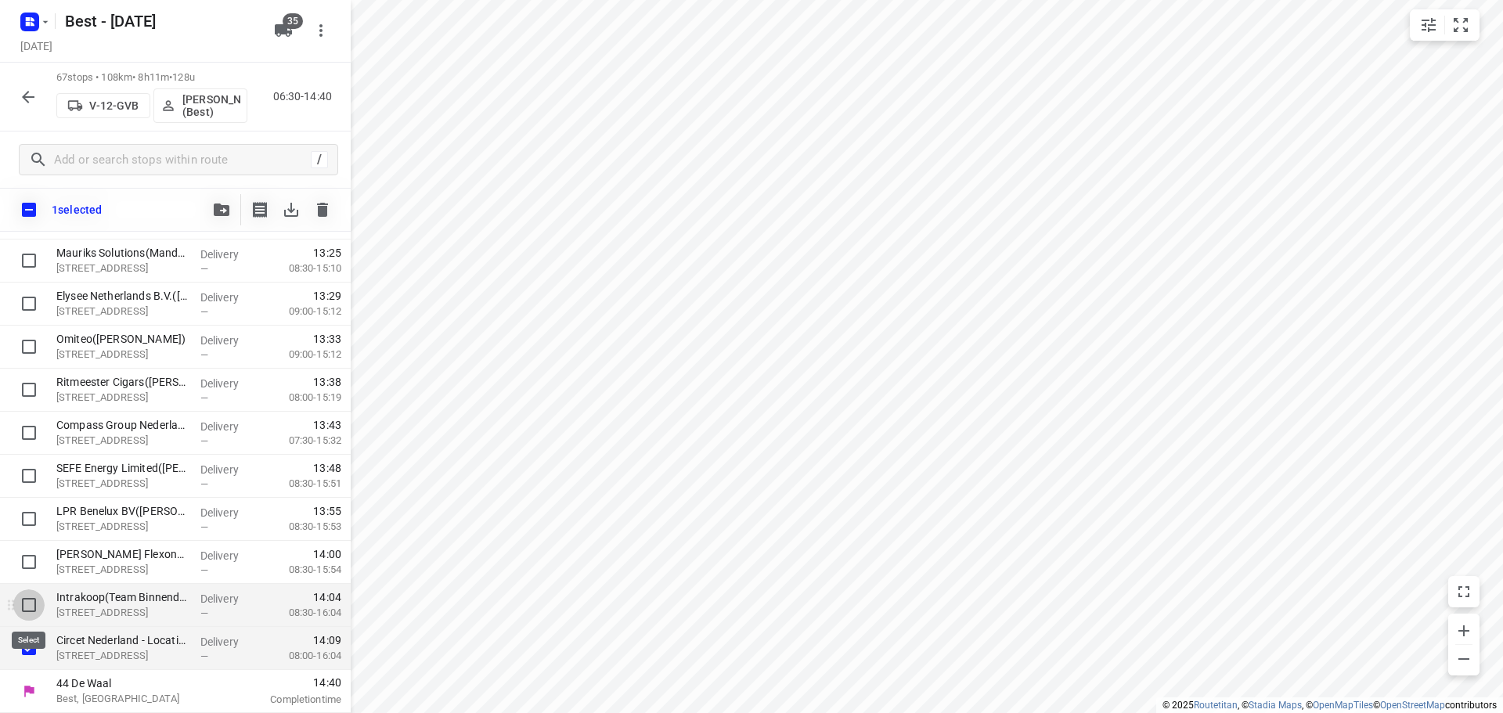
drag, startPoint x: 27, startPoint y: 600, endPoint x: 29, endPoint y: 571, distance: 29.1
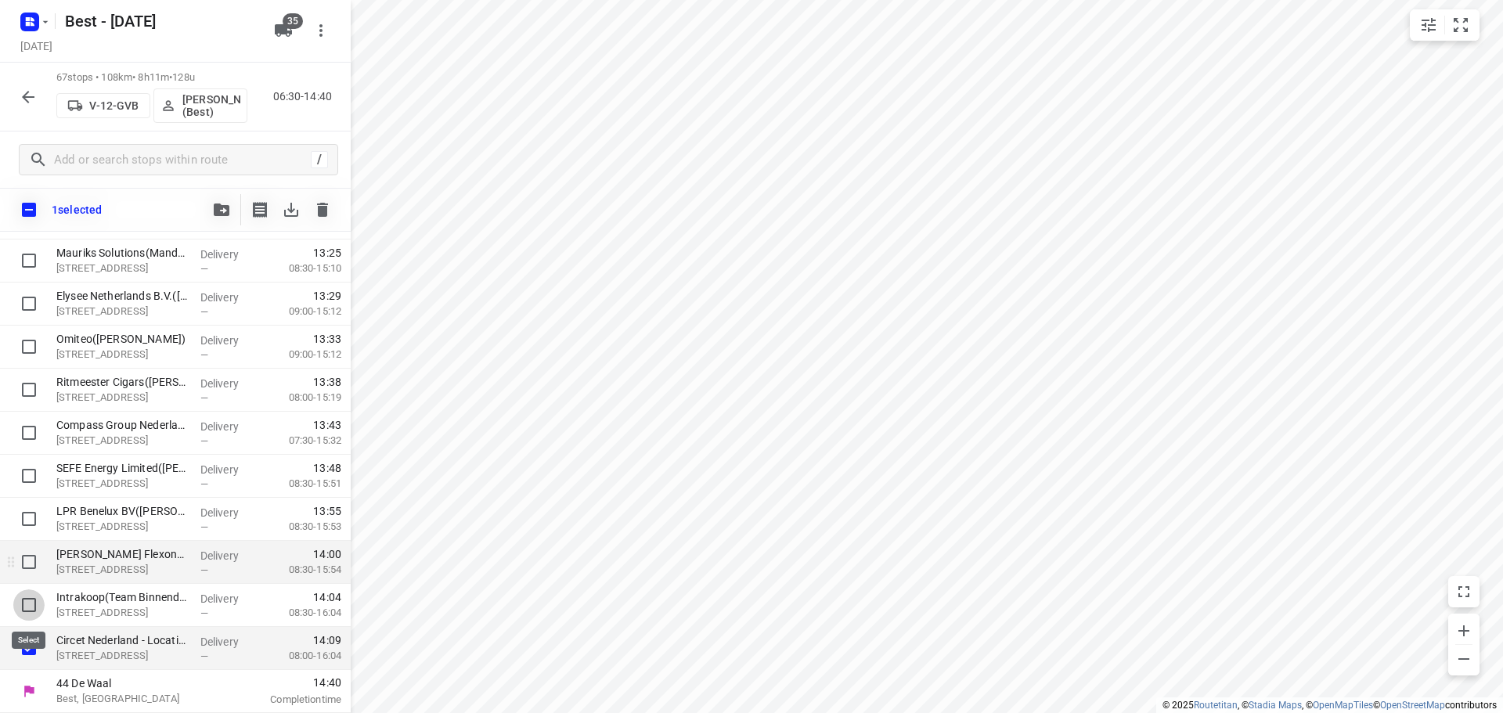
click at [27, 592] on input "checkbox" at bounding box center [28, 604] width 31 height 31
checkbox input "true"
click at [27, 551] on input "checkbox" at bounding box center [28, 561] width 31 height 31
checkbox input "true"
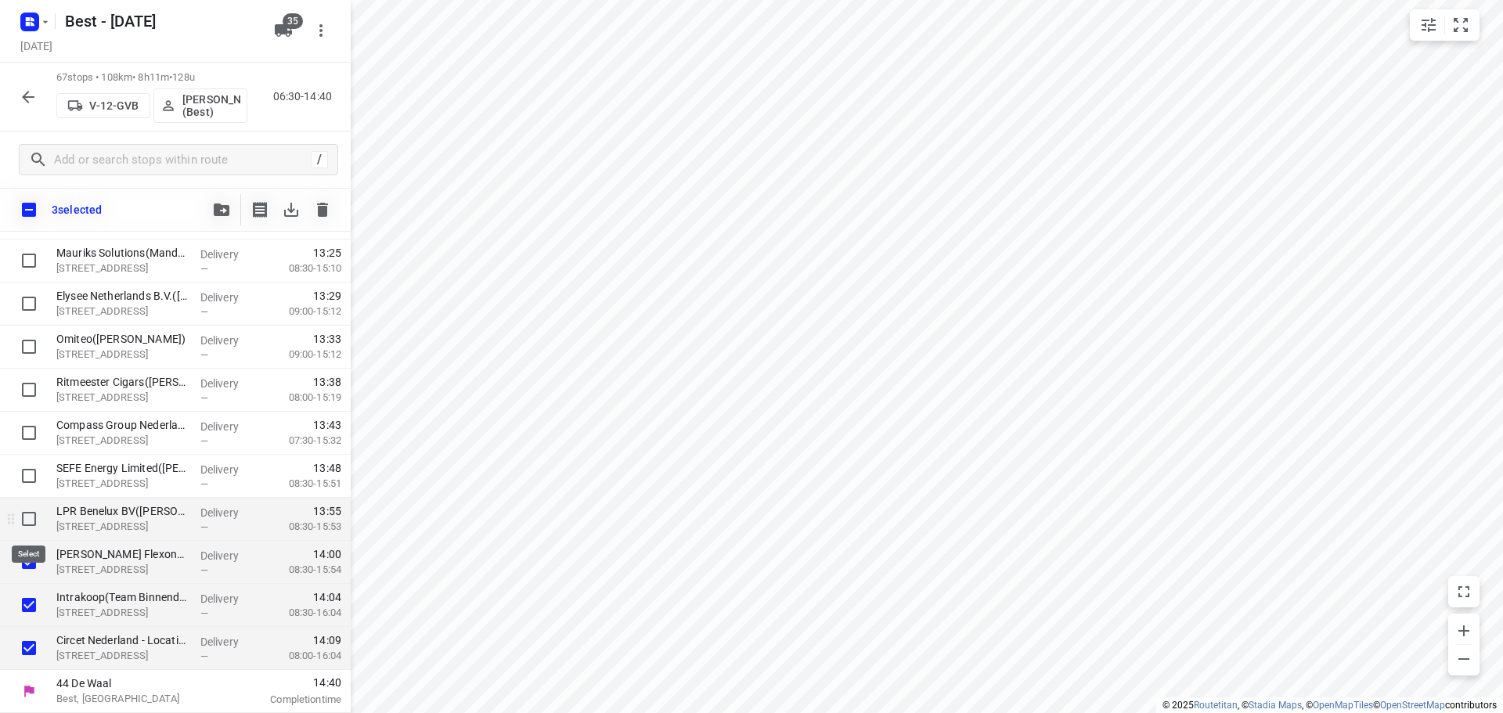
click at [22, 509] on input "checkbox" at bounding box center [28, 518] width 31 height 31
checkbox input "true"
click at [39, 478] on input "checkbox" at bounding box center [28, 475] width 31 height 31
checkbox input "true"
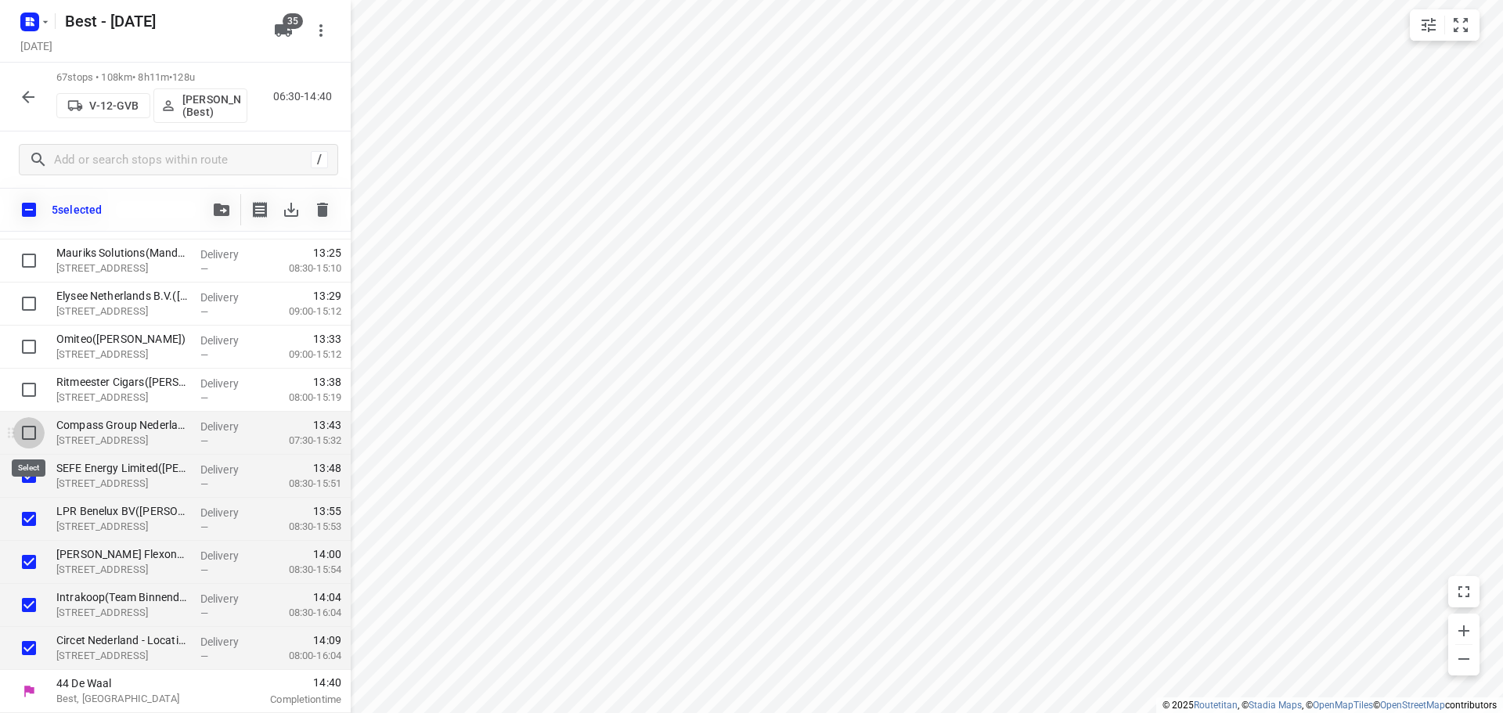
click at [39, 440] on input "checkbox" at bounding box center [28, 432] width 31 height 31
checkbox input "true"
click at [38, 388] on input "checkbox" at bounding box center [28, 389] width 31 height 31
checkbox input "true"
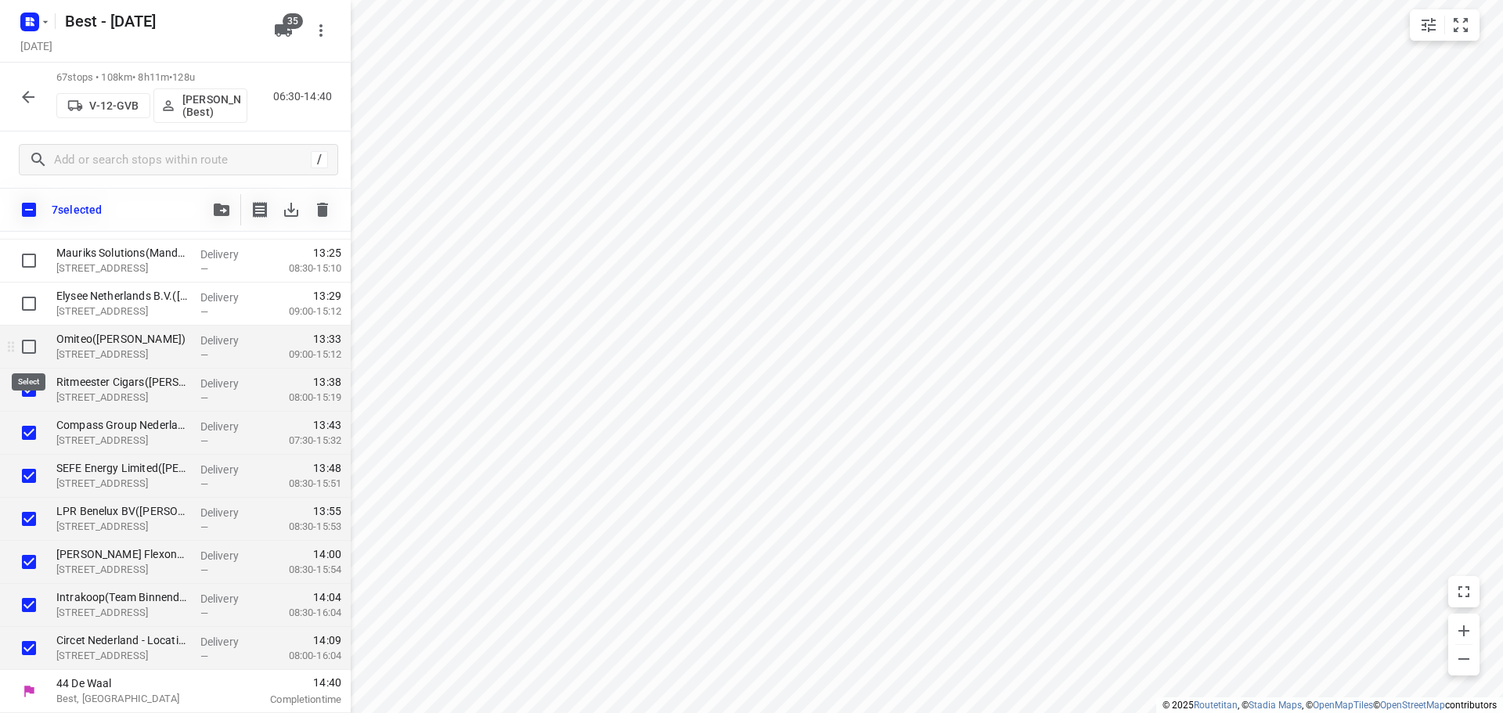
click at [34, 347] on input "checkbox" at bounding box center [28, 346] width 31 height 31
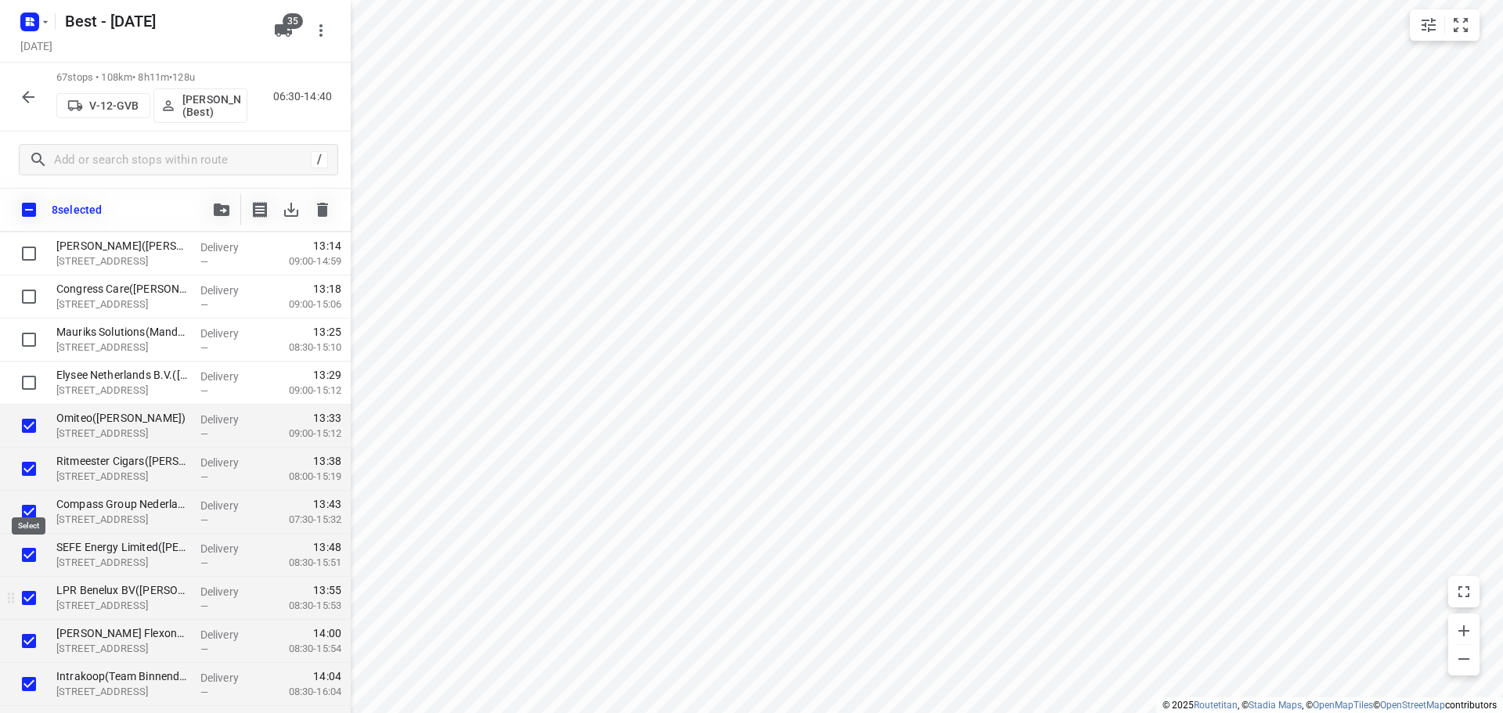
scroll to position [2569, 0]
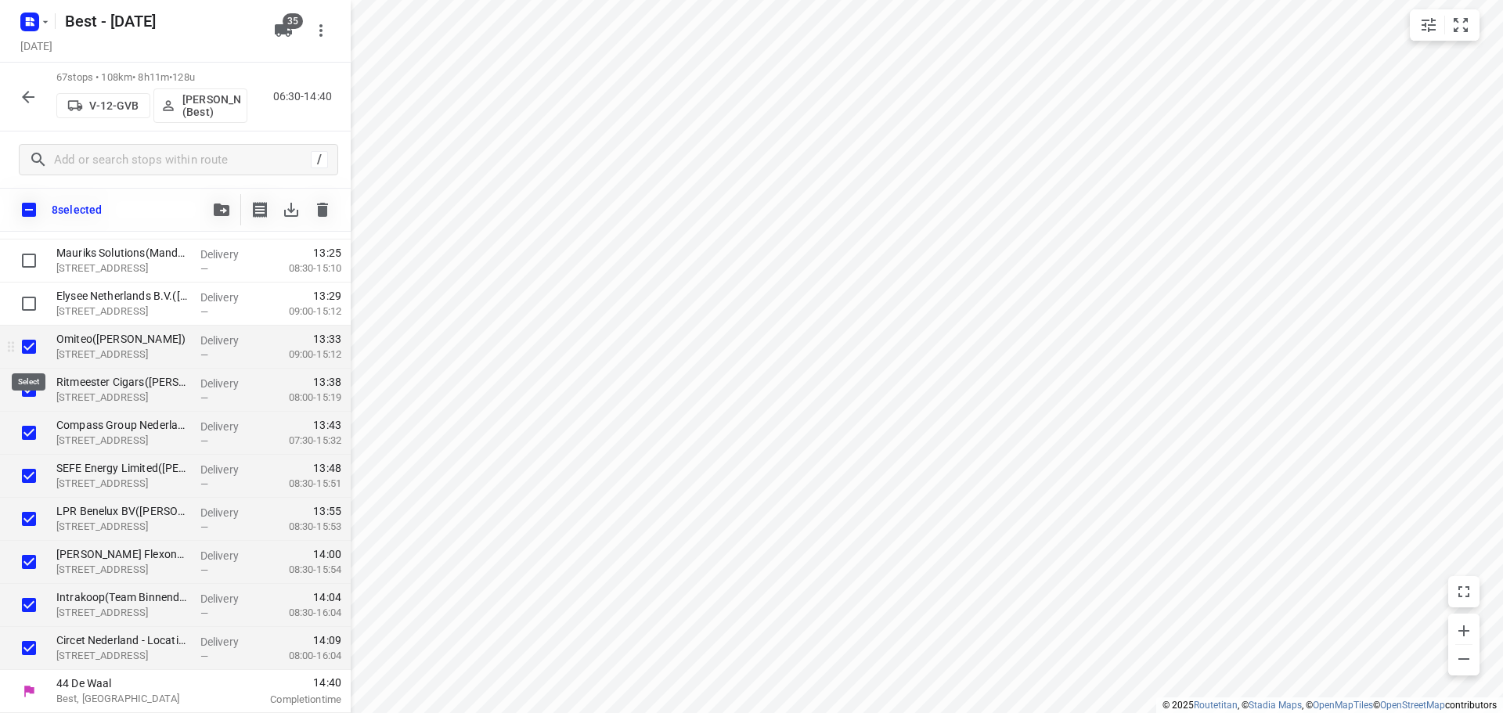
click at [33, 349] on input "checkbox" at bounding box center [28, 346] width 31 height 31
checkbox input "false"
click at [213, 203] on button "button" at bounding box center [221, 209] width 31 height 31
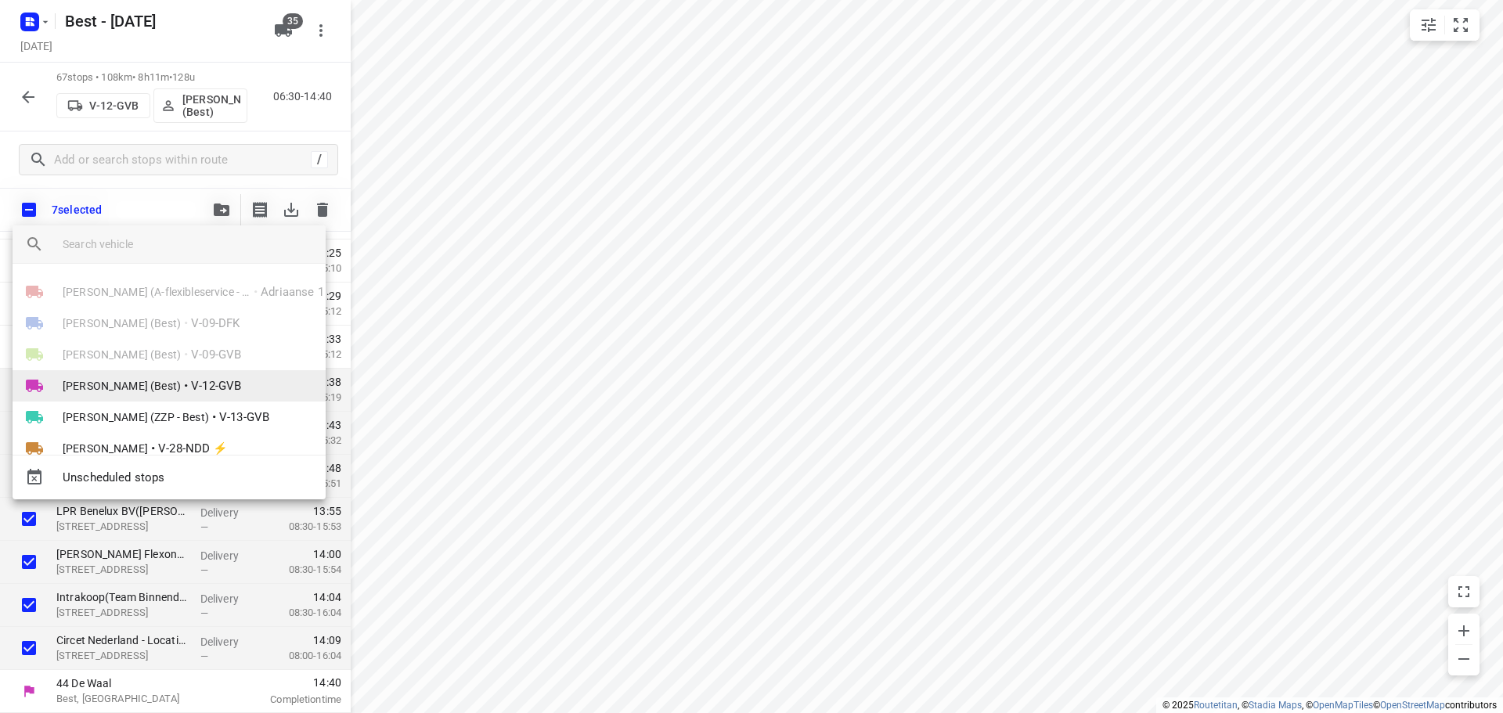
click at [119, 383] on span "Demi Walraven (Best)" at bounding box center [122, 386] width 118 height 16
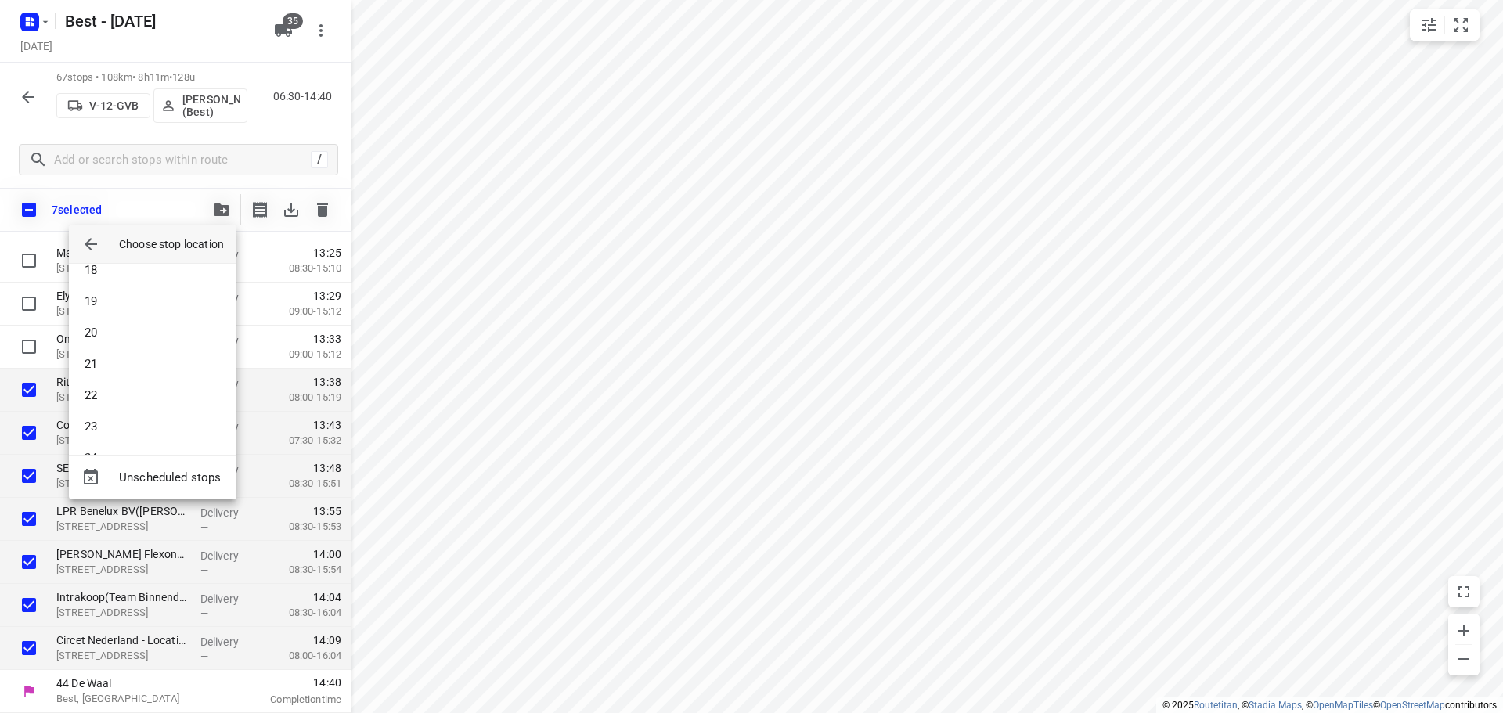
scroll to position [704, 0]
click at [110, 300] on li "24" at bounding box center [152, 301] width 167 height 31
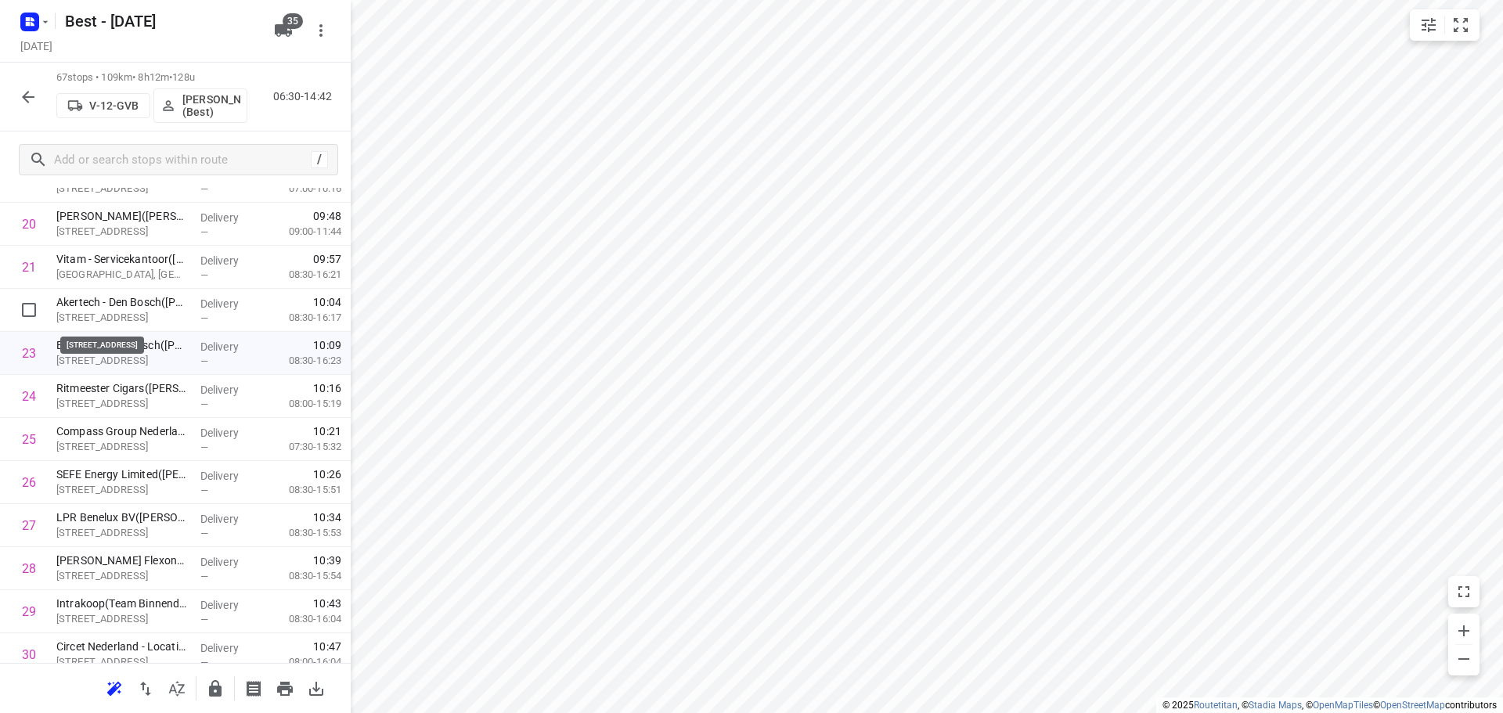
scroll to position [925, 0]
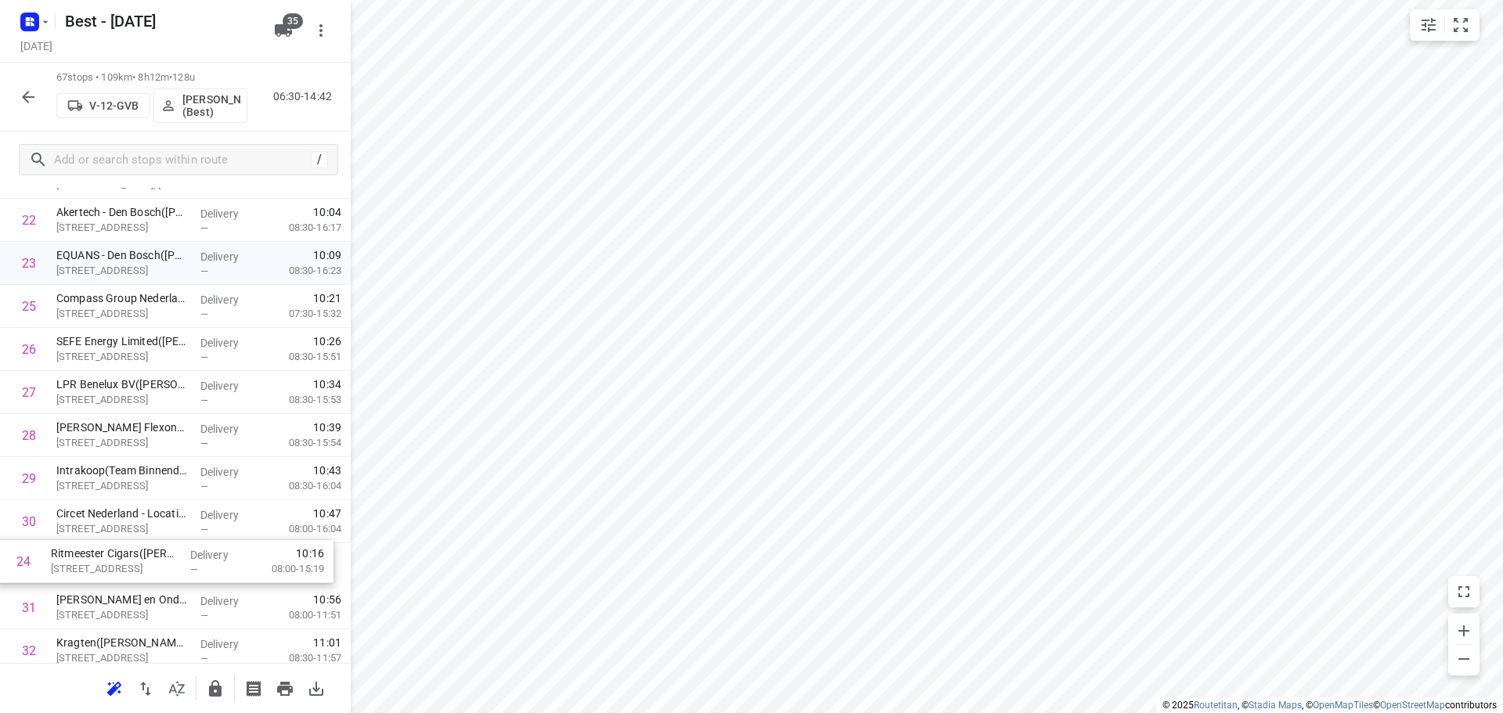
drag, startPoint x: 167, startPoint y: 404, endPoint x: 164, endPoint y: 564, distance: 160.5
drag, startPoint x: 196, startPoint y: 307, endPoint x: 187, endPoint y: 508, distance: 201.3
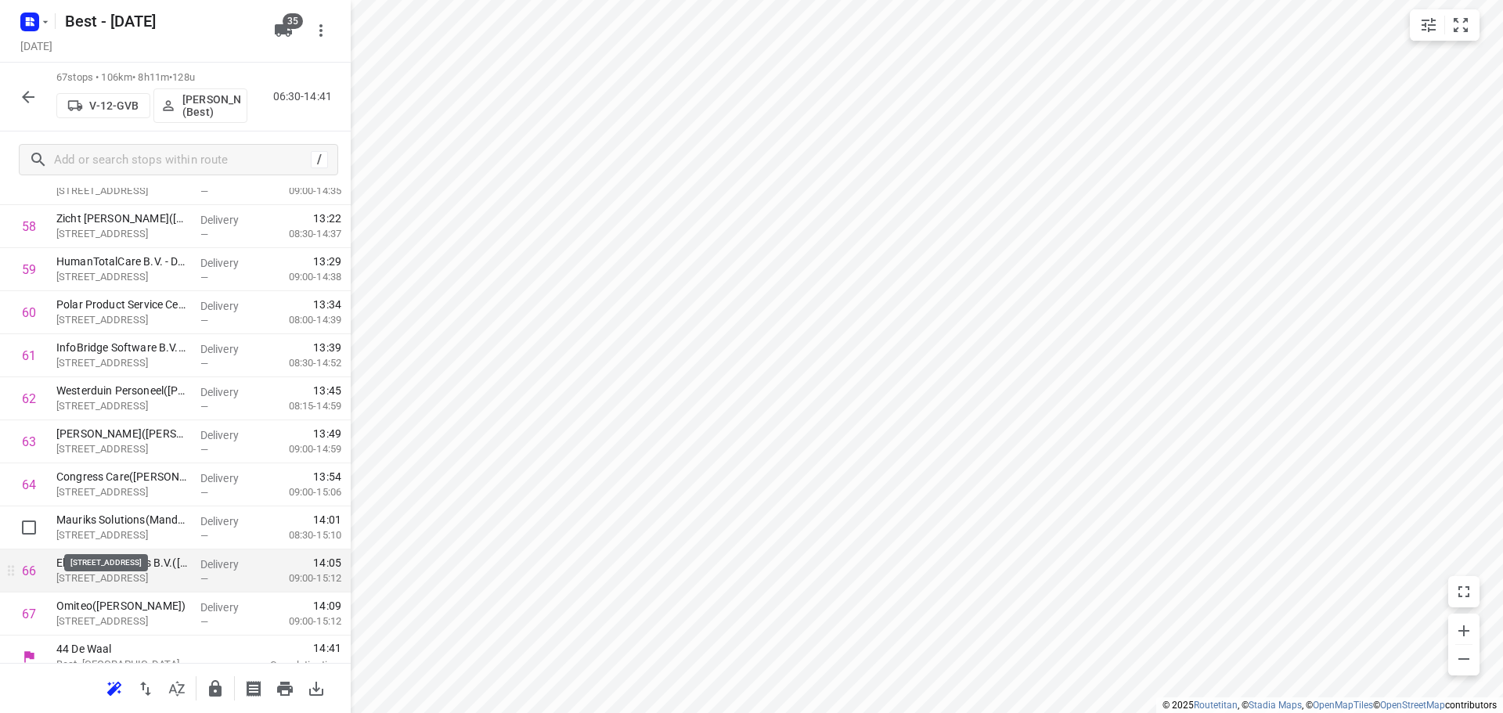
scroll to position [2575, 0]
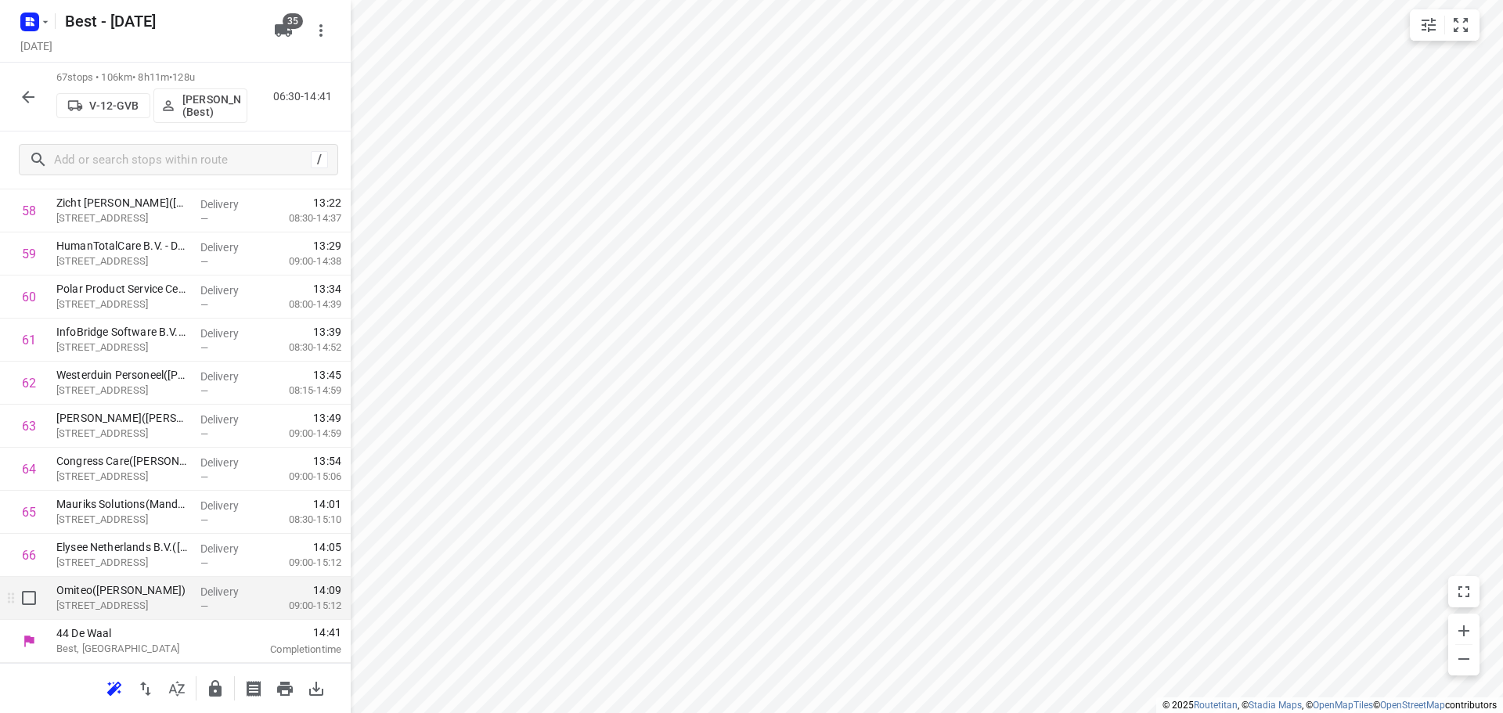
click at [29, 593] on input "checkbox" at bounding box center [28, 597] width 31 height 31
checkbox input "true"
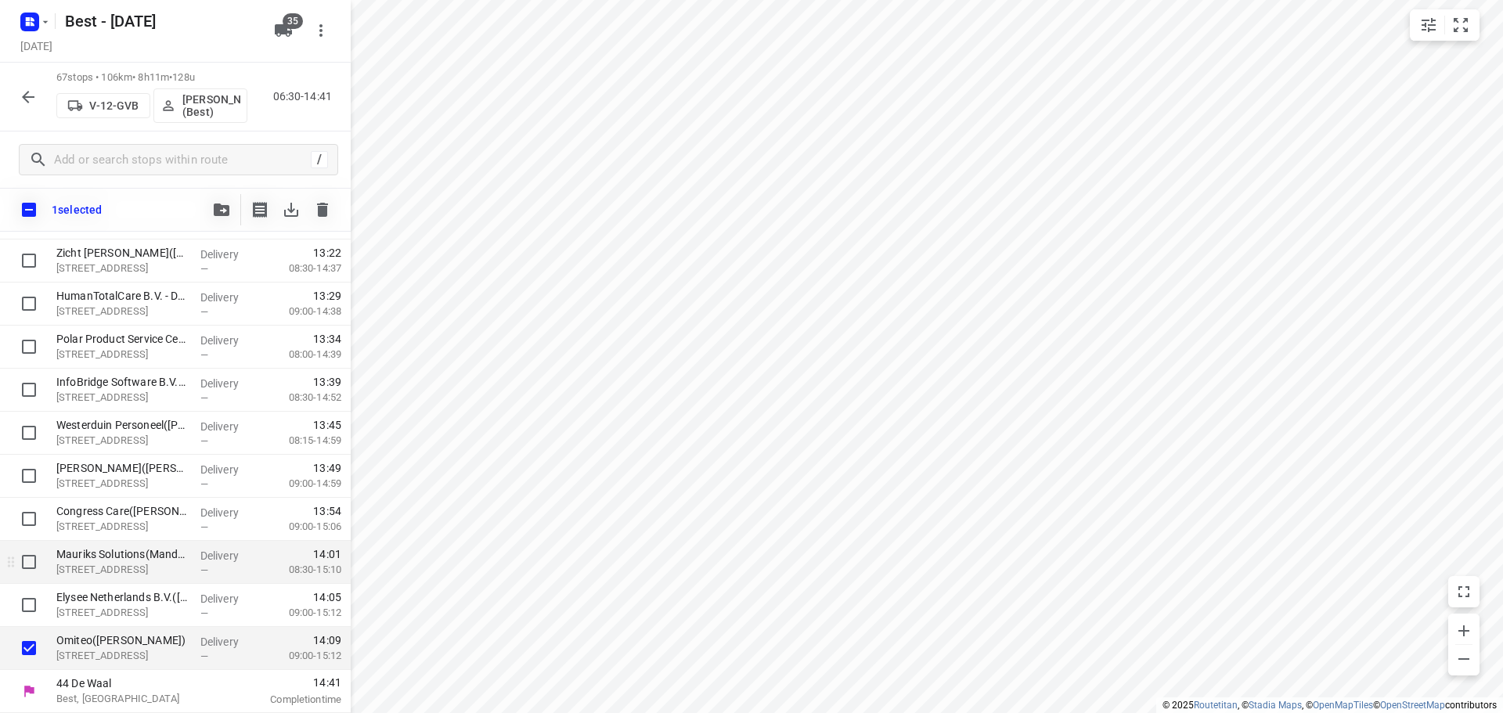
scroll to position [2569, 0]
drag, startPoint x: 25, startPoint y: 610, endPoint x: 29, endPoint y: 554, distance: 55.7
click at [26, 603] on input "checkbox" at bounding box center [28, 604] width 31 height 31
checkbox input "true"
click at [29, 553] on input "checkbox" at bounding box center [28, 561] width 31 height 31
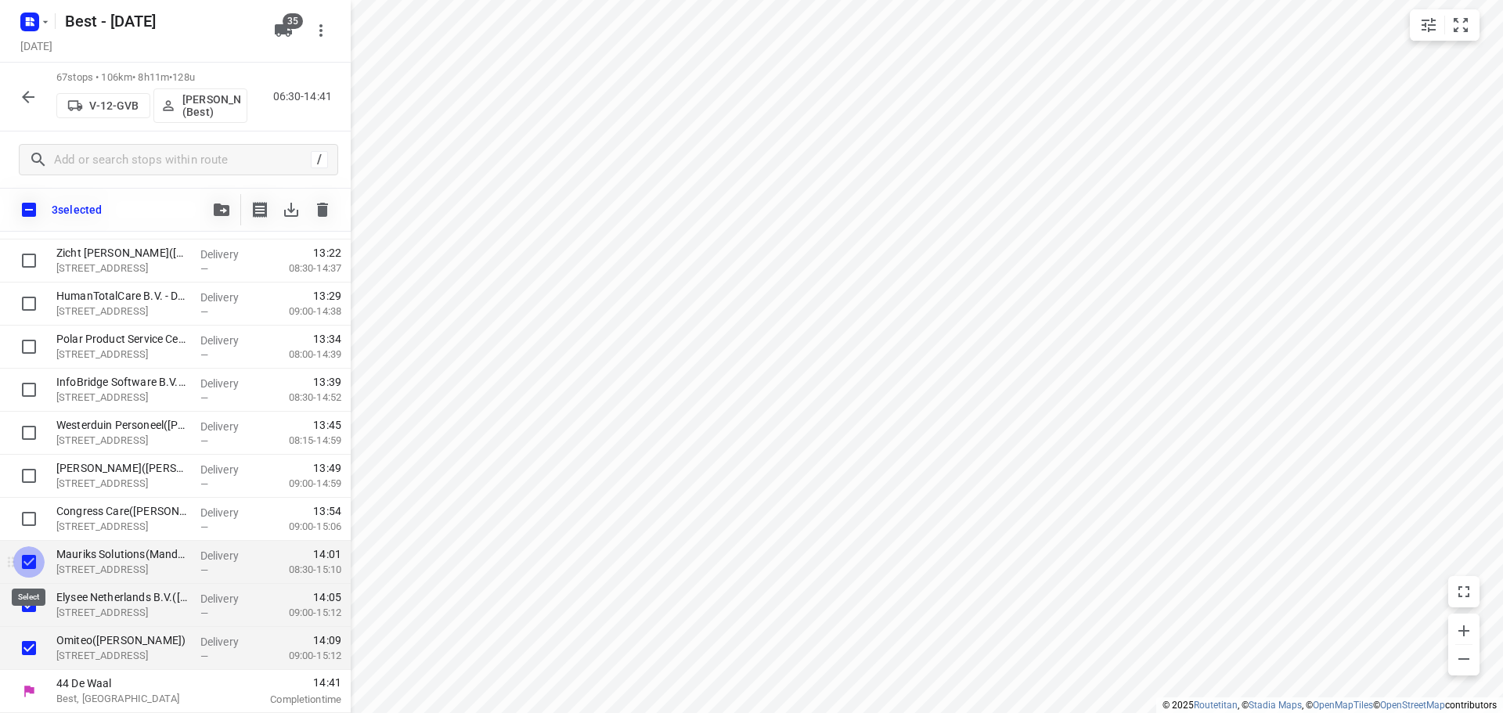
click at [29, 552] on input "checkbox" at bounding box center [28, 561] width 31 height 31
checkbox input "false"
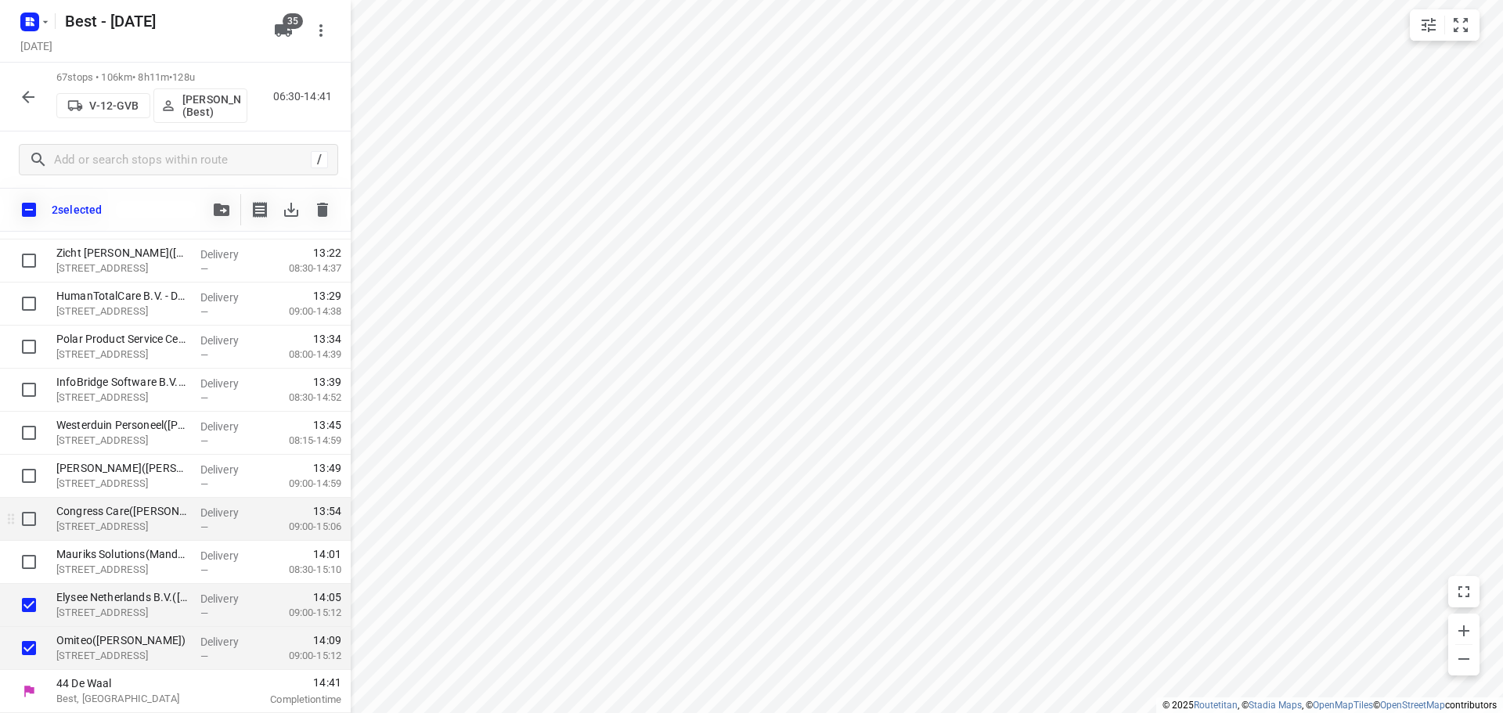
click at [29, 502] on div at bounding box center [25, 519] width 50 height 43
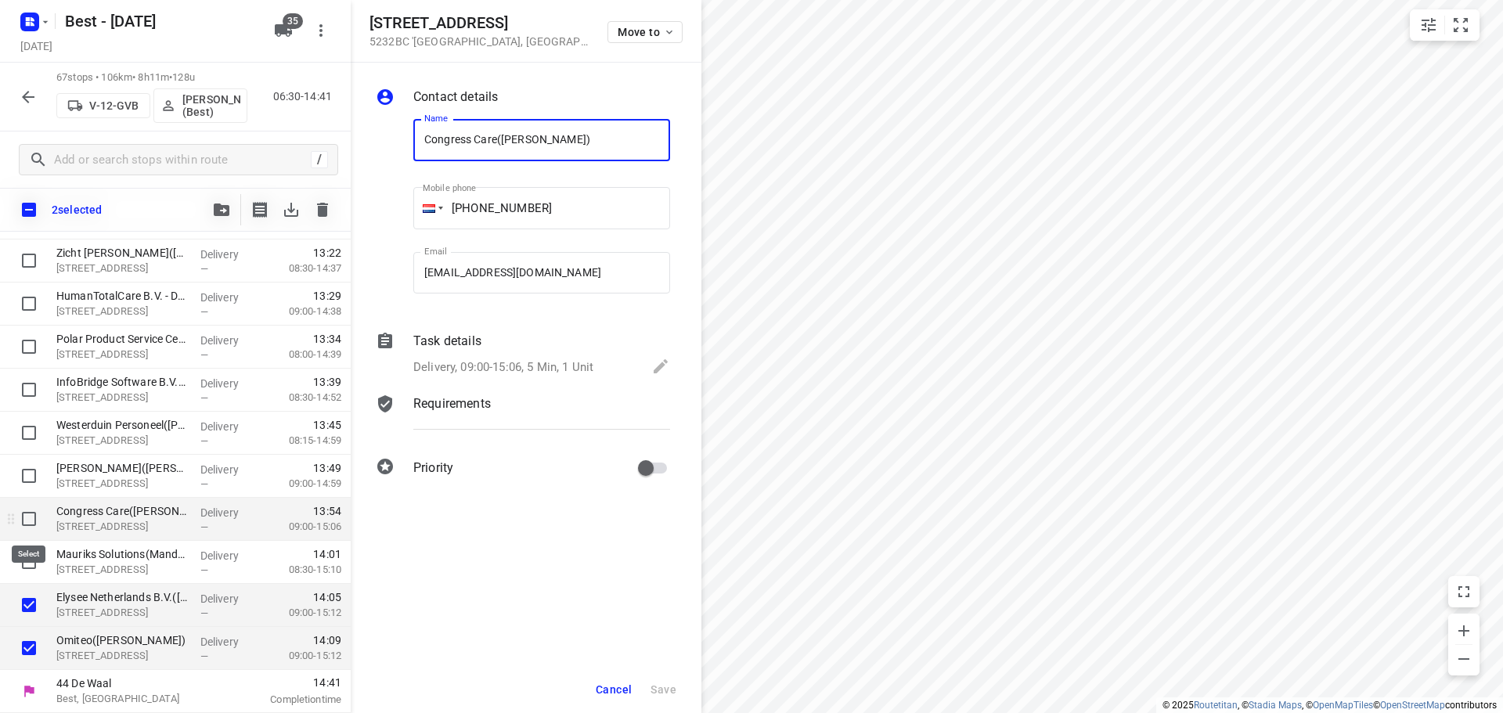
click at [29, 510] on input "checkbox" at bounding box center [28, 518] width 31 height 31
checkbox input "true"
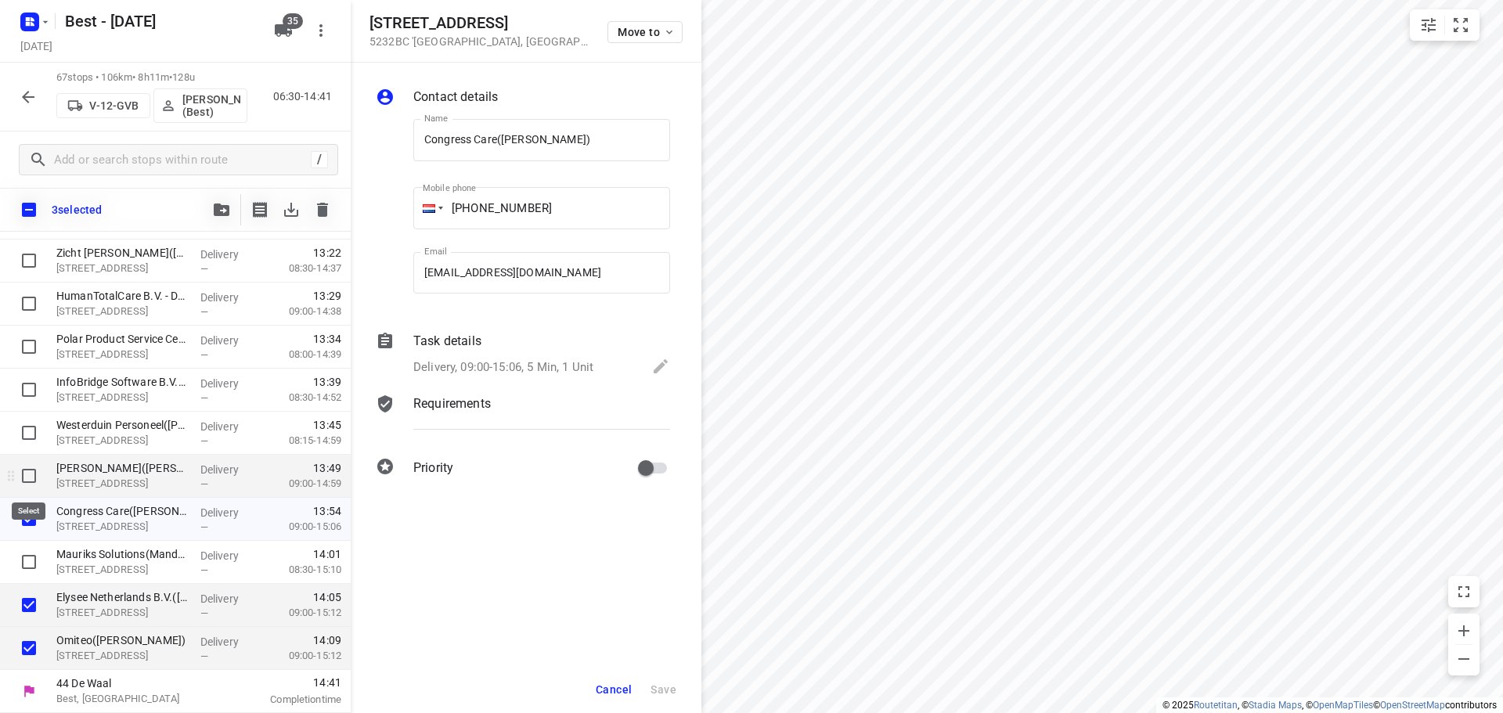
click at [23, 473] on input "checkbox" at bounding box center [28, 475] width 31 height 31
checkbox input "true"
click at [16, 427] on input "checkbox" at bounding box center [28, 432] width 31 height 31
checkbox input "true"
click at [218, 208] on icon "button" at bounding box center [222, 209] width 16 height 13
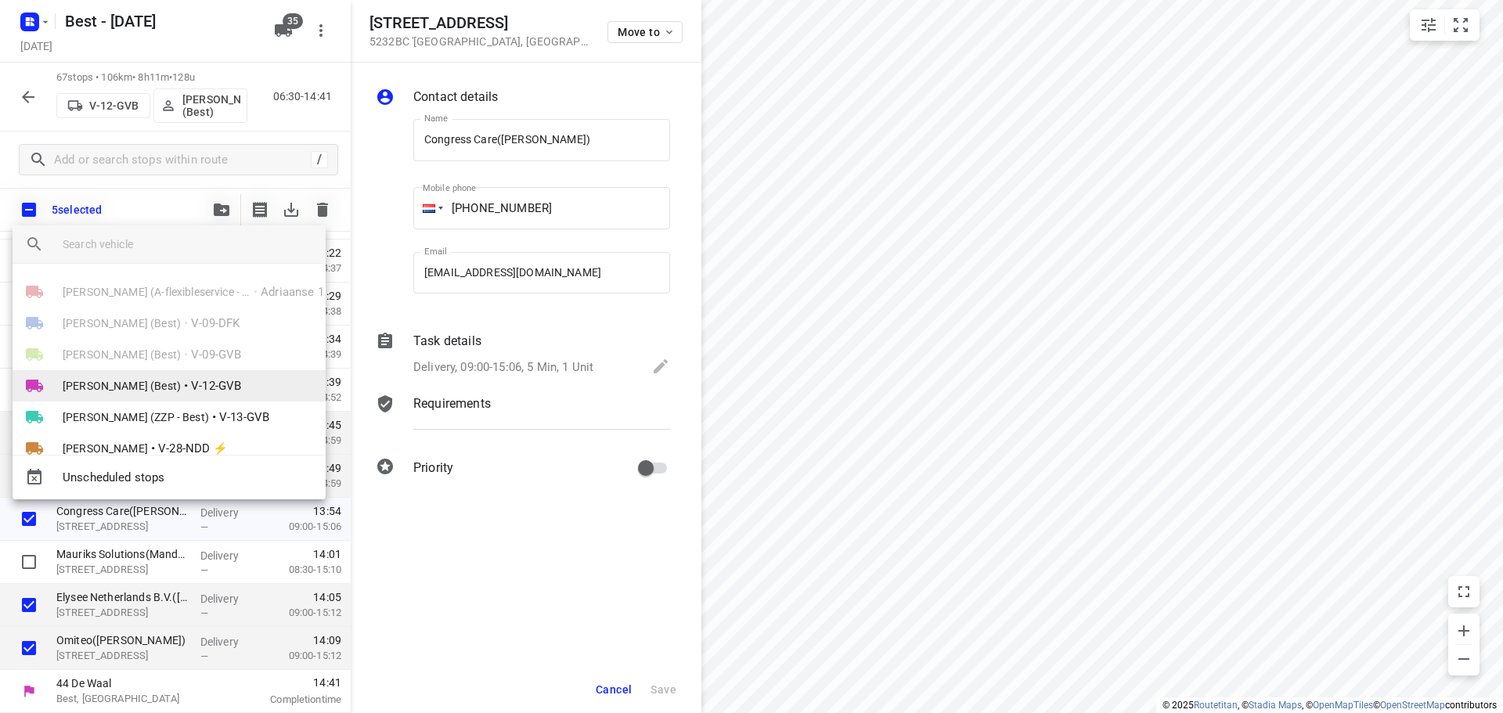
click at [118, 382] on span "Demi Walraven (Best)" at bounding box center [122, 386] width 118 height 16
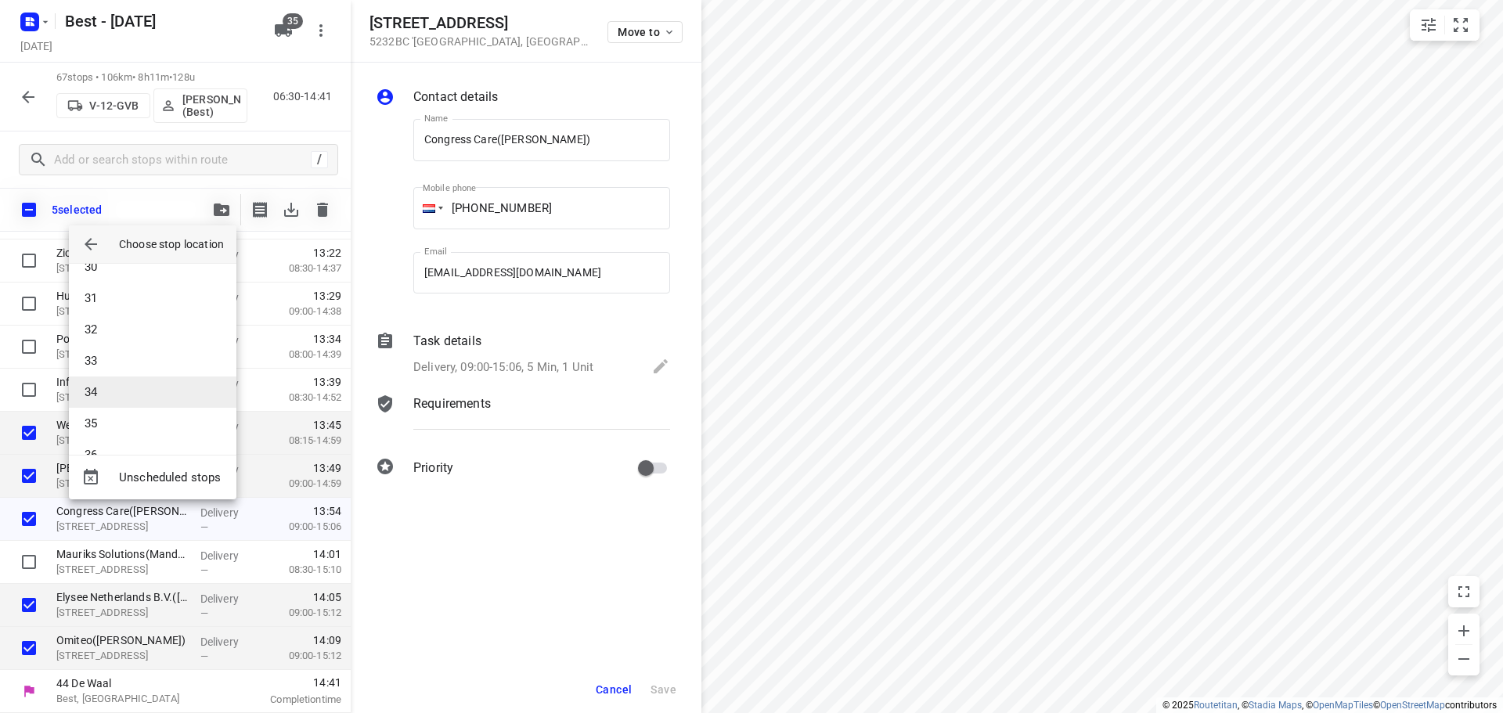
scroll to position [939, 0]
click at [124, 293] on li "31" at bounding box center [152, 285] width 167 height 31
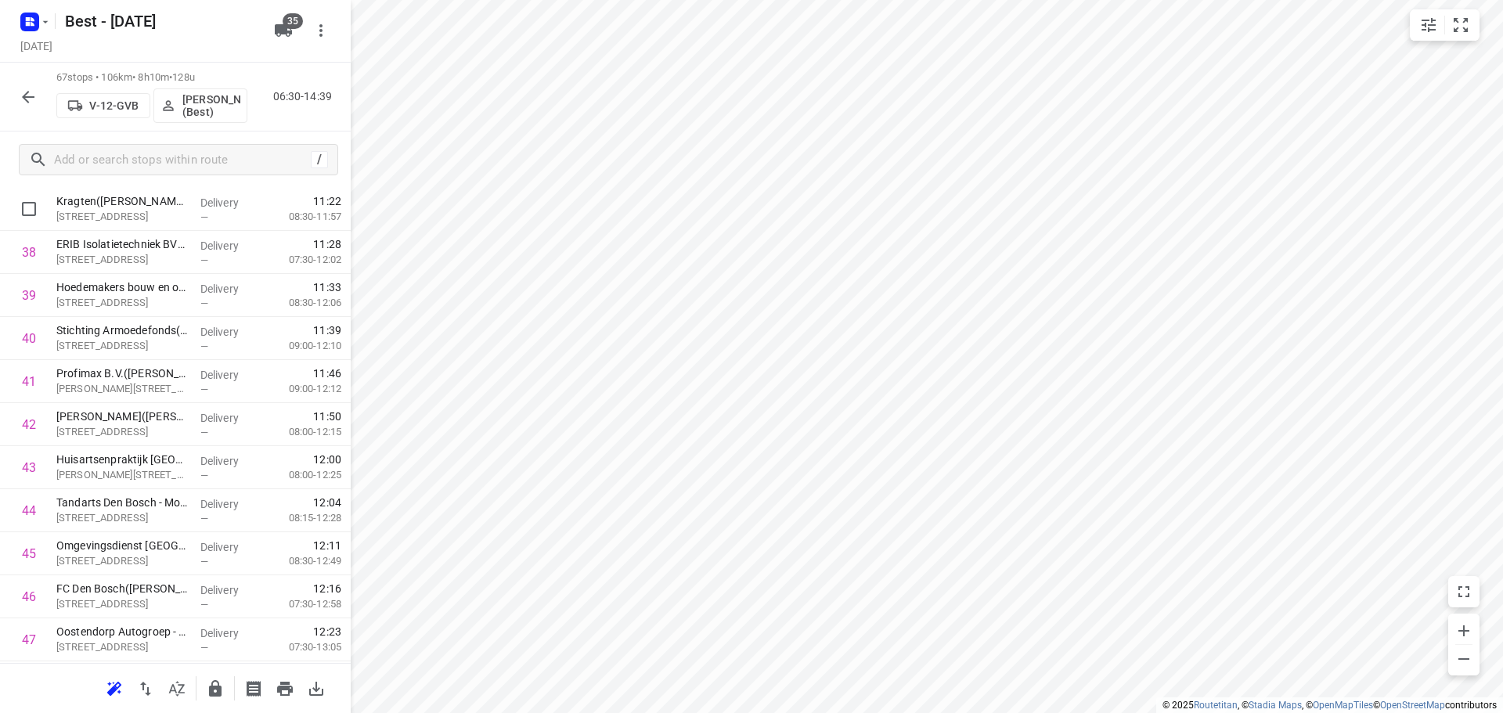
scroll to position [1473, 0]
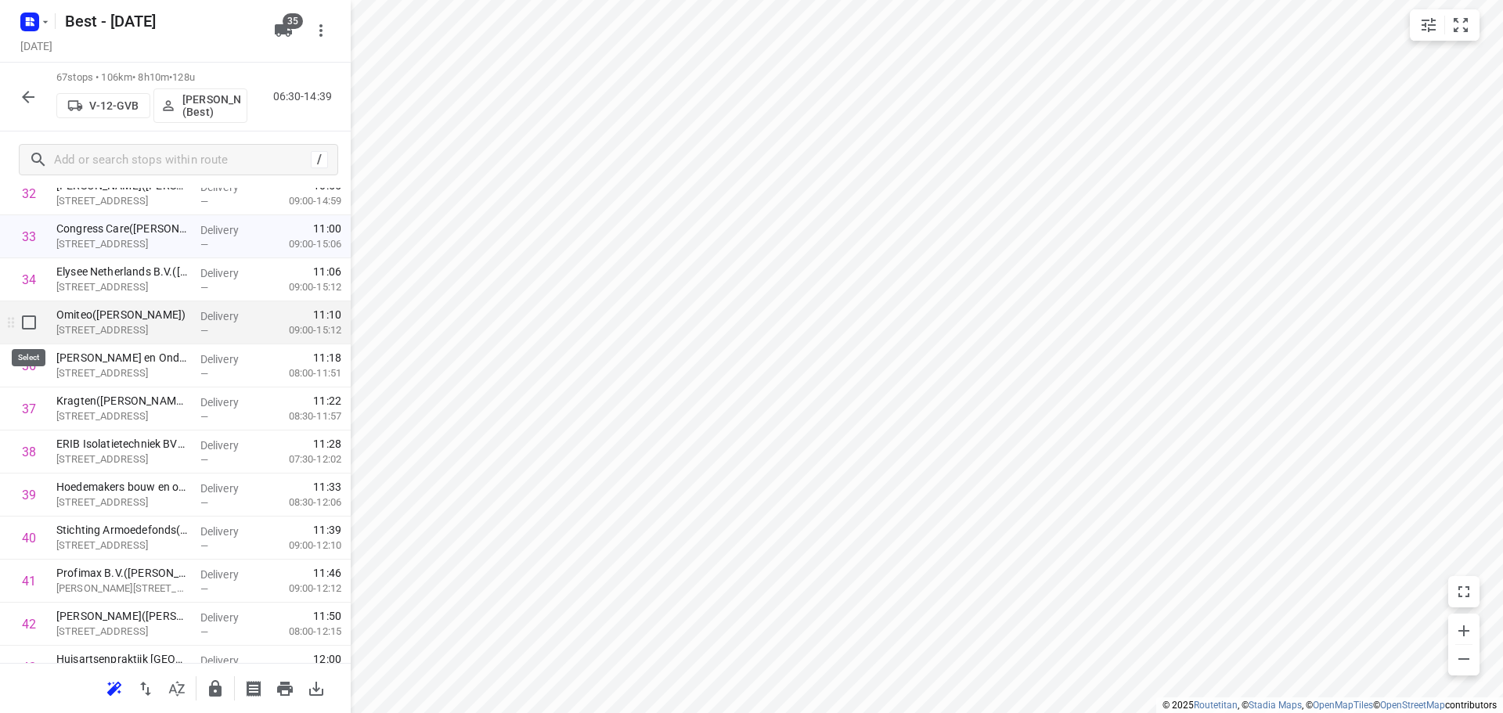
click at [25, 319] on input "checkbox" at bounding box center [28, 322] width 31 height 31
checkbox input "true"
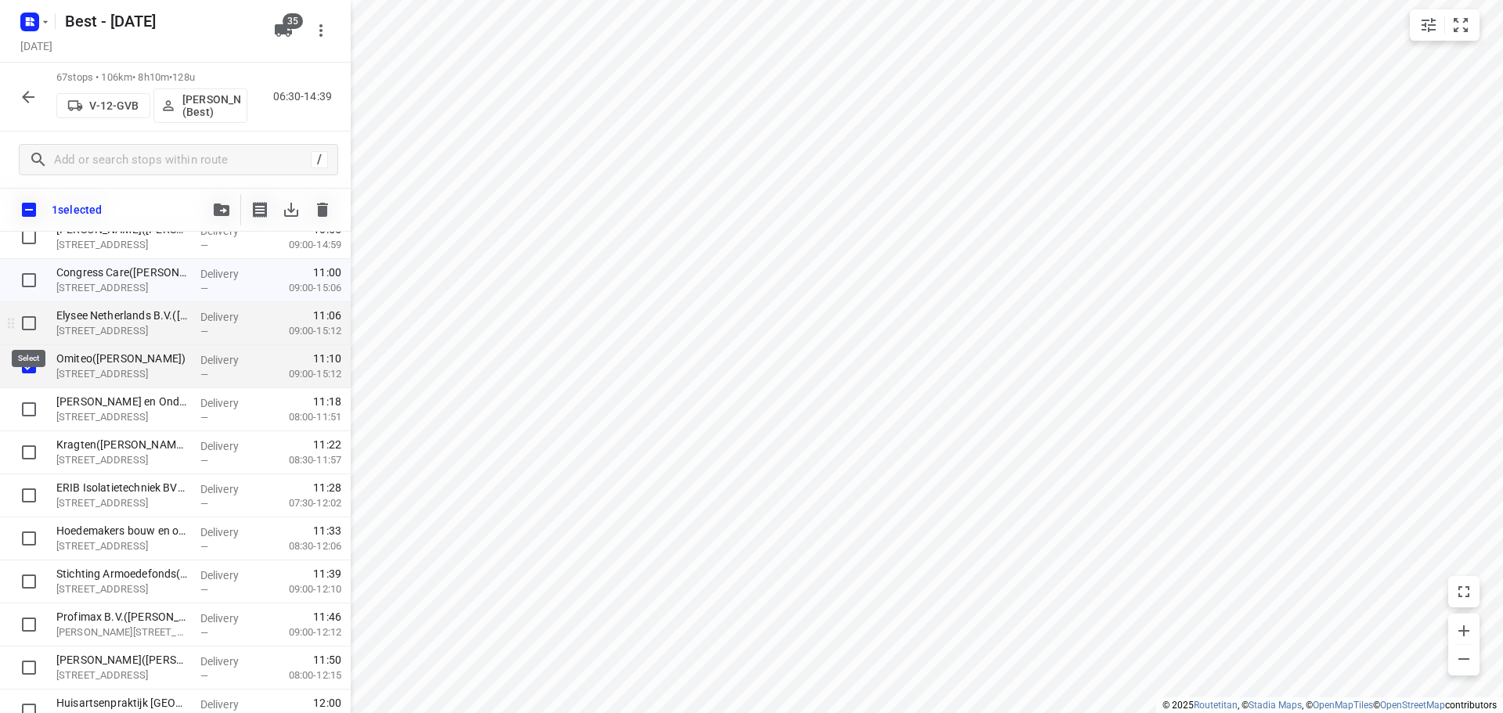
click at [27, 320] on input "checkbox" at bounding box center [28, 323] width 31 height 31
checkbox input "true"
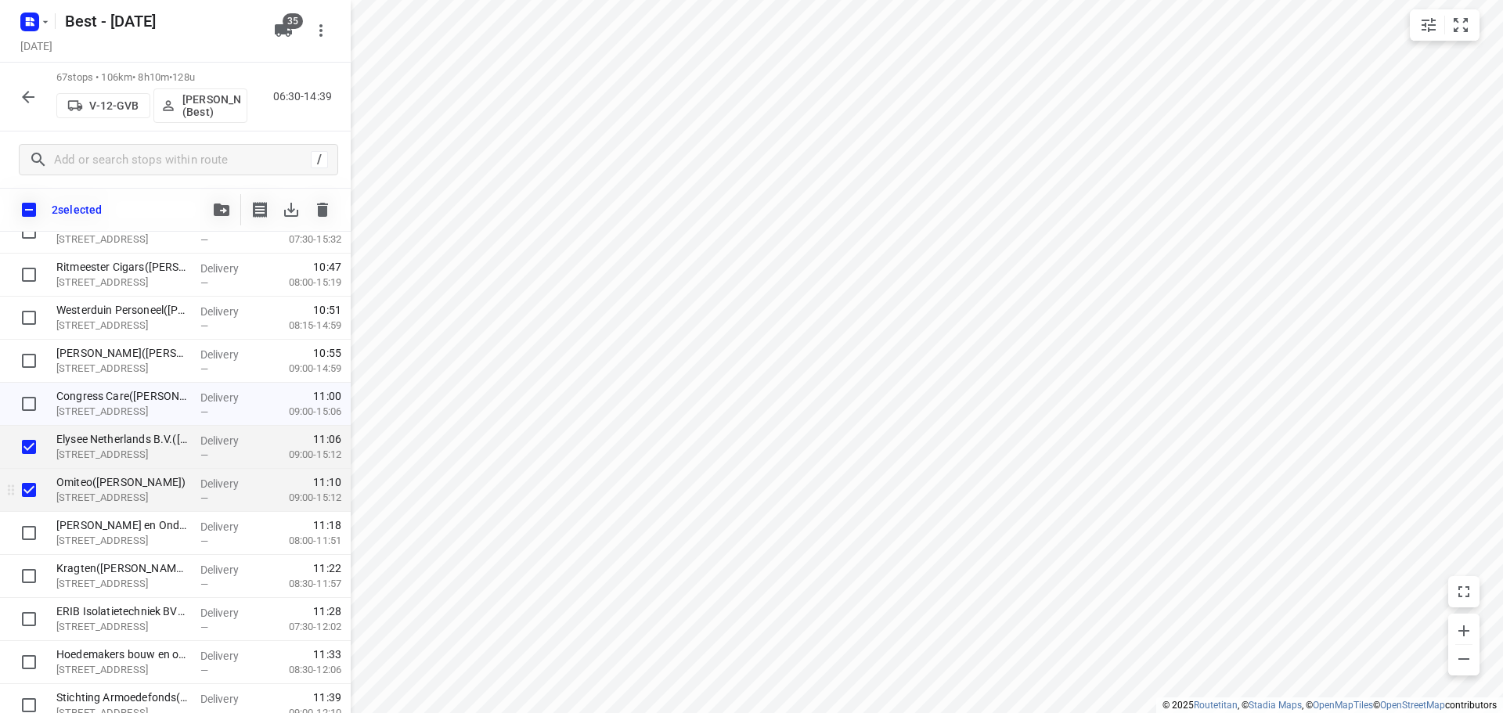
scroll to position [1238, 0]
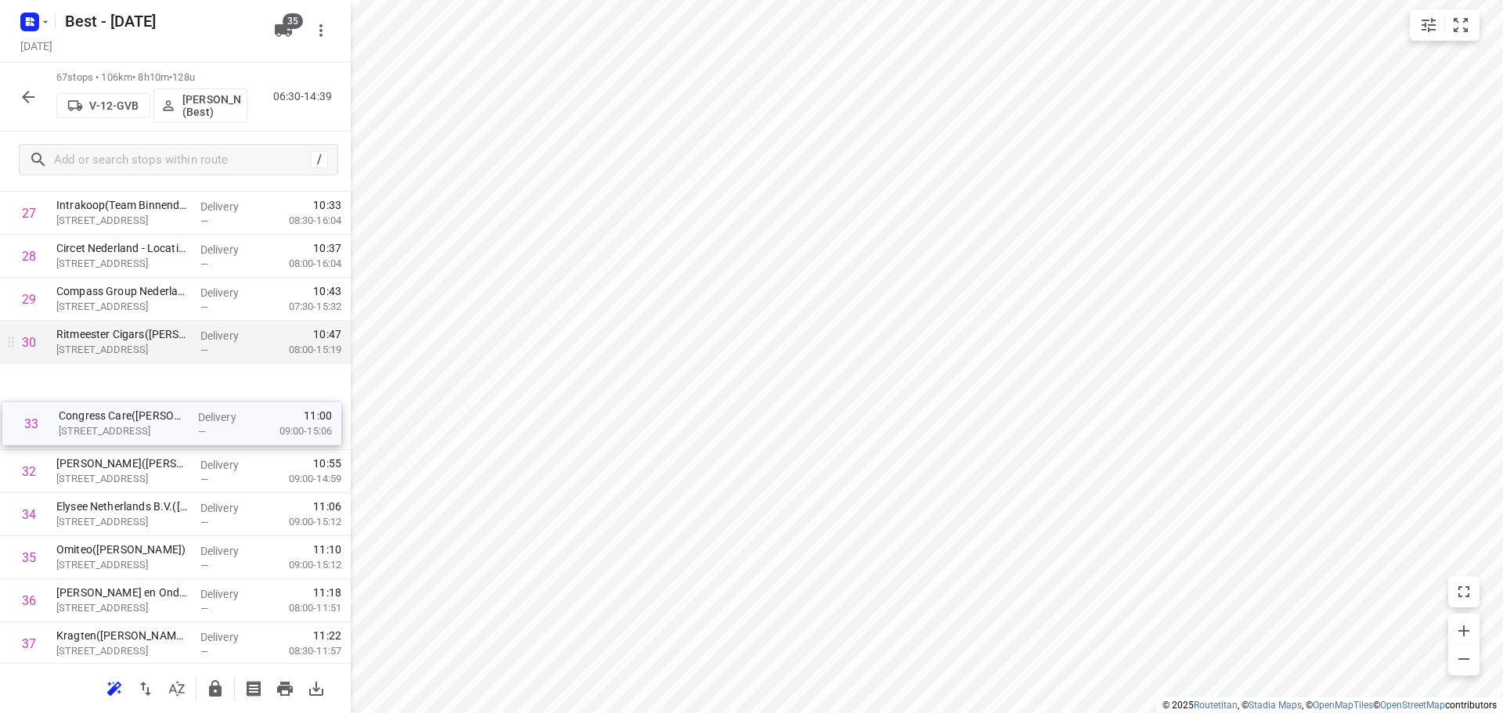
drag, startPoint x: 85, startPoint y: 530, endPoint x: 97, endPoint y: 401, distance: 128.9
click at [95, 405] on div "1 Essent - Den Bosch Facilicom Solutions(Harrie van Knippenberg) Willemsplein, …" at bounding box center [175, 515] width 351 height 2884
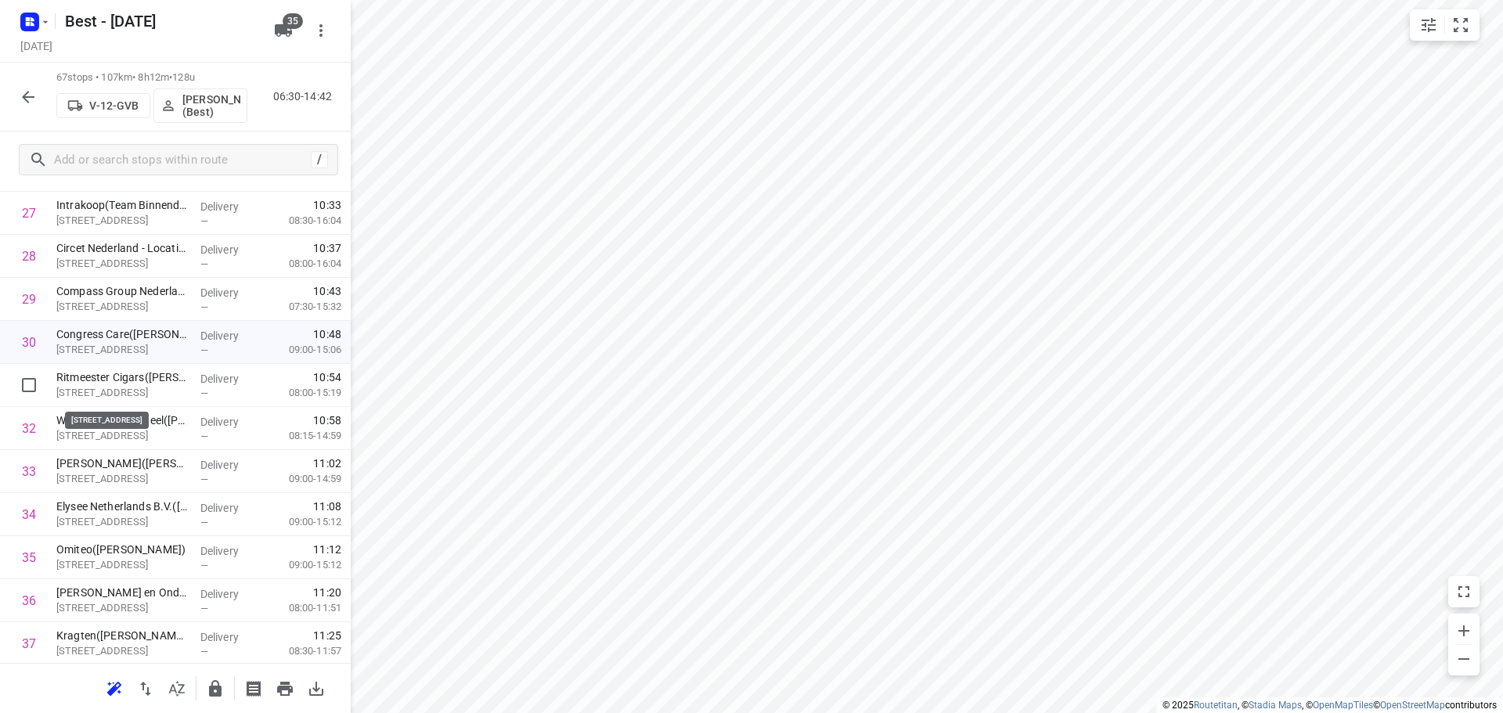
drag, startPoint x: 136, startPoint y: 392, endPoint x: 136, endPoint y: 342, distance: 50.1
click at [136, 343] on div "1 Essent - Den Bosch Facilicom Solutions(Harrie van Knippenberg) Willemsplein, …" at bounding box center [175, 515] width 351 height 2884
drag, startPoint x: 122, startPoint y: 560, endPoint x: 124, endPoint y: 424, distance: 136.2
click at [124, 426] on div "1 Essent - Den Bosch Facilicom Solutions(Harrie van Knippenberg) Willemsplein, …" at bounding box center [175, 512] width 351 height 2884
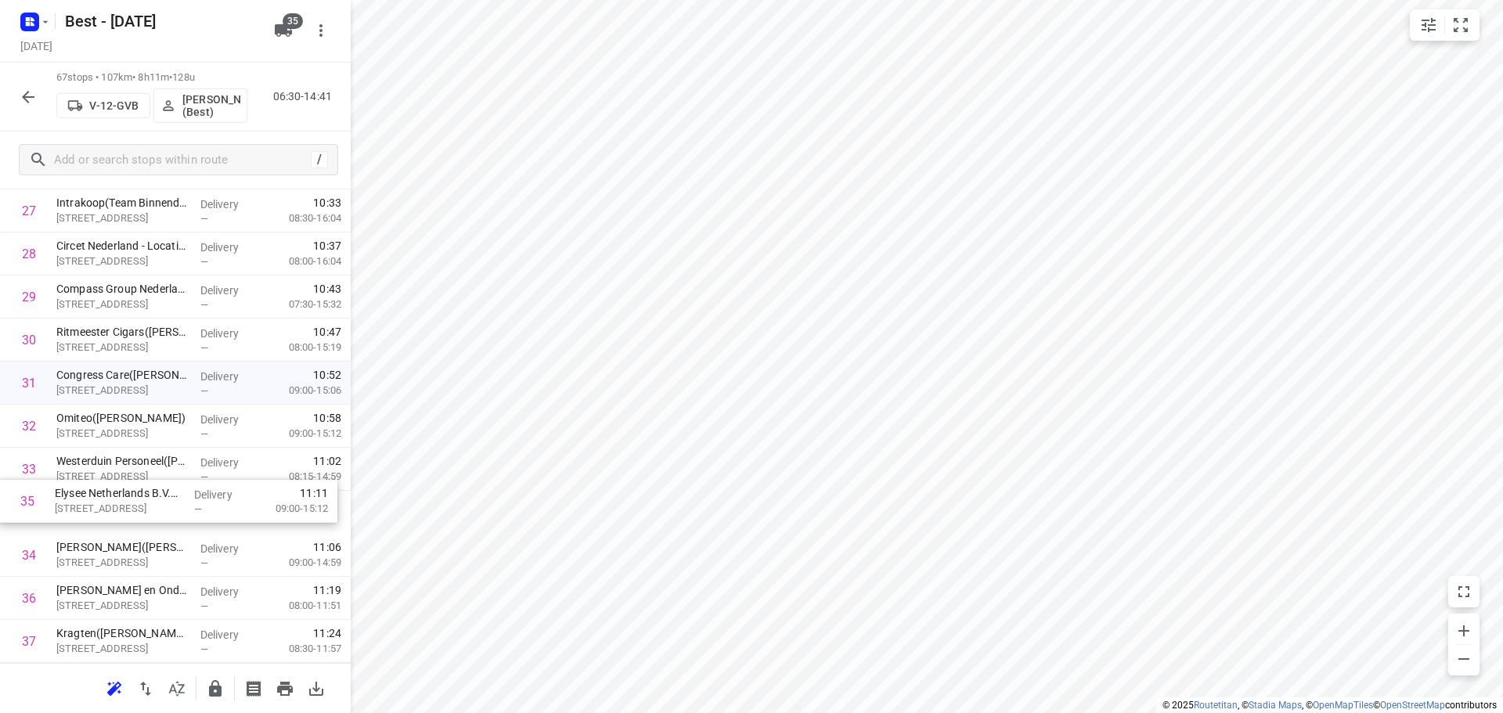
scroll to position [1241, 0]
drag, startPoint x: 123, startPoint y: 558, endPoint x: 123, endPoint y: 418, distance: 140.1
click at [123, 418] on div "1 Essent - Den Bosch Facilicom Solutions(Harrie van Knippenberg) Willemsplein, …" at bounding box center [175, 511] width 351 height 2884
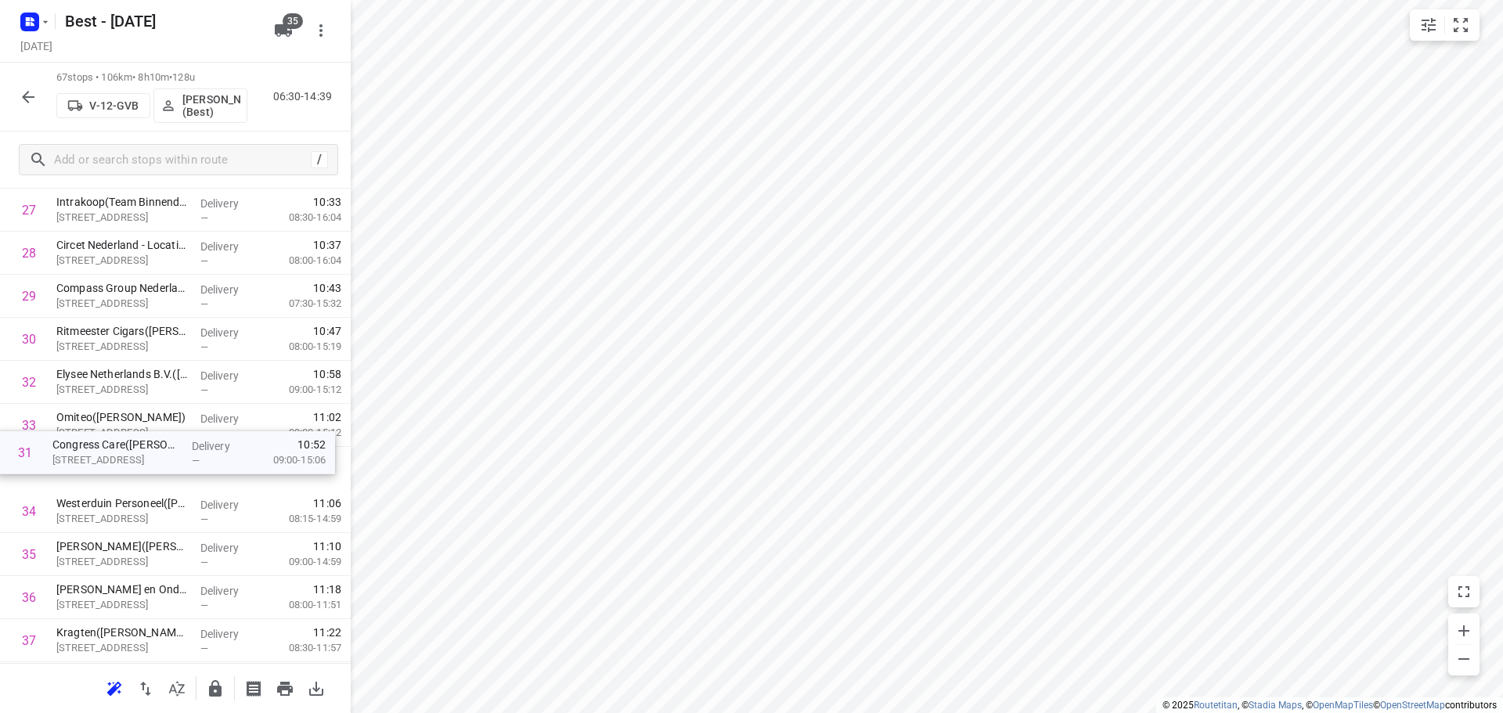
drag, startPoint x: 120, startPoint y: 386, endPoint x: 116, endPoint y: 460, distance: 74.5
click at [116, 460] on div "1 Essent - Den Bosch Facilicom Solutions(Harrie van Knippenberg) Willemsplein, …" at bounding box center [175, 511] width 351 height 2884
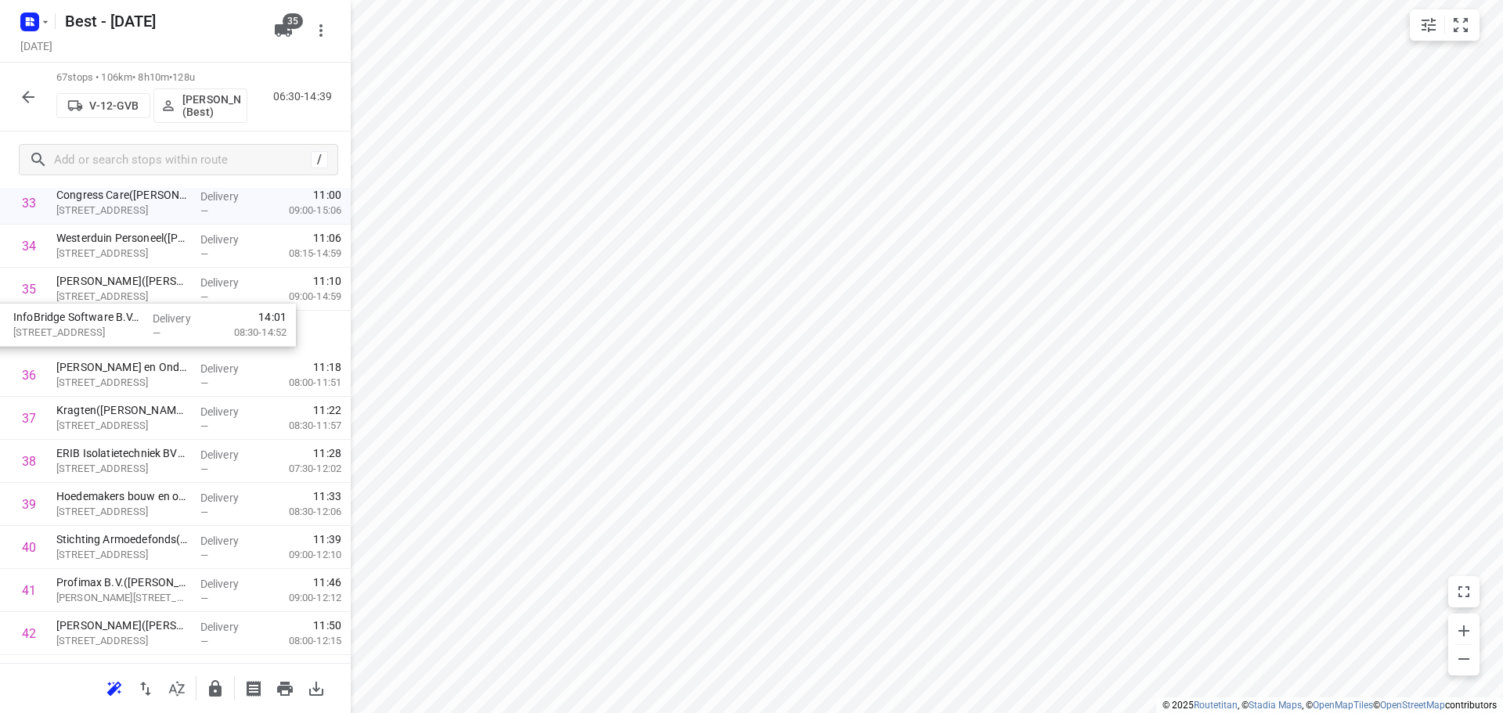
scroll to position [1506, 0]
drag, startPoint x: 147, startPoint y: 630, endPoint x: 104, endPoint y: 325, distance: 308.2
click at [104, 325] on div "1 Essent - Den Bosch Facilicom Solutions(Harrie van Knippenberg) Willemsplein, …" at bounding box center [175, 247] width 351 height 2884
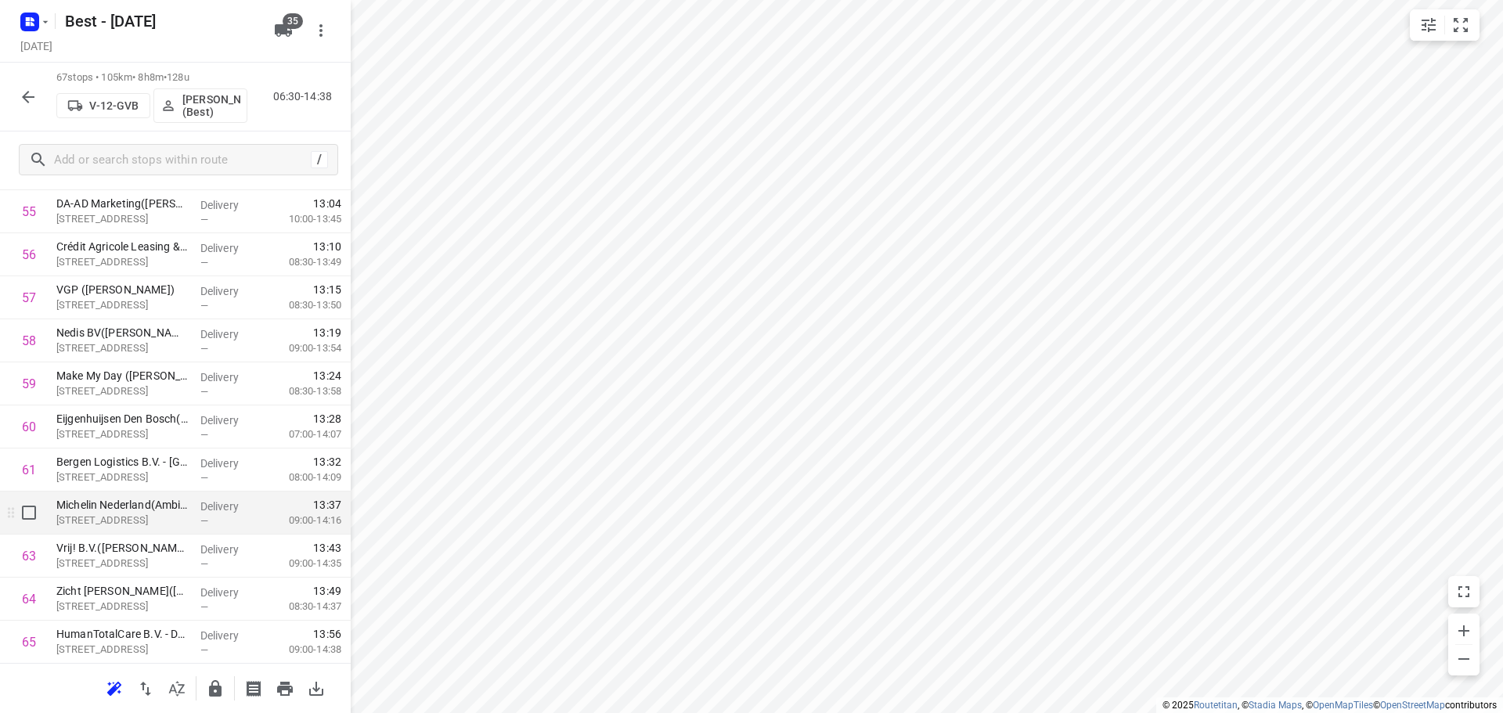
scroll to position [2575, 0]
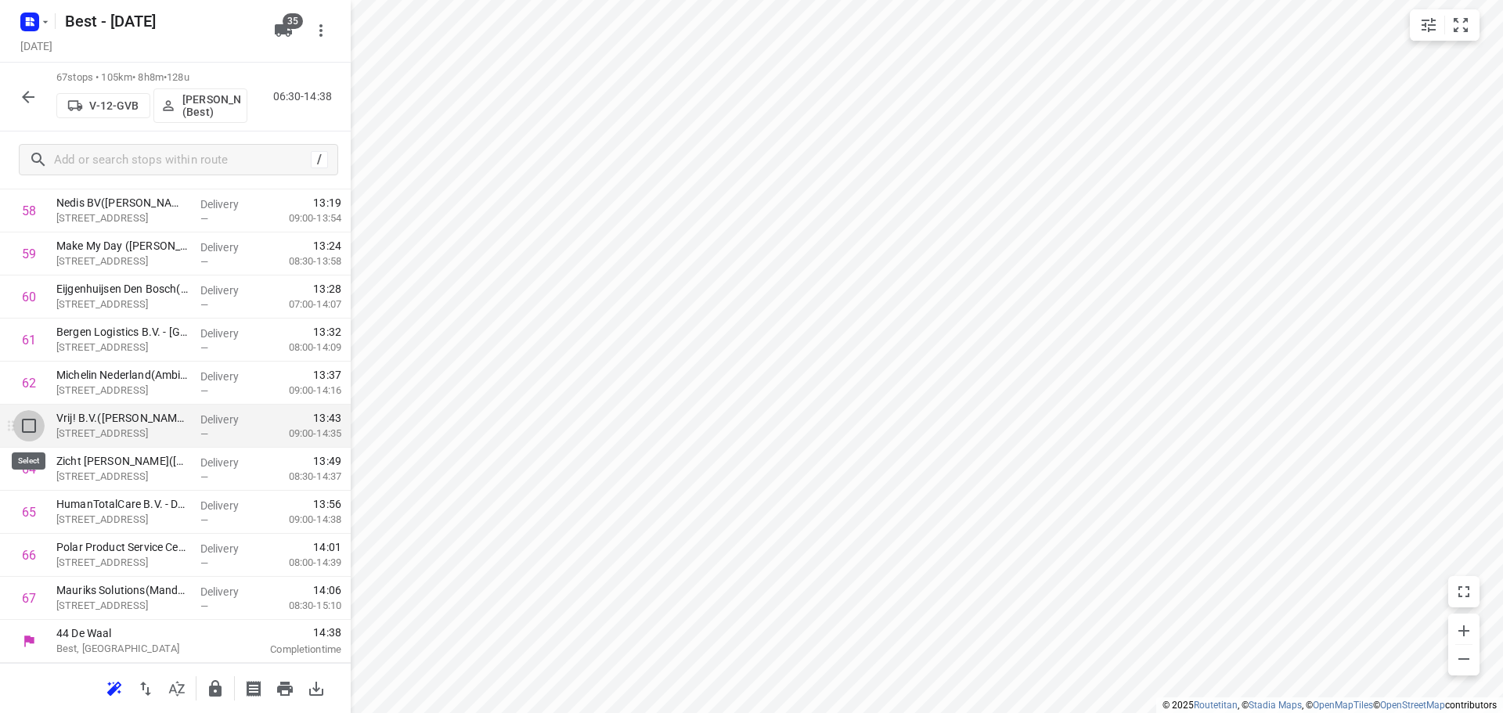
click at [38, 423] on input "checkbox" at bounding box center [28, 425] width 31 height 31
checkbox input "true"
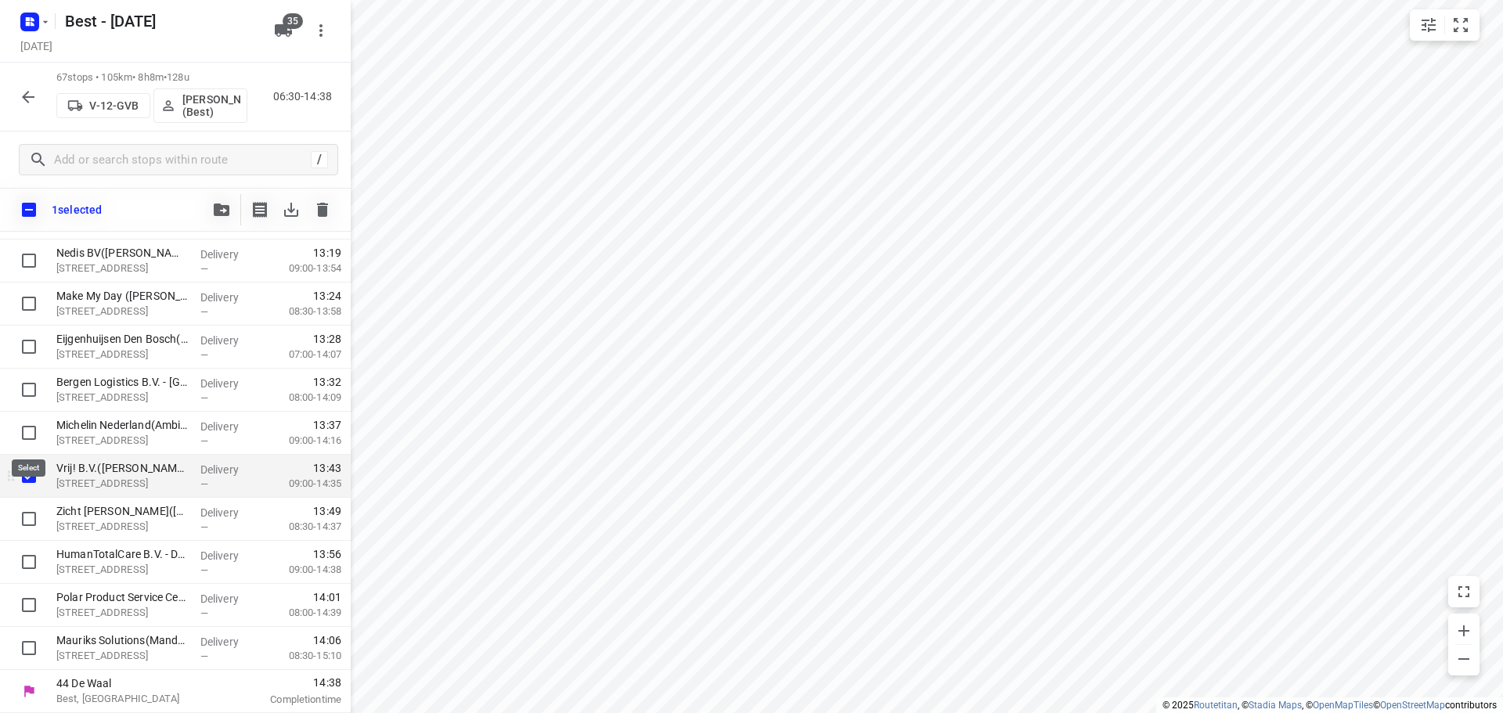
scroll to position [2569, 0]
click at [27, 499] on div at bounding box center [25, 519] width 50 height 43
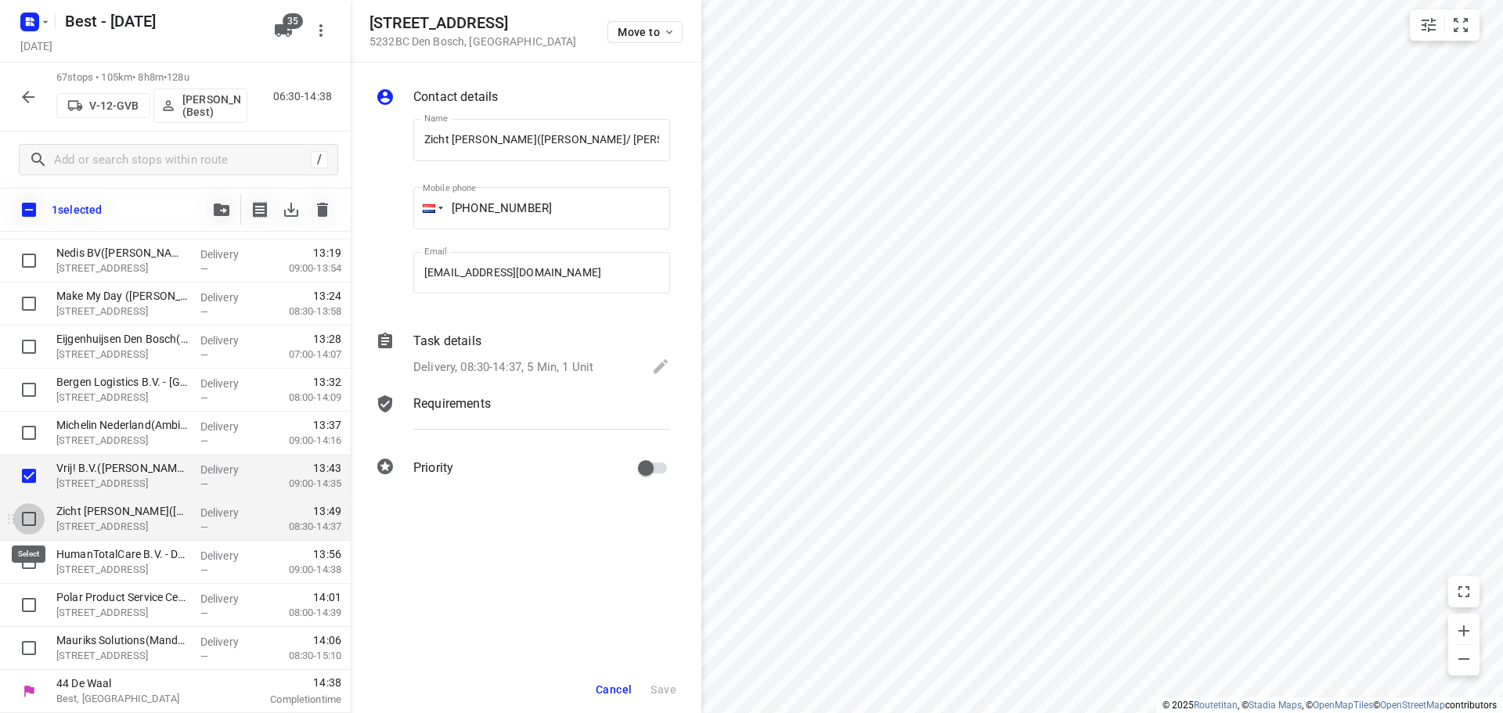
click at [27, 517] on input "checkbox" at bounding box center [28, 518] width 31 height 31
checkbox input "true"
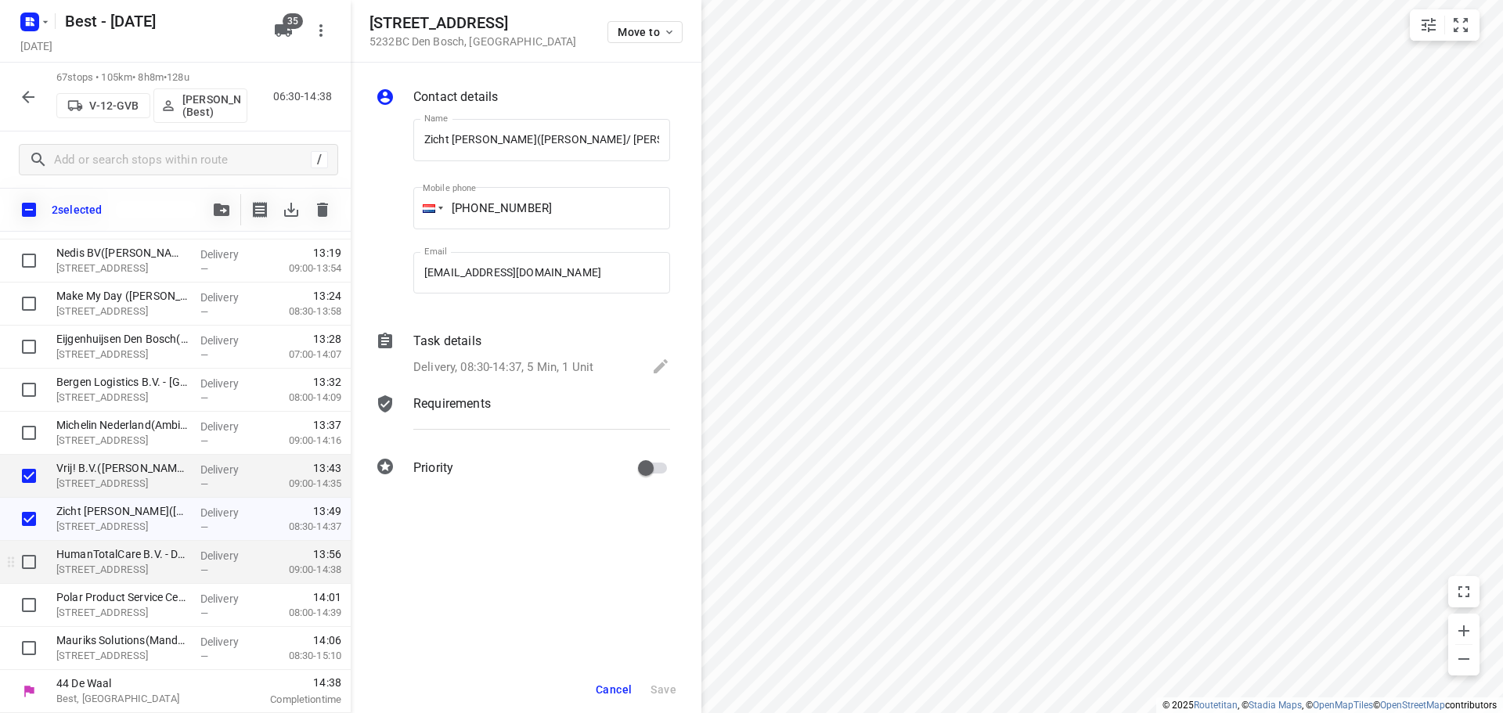
click at [28, 554] on input "checkbox" at bounding box center [28, 561] width 31 height 31
checkbox input "true"
click at [31, 604] on input "checkbox" at bounding box center [28, 604] width 31 height 31
checkbox input "true"
click at [216, 211] on icon "button" at bounding box center [222, 209] width 16 height 13
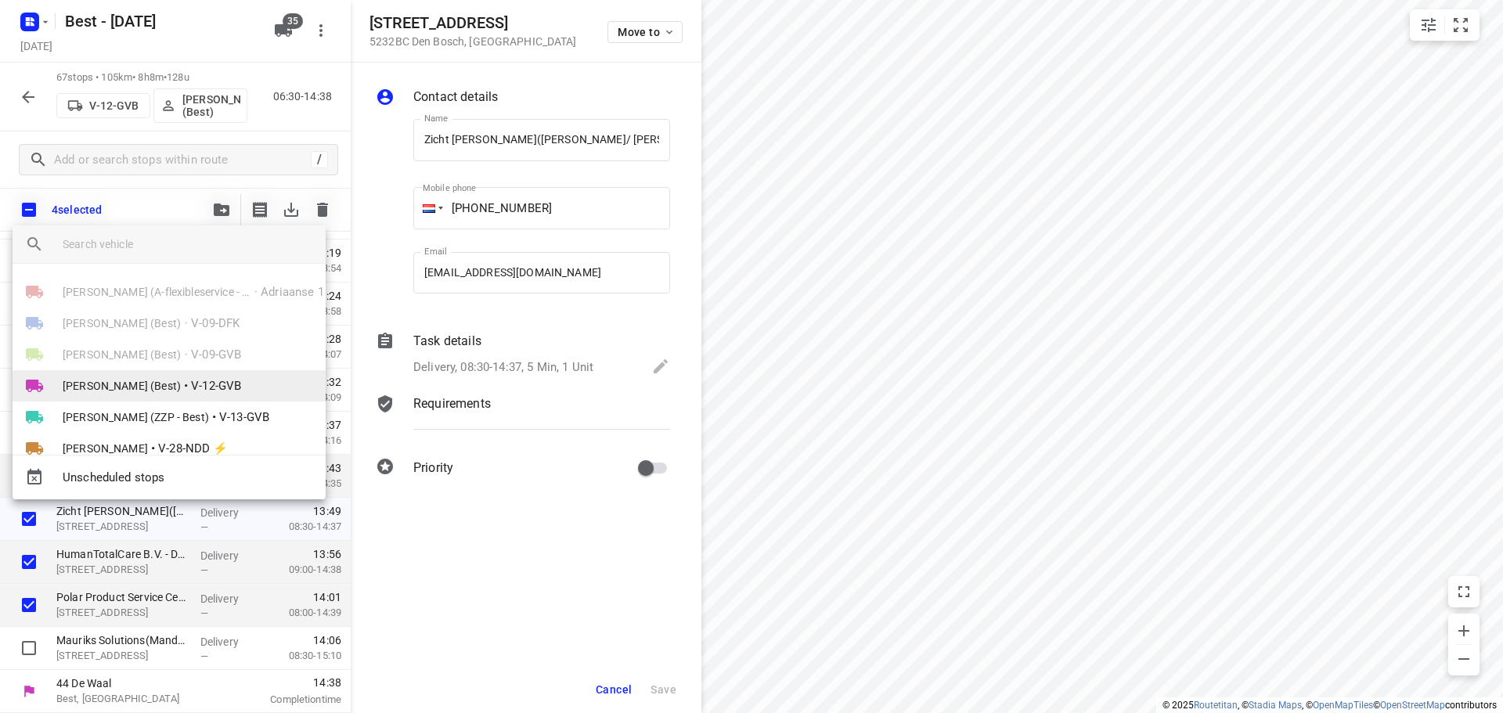
click at [131, 388] on span "Demi Walraven (Best)" at bounding box center [122, 386] width 118 height 16
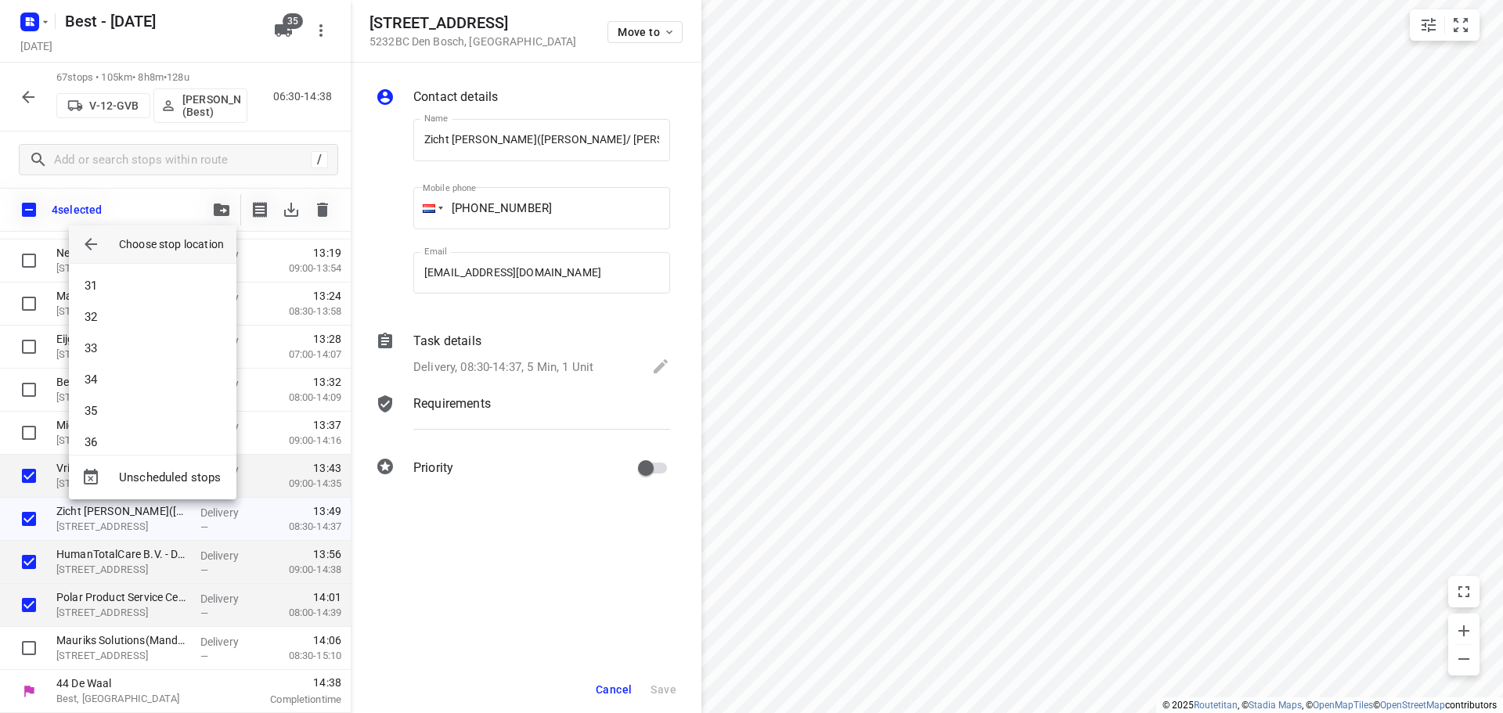
scroll to position [1017, 0]
click at [128, 386] on li "37" at bounding box center [152, 395] width 167 height 31
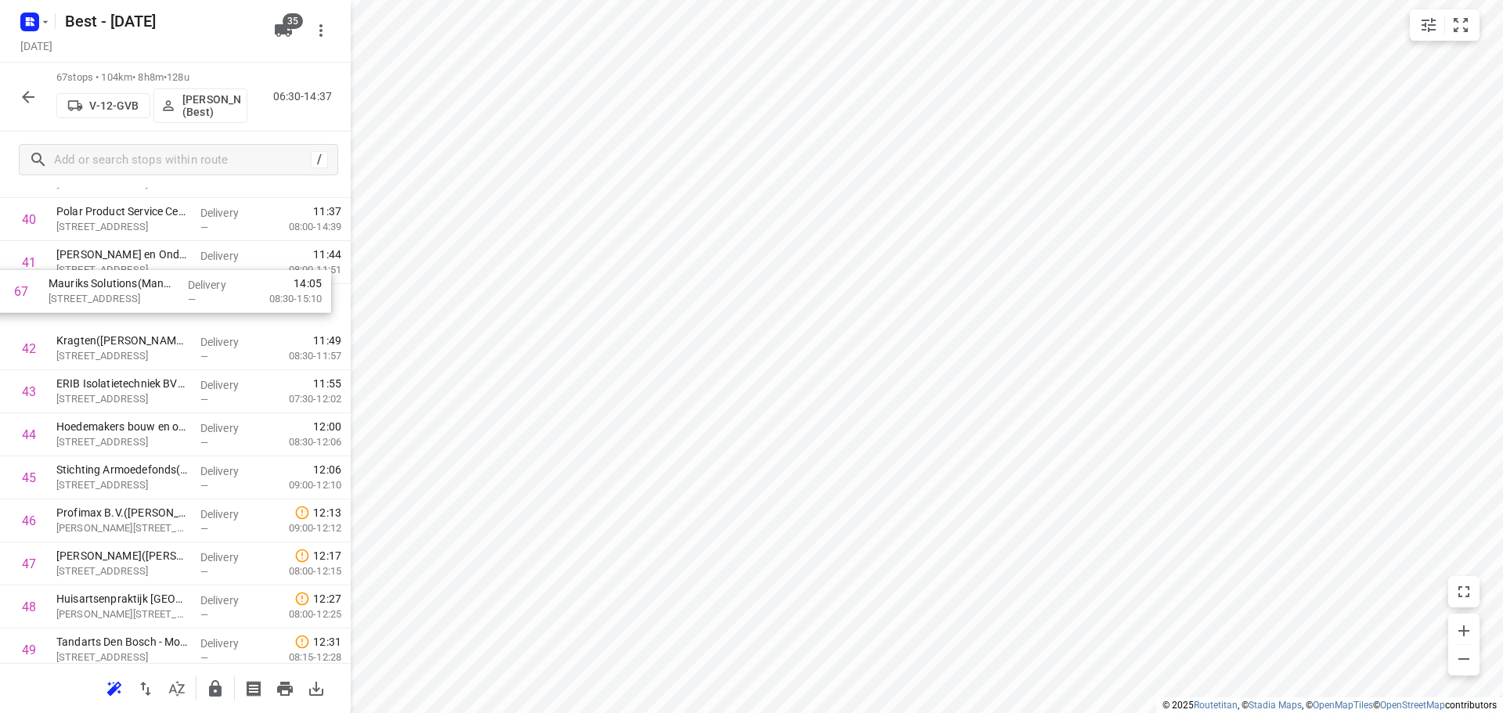
scroll to position [1781, 0]
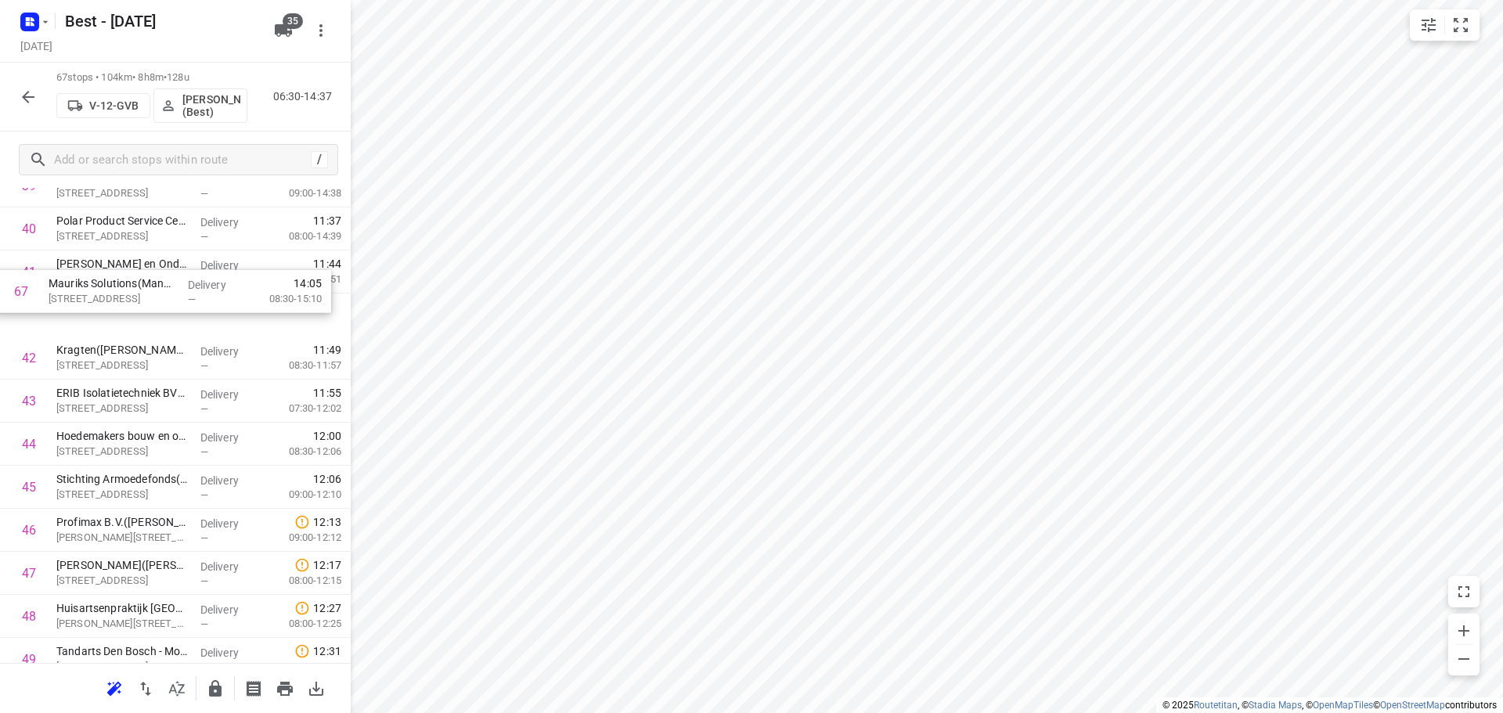
drag, startPoint x: 89, startPoint y: 595, endPoint x: 85, endPoint y: 275, distance: 319.3
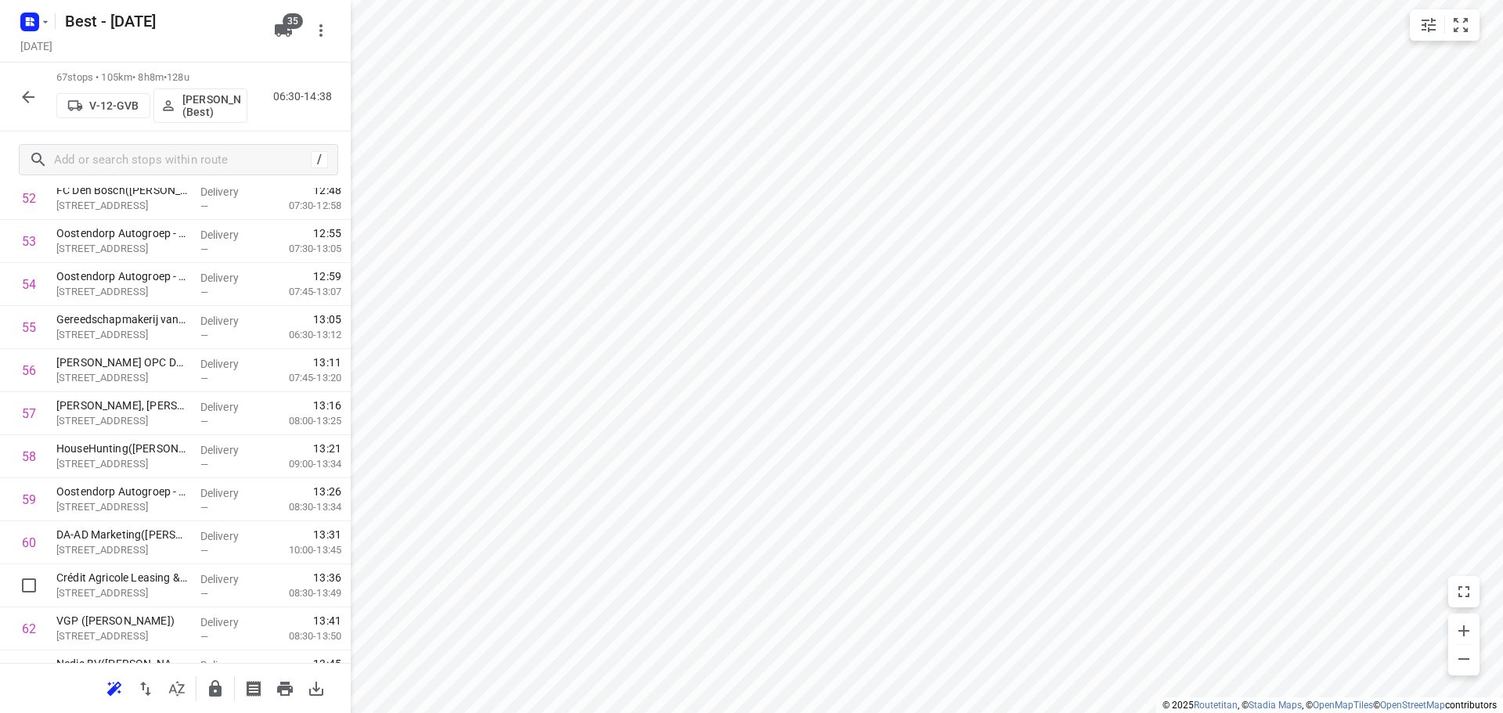
scroll to position [2575, 0]
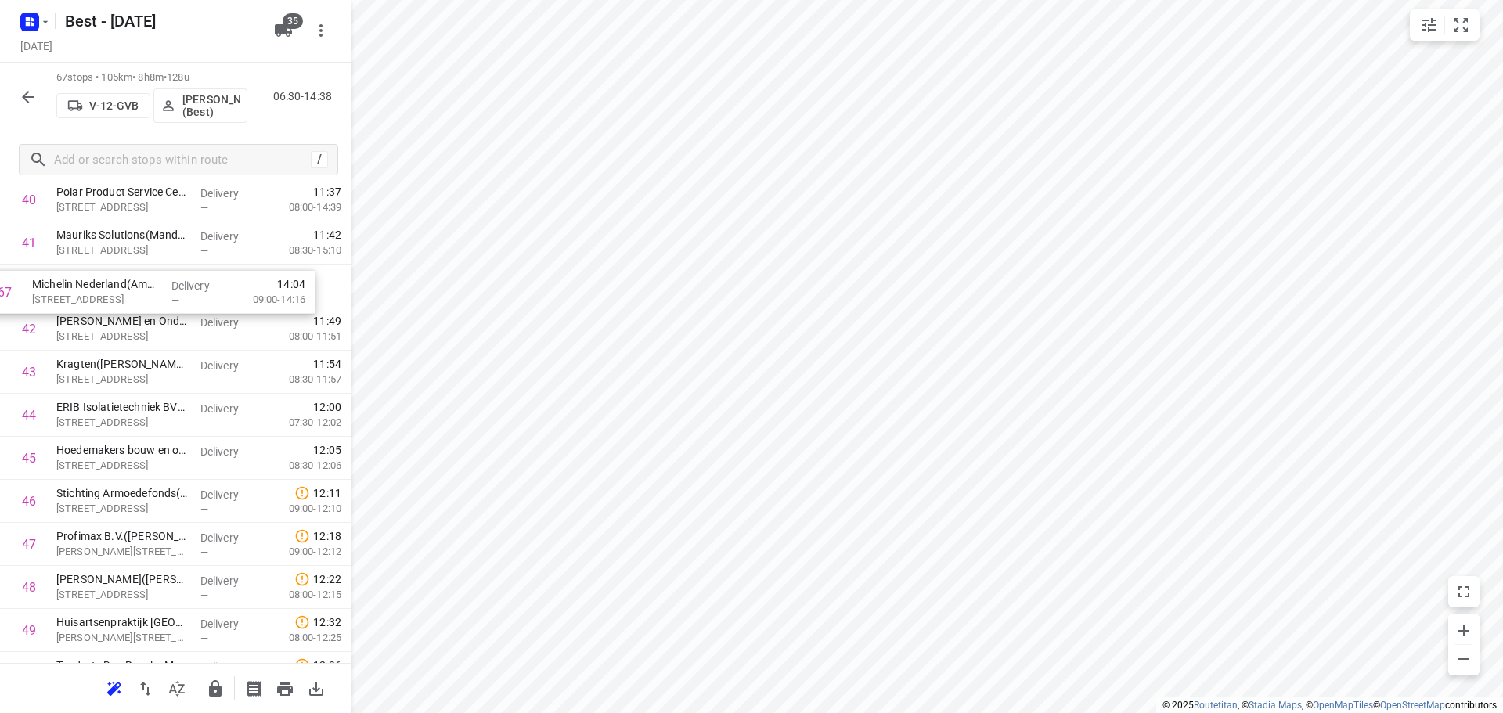
drag, startPoint x: 113, startPoint y: 607, endPoint x: 88, endPoint y: 294, distance: 314.0
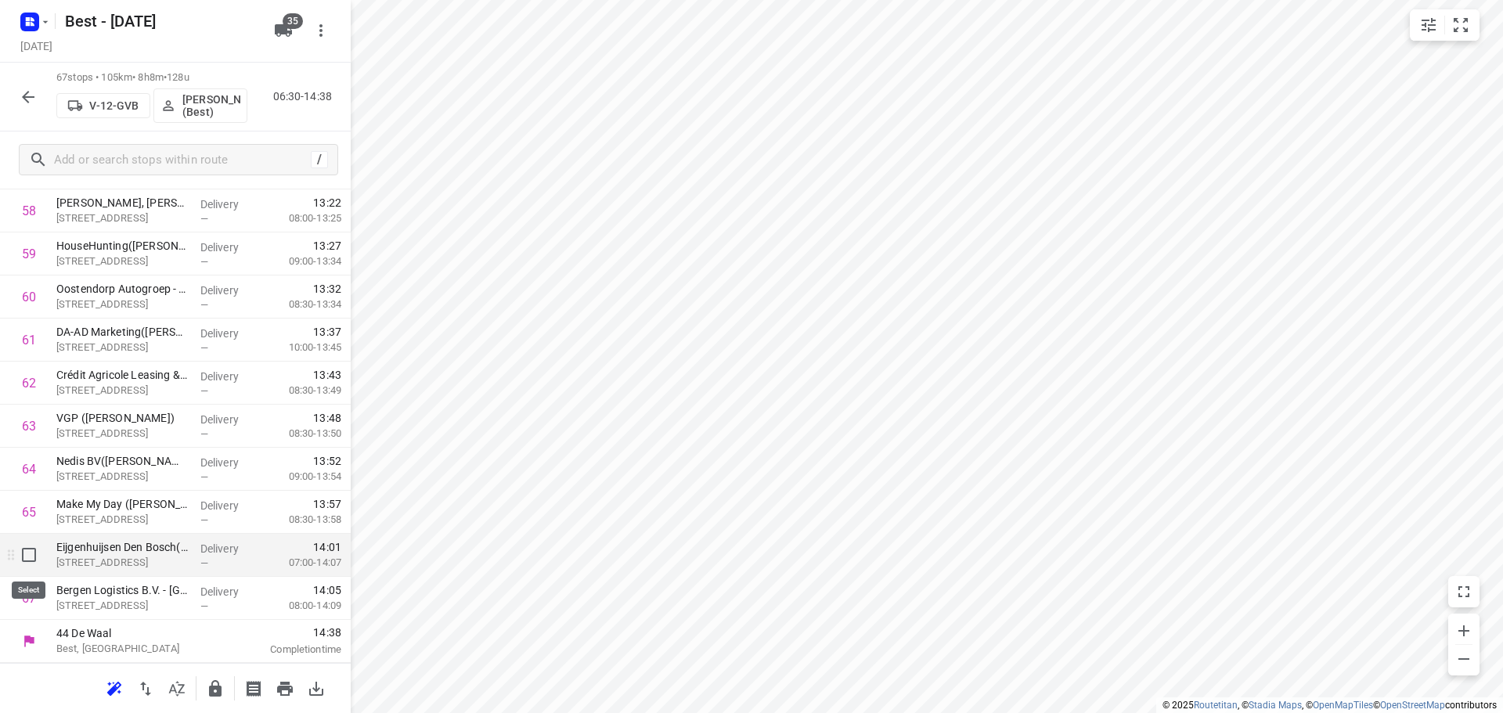
click at [25, 557] on input "checkbox" at bounding box center [28, 554] width 31 height 31
checkbox input "true"
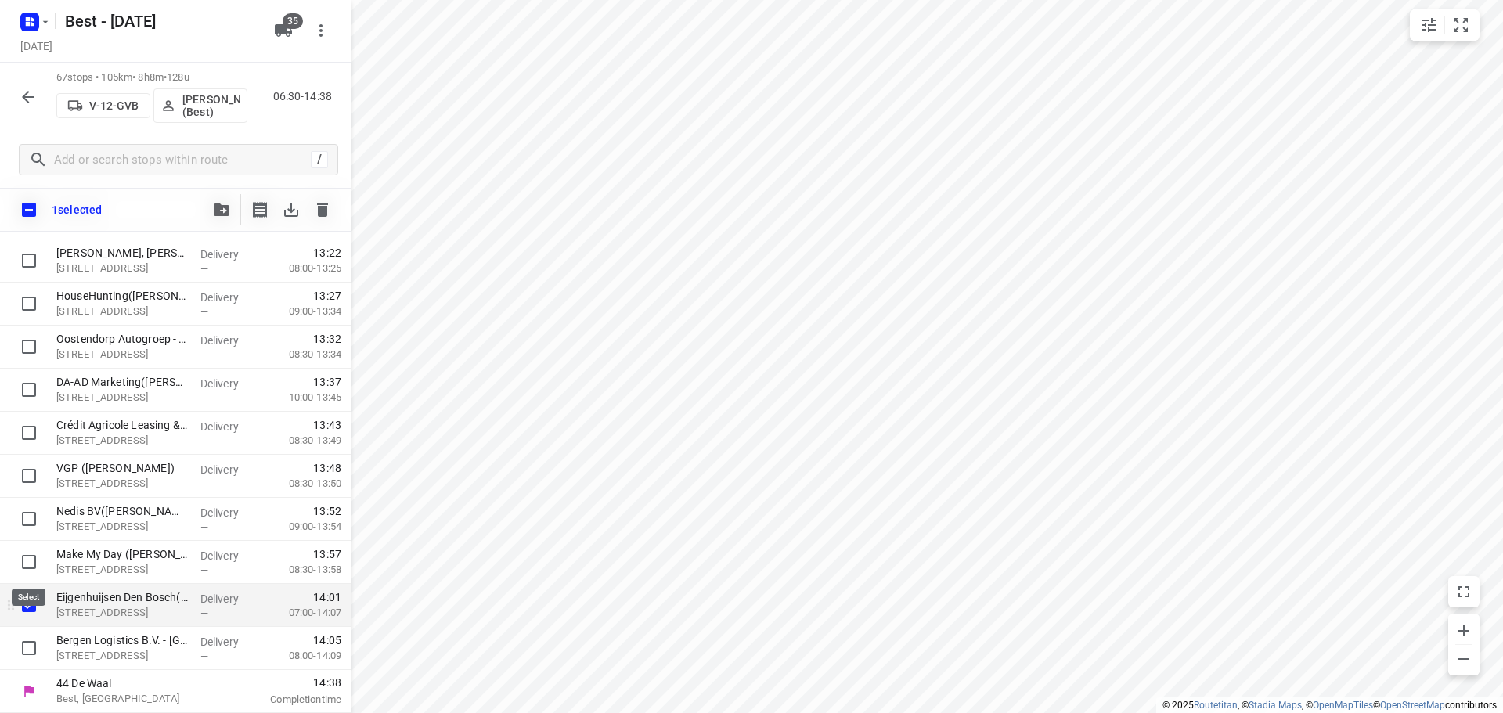
scroll to position [2569, 0]
drag, startPoint x: 27, startPoint y: 643, endPoint x: 40, endPoint y: 634, distance: 16.3
click at [27, 644] on input "checkbox" at bounding box center [28, 647] width 31 height 31
checkbox input "true"
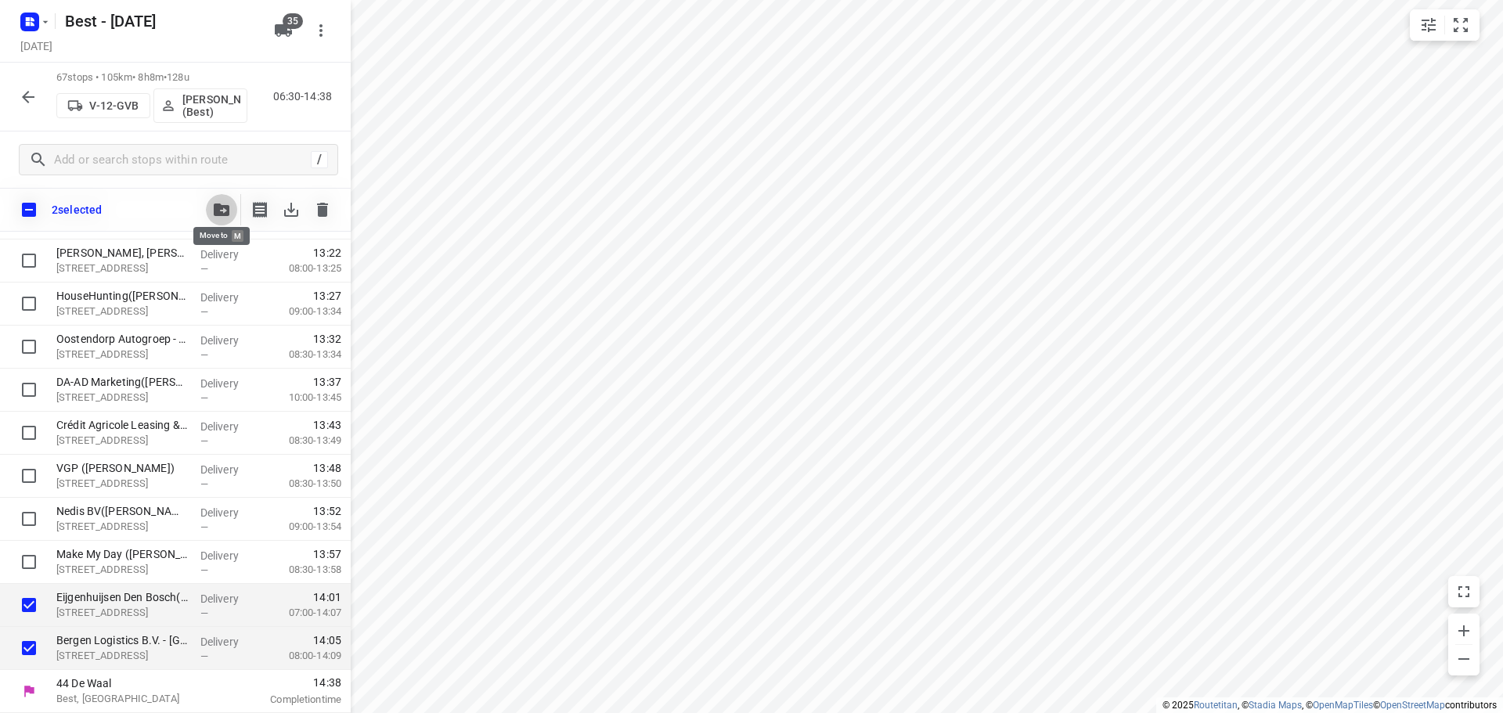
click at [221, 217] on button "button" at bounding box center [221, 209] width 31 height 31
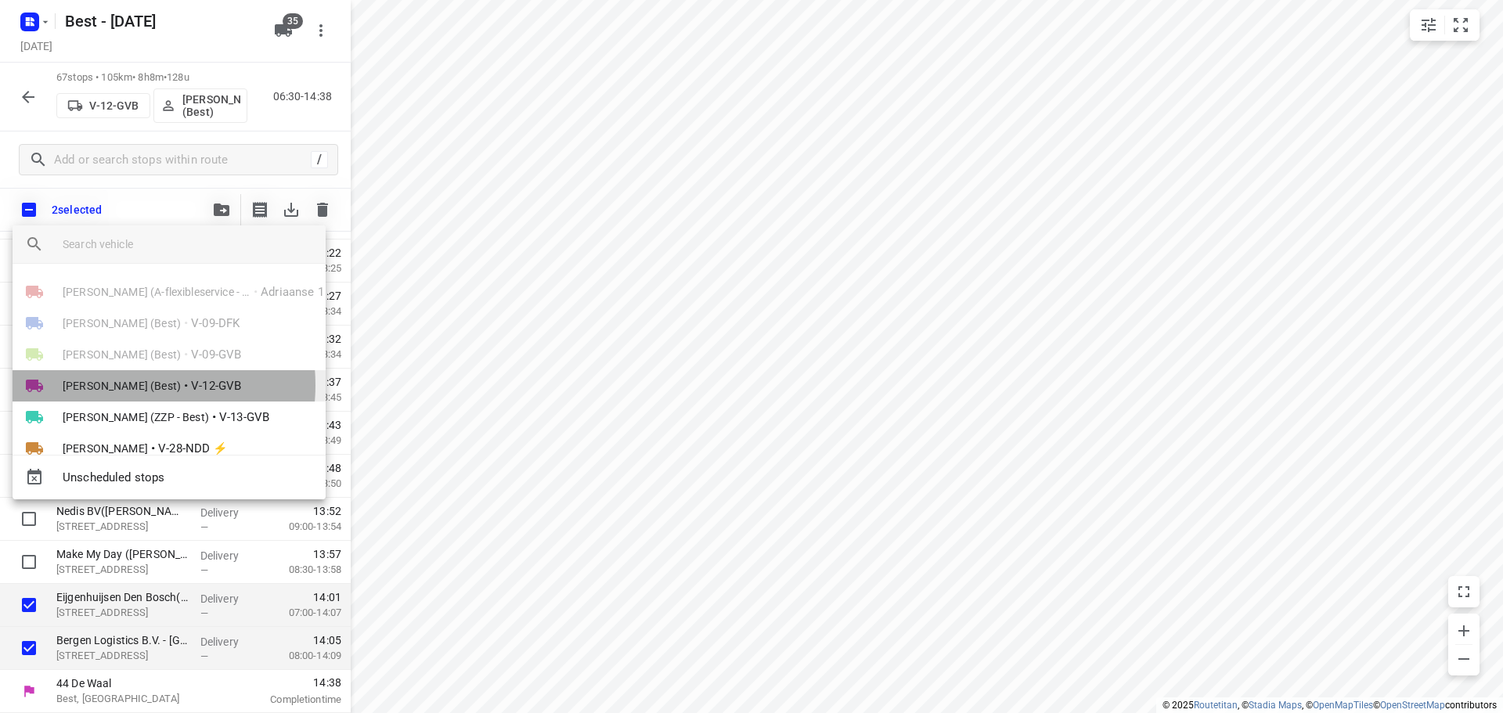
click at [127, 385] on span "Demi Walraven (Best)" at bounding box center [122, 386] width 118 height 16
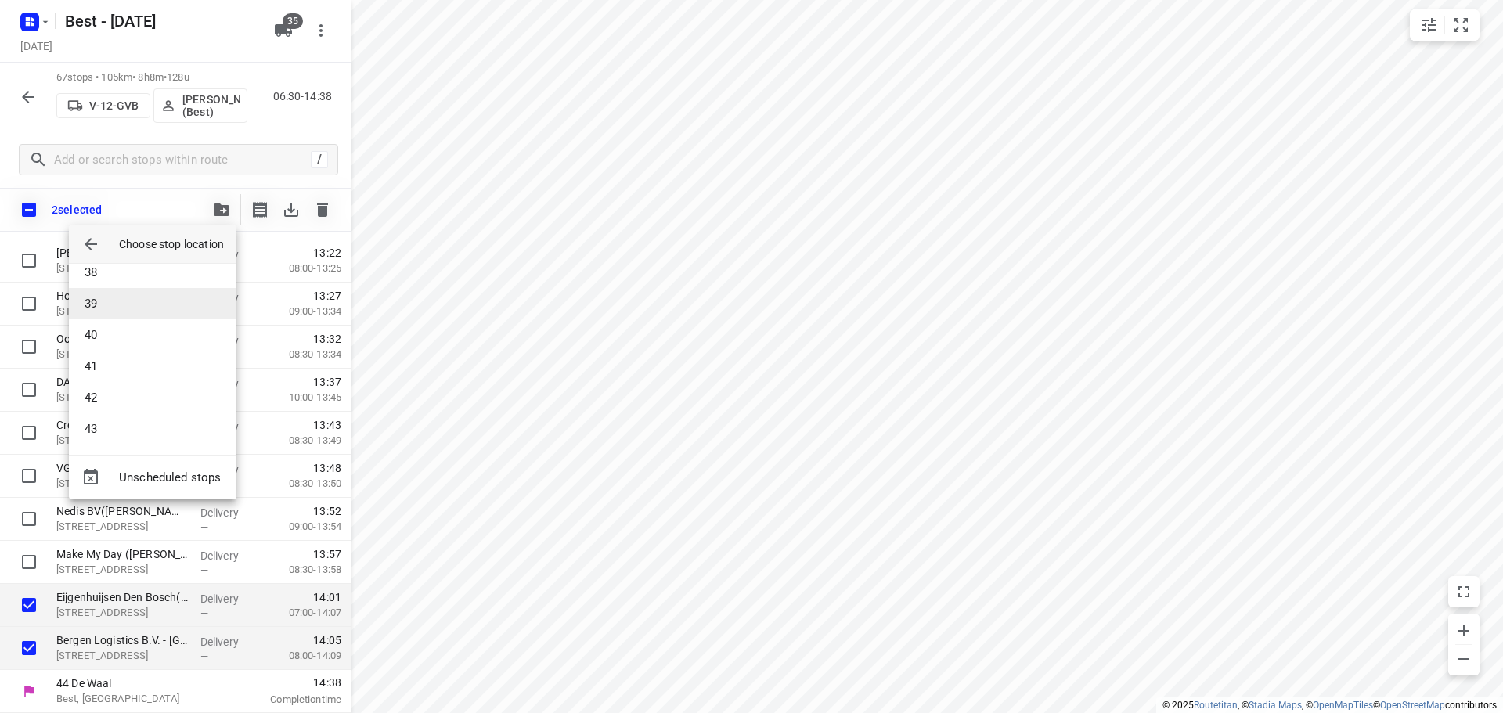
scroll to position [1174, 0]
click at [114, 427] on li "43" at bounding box center [152, 426] width 167 height 31
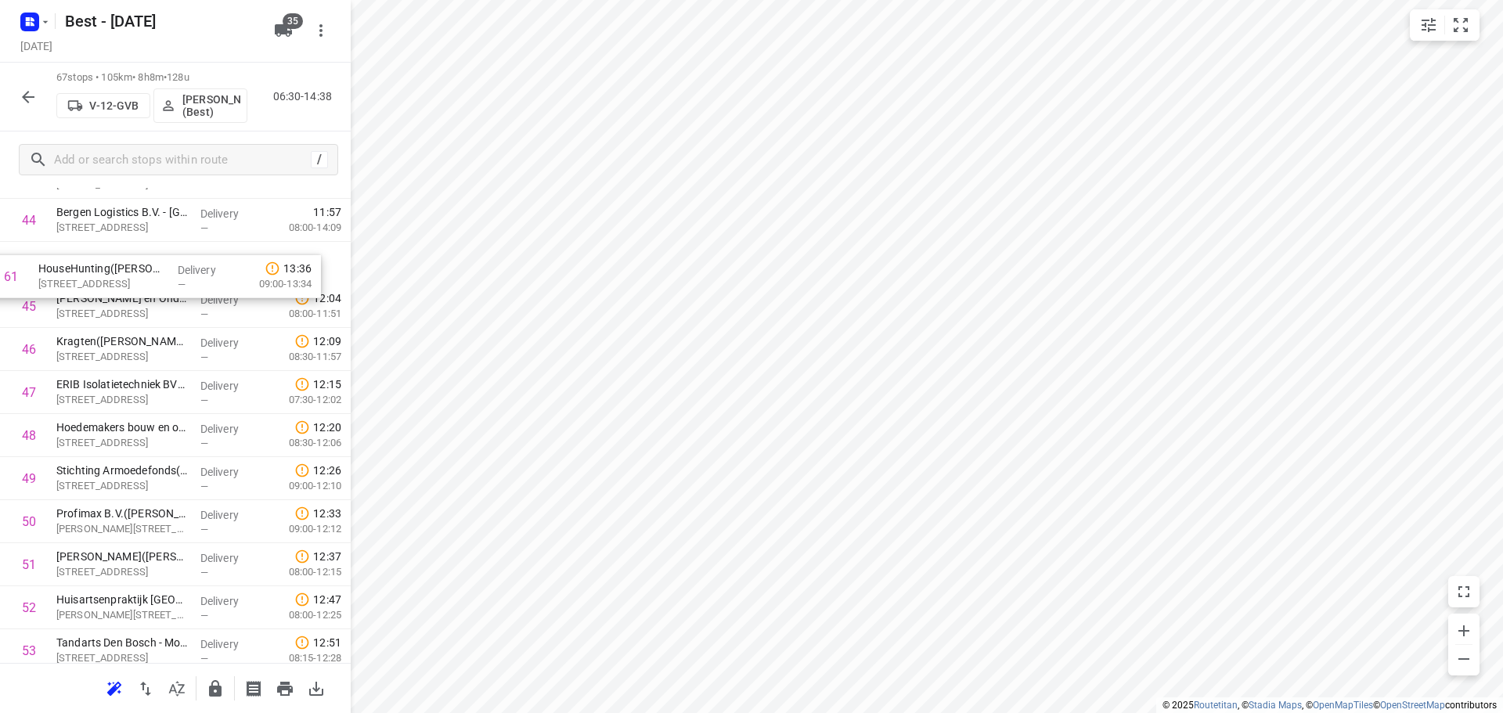
drag, startPoint x: 139, startPoint y: 365, endPoint x: 121, endPoint y: 289, distance: 78.8
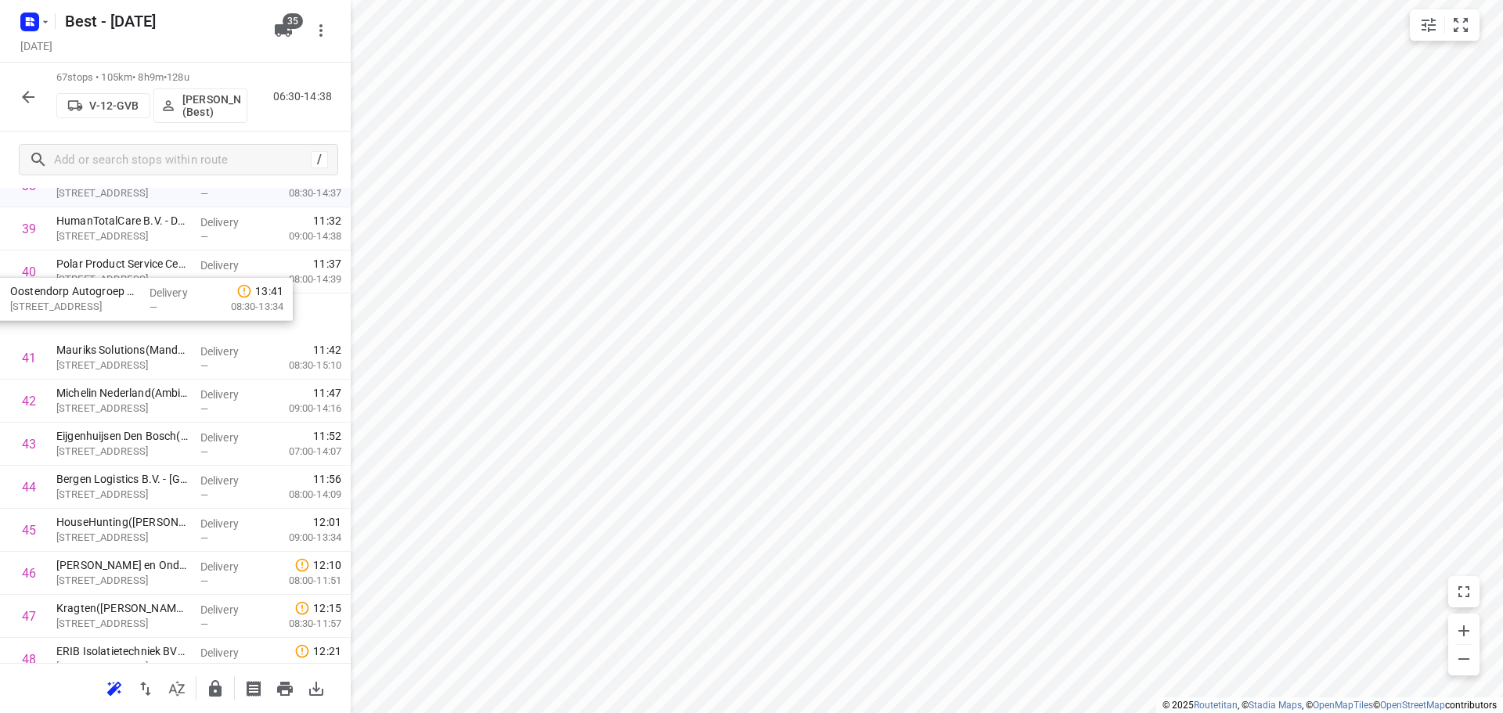
scroll to position [1738, 0]
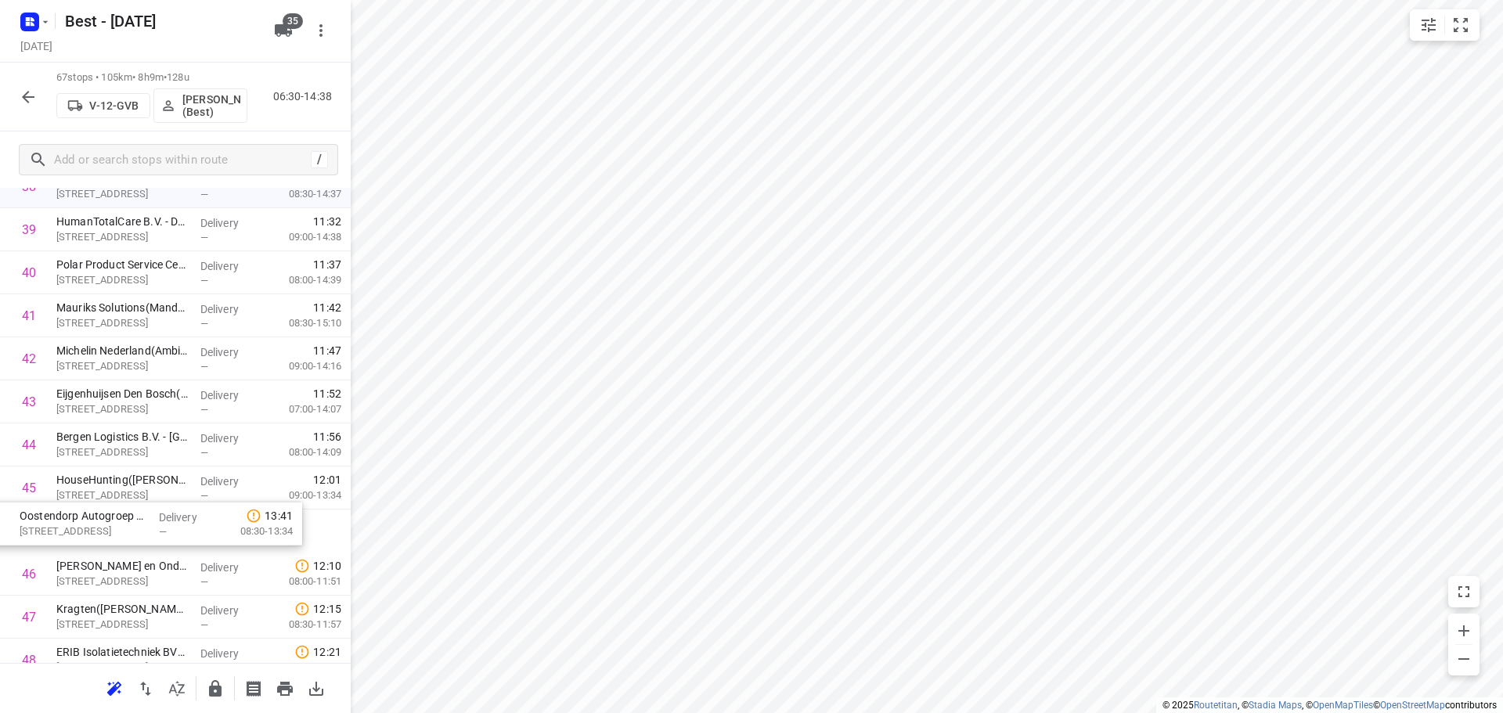
drag, startPoint x: 143, startPoint y: 396, endPoint x: 106, endPoint y: 525, distance: 134.3
click at [106, 525] on div "1 Essent - Den Bosch Facilicom Solutions(Harrie van Knippenberg) Willemsplein, …" at bounding box center [175, 14] width 351 height 2884
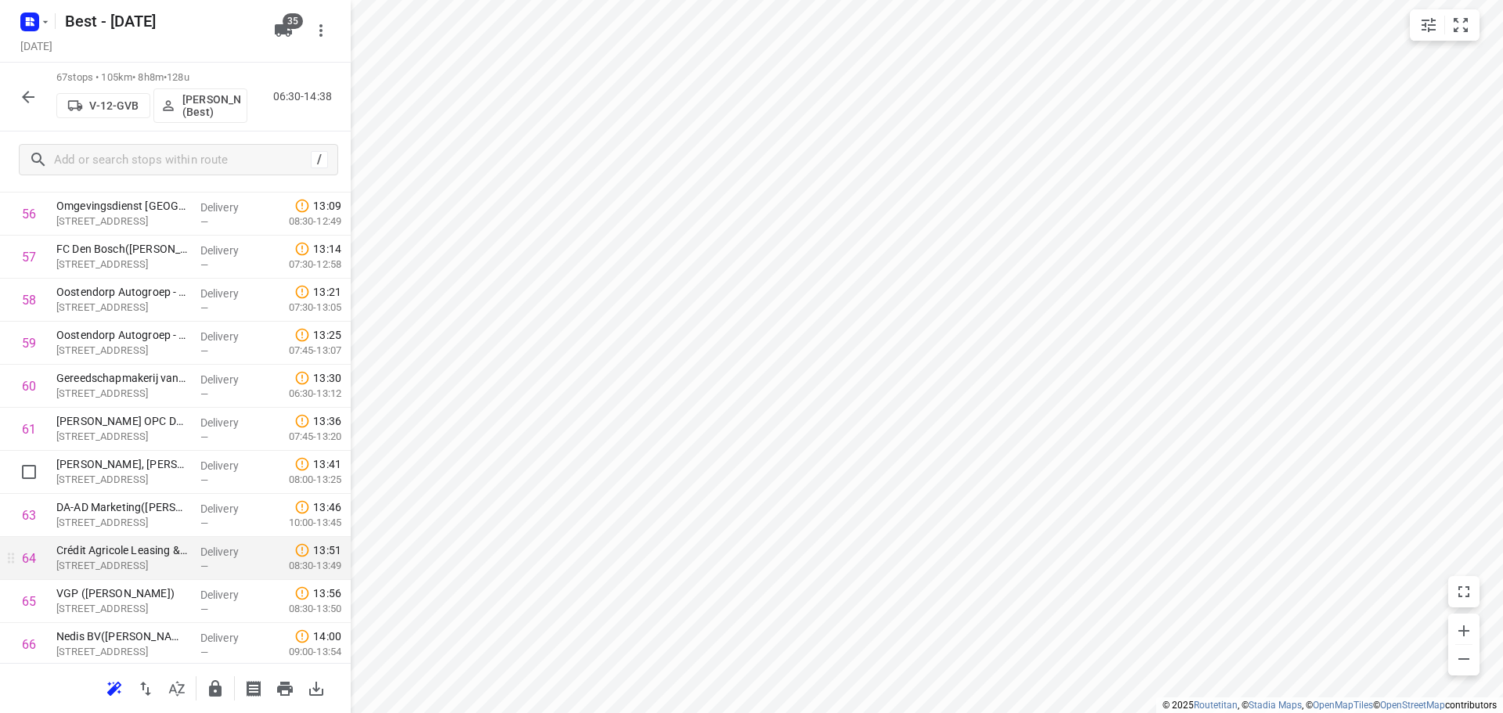
scroll to position [2575, 0]
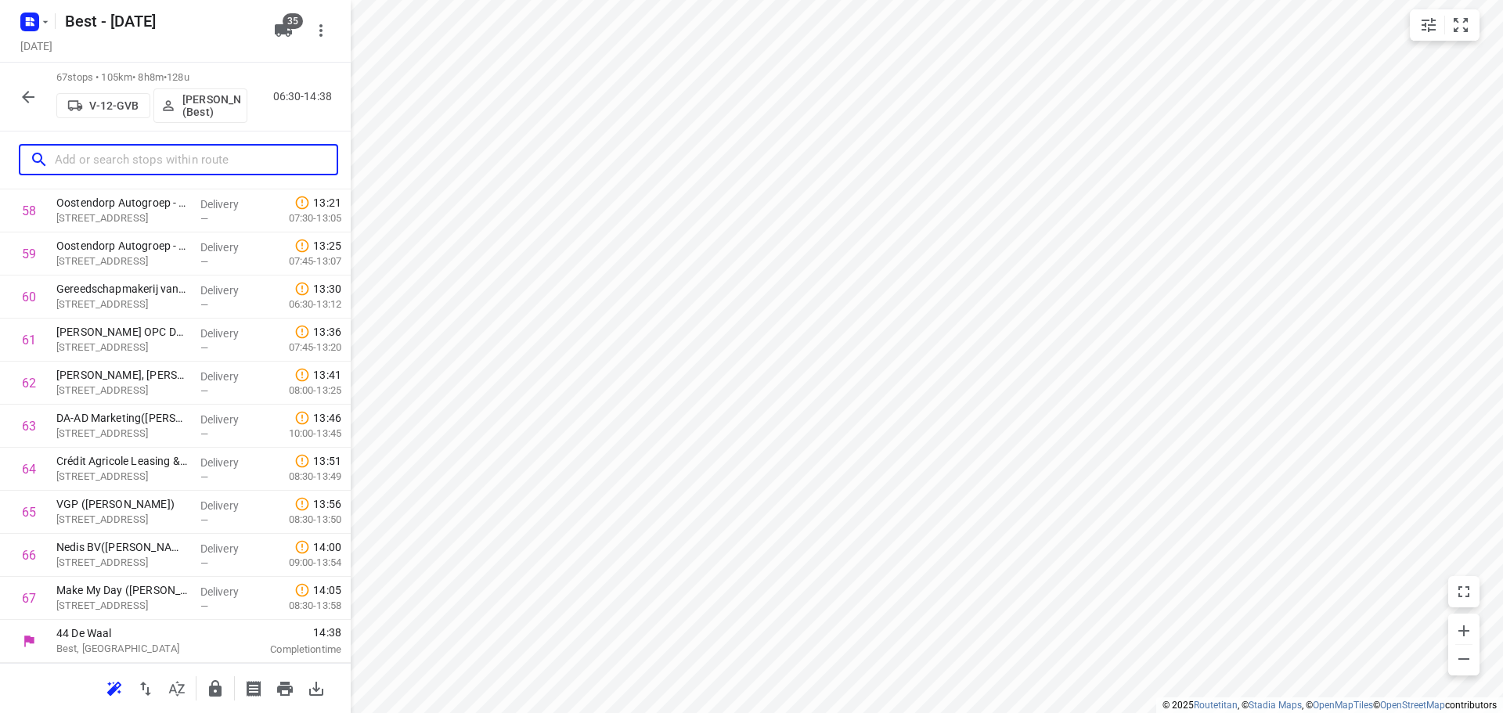
click at [100, 160] on input "text" at bounding box center [196, 160] width 282 height 24
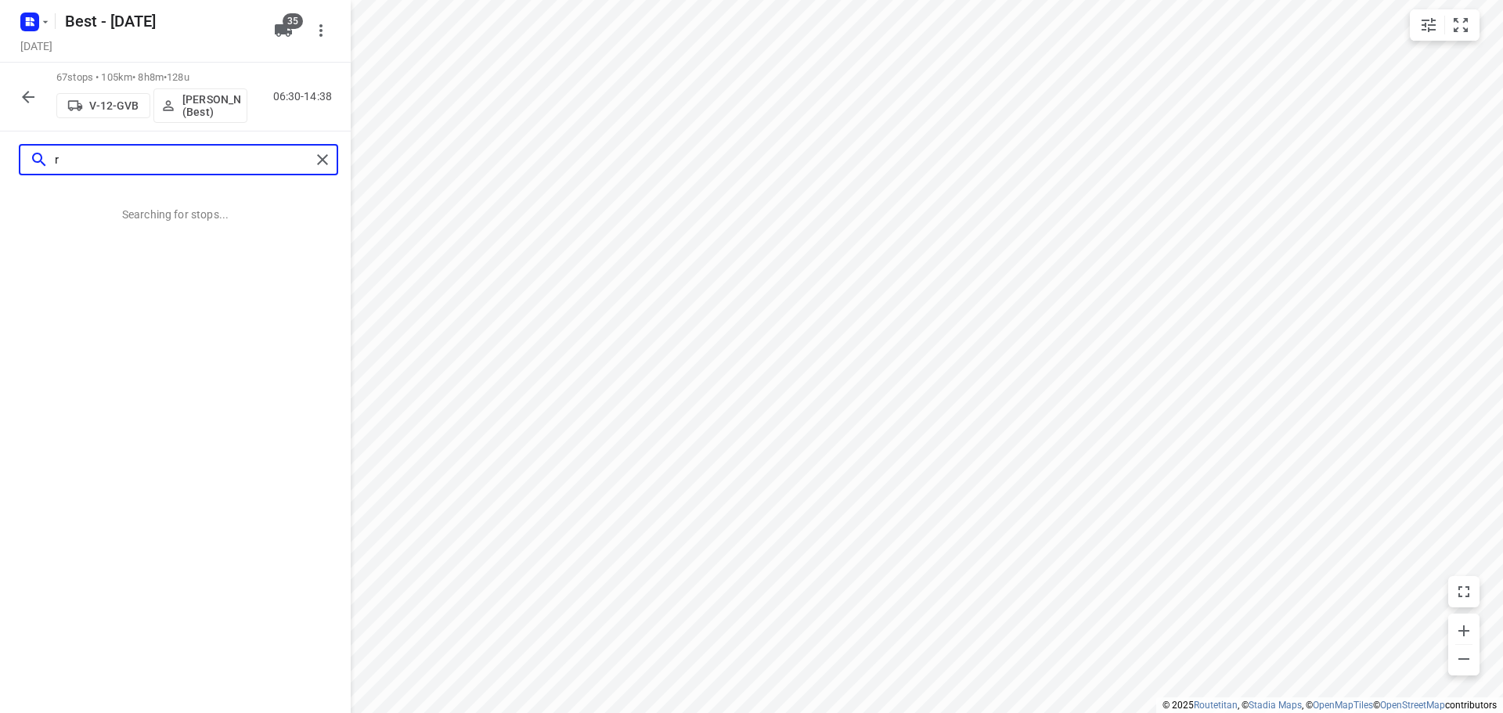
scroll to position [0, 0]
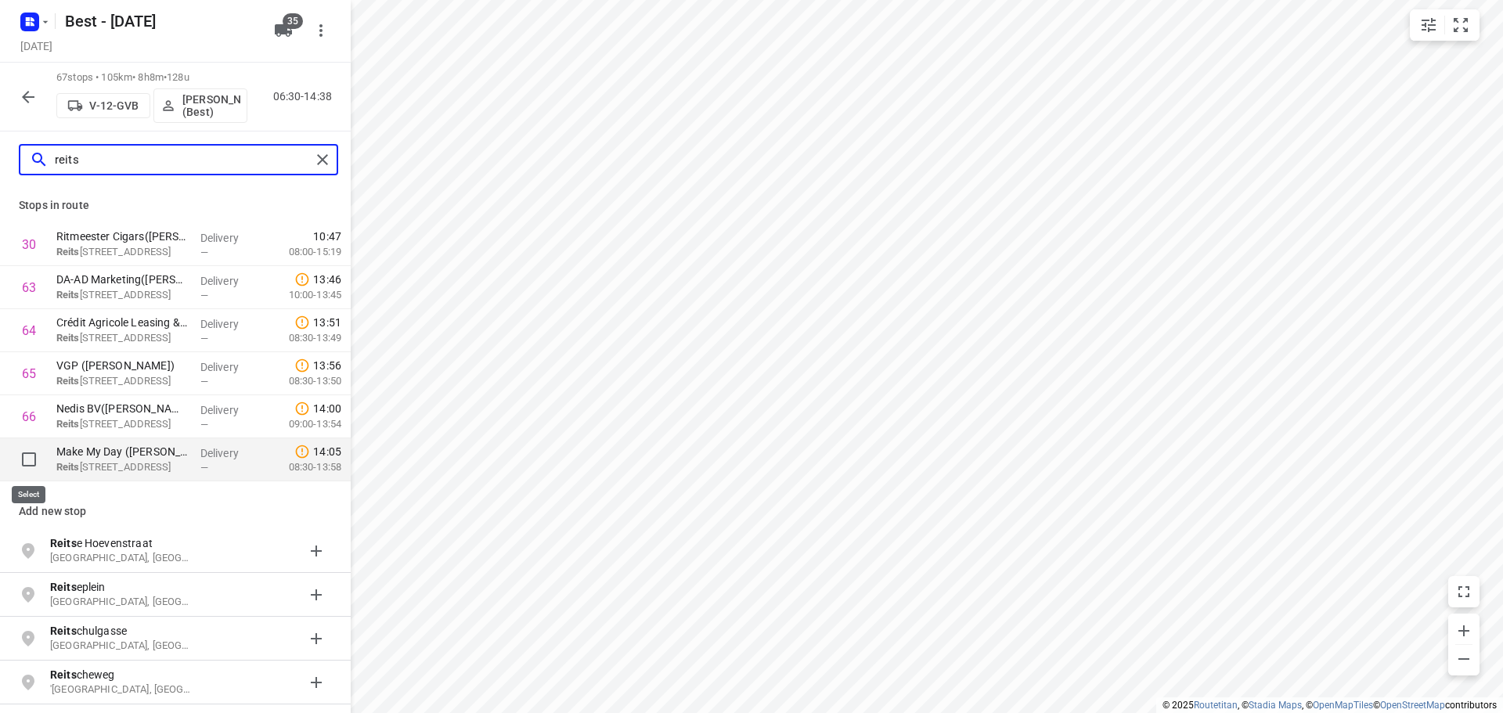
type input "reits"
click at [17, 445] on input "checkbox" at bounding box center [28, 459] width 31 height 31
checkbox input "true"
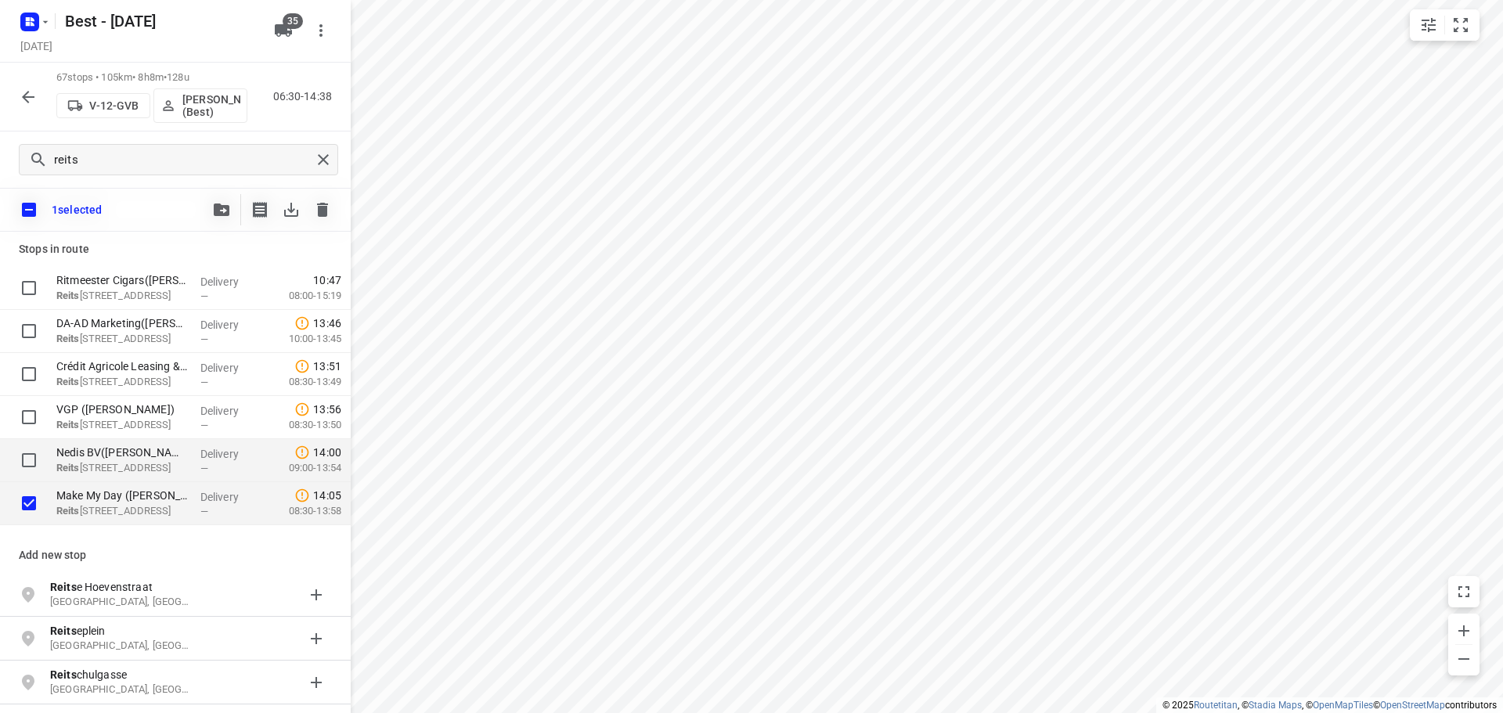
click at [22, 448] on input "checkbox" at bounding box center [28, 460] width 31 height 31
checkbox input "true"
click at [27, 407] on input "checkbox" at bounding box center [28, 416] width 31 height 31
checkbox input "true"
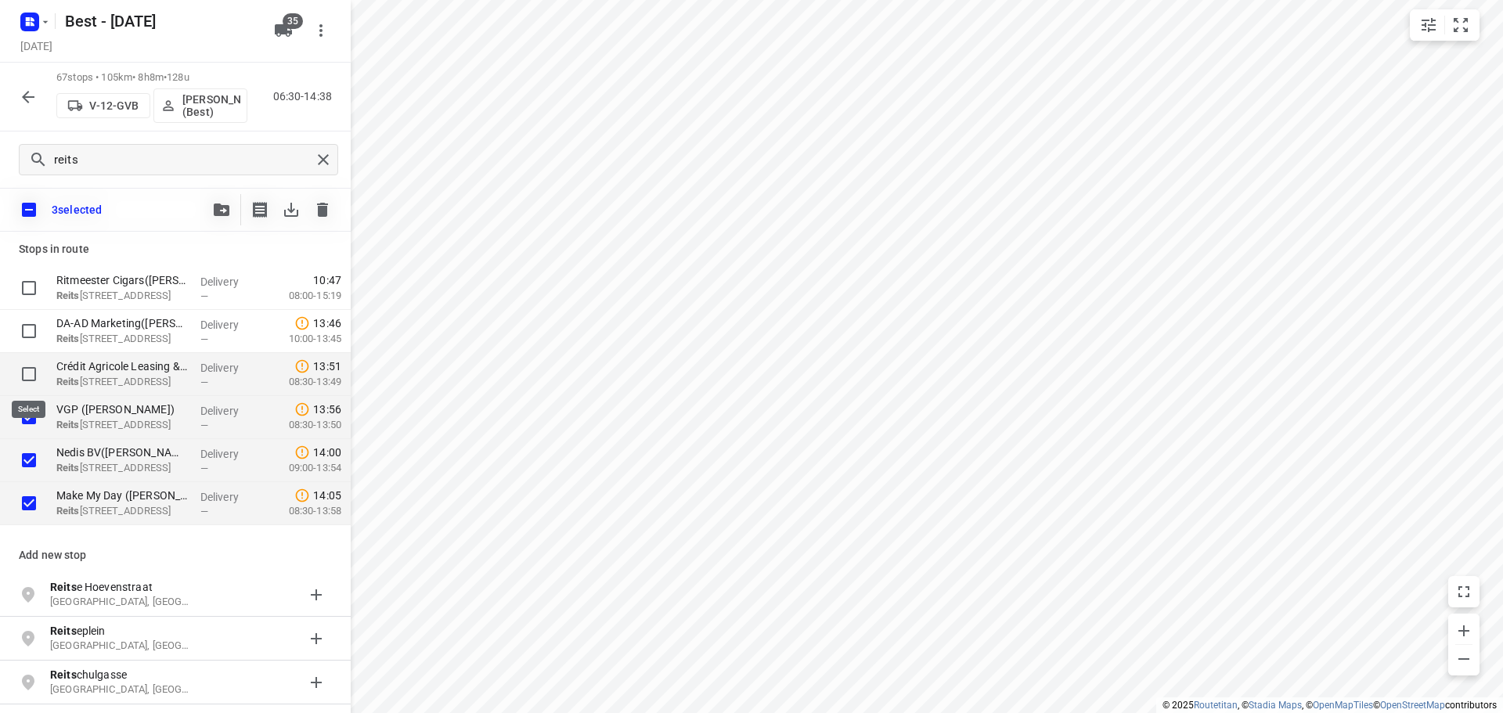
click at [30, 359] on input "checkbox" at bounding box center [28, 373] width 31 height 31
checkbox input "true"
click at [30, 322] on input "checkbox" at bounding box center [28, 330] width 31 height 31
checkbox input "true"
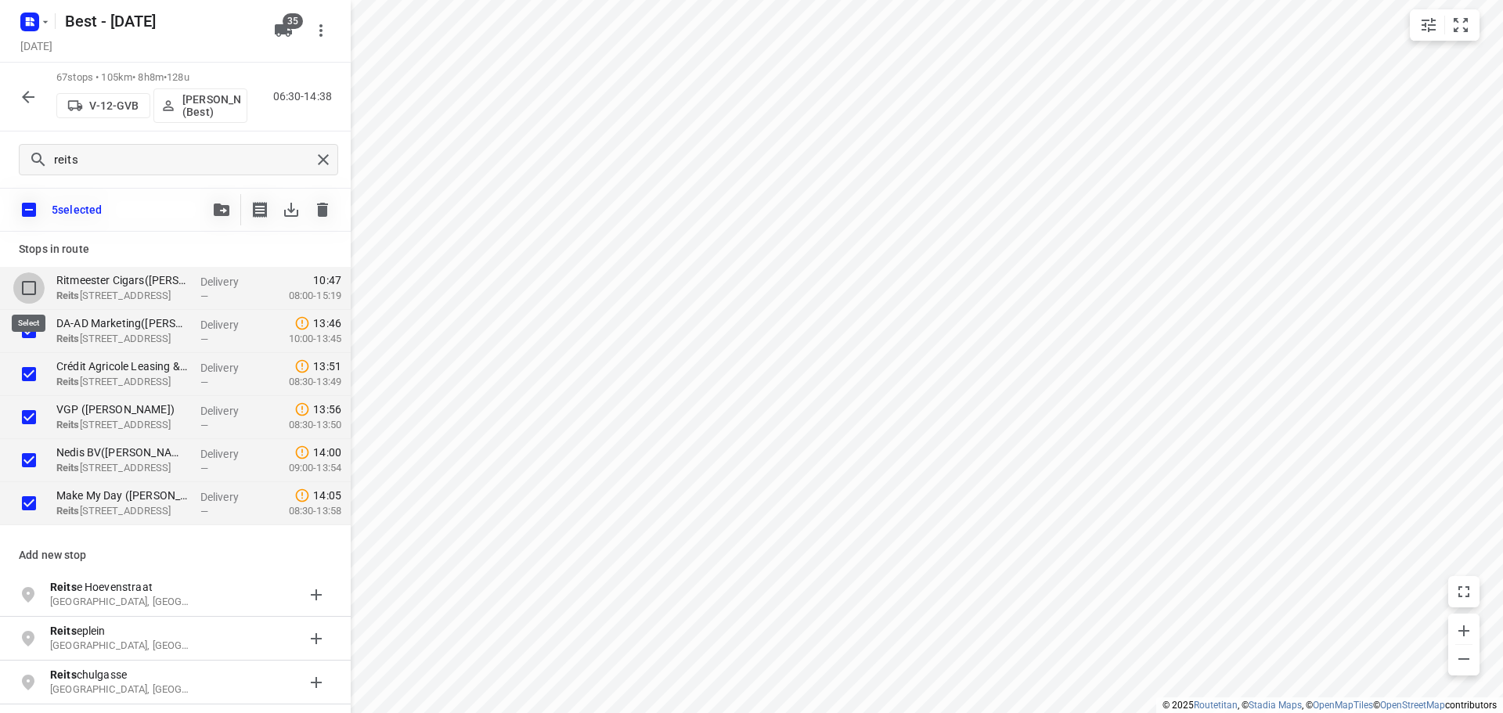
click at [30, 273] on input "checkbox" at bounding box center [28, 287] width 31 height 31
checkbox input "true"
click at [212, 211] on span "button" at bounding box center [221, 209] width 19 height 13
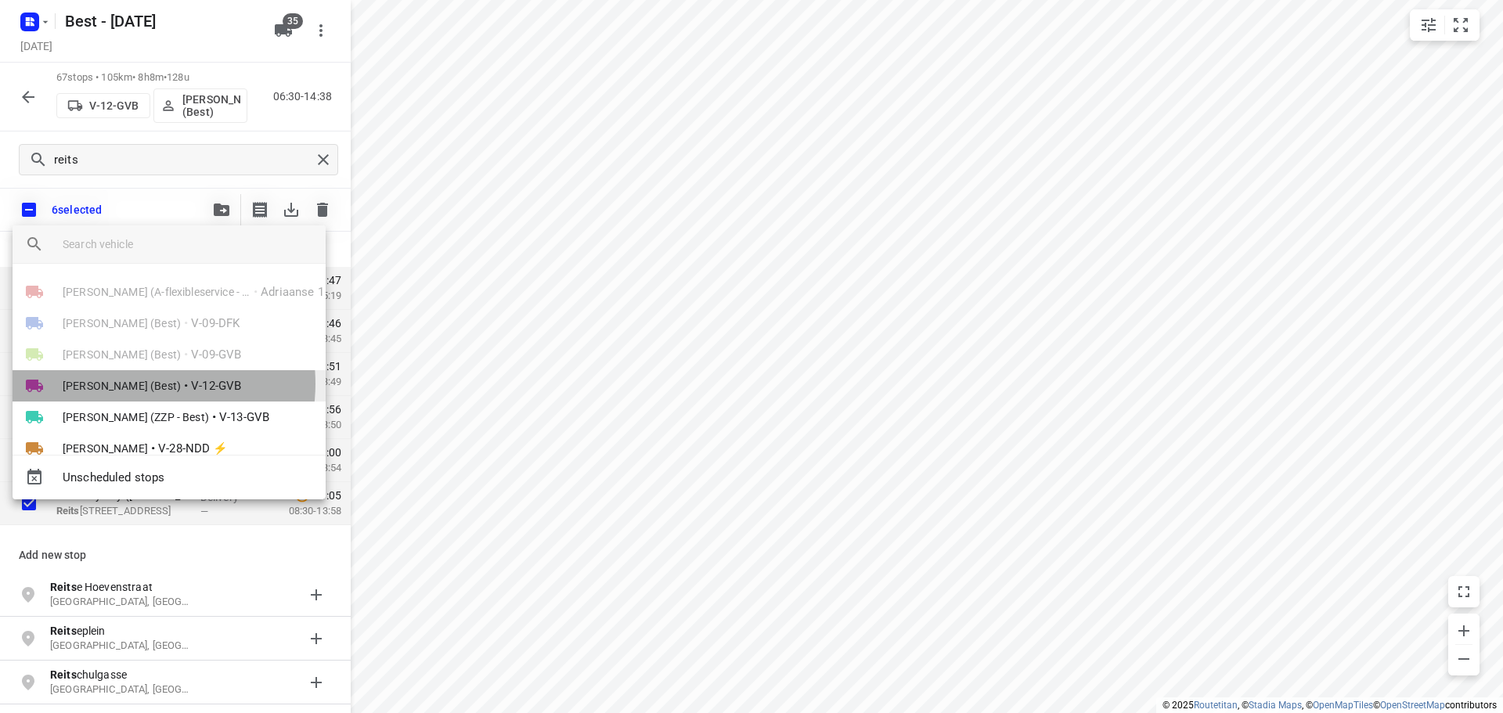
click at [135, 383] on span "Demi Walraven (Best)" at bounding box center [122, 386] width 118 height 16
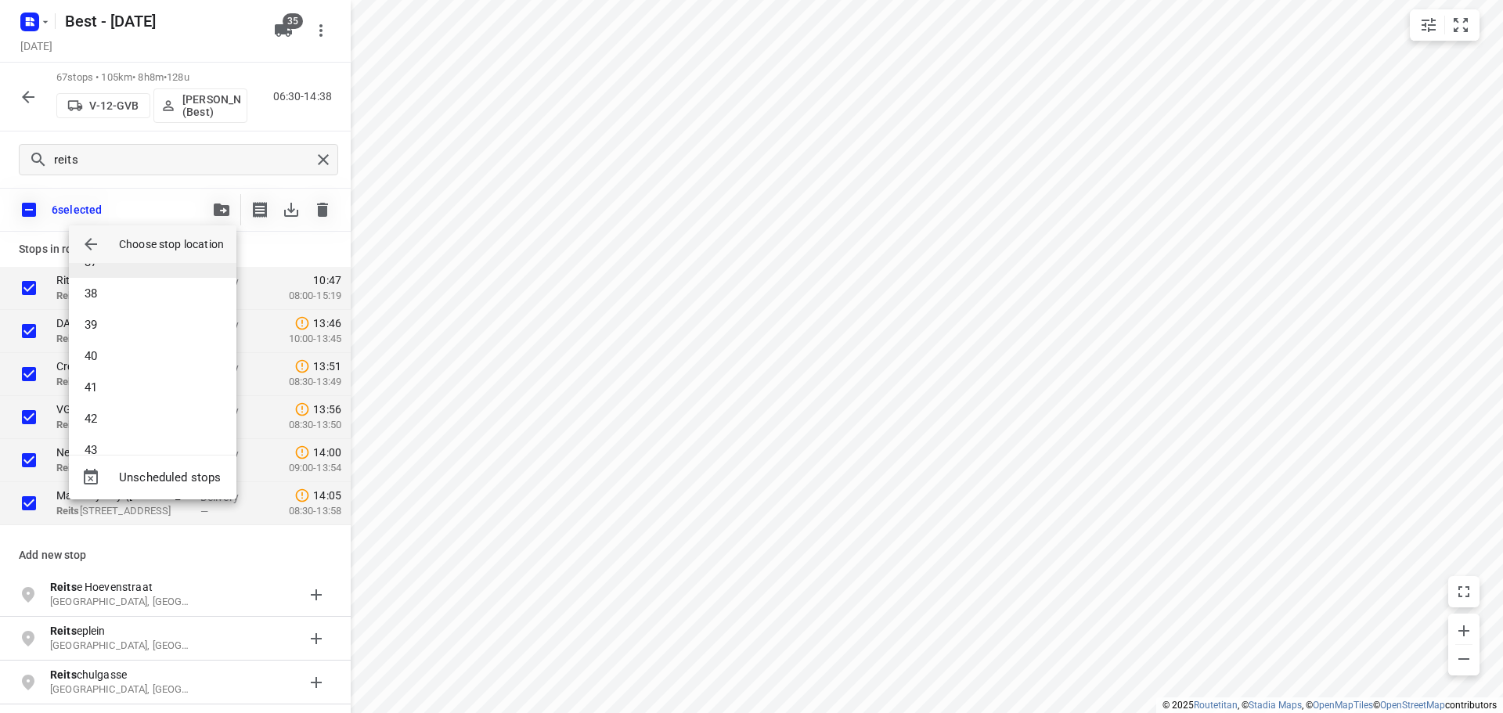
scroll to position [1330, 0]
click at [129, 344] on li "45" at bounding box center [152, 332] width 167 height 31
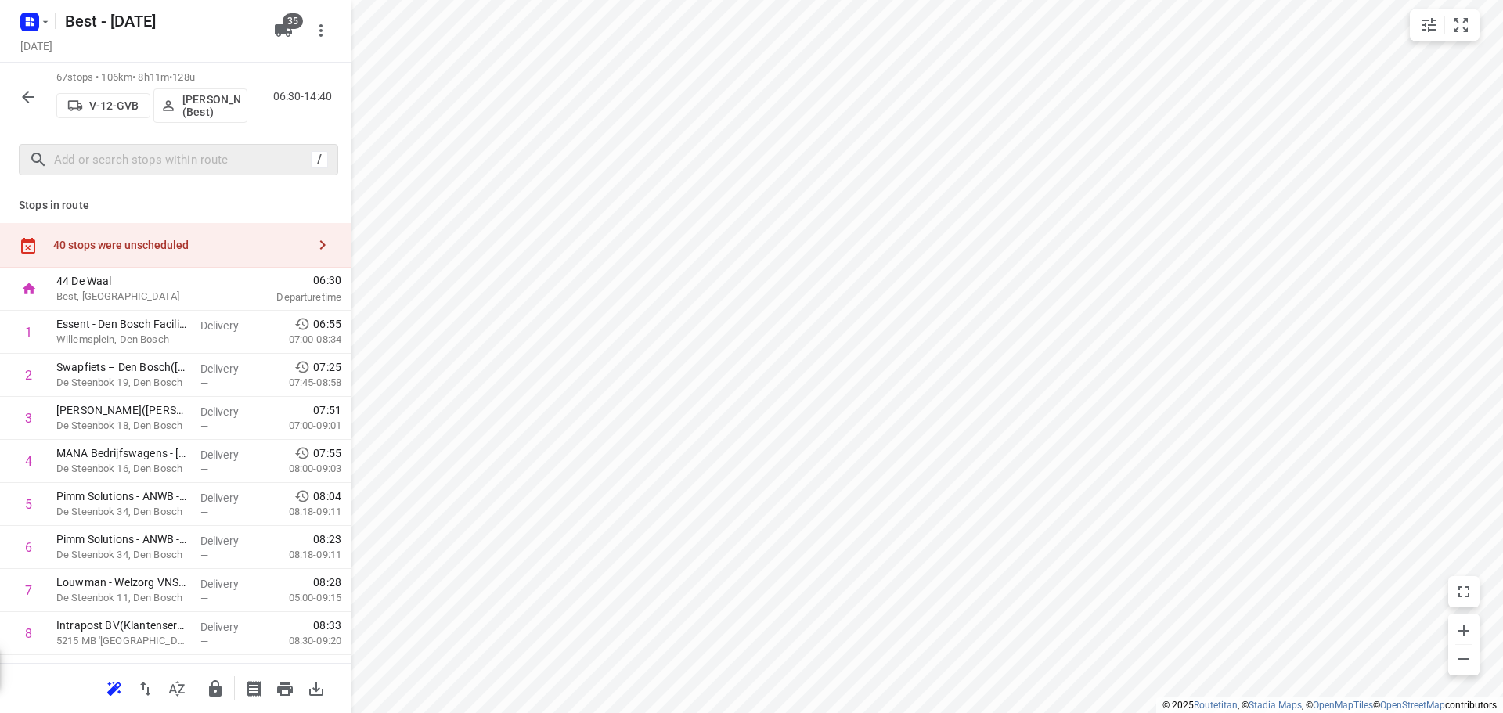
click at [313, 239] on icon "button" at bounding box center [322, 245] width 19 height 19
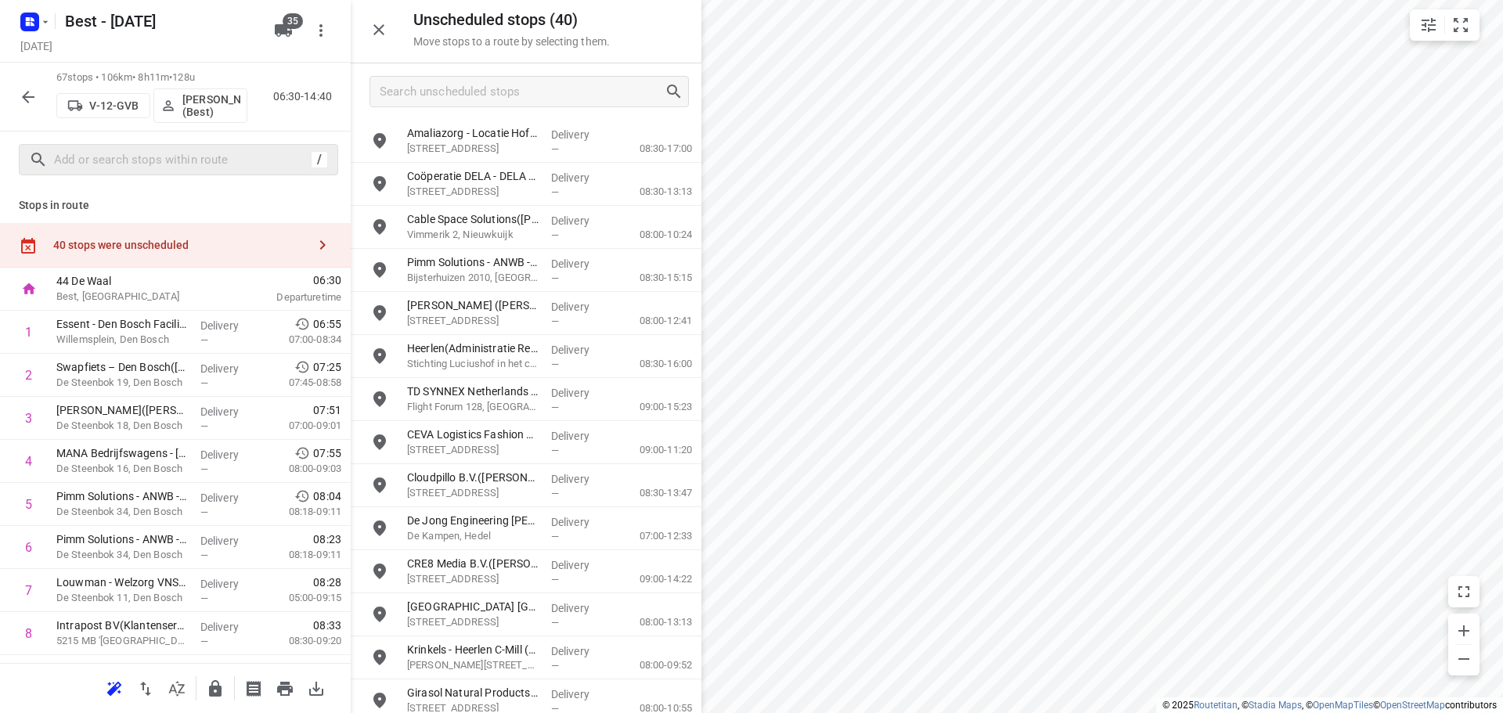
click at [506, 108] on div at bounding box center [526, 91] width 351 height 56
click at [508, 95] on input "Search unscheduled stops" at bounding box center [521, 92] width 283 height 24
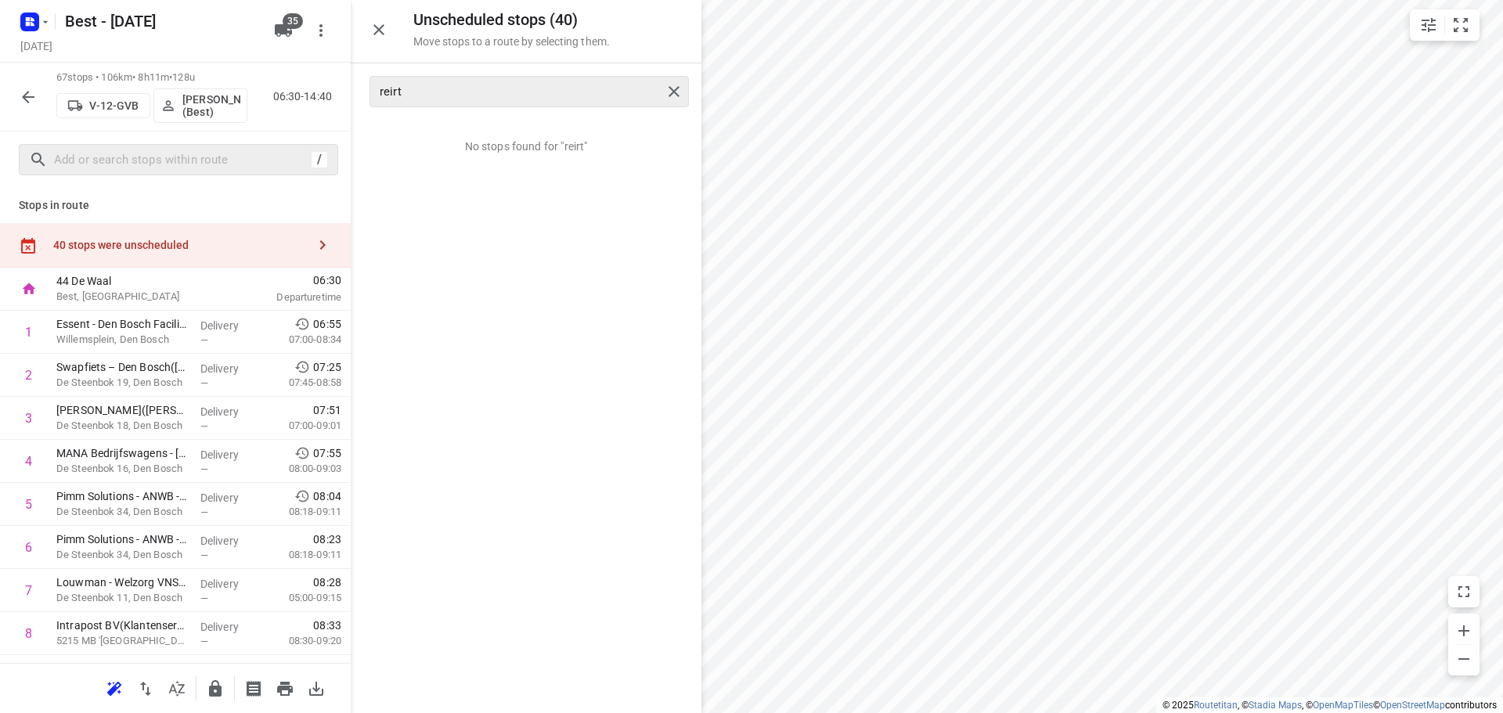
click at [417, 77] on div "reirt" at bounding box center [528, 91] width 319 height 31
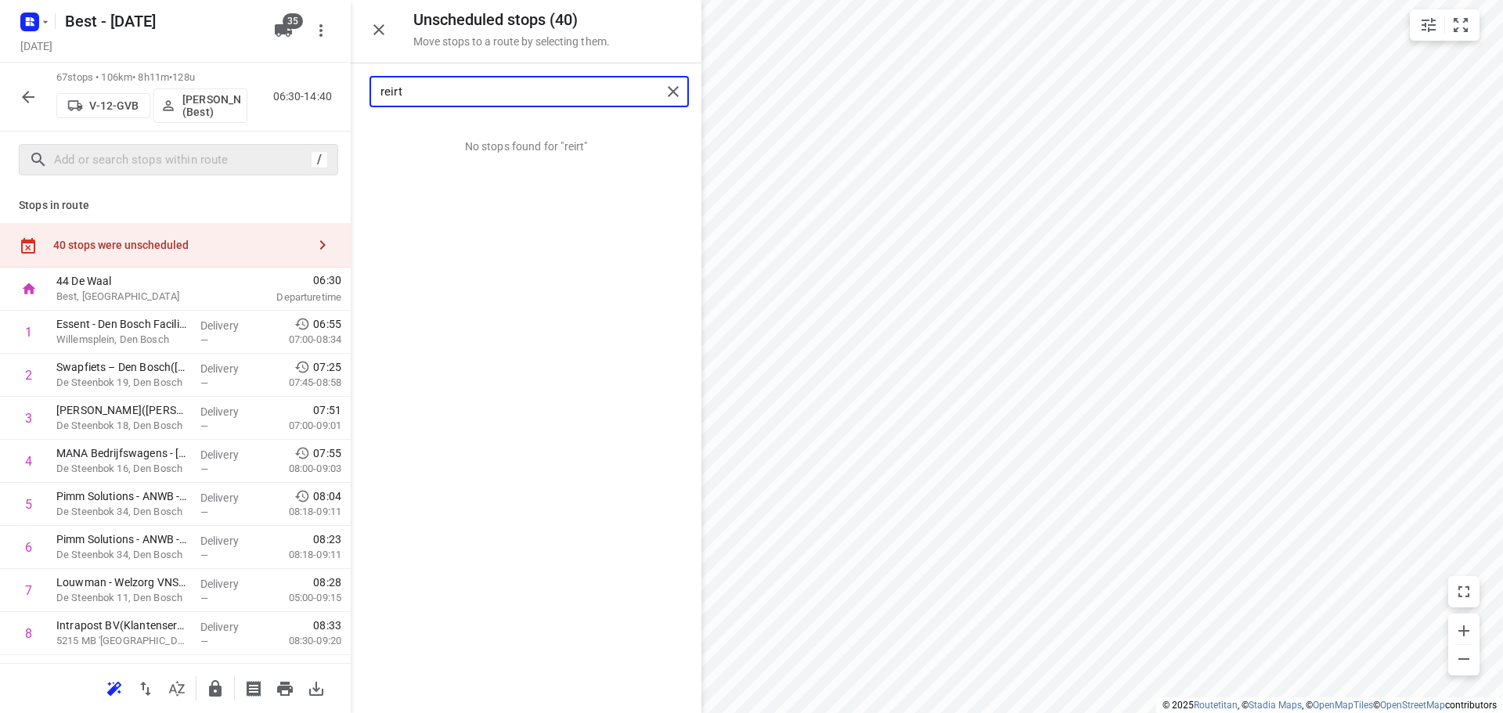
click at [429, 90] on input "reirt" at bounding box center [520, 92] width 281 height 24
type input "reit"
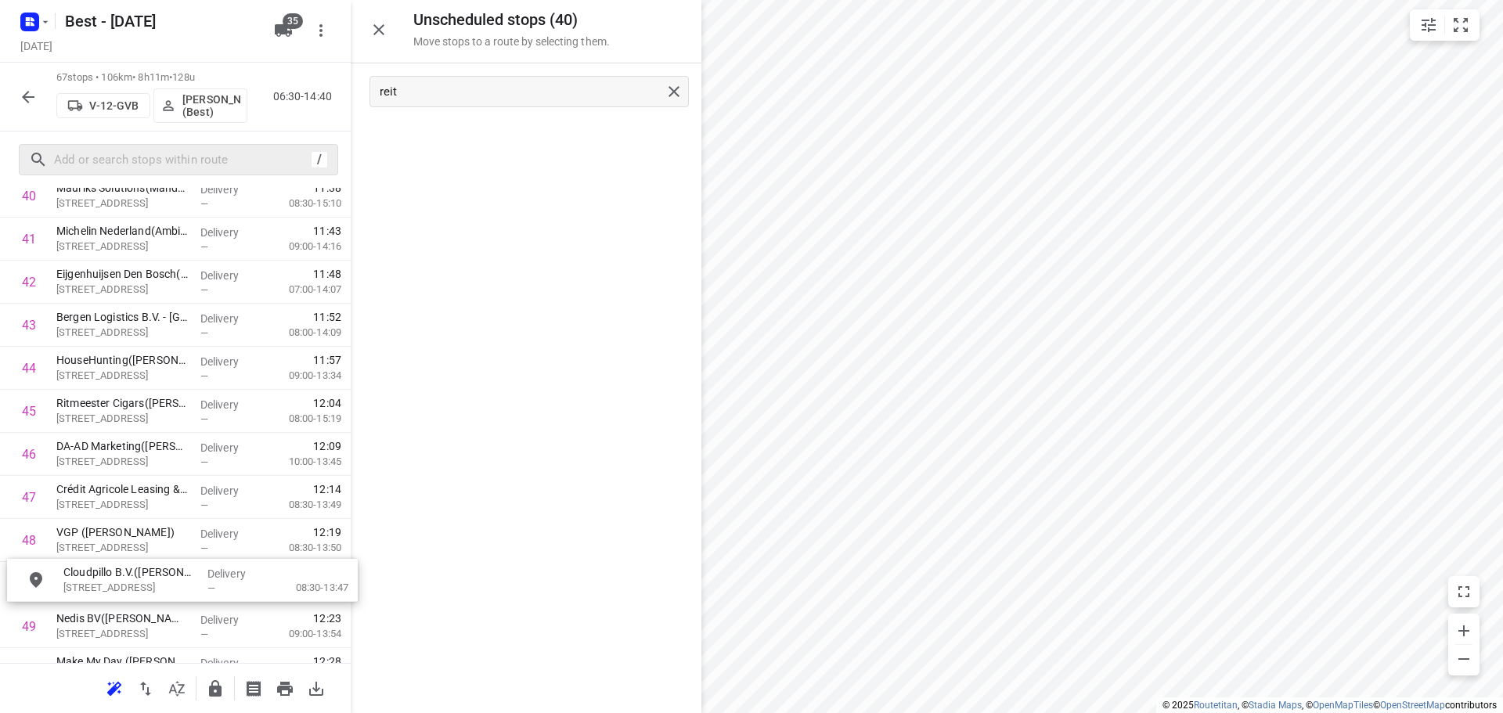
scroll to position [1816, 0]
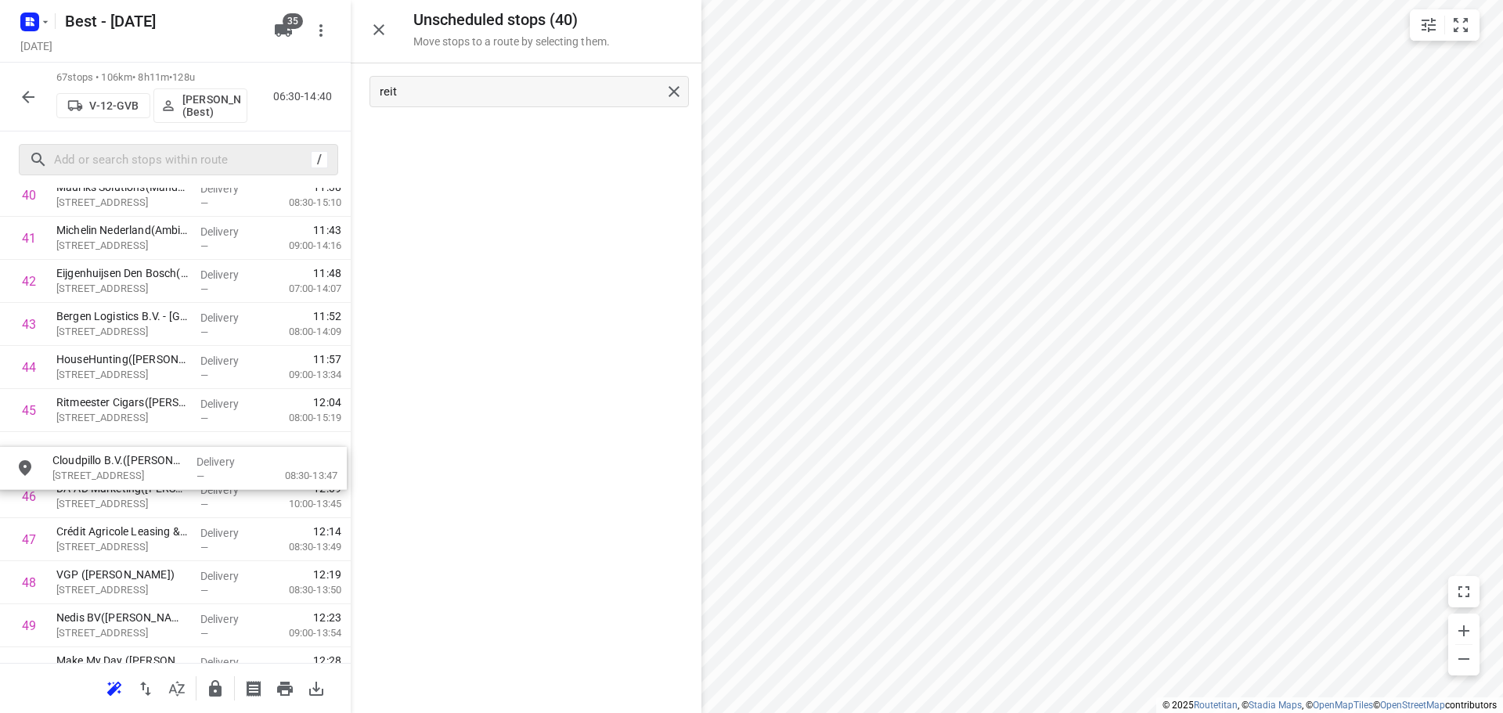
drag, startPoint x: 510, startPoint y: 142, endPoint x: 152, endPoint y: 469, distance: 484.8
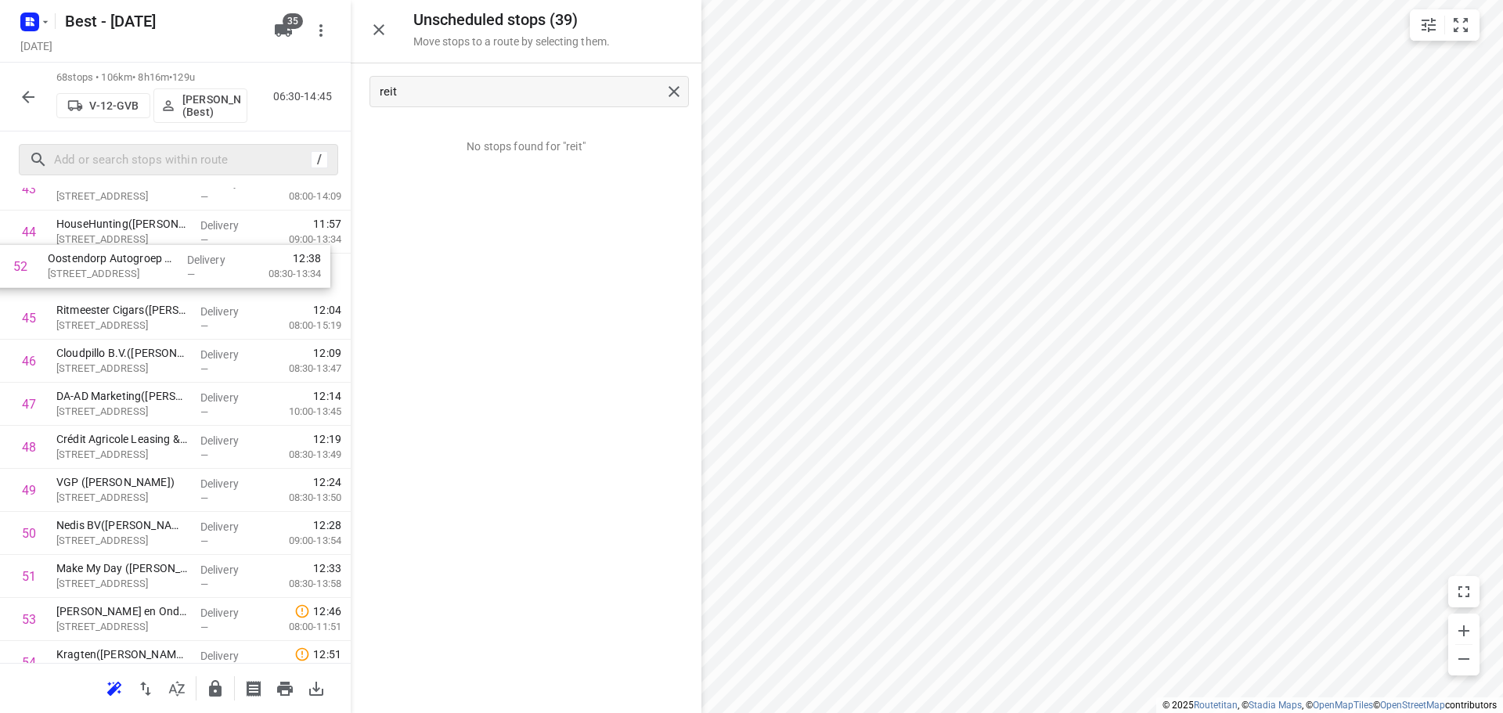
scroll to position [1938, 0]
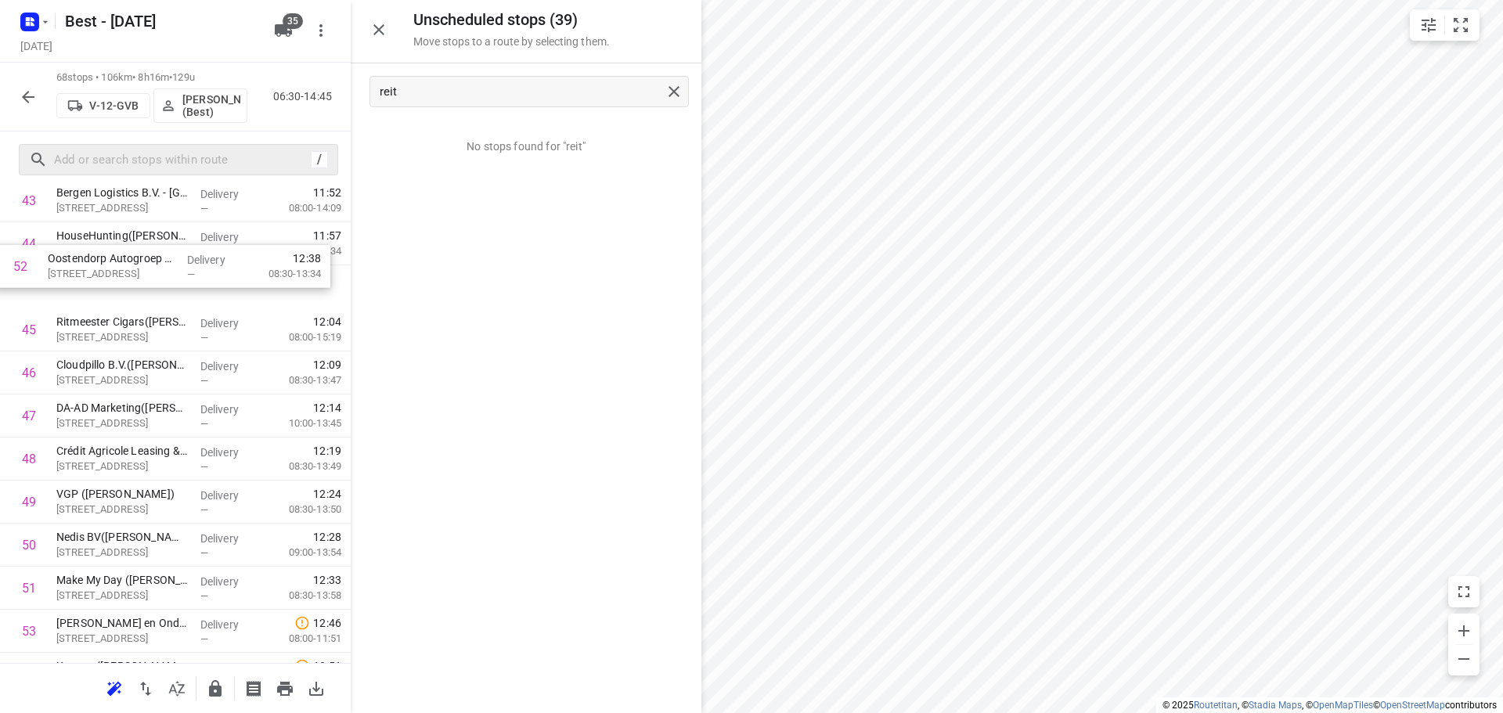
drag, startPoint x: 108, startPoint y: 560, endPoint x: 99, endPoint y: 266, distance: 294.4
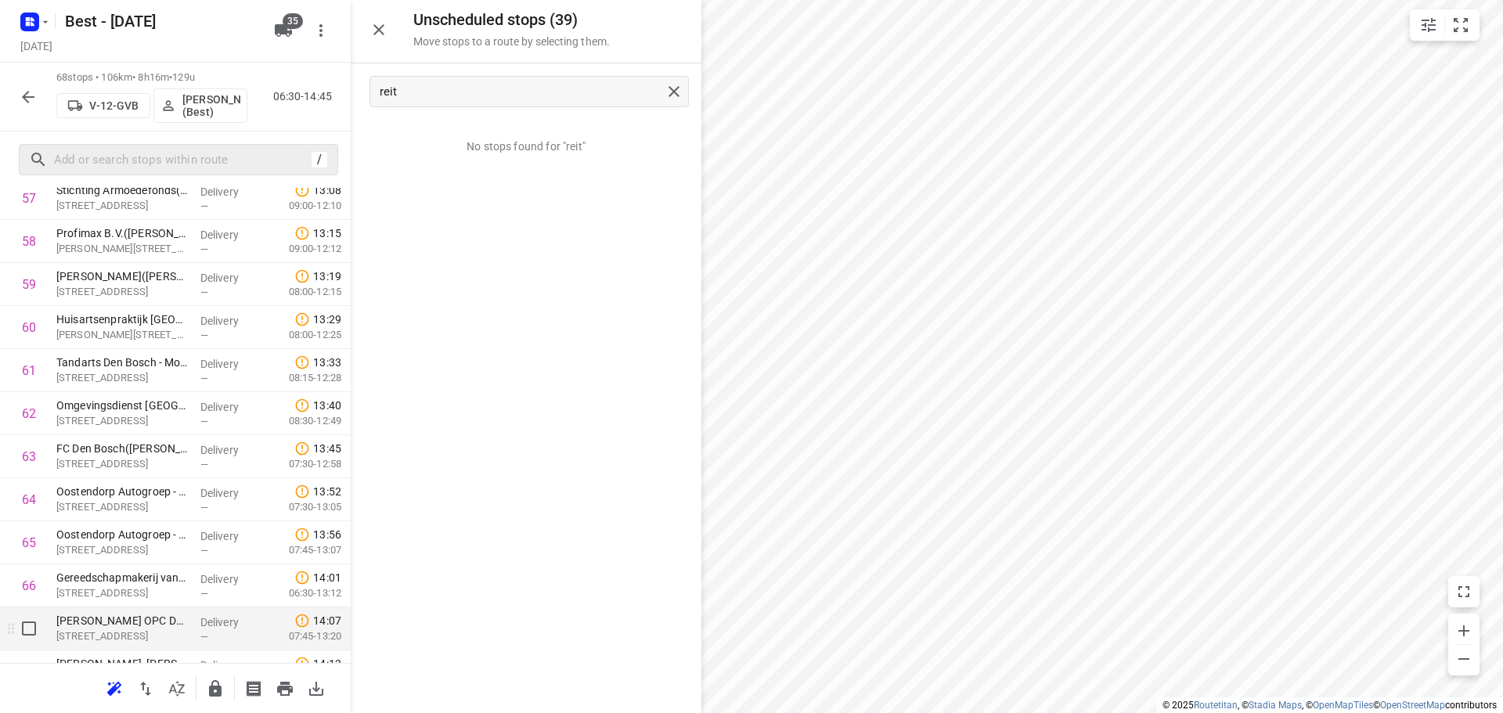
scroll to position [2618, 0]
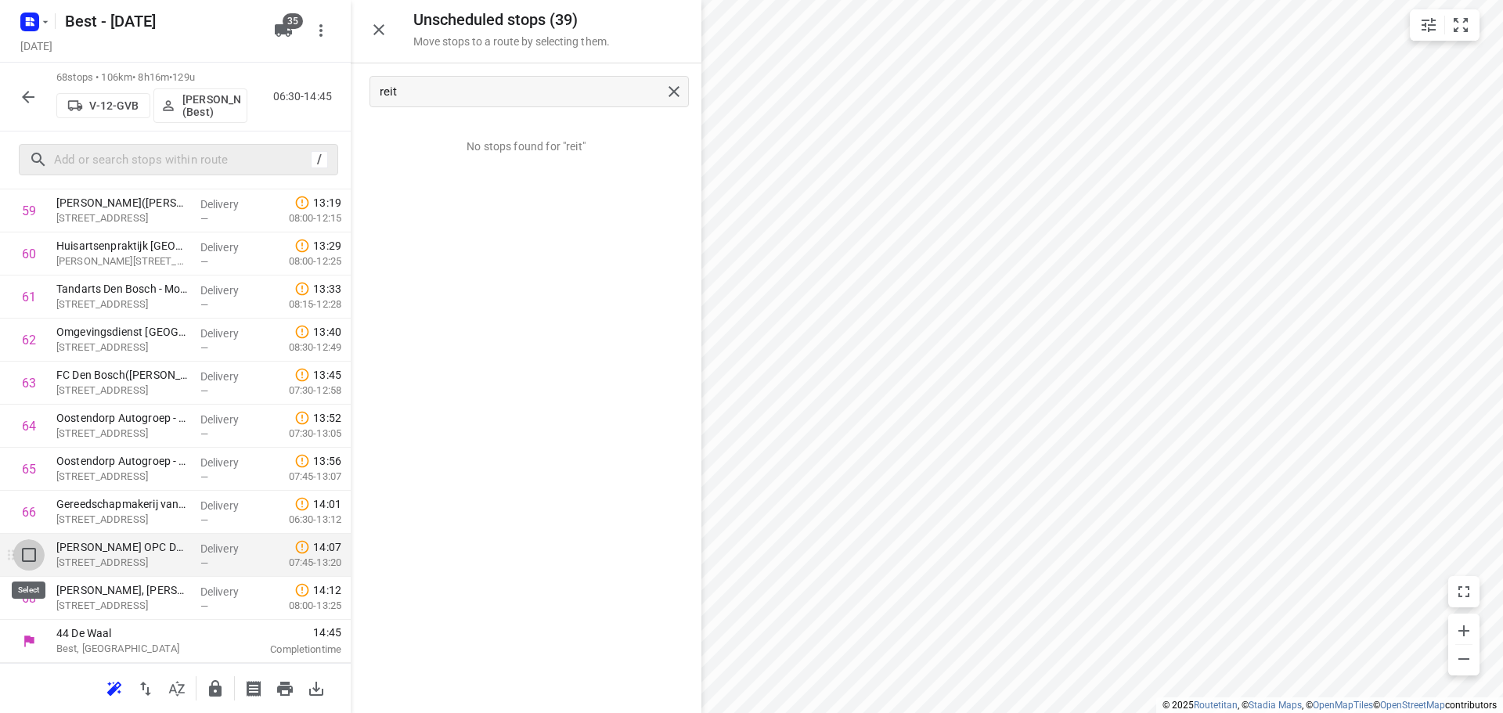
click at [23, 563] on input "checkbox" at bounding box center [28, 554] width 31 height 31
checkbox input "true"
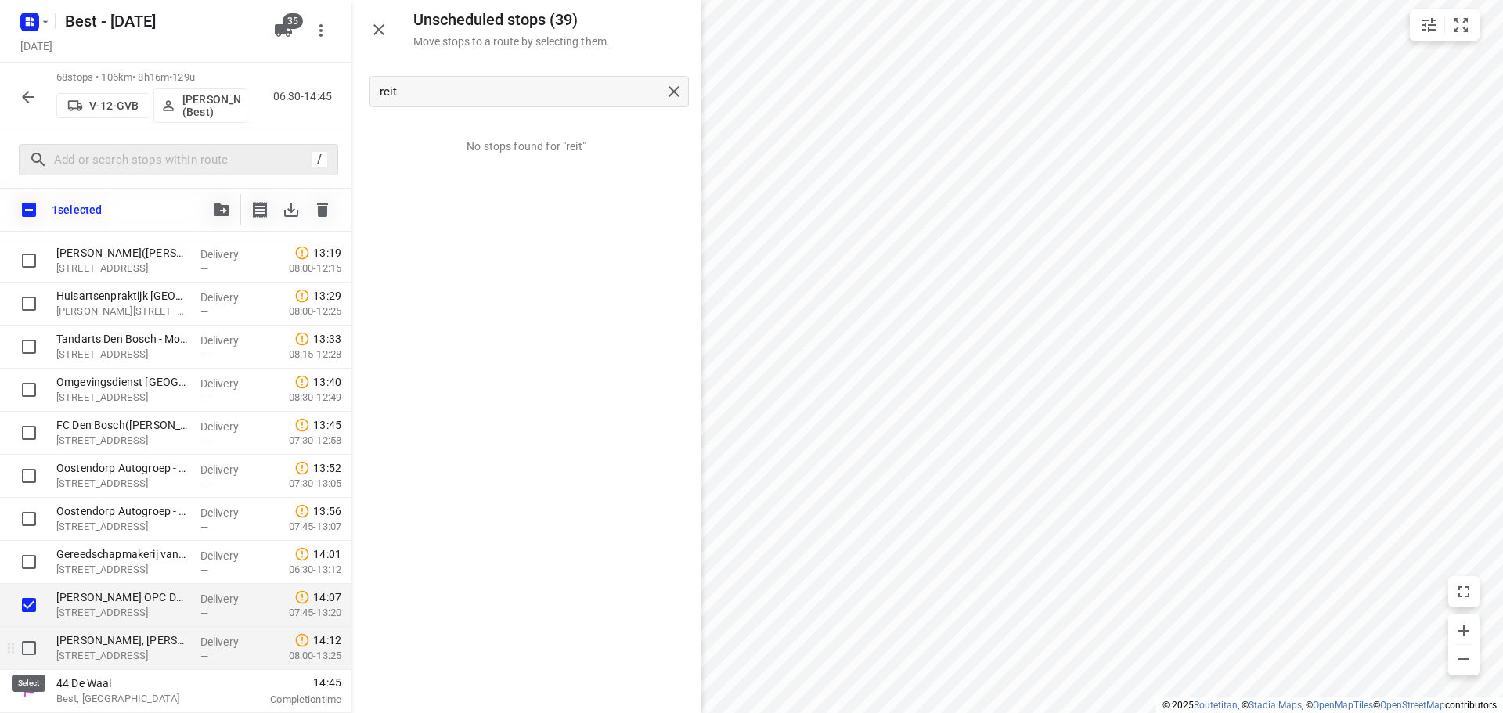
click at [25, 645] on input "checkbox" at bounding box center [28, 647] width 31 height 31
checkbox input "true"
click at [227, 217] on button "button" at bounding box center [221, 209] width 31 height 31
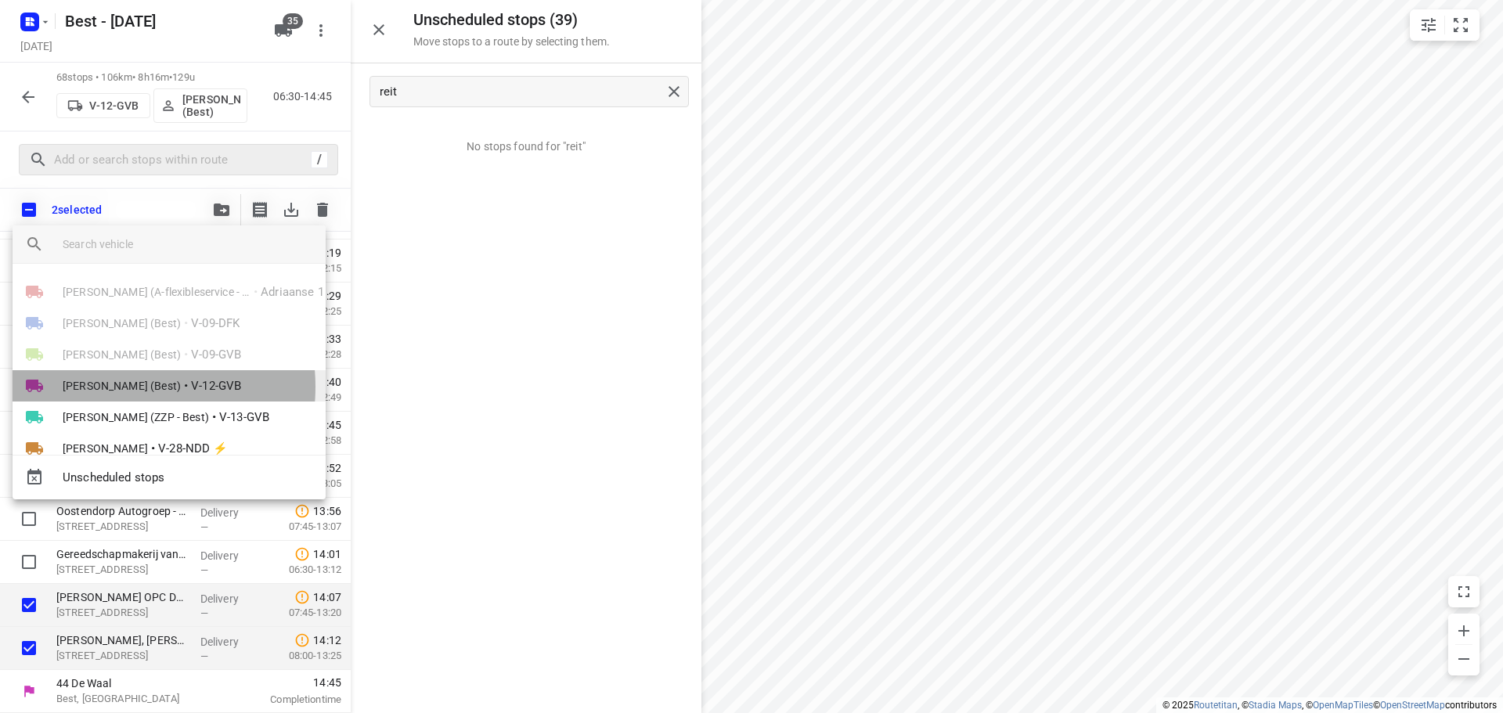
click at [113, 387] on span "Demi Walraven (Best)" at bounding box center [122, 386] width 118 height 16
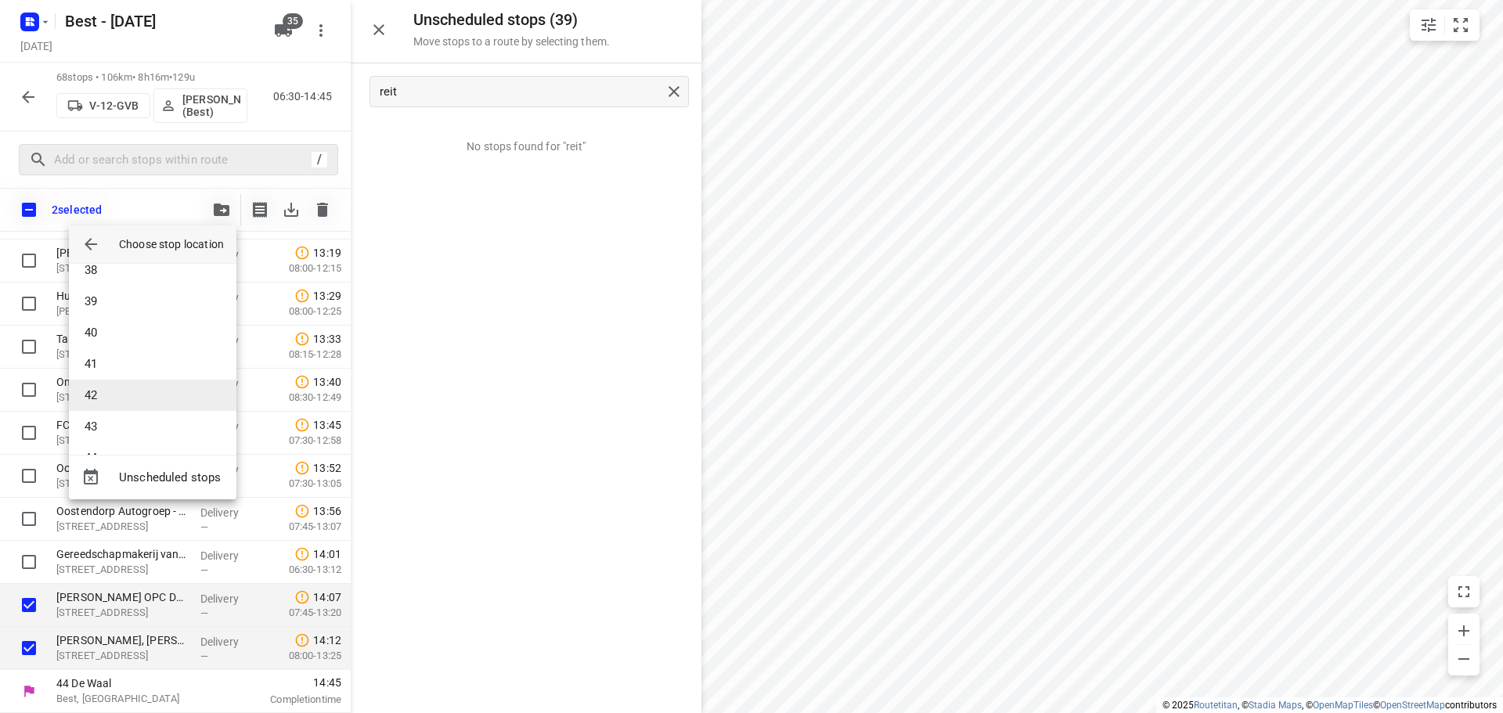
scroll to position [1330, 0]
click at [115, 368] on li "46" at bounding box center [152, 363] width 167 height 31
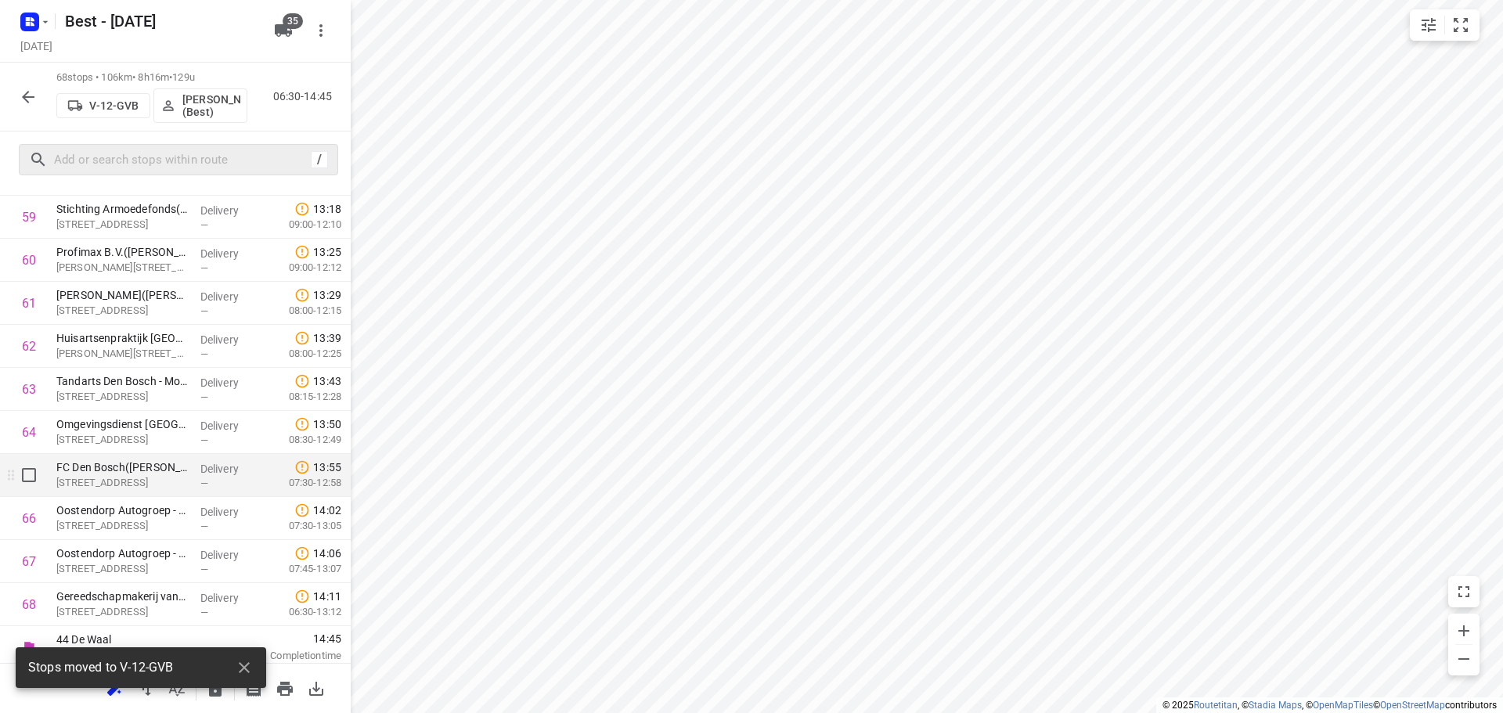
scroll to position [2618, 0]
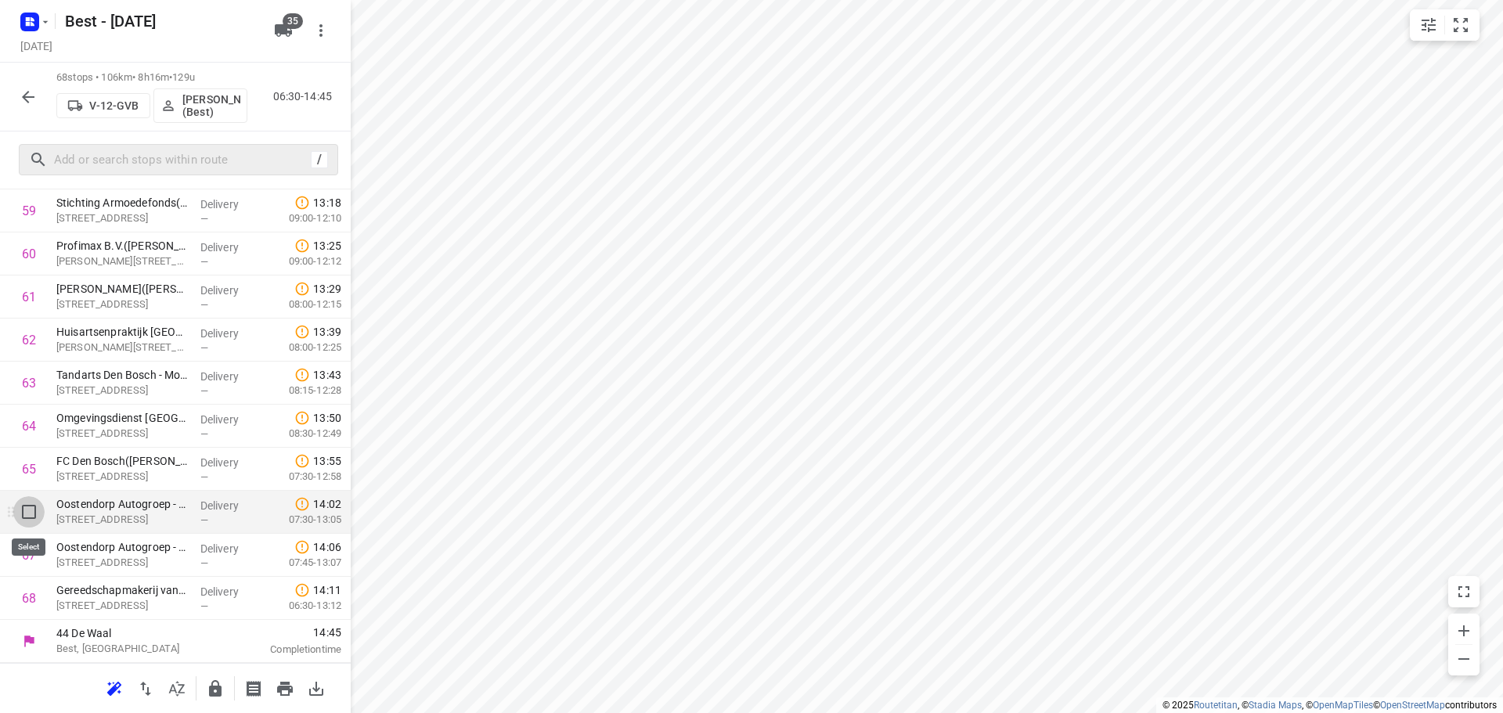
click at [38, 517] on input "checkbox" at bounding box center [28, 511] width 31 height 31
checkbox input "true"
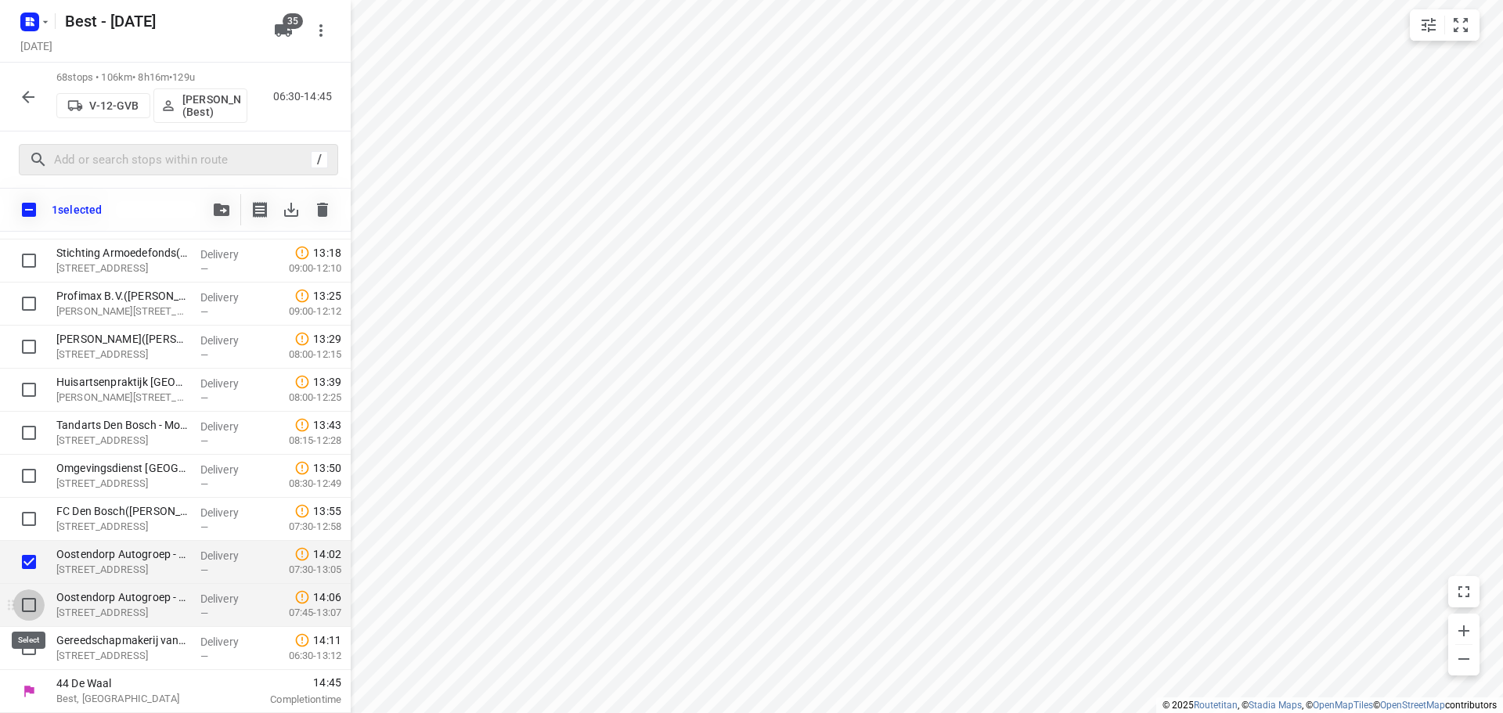
click at [30, 610] on input "checkbox" at bounding box center [28, 604] width 31 height 31
checkbox input "true"
click at [34, 640] on input "checkbox" at bounding box center [28, 647] width 31 height 31
checkbox input "true"
click at [217, 204] on icon "button" at bounding box center [222, 209] width 16 height 13
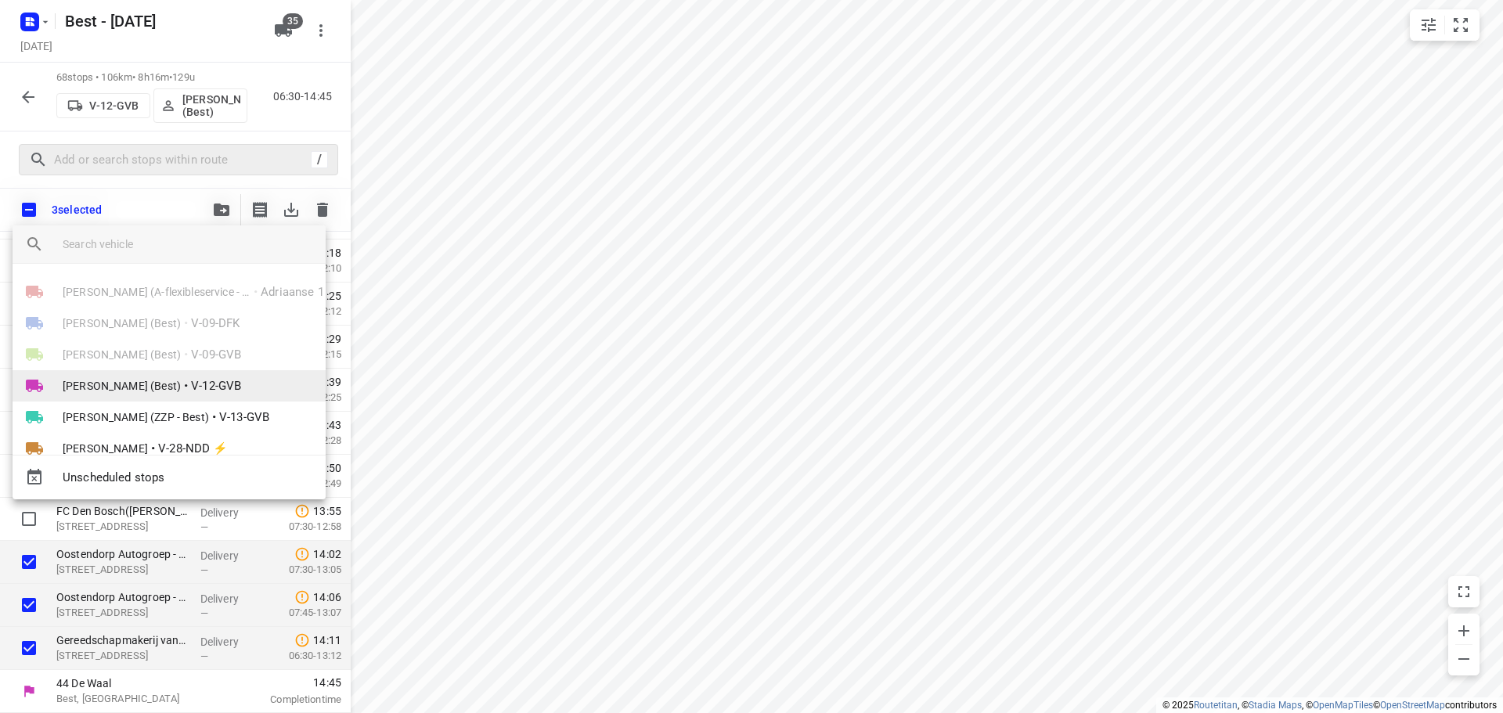
click at [103, 378] on span "Demi Walraven (Best)" at bounding box center [122, 386] width 118 height 16
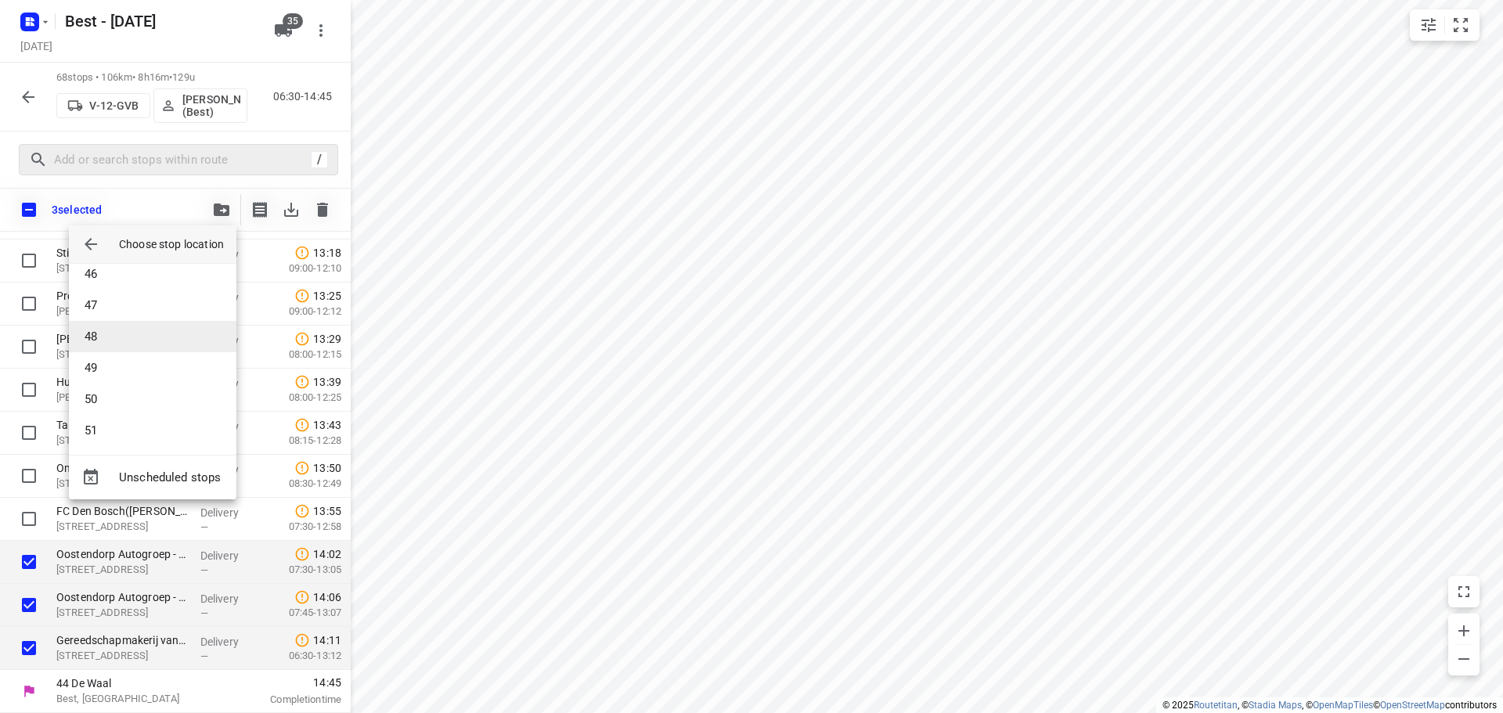
scroll to position [1409, 0]
click at [103, 358] on li "48" at bounding box center [152, 348] width 167 height 31
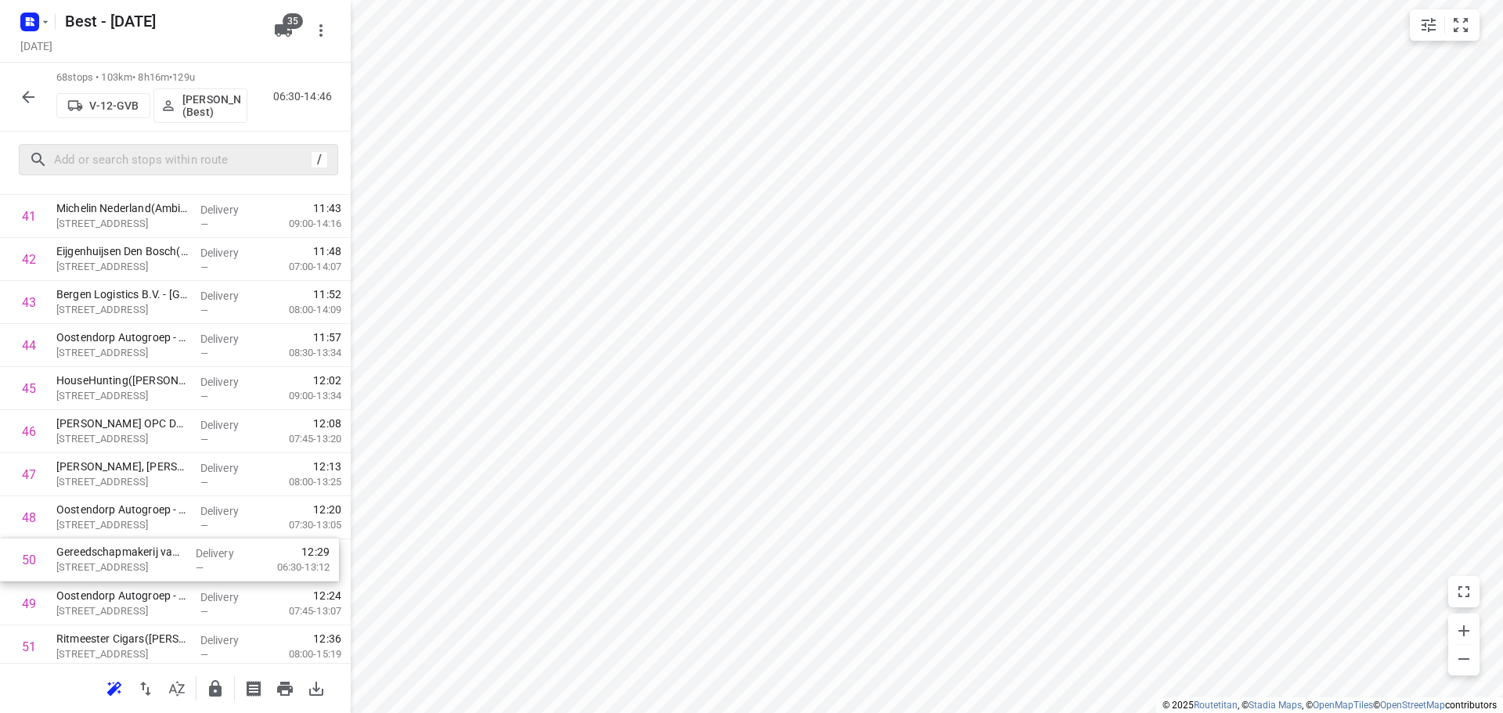
scroll to position [1840, 0]
drag, startPoint x: 104, startPoint y: 595, endPoint x: 106, endPoint y: 501, distance: 93.9
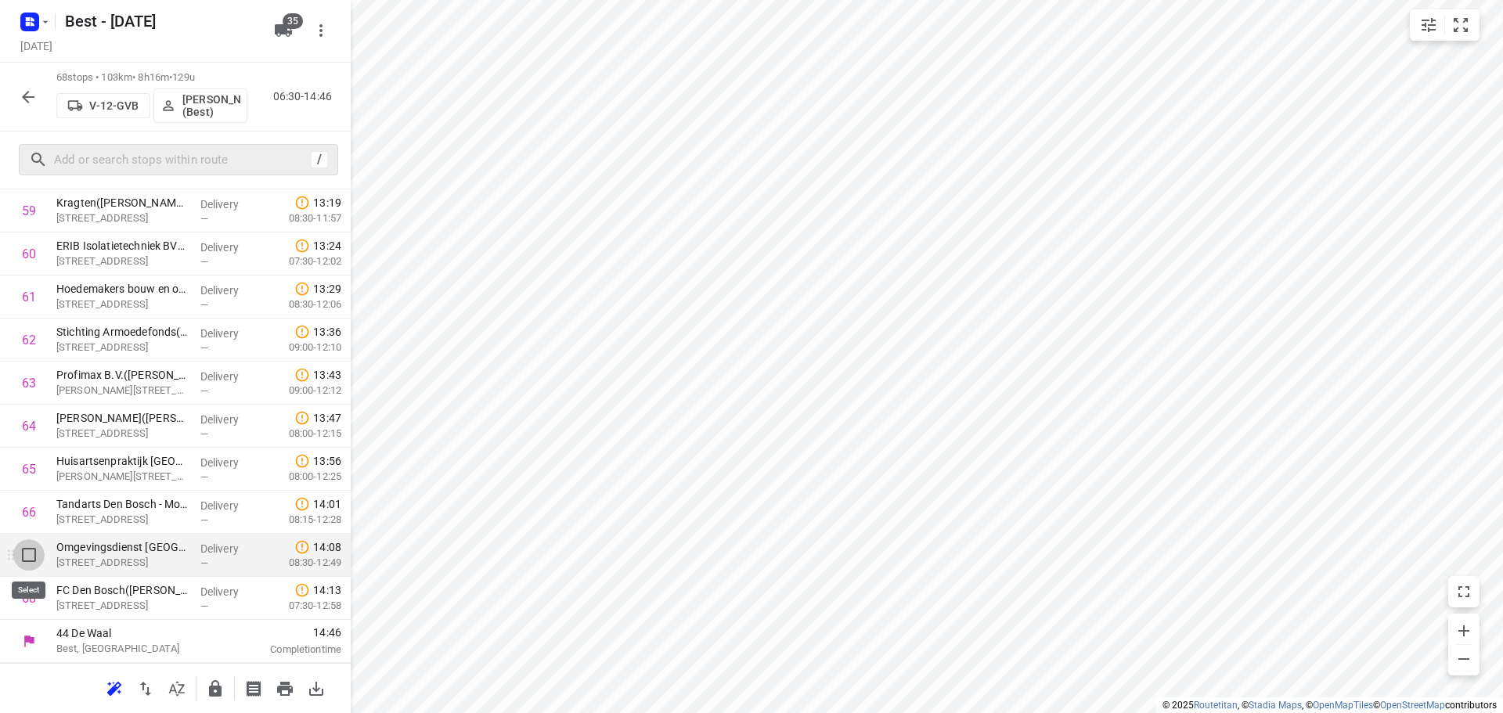
click at [34, 556] on input "checkbox" at bounding box center [28, 554] width 31 height 31
checkbox input "true"
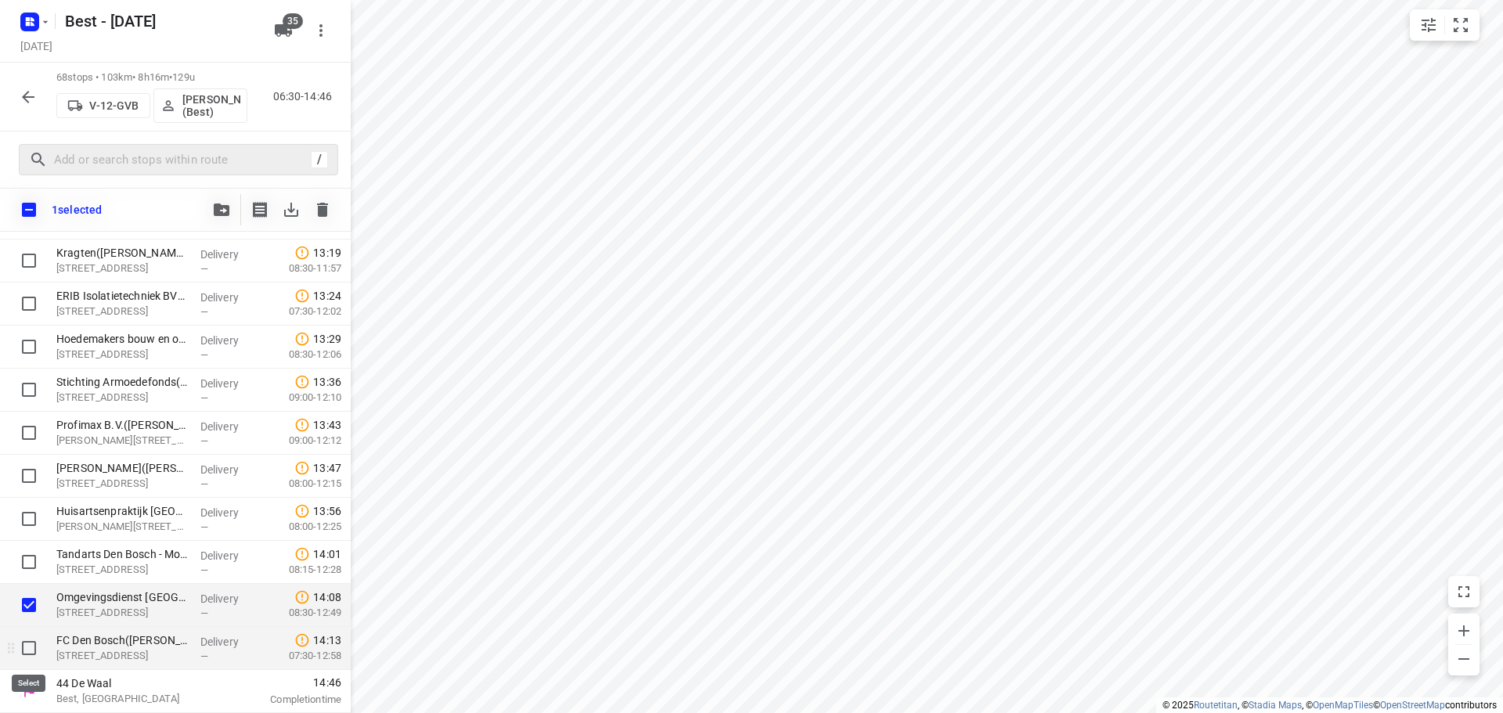
click at [29, 647] on input "checkbox" at bounding box center [28, 647] width 31 height 31
checkbox input "true"
click at [227, 209] on icon "button" at bounding box center [222, 209] width 16 height 13
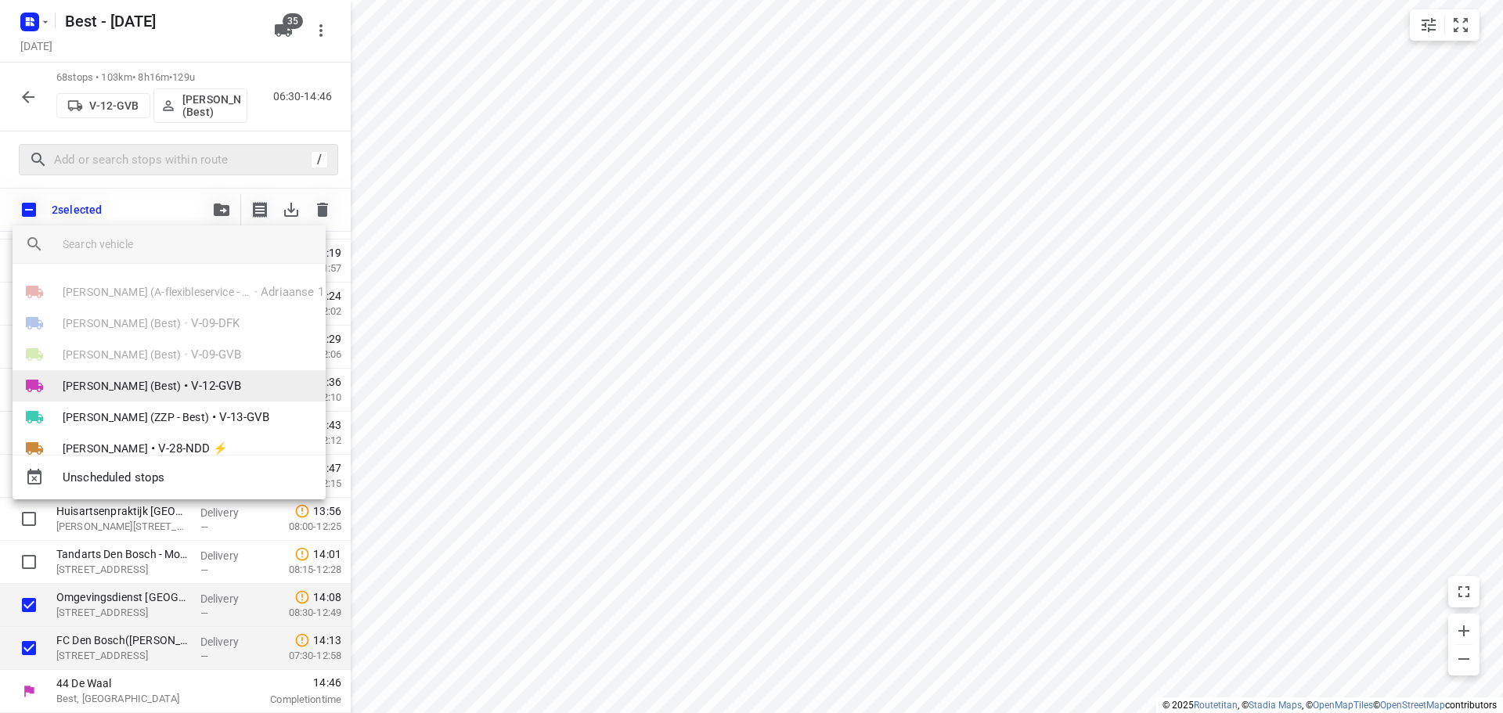
click at [99, 371] on li "Demi Walraven (Best) • V-12-GVB" at bounding box center [169, 385] width 313 height 31
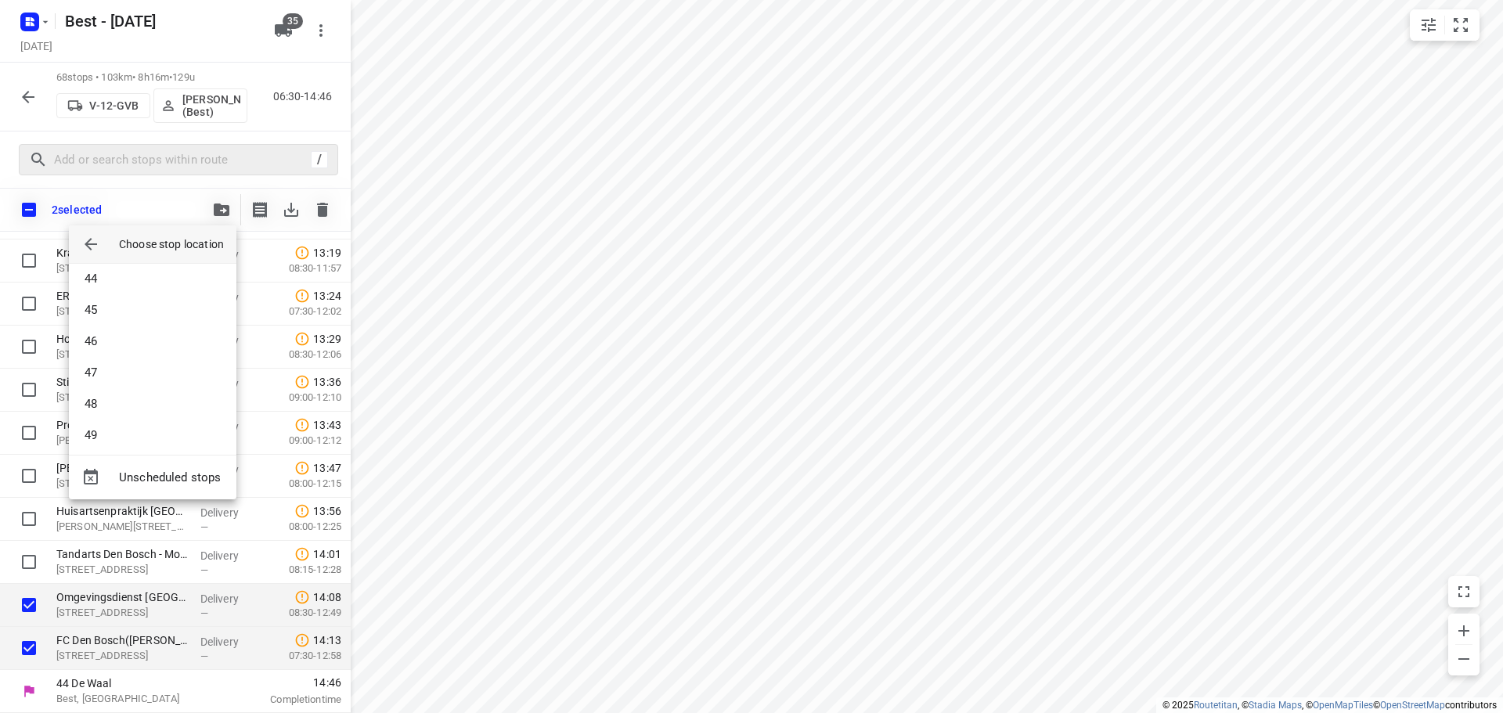
scroll to position [1565, 0]
click at [113, 293] on li "51" at bounding box center [152, 285] width 167 height 31
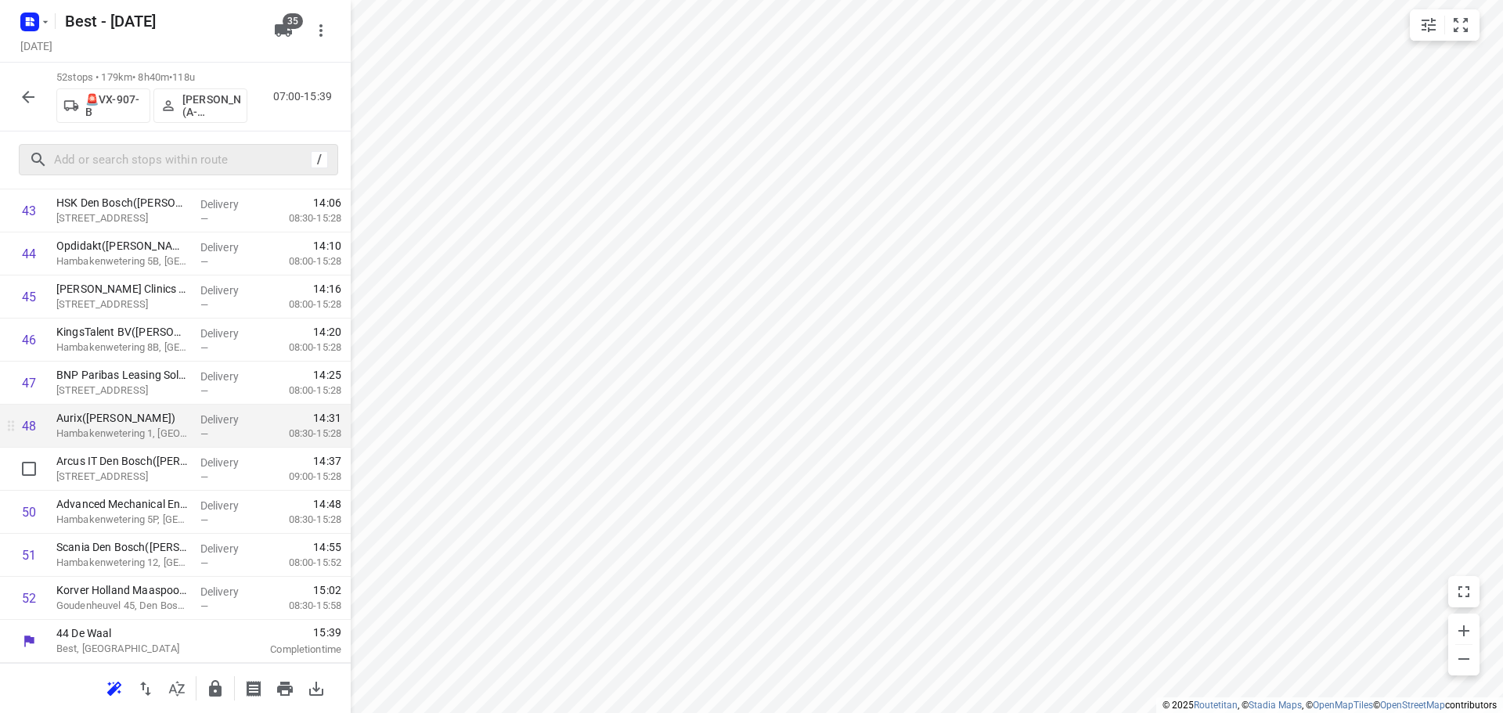
scroll to position [1538, 0]
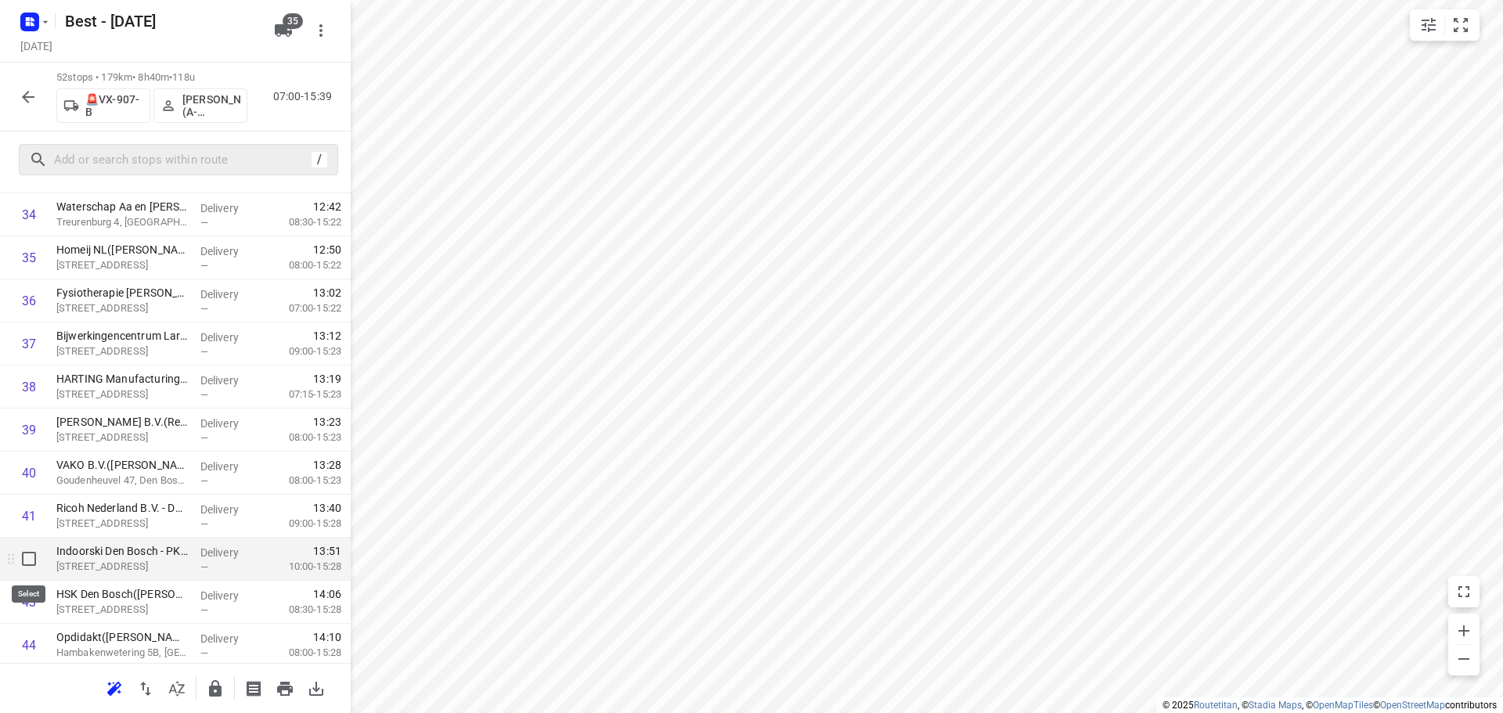
click at [25, 549] on input "checkbox" at bounding box center [28, 558] width 31 height 31
checkbox input "true"
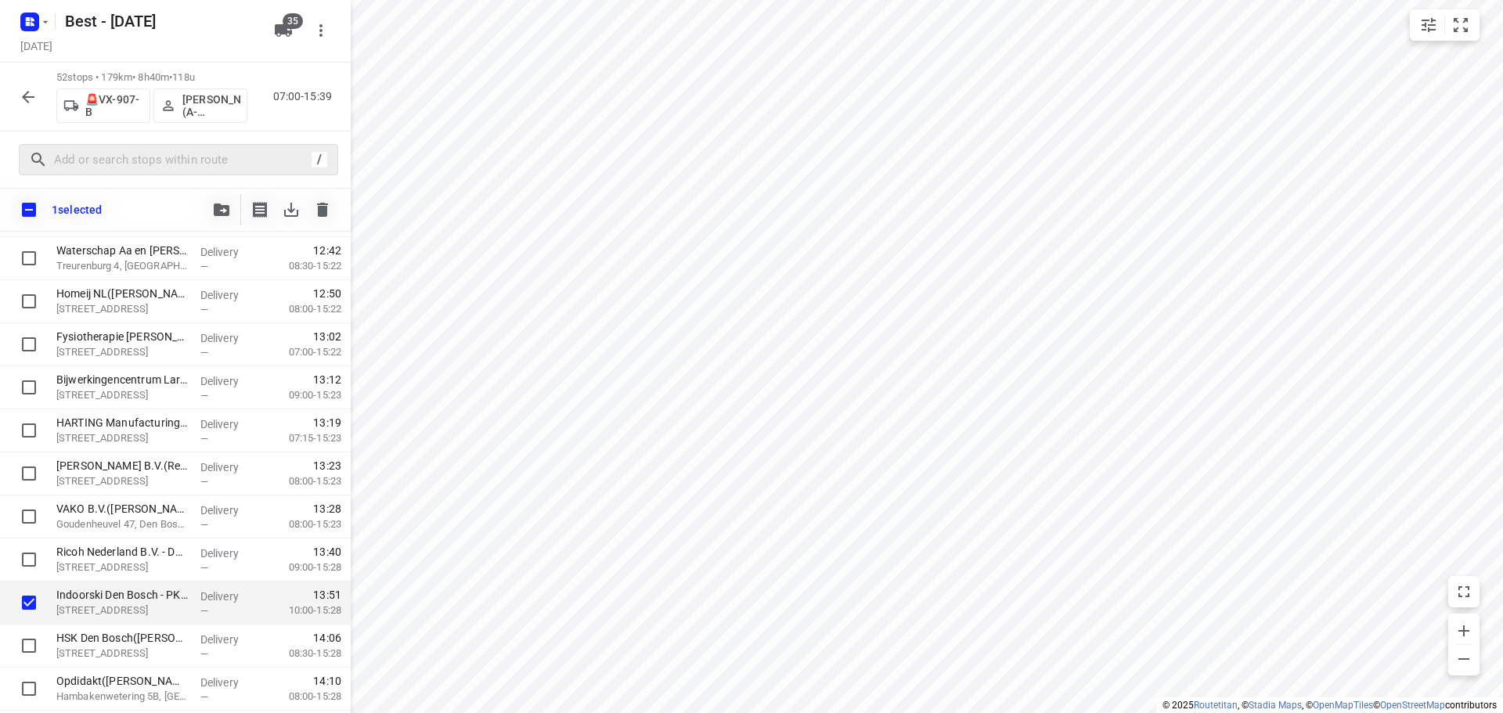
click at [217, 193] on div "1 selected" at bounding box center [175, 210] width 351 height 44
click at [217, 206] on icon "button" at bounding box center [222, 209] width 16 height 13
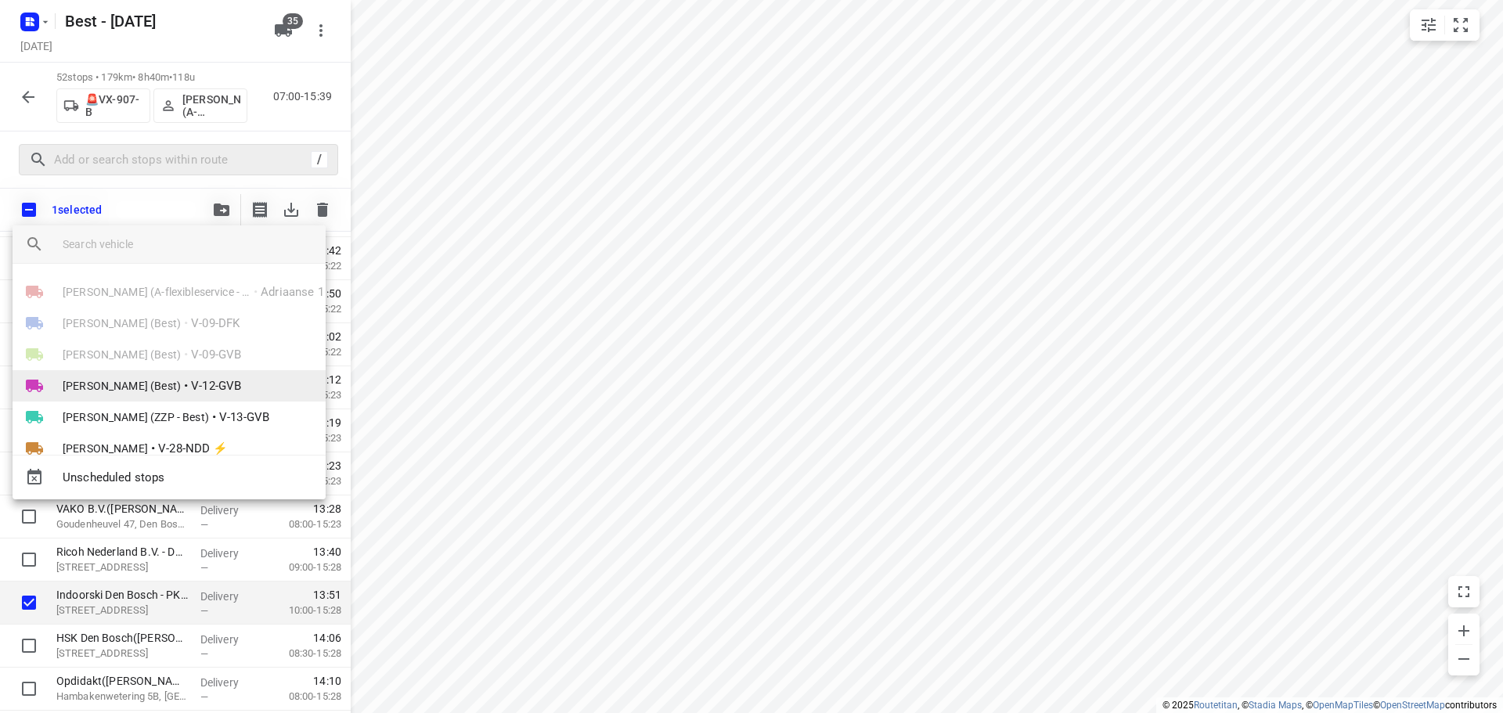
click at [110, 395] on li "Demi Walraven (Best) • V-12-GVB" at bounding box center [169, 385] width 313 height 31
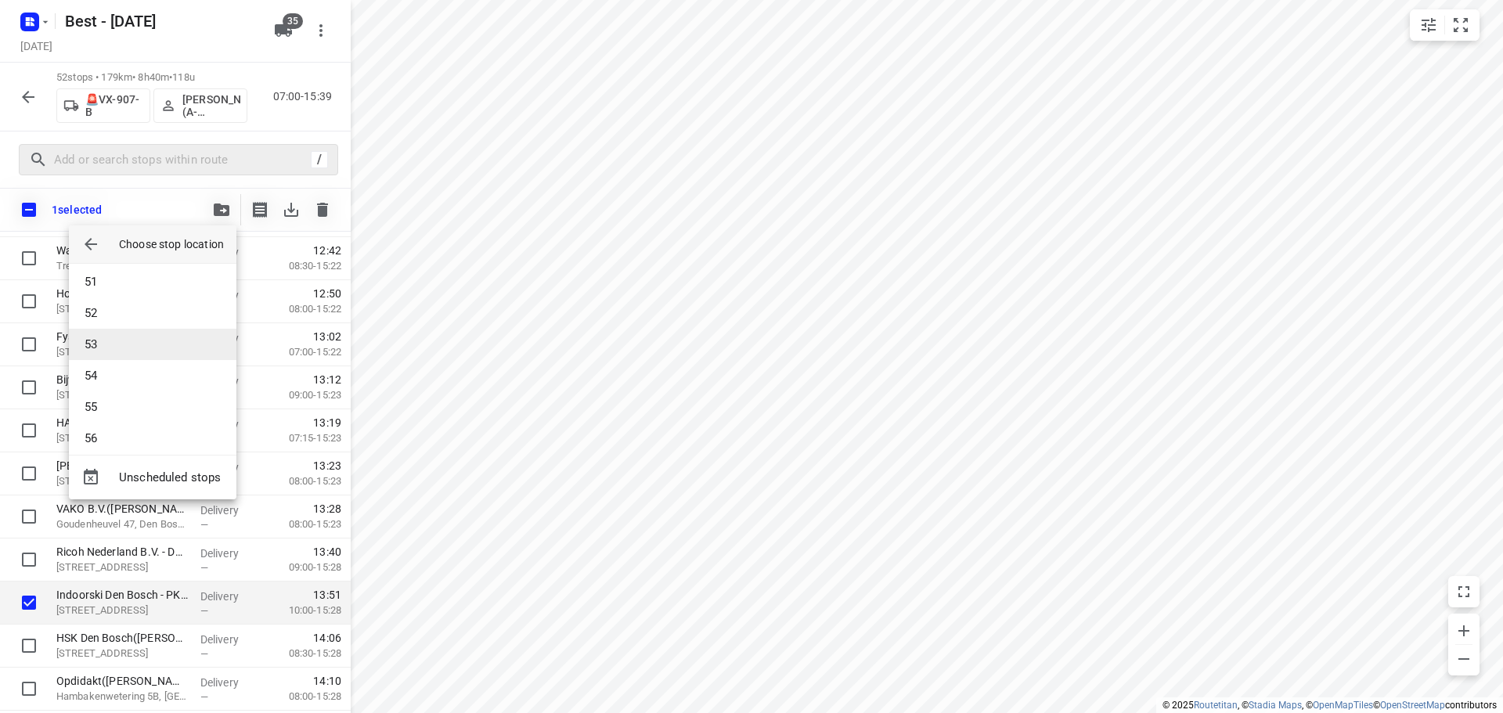
scroll to position [1565, 0]
click at [107, 343] on li "53" at bounding box center [152, 348] width 167 height 31
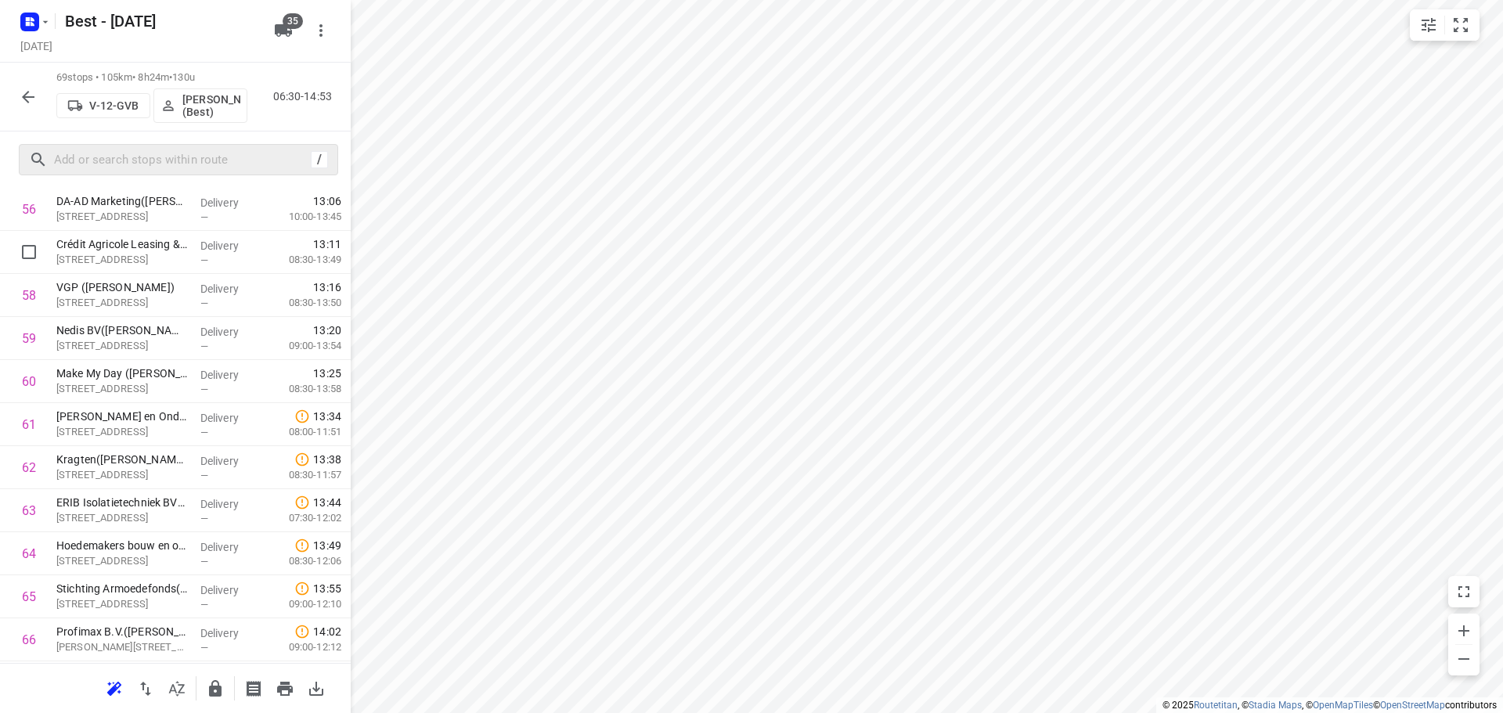
scroll to position [2634, 0]
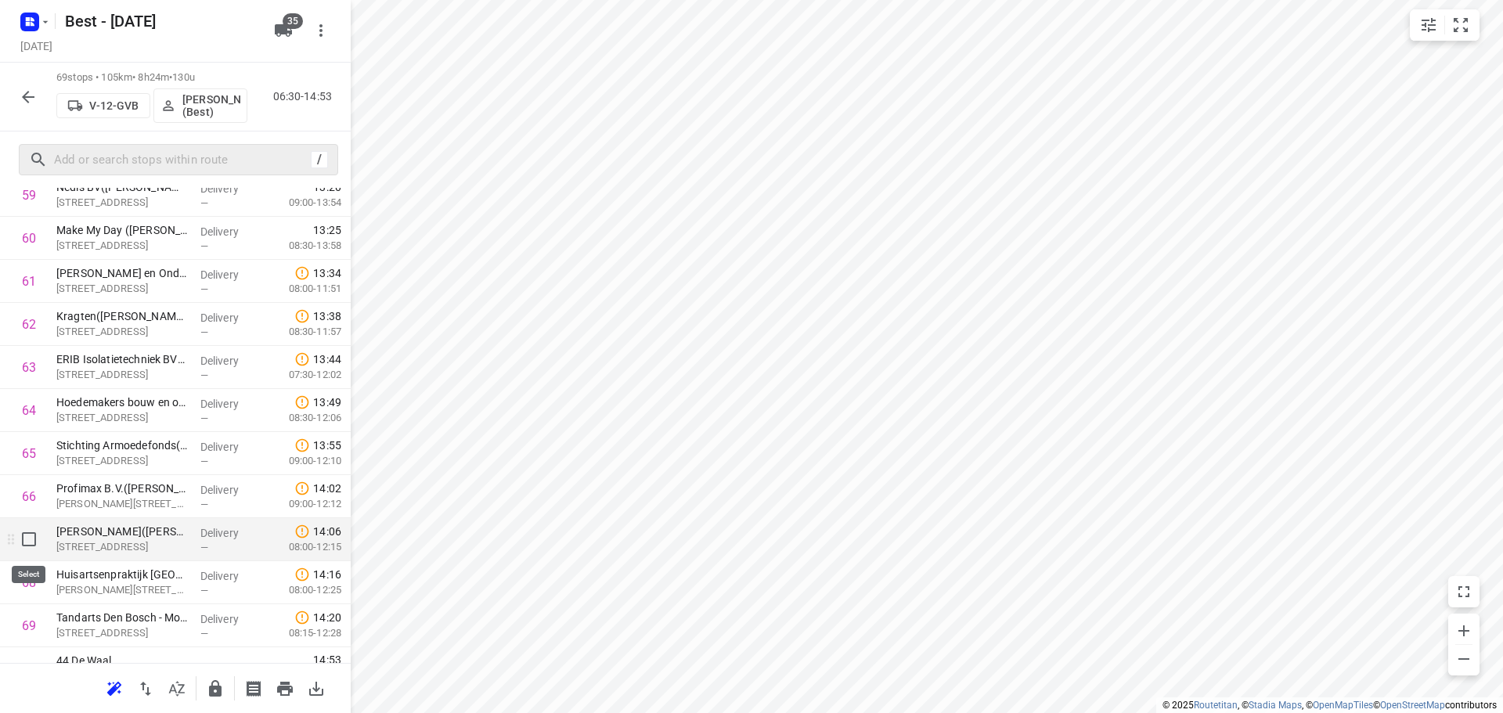
click at [36, 543] on input "checkbox" at bounding box center [28, 539] width 31 height 31
checkbox input "true"
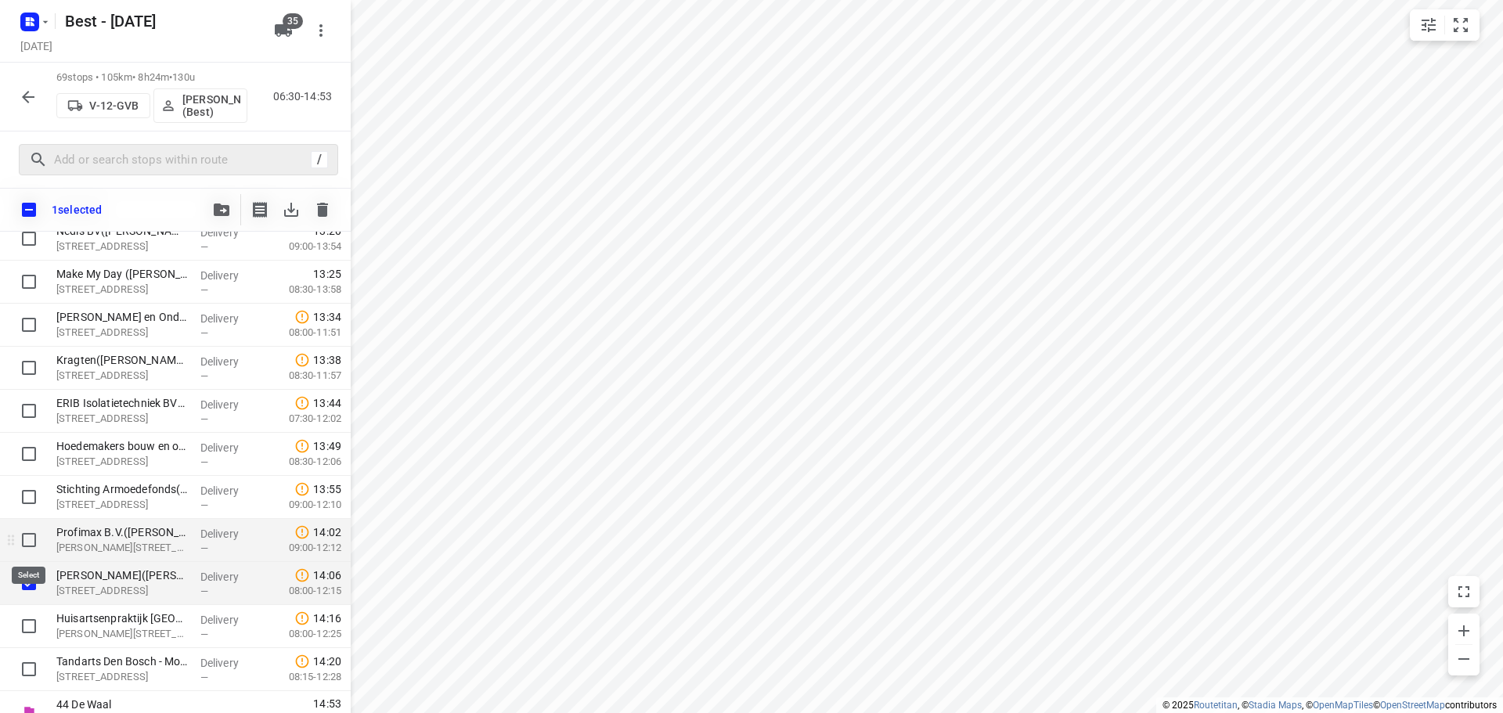
click at [32, 544] on input "checkbox" at bounding box center [28, 539] width 31 height 31
checkbox input "true"
click at [27, 484] on input "checkbox" at bounding box center [28, 496] width 31 height 31
checkbox input "true"
click at [221, 217] on button "button" at bounding box center [221, 209] width 31 height 31
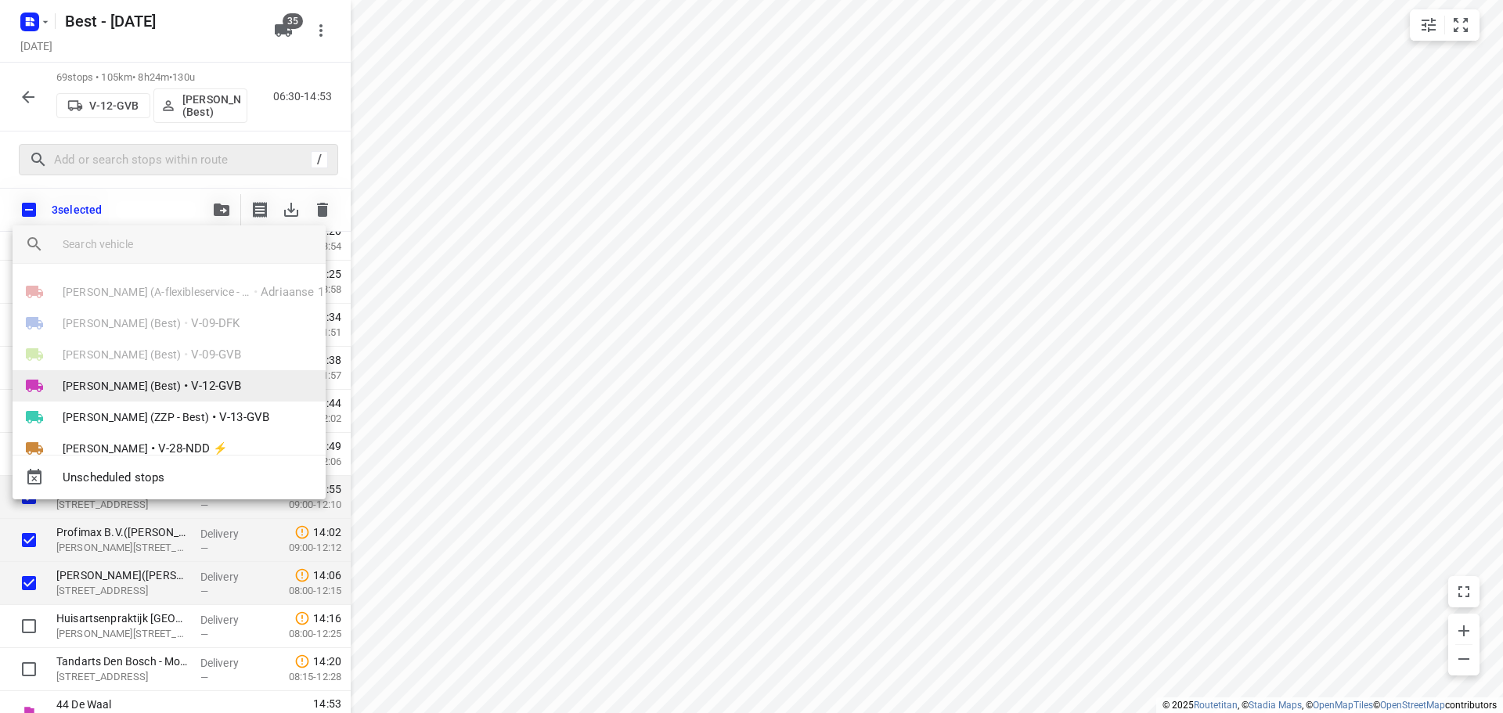
click at [132, 382] on span "Demi Walraven (Best)" at bounding box center [122, 386] width 118 height 16
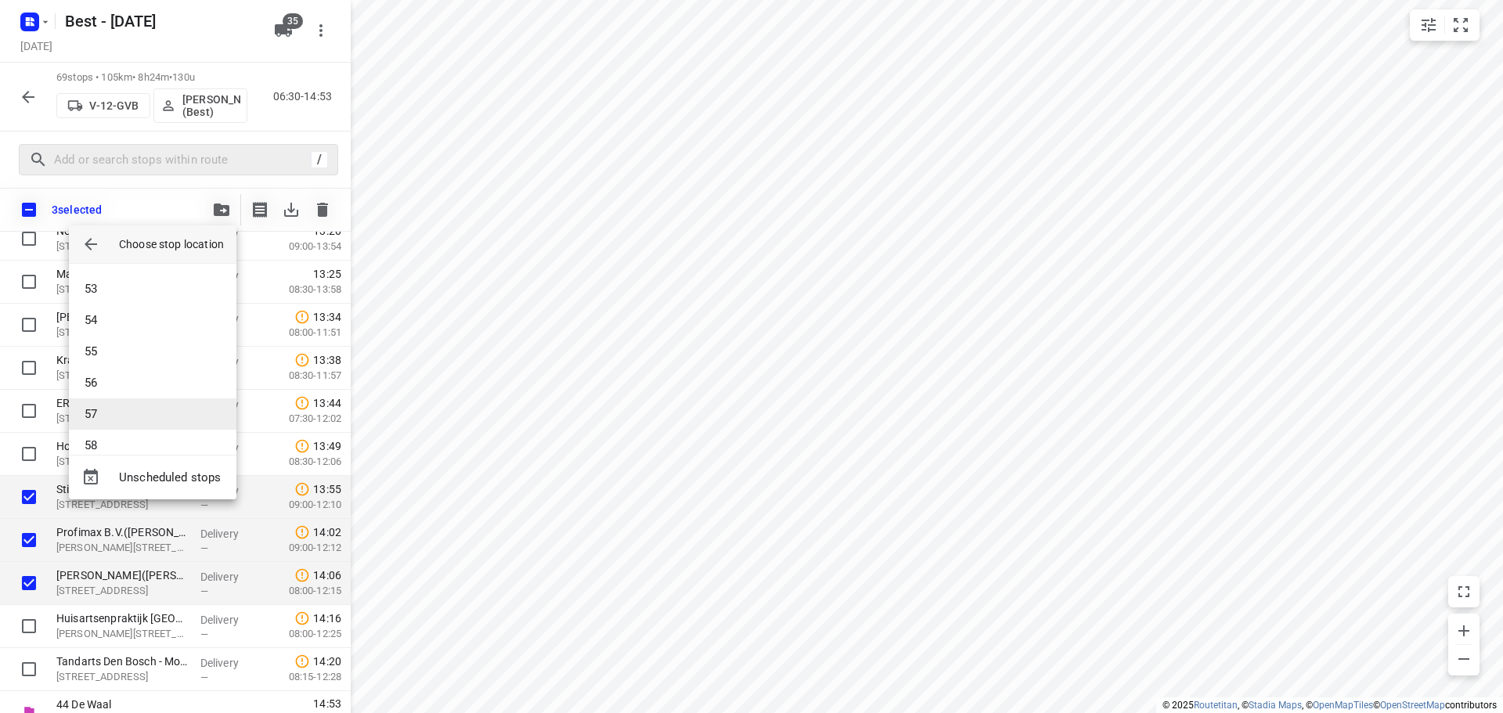
scroll to position [1644, 0]
click at [114, 300] on li "54" at bounding box center [152, 301] width 167 height 31
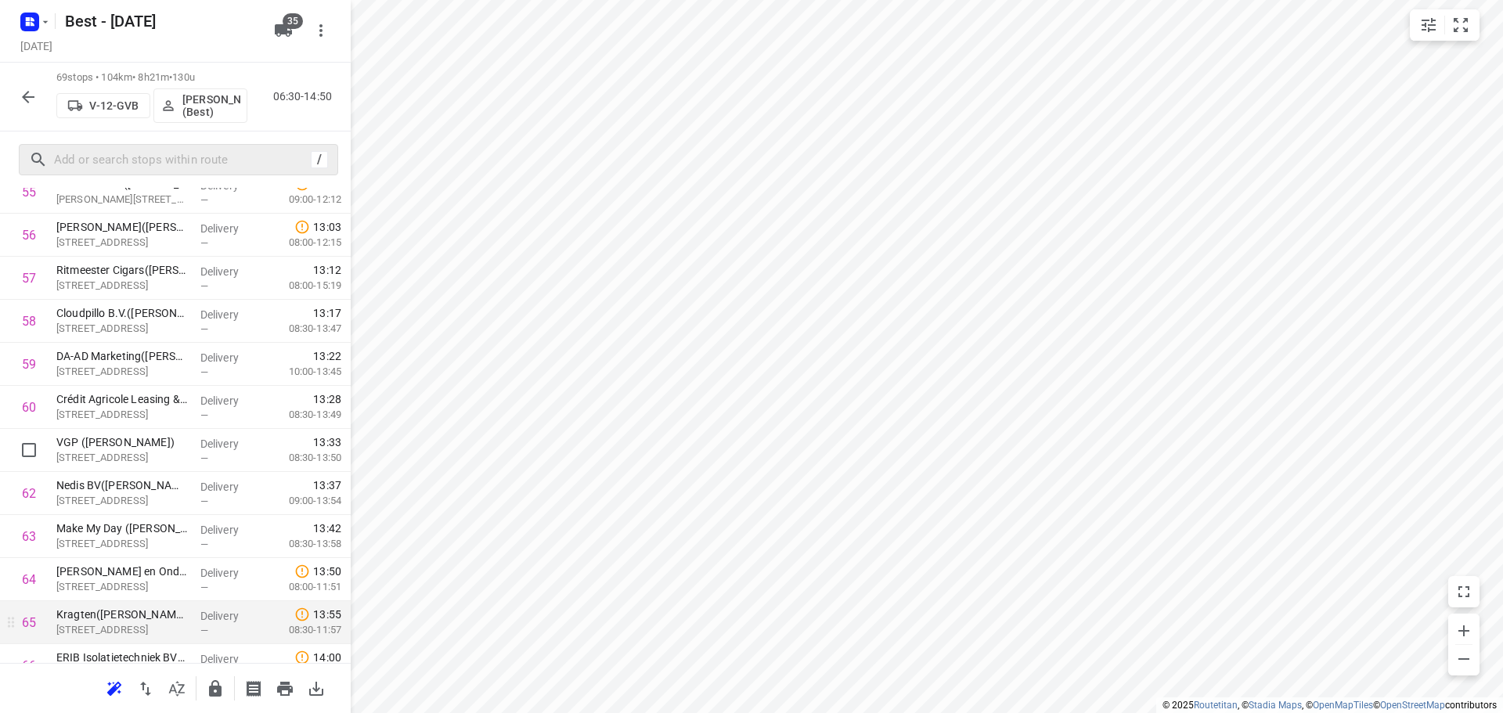
scroll to position [2320, 0]
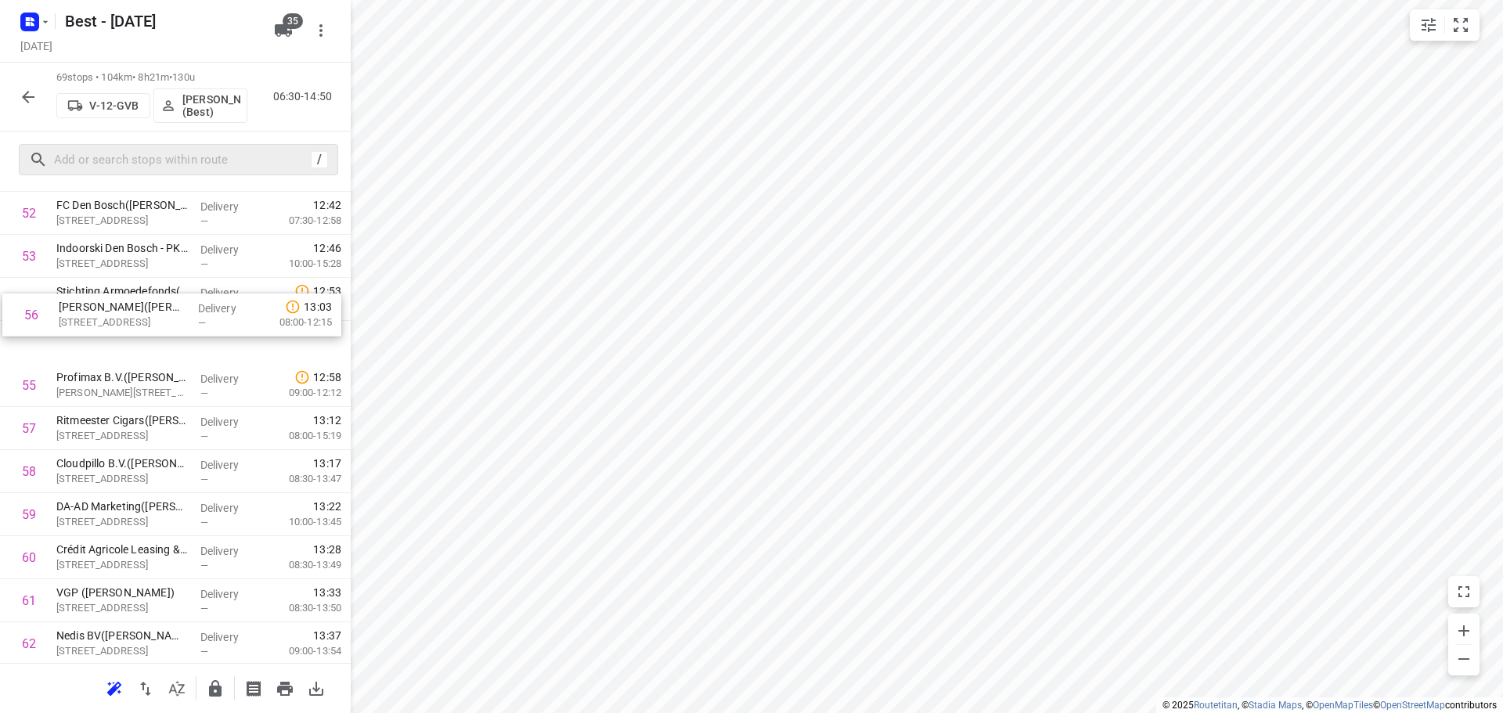
drag, startPoint x: 126, startPoint y: 388, endPoint x: 131, endPoint y: 304, distance: 83.9
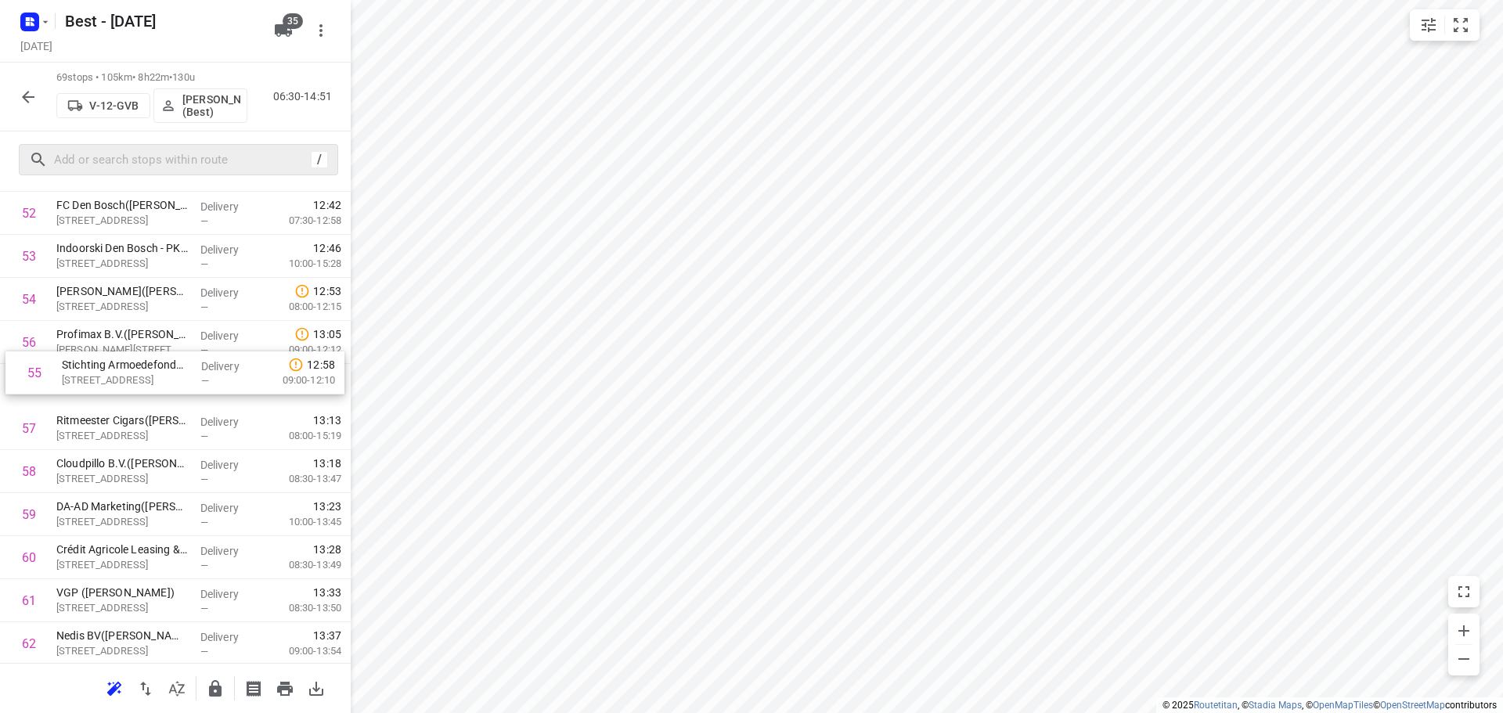
drag, startPoint x: 152, startPoint y: 347, endPoint x: 158, endPoint y: 384, distance: 37.3
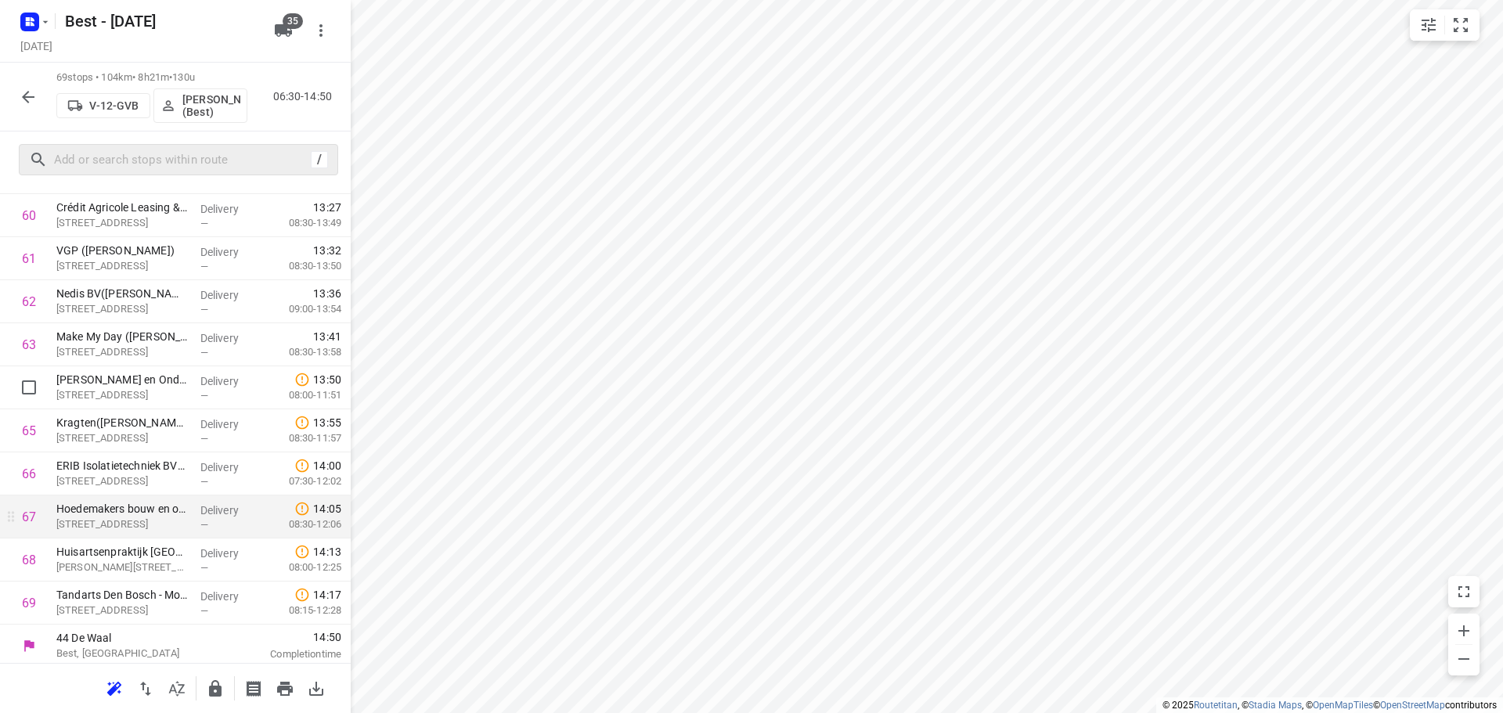
scroll to position [2661, 0]
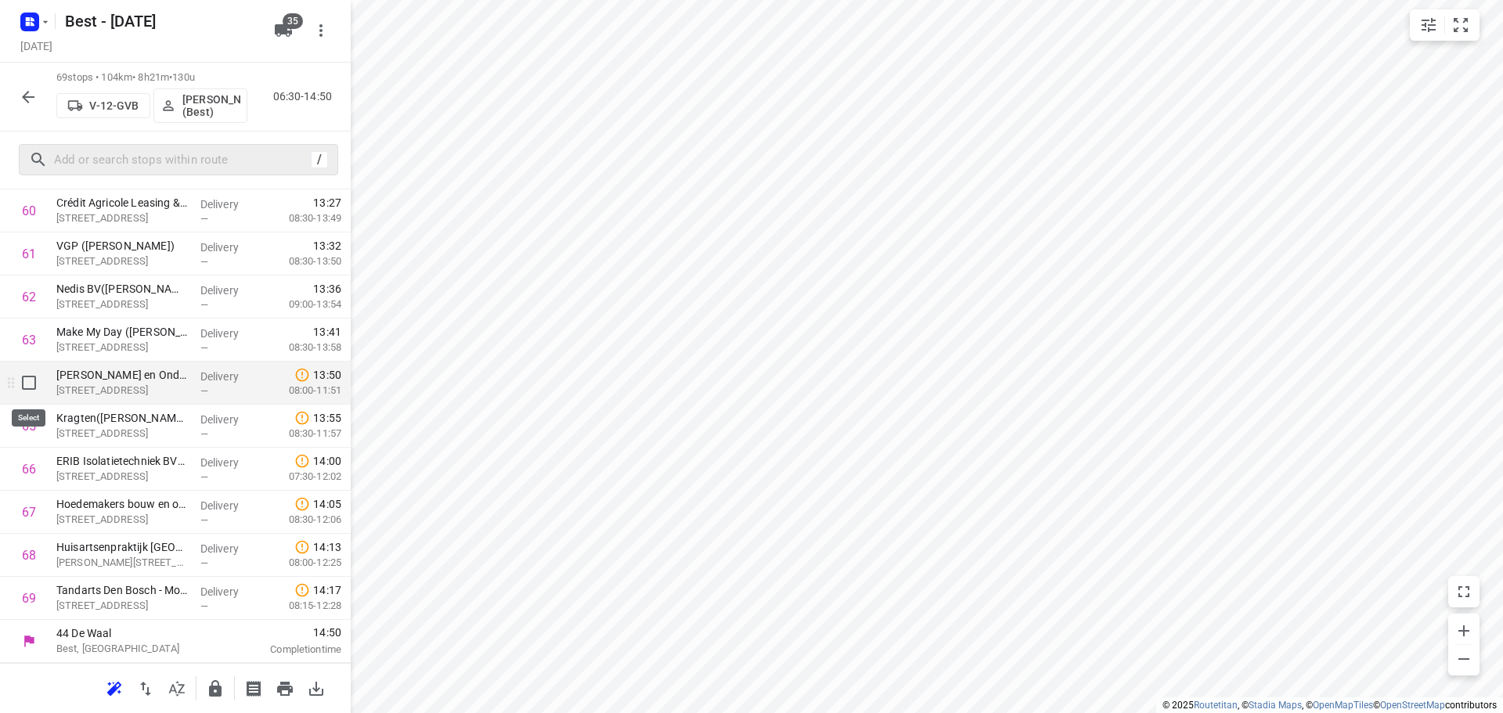
click at [31, 385] on input "checkbox" at bounding box center [28, 382] width 31 height 31
checkbox input "true"
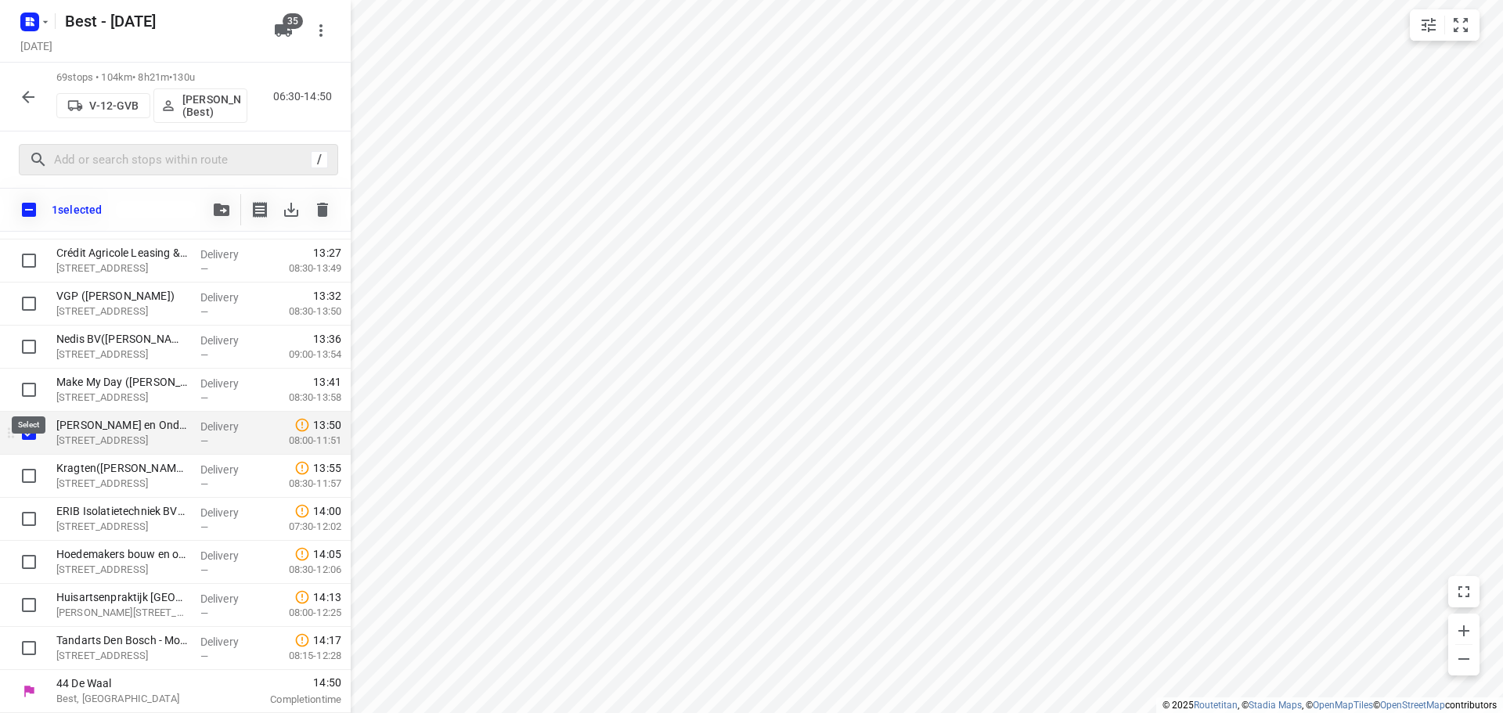
scroll to position [2655, 0]
click at [18, 484] on input "checkbox" at bounding box center [28, 475] width 31 height 31
checkbox input "true"
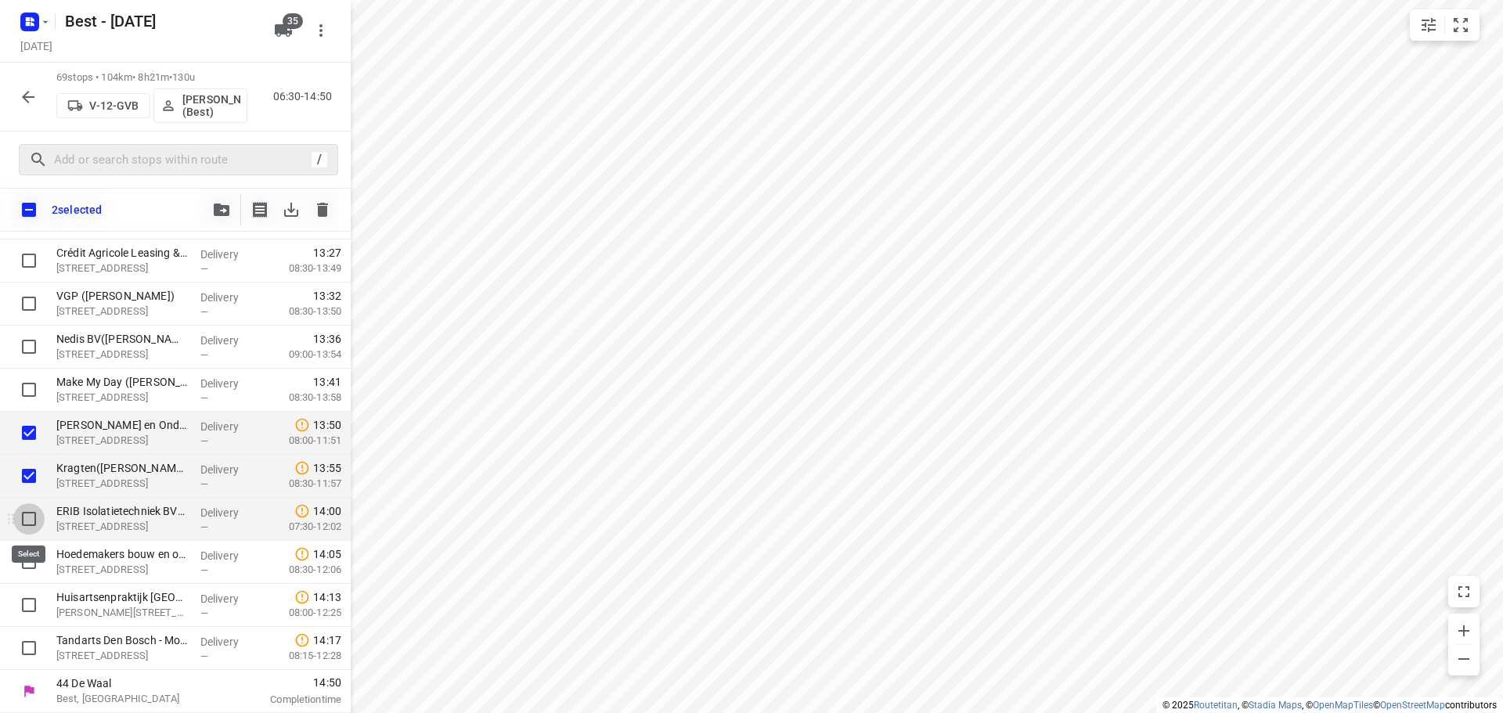
click at [19, 526] on input "checkbox" at bounding box center [28, 518] width 31 height 31
checkbox input "true"
click at [21, 570] on input "checkbox" at bounding box center [28, 561] width 31 height 31
checkbox input "true"
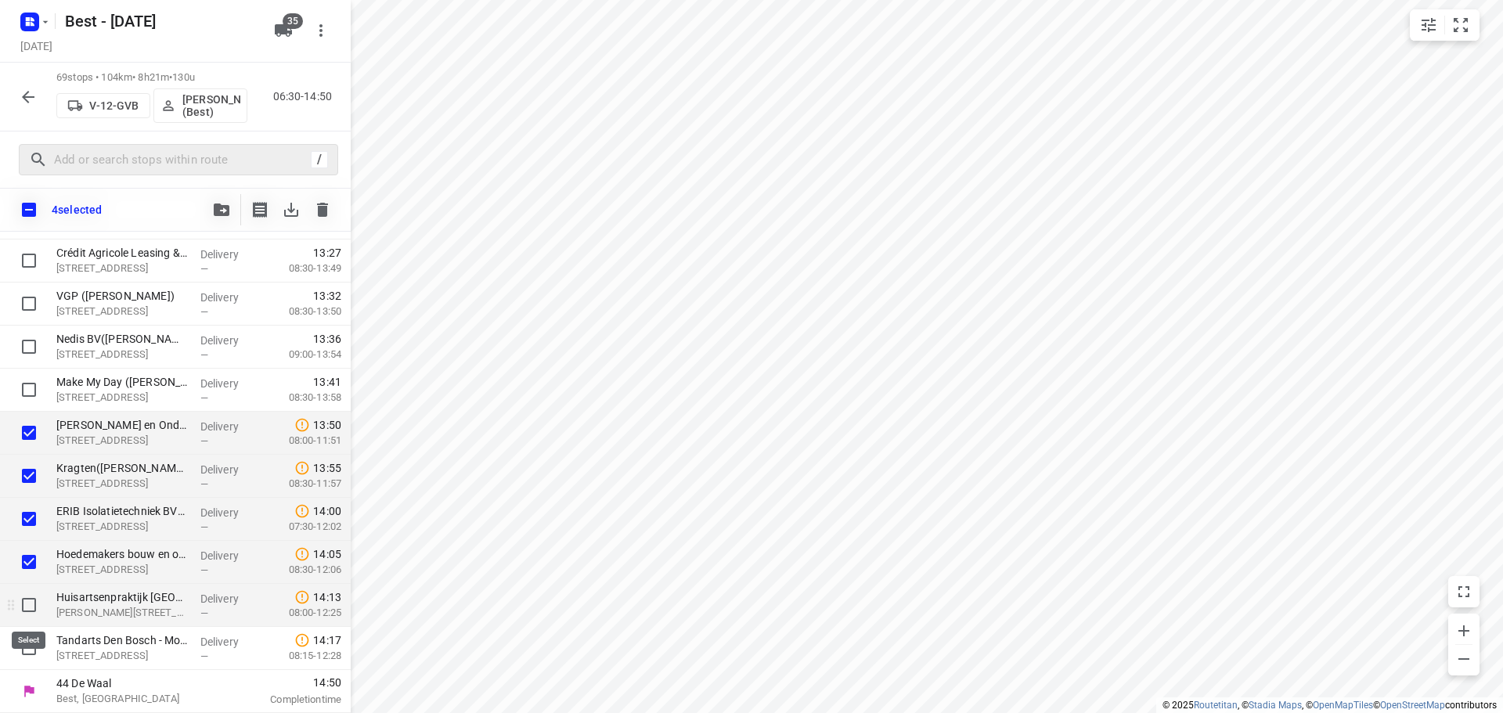
click at [28, 614] on input "checkbox" at bounding box center [28, 604] width 31 height 31
checkbox input "true"
drag, startPoint x: 27, startPoint y: 640, endPoint x: 30, endPoint y: 654, distance: 14.3
click at [27, 648] on input "checkbox" at bounding box center [28, 647] width 31 height 31
checkbox input "true"
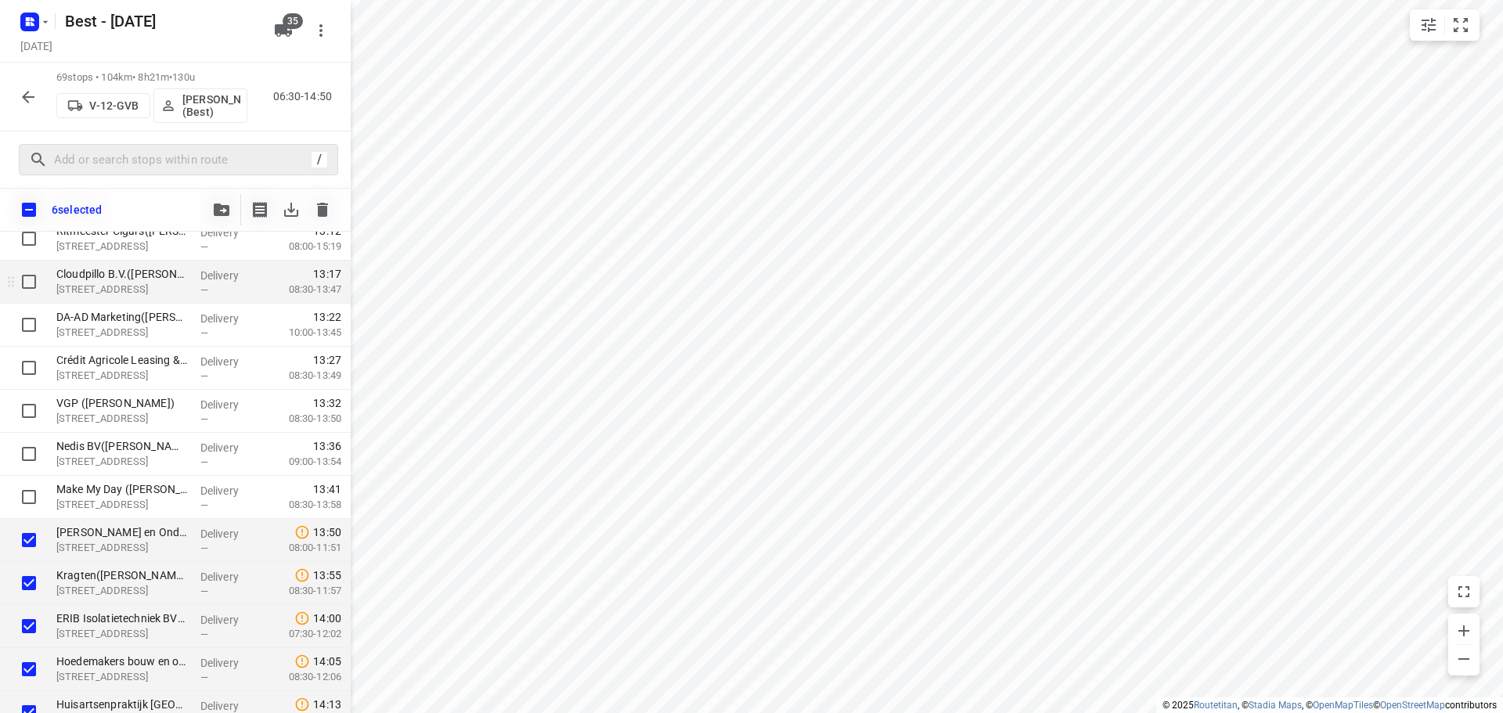
scroll to position [2498, 0]
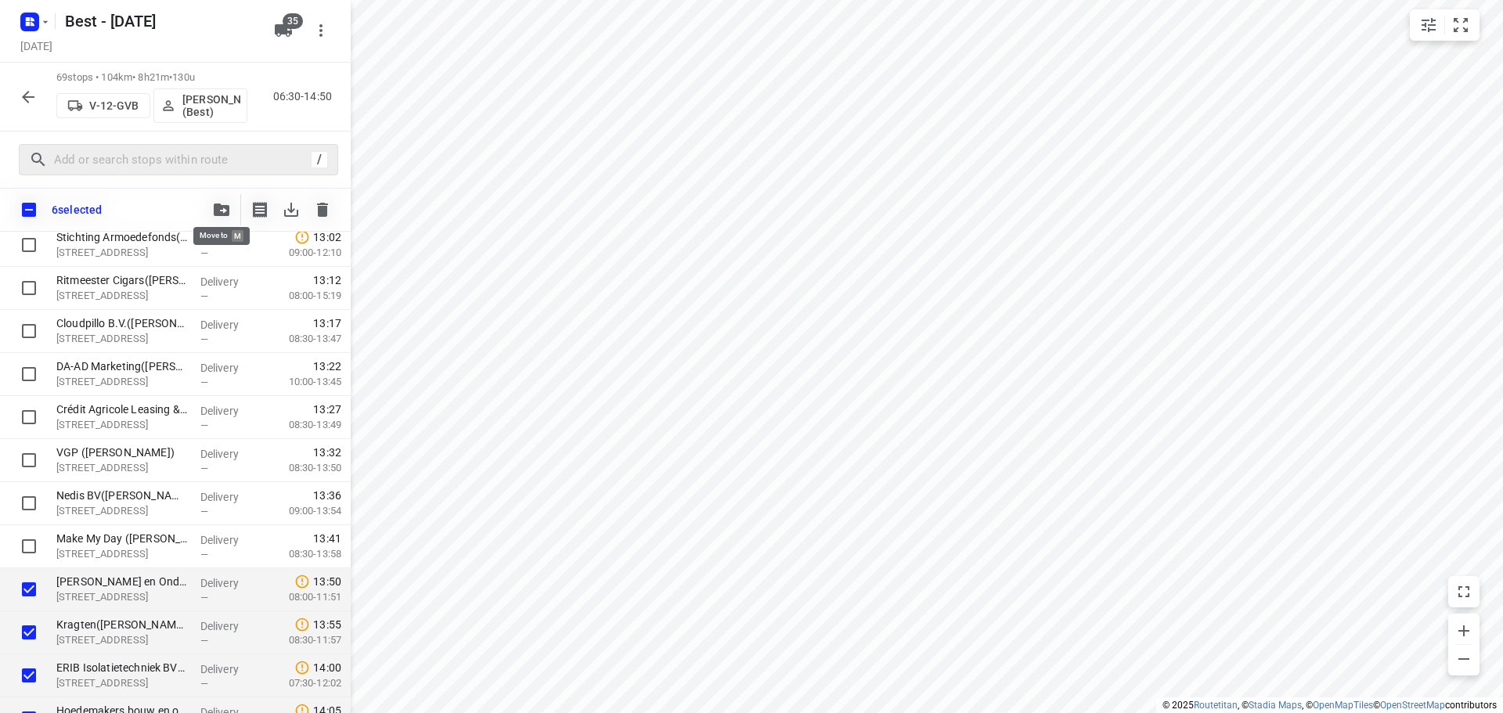
click at [224, 213] on icon "button" at bounding box center [222, 209] width 16 height 13
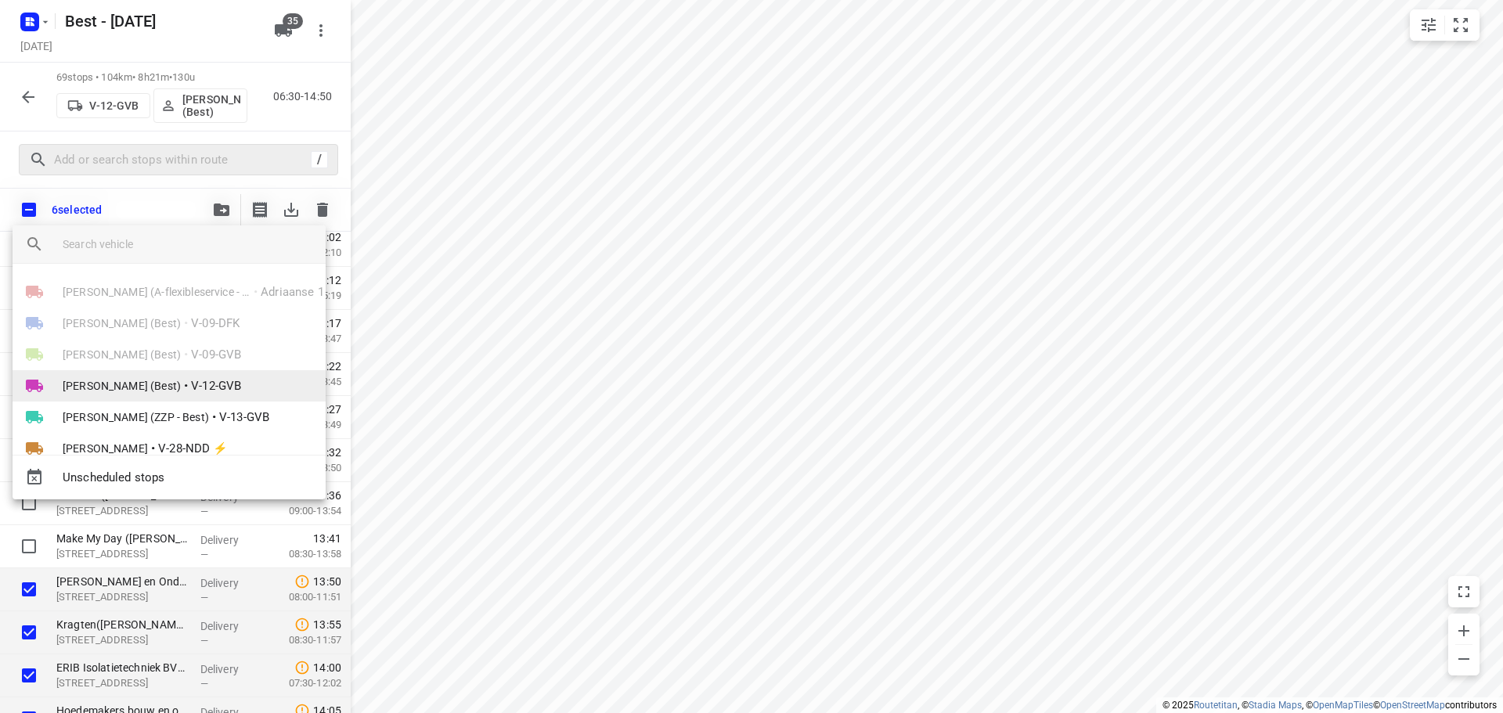
click at [120, 390] on span "Demi Walraven (Best)" at bounding box center [122, 386] width 118 height 16
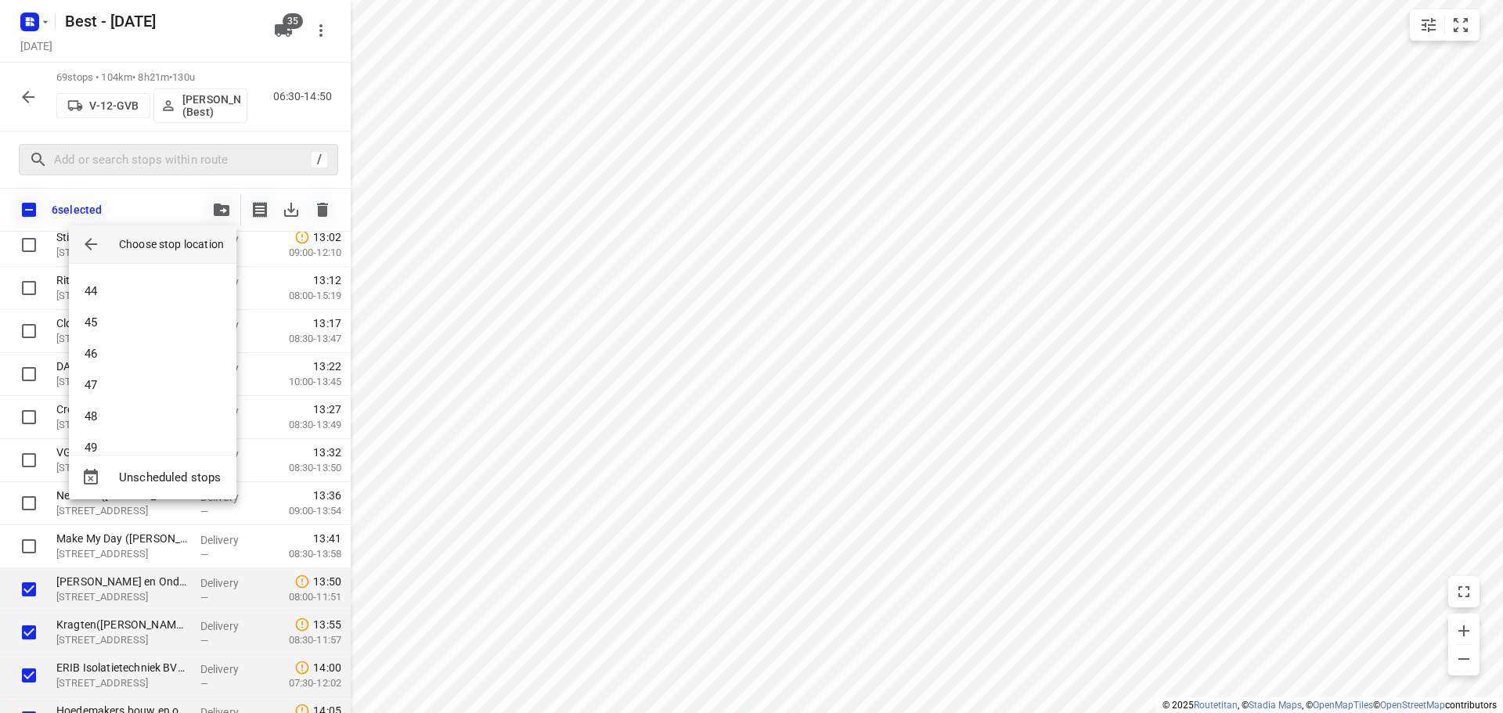
scroll to position [1644, 0]
click at [110, 394] on li "57" at bounding box center [152, 395] width 167 height 31
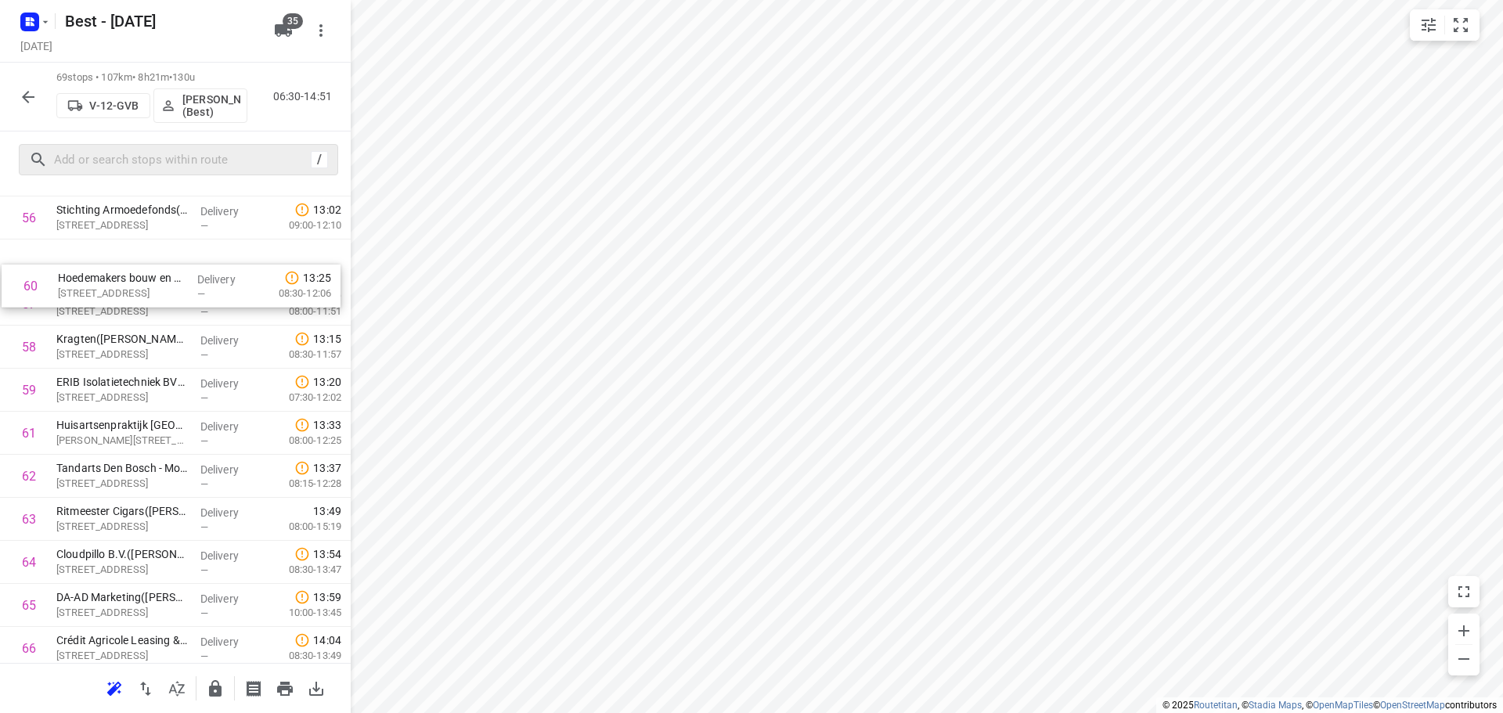
scroll to position [2472, 0]
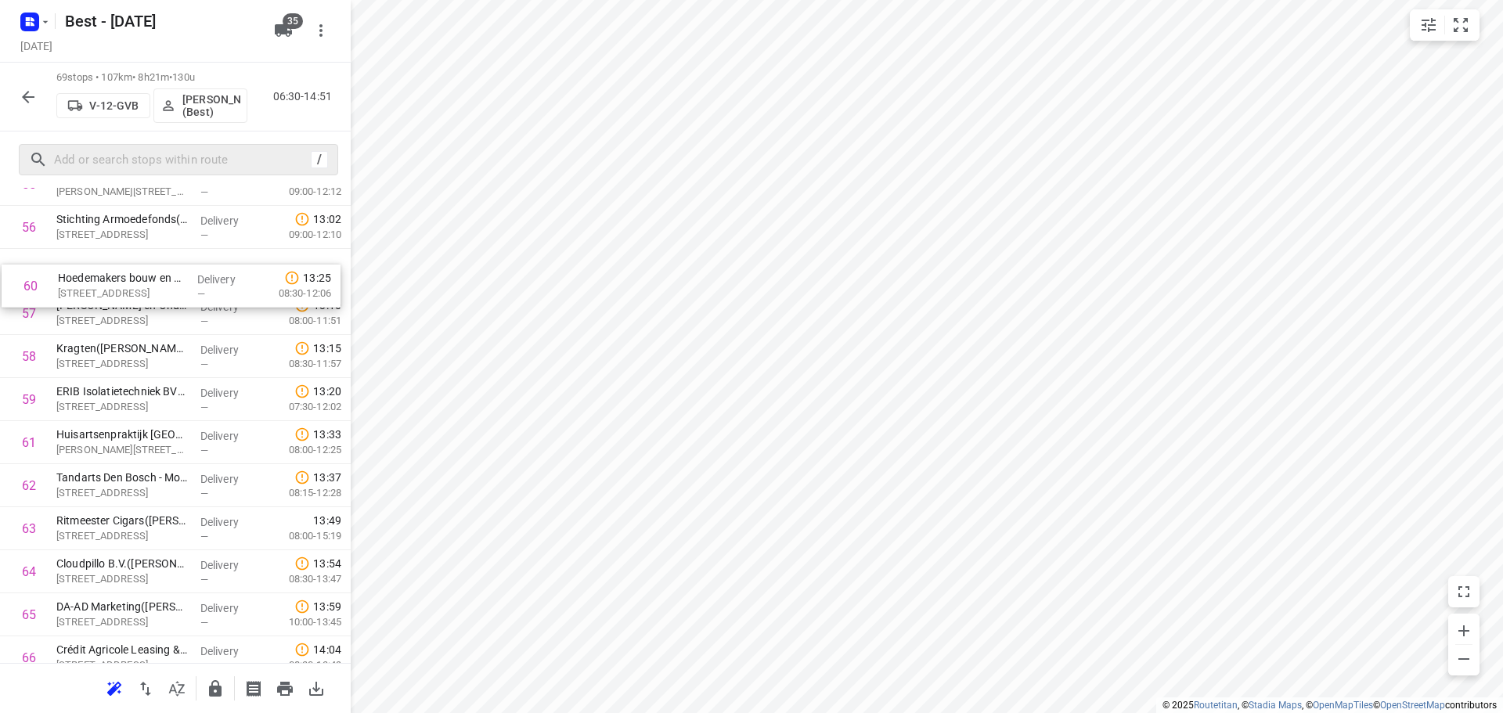
drag, startPoint x: 138, startPoint y: 380, endPoint x: 139, endPoint y: 289, distance: 90.8
drag, startPoint x: 122, startPoint y: 394, endPoint x: 124, endPoint y: 304, distance: 90.0
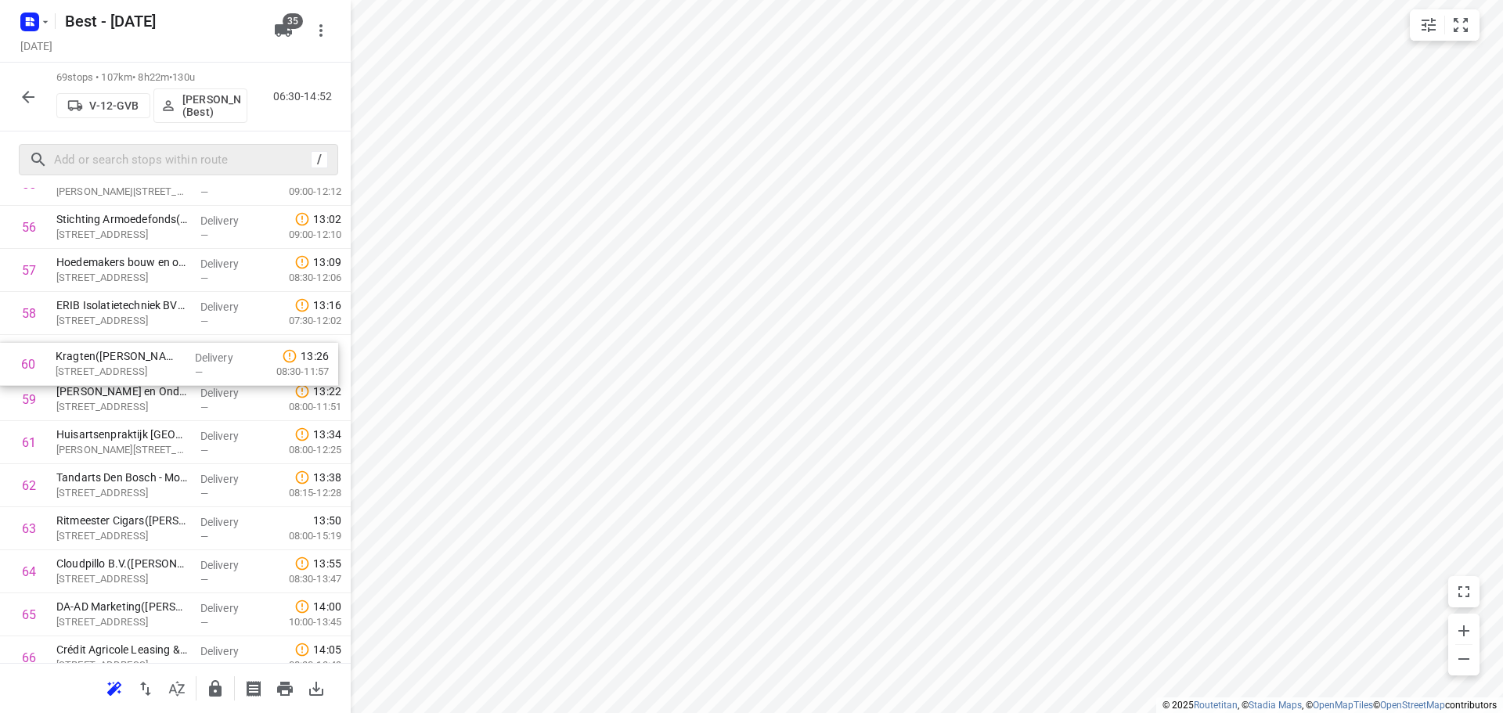
drag, startPoint x: 183, startPoint y: 400, endPoint x: 182, endPoint y: 369, distance: 31.3
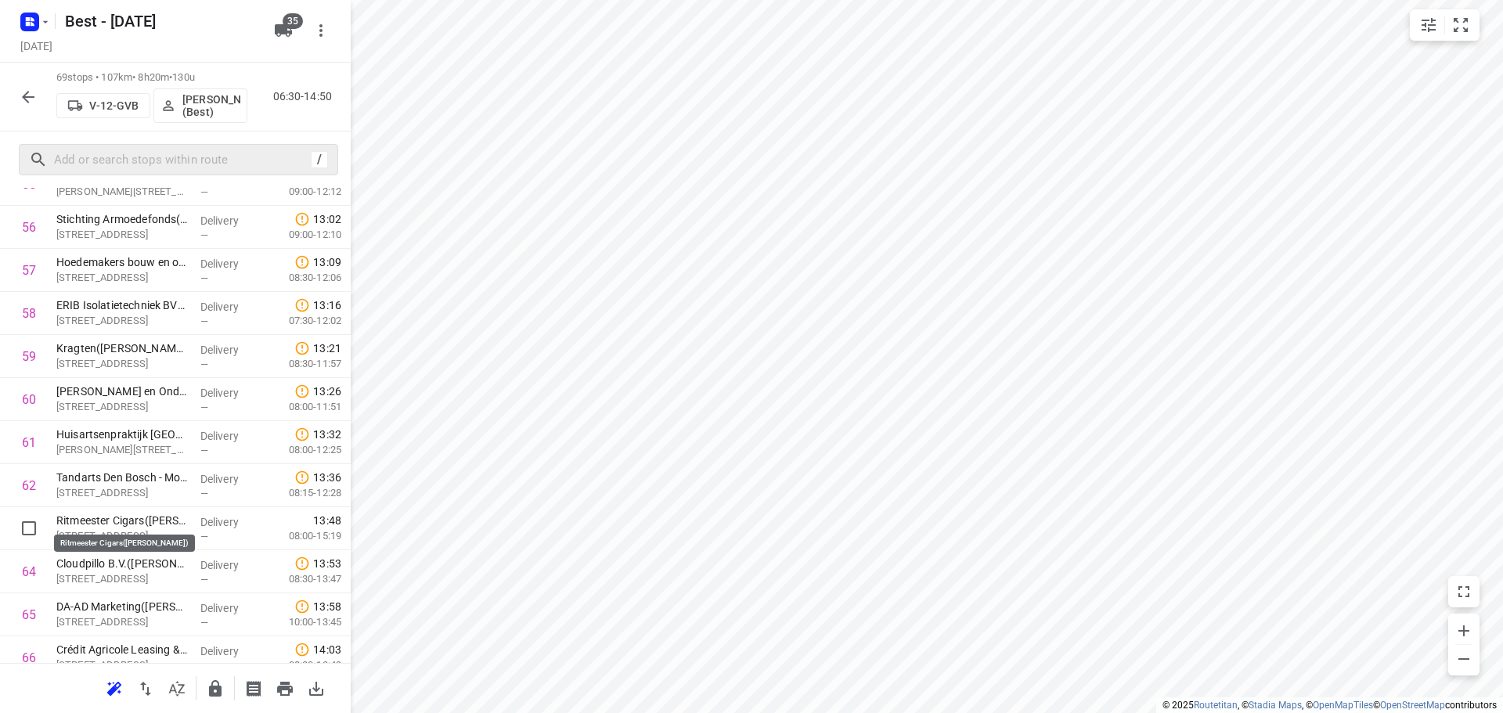
scroll to position [2661, 0]
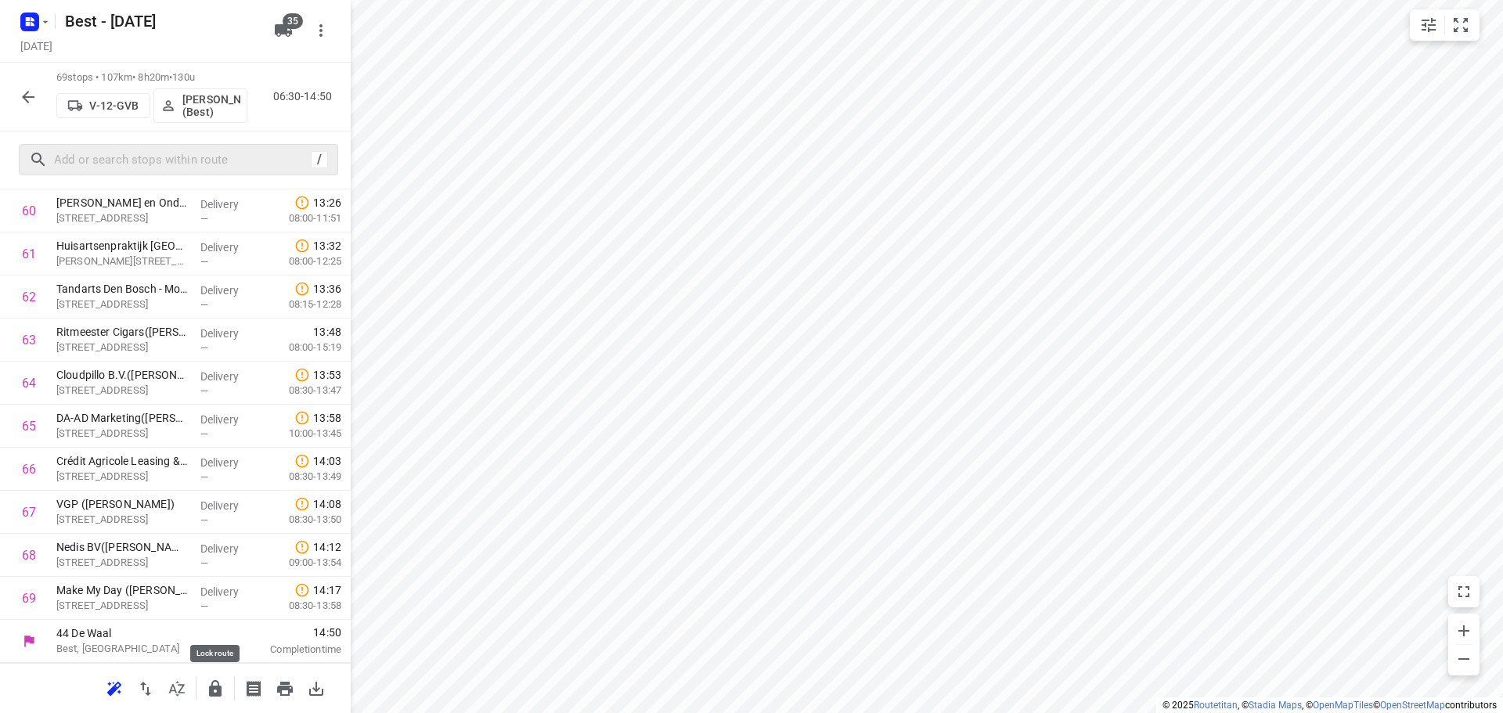
click at [219, 682] on icon "button" at bounding box center [215, 688] width 19 height 19
drag, startPoint x: 17, startPoint y: 76, endPoint x: 46, endPoint y: 112, distance: 46.2
click at [18, 76] on div "69 stops • 107km • 8h20m • 130u V-12-GVB Demi Walraven (Best) 06:30-14:50" at bounding box center [175, 97] width 351 height 69
click at [47, 112] on div "69 stops • 107km • 8h20m • 130u V-12-GVB Demi Walraven (Best) 06:30-14:50" at bounding box center [175, 97] width 351 height 69
click at [27, 103] on icon "button" at bounding box center [28, 97] width 19 height 19
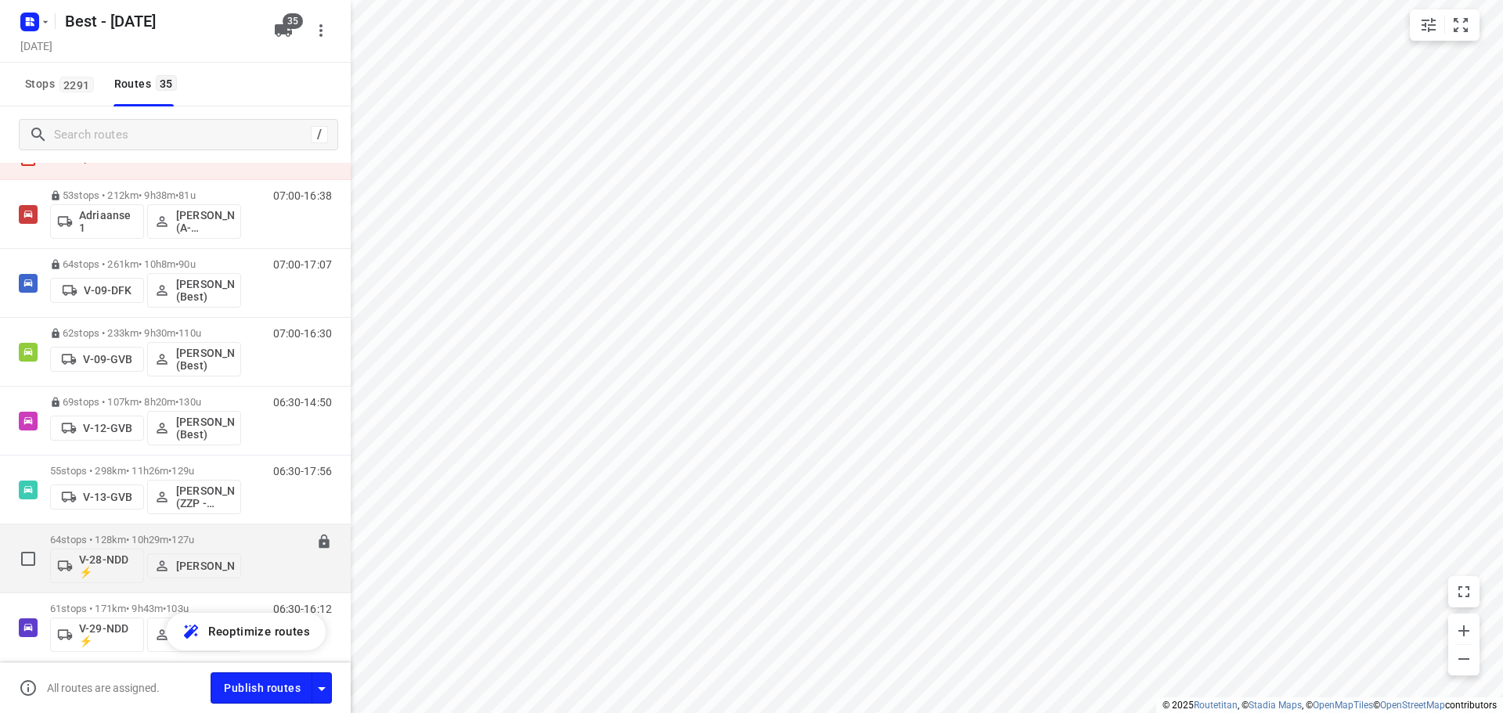
scroll to position [157, 0]
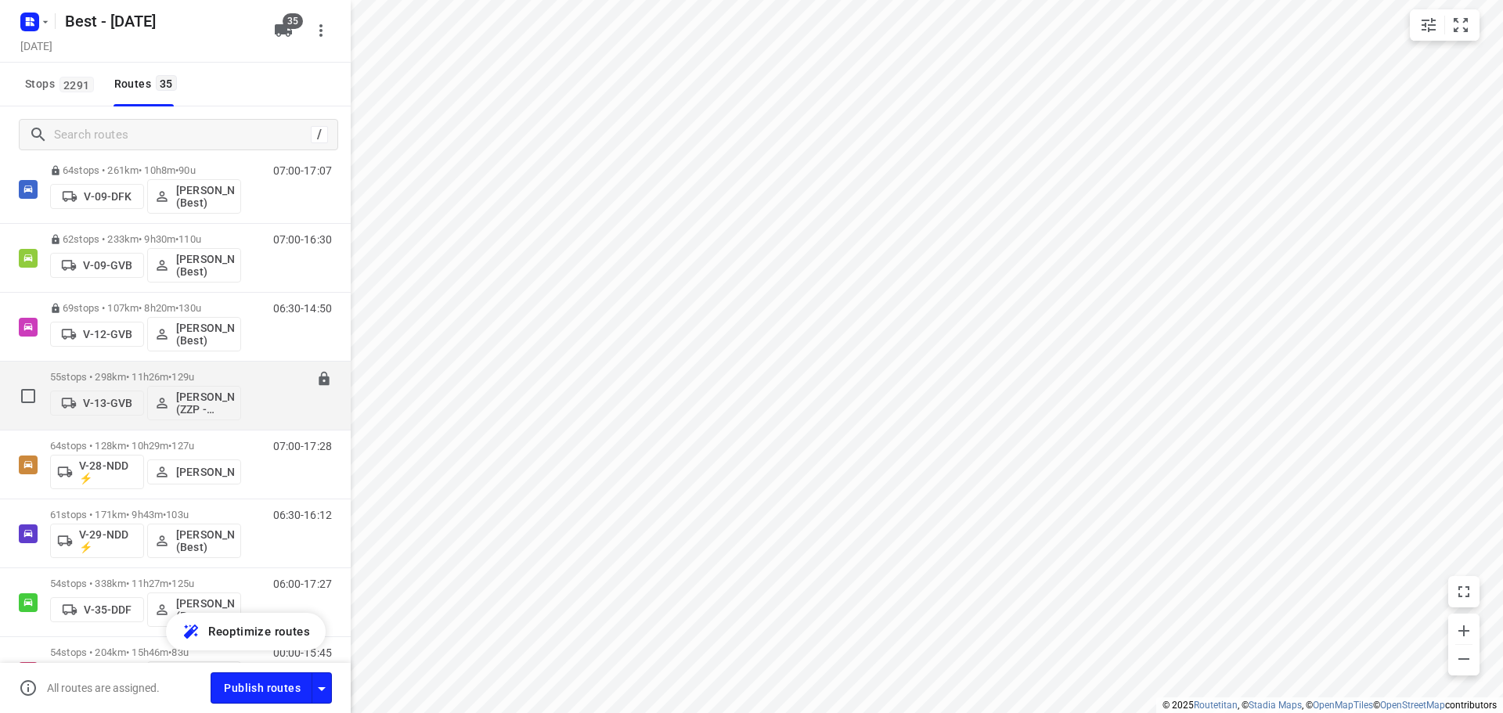
click at [111, 374] on p "55 stops • 298km • 11h26m • 129u" at bounding box center [145, 377] width 191 height 12
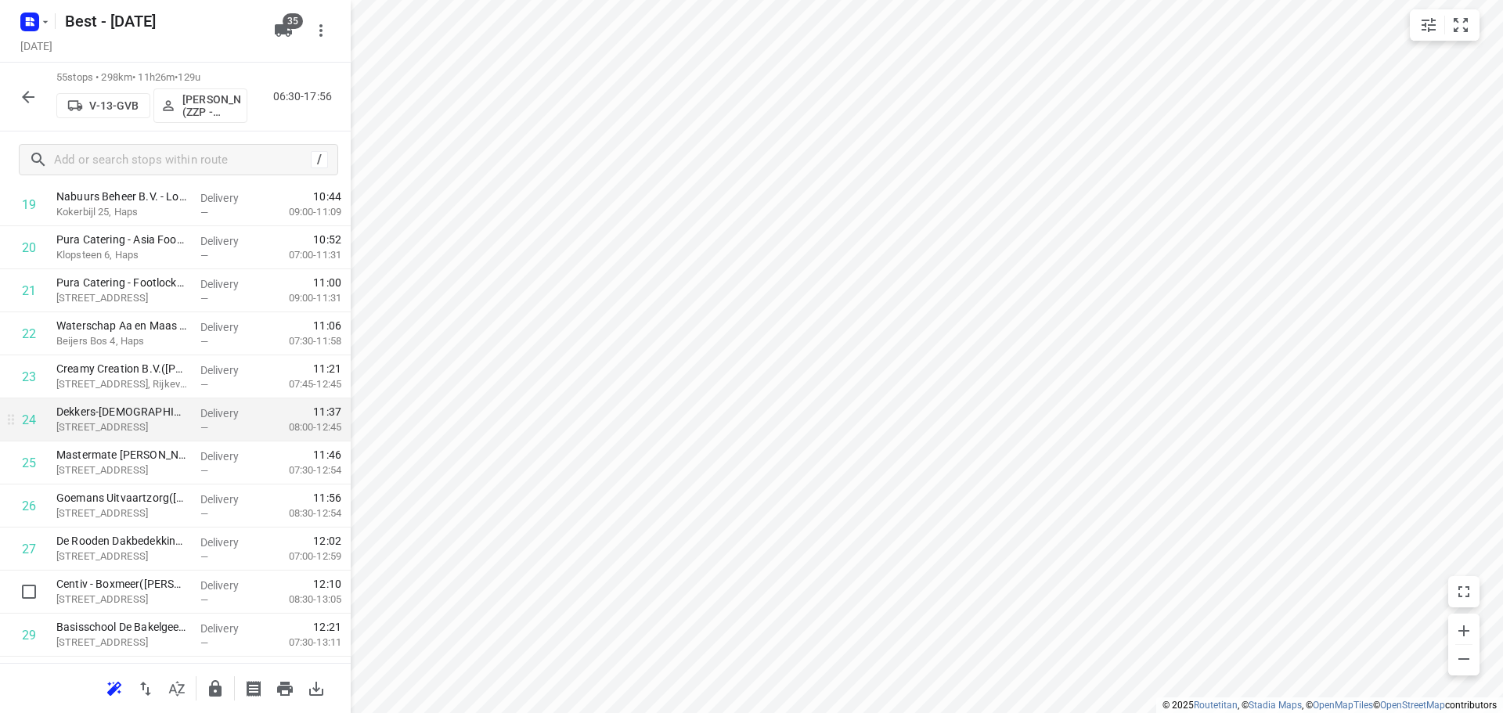
scroll to position [861, 0]
drag, startPoint x: 113, startPoint y: 403, endPoint x: 114, endPoint y: 445, distance: 42.3
click at [114, 445] on div "1 Autohulpdienst Ben Heiltjes(Monique Heiltjes-Hilhorst) Weldaad 18, Cuijk Deli…" at bounding box center [175, 633] width 351 height 2367
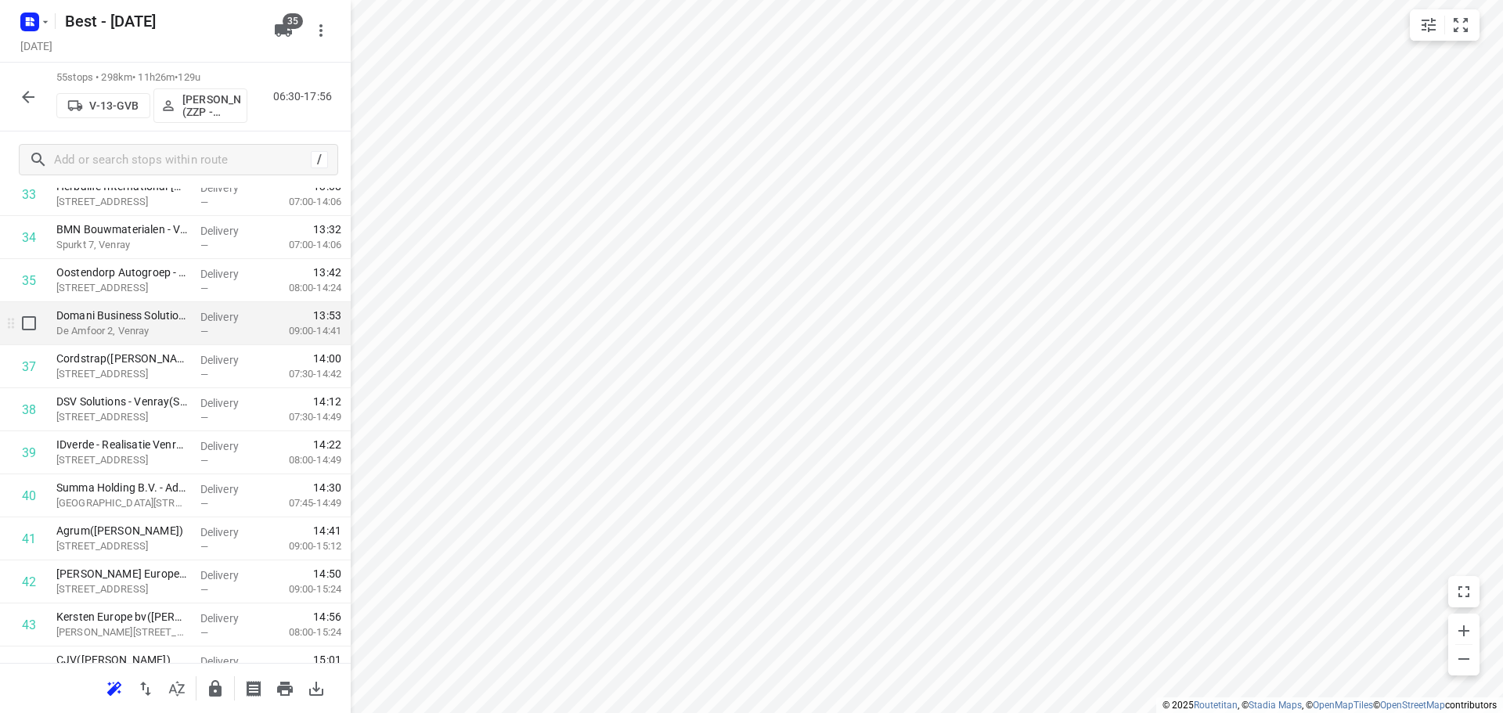
scroll to position [1722, 0]
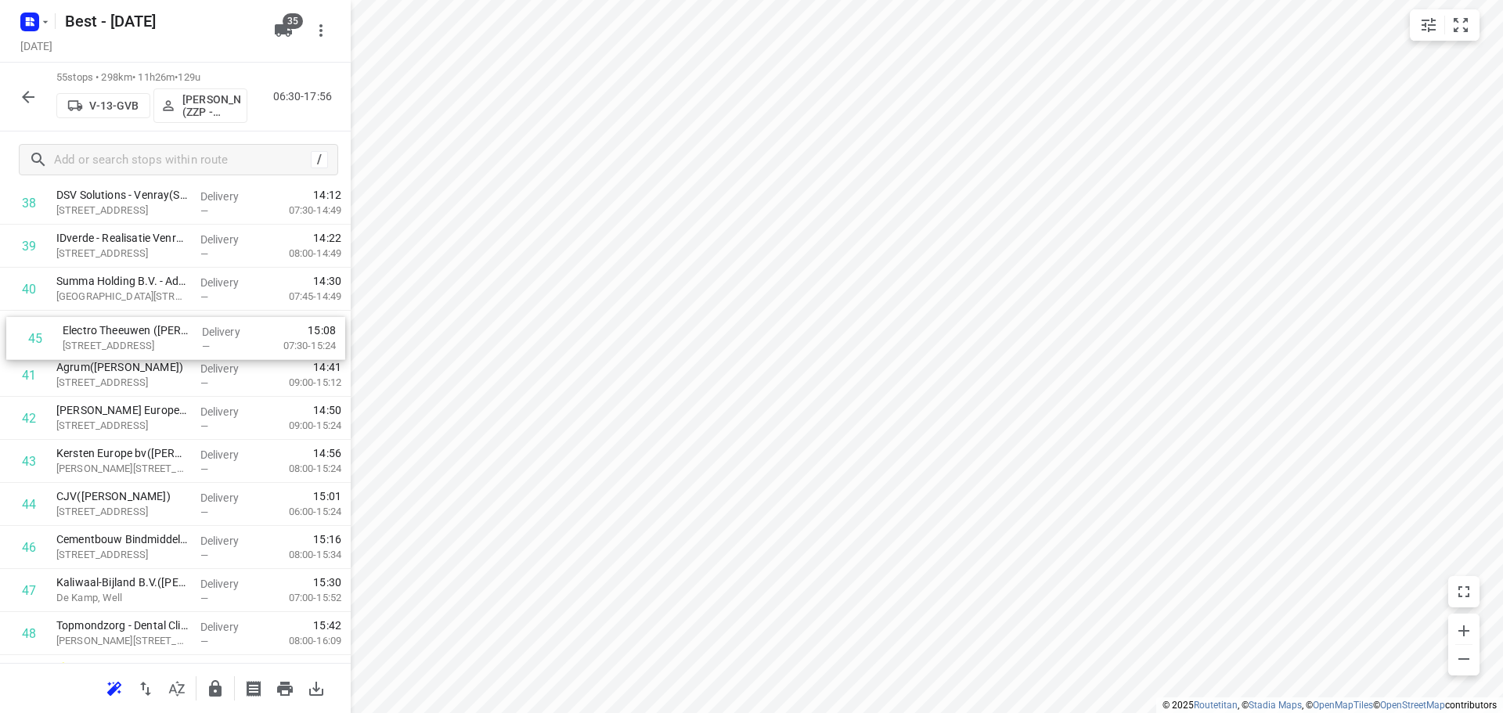
drag, startPoint x: 136, startPoint y: 495, endPoint x: 141, endPoint y: 320, distance: 175.4
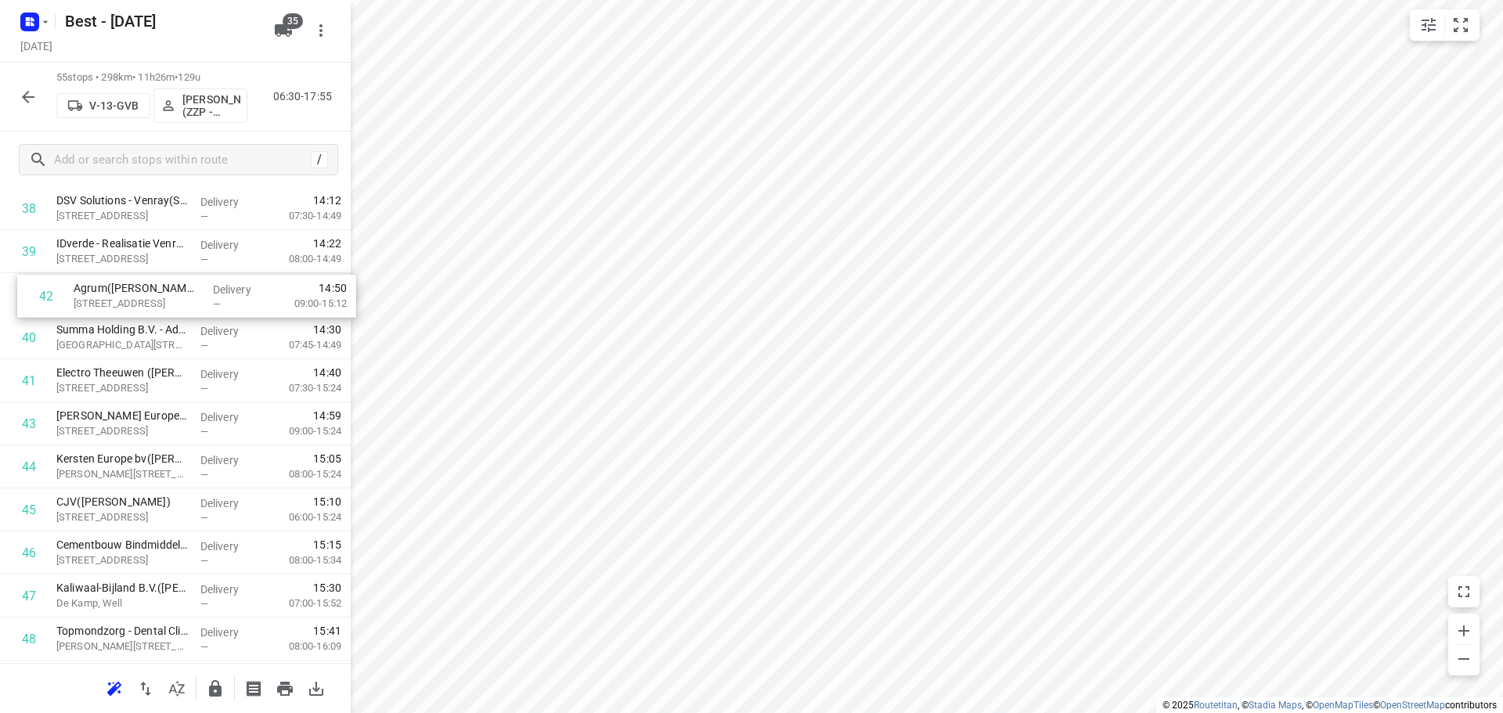
drag, startPoint x: 139, startPoint y: 369, endPoint x: 158, endPoint y: 280, distance: 91.2
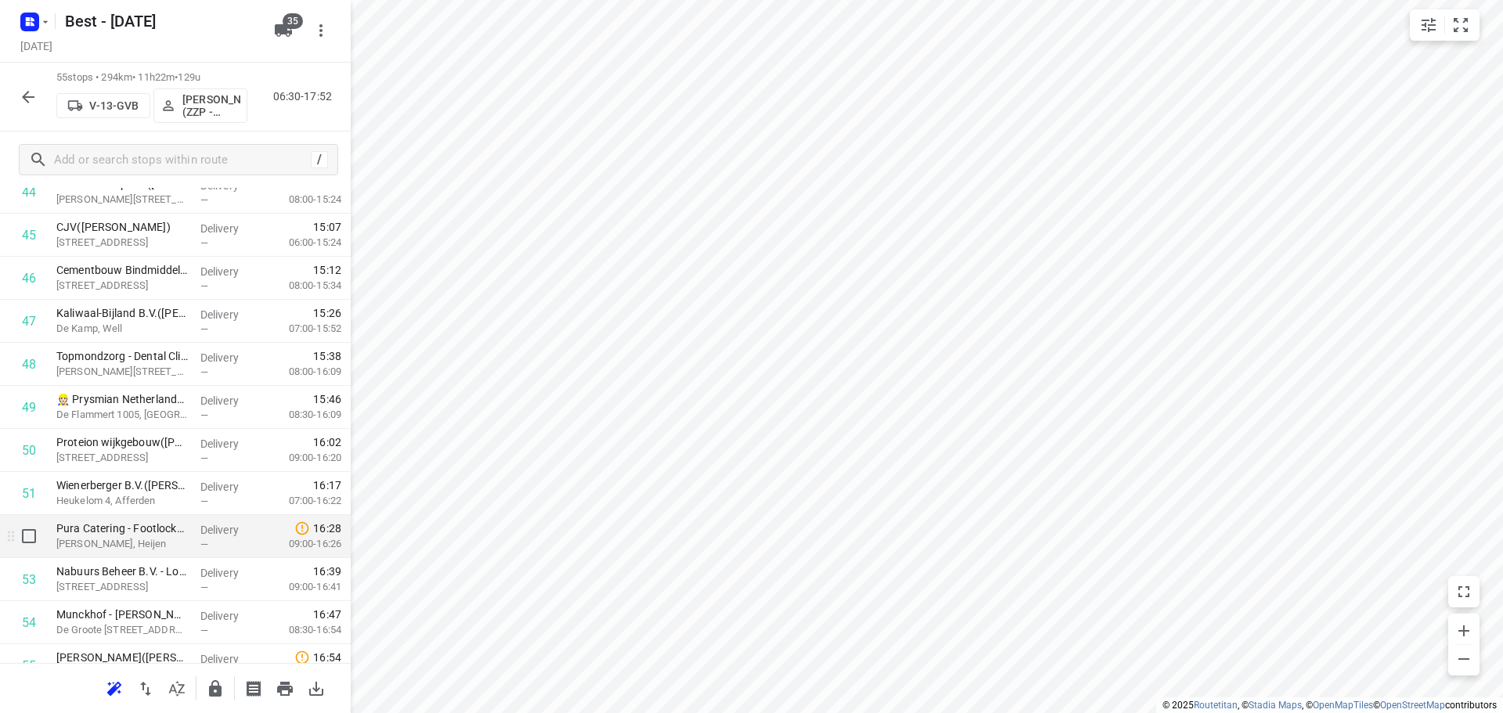
scroll to position [2058, 0]
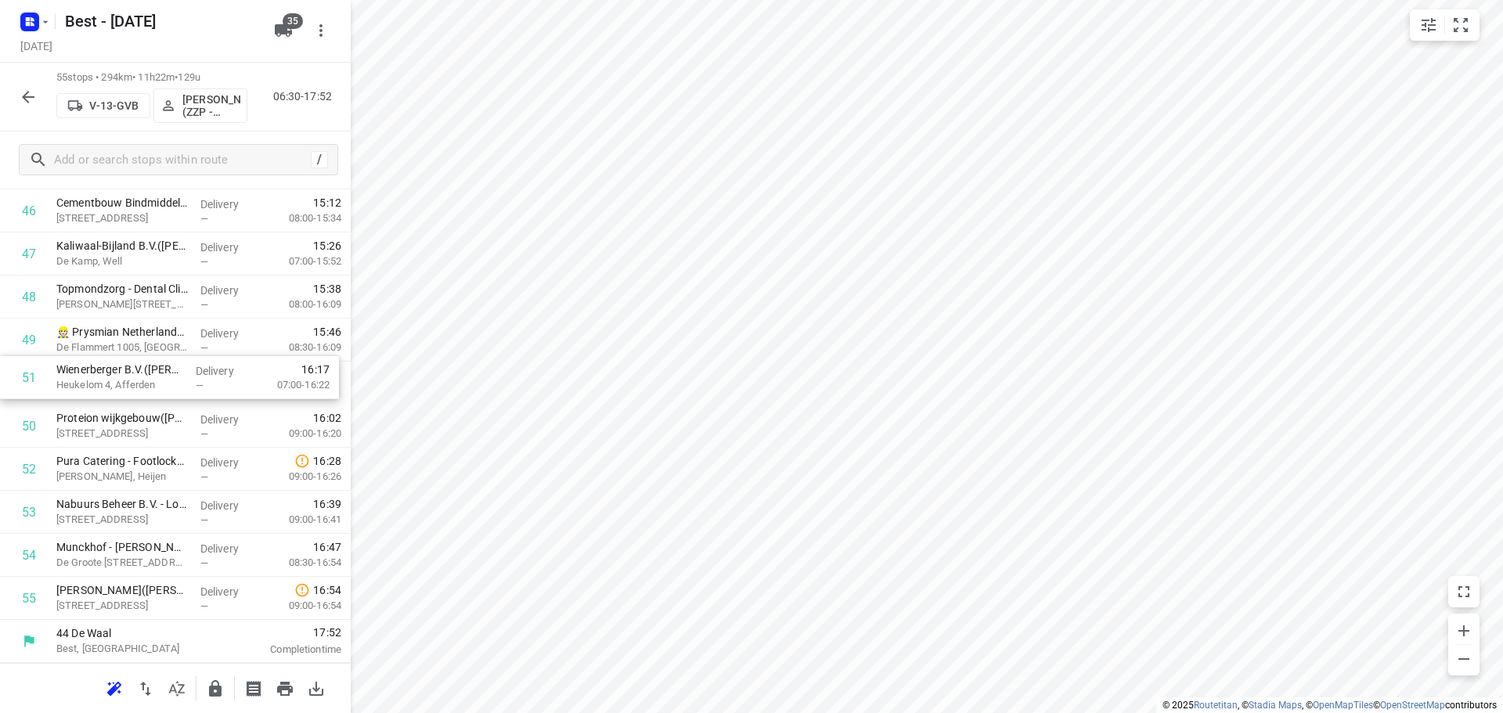
drag, startPoint x: 153, startPoint y: 423, endPoint x: 153, endPoint y: 369, distance: 54.0
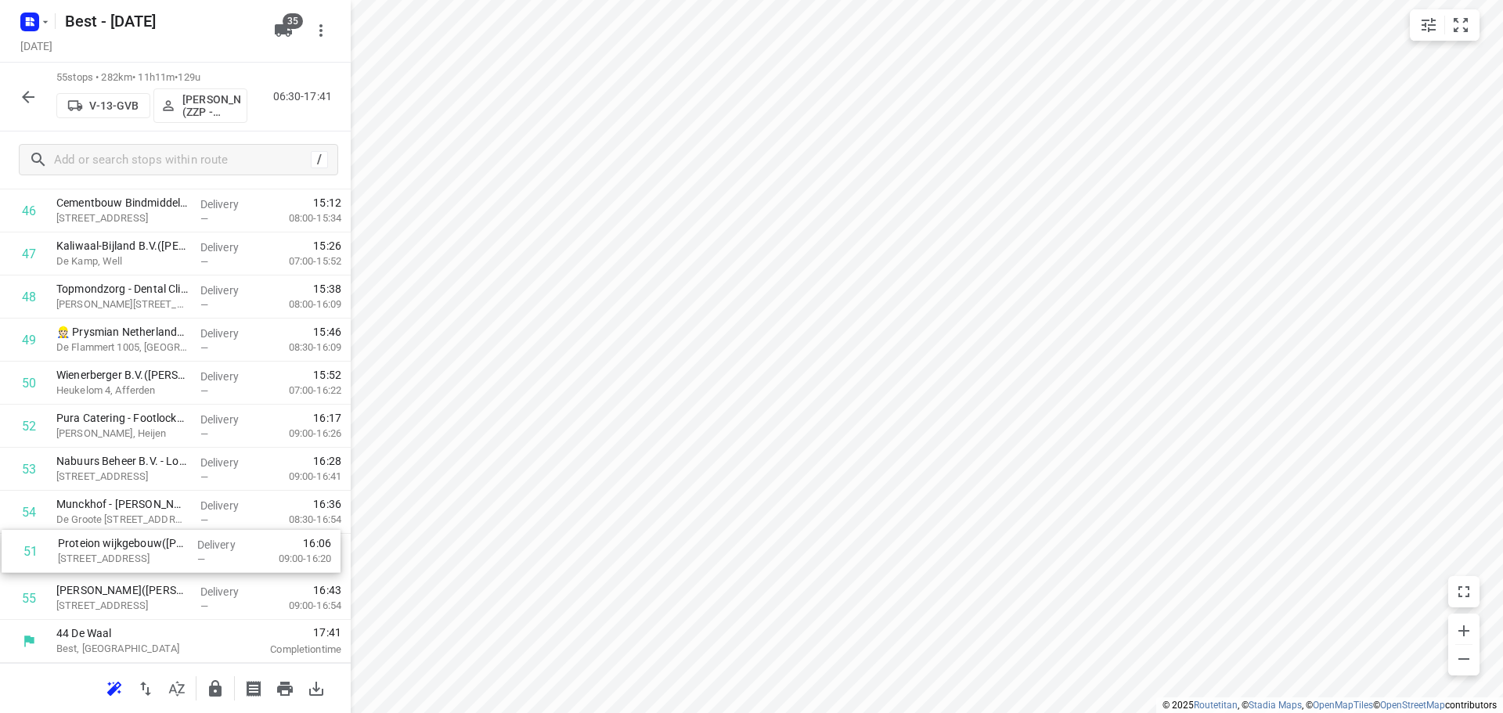
drag, startPoint x: 107, startPoint y: 430, endPoint x: 110, endPoint y: 567, distance: 137.8
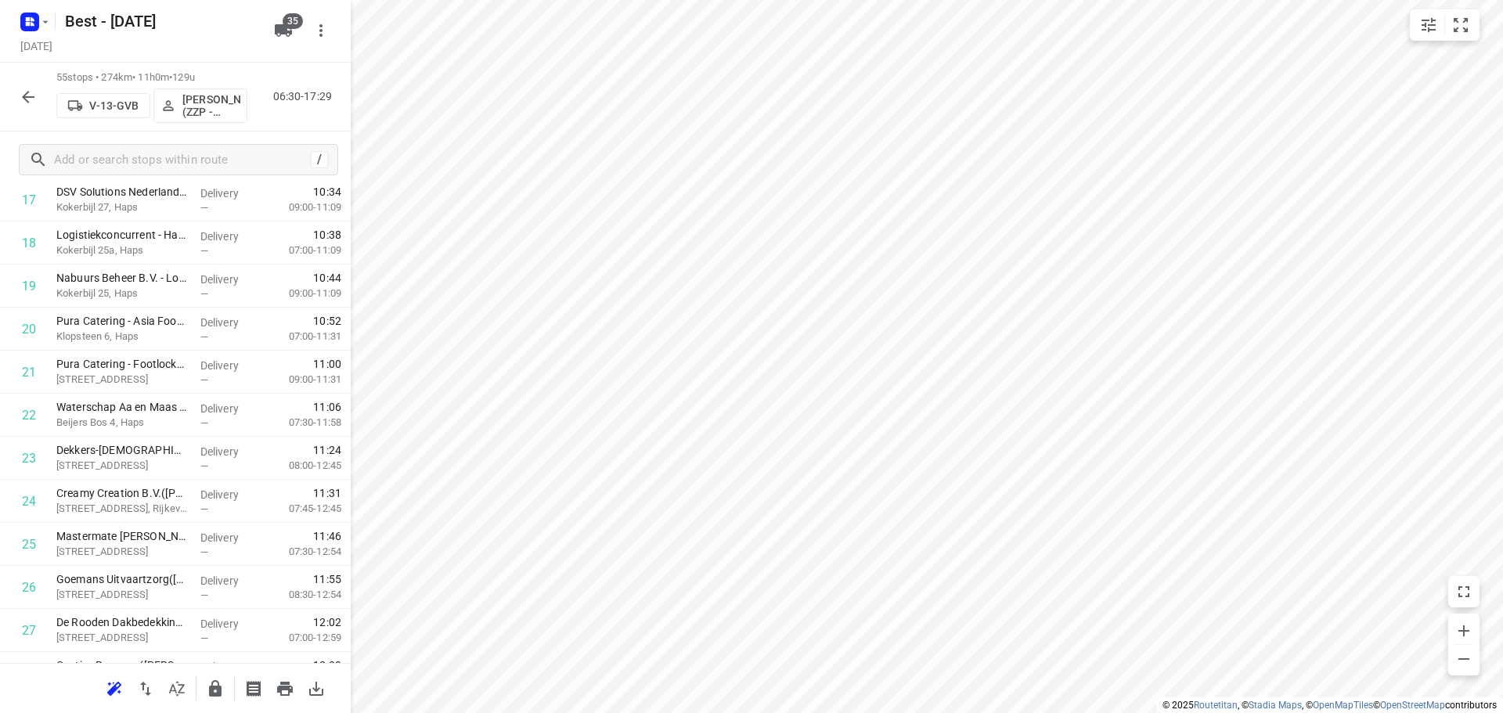
scroll to position [0, 0]
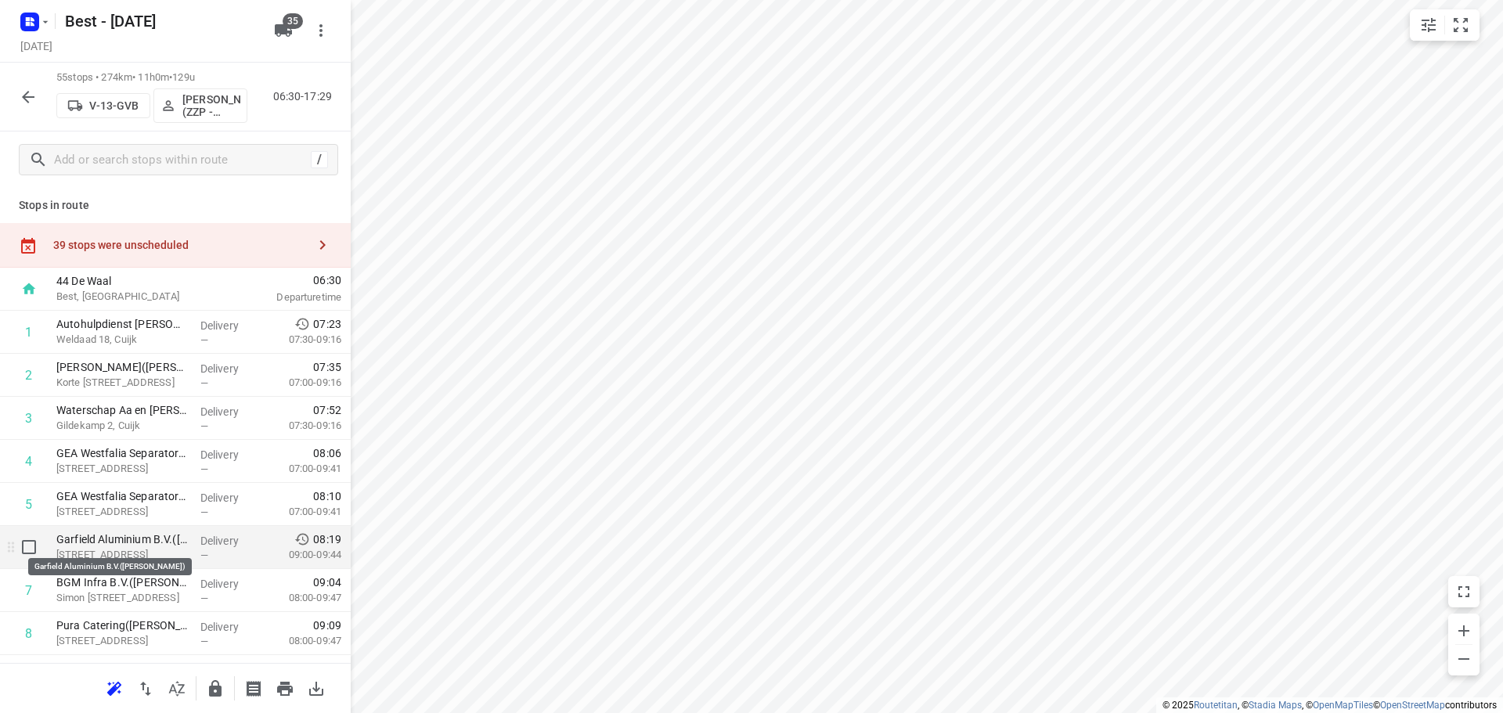
drag, startPoint x: 104, startPoint y: 538, endPoint x: 117, endPoint y: 540, distance: 12.6
click at [105, 539] on p "Garfield Aluminium B.V.(Christel van den Heuvel)" at bounding box center [121, 539] width 131 height 16
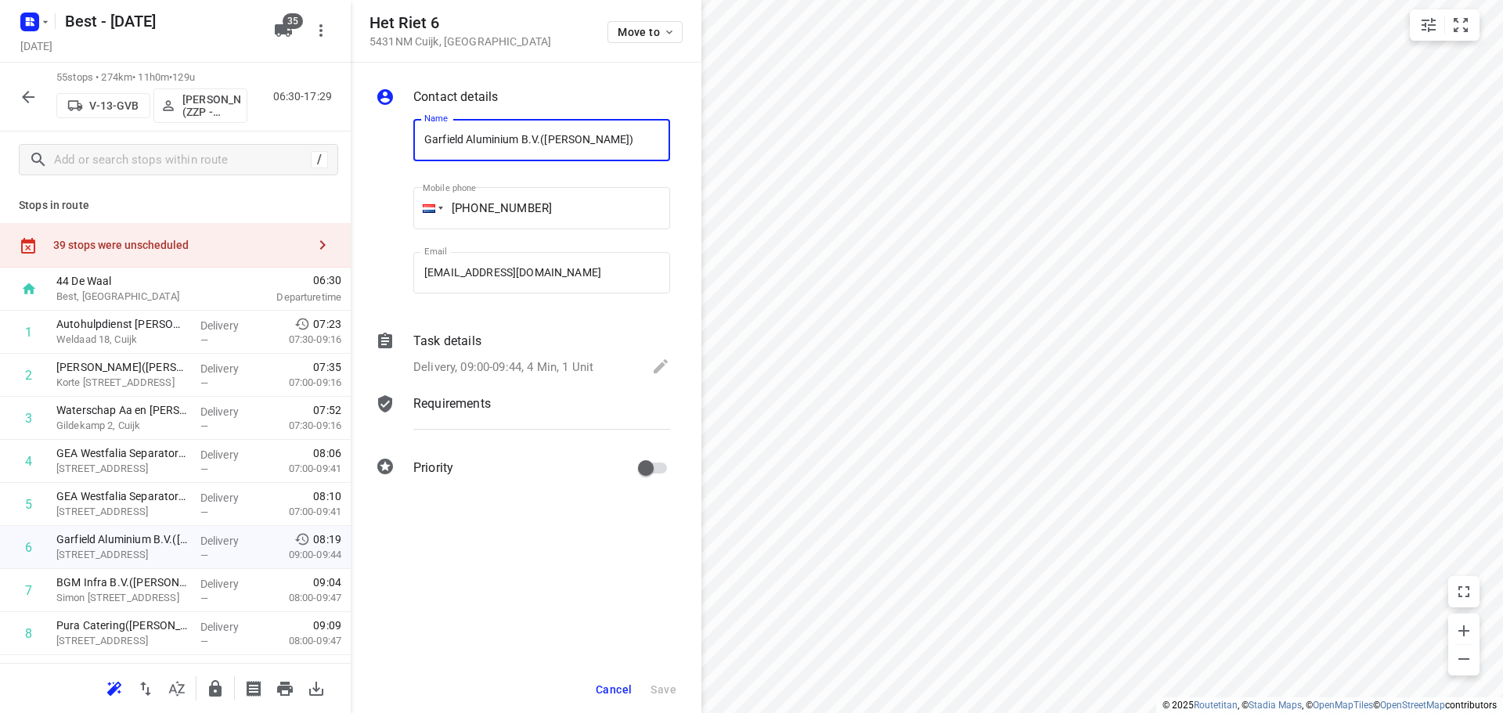
drag, startPoint x: 531, startPoint y: 140, endPoint x: 381, endPoint y: 157, distance: 151.2
click at [381, 157] on div "Name Garfield Aluminium B.V.(Christel van den Heuvel) Name Mobile phone +04 853…" at bounding box center [523, 209] width 301 height 207
click at [541, 138] on input "Garfield Aluminium B.V.(Christel van den Heuvel)" at bounding box center [541, 140] width 257 height 42
drag, startPoint x: 541, startPoint y: 138, endPoint x: 436, endPoint y: 138, distance: 104.9
click at [436, 138] on input "Garfield Aluminium B.V.(Christel van den Heuvel)" at bounding box center [541, 140] width 257 height 42
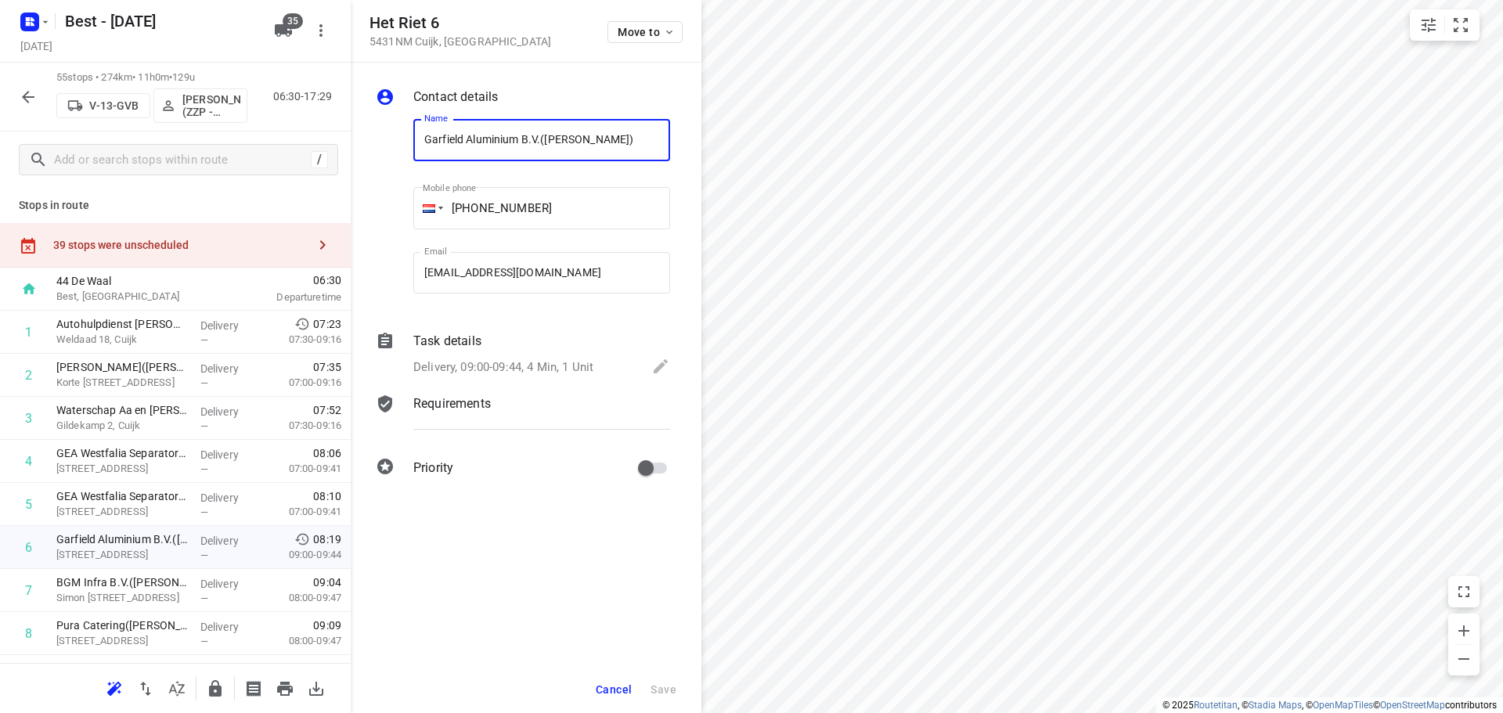
click at [608, 689] on span "Cancel" at bounding box center [614, 689] width 36 height 13
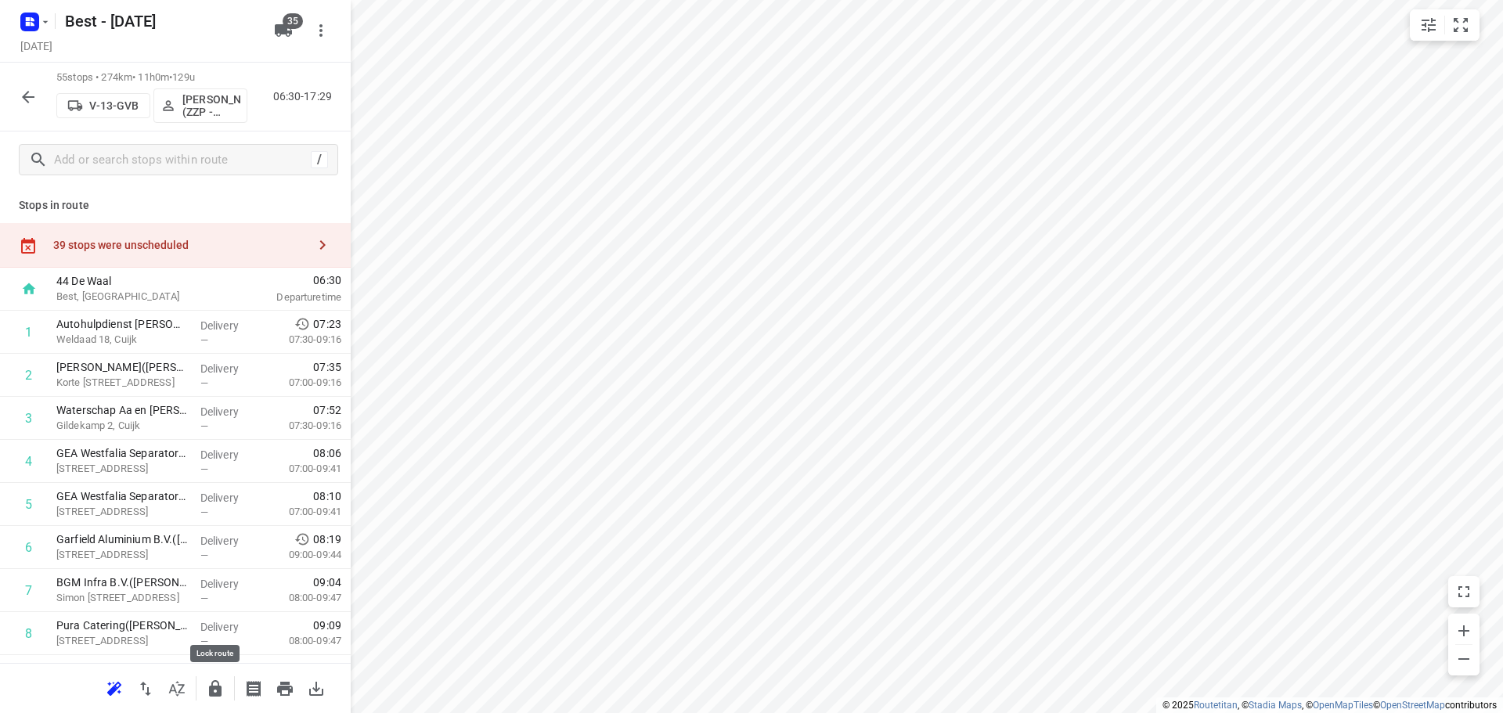
click at [220, 697] on icon "button" at bounding box center [215, 688] width 19 height 19
click at [20, 102] on icon "button" at bounding box center [28, 97] width 19 height 19
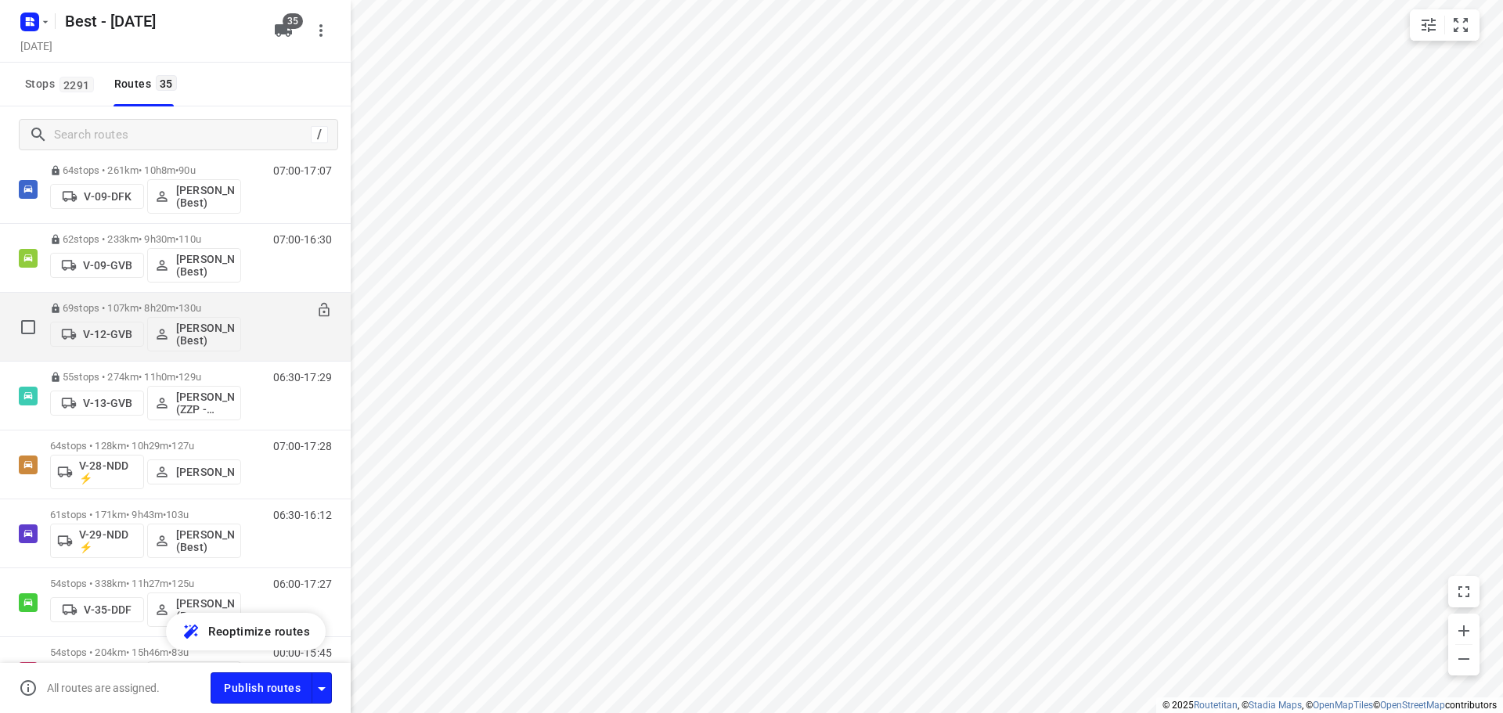
scroll to position [235, 0]
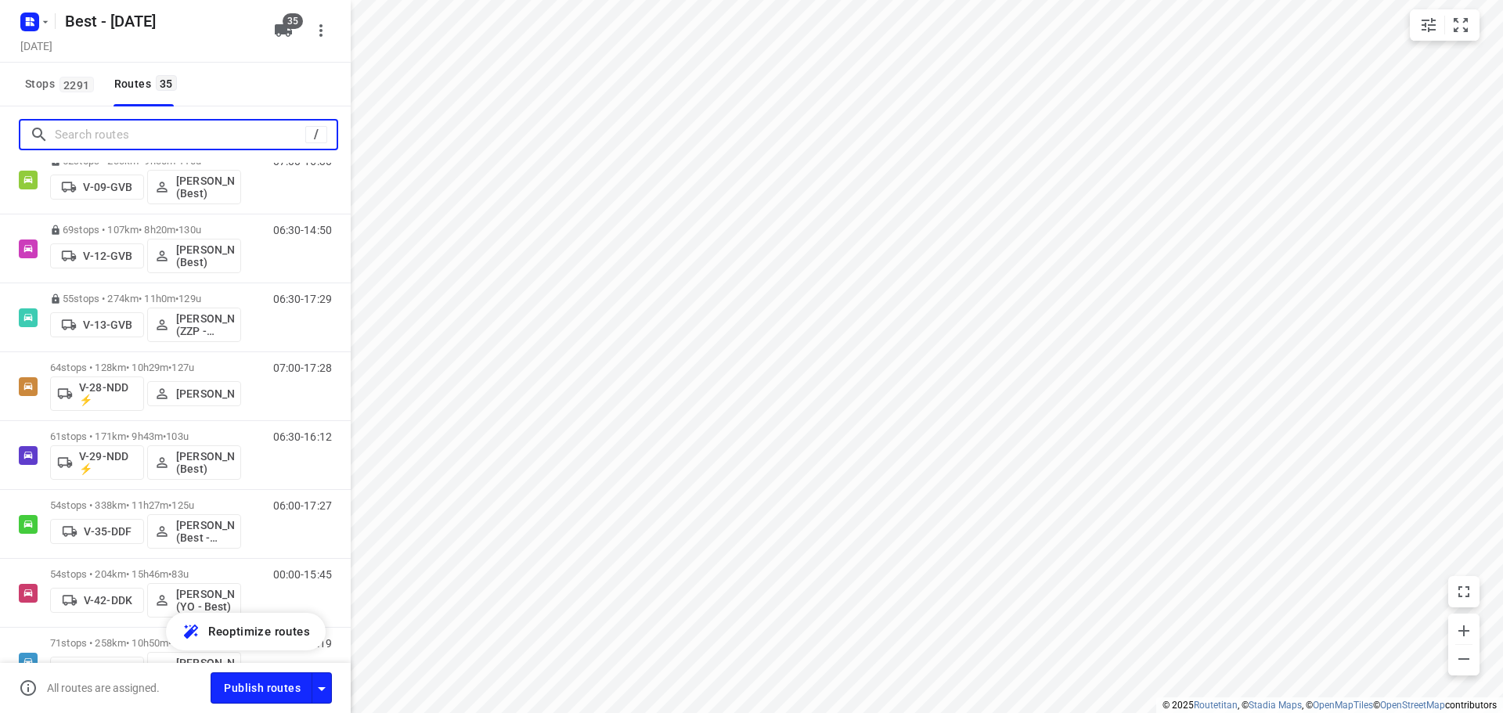
click at [145, 142] on input "Search routes" at bounding box center [180, 135] width 250 height 24
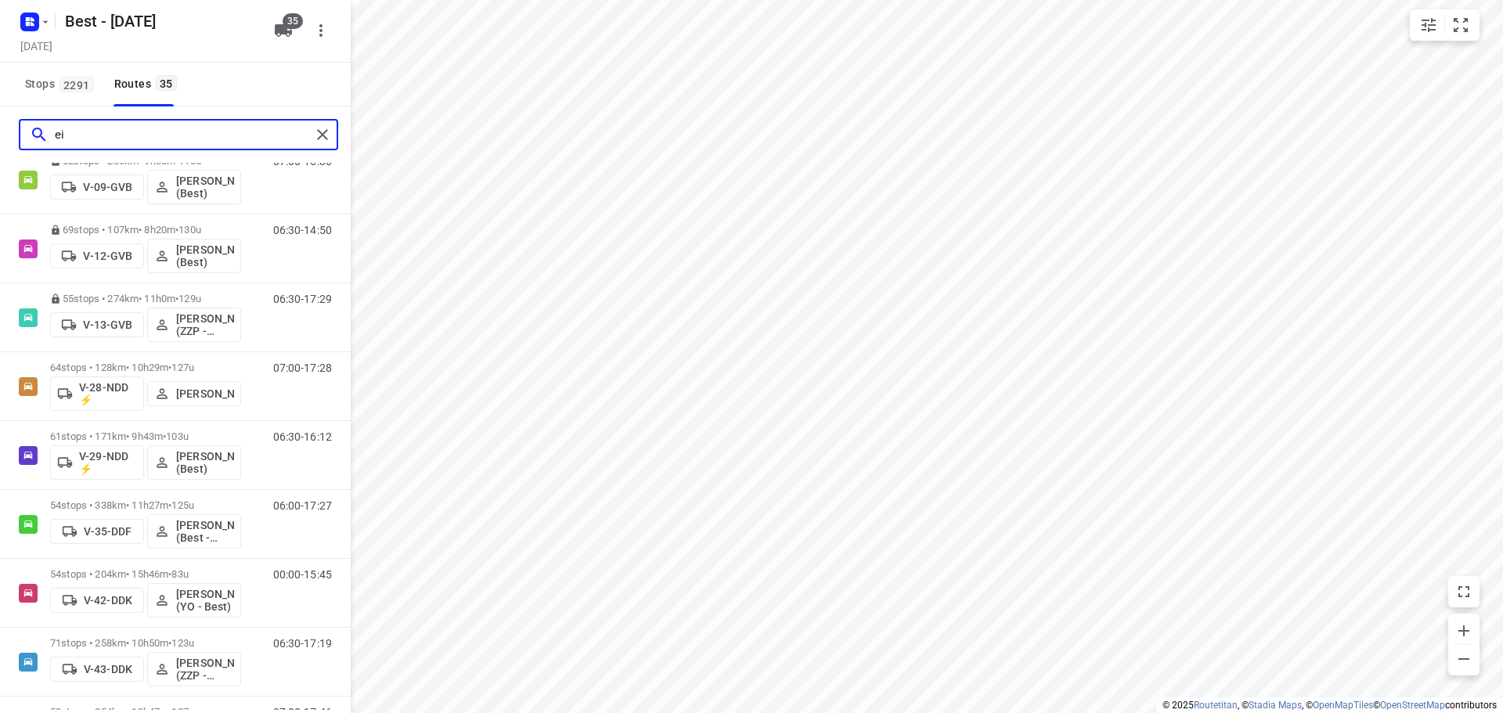
scroll to position [0, 0]
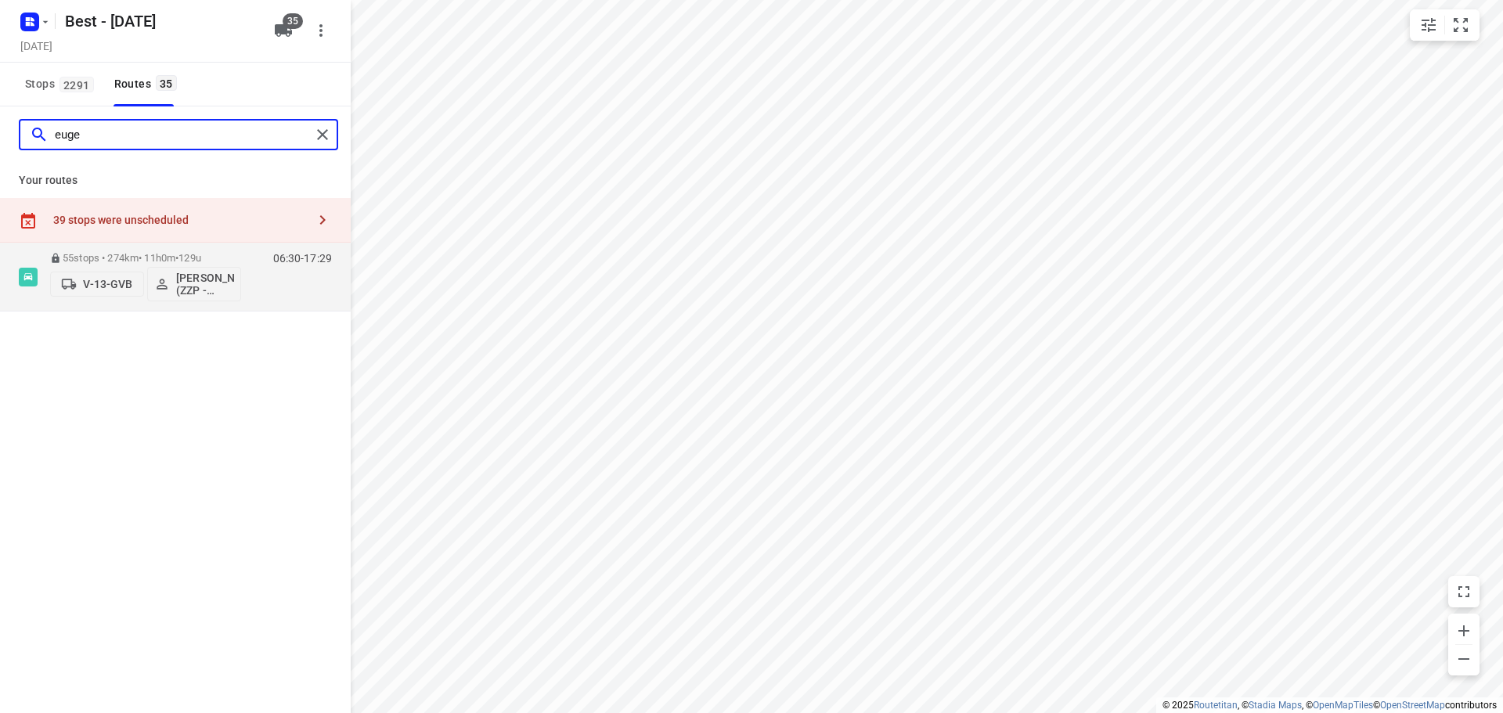
type input "euge"
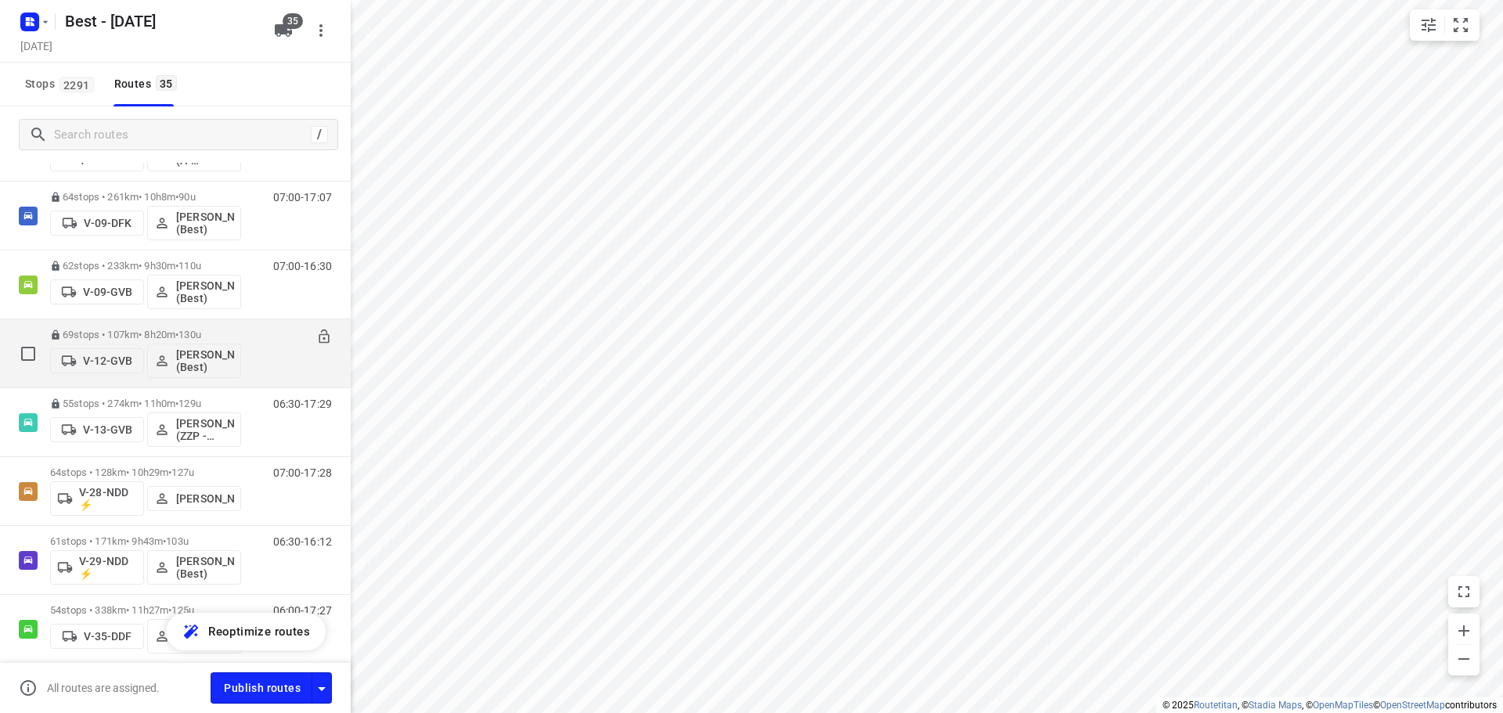
scroll to position [157, 0]
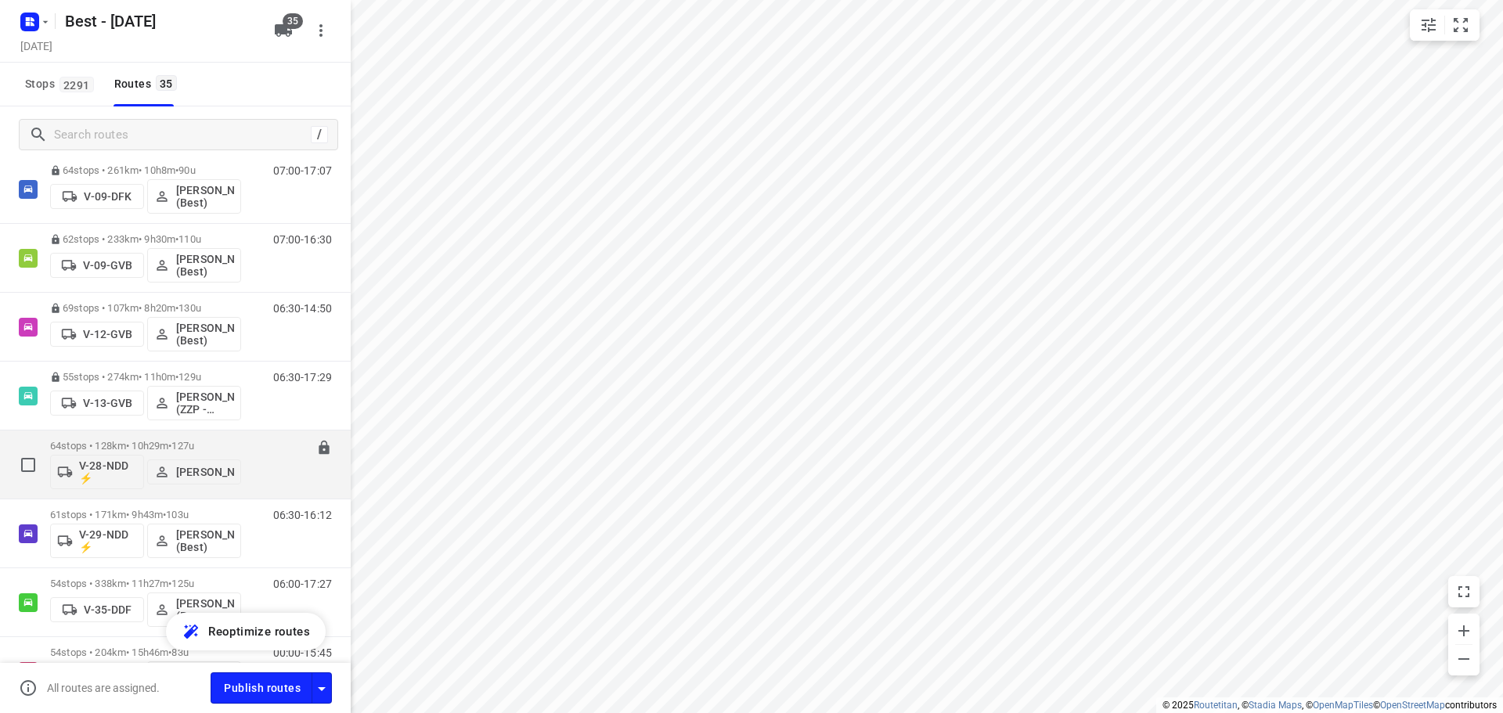
click at [107, 435] on div "64 stops • 128km • 10h29m • 127u V-28-NDD ⚡ Andy De Vreede" at bounding box center [145, 464] width 191 height 65
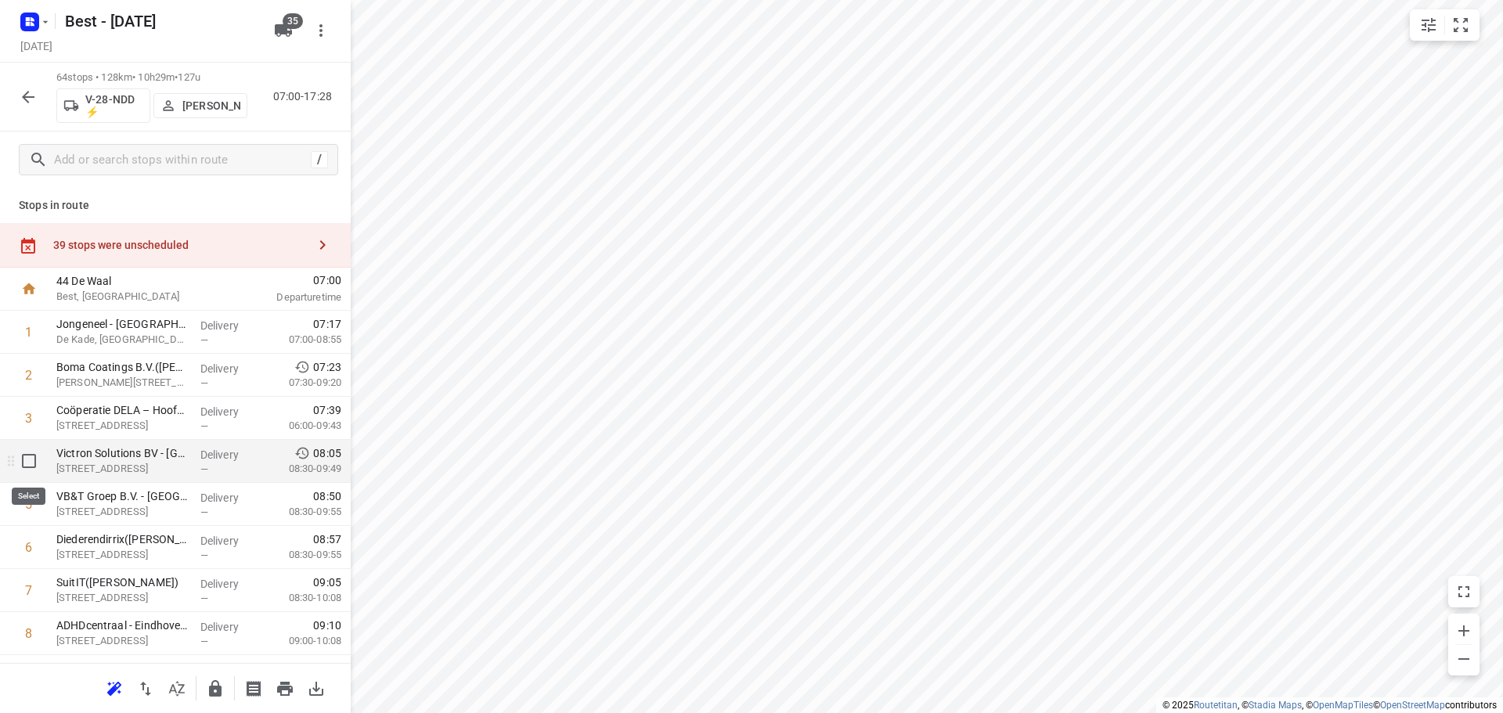
click at [42, 466] on input "checkbox" at bounding box center [28, 460] width 31 height 31
checkbox input "true"
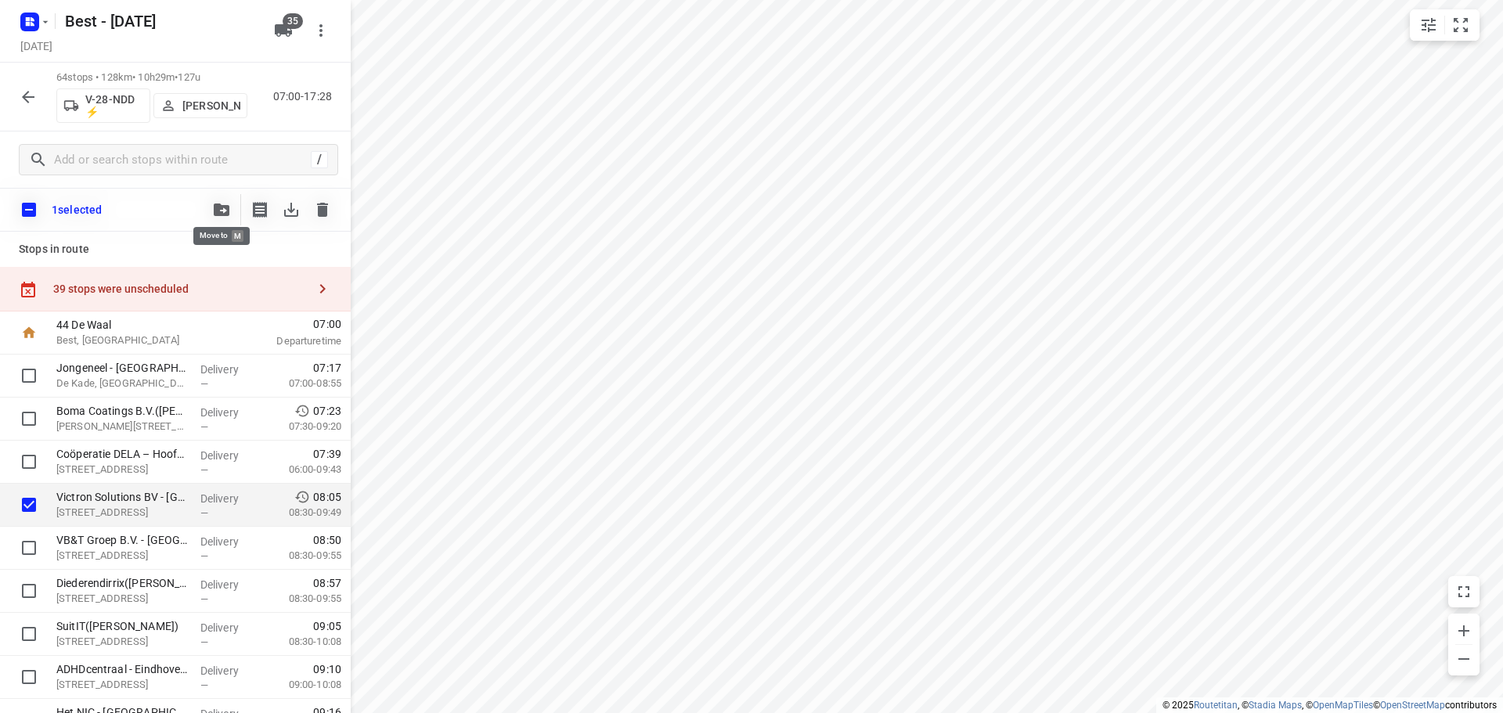
click at [225, 204] on icon "button" at bounding box center [222, 209] width 16 height 13
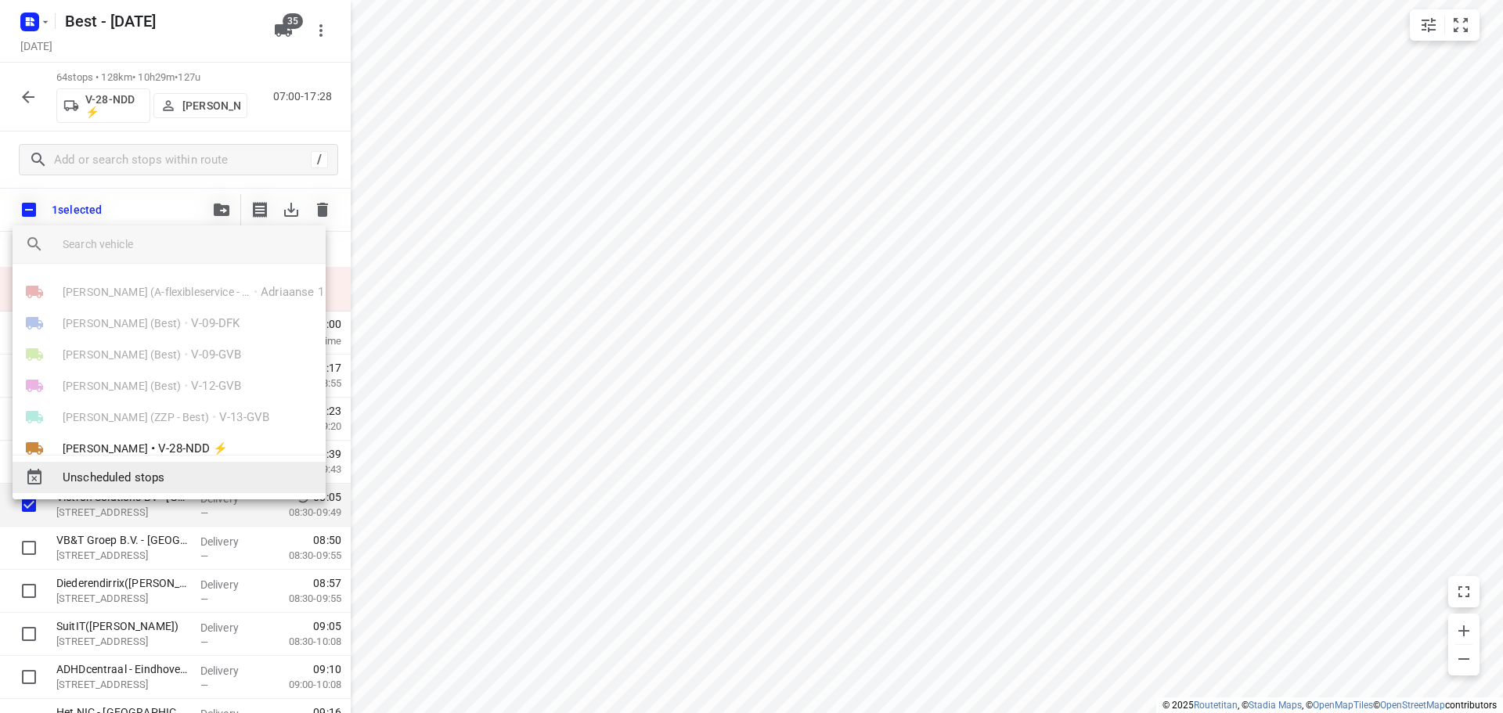
click at [145, 474] on span "Unscheduled stops" at bounding box center [188, 478] width 250 height 18
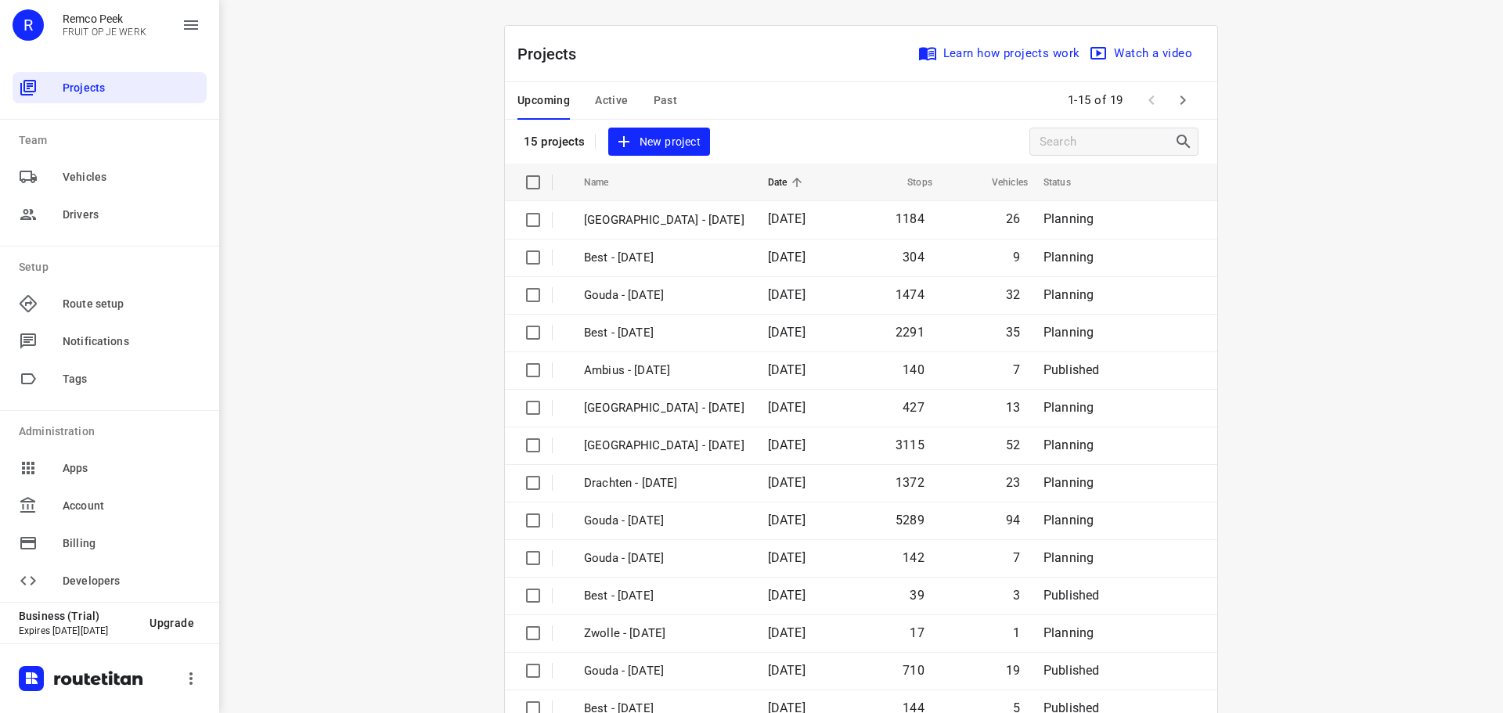
click at [616, 89] on button "Active" at bounding box center [611, 101] width 33 height 38
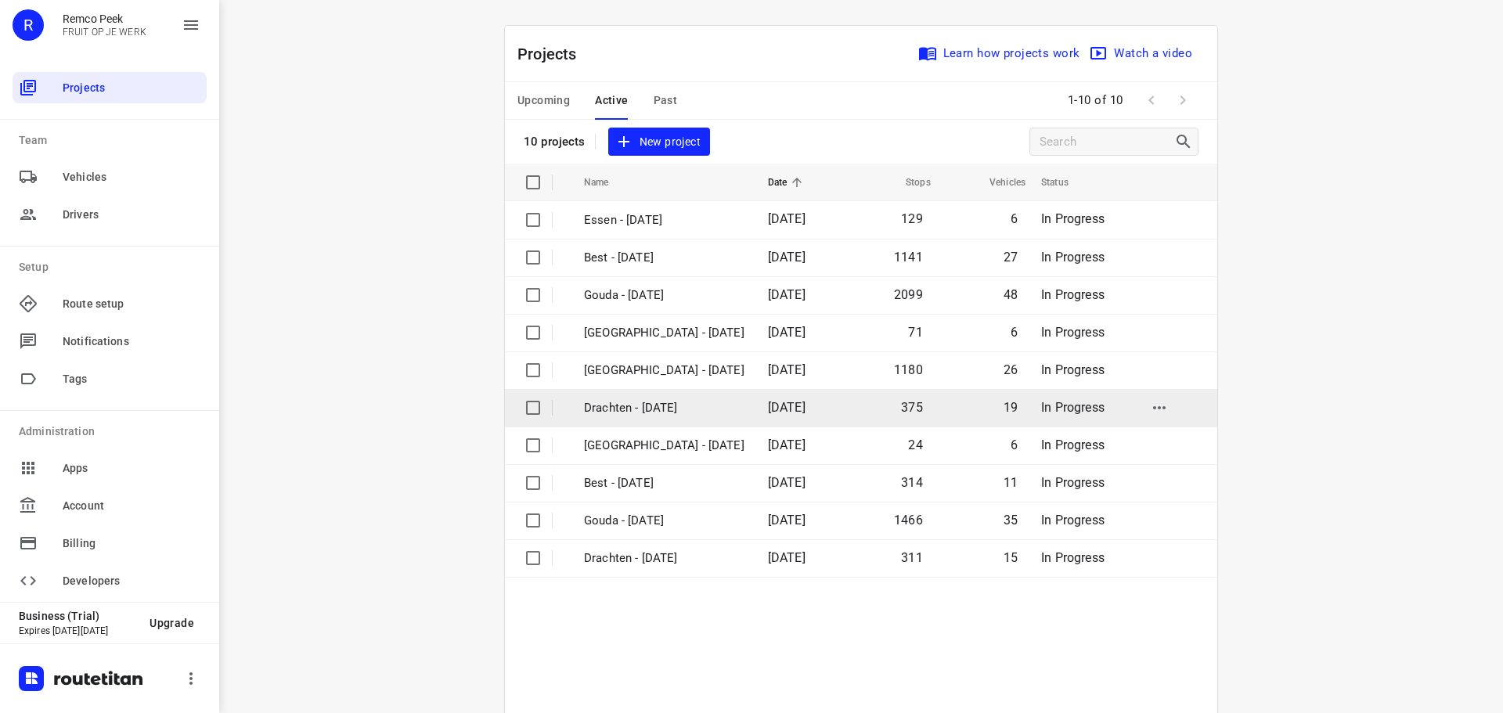
click at [693, 410] on p "Drachten - [DATE]" at bounding box center [664, 408] width 160 height 18
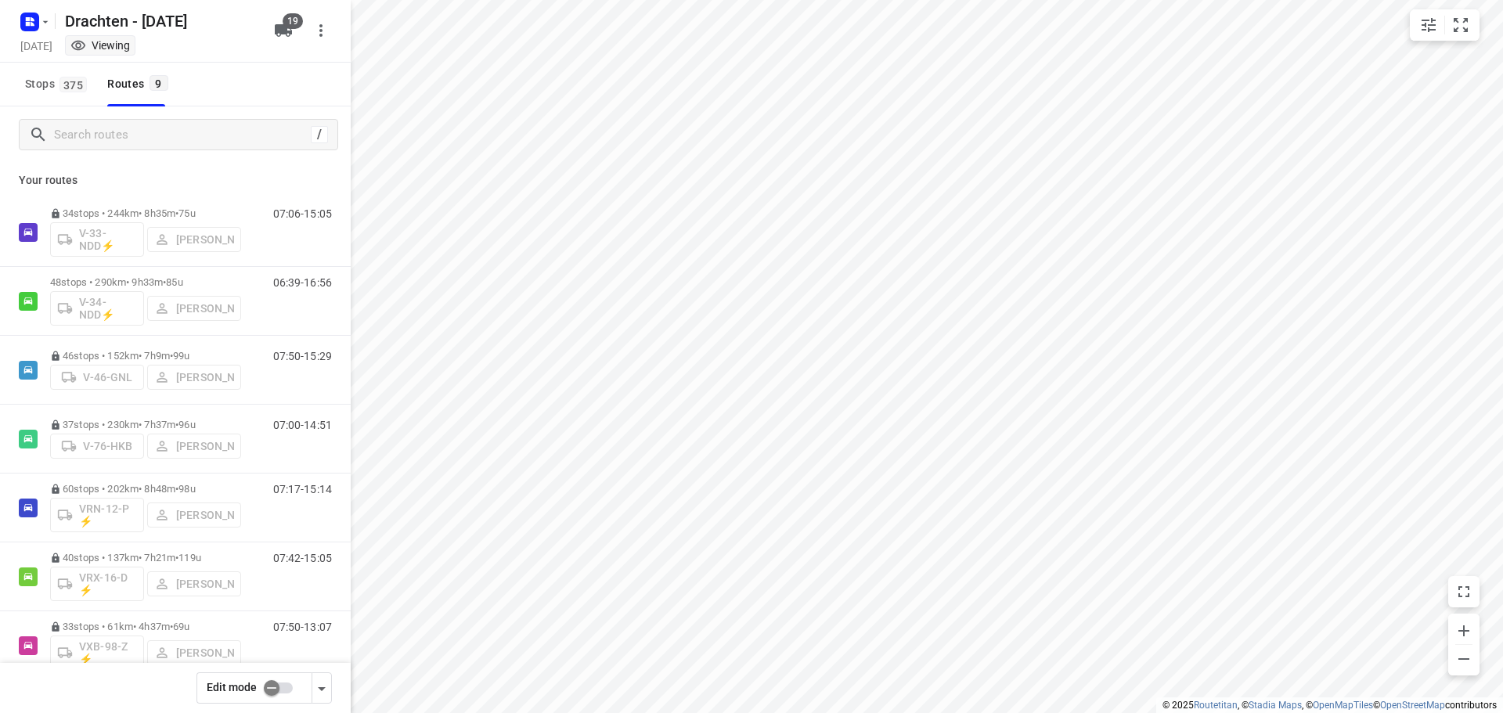
checkbox input "true"
click at [104, 142] on input "Search routes" at bounding box center [182, 135] width 255 height 24
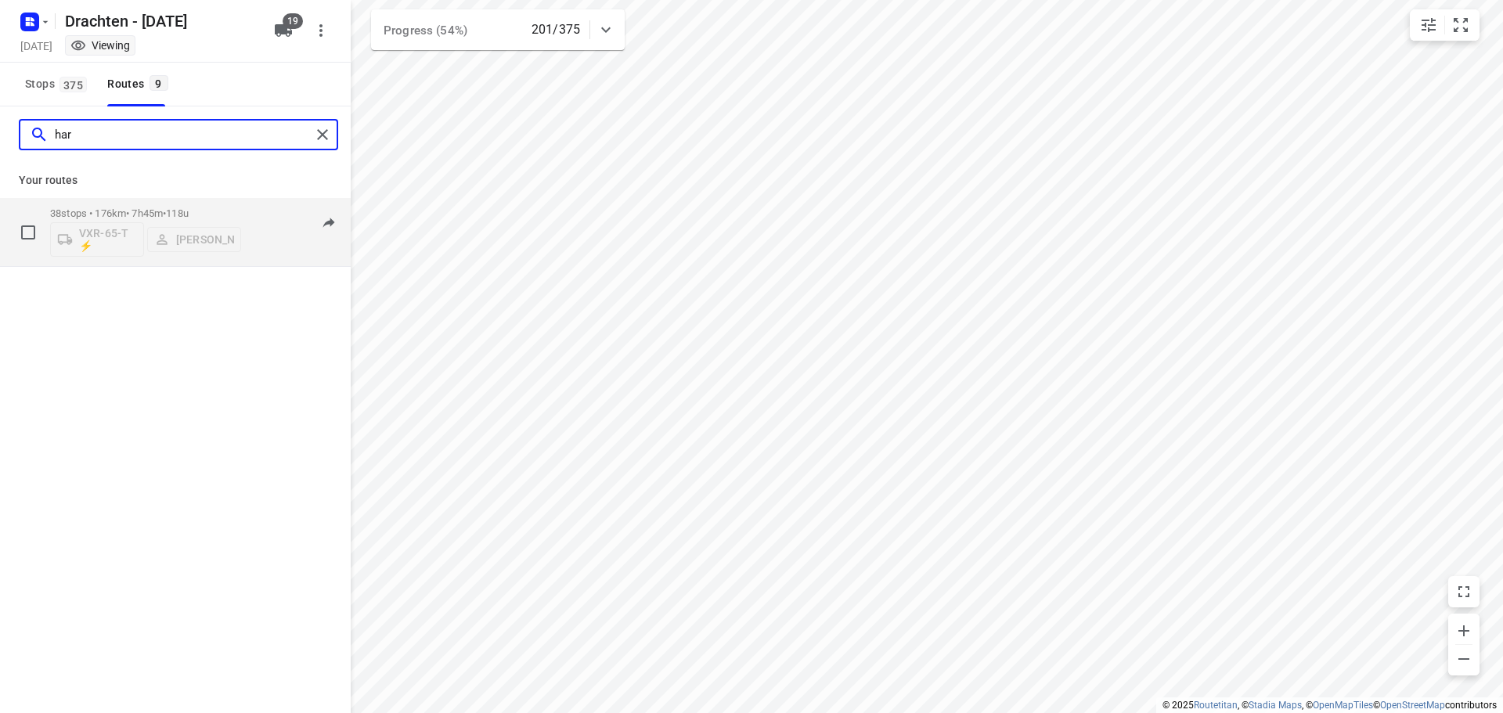
type input "har"
click at [77, 204] on div "38 stops • 176km • 7h45m • 118u VXR-65-T ⚡ [PERSON_NAME]" at bounding box center [145, 232] width 191 height 65
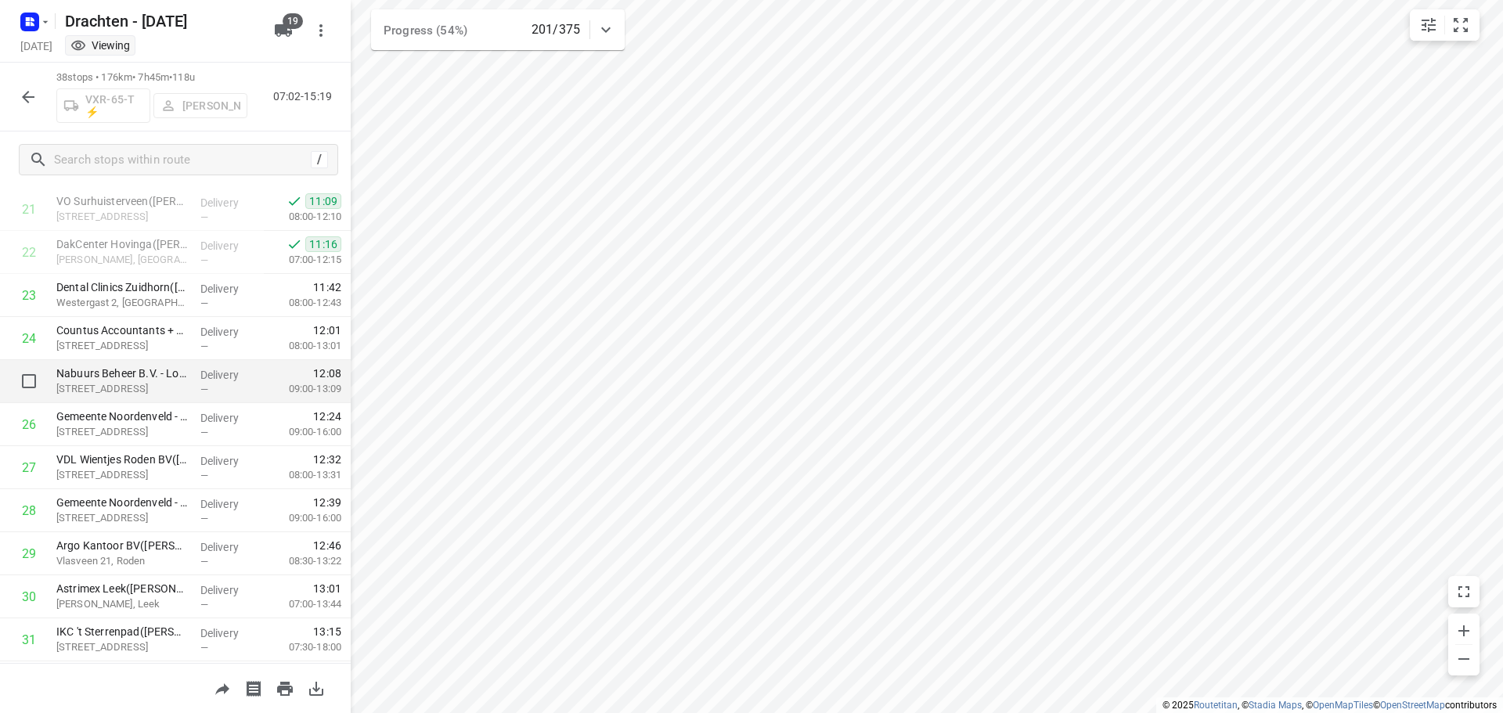
scroll to position [861, 0]
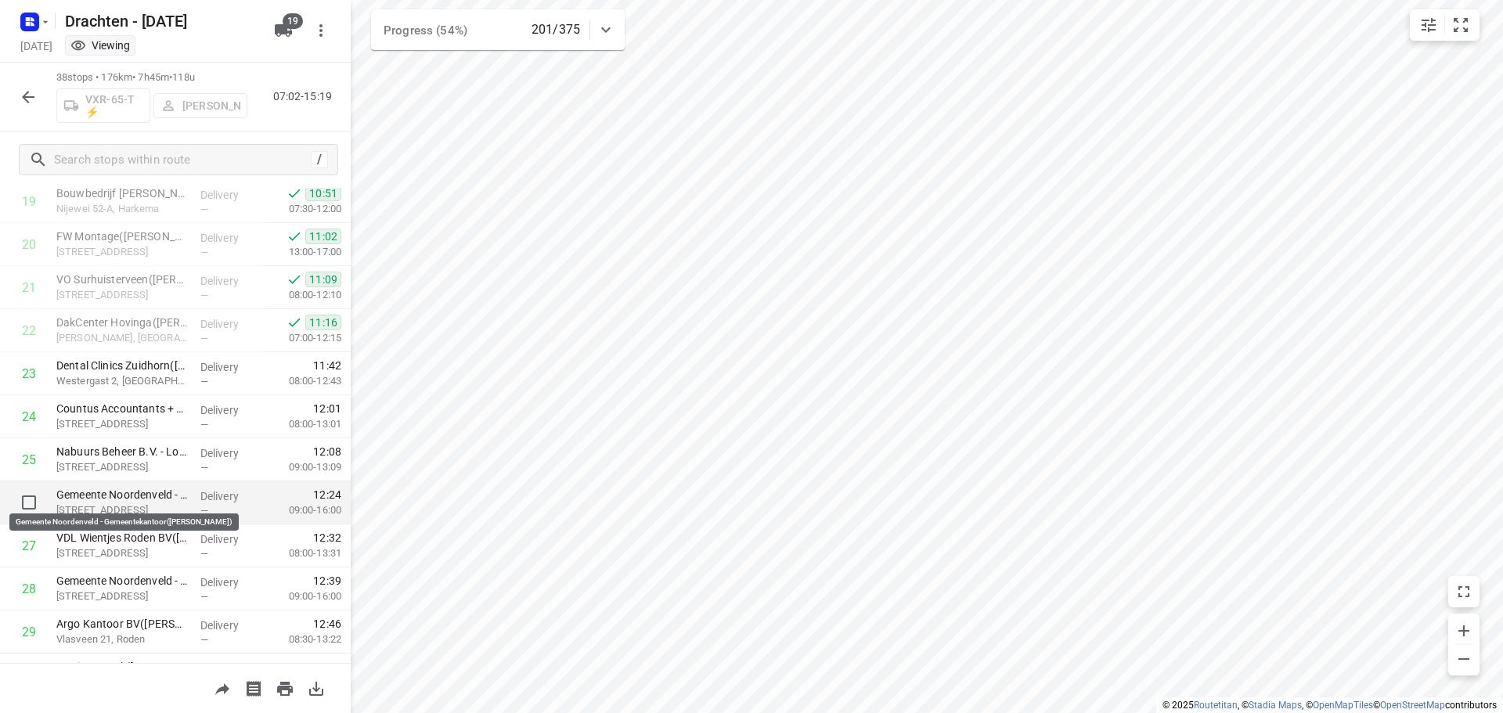
click at [148, 497] on p "Gemeente Noordenveld - Gemeentekantoor([PERSON_NAME])" at bounding box center [121, 495] width 131 height 16
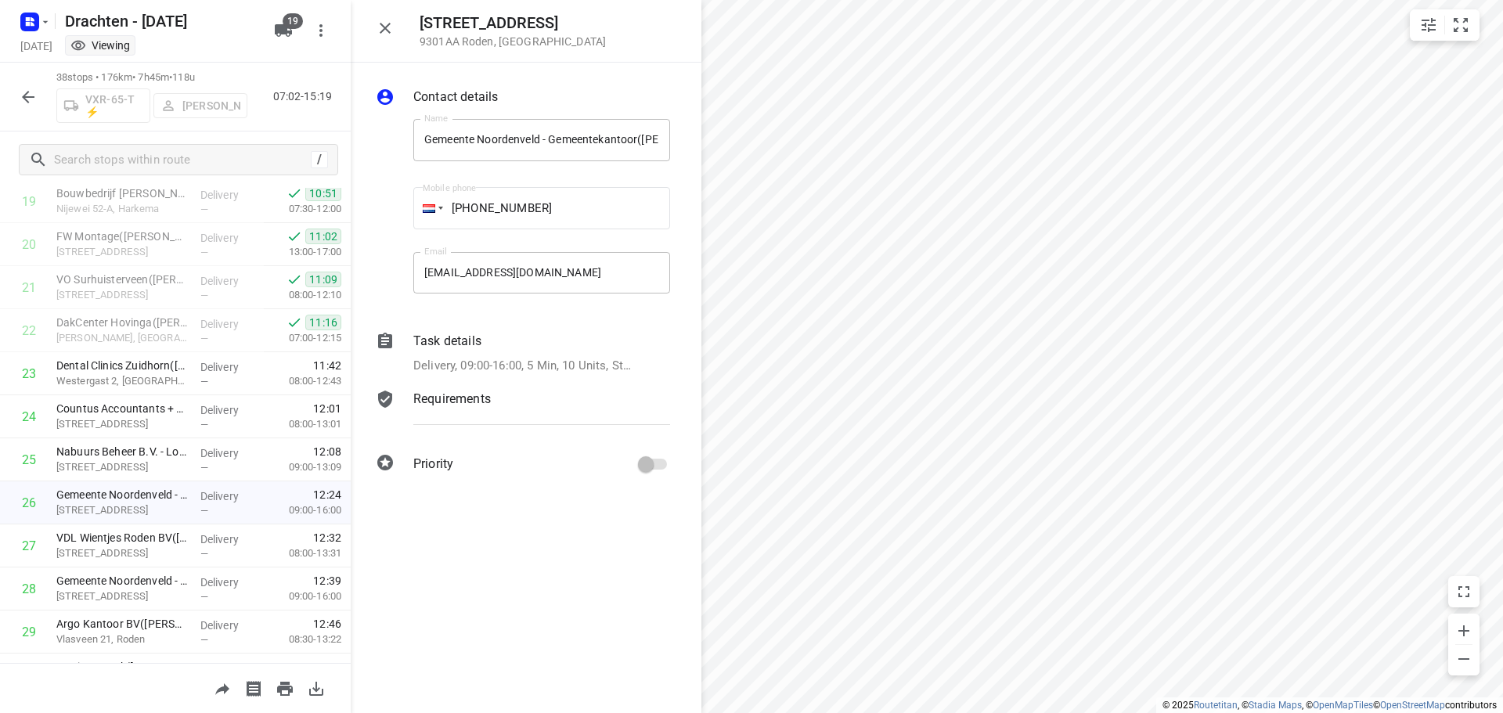
click at [526, 344] on div "Task details" at bounding box center [541, 341] width 257 height 19
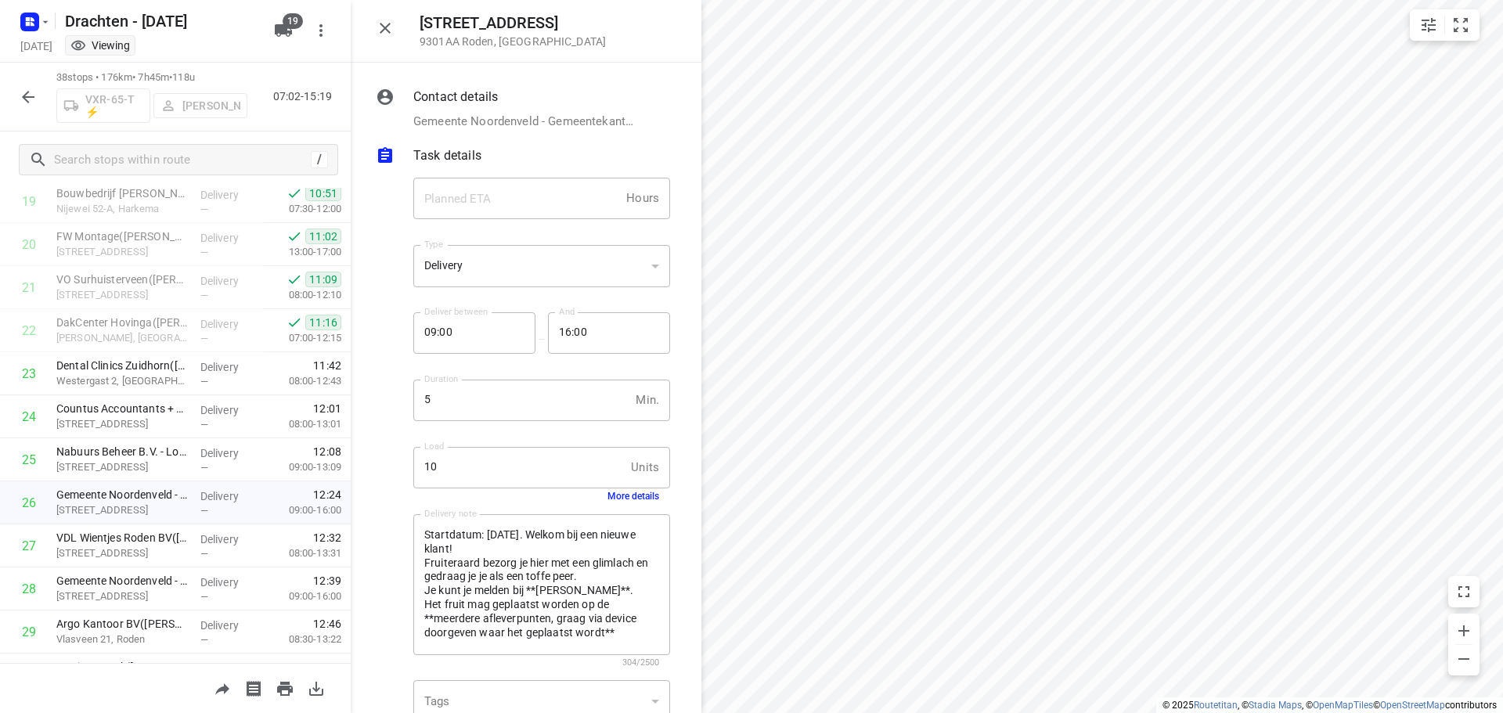
click at [610, 492] on button "More details" at bounding box center [633, 496] width 52 height 11
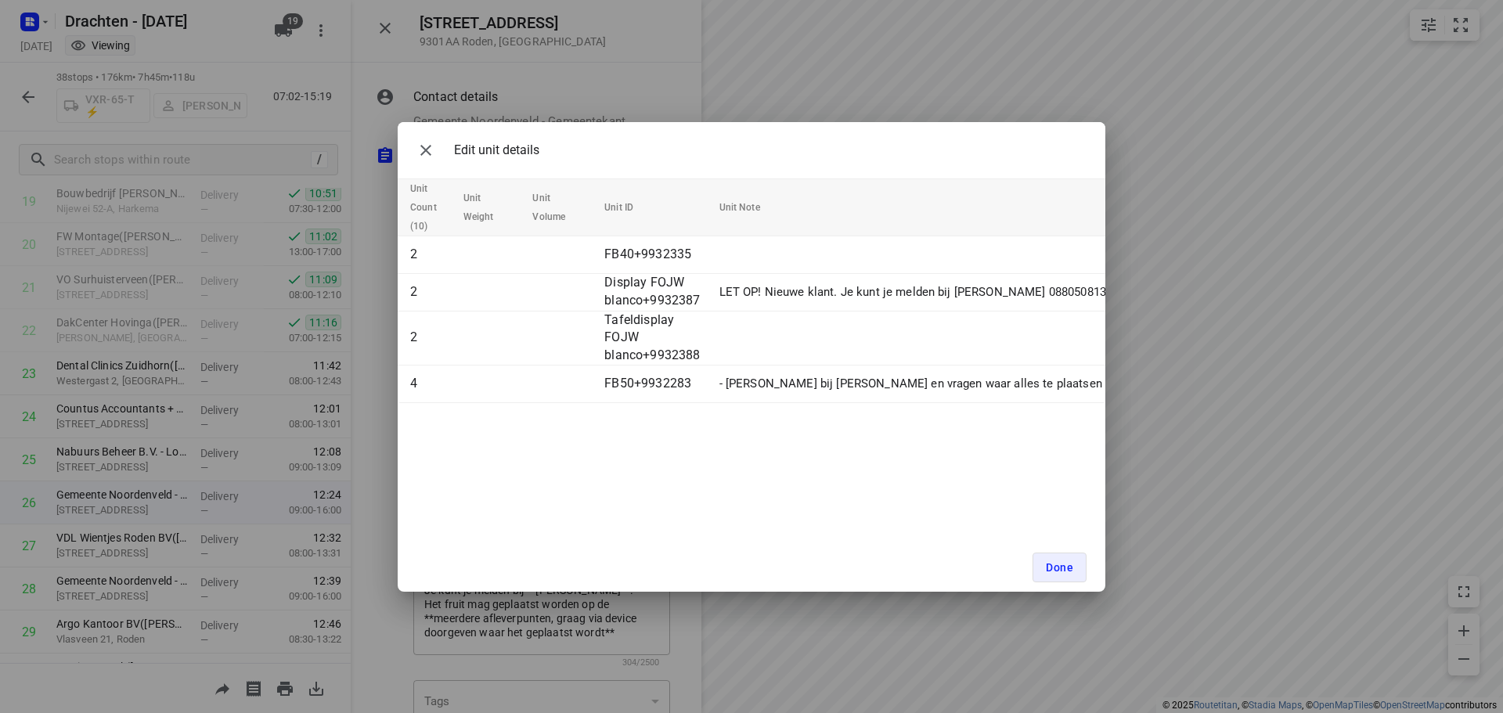
click at [727, 460] on div "Edit unit details Unit Count (10) Unit Weight Unit Volume Unit ID Unit Note 2 F…" at bounding box center [751, 357] width 707 height 470
click at [686, 478] on div "Edit unit details Unit Count (10) Unit Weight Unit Volume Unit ID Unit Note 2 F…" at bounding box center [751, 357] width 707 height 470
click at [422, 153] on icon "button" at bounding box center [425, 150] width 11 height 11
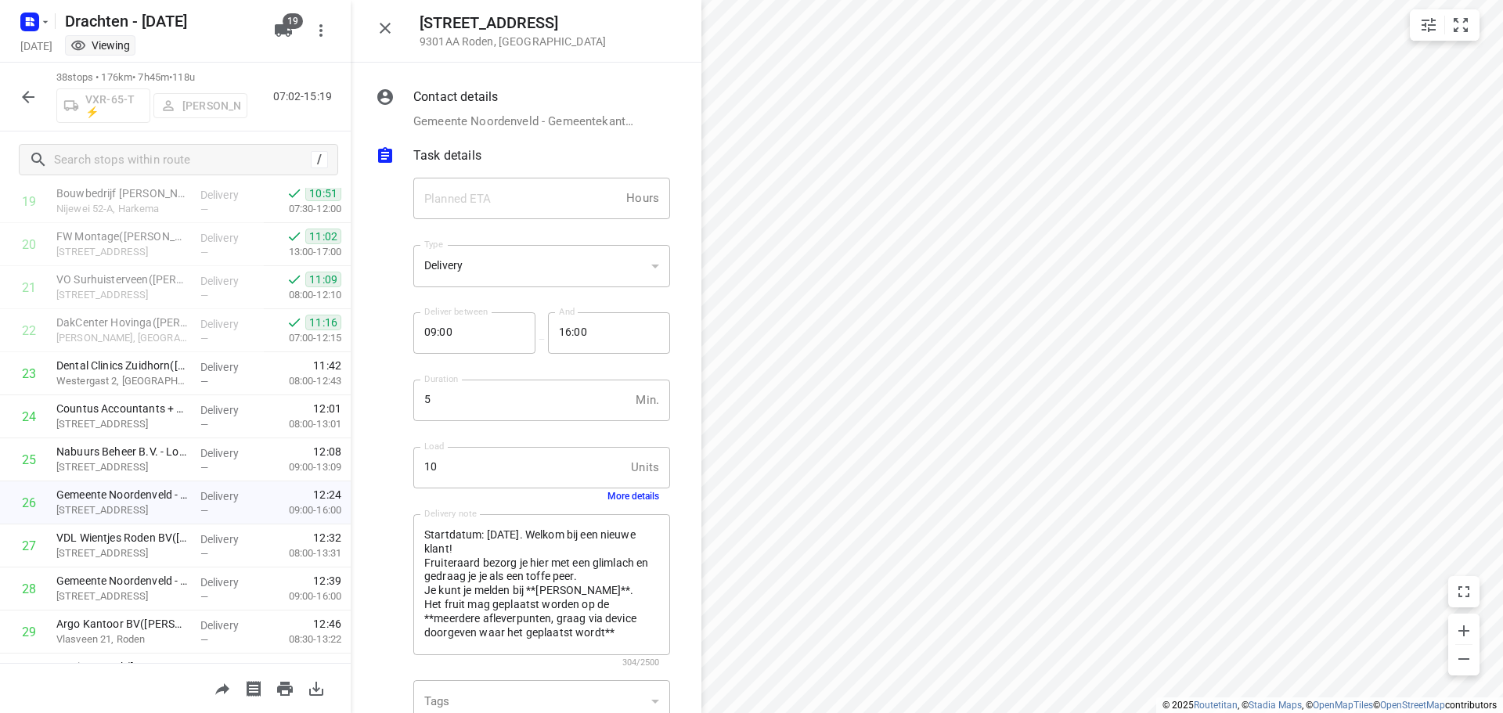
click at [593, 495] on div "More details" at bounding box center [541, 496] width 235 height 11
click at [621, 499] on button "More details" at bounding box center [633, 496] width 52 height 11
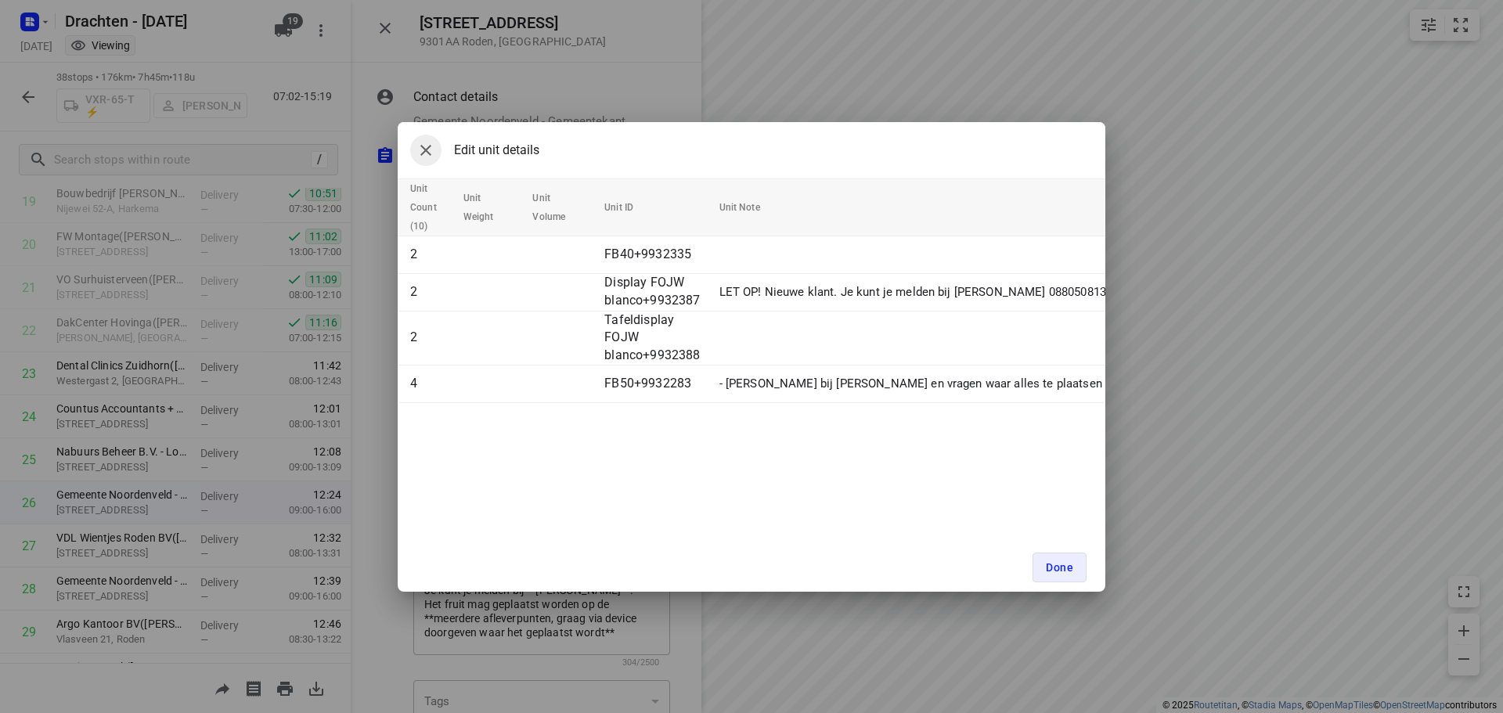
click at [427, 151] on icon "button" at bounding box center [425, 150] width 11 height 11
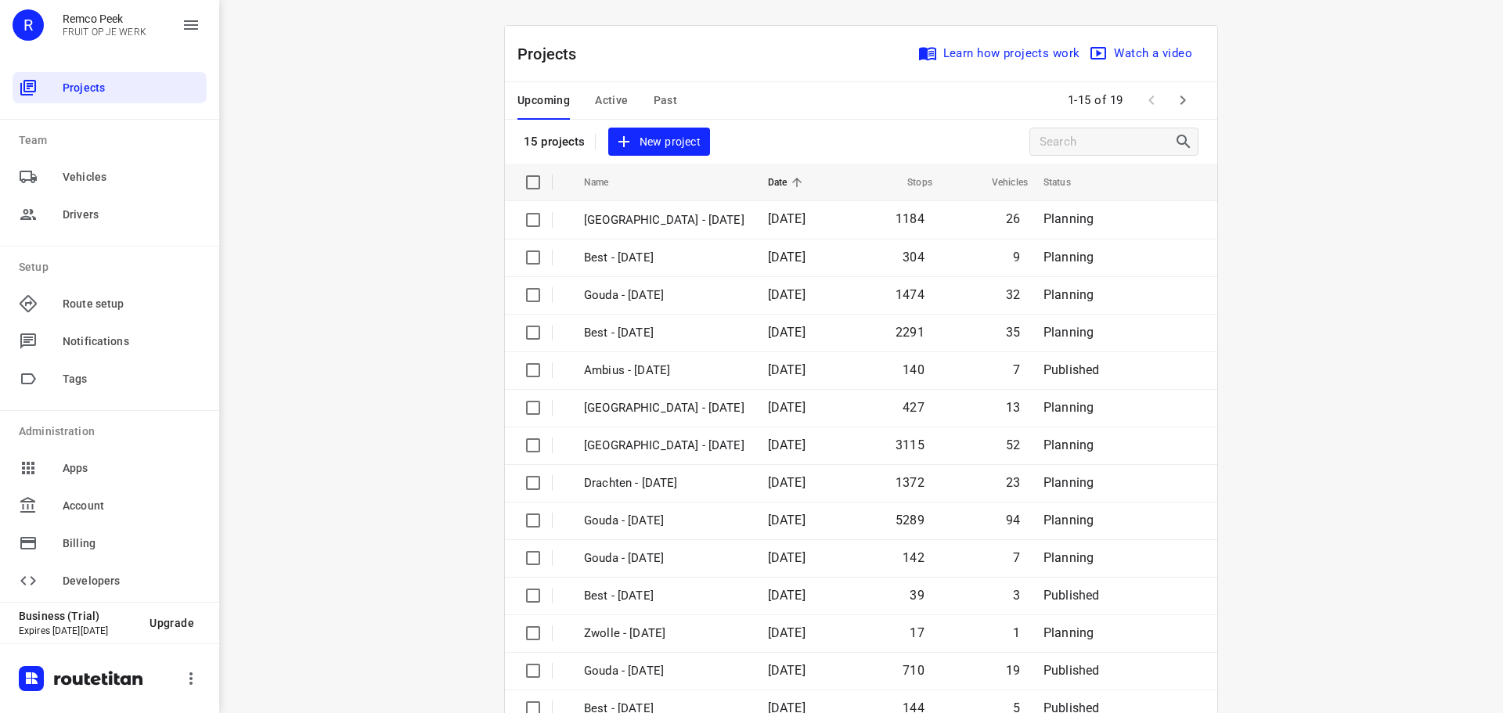
click at [602, 100] on span "Active" at bounding box center [611, 101] width 33 height 20
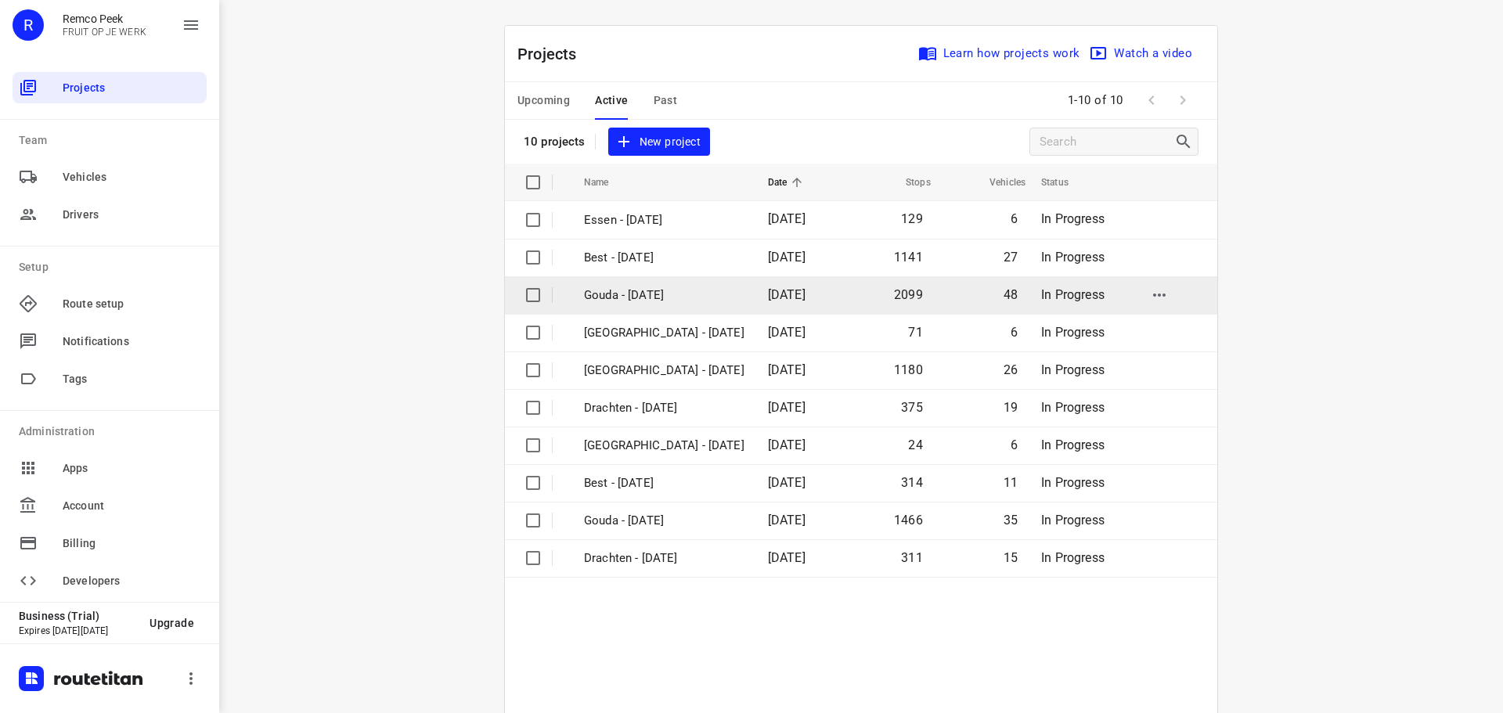
click at [667, 303] on p "Gouda - [DATE]" at bounding box center [664, 295] width 160 height 18
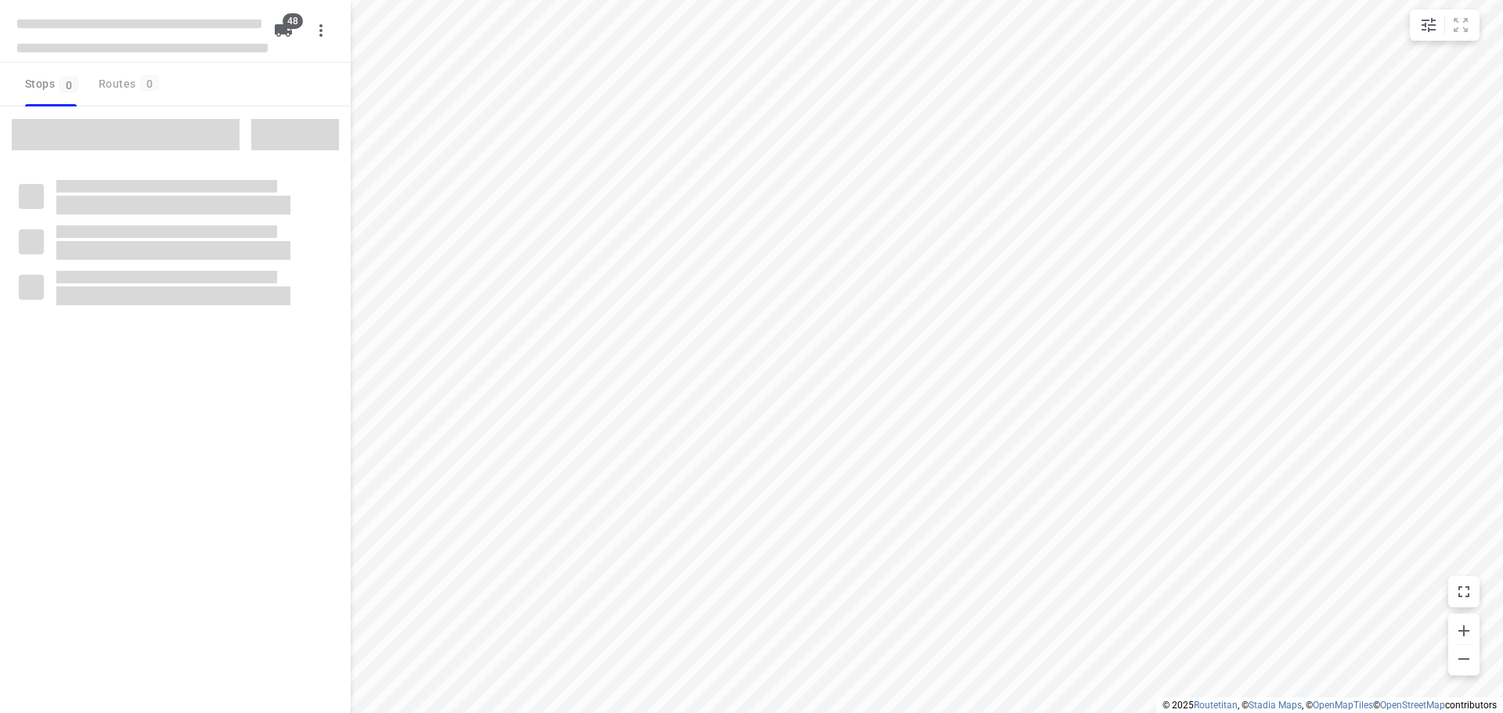
checkbox input "true"
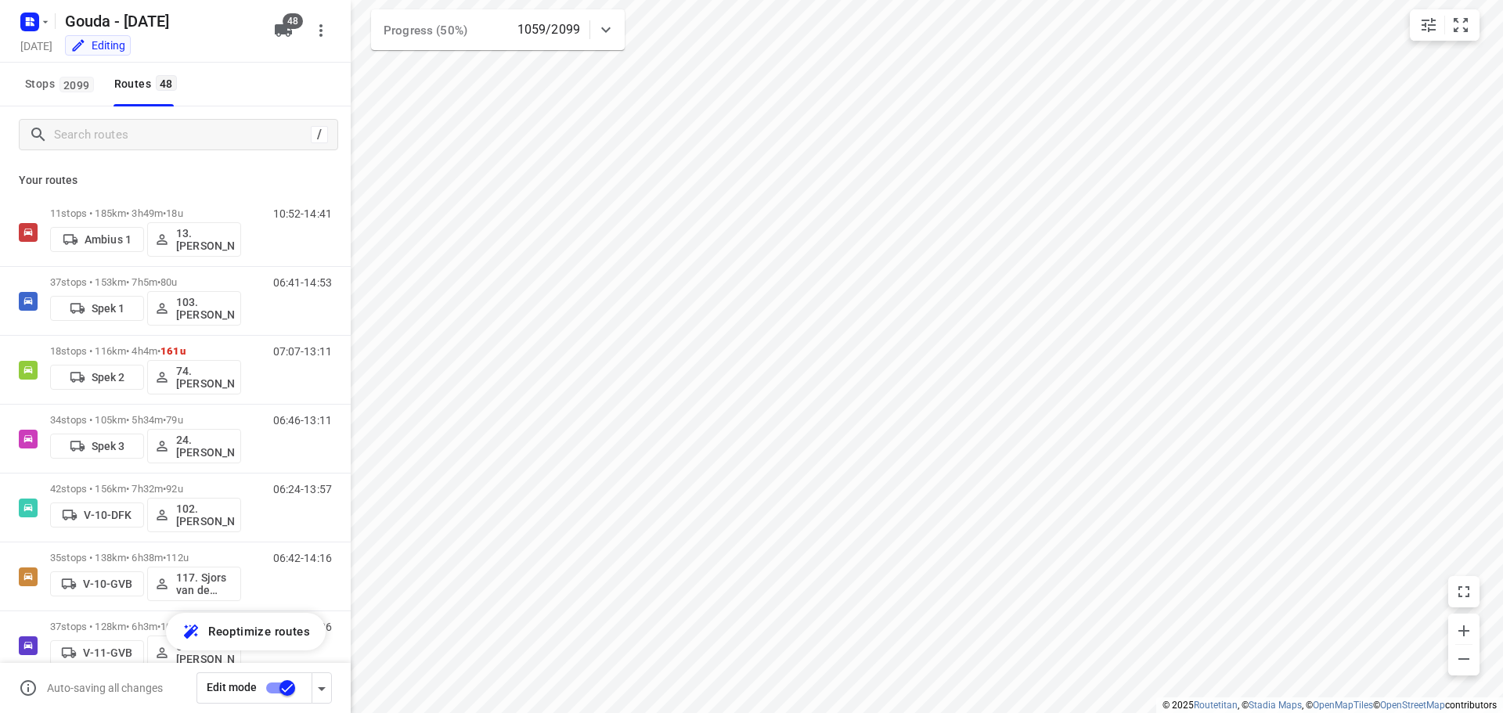
click at [159, 133] on div "/ Your routes 11 stops • 185km • 3h49m • 18u Ambius 1 13. [PERSON_NAME] 10:52-1…" at bounding box center [175, 384] width 351 height 556
click at [159, 133] on input "Search routes" at bounding box center [182, 135] width 255 height 24
click at [159, 133] on input "Search routes" at bounding box center [196, 135] width 282 height 24
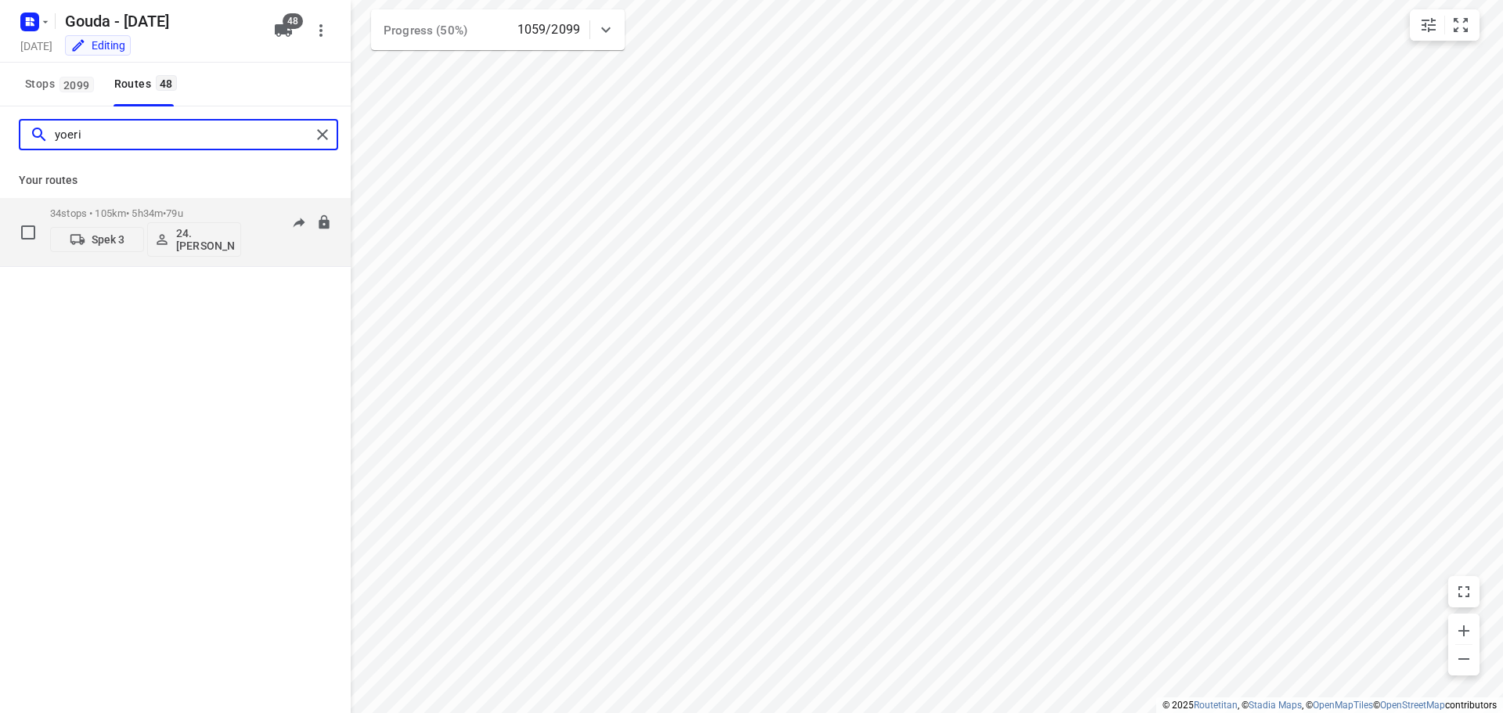
type input "yoeri"
click at [153, 212] on p "34 stops • 105km • 5h34m • 79u" at bounding box center [145, 213] width 191 height 12
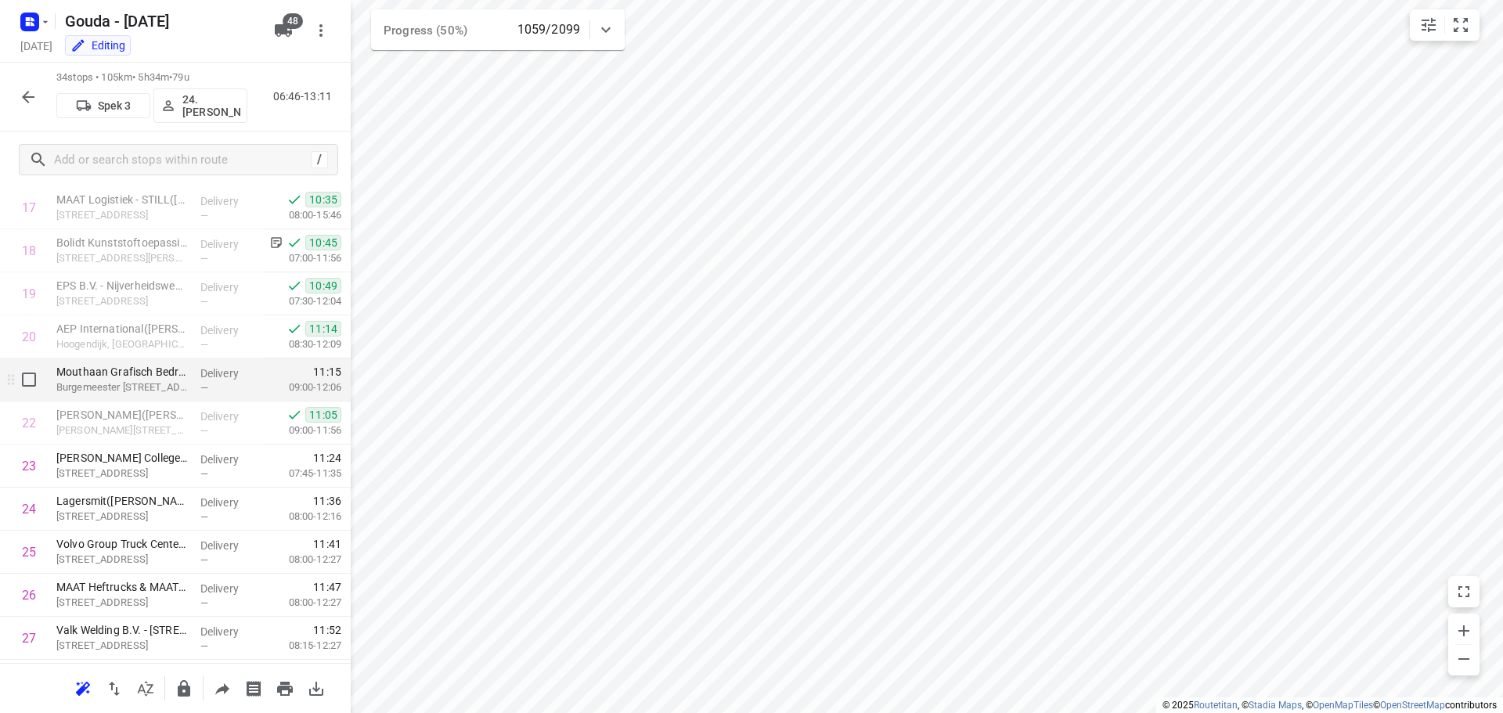
scroll to position [783, 0]
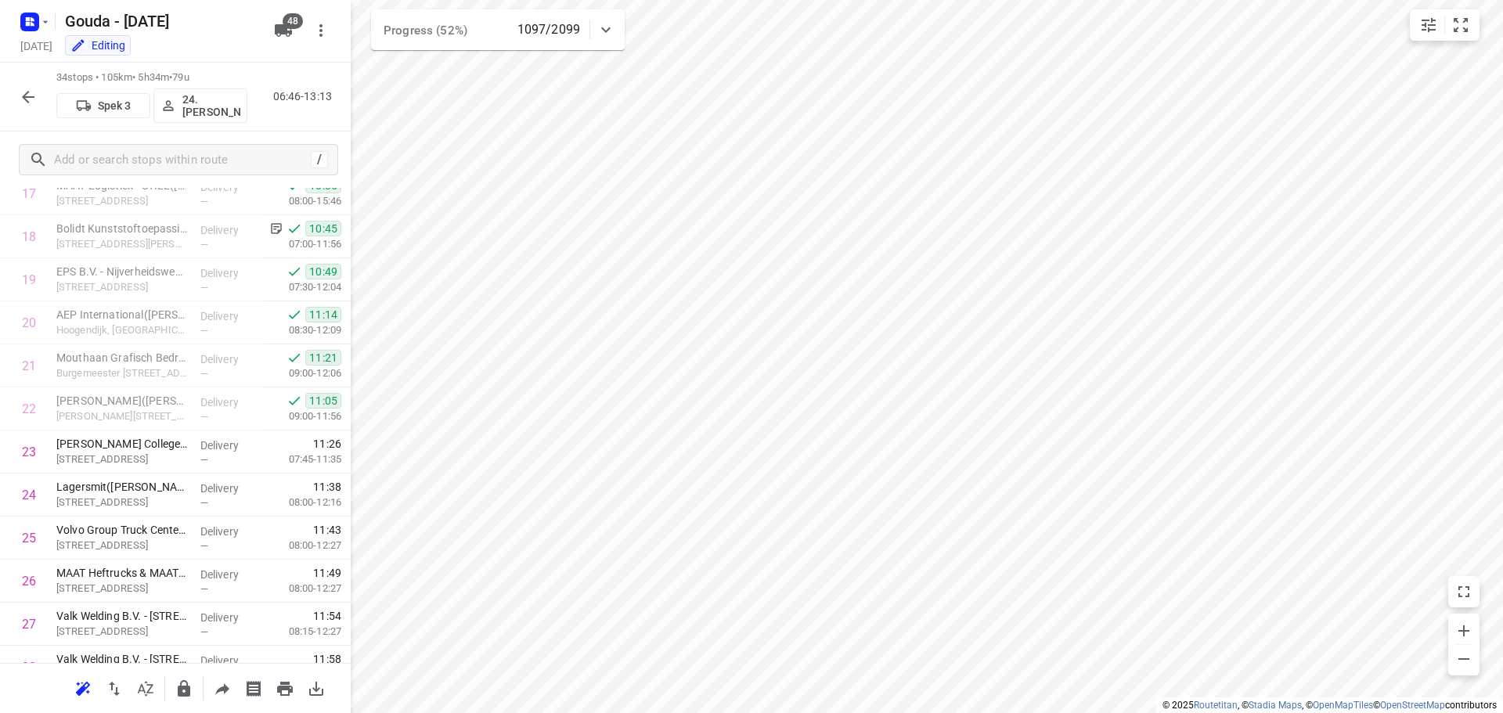
click at [9, 93] on div "34 stops • 105km • 5h34m • 79u Spek 3 24. [PERSON_NAME] 06:46-13:13" at bounding box center [175, 97] width 351 height 69
click at [22, 96] on icon "button" at bounding box center [28, 97] width 19 height 19
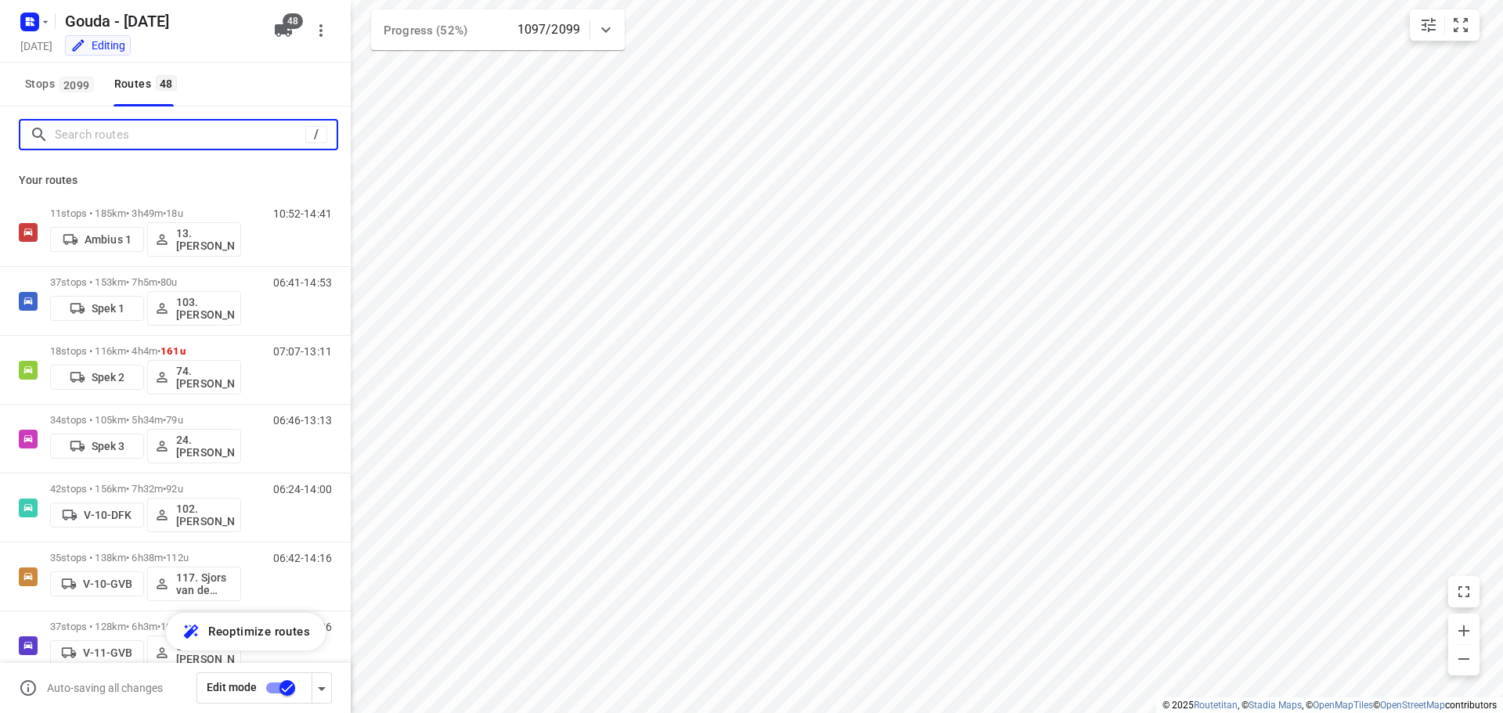
click at [83, 135] on input "Search routes" at bounding box center [180, 135] width 250 height 24
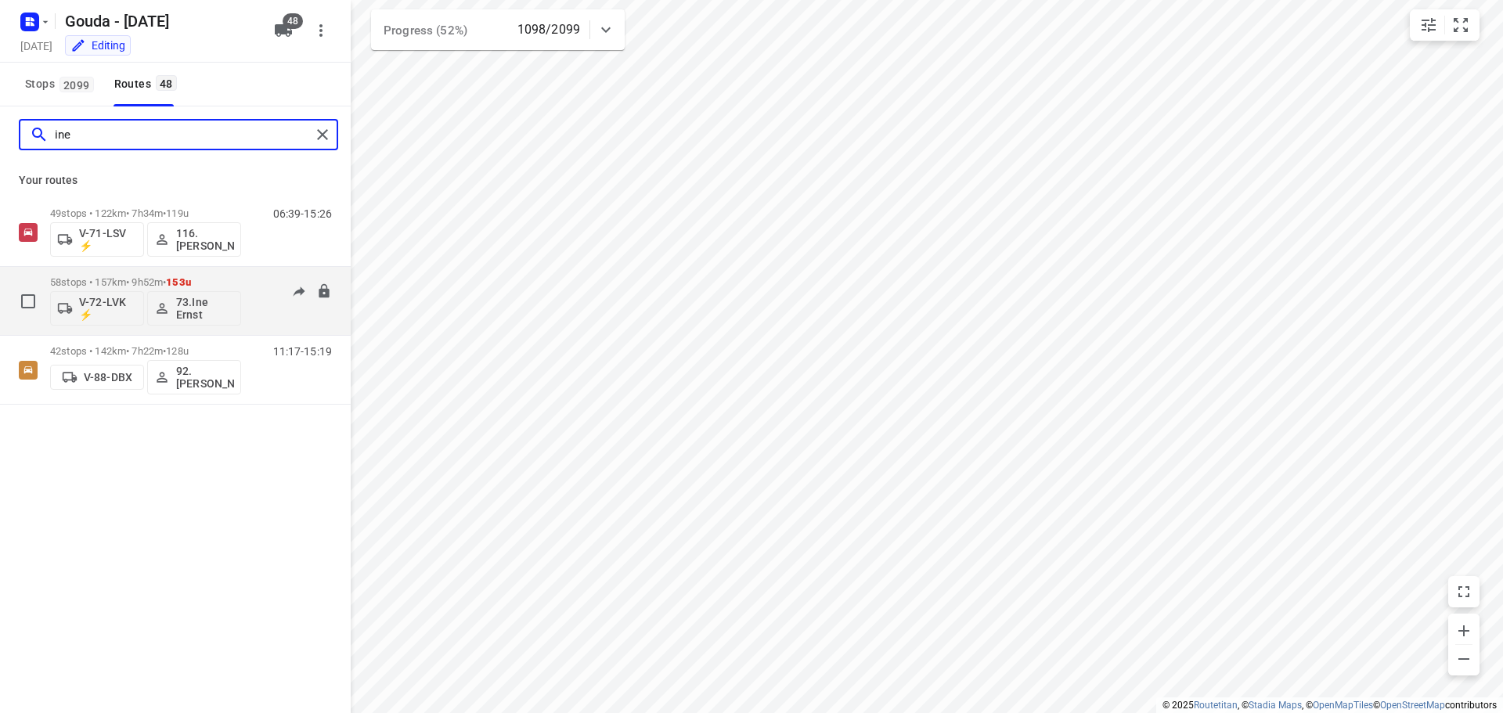
type input "ine"
click at [98, 271] on div "58 stops • 157km • 9h52m • 153u V-72-LVK ⚡ 73.[PERSON_NAME]" at bounding box center [145, 300] width 191 height 65
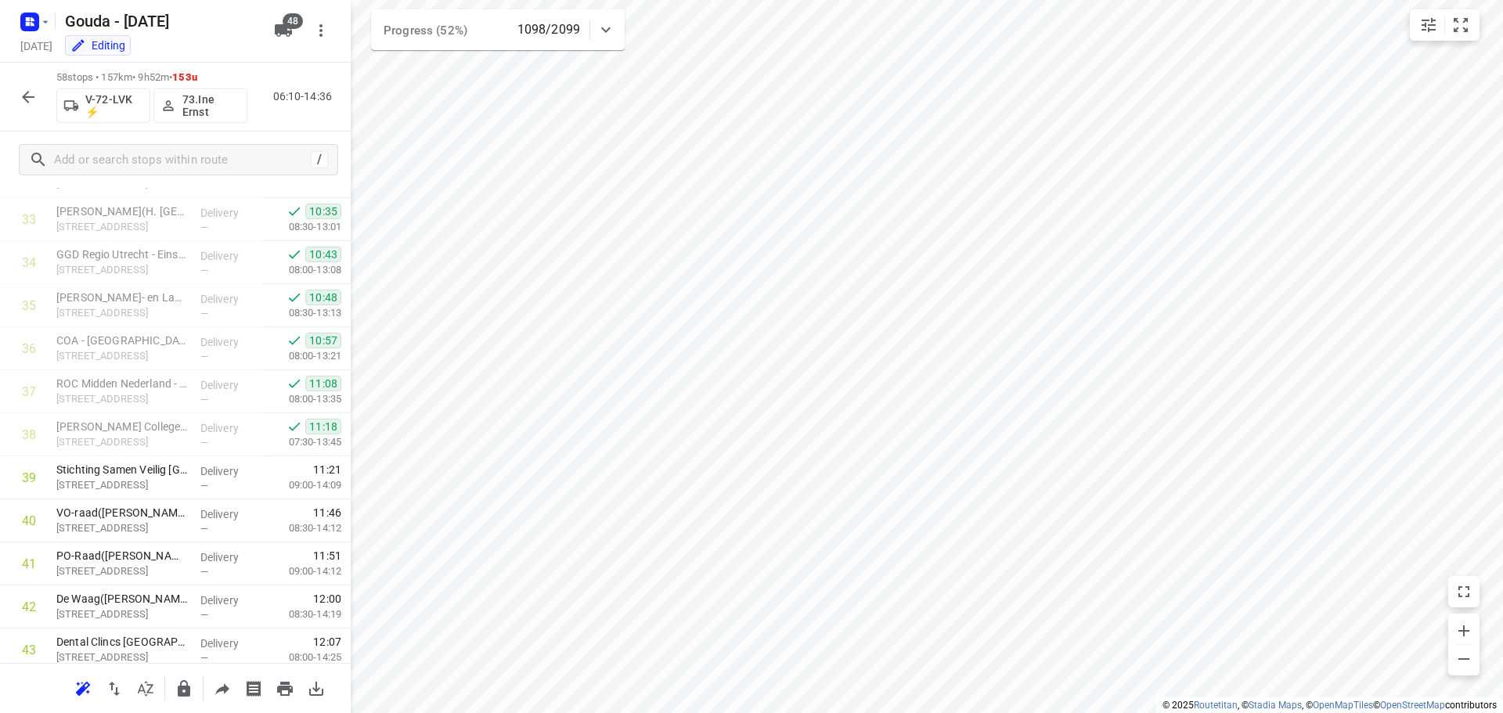
scroll to position [1514, 0]
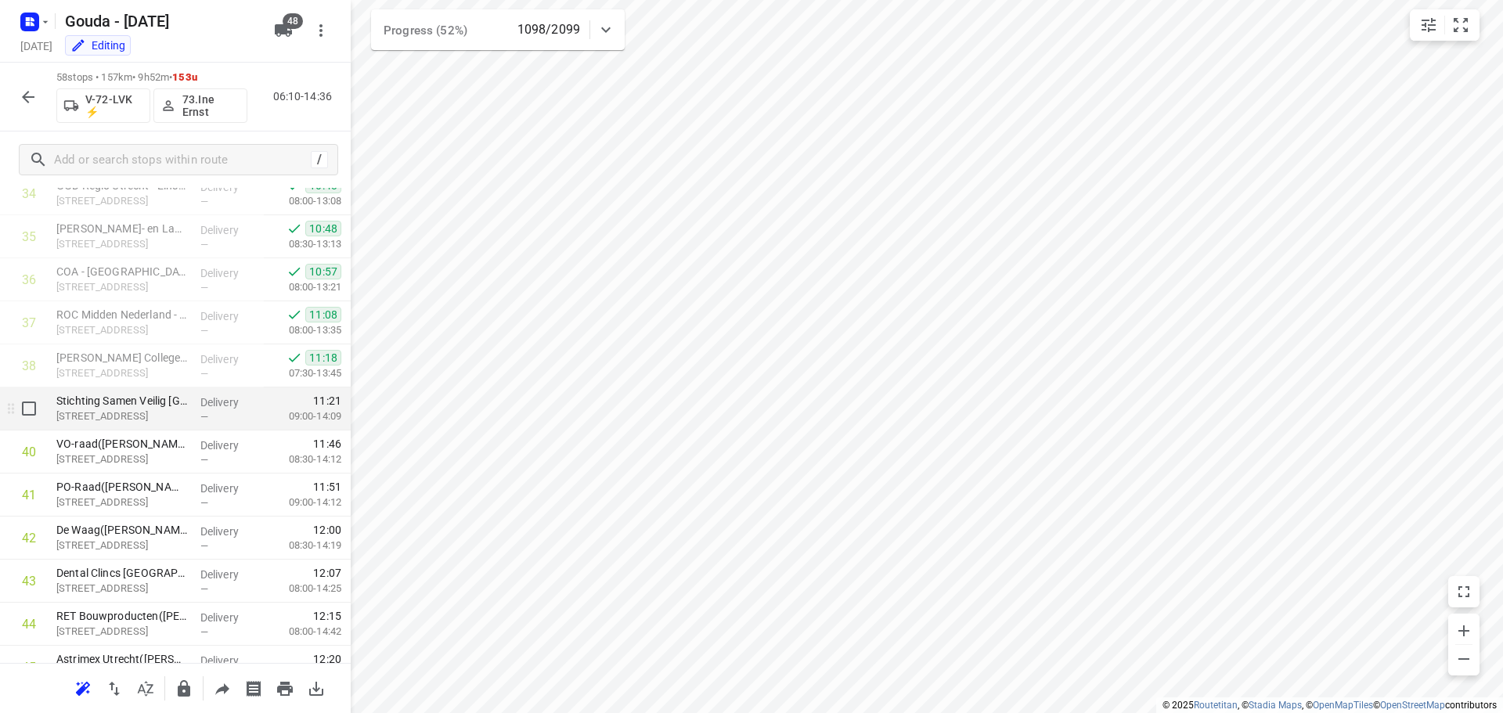
click at [213, 423] on div "Delivery —" at bounding box center [229, 408] width 70 height 43
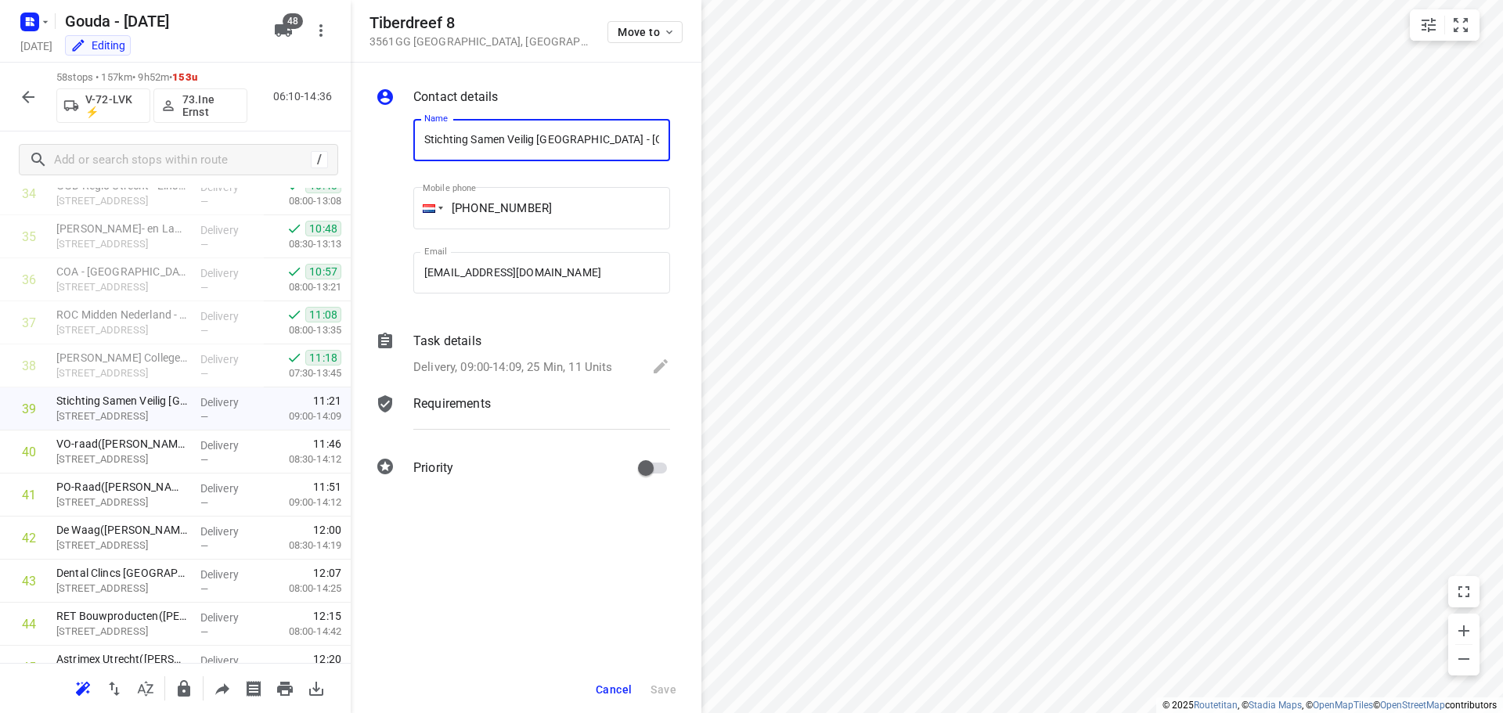
scroll to position [0, 213]
click at [498, 369] on p "Delivery, 09:00-14:09, 25 Min, 11 Units" at bounding box center [513, 367] width 200 height 18
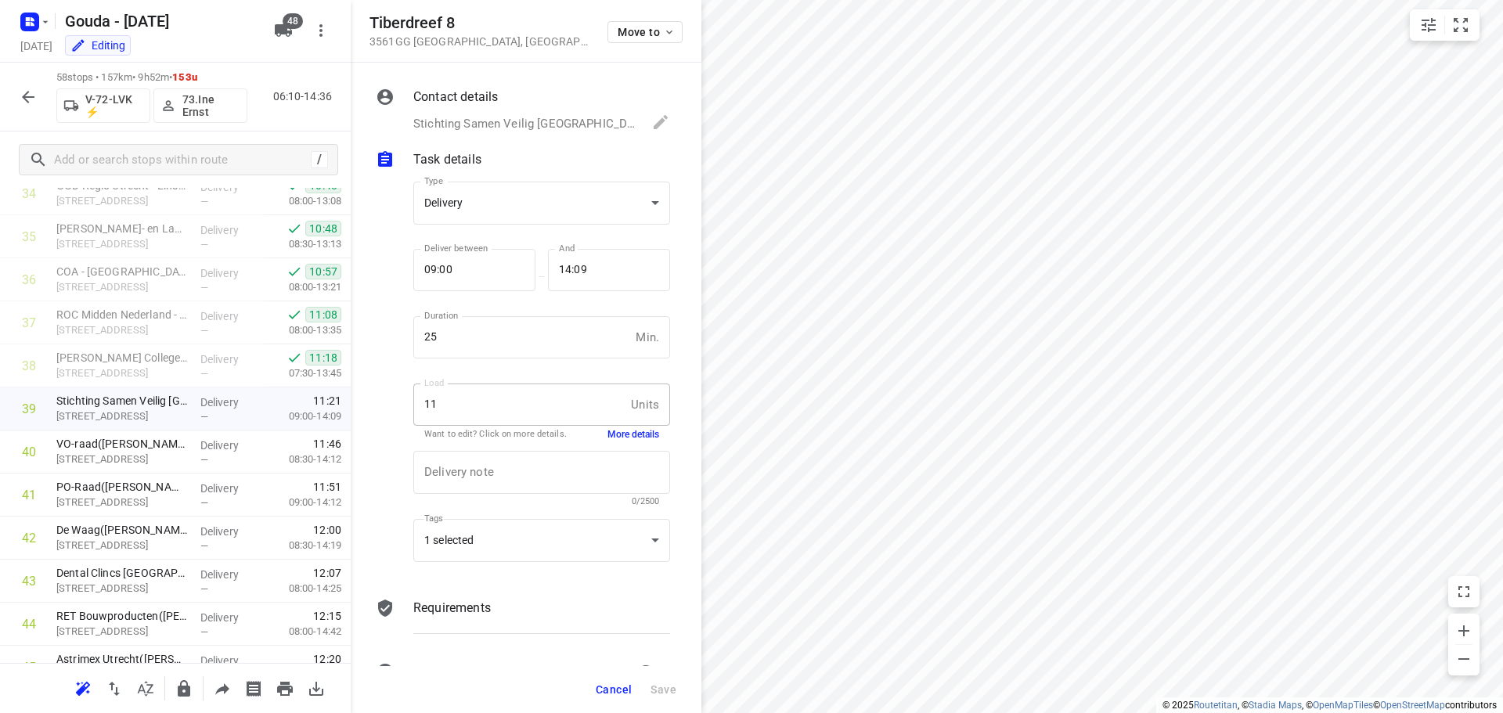
click at [618, 438] on button "More details" at bounding box center [633, 434] width 52 height 13
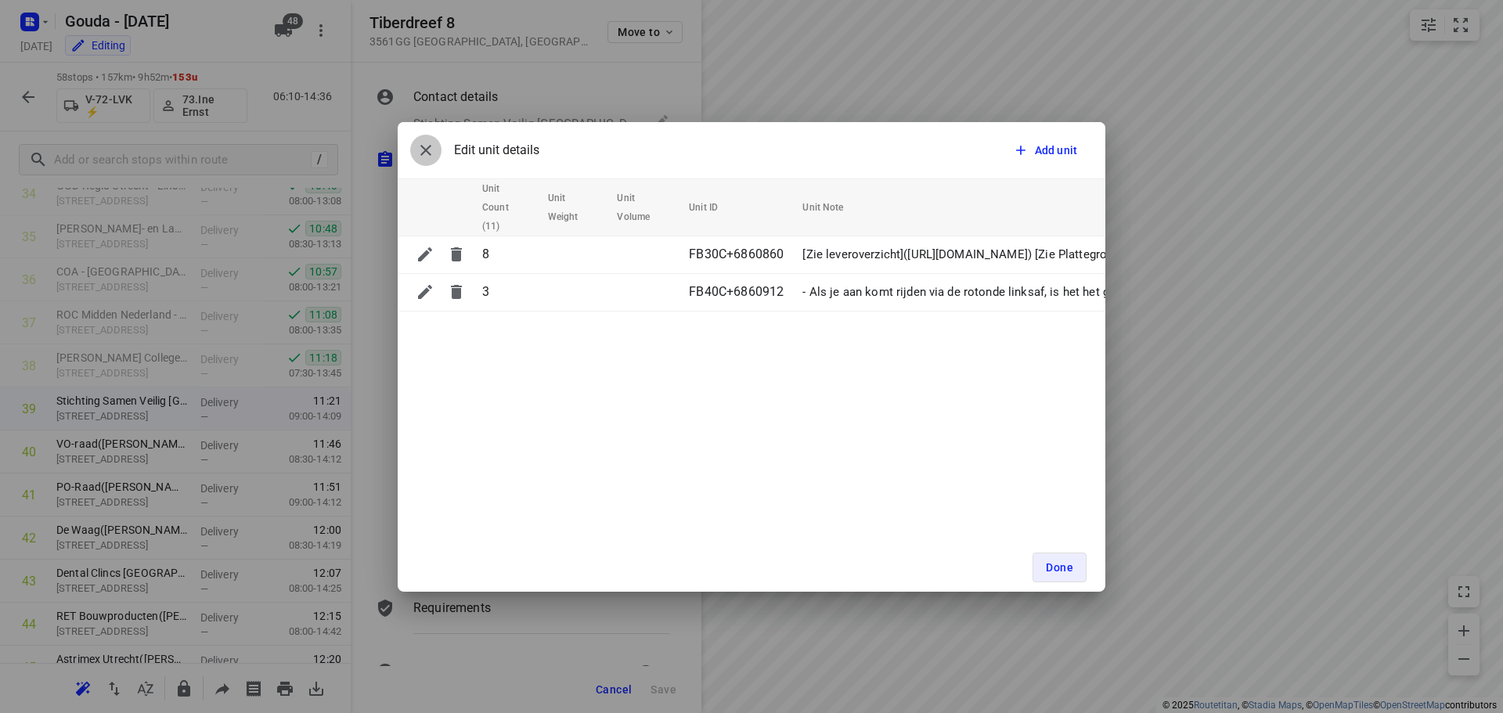
click at [416, 148] on icon "button" at bounding box center [425, 150] width 19 height 19
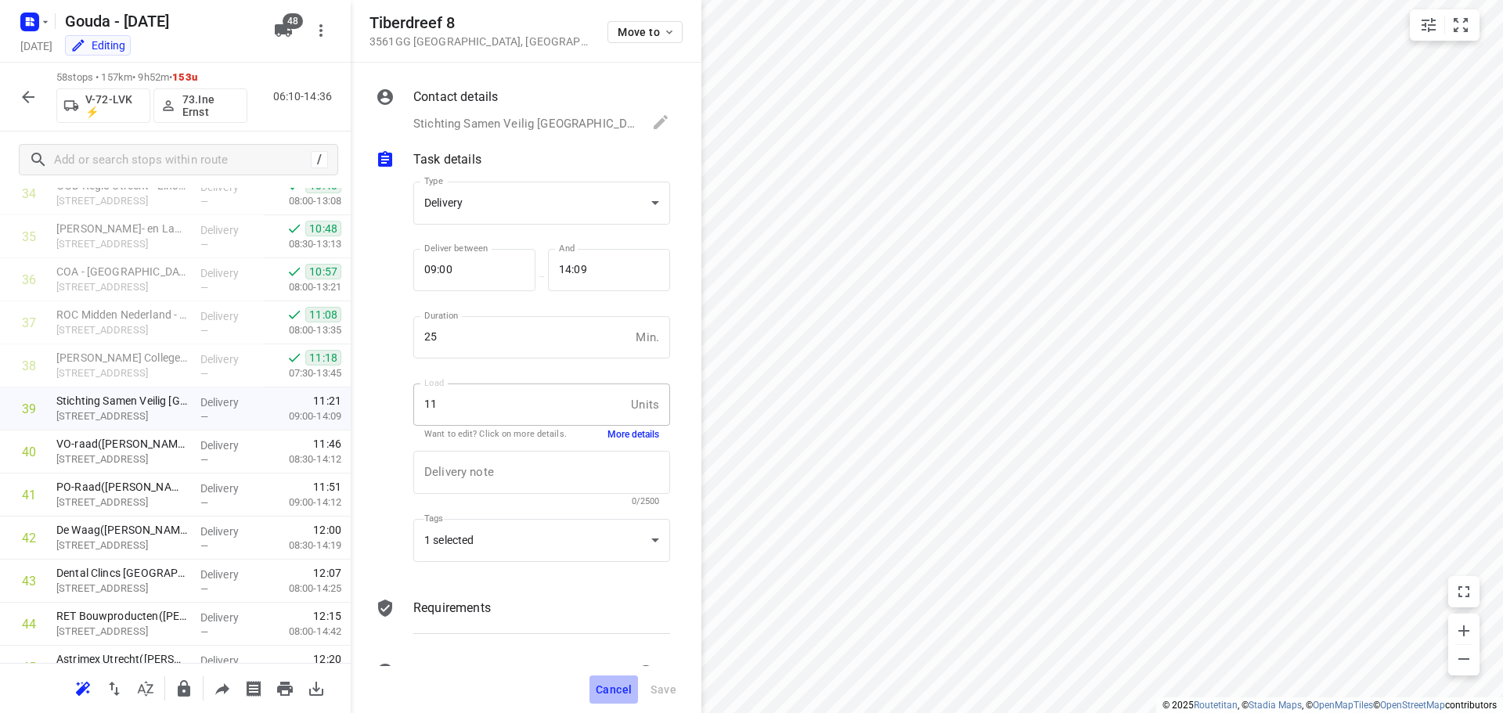
click at [628, 686] on span "Cancel" at bounding box center [614, 689] width 36 height 13
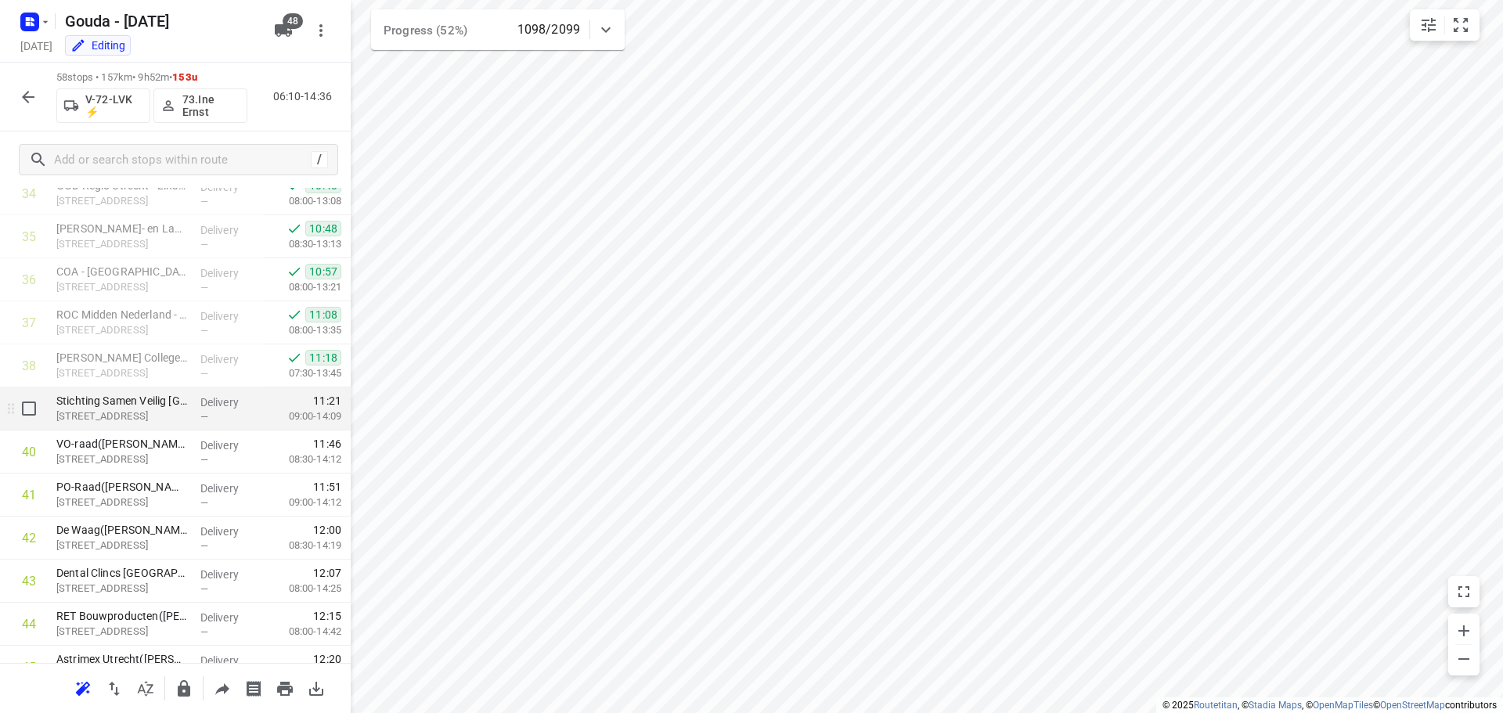
click at [200, 409] on p "Delivery" at bounding box center [229, 402] width 58 height 16
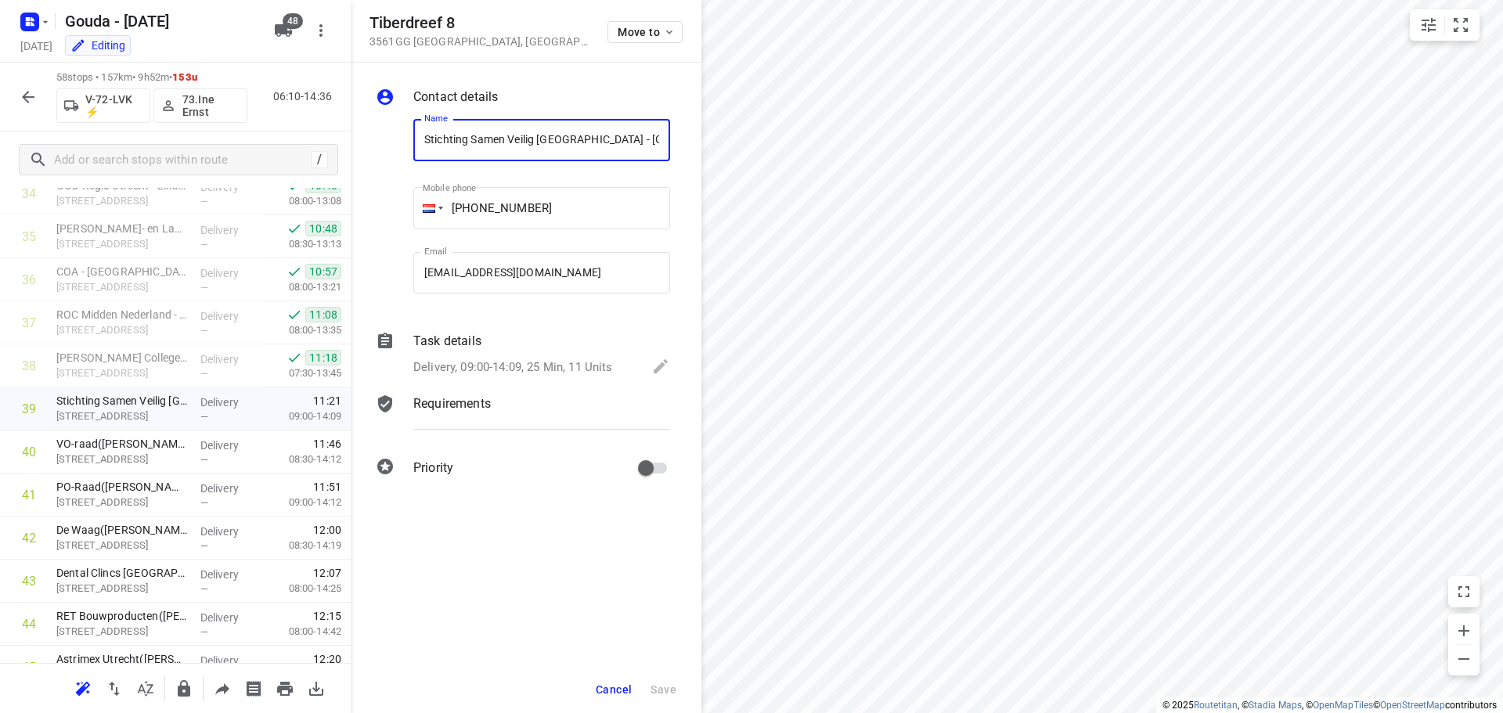
scroll to position [0, 213]
click at [596, 691] on button "Cancel" at bounding box center [613, 689] width 49 height 28
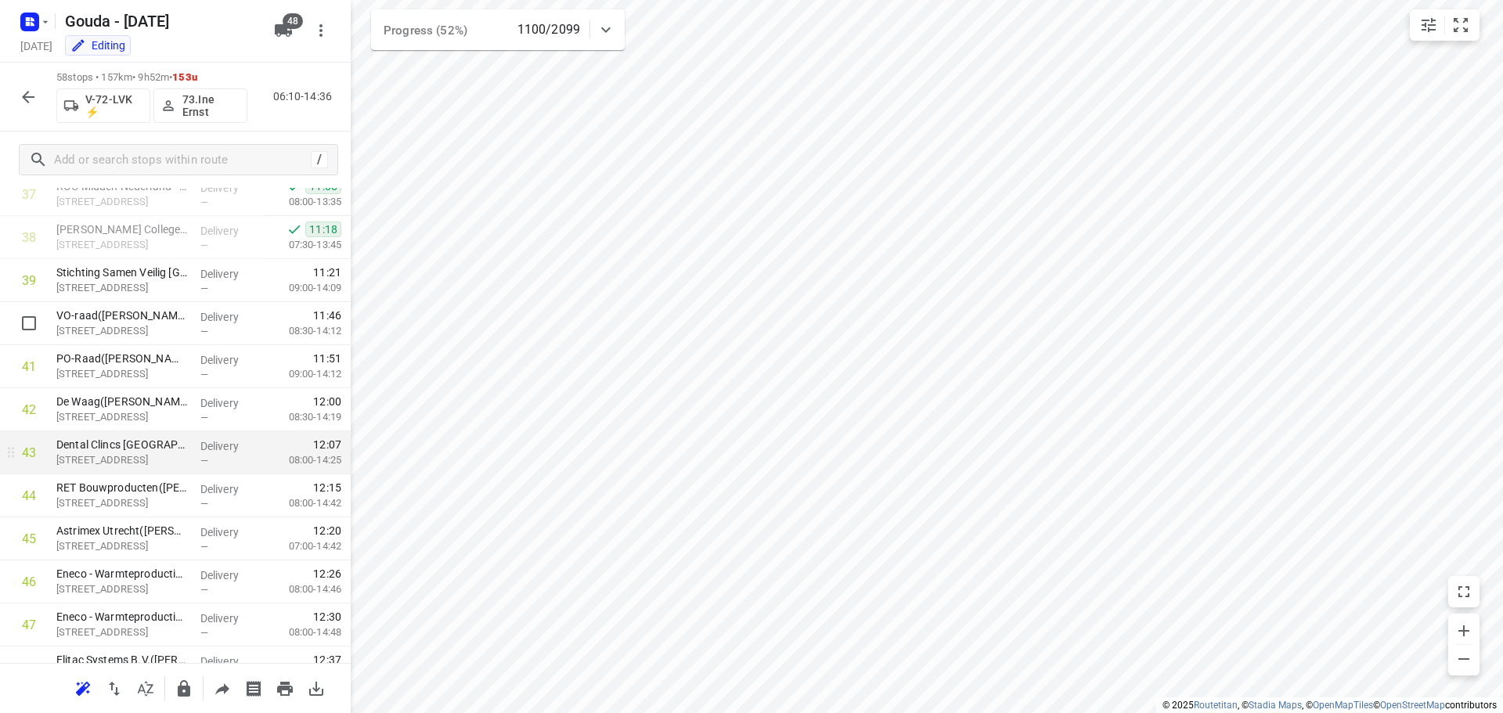
scroll to position [1595, 0]
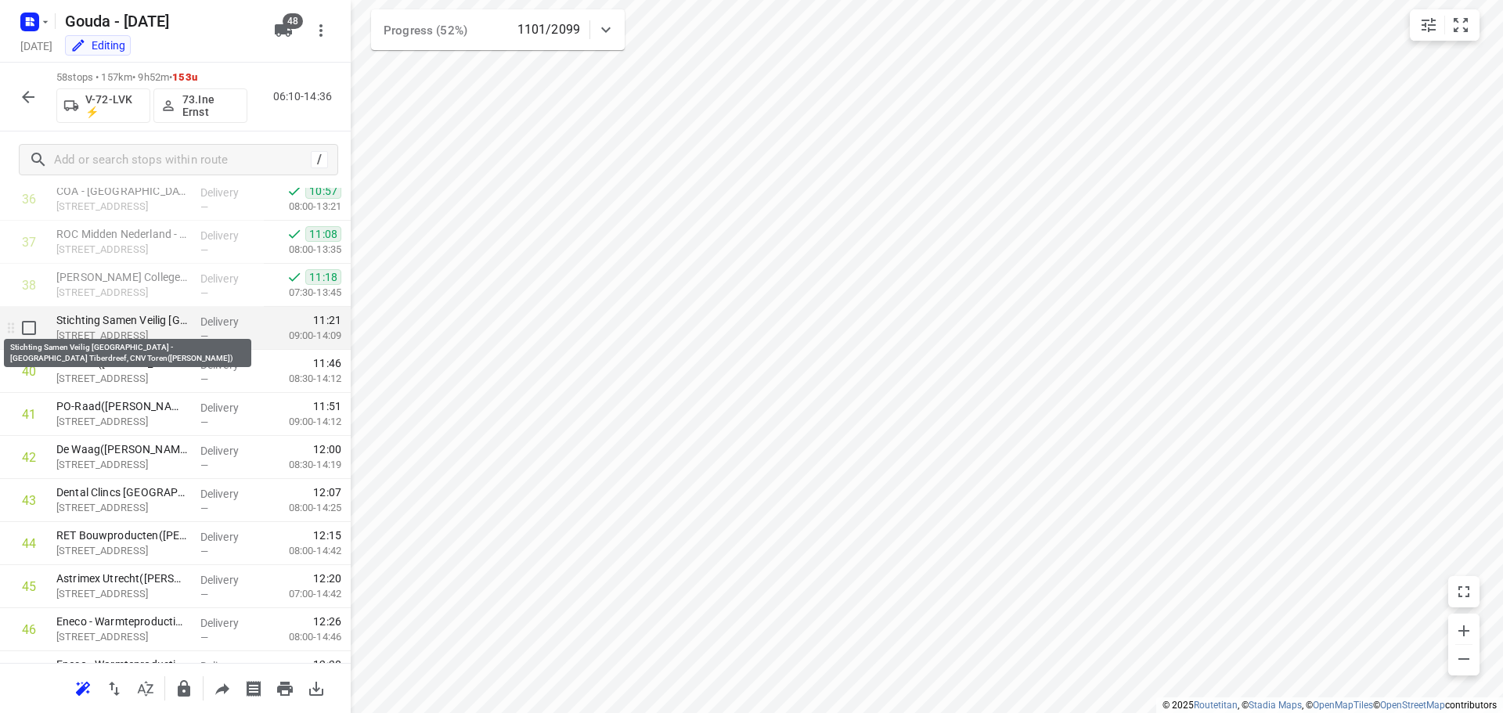
click at [94, 312] on p "Stichting Samen Veilig [GEOGRAPHIC_DATA] - [GEOGRAPHIC_DATA] Tiberdreef, CNV To…" at bounding box center [121, 320] width 131 height 16
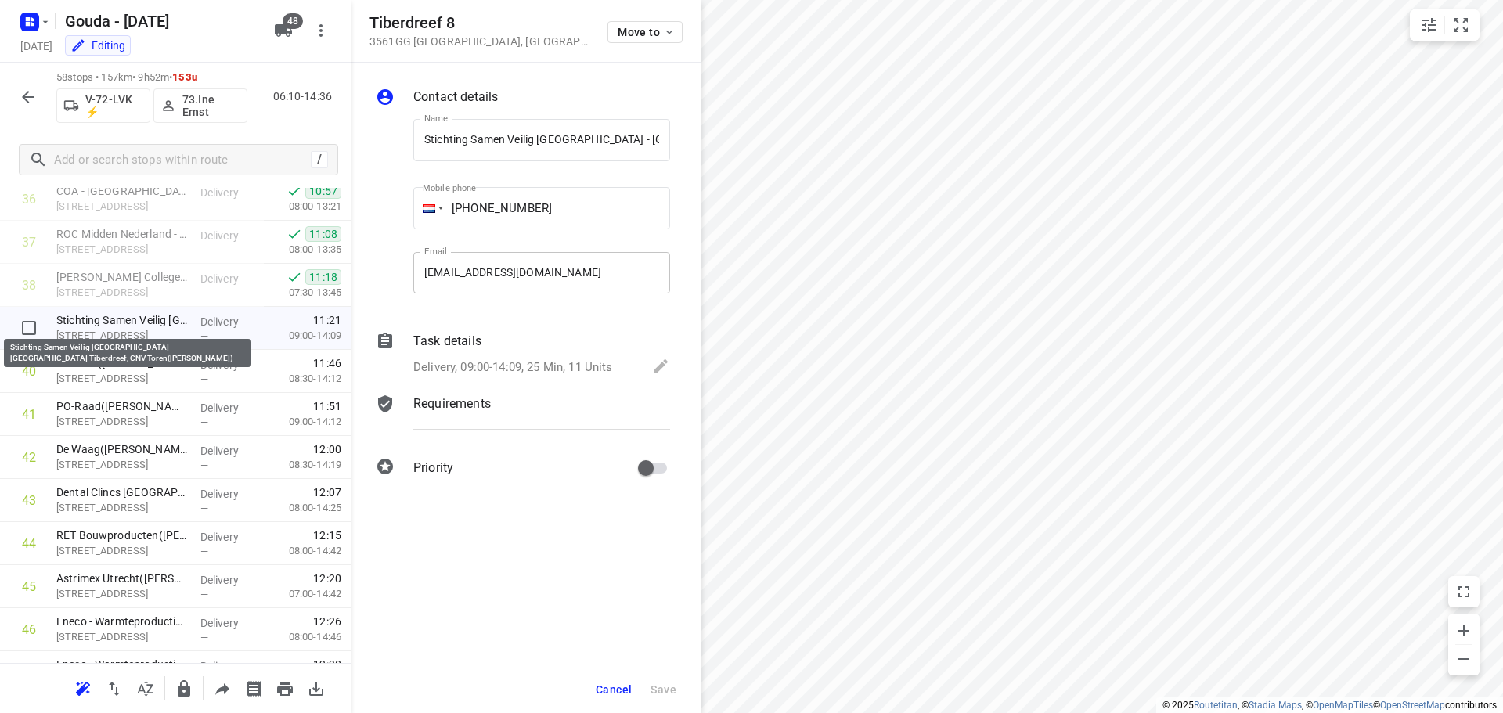
scroll to position [0, 213]
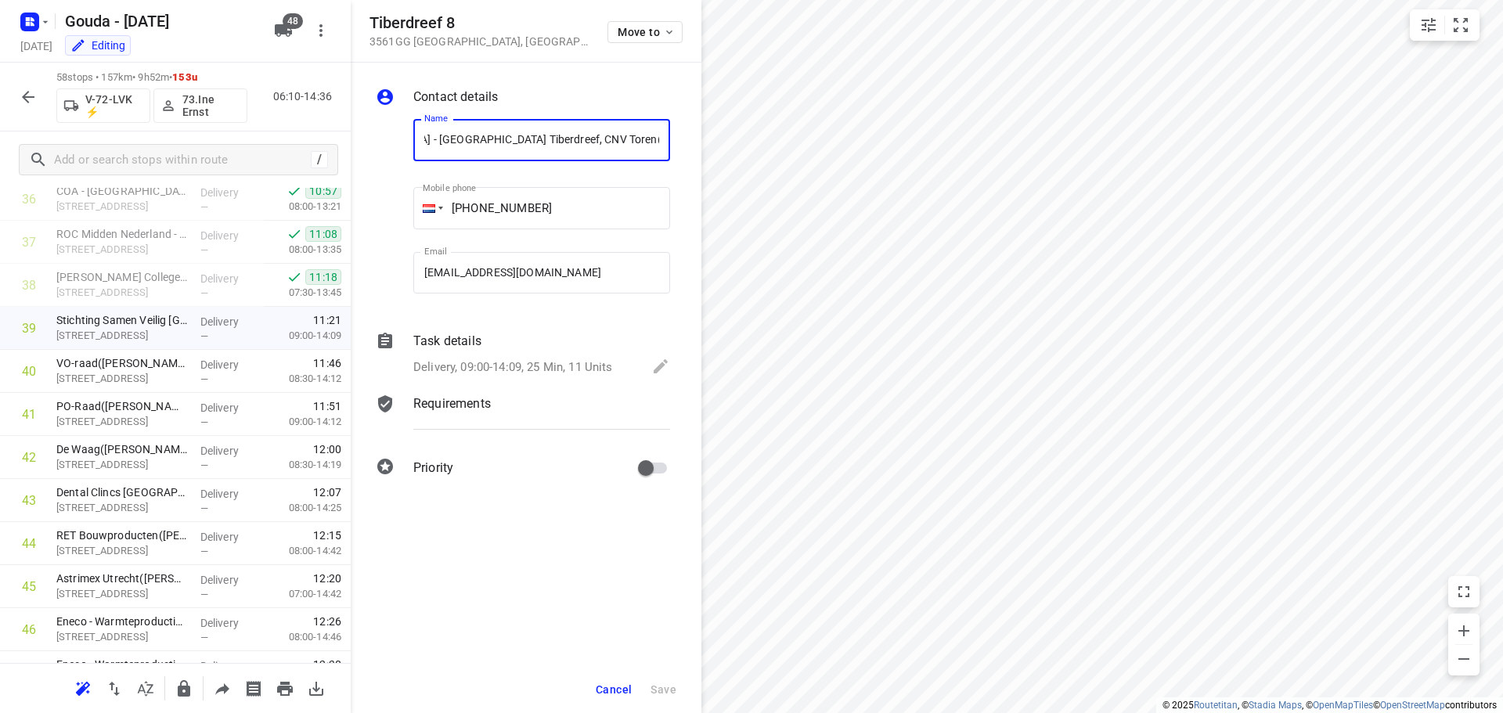
click at [503, 369] on p "Delivery, 09:00-14:09, 25 Min, 11 Units" at bounding box center [513, 367] width 200 height 18
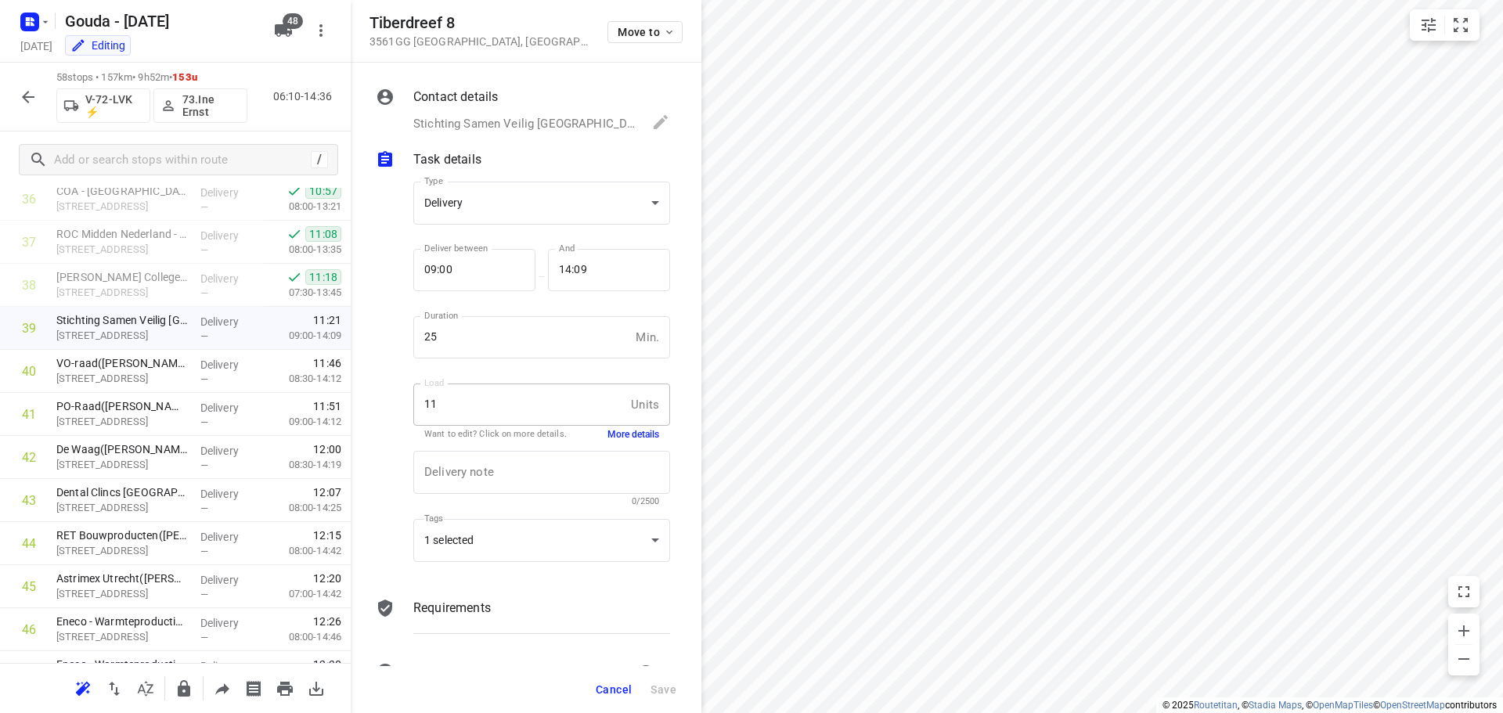
click at [609, 443] on div "Delivery note x Delivery note 0/2500" at bounding box center [541, 478] width 269 height 74
click at [610, 441] on div "Delivery note x Delivery note 0/2500" at bounding box center [541, 478] width 269 height 74
click at [615, 437] on button "More details" at bounding box center [633, 434] width 52 height 13
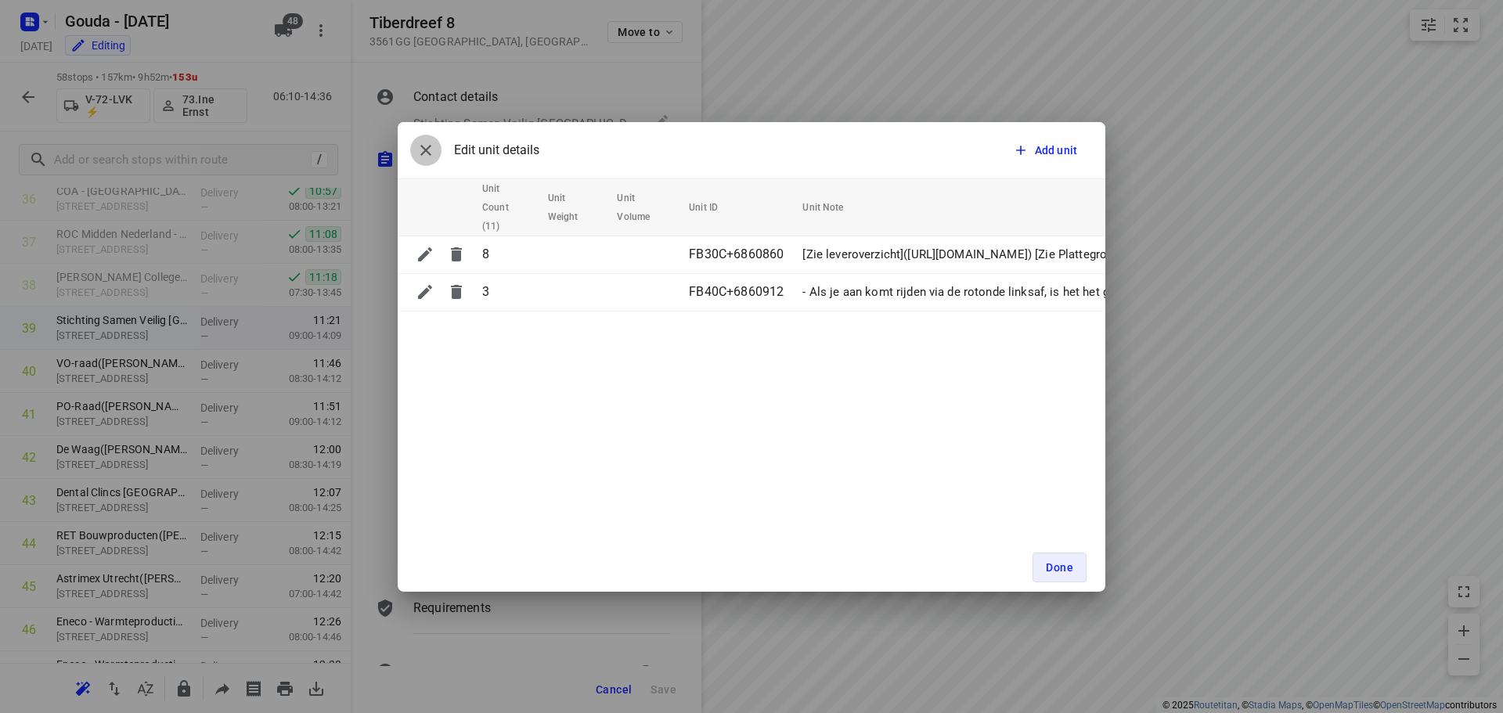
click at [419, 147] on icon "button" at bounding box center [425, 150] width 19 height 19
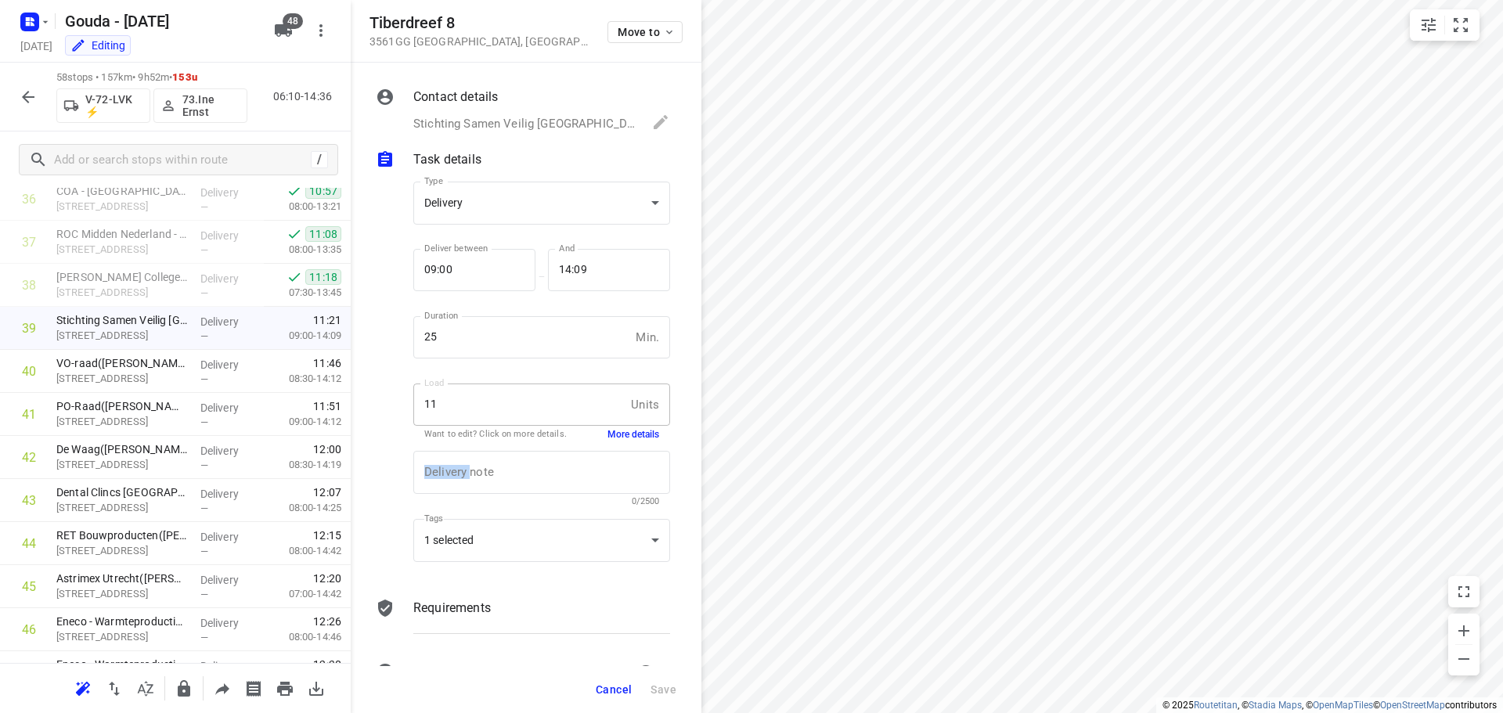
click at [616, 433] on button "More details" at bounding box center [633, 434] width 52 height 13
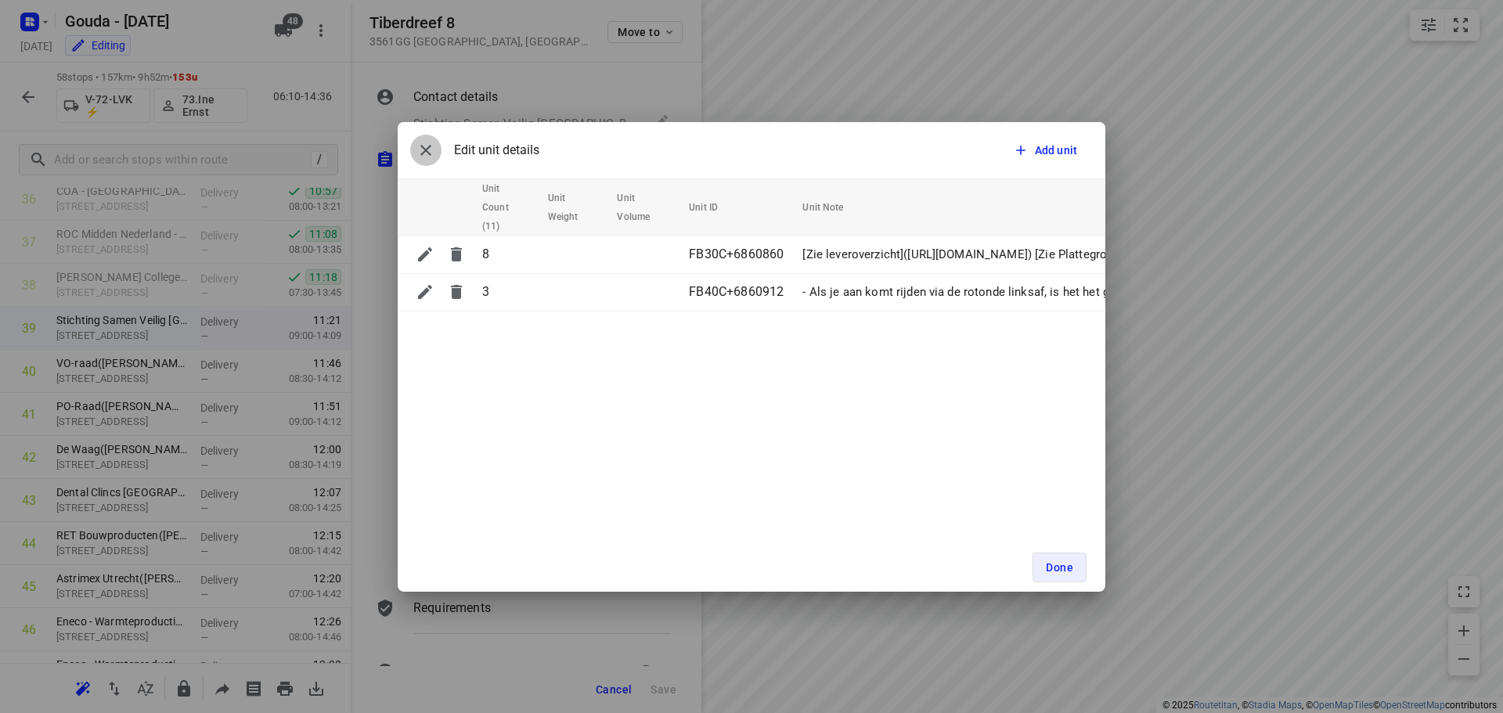
click at [416, 144] on icon "button" at bounding box center [425, 150] width 19 height 19
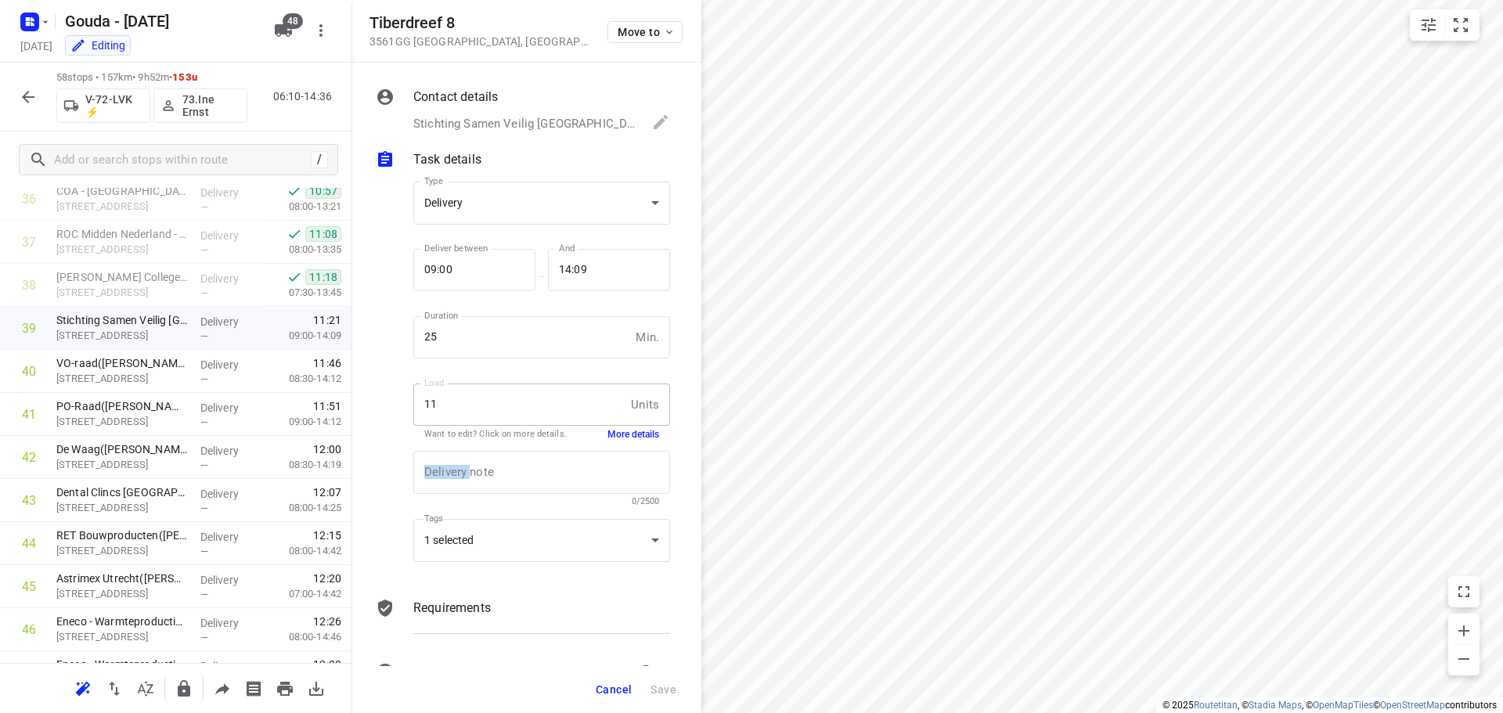
click at [607, 435] on button "More details" at bounding box center [633, 434] width 52 height 13
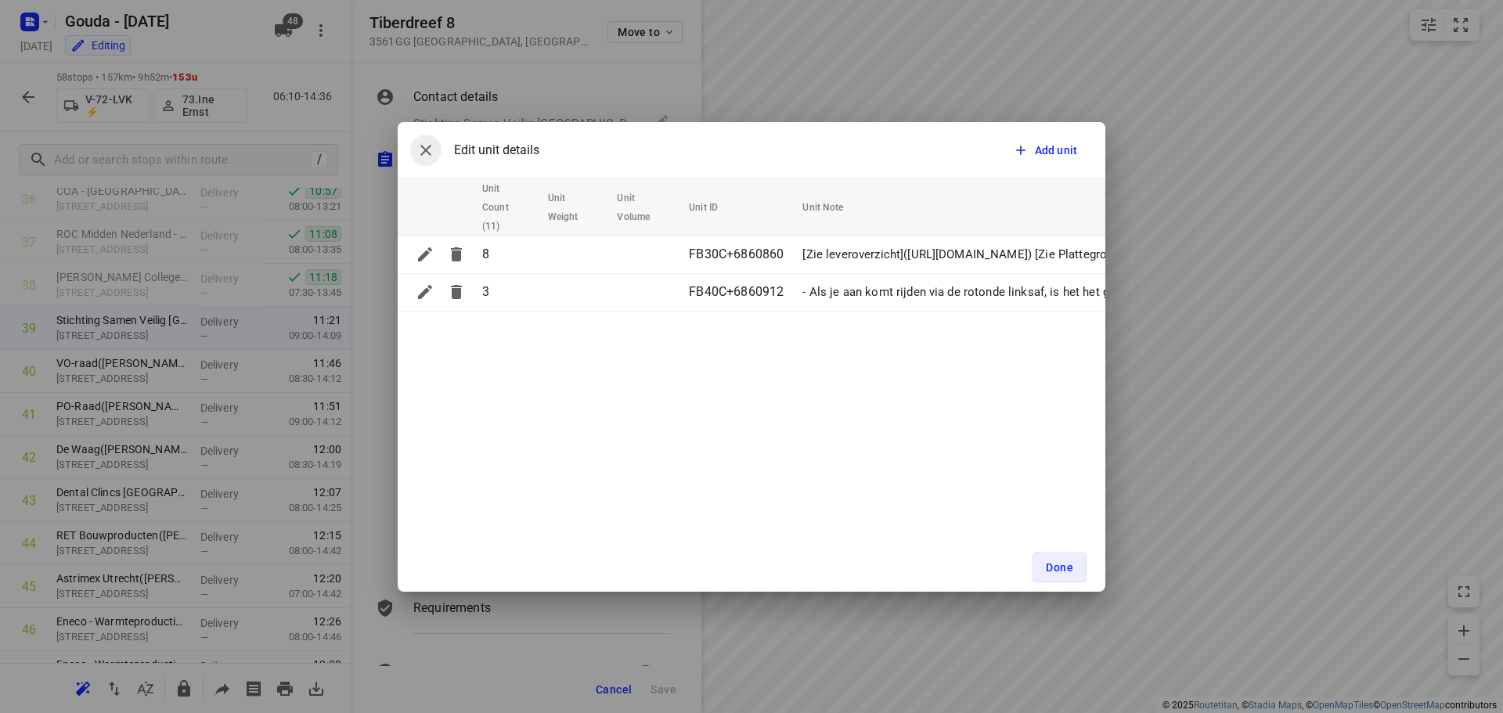
click at [431, 157] on icon "button" at bounding box center [425, 150] width 19 height 19
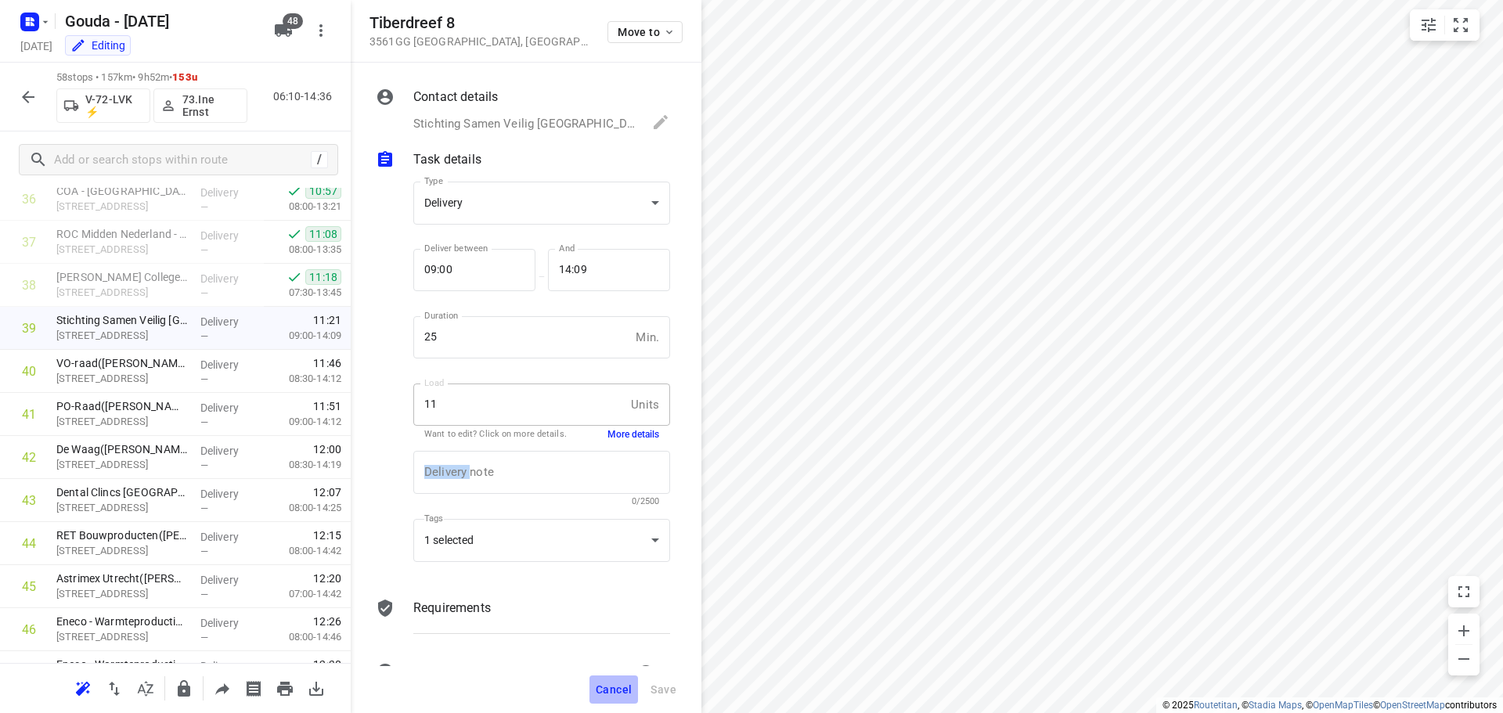
click at [614, 686] on span "Cancel" at bounding box center [614, 689] width 36 height 13
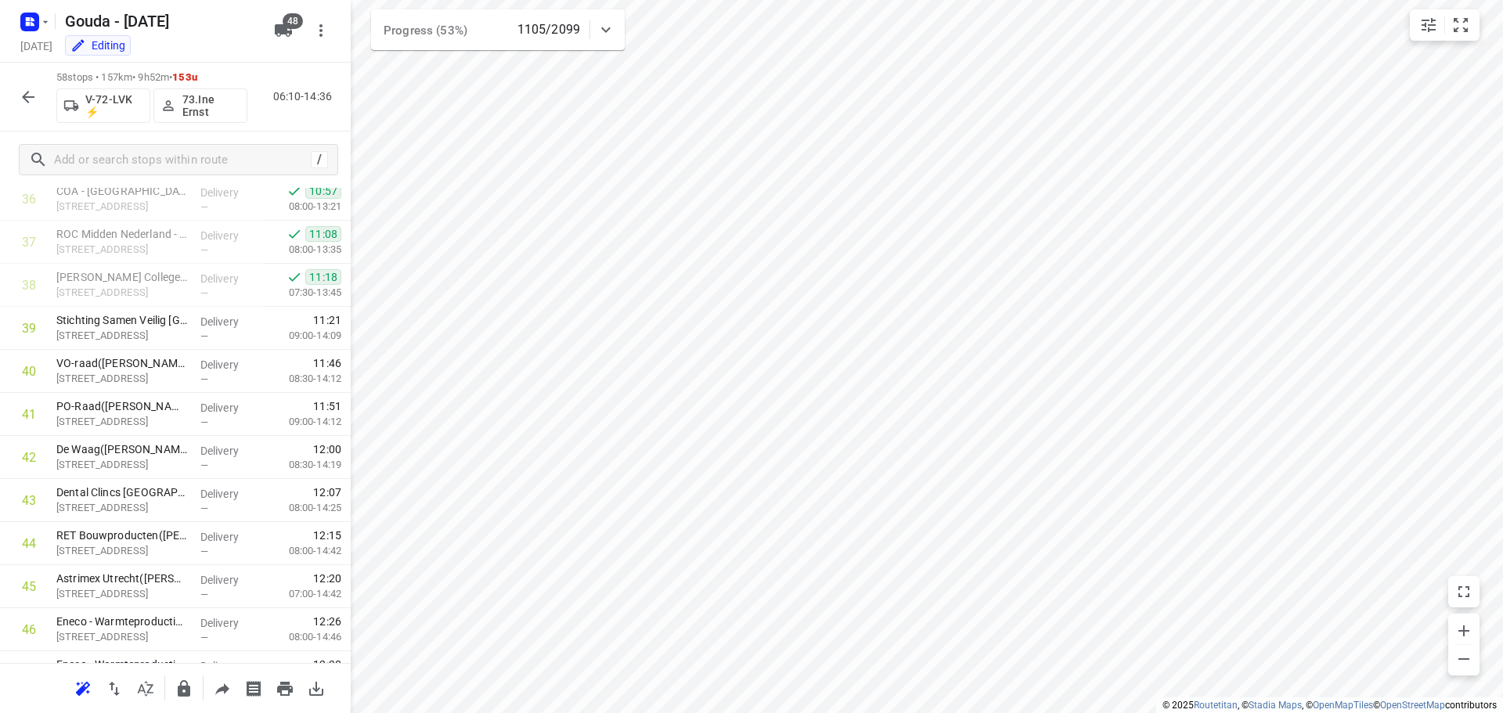
click at [39, 112] on div at bounding box center [28, 96] width 31 height 31
click at [23, 104] on icon "button" at bounding box center [28, 97] width 19 height 19
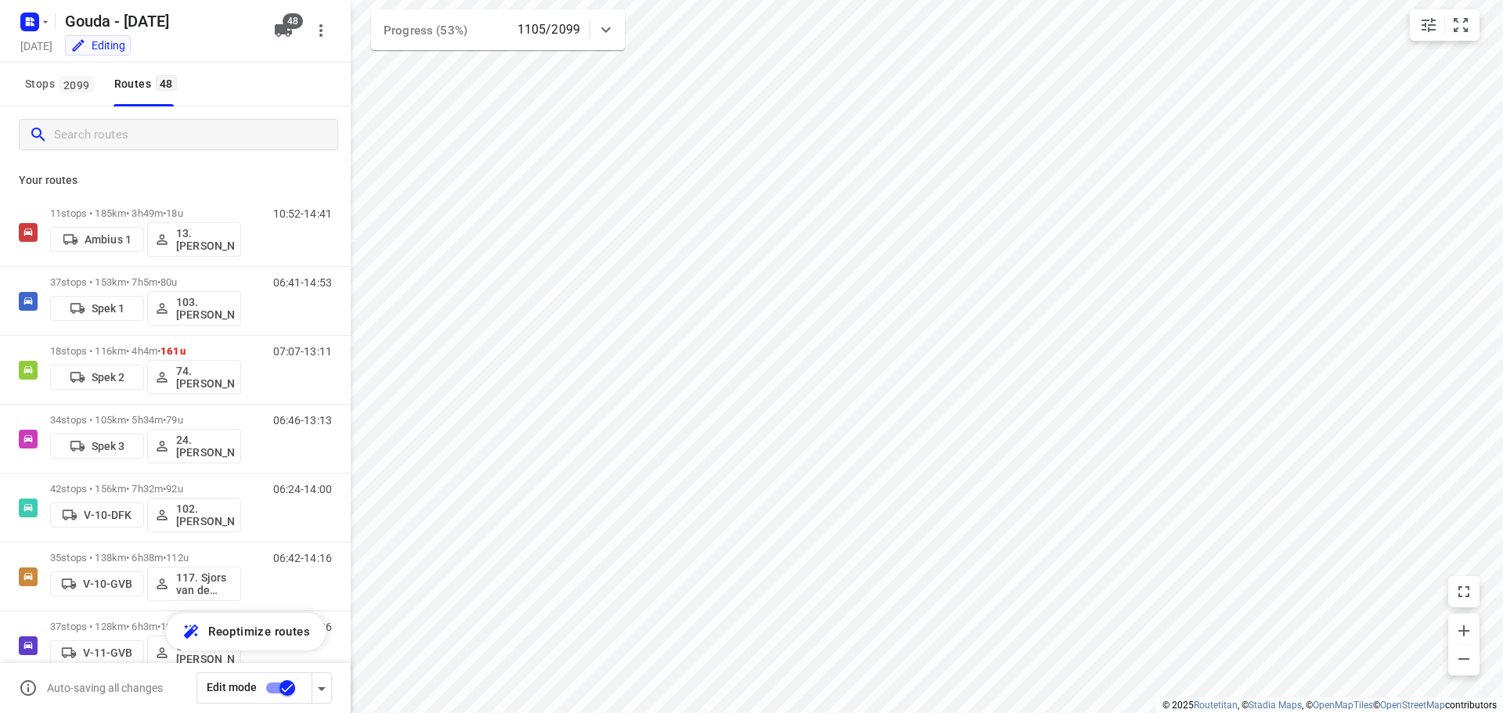
click at [86, 131] on input "Search routes" at bounding box center [195, 135] width 283 height 24
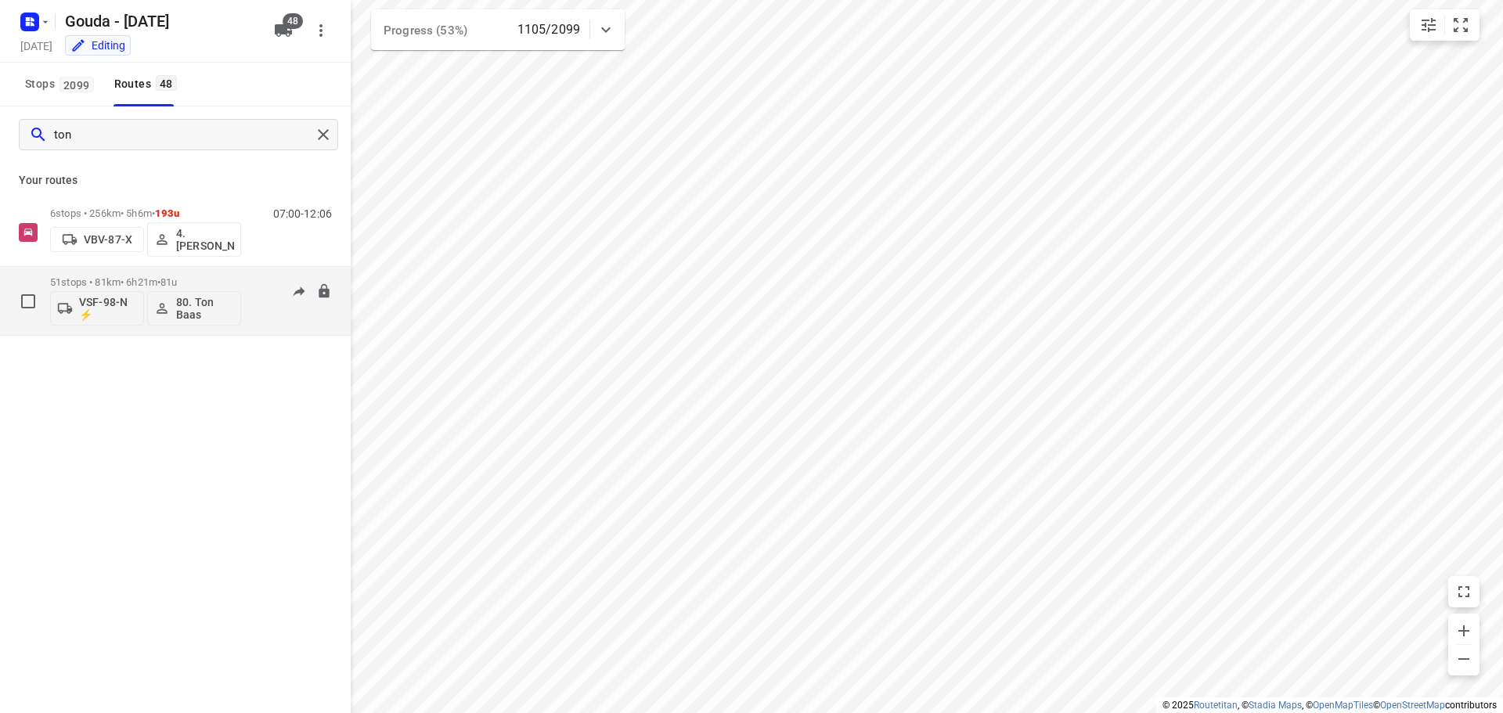
type input "ton"
click at [151, 278] on p "51 stops • 81km • 6h21m • 81u" at bounding box center [145, 282] width 191 height 12
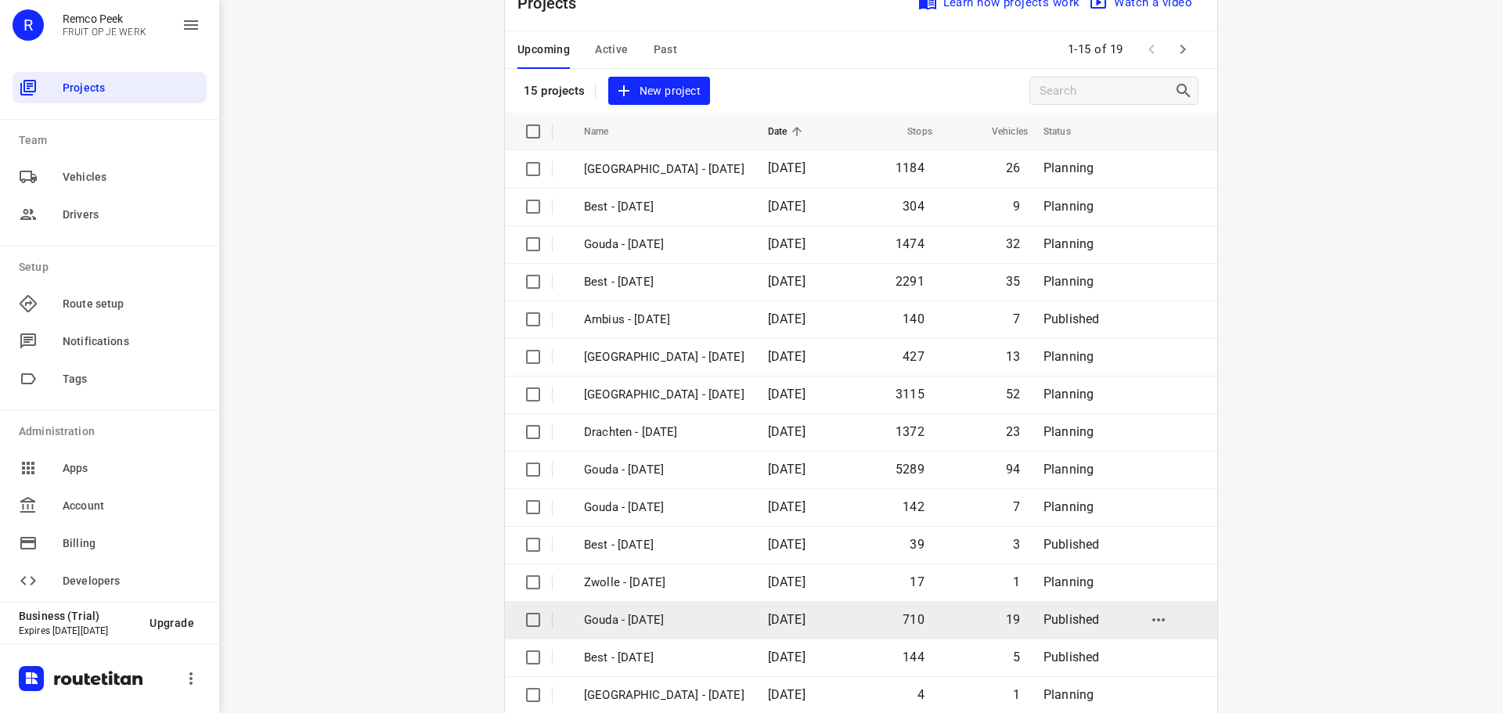
scroll to position [78, 0]
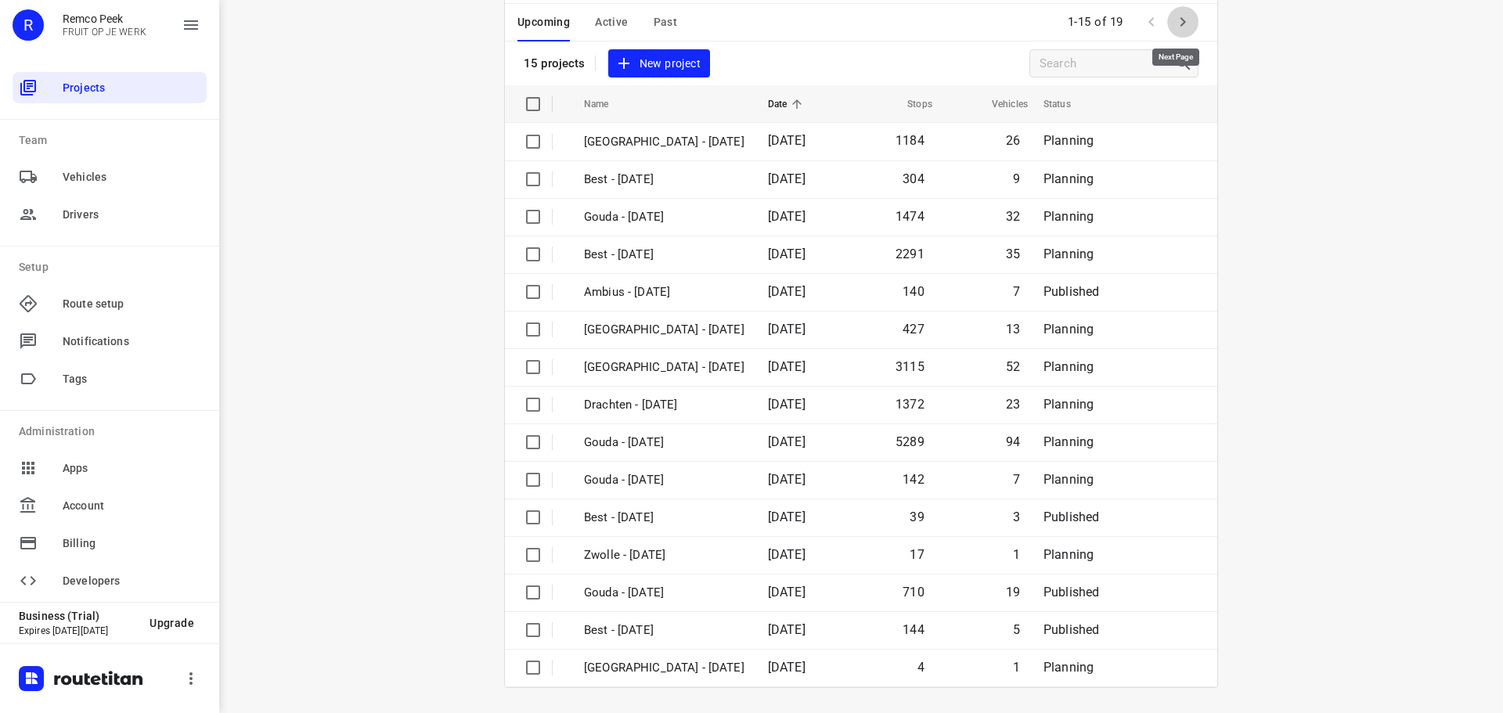
click at [1183, 21] on icon "button" at bounding box center [1182, 22] width 19 height 19
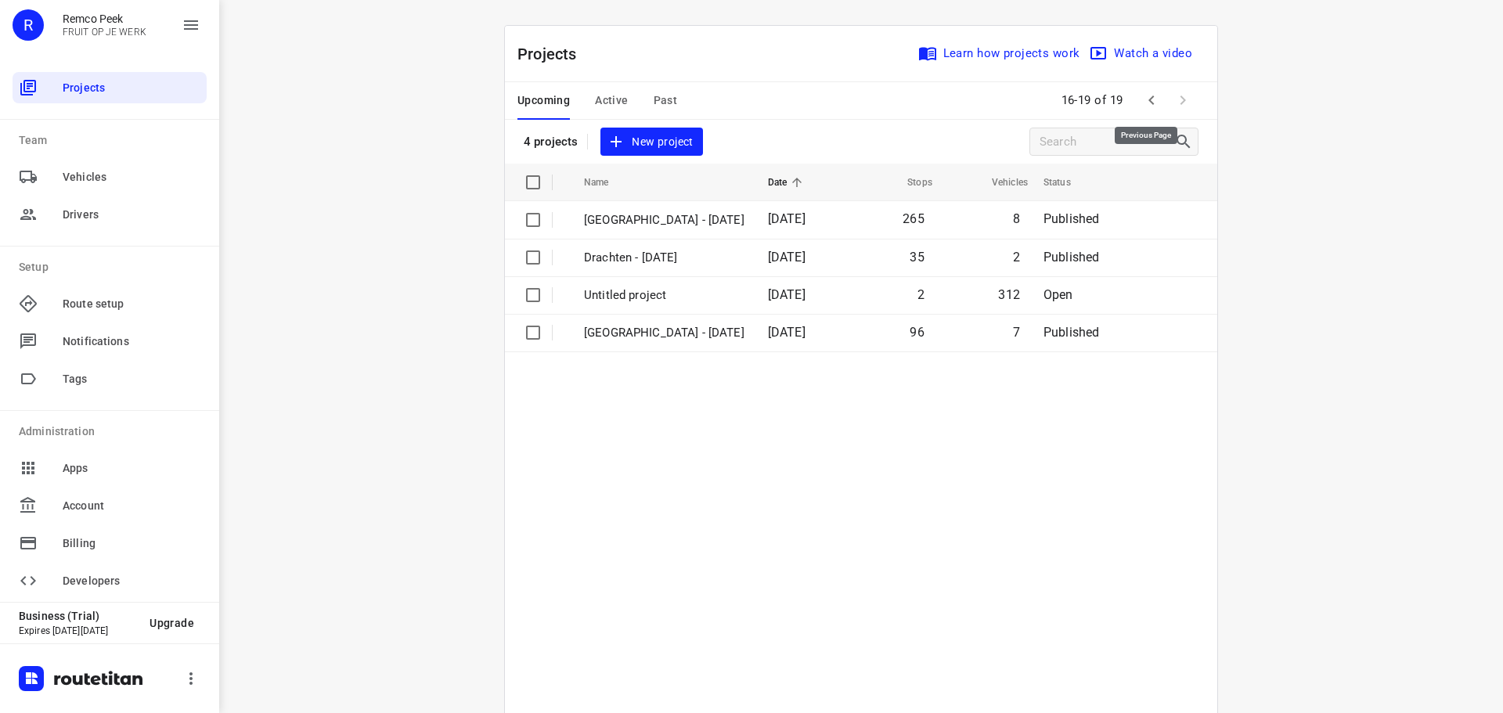
click at [1142, 95] on icon "button" at bounding box center [1151, 100] width 19 height 19
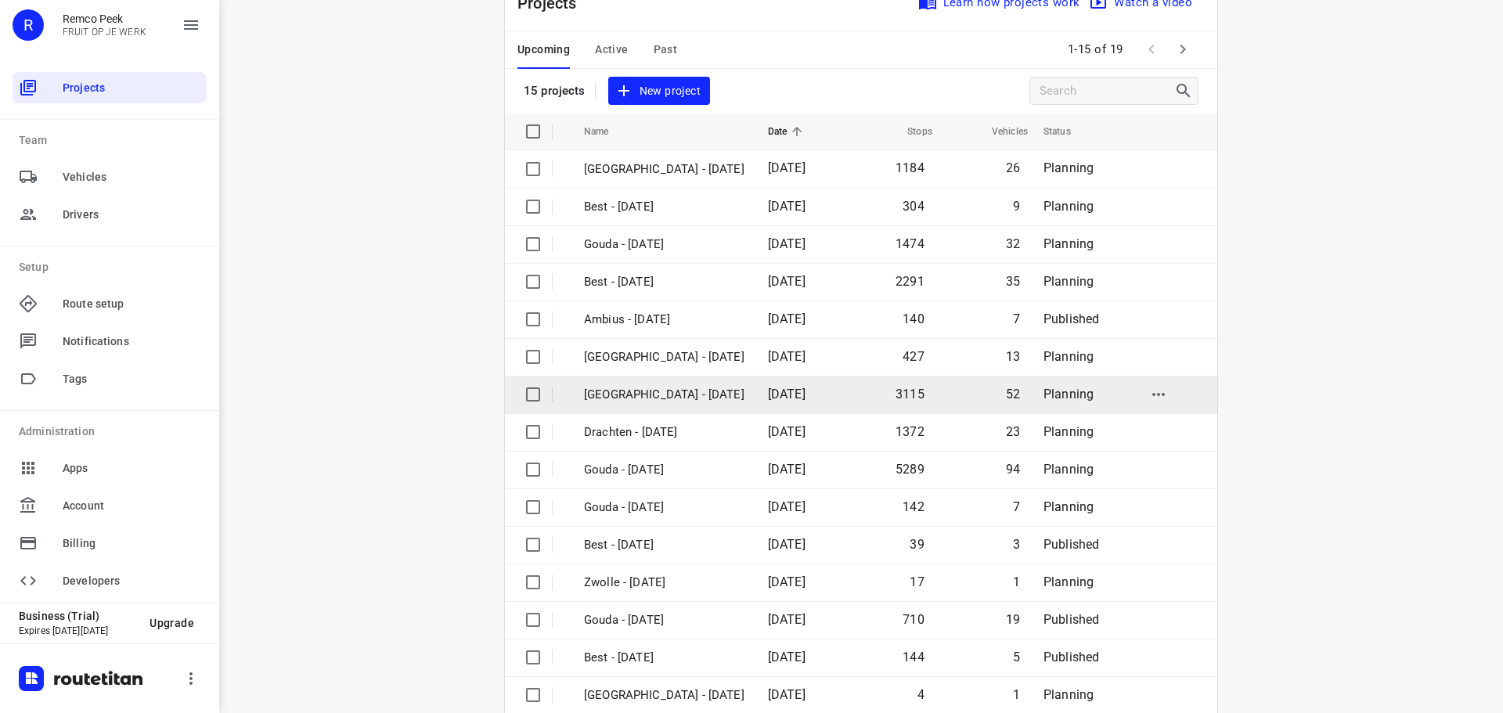
scroll to position [78, 0]
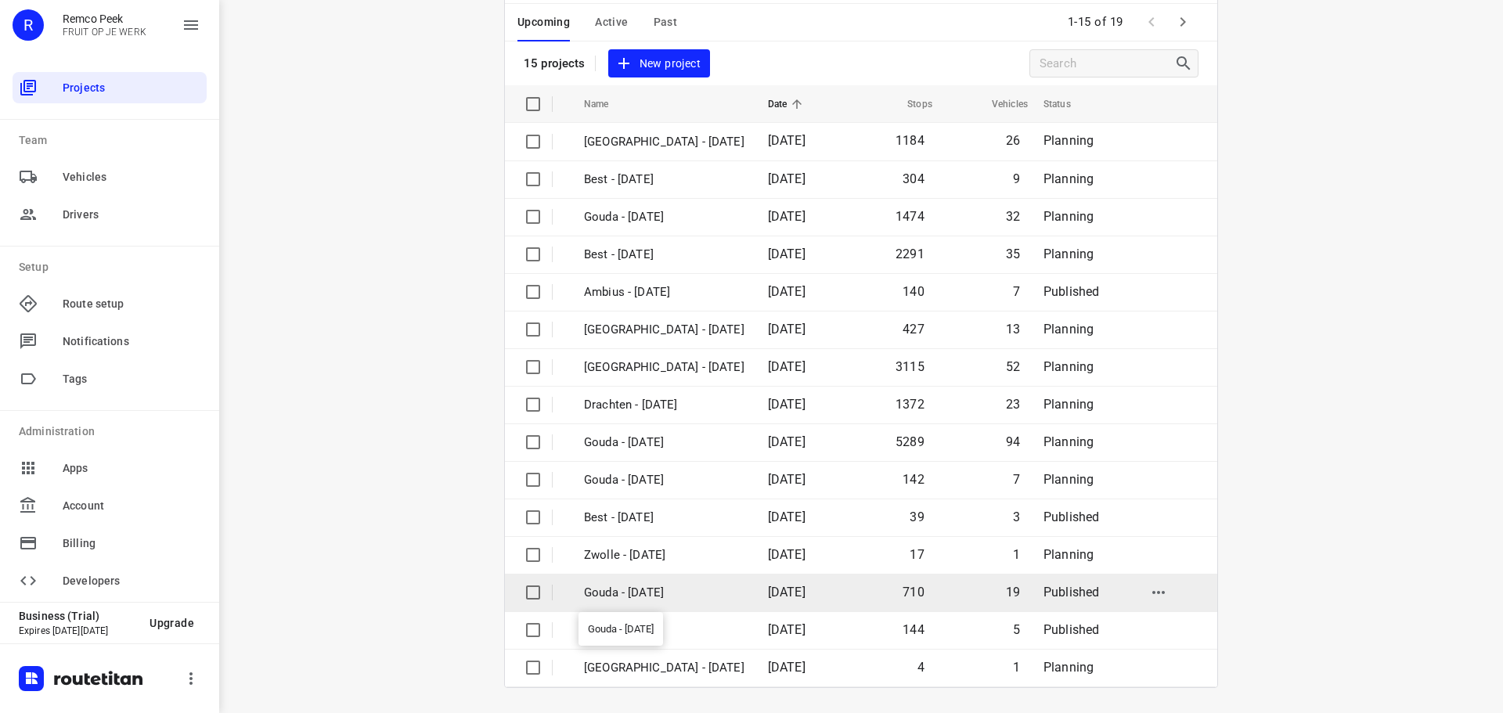
click at [650, 596] on p "Gouda - [DATE]" at bounding box center [664, 593] width 160 height 18
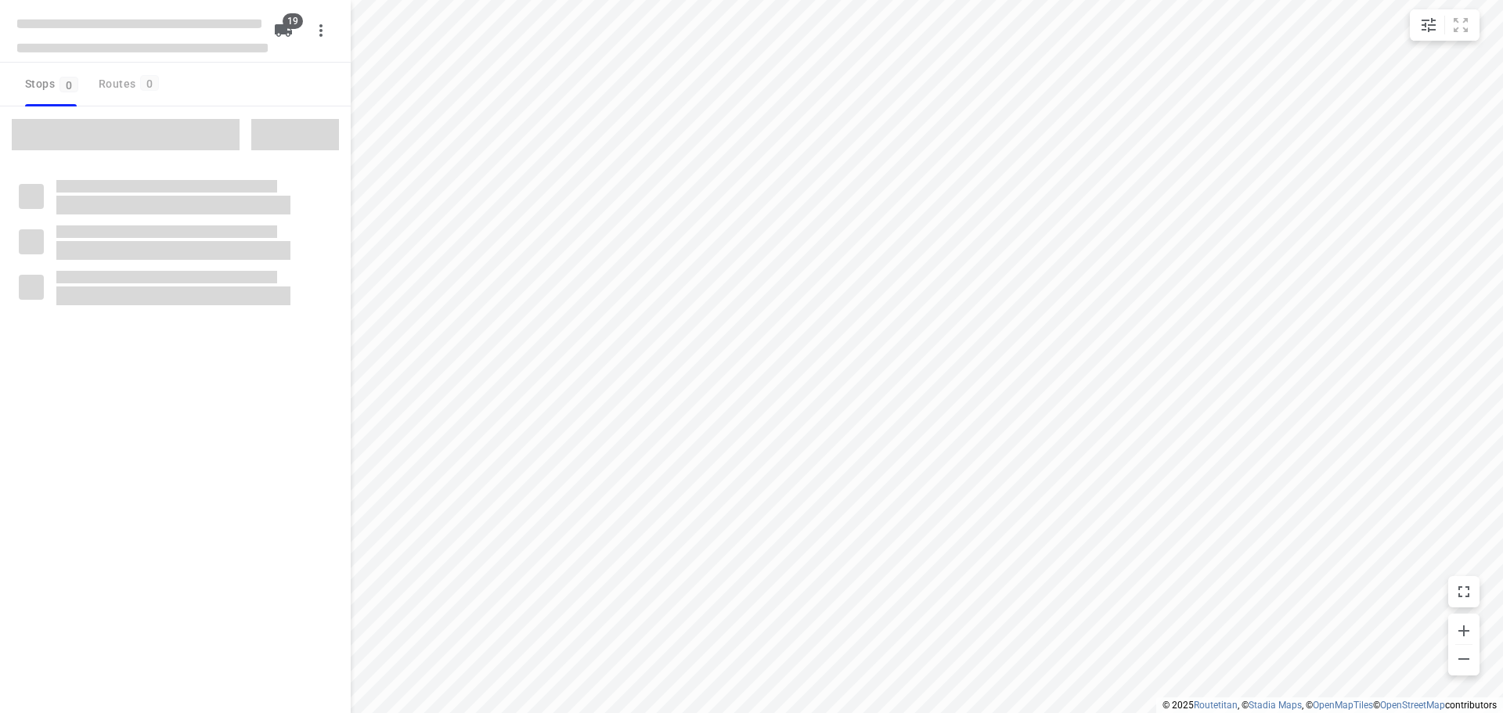
checkbox input "true"
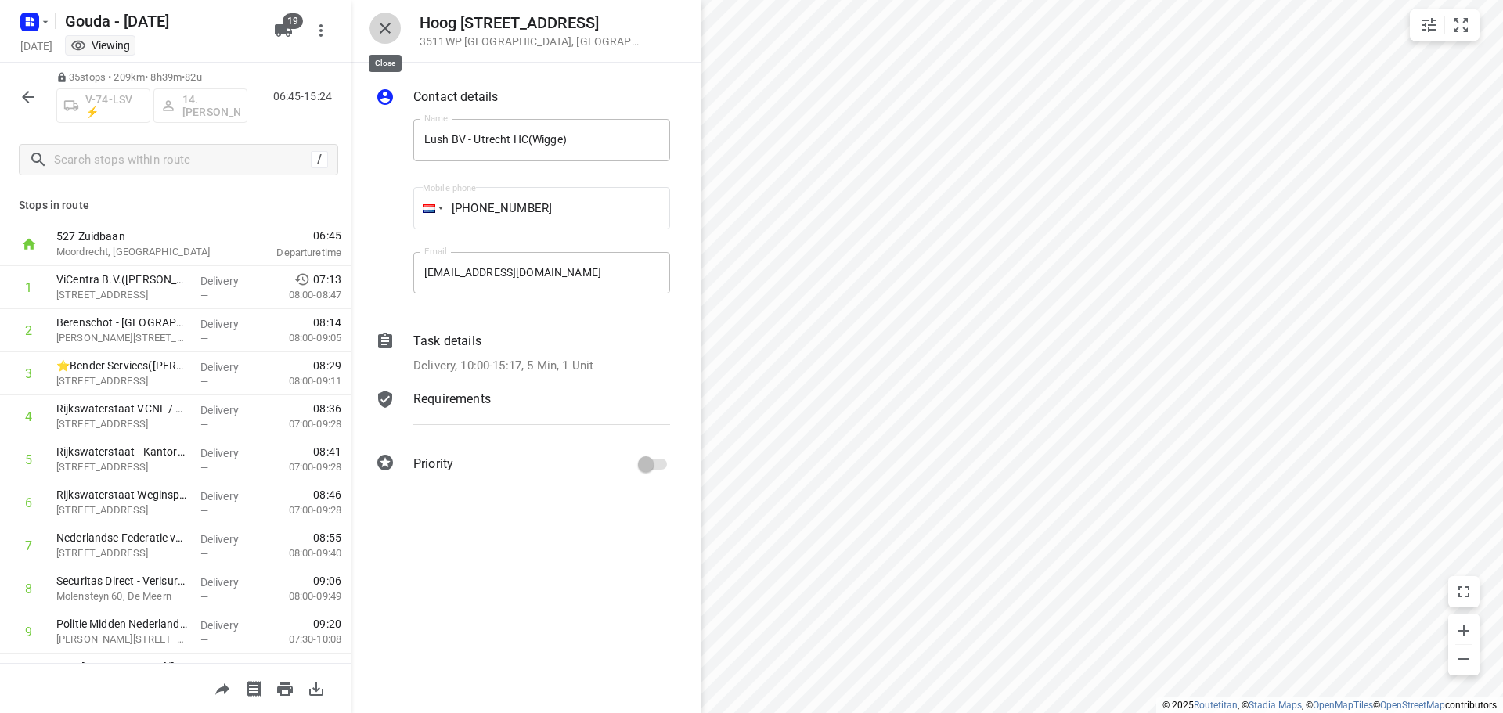
click at [398, 20] on button "button" at bounding box center [384, 28] width 31 height 31
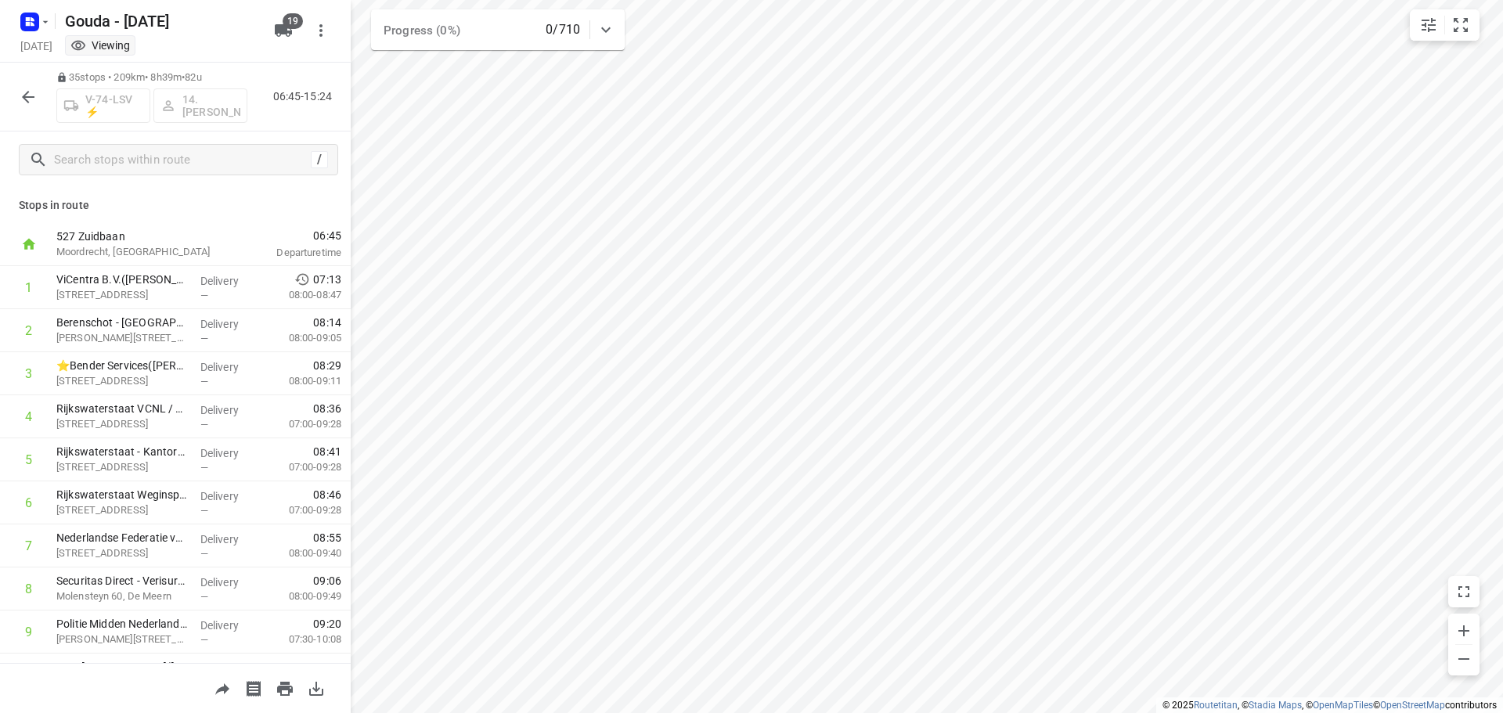
click at [31, 95] on icon "button" at bounding box center [28, 97] width 19 height 19
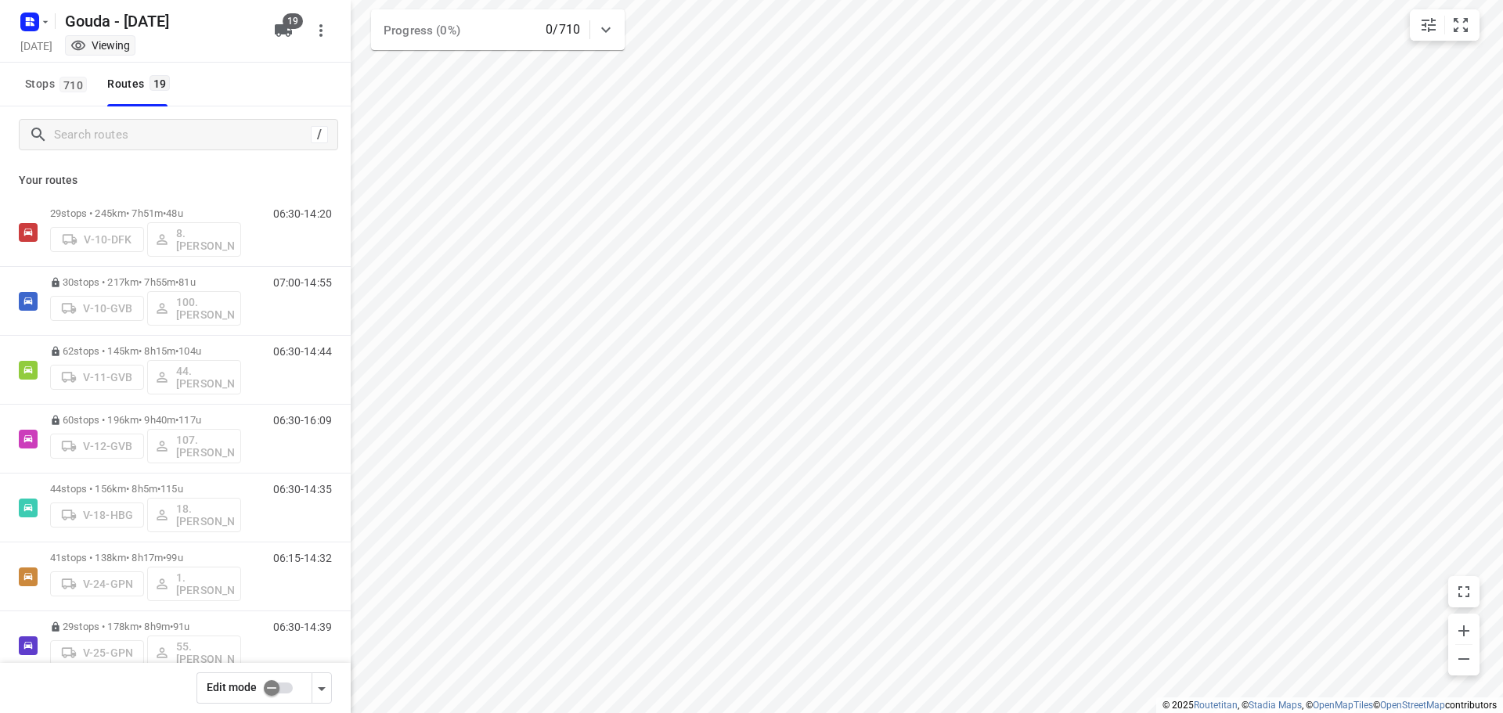
click at [15, 21] on div at bounding box center [33, 21] width 38 height 31
click at [30, 38] on div "[DATE] Viewing" at bounding box center [142, 47] width 250 height 21
click at [33, 16] on rect "button" at bounding box center [29, 22] width 19 height 19
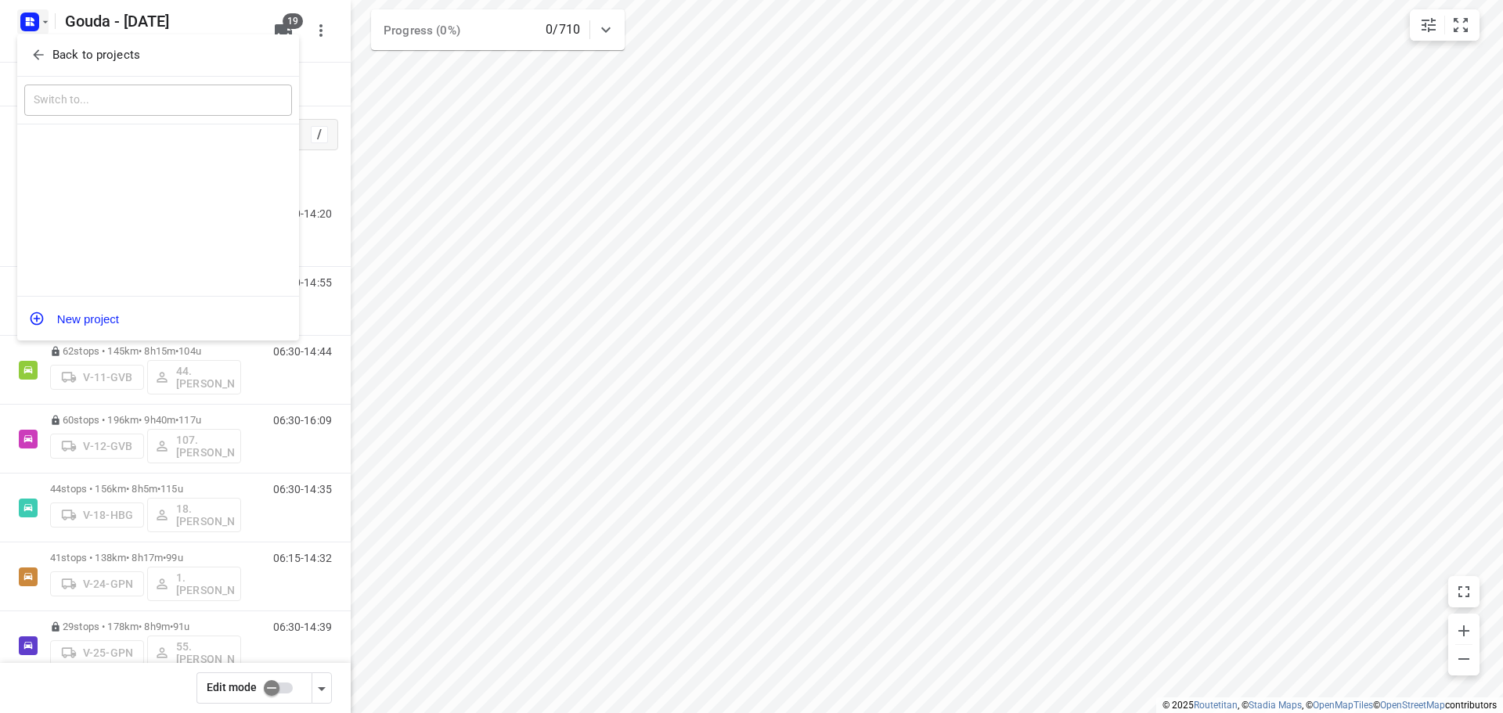
click at [38, 66] on button "Back to projects" at bounding box center [158, 55] width 268 height 26
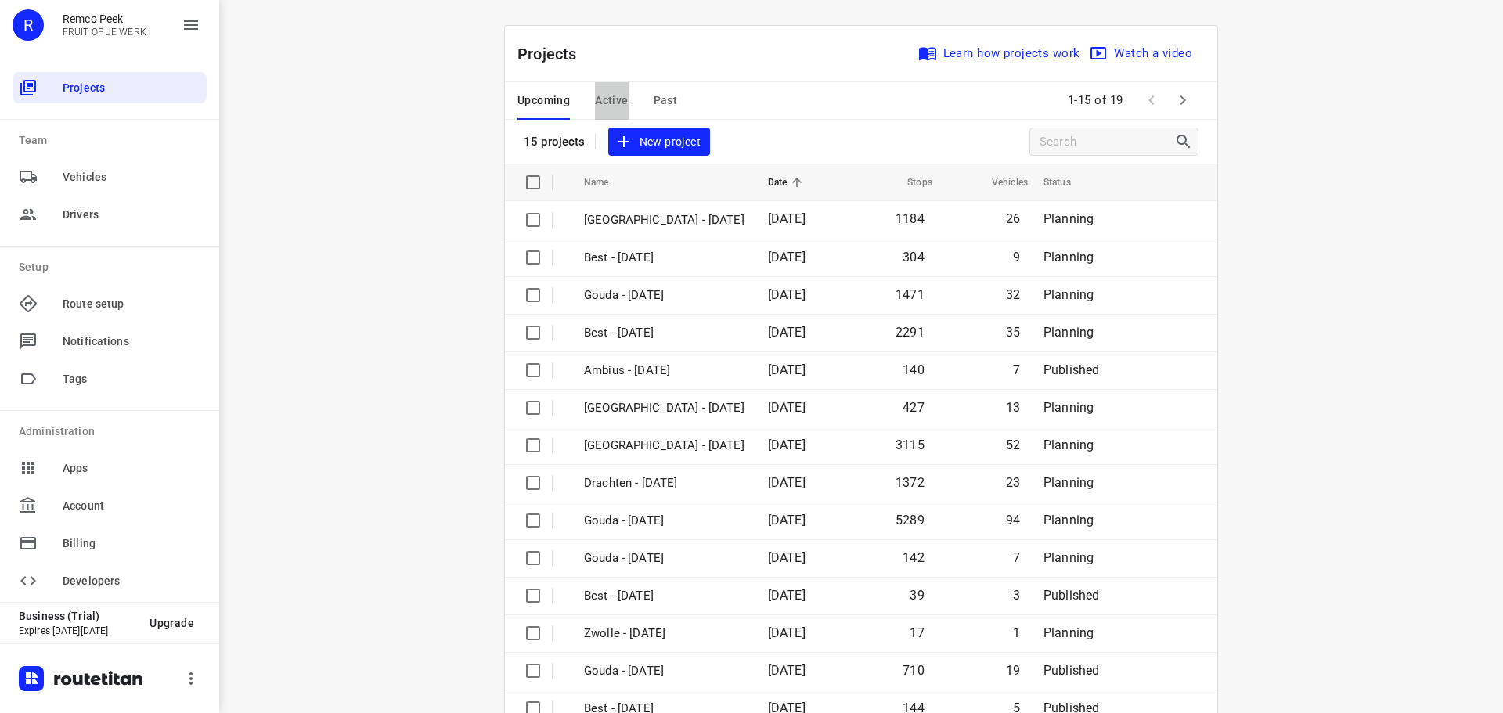
click at [609, 106] on span "Active" at bounding box center [611, 101] width 33 height 20
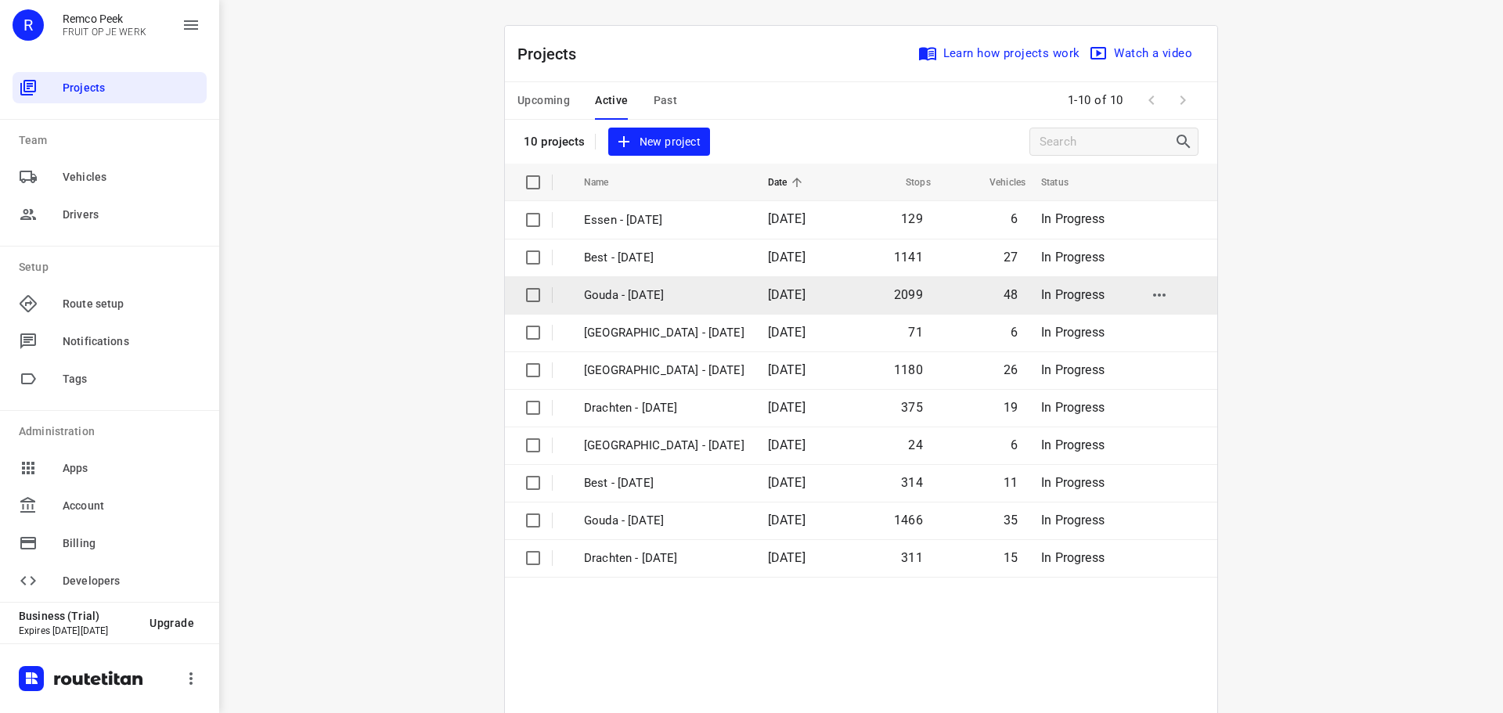
click at [643, 283] on td "Gouda - [DATE]" at bounding box center [661, 295] width 187 height 38
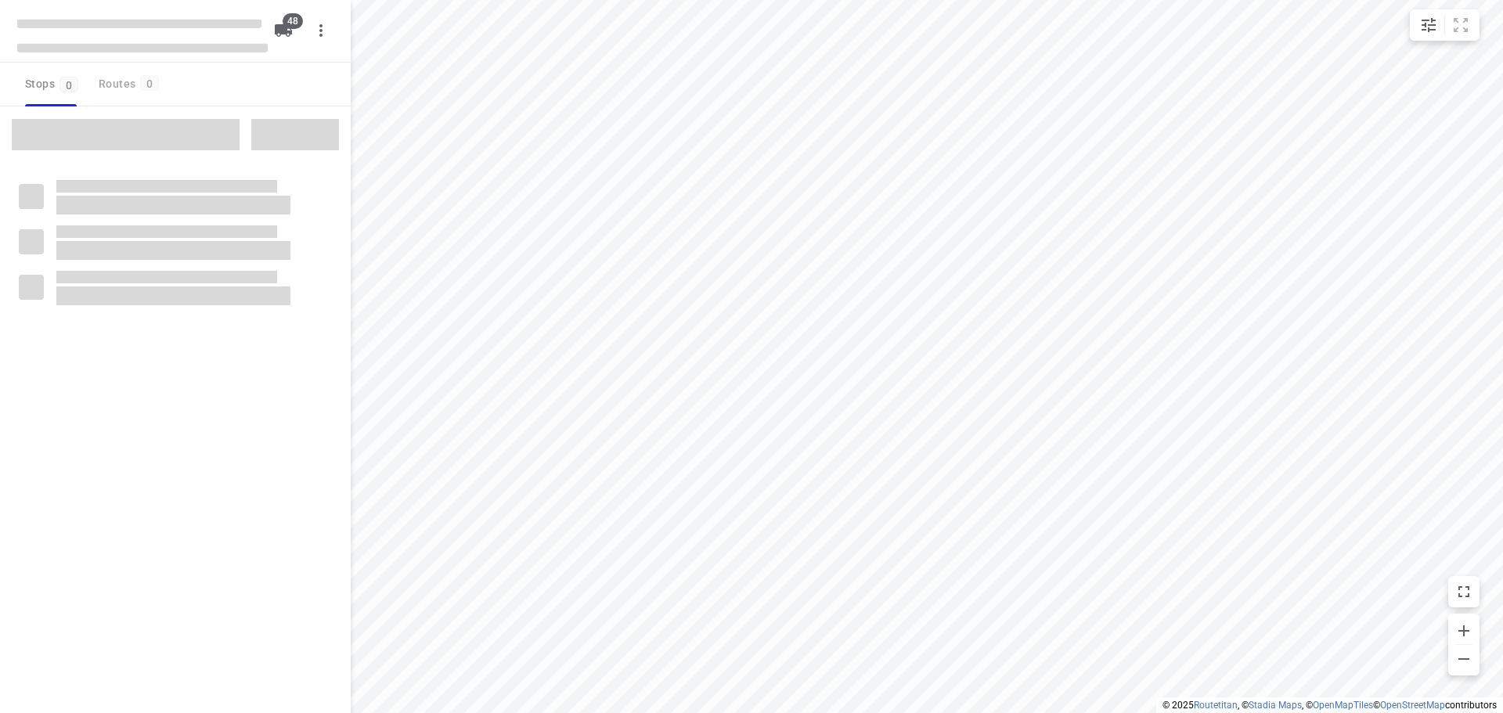
checkbox input "true"
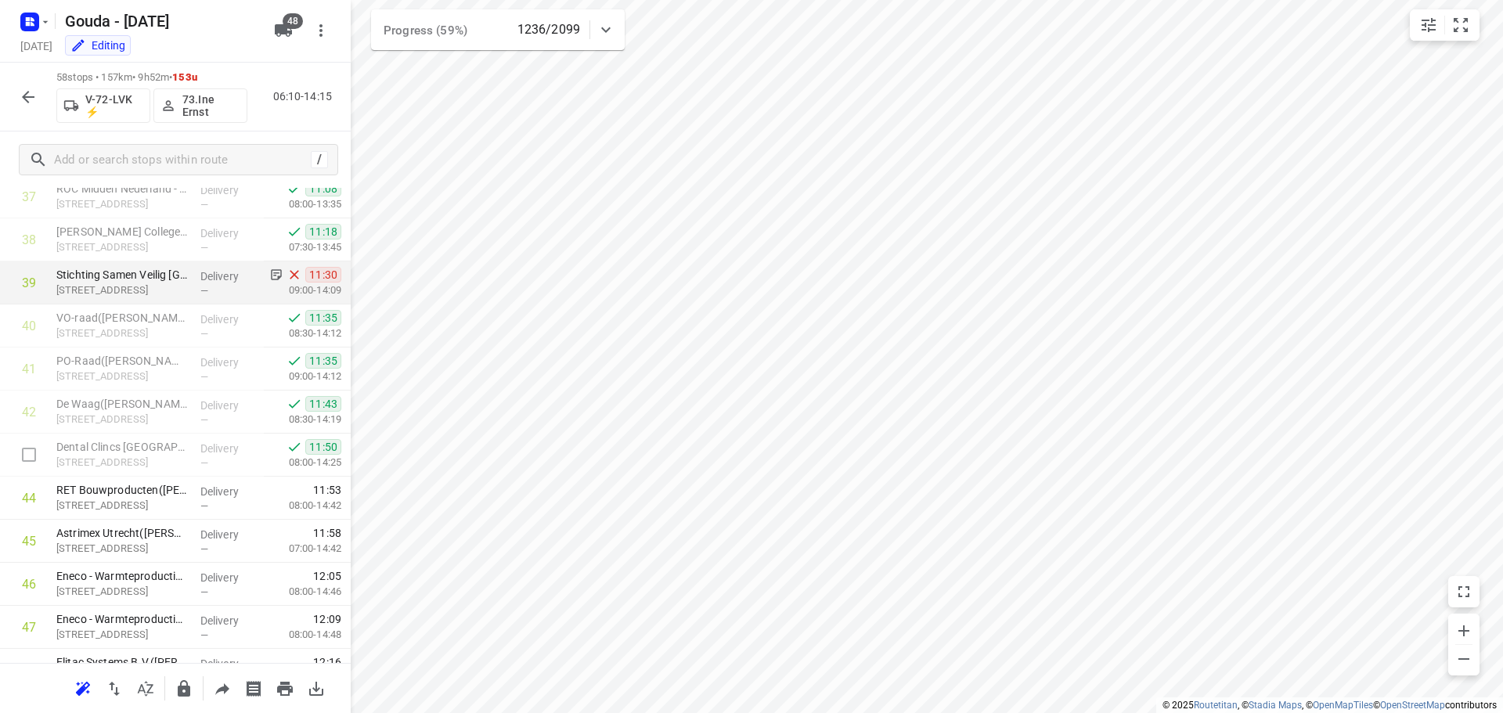
scroll to position [1565, 0]
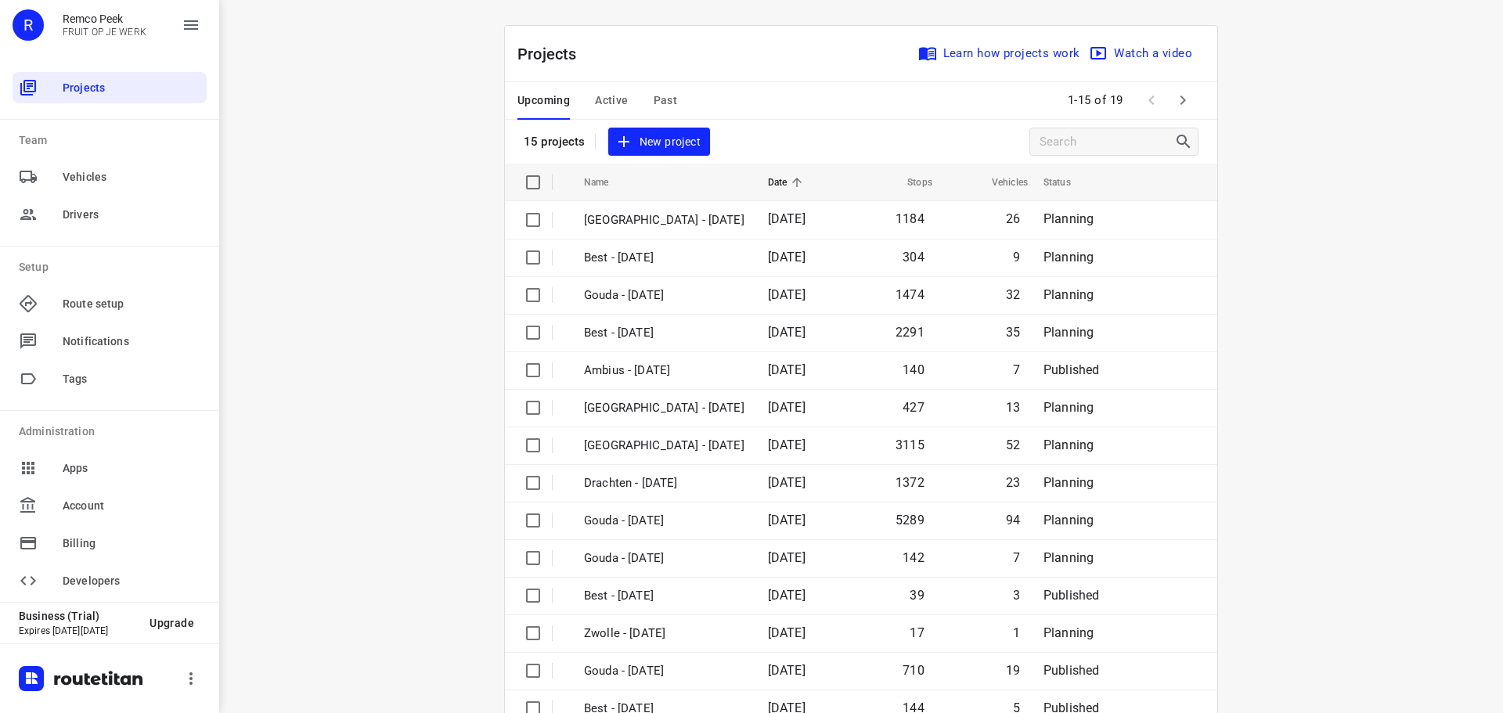
click at [646, 103] on div "Upcoming Active Past" at bounding box center [609, 101] width 185 height 38
click at [661, 103] on span "Past" at bounding box center [665, 101] width 24 height 20
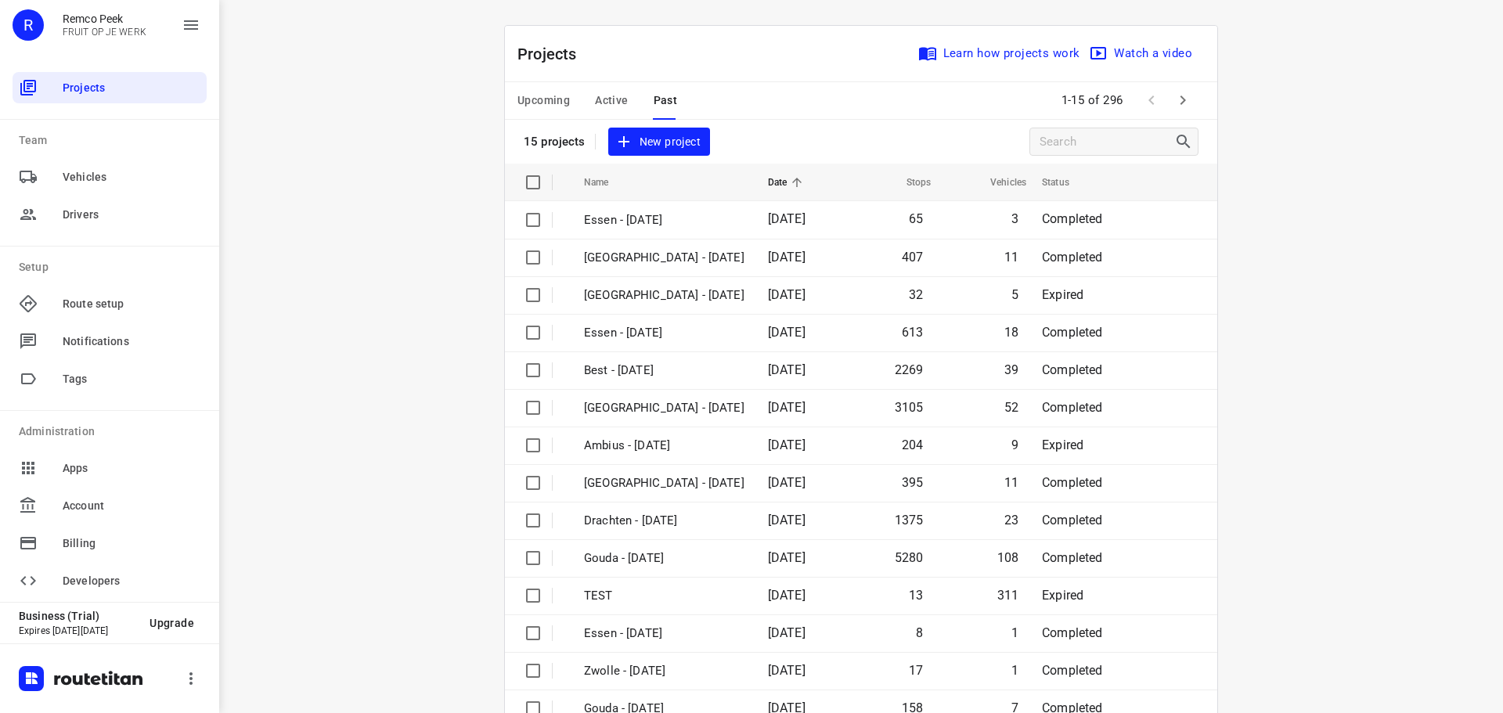
click at [1174, 106] on icon "button" at bounding box center [1182, 100] width 19 height 19
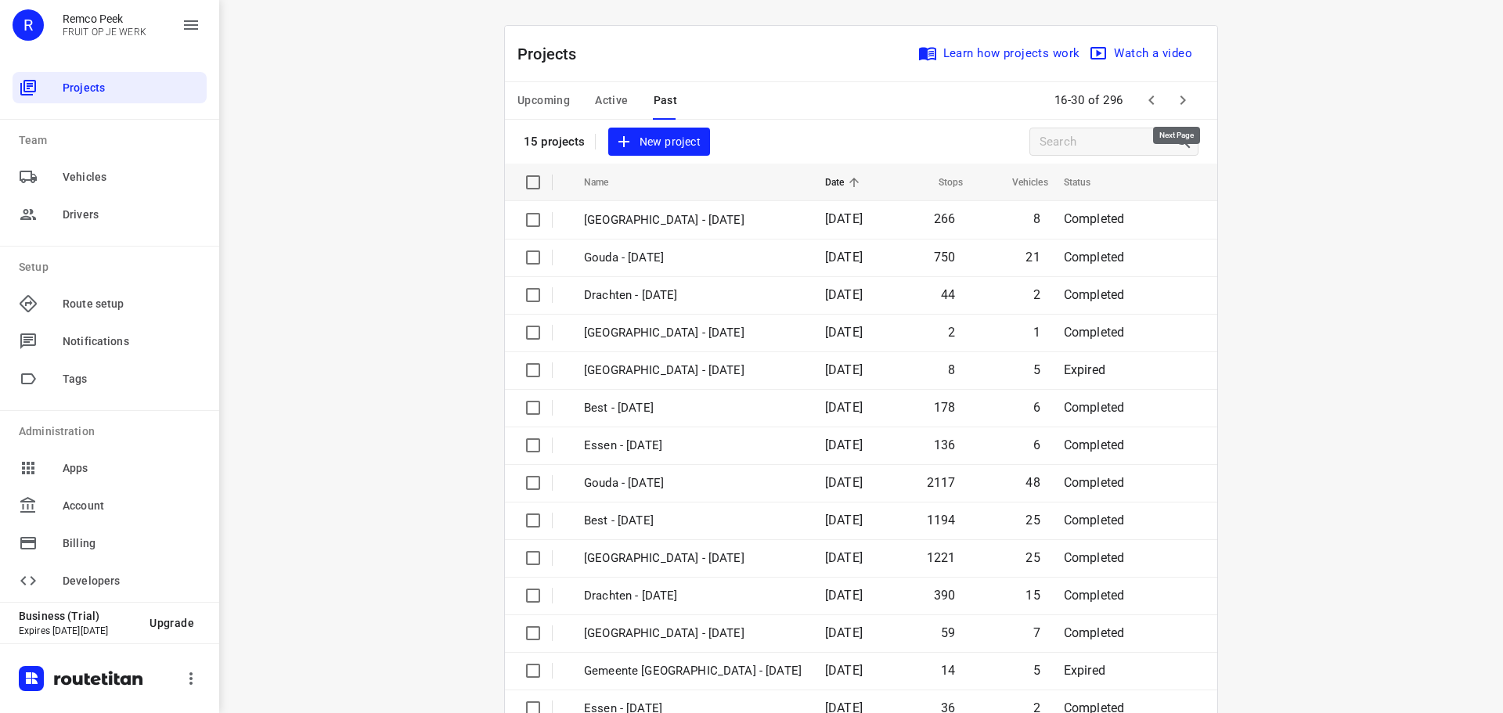
click at [1174, 106] on icon "button" at bounding box center [1182, 100] width 19 height 19
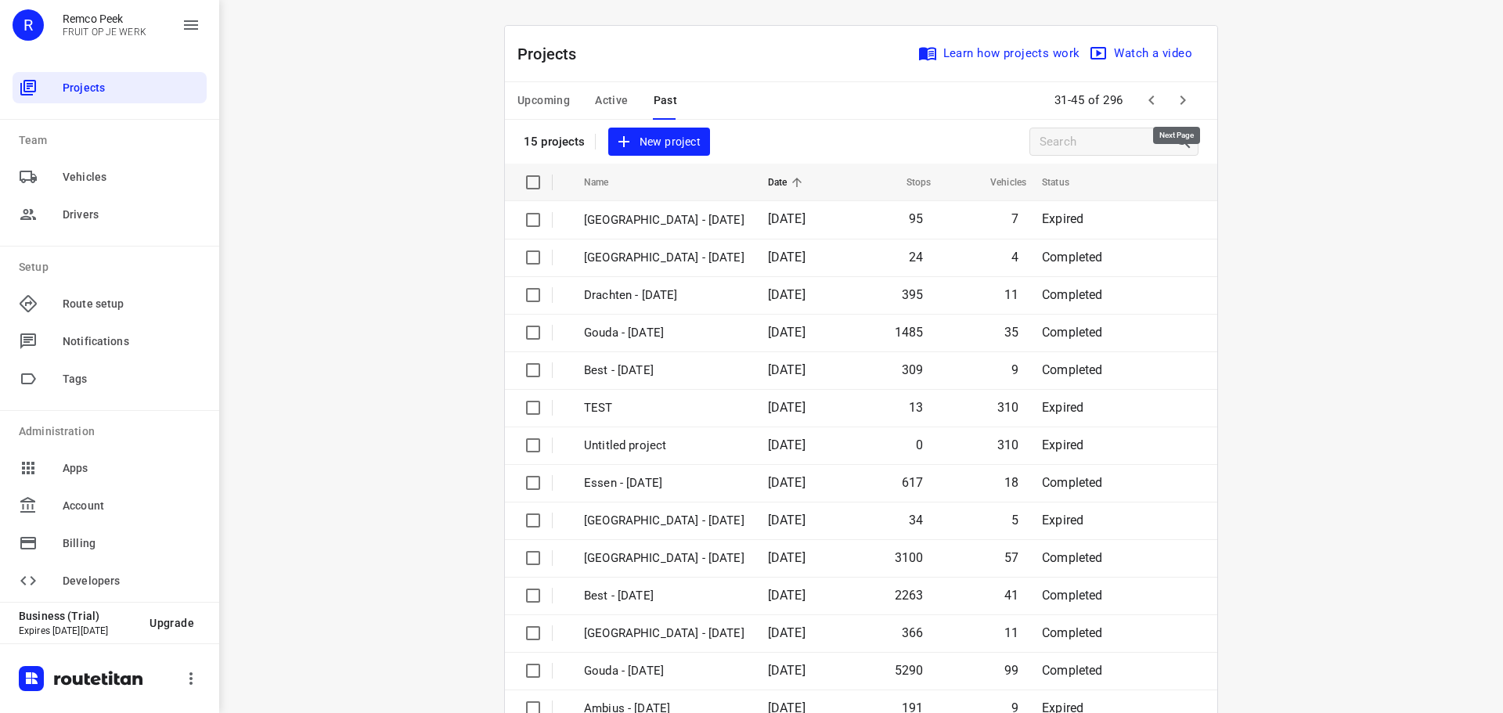
click at [1174, 106] on icon "button" at bounding box center [1182, 100] width 19 height 19
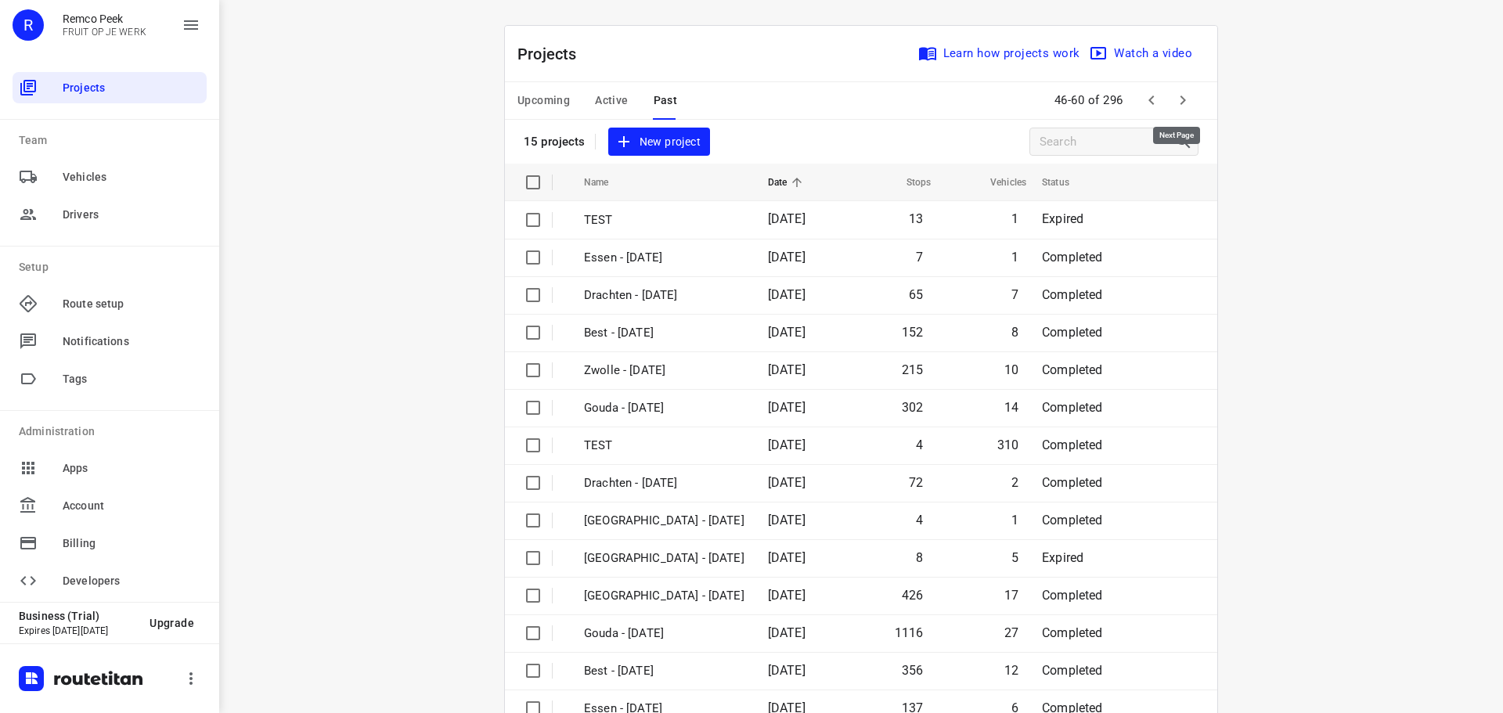
click at [1174, 106] on icon "button" at bounding box center [1182, 100] width 19 height 19
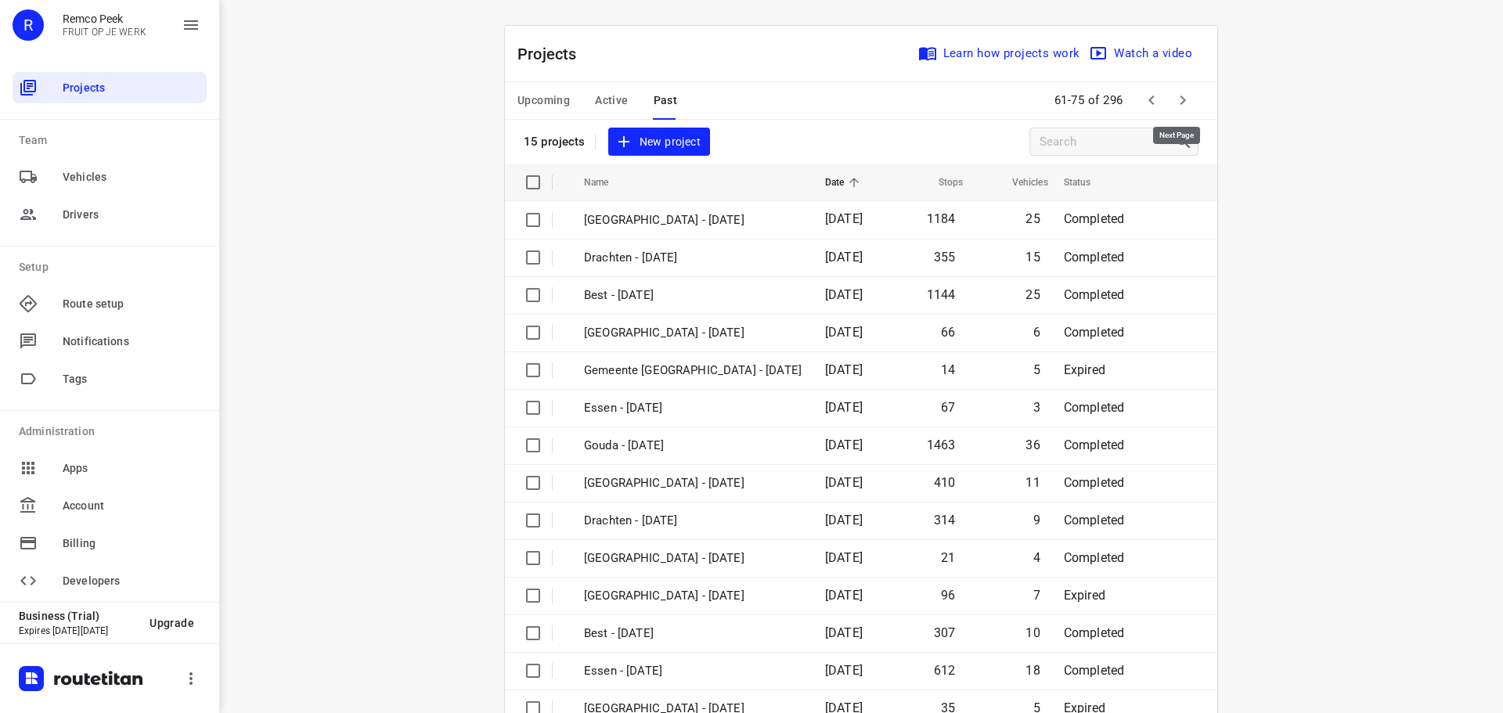
click at [1174, 106] on icon "button" at bounding box center [1182, 100] width 19 height 19
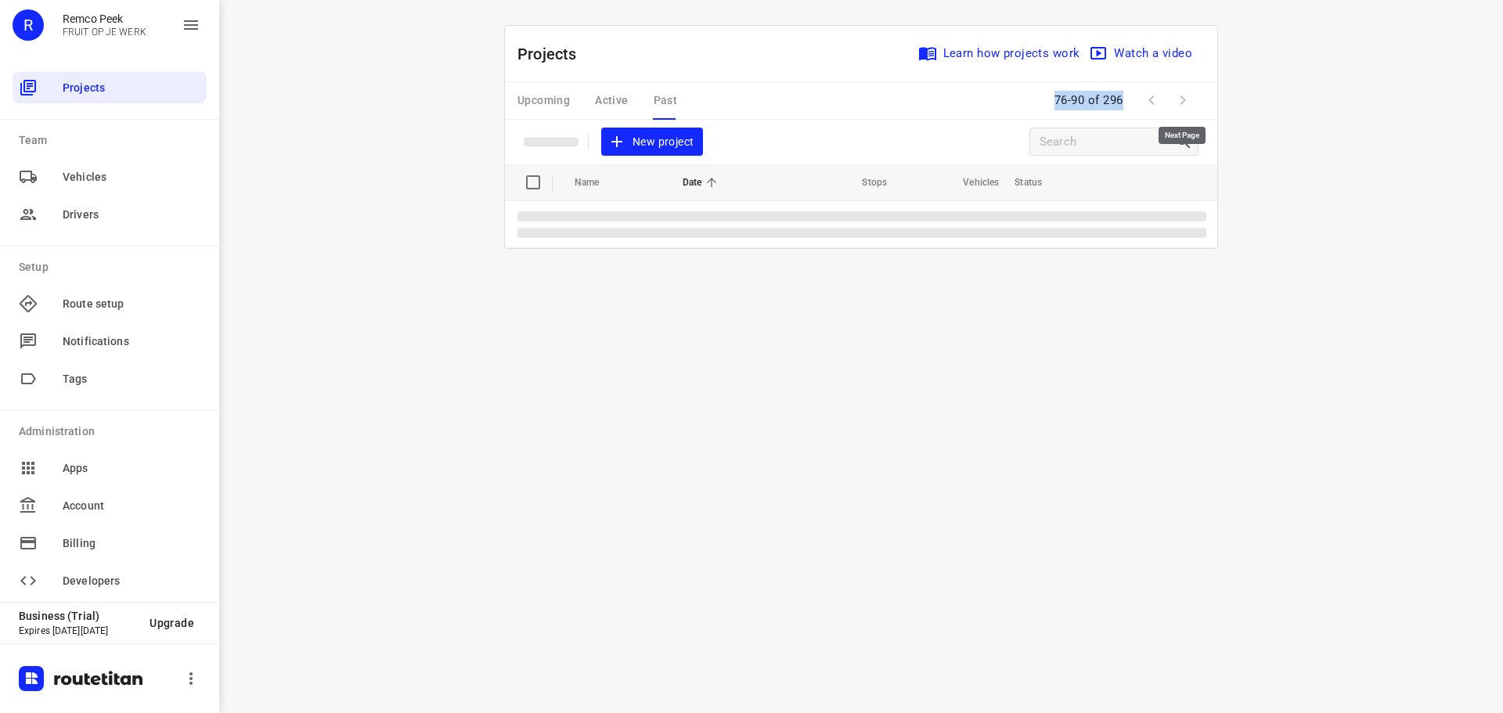
click at [1174, 106] on span at bounding box center [1182, 100] width 31 height 31
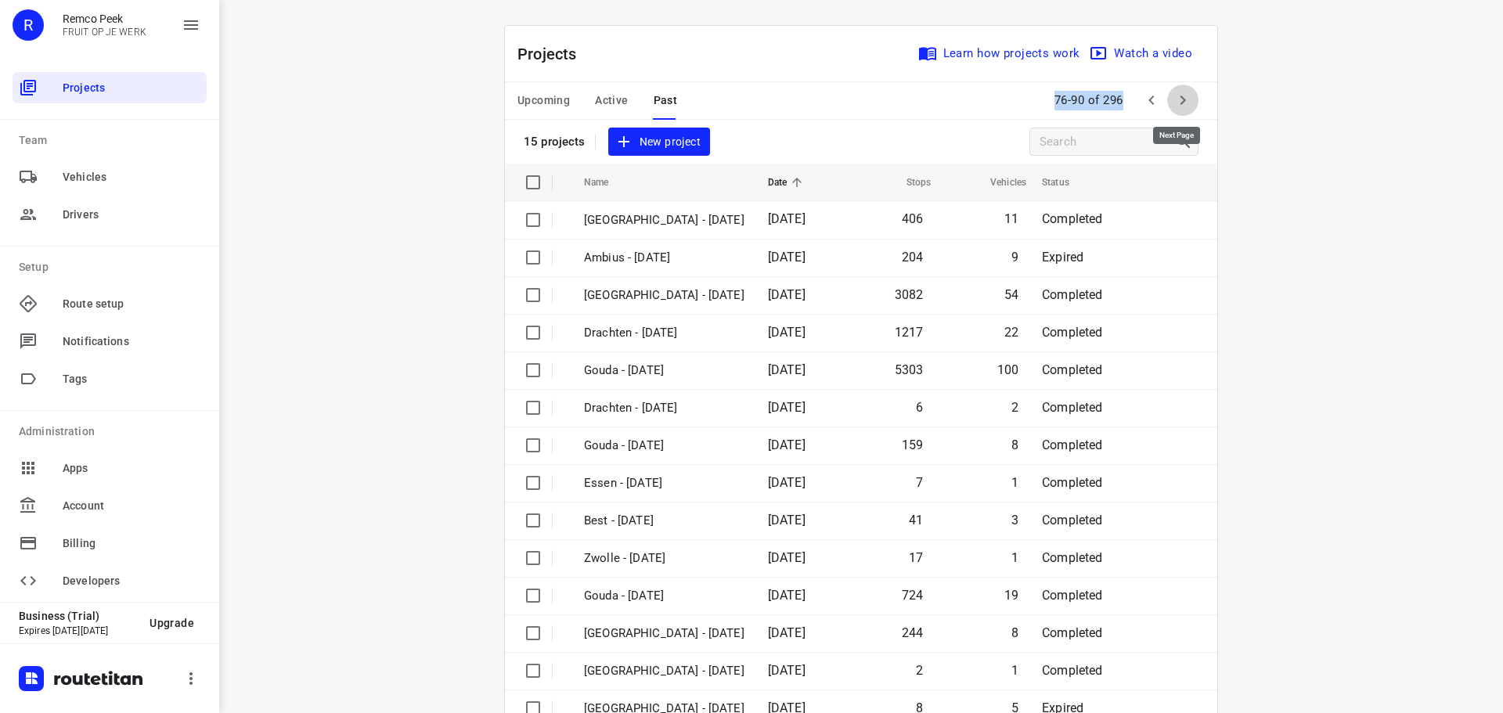
click at [1174, 106] on icon "button" at bounding box center [1182, 100] width 19 height 19
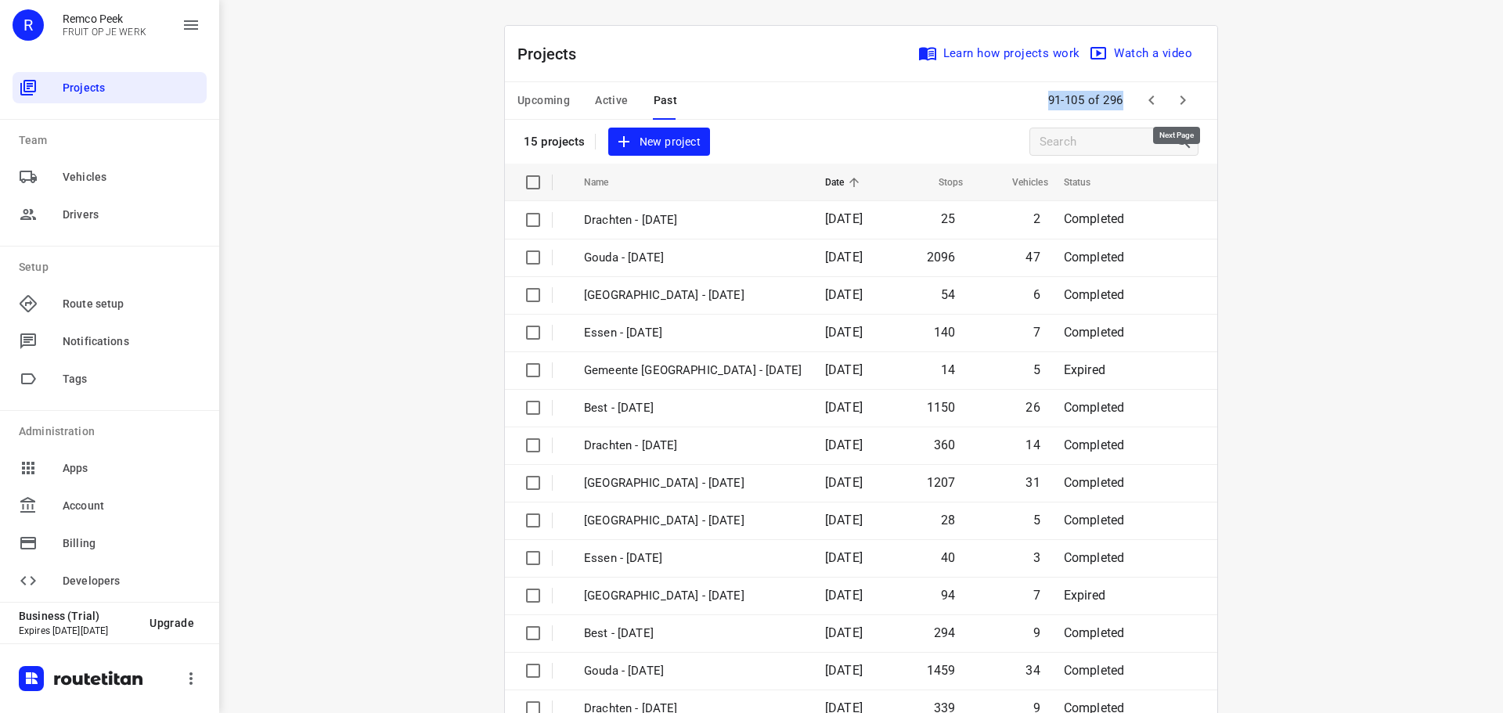
click at [1174, 106] on icon "button" at bounding box center [1182, 100] width 19 height 19
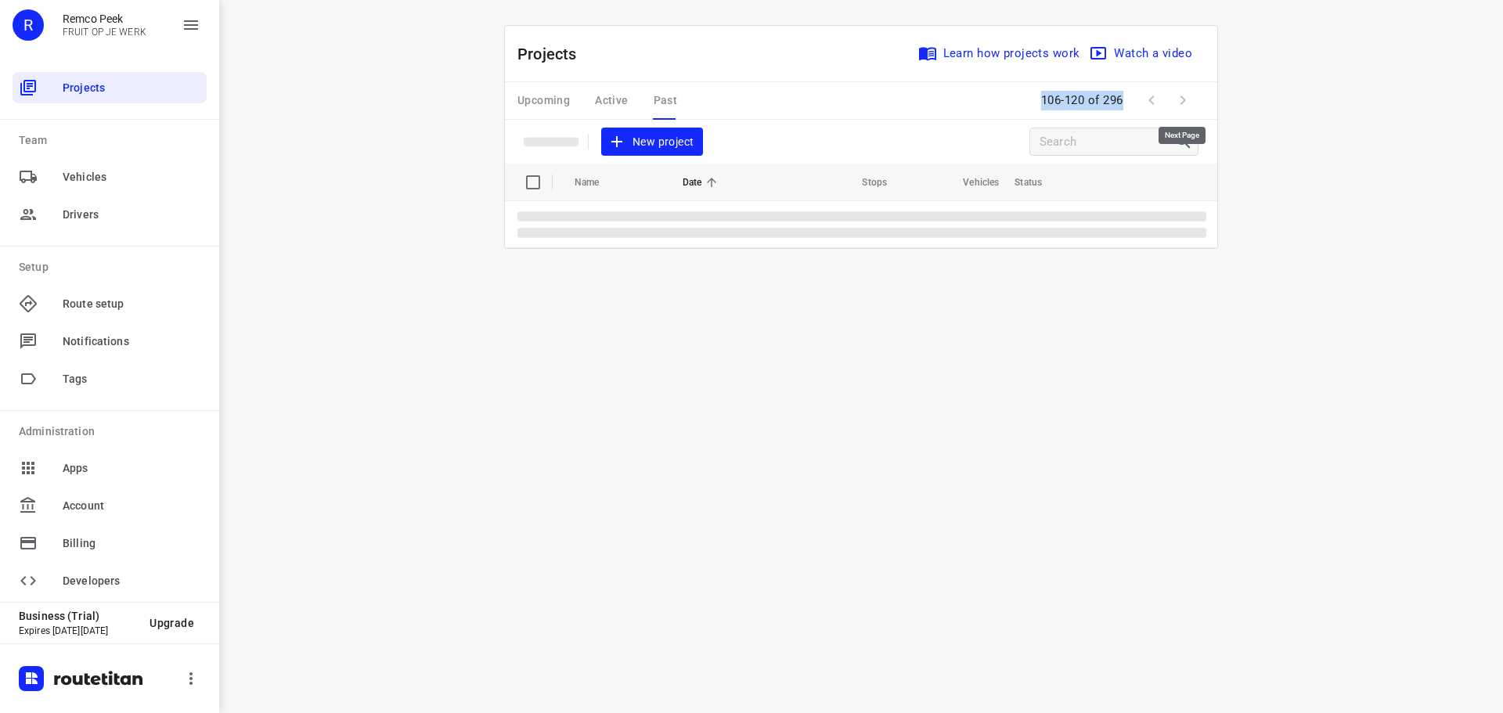
click at [1174, 106] on span at bounding box center [1182, 100] width 31 height 31
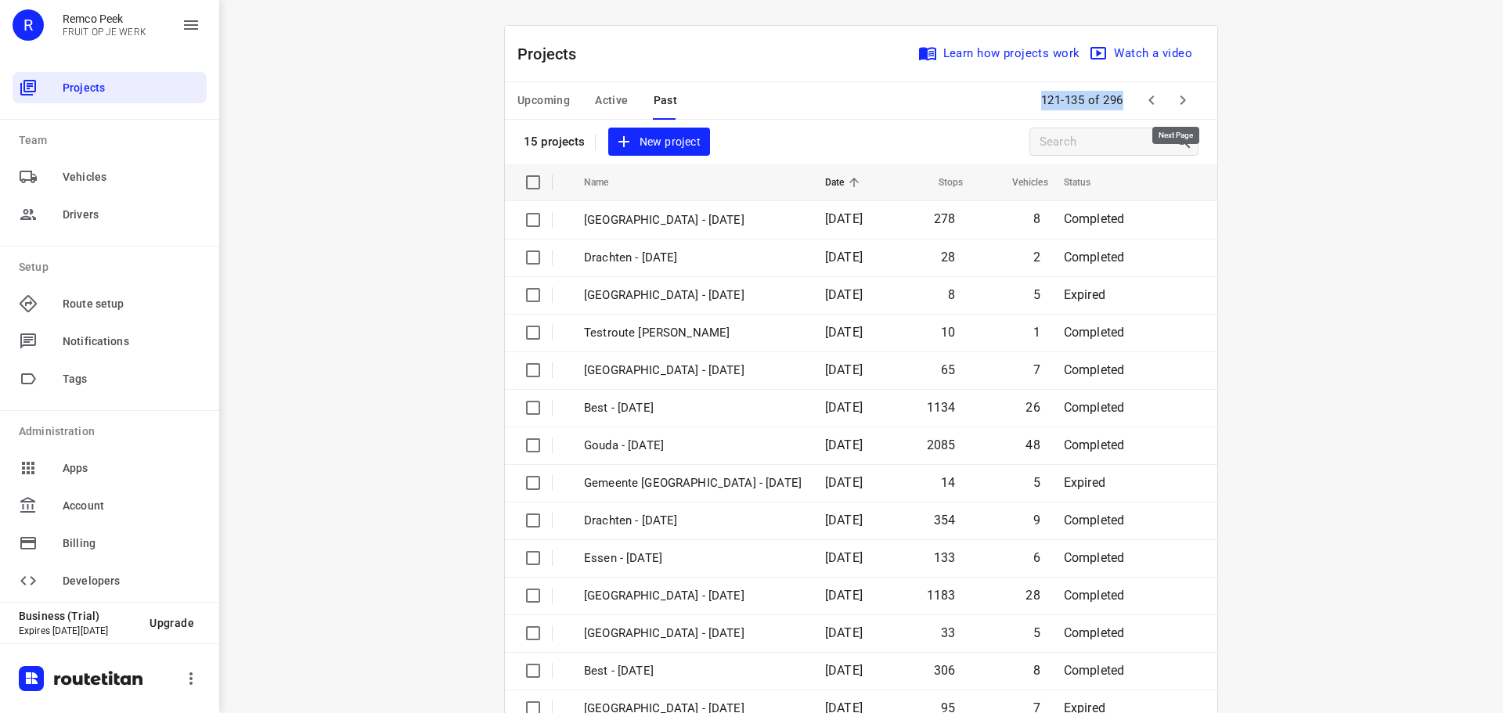
click at [1174, 106] on icon "button" at bounding box center [1182, 100] width 19 height 19
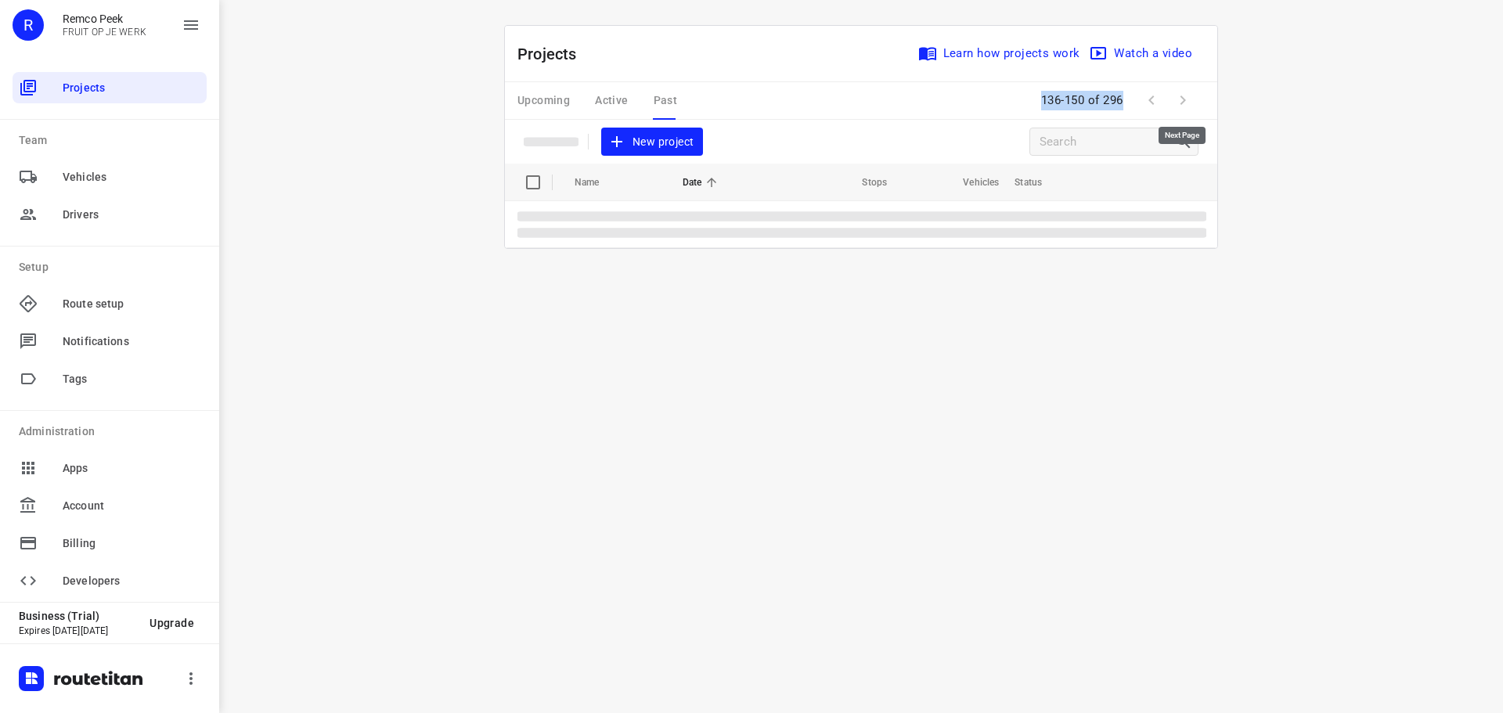
click at [1174, 106] on span at bounding box center [1182, 100] width 31 height 31
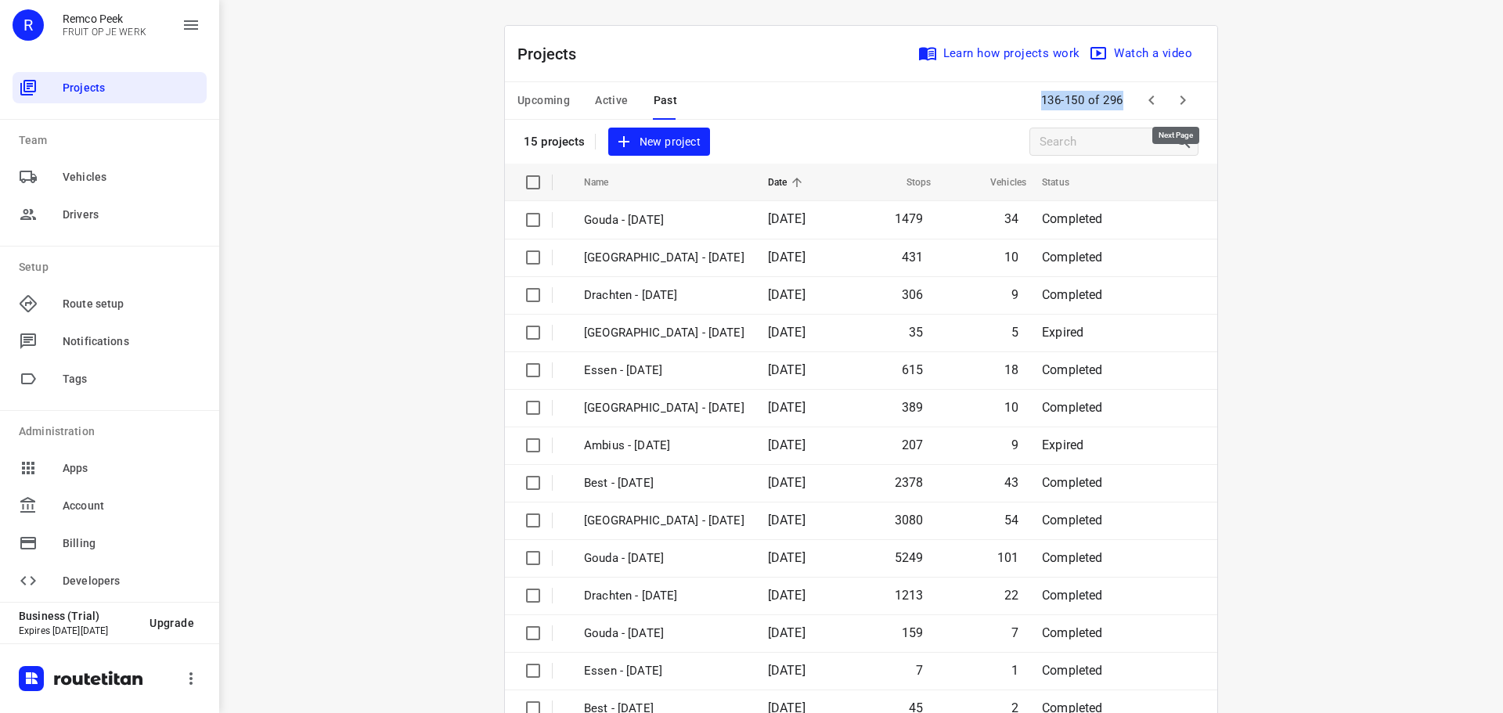
click at [1174, 106] on icon "button" at bounding box center [1182, 100] width 19 height 19
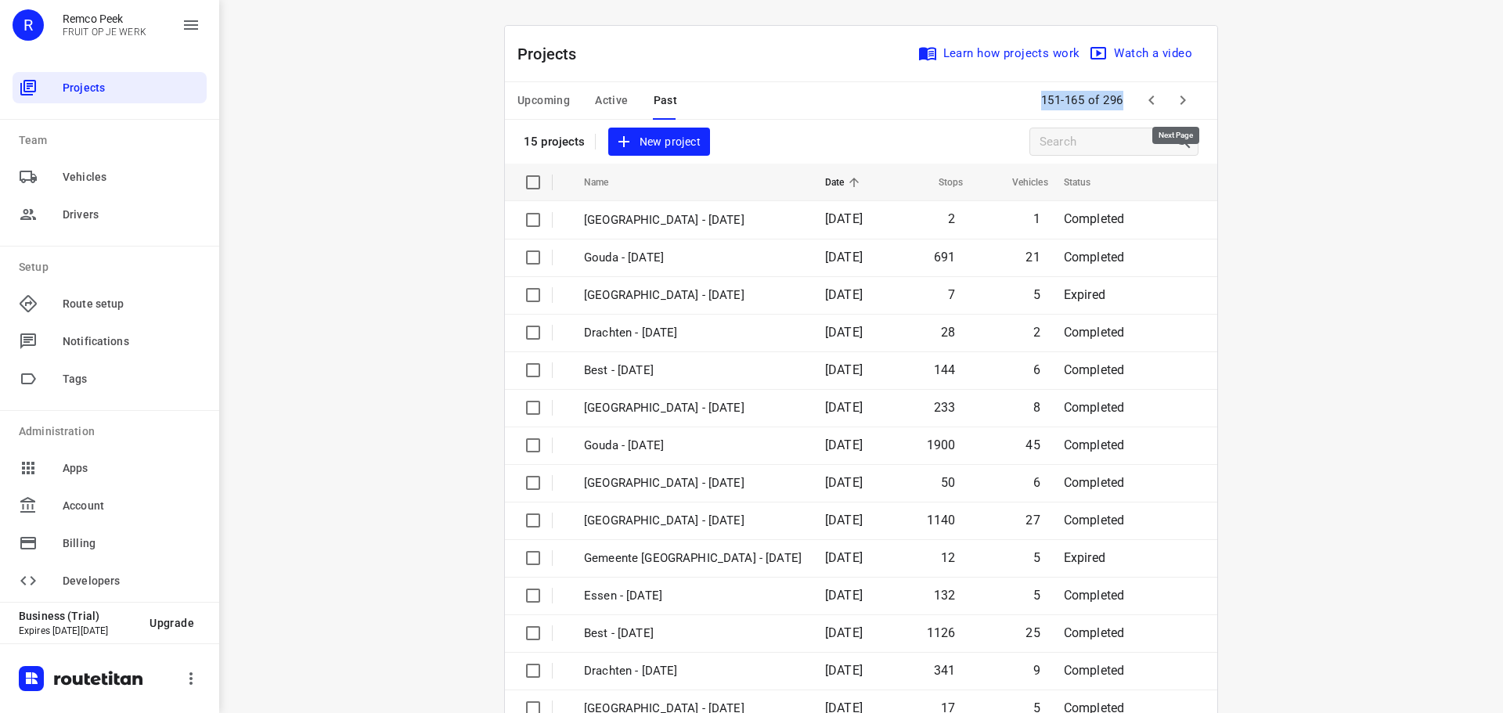
click at [1174, 106] on icon "button" at bounding box center [1182, 100] width 19 height 19
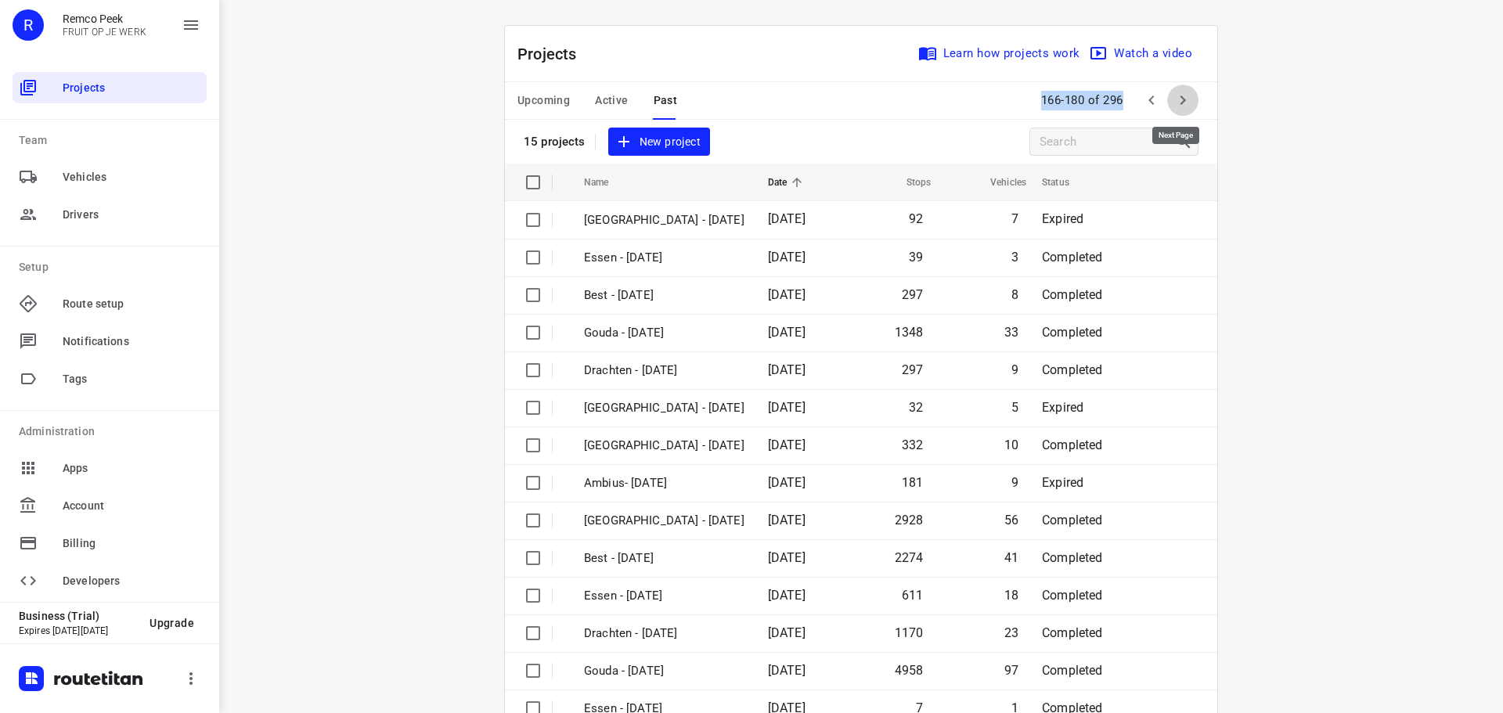
click at [1174, 106] on icon "button" at bounding box center [1182, 100] width 19 height 19
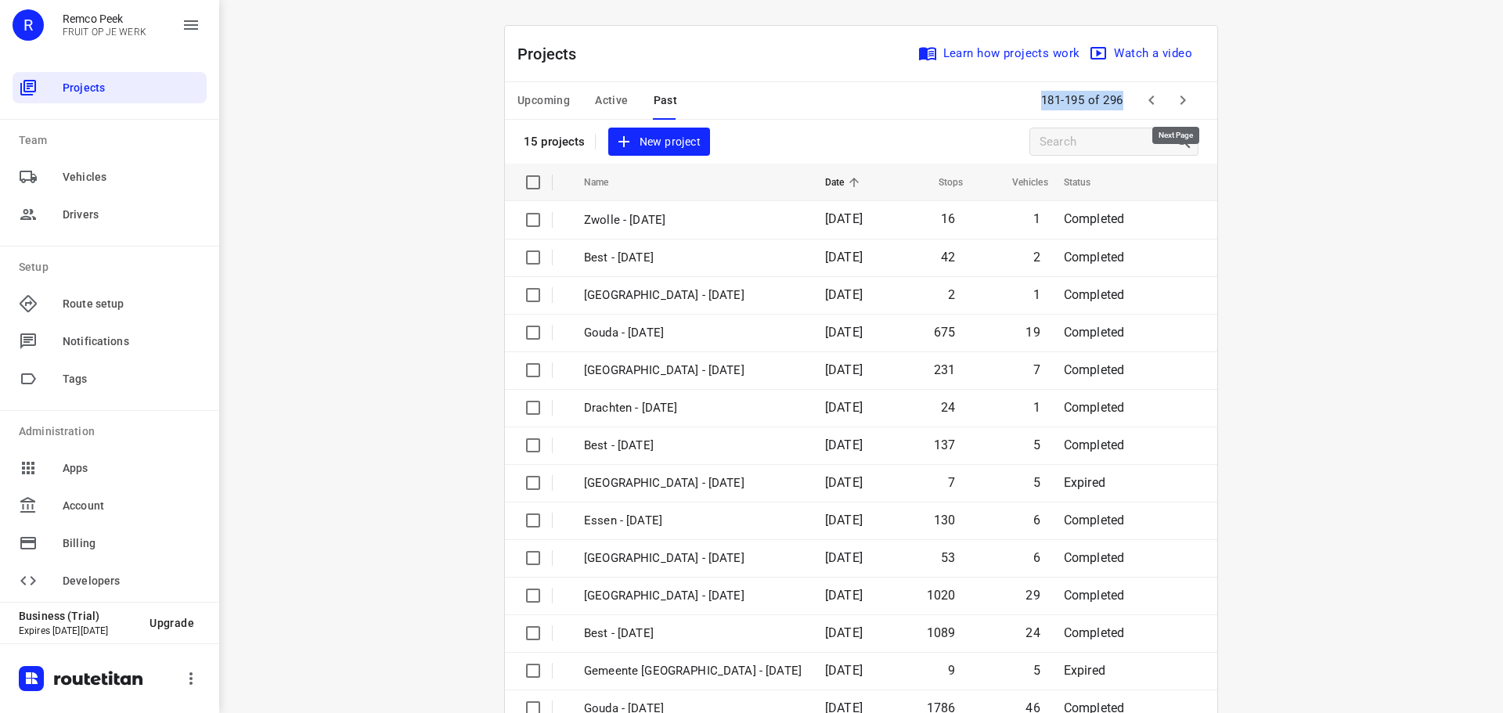
click at [1174, 106] on icon "button" at bounding box center [1182, 100] width 19 height 19
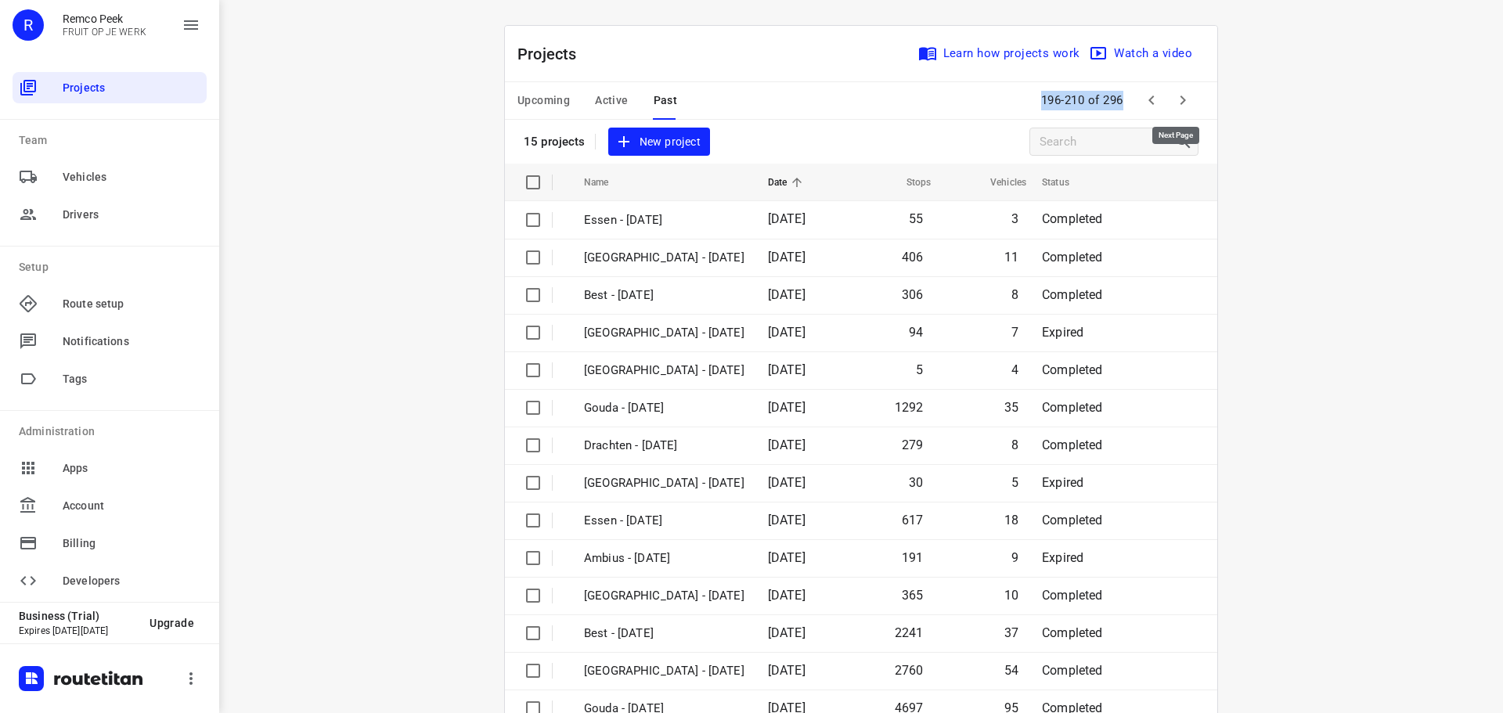
click at [1174, 106] on icon "button" at bounding box center [1182, 100] width 19 height 19
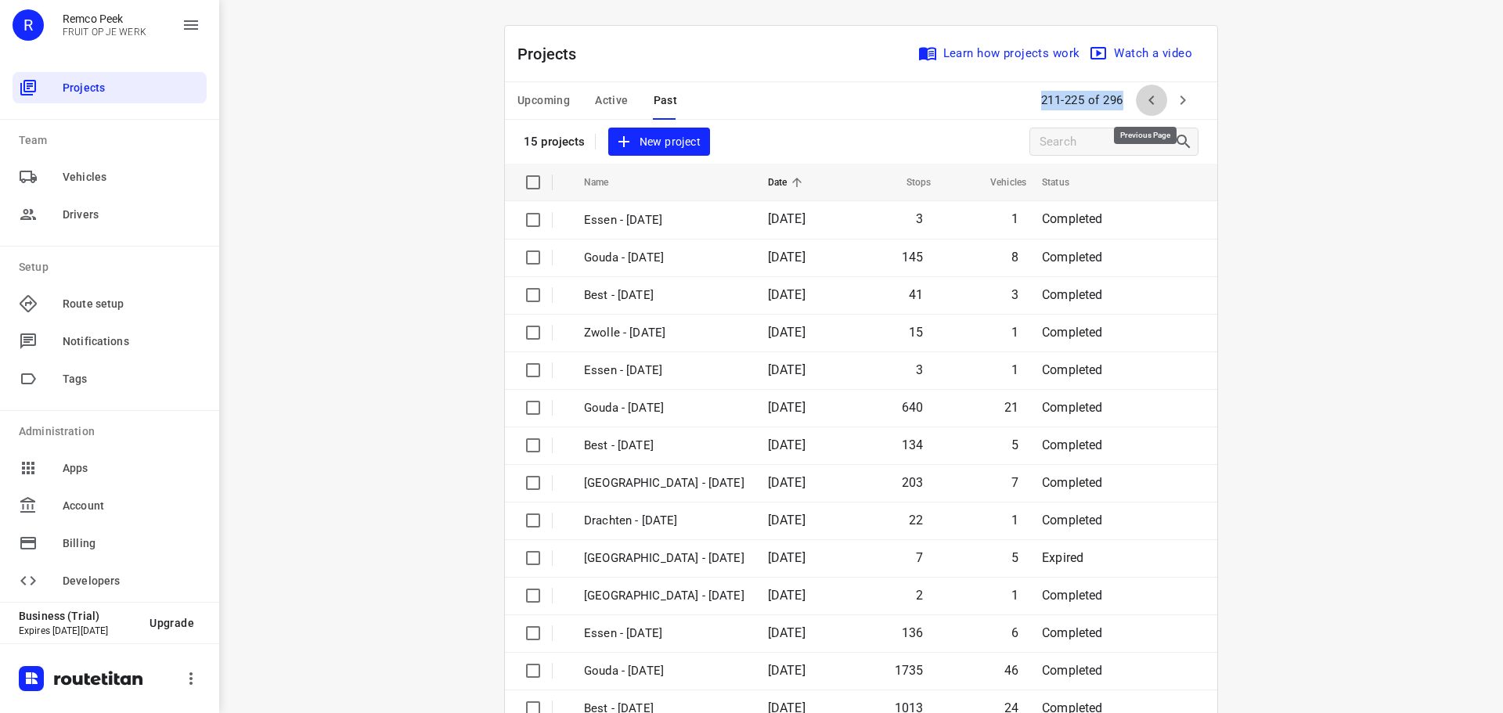
click at [1136, 99] on button "button" at bounding box center [1151, 100] width 31 height 31
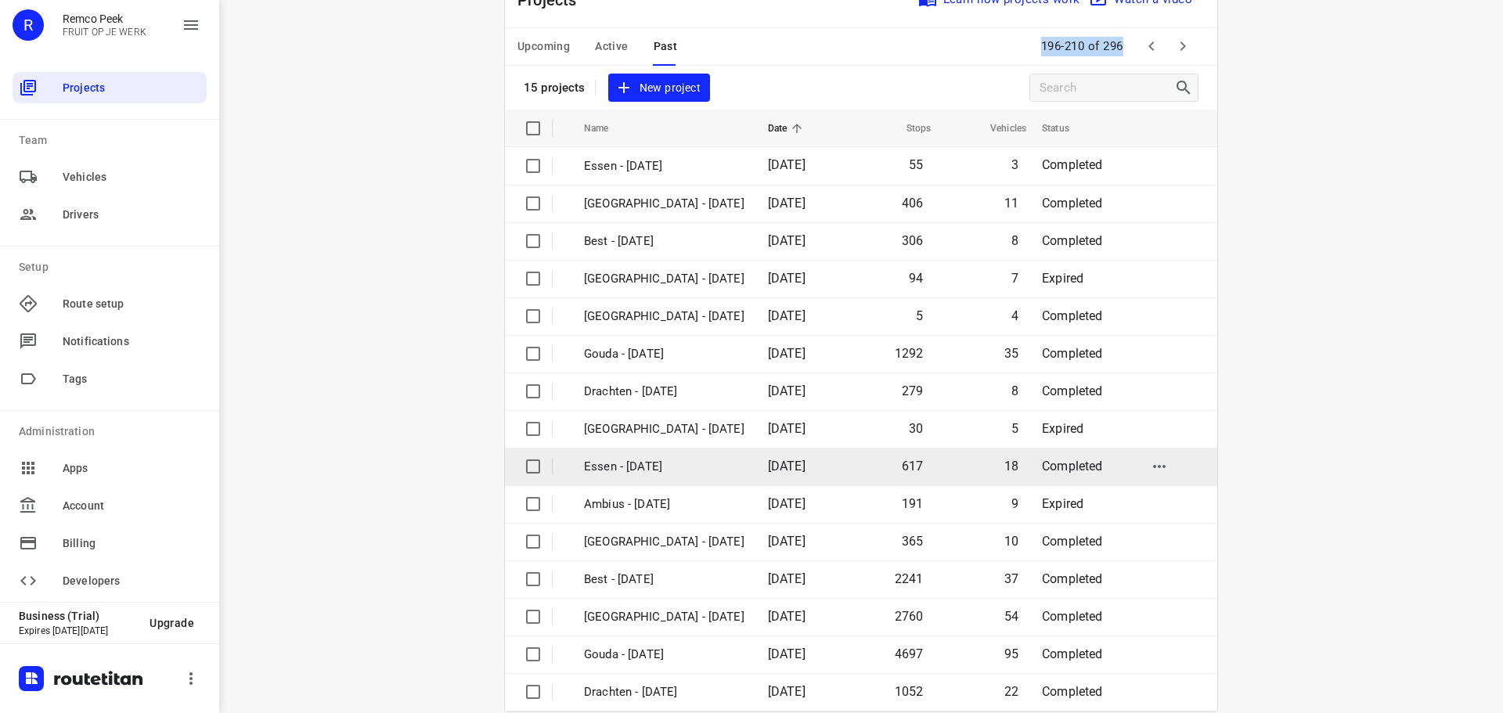
scroll to position [78, 0]
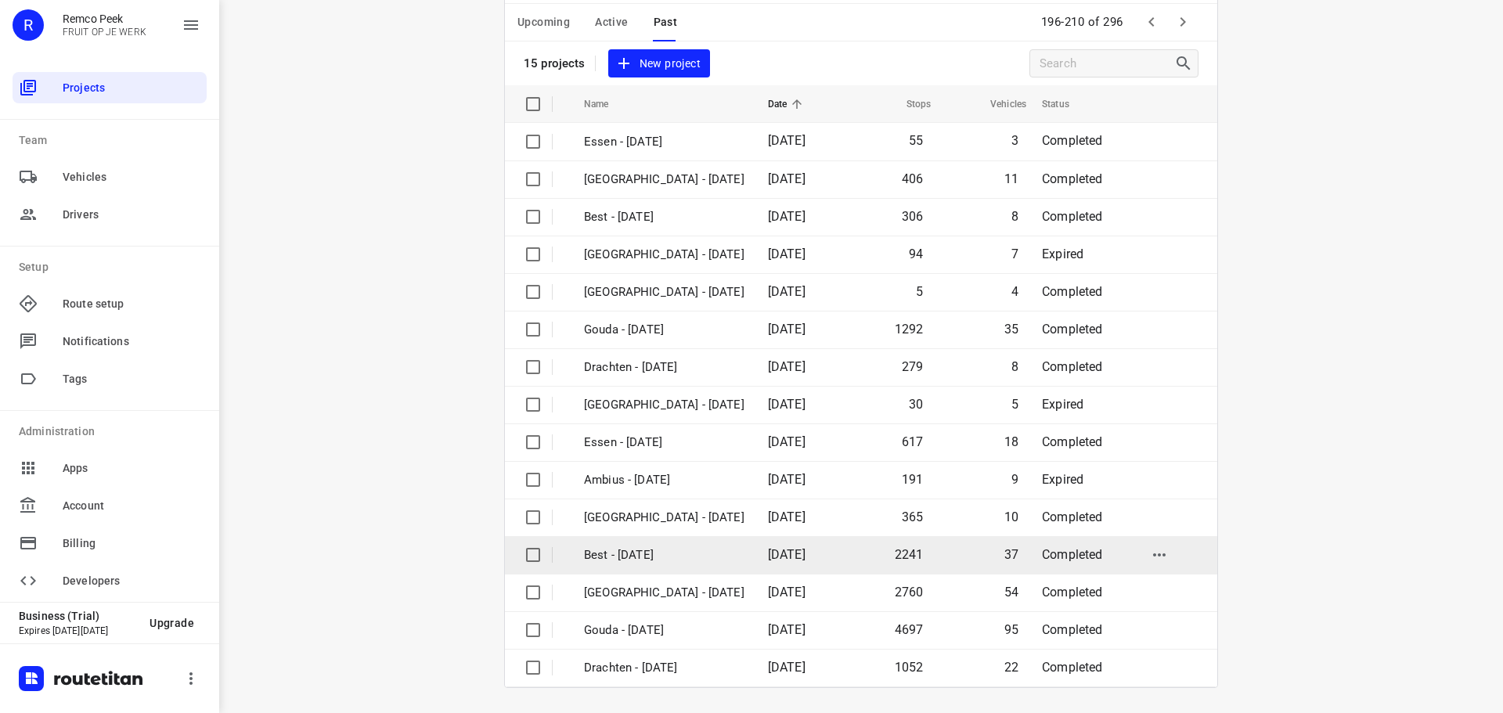
click at [715, 554] on p "Best - [DATE]" at bounding box center [664, 555] width 160 height 18
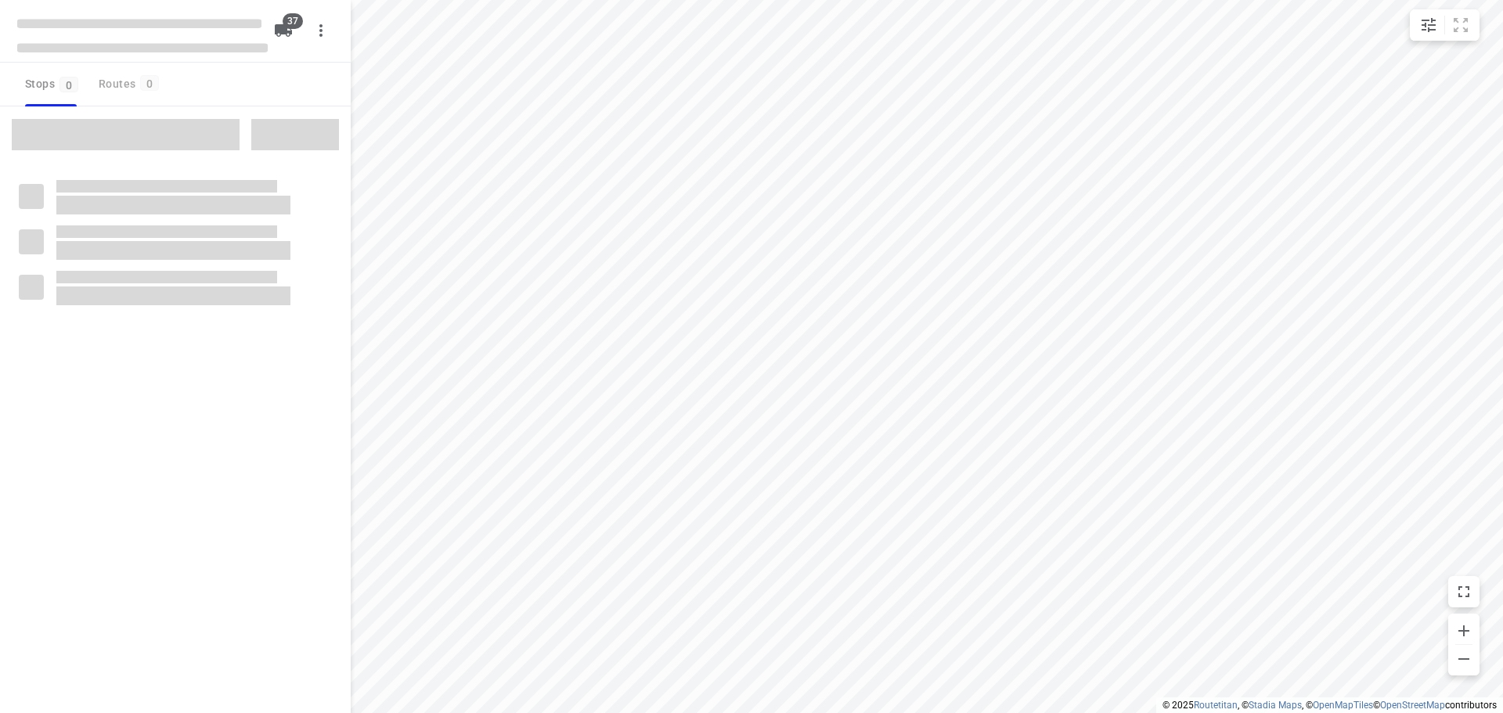
type input "distance"
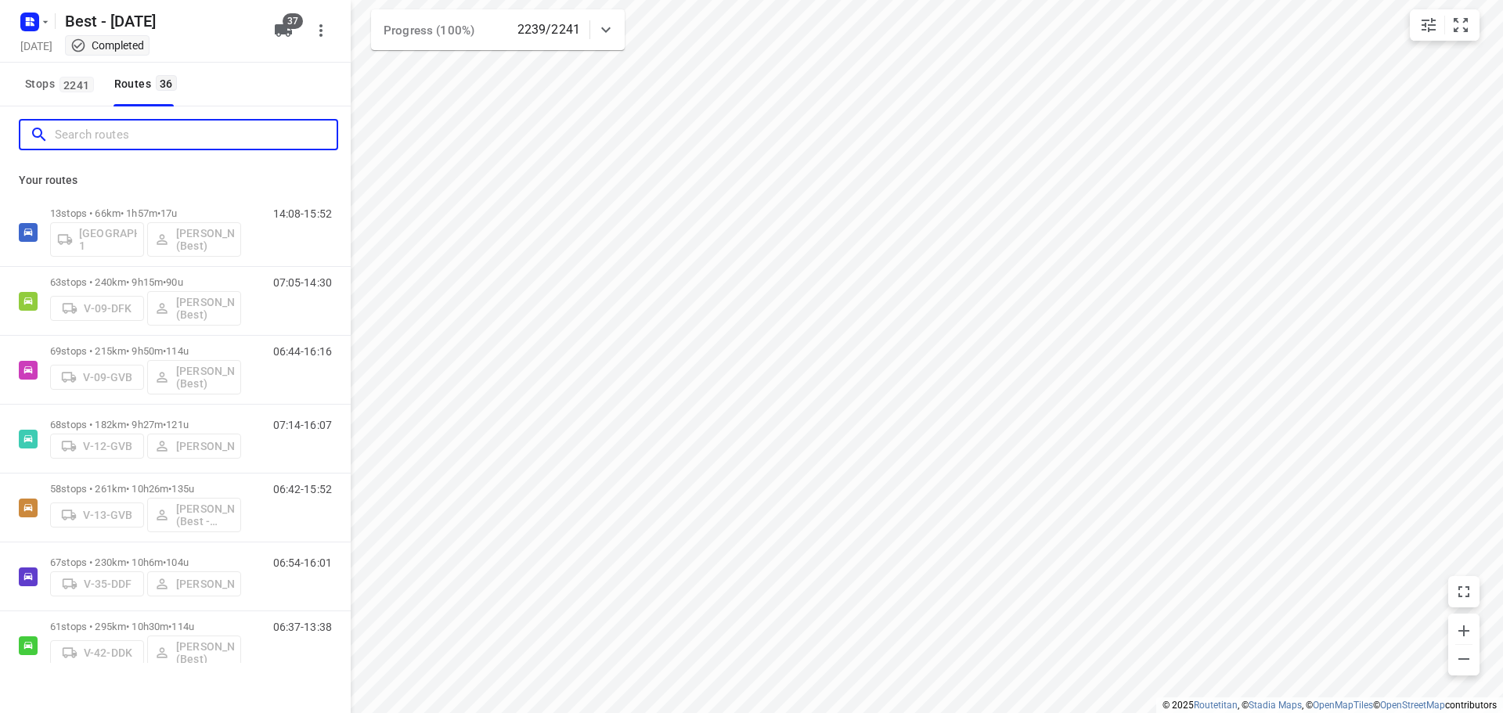
click at [156, 140] on input "Search routes" at bounding box center [196, 135] width 282 height 24
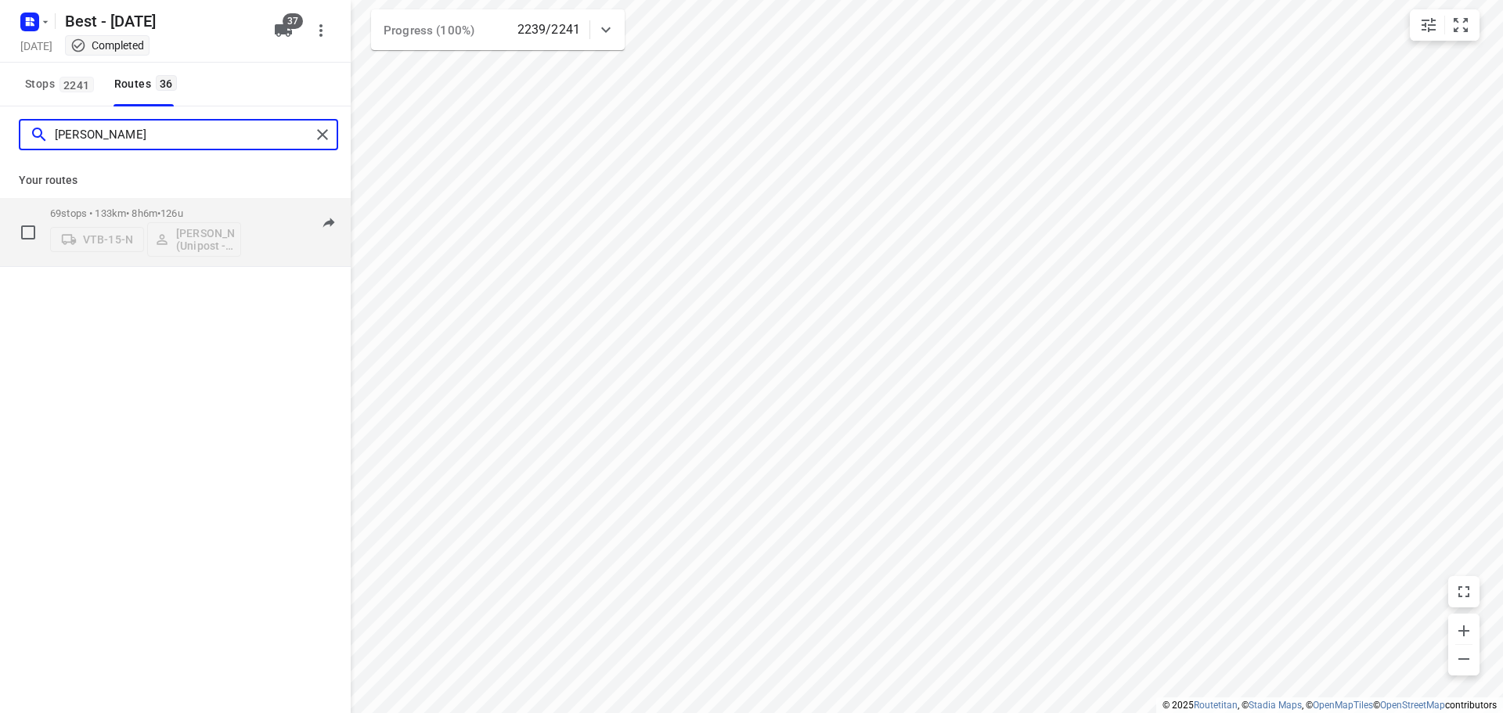
type input "hamza"
click at [142, 200] on div "69 stops • 133km • 8h6m • 126u VTB-15-N Hamza Alzeadi (Unipost - Best - ZZP)" at bounding box center [145, 232] width 191 height 65
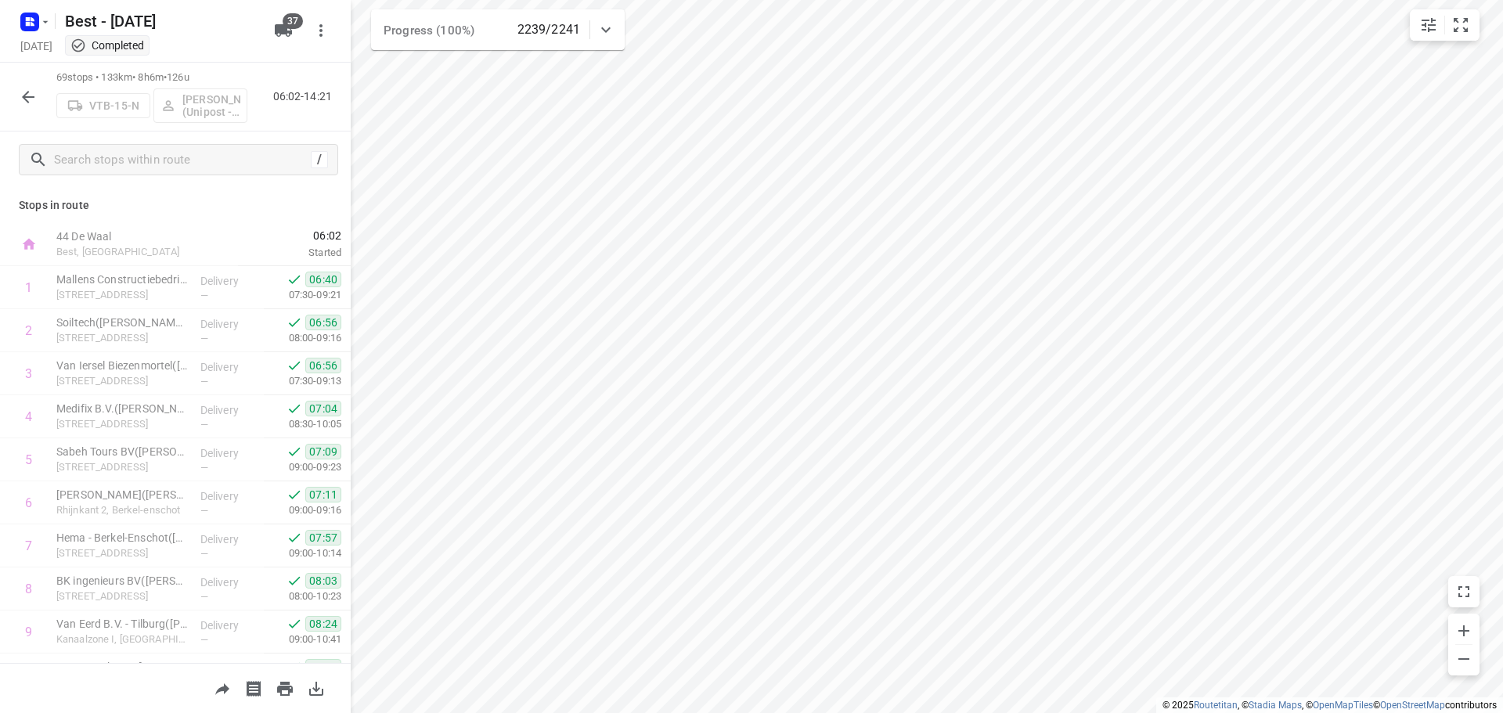
click at [137, 204] on p "Stops in route" at bounding box center [175, 205] width 313 height 16
click at [25, 98] on icon "button" at bounding box center [28, 97] width 13 height 13
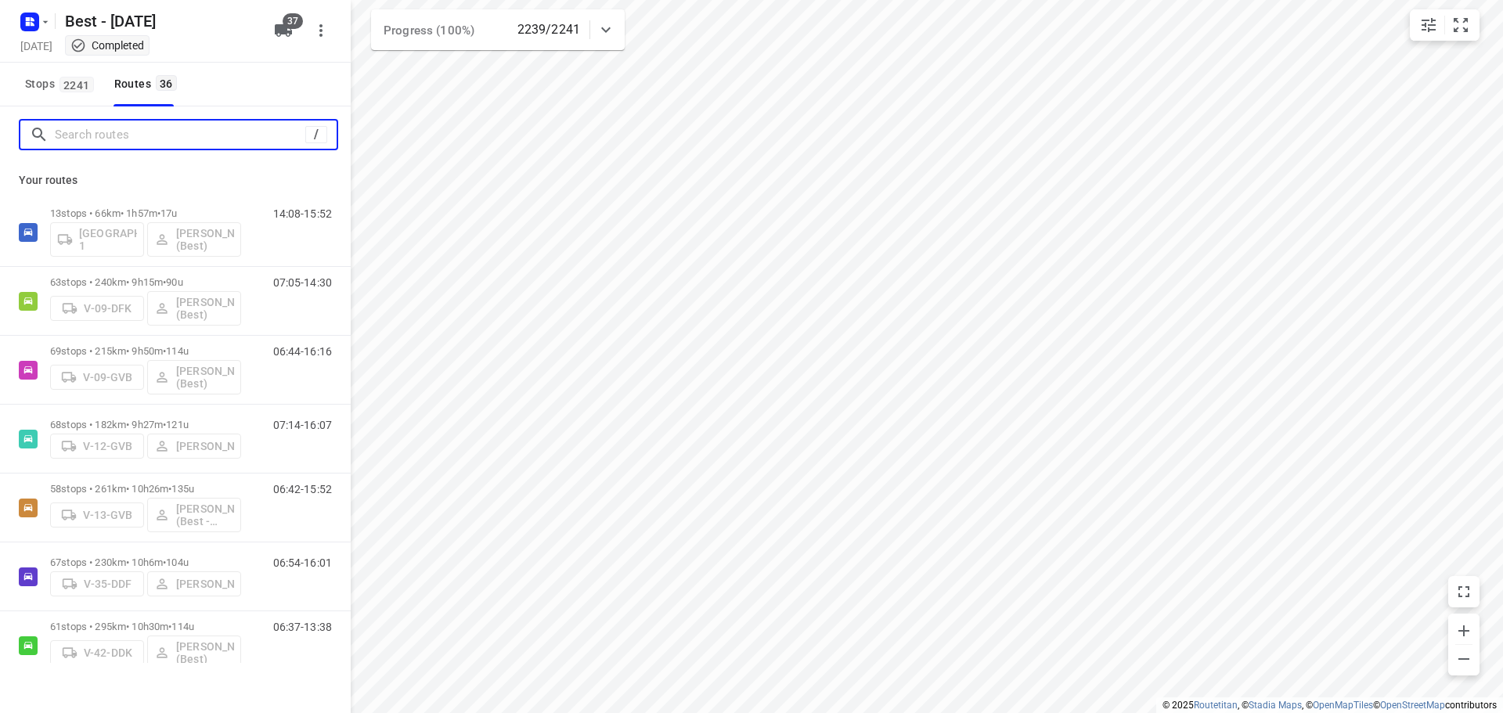
click at [74, 139] on input "Search routes" at bounding box center [180, 135] width 250 height 24
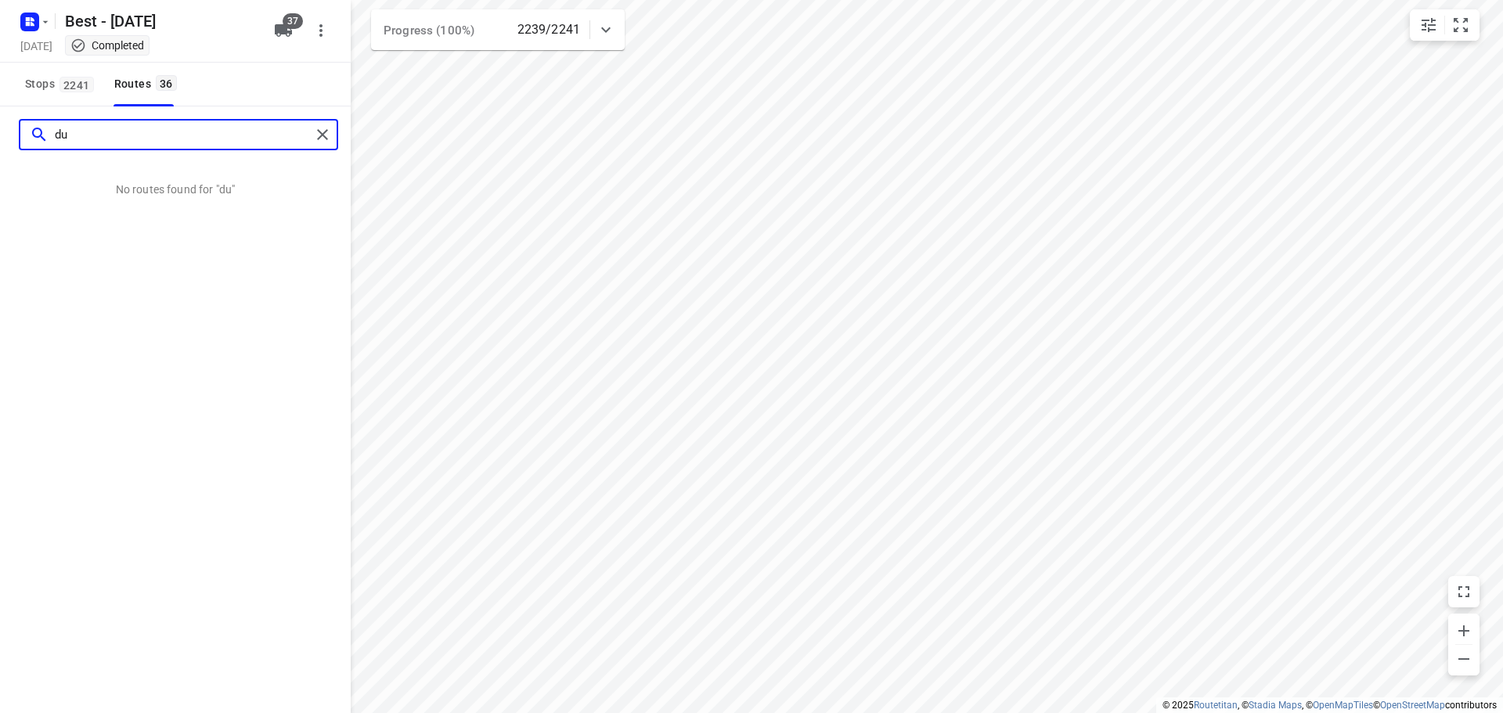
type input "d"
type input "raed"
click at [337, 134] on div at bounding box center [325, 134] width 28 height 23
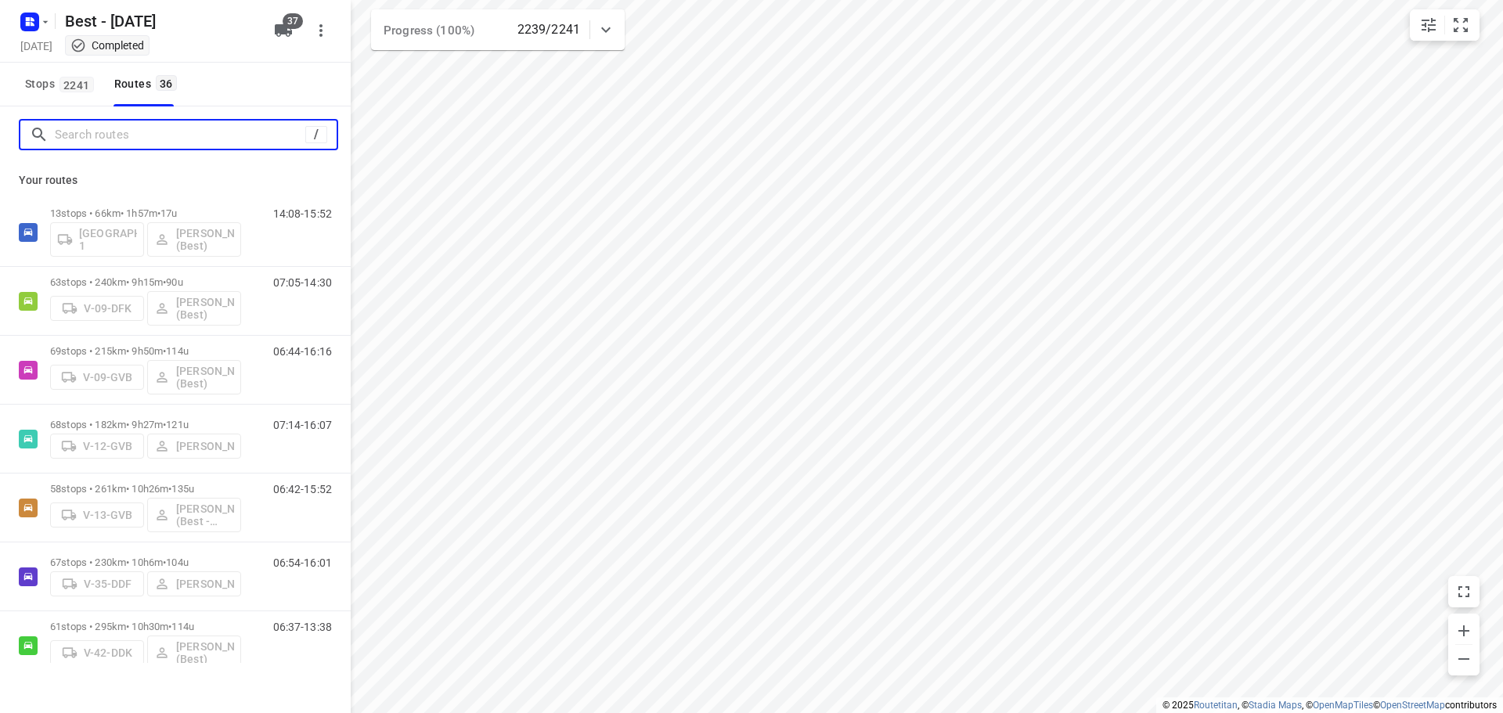
click at [236, 135] on input "Search routes" at bounding box center [180, 135] width 250 height 24
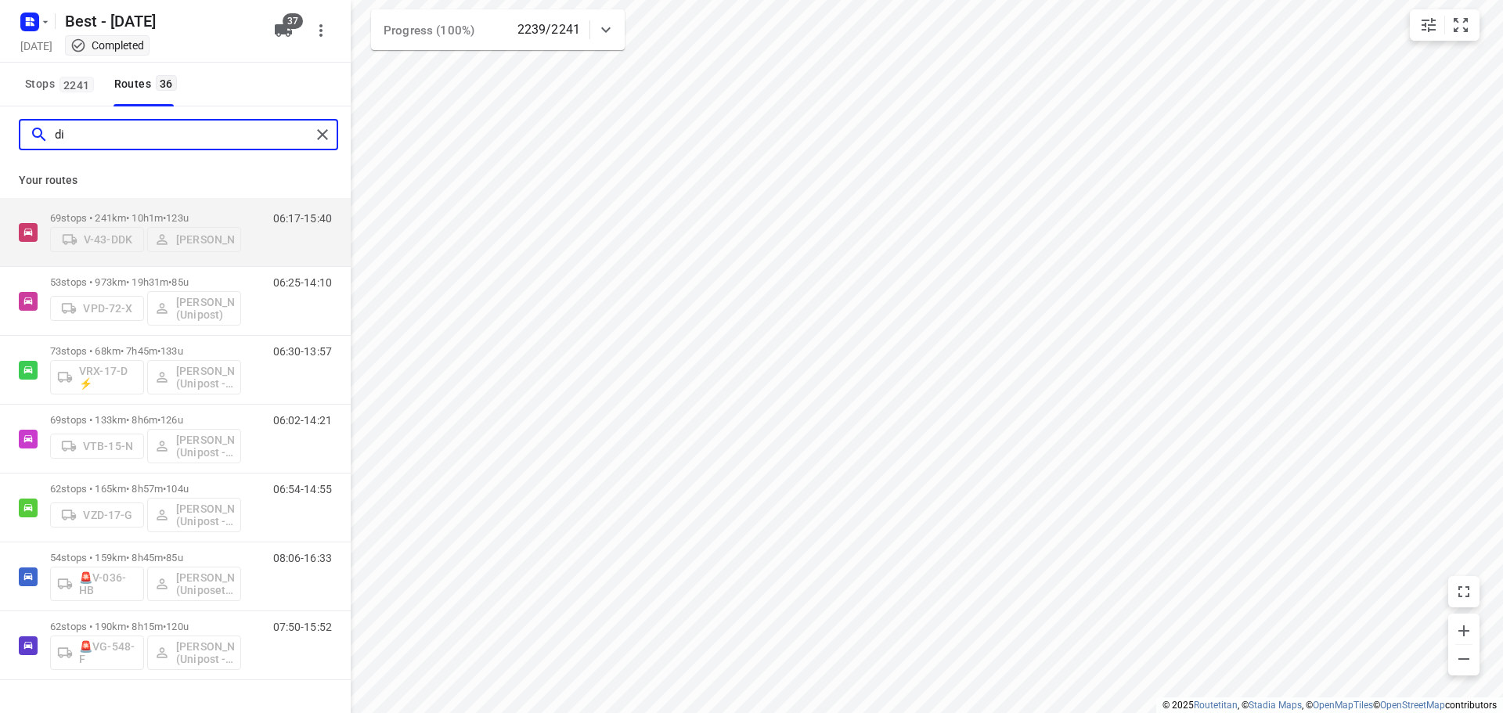
type input "d"
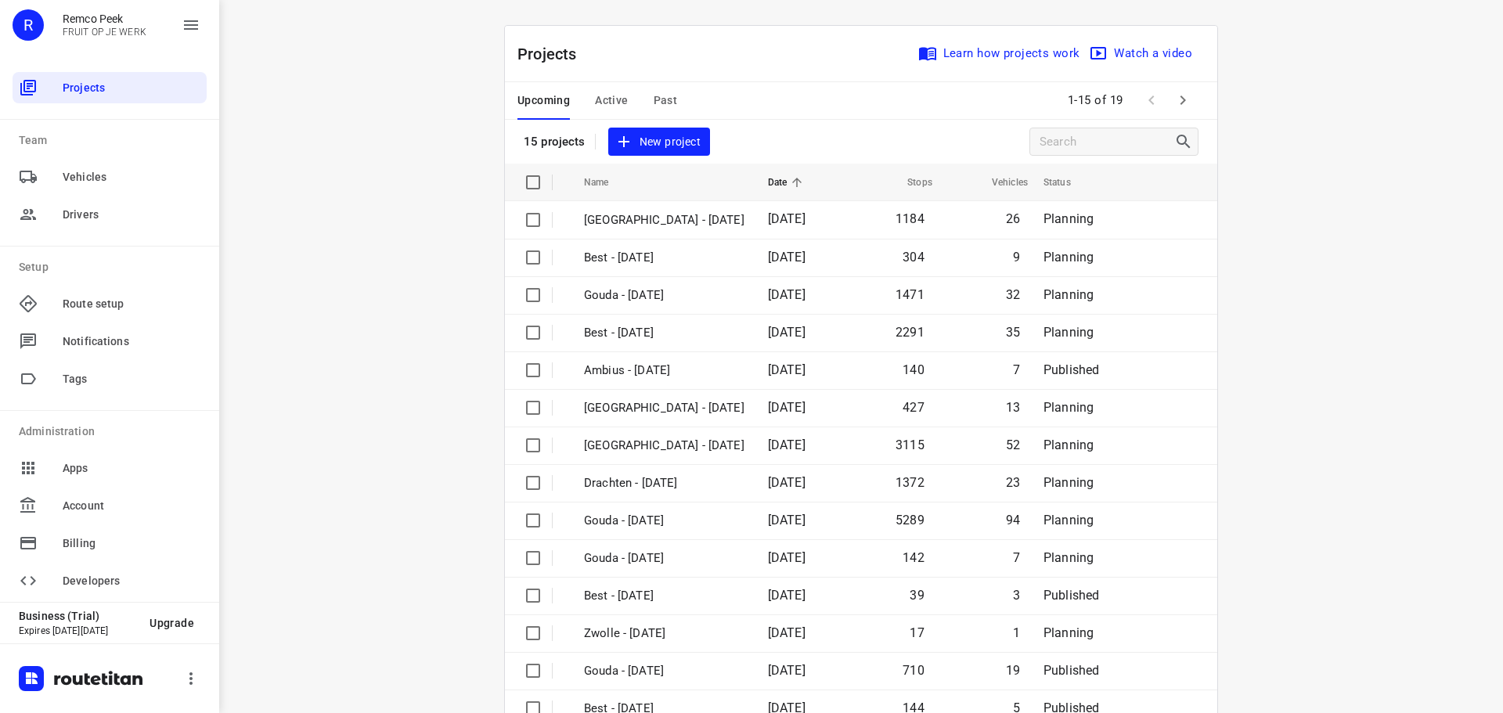
click at [633, 112] on div "Upcoming Active Past" at bounding box center [609, 101] width 185 height 38
click at [605, 106] on span "Active" at bounding box center [611, 101] width 33 height 20
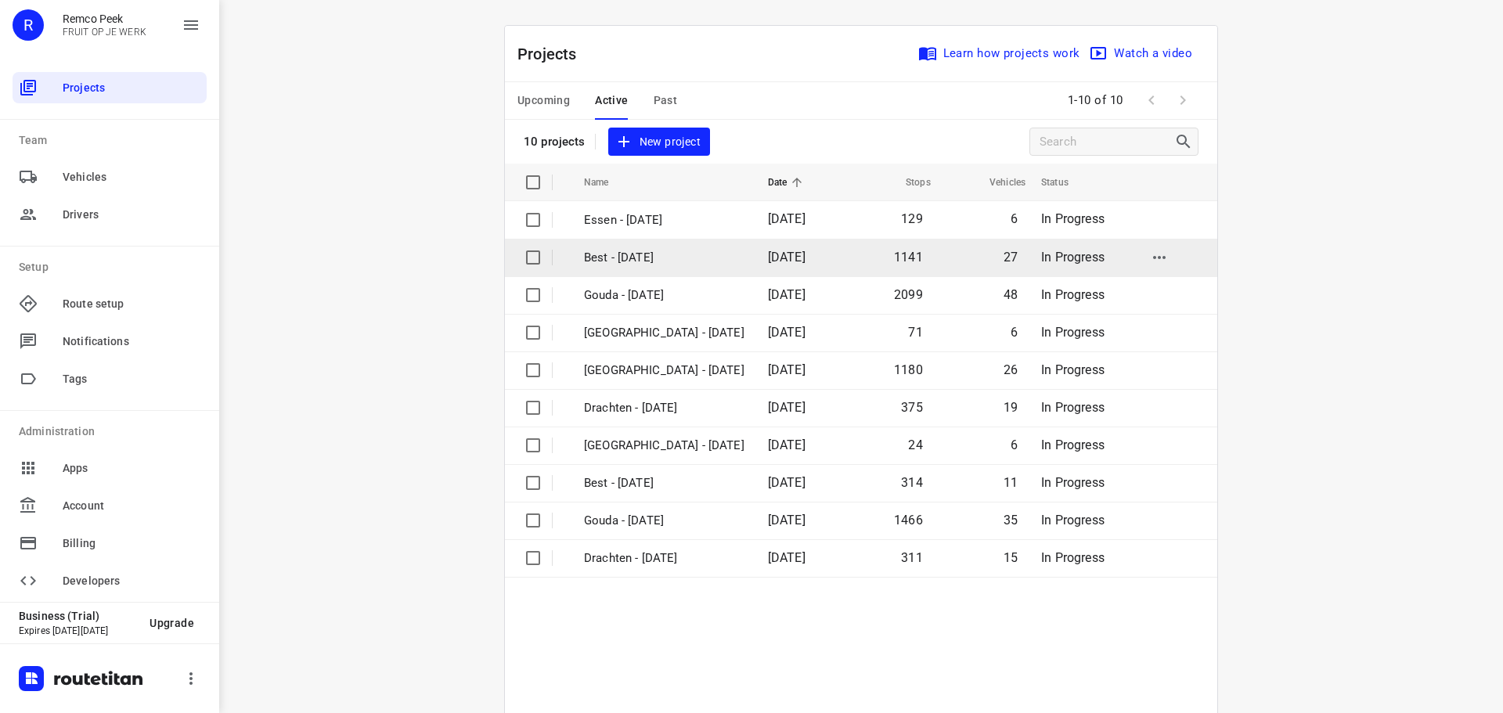
click at [634, 249] on p "Best - [DATE]" at bounding box center [664, 258] width 160 height 18
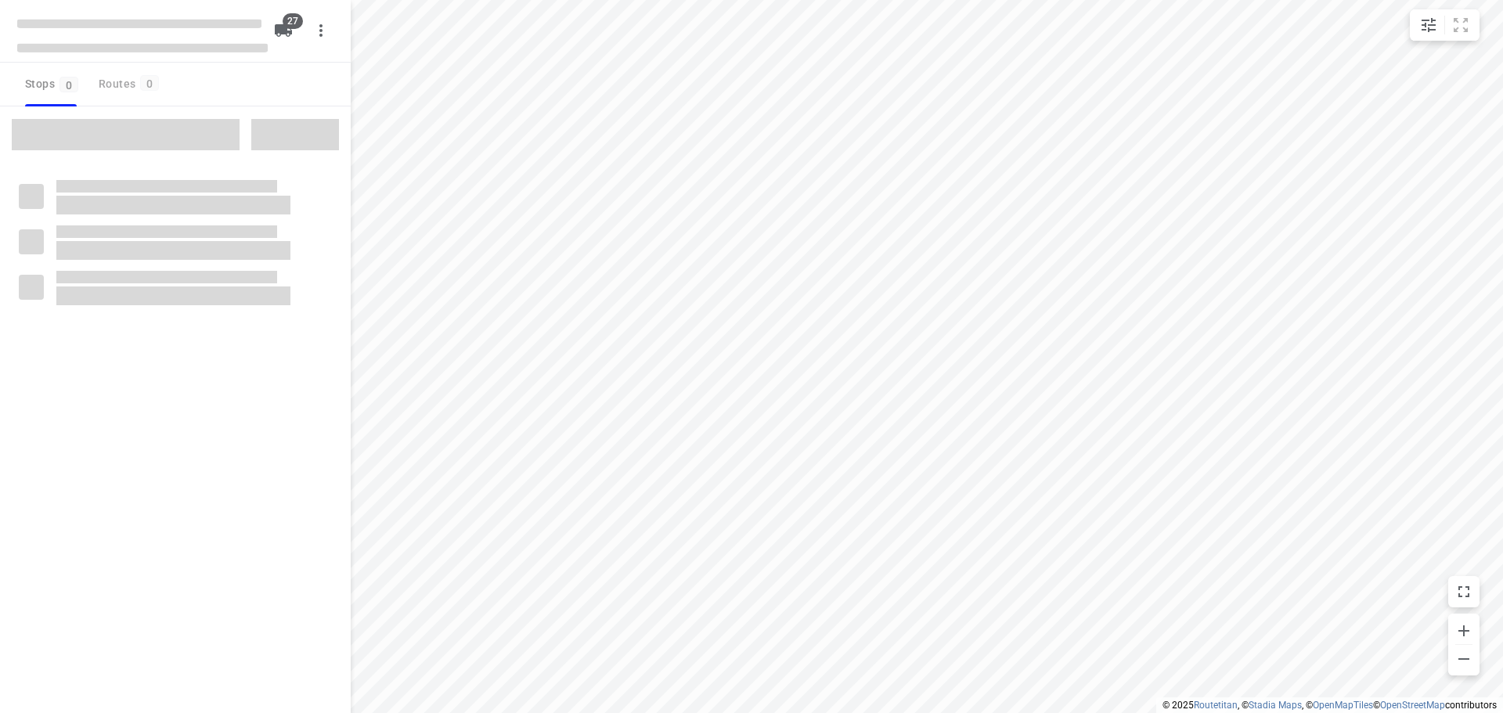
checkbox input "true"
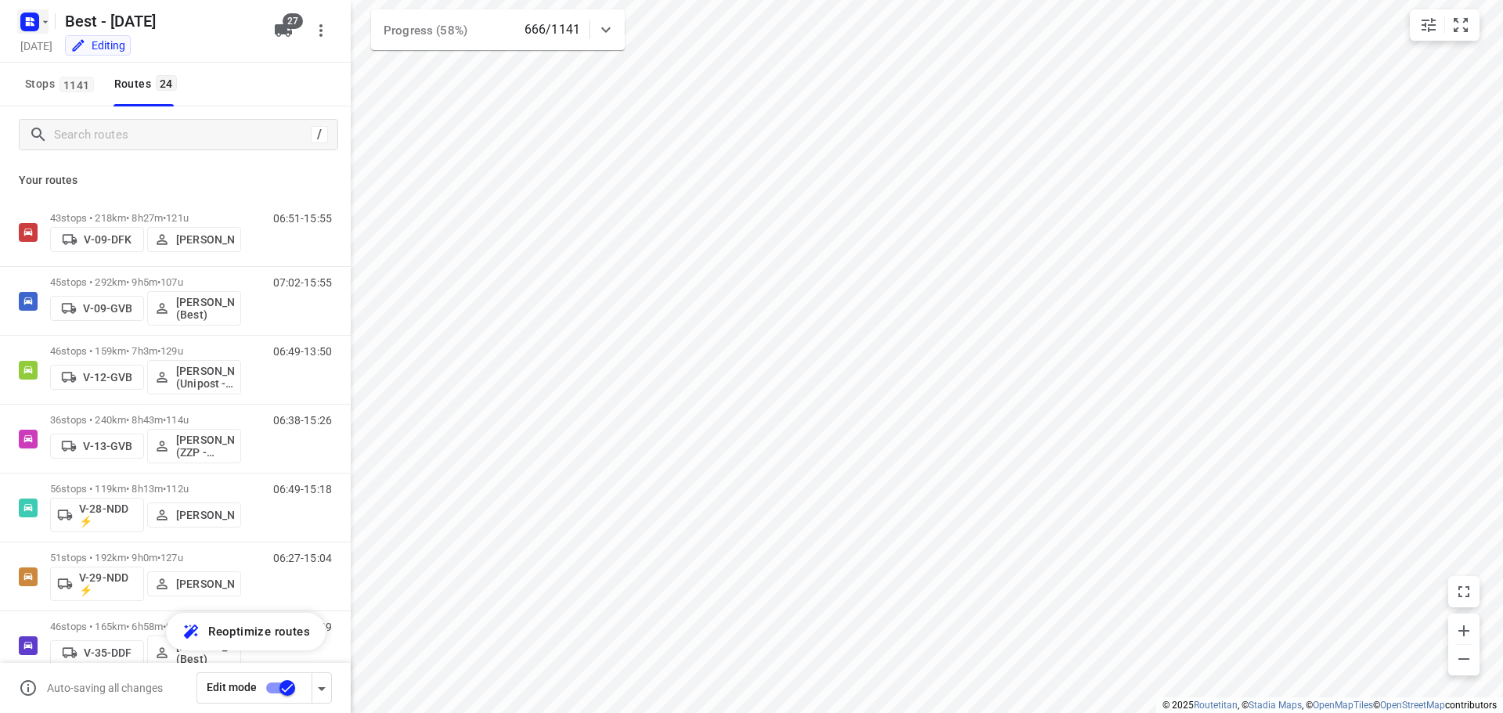
drag, startPoint x: 54, startPoint y: 10, endPoint x: 41, endPoint y: 16, distance: 14.7
click at [52, 12] on div "Best - [DATE]" at bounding box center [139, 19] width 250 height 28
click at [41, 16] on icon "button" at bounding box center [45, 22] width 13 height 13
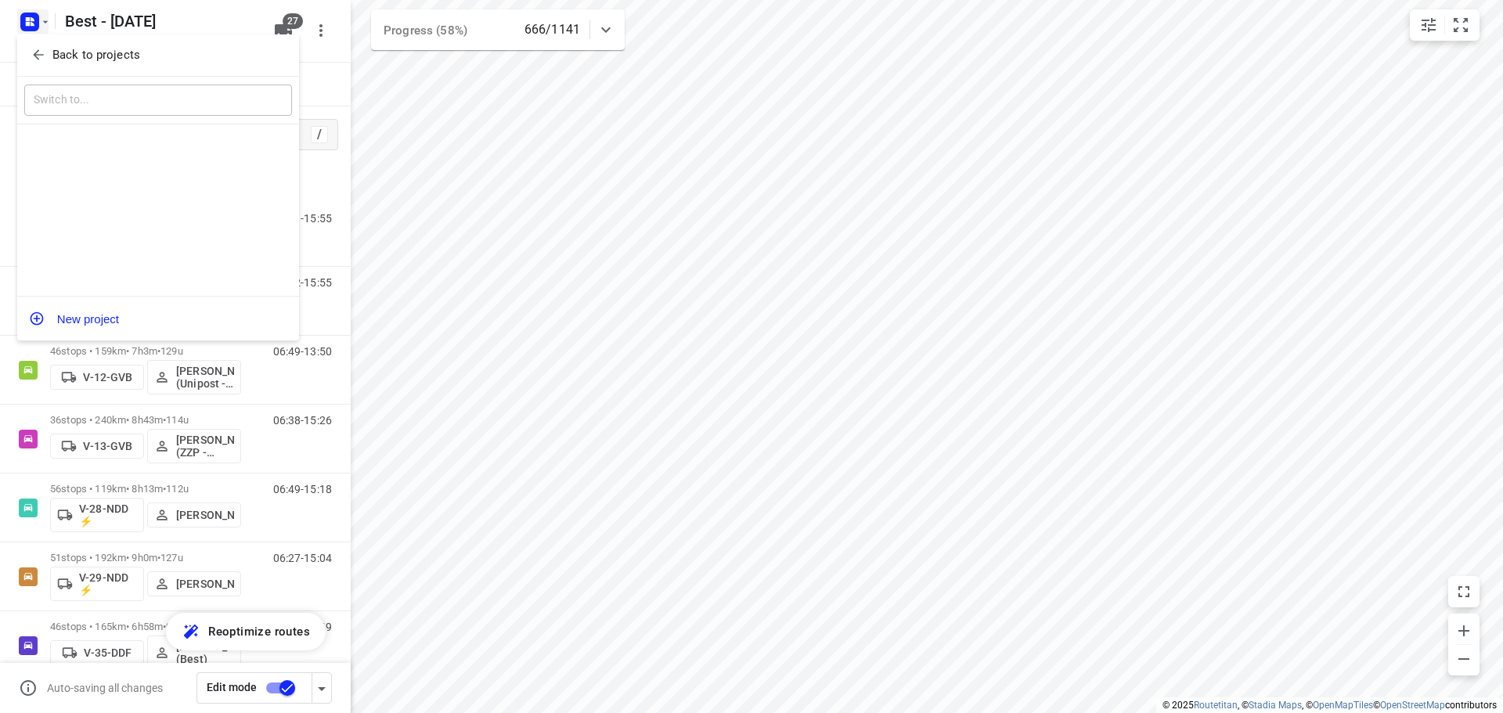
click at [47, 38] on div "Back to projects" at bounding box center [158, 55] width 282 height 42
click at [51, 54] on span "Back to projects" at bounding box center [158, 55] width 255 height 18
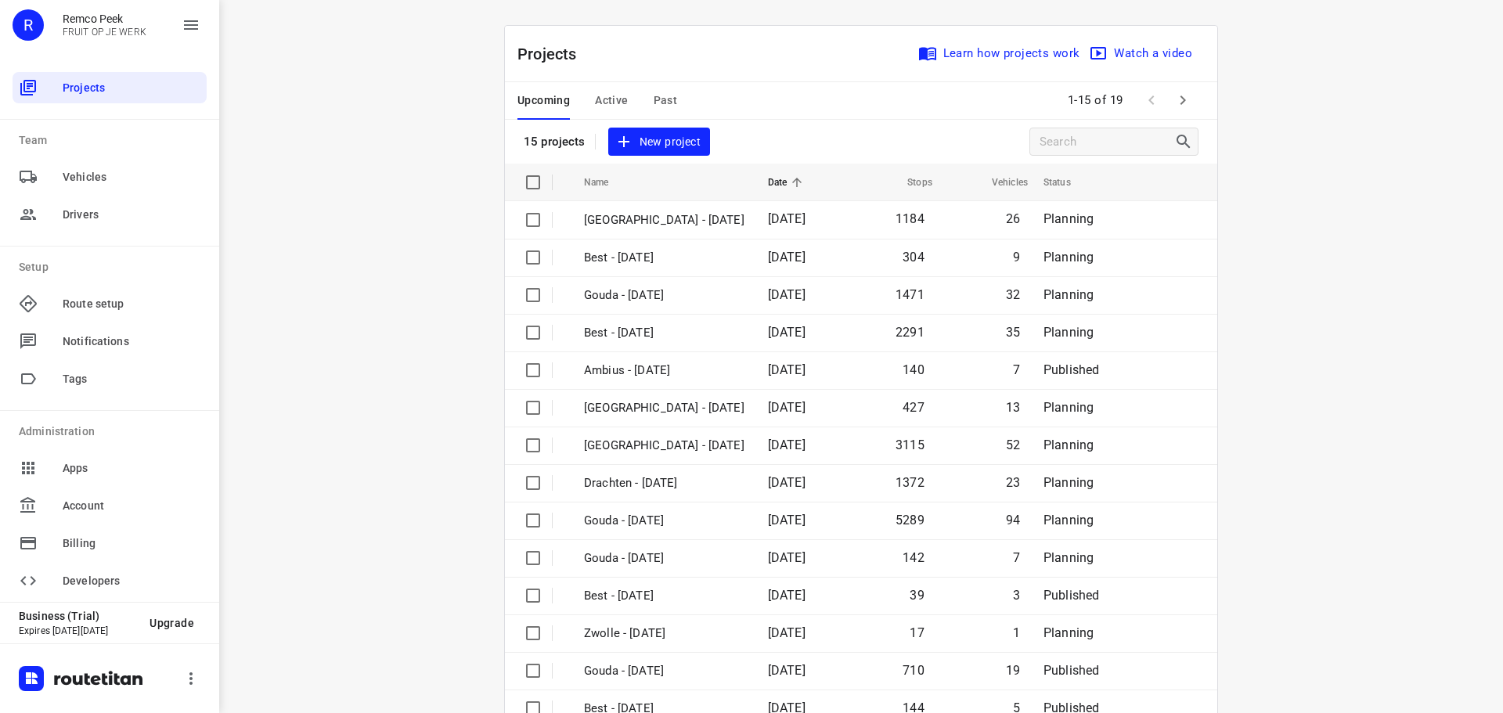
click at [595, 96] on span "Active" at bounding box center [611, 101] width 33 height 20
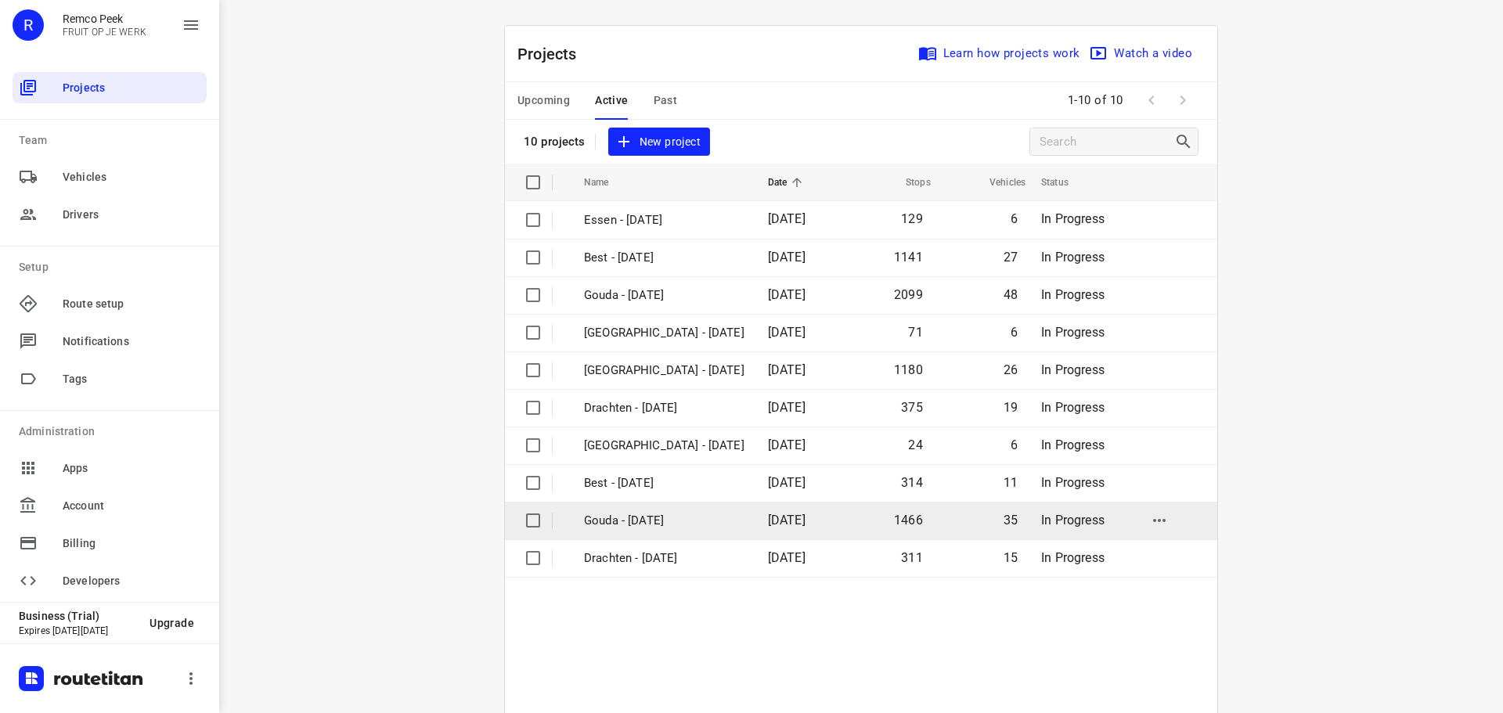
click at [610, 508] on td "Gouda - Tuesday" at bounding box center [661, 521] width 187 height 38
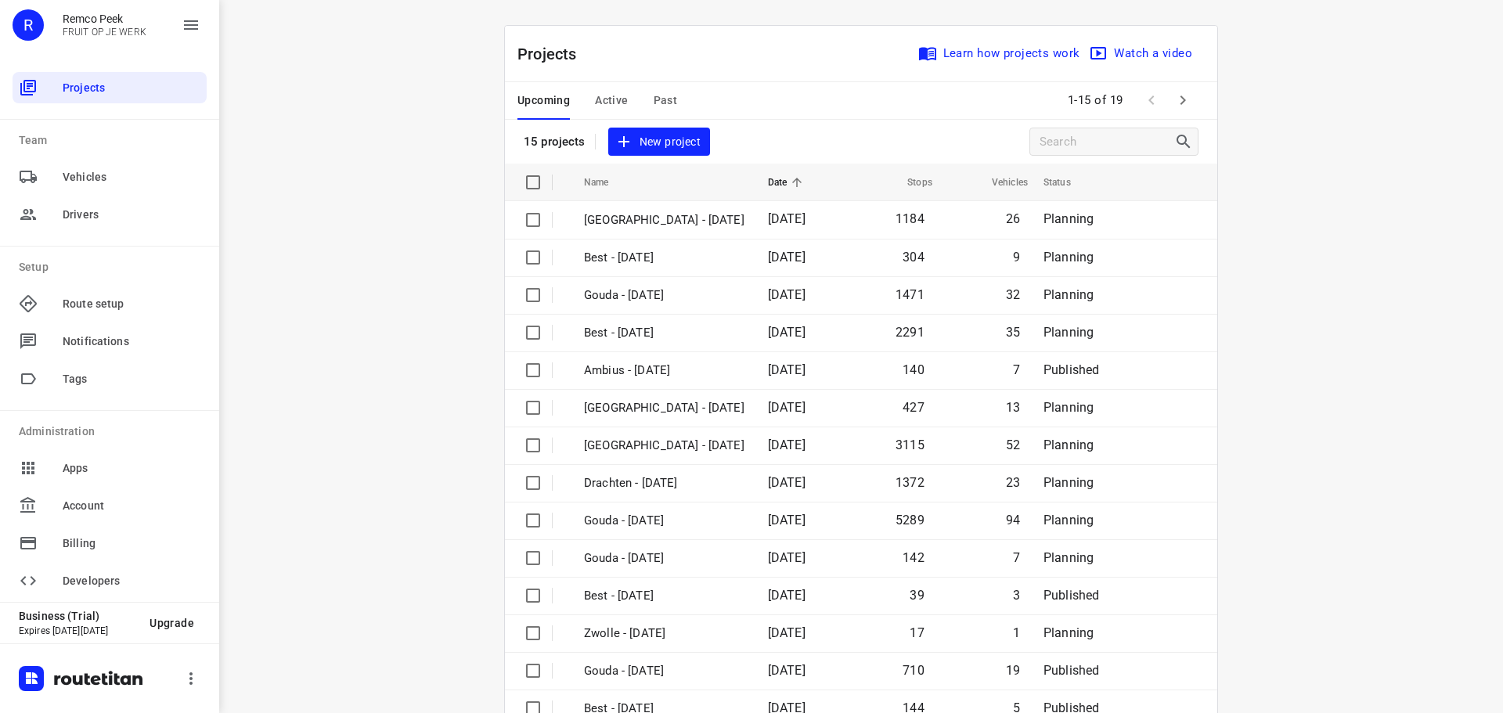
click at [584, 99] on div "Upcoming Active Past" at bounding box center [609, 101] width 185 height 38
click at [596, 99] on span "Active" at bounding box center [611, 101] width 33 height 20
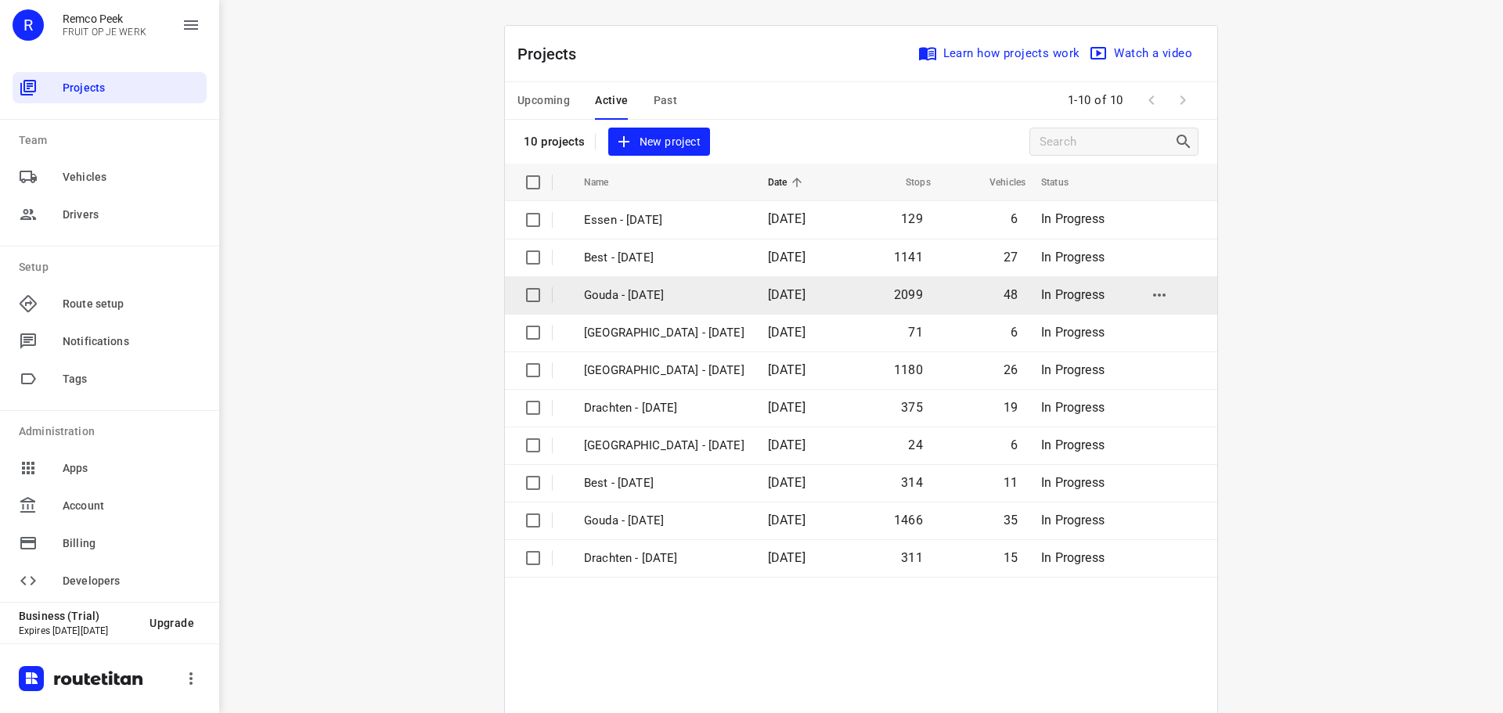
click at [657, 293] on p "Gouda - Wednesday" at bounding box center [664, 295] width 160 height 18
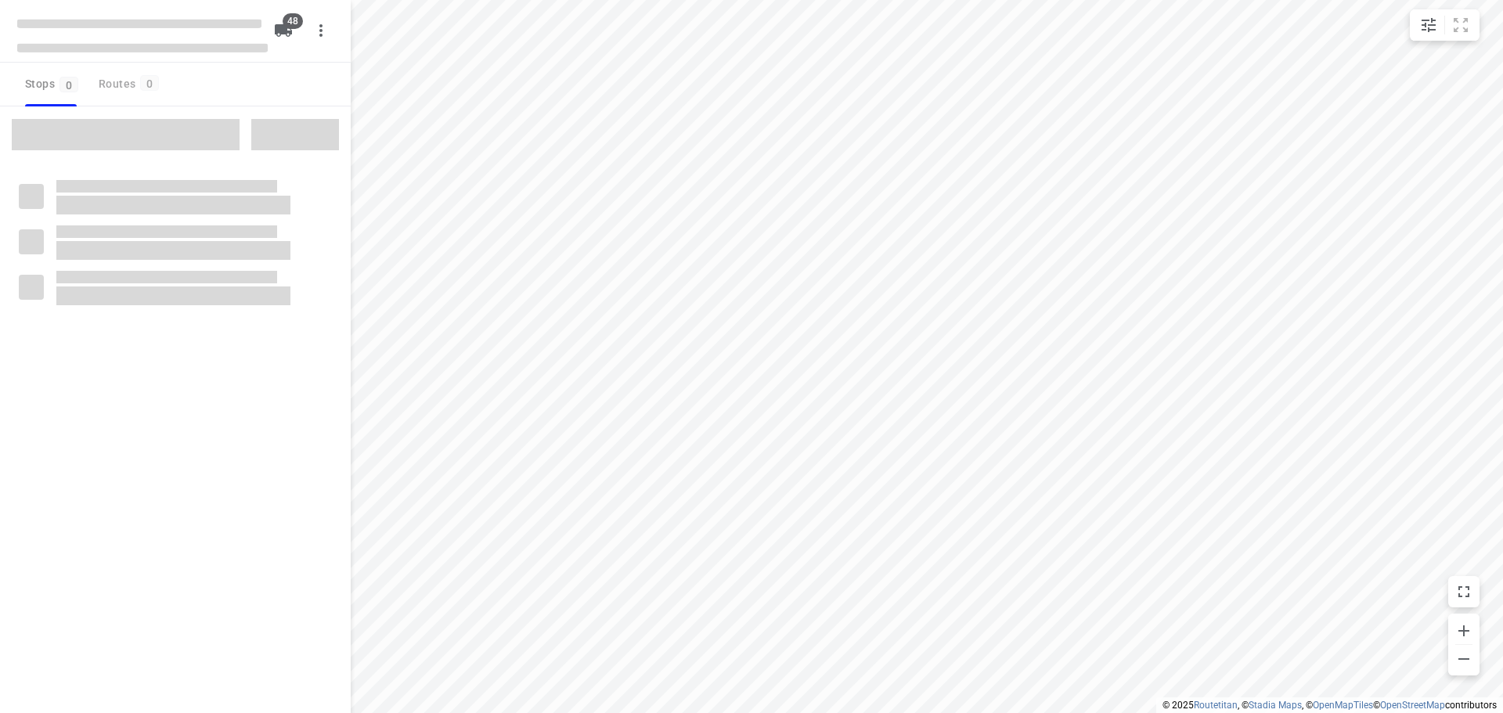
checkbox input "true"
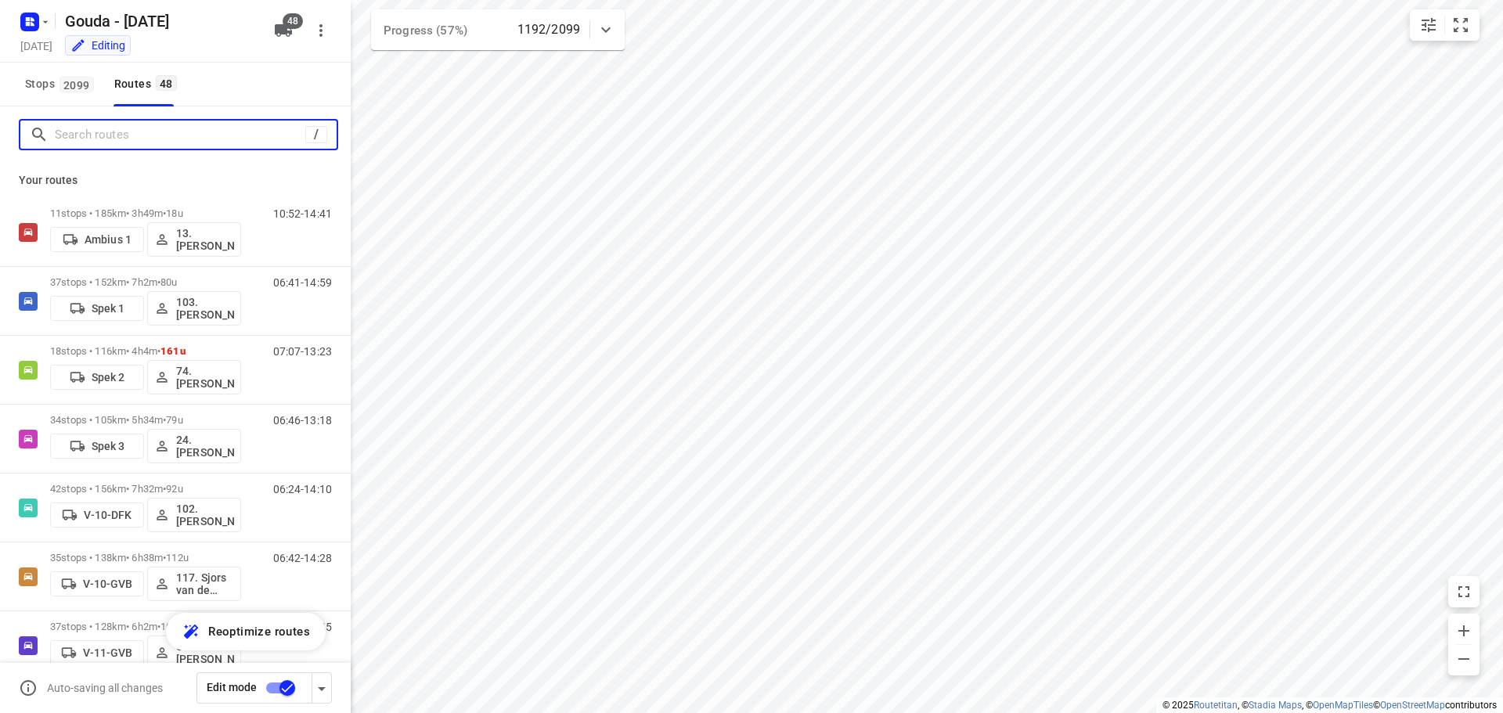
click at [139, 123] on input "Search routes" at bounding box center [180, 135] width 250 height 24
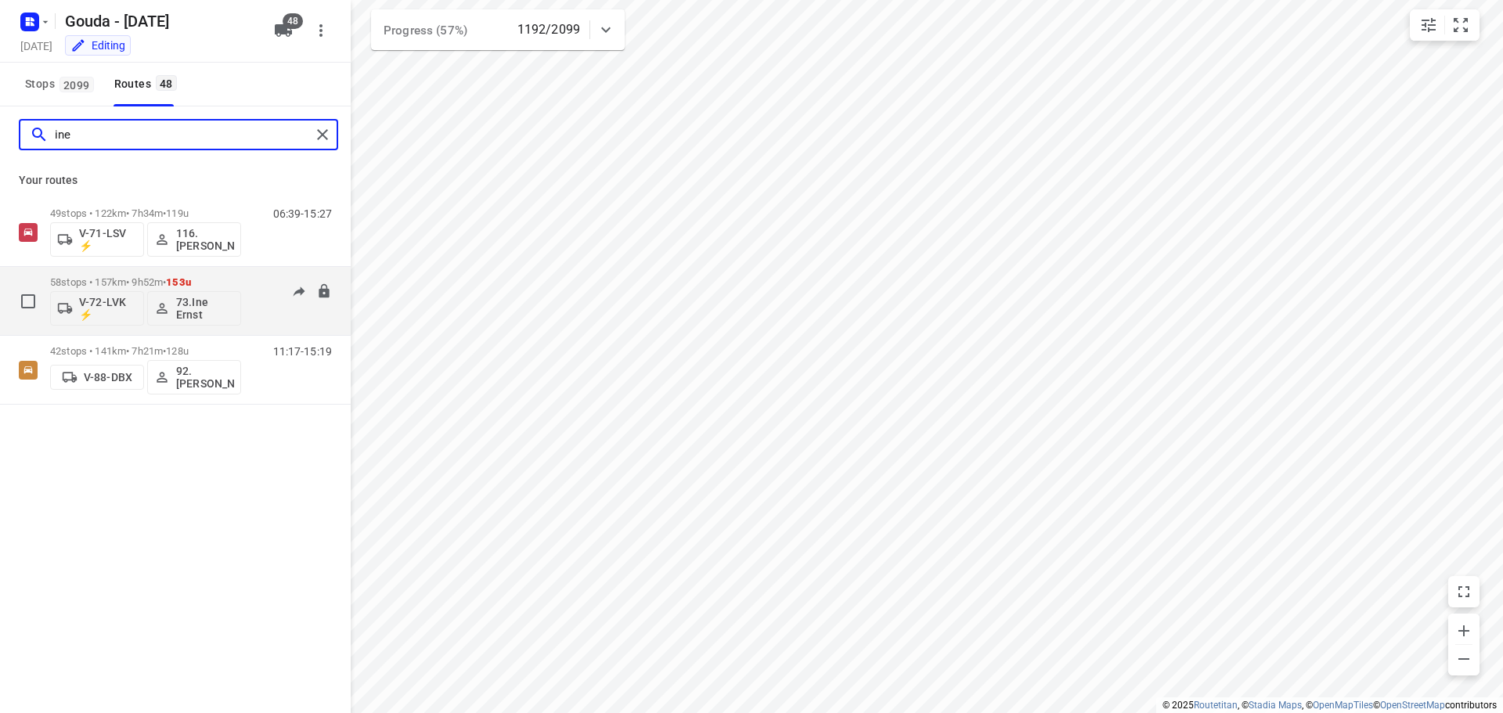
type input "ine"
click at [160, 277] on p "58 stops • 157km • 9h52m • 153u" at bounding box center [145, 282] width 191 height 12
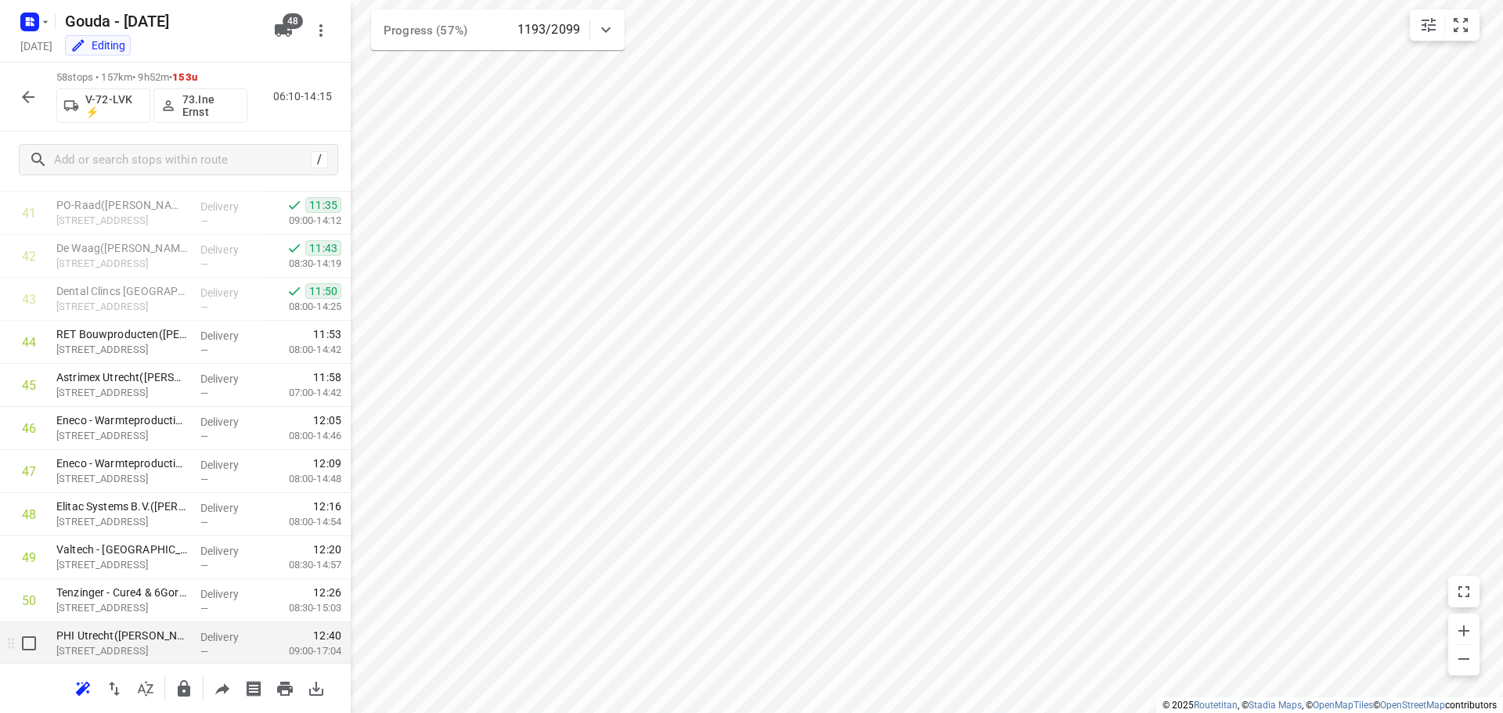
scroll to position [1830, 0]
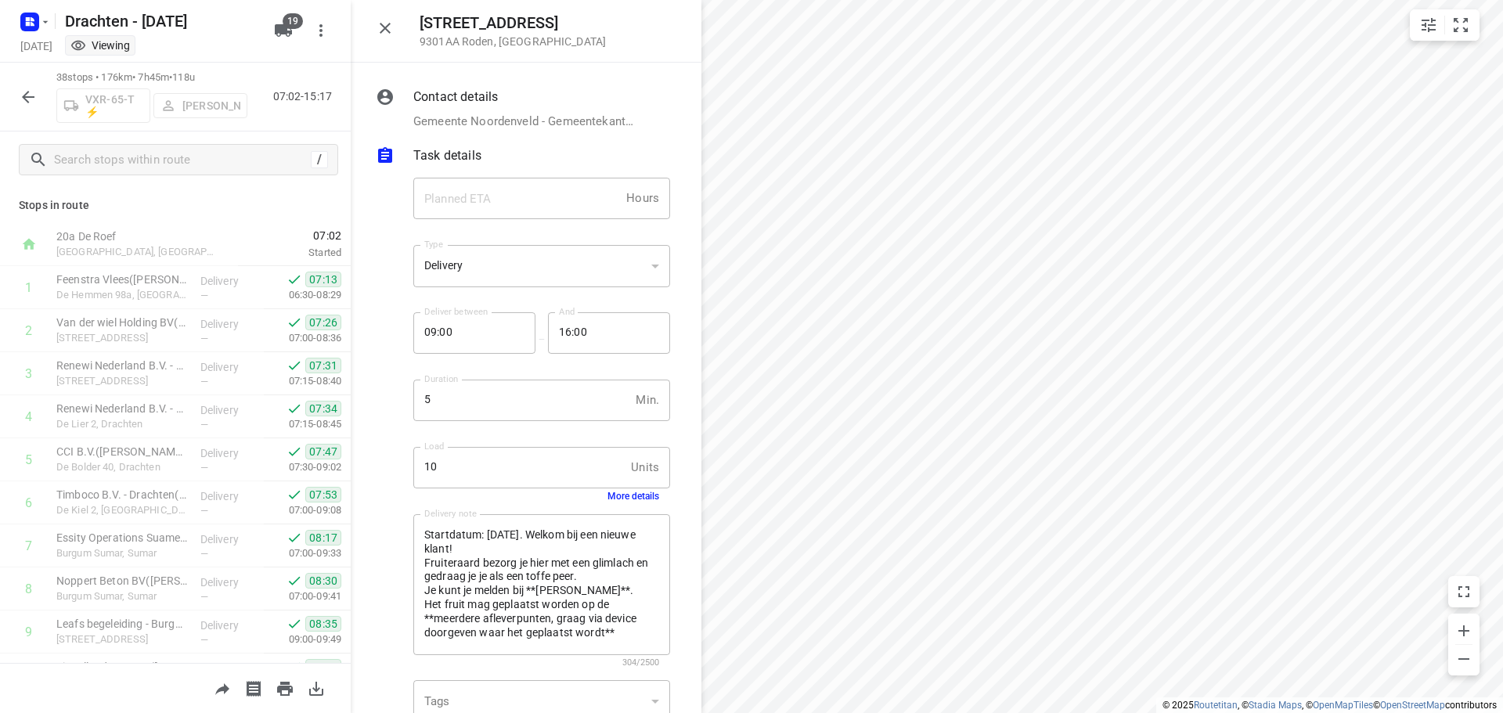
scroll to position [861, 0]
